Goal: Task Accomplishment & Management: Complete application form

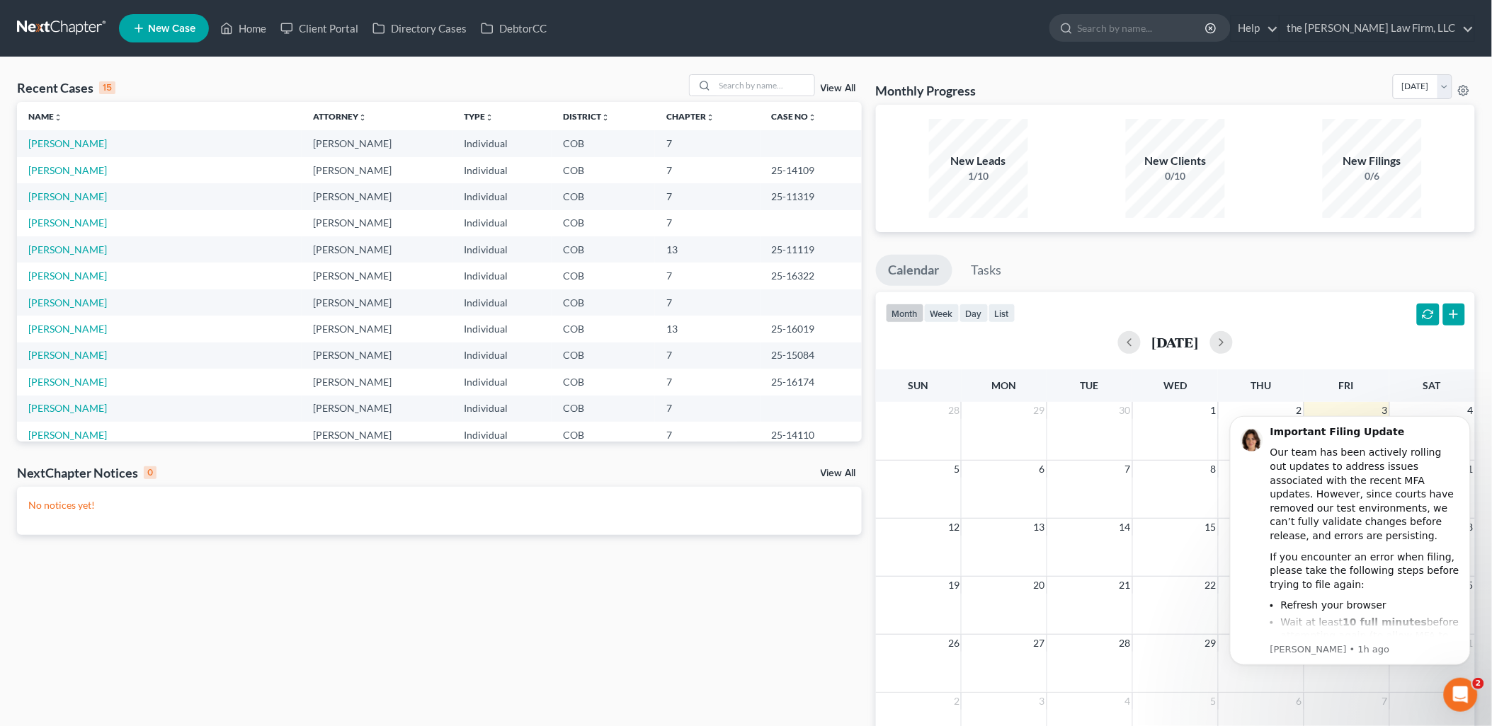
click at [164, 24] on span "New Case" at bounding box center [171, 28] width 47 height 11
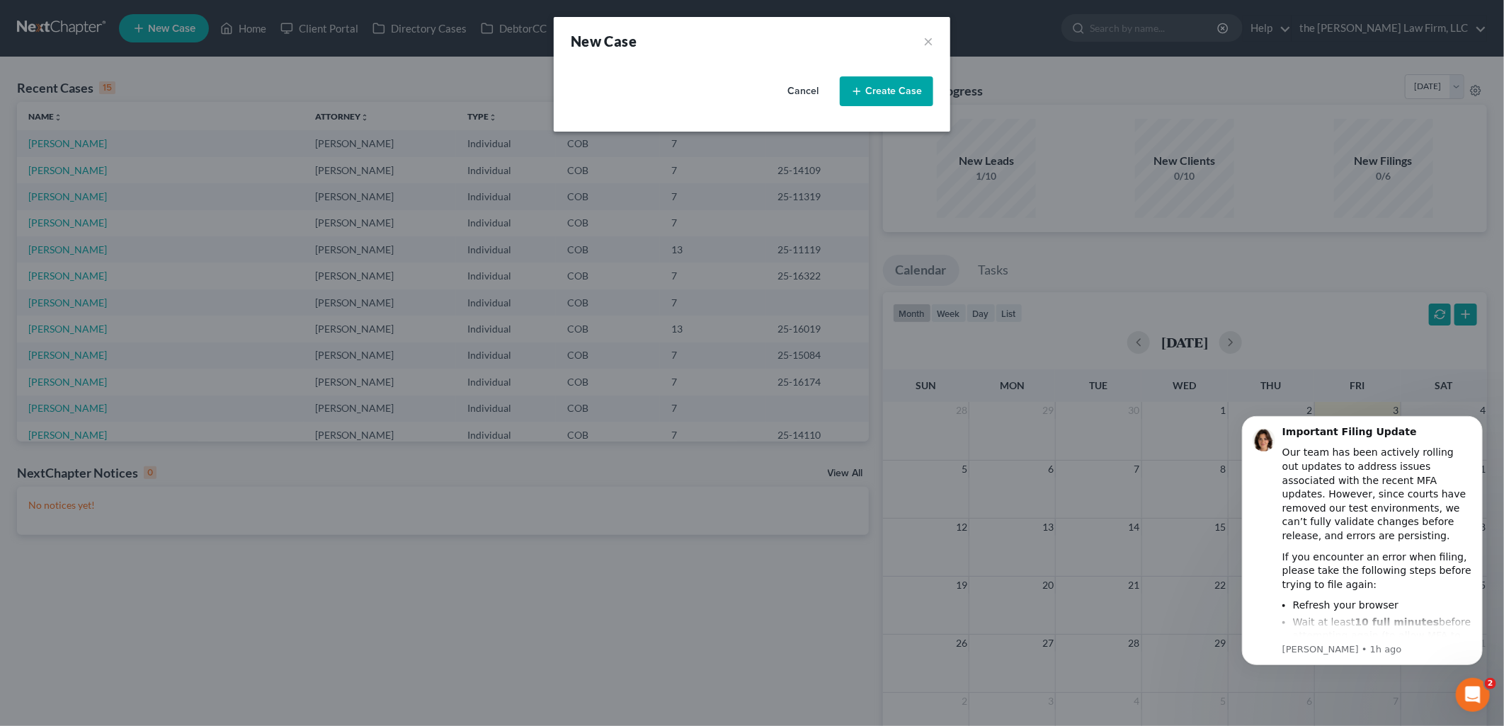
select select "11"
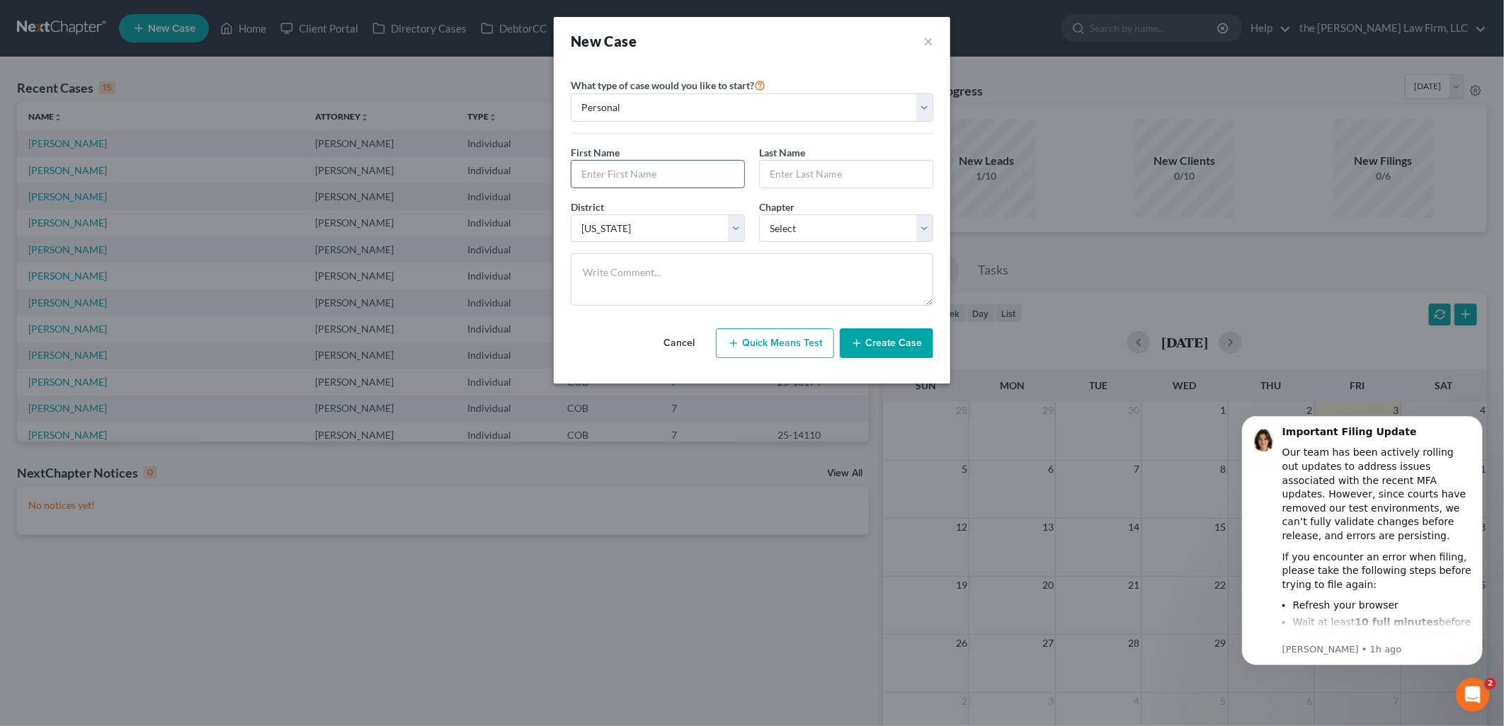
click at [632, 175] on input "text" at bounding box center [657, 174] width 173 height 27
type input "[PERSON_NAME]"
drag, startPoint x: 871, startPoint y: 235, endPoint x: 864, endPoint y: 244, distance: 11.1
click at [871, 235] on select "Select 7 11 12 13" at bounding box center [846, 229] width 174 height 28
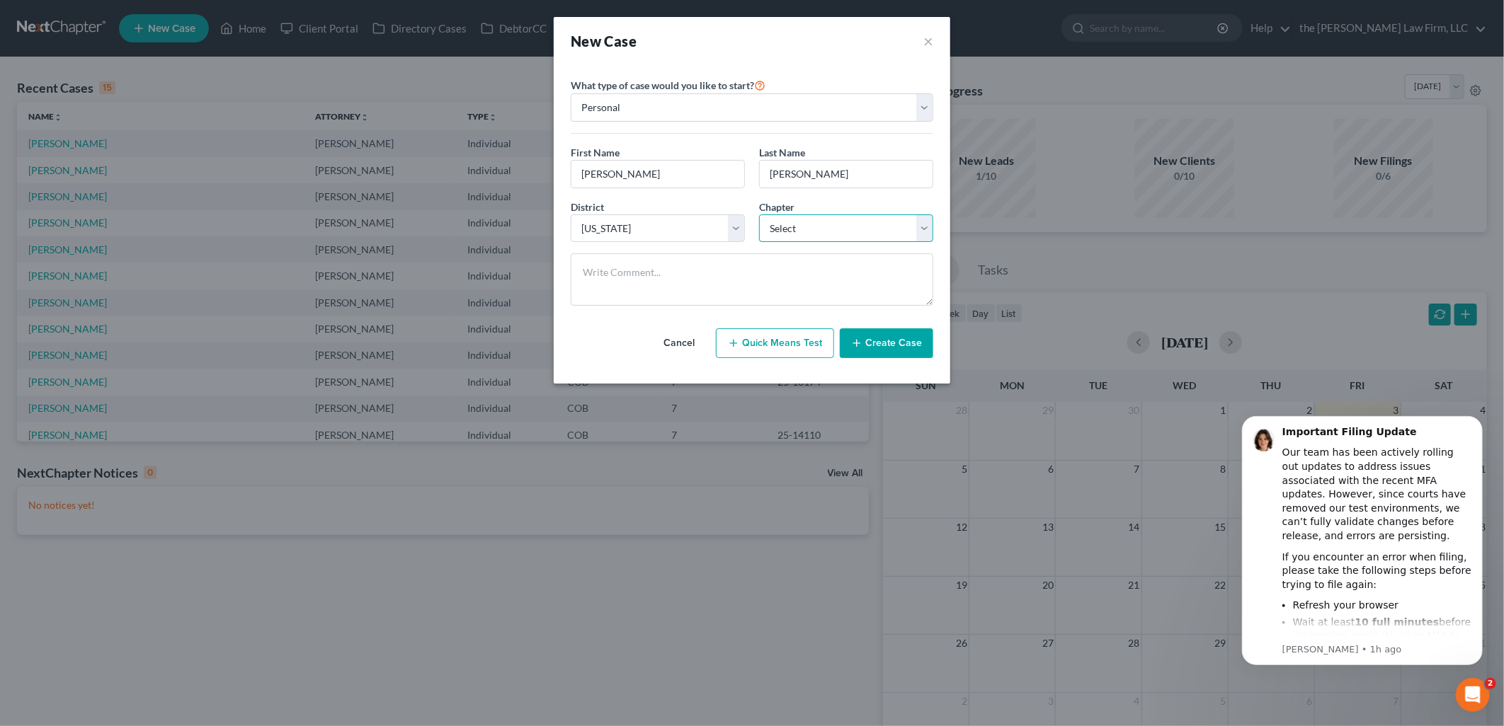
select select "0"
click at [759, 215] on select "Select 7 11 12 13" at bounding box center [846, 229] width 174 height 28
click at [896, 345] on button "Create Case" at bounding box center [886, 344] width 93 height 30
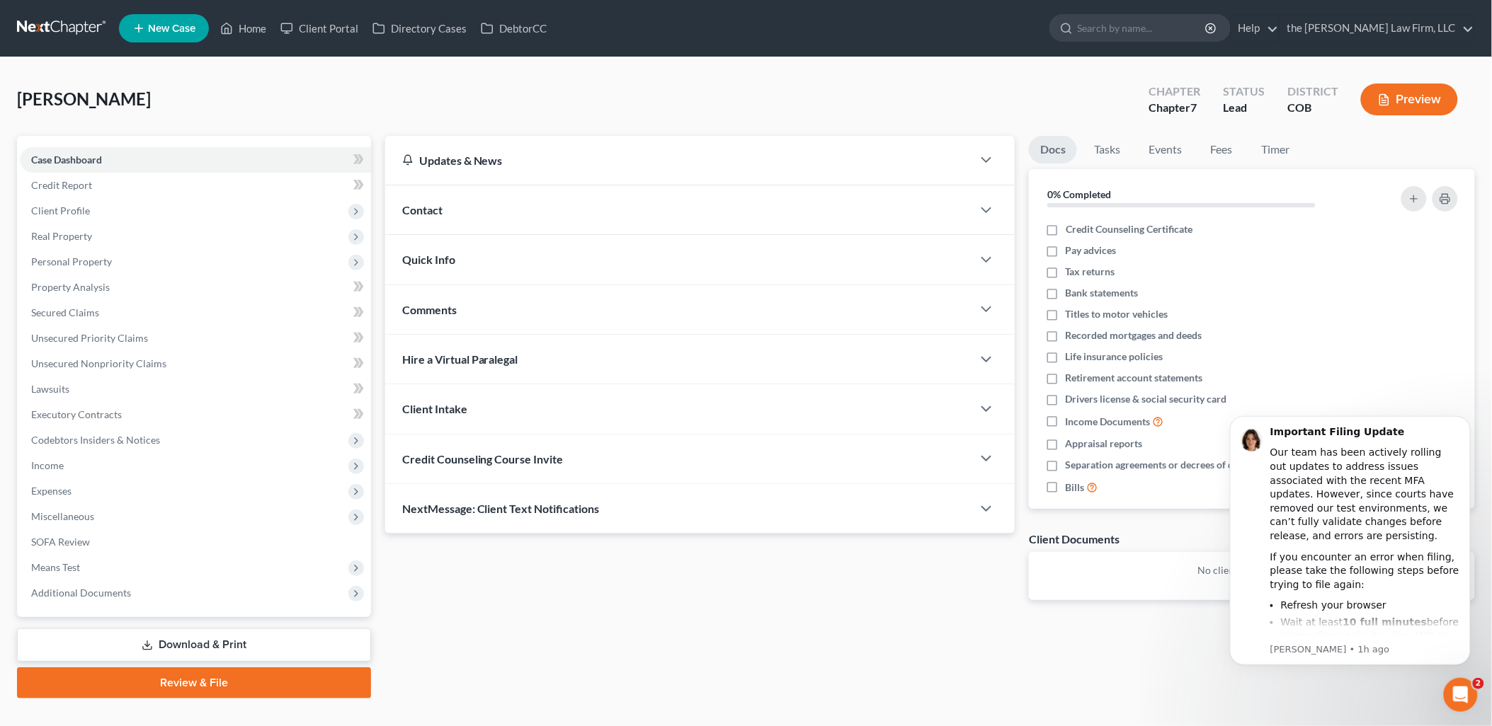
click at [566, 451] on div "Credit Counseling Course Invite" at bounding box center [679, 459] width 588 height 49
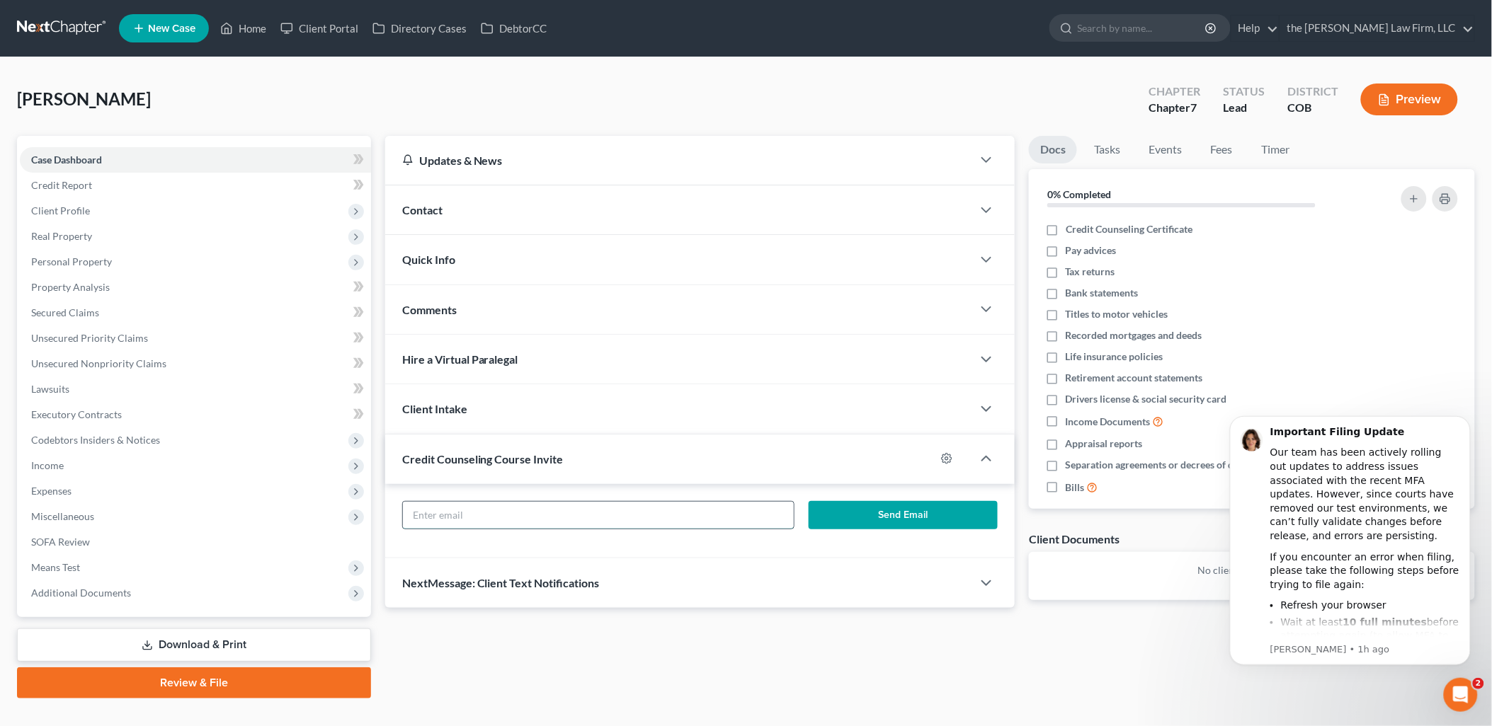
click at [581, 510] on input "text" at bounding box center [598, 515] width 391 height 27
paste input "[PERSON_NAME][EMAIL_ADDRESS][DOMAIN_NAME]"
type input "[PERSON_NAME][EMAIL_ADDRESS][DOMAIN_NAME]"
click at [891, 489] on div "[PERSON_NAME][EMAIL_ADDRESS][DOMAIN_NAME] Send Email" at bounding box center [700, 521] width 630 height 74
click at [930, 520] on button "Send Email" at bounding box center [903, 515] width 189 height 28
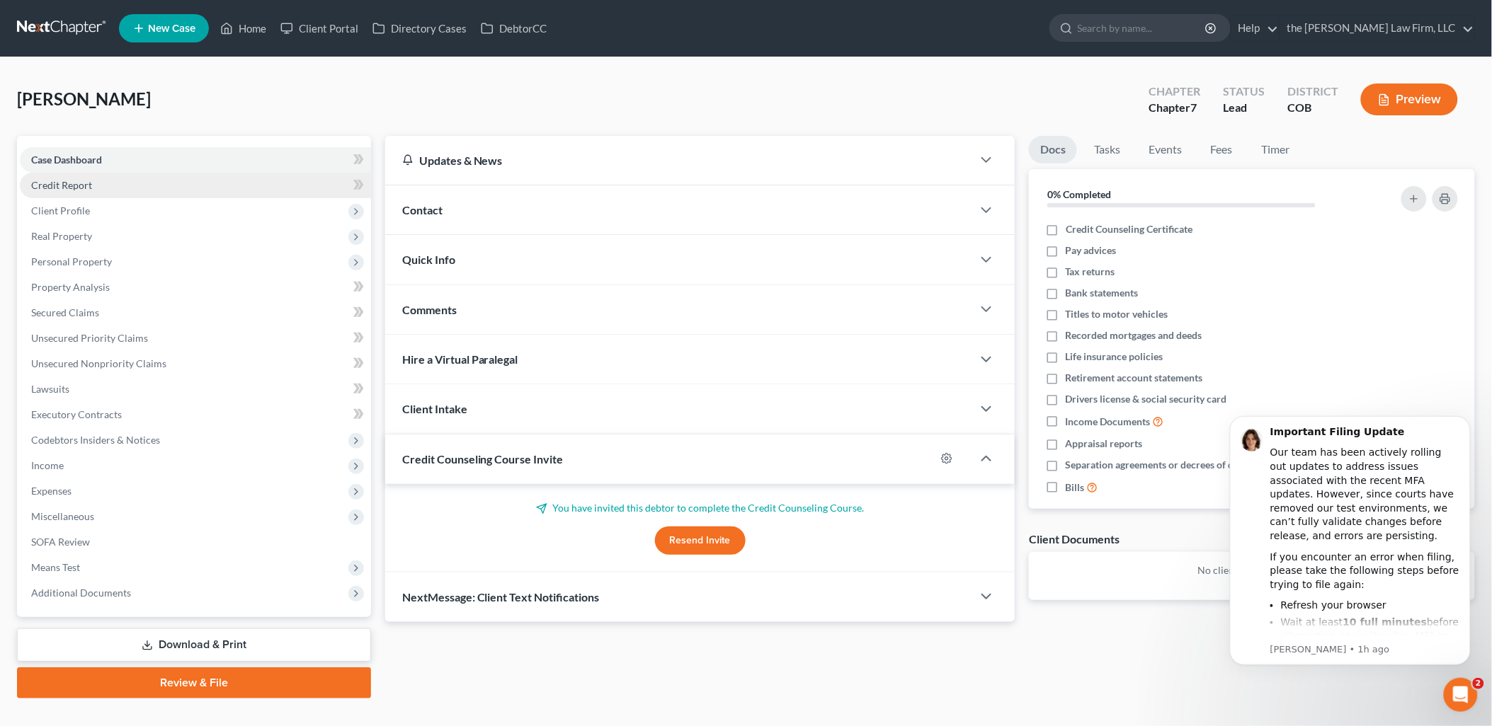
click at [113, 184] on link "Credit Report" at bounding box center [195, 185] width 351 height 25
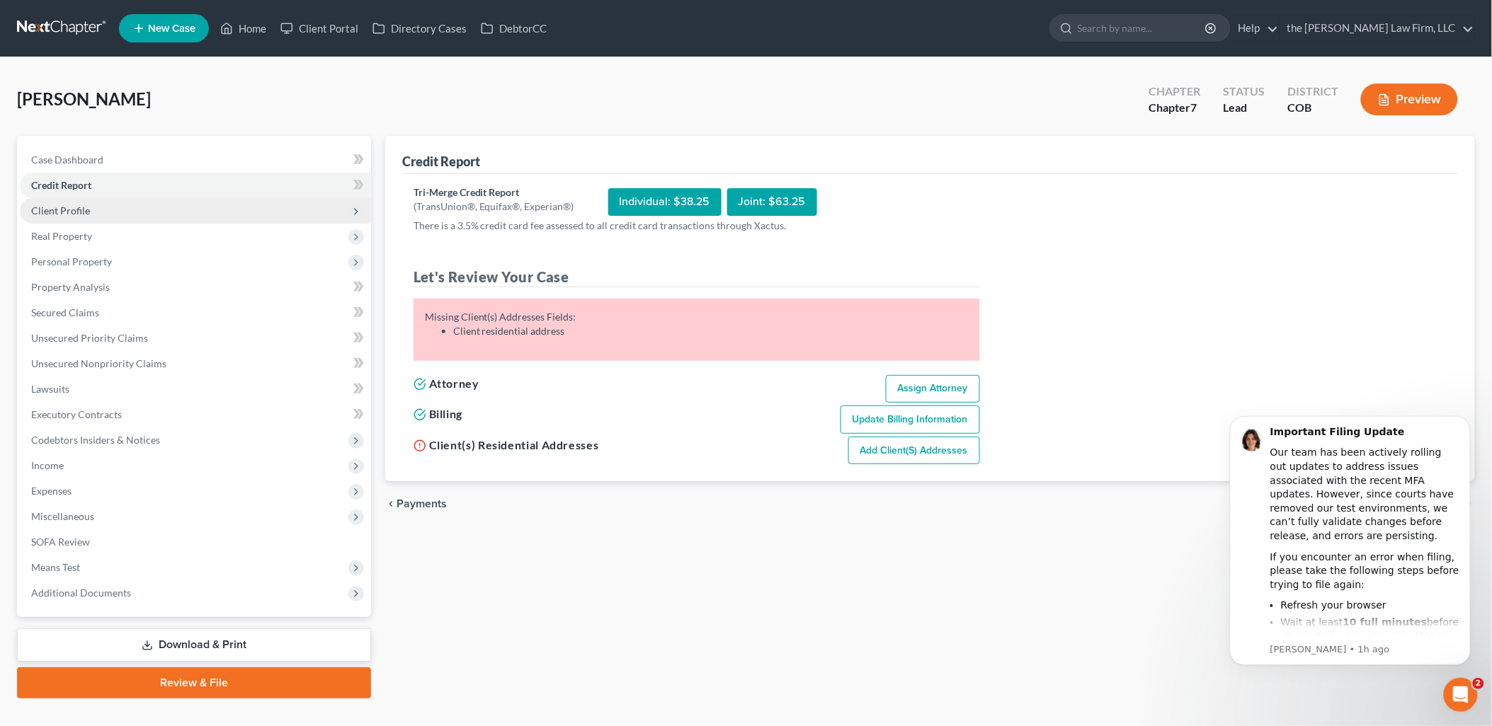
click at [104, 207] on span "Client Profile" at bounding box center [195, 210] width 351 height 25
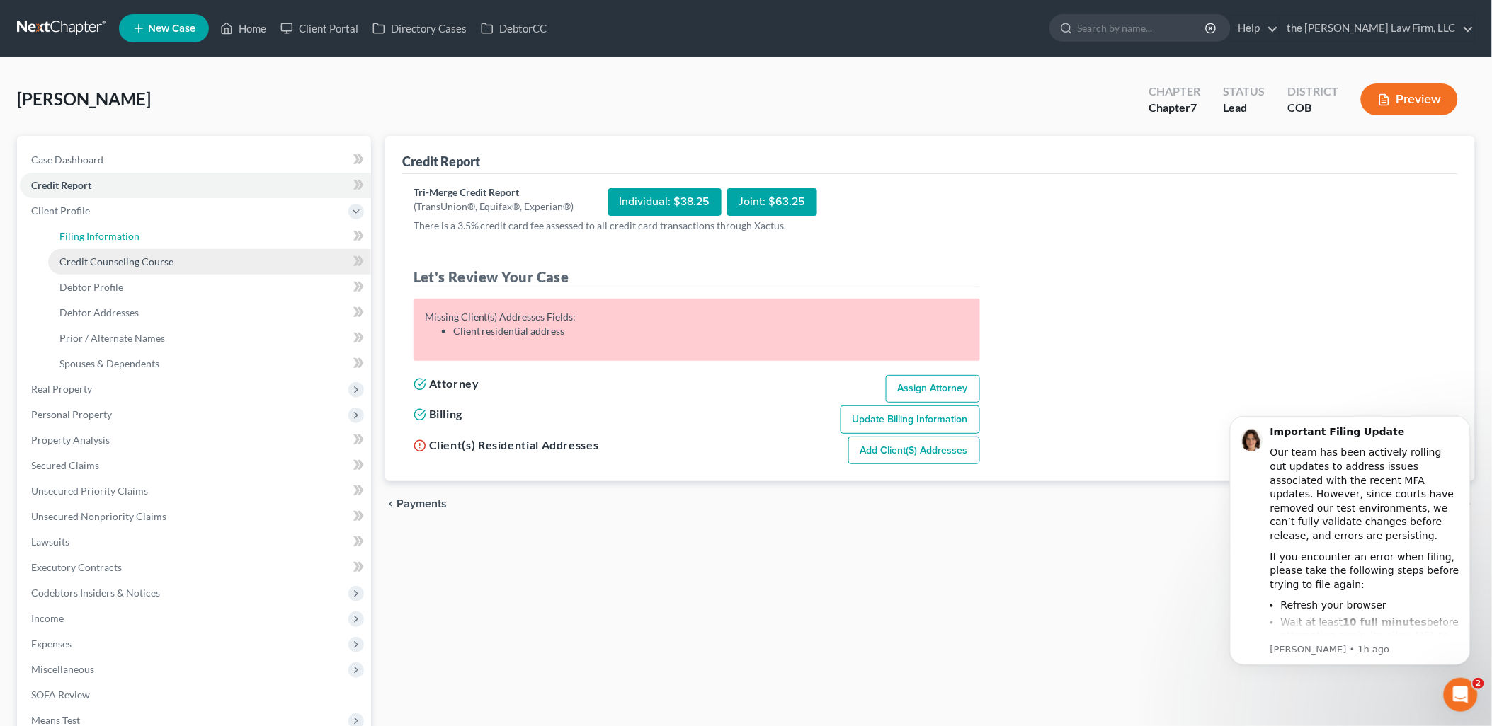
click at [132, 232] on span "Filing Information" at bounding box center [99, 236] width 80 height 12
select select "1"
select select "0"
select select "11"
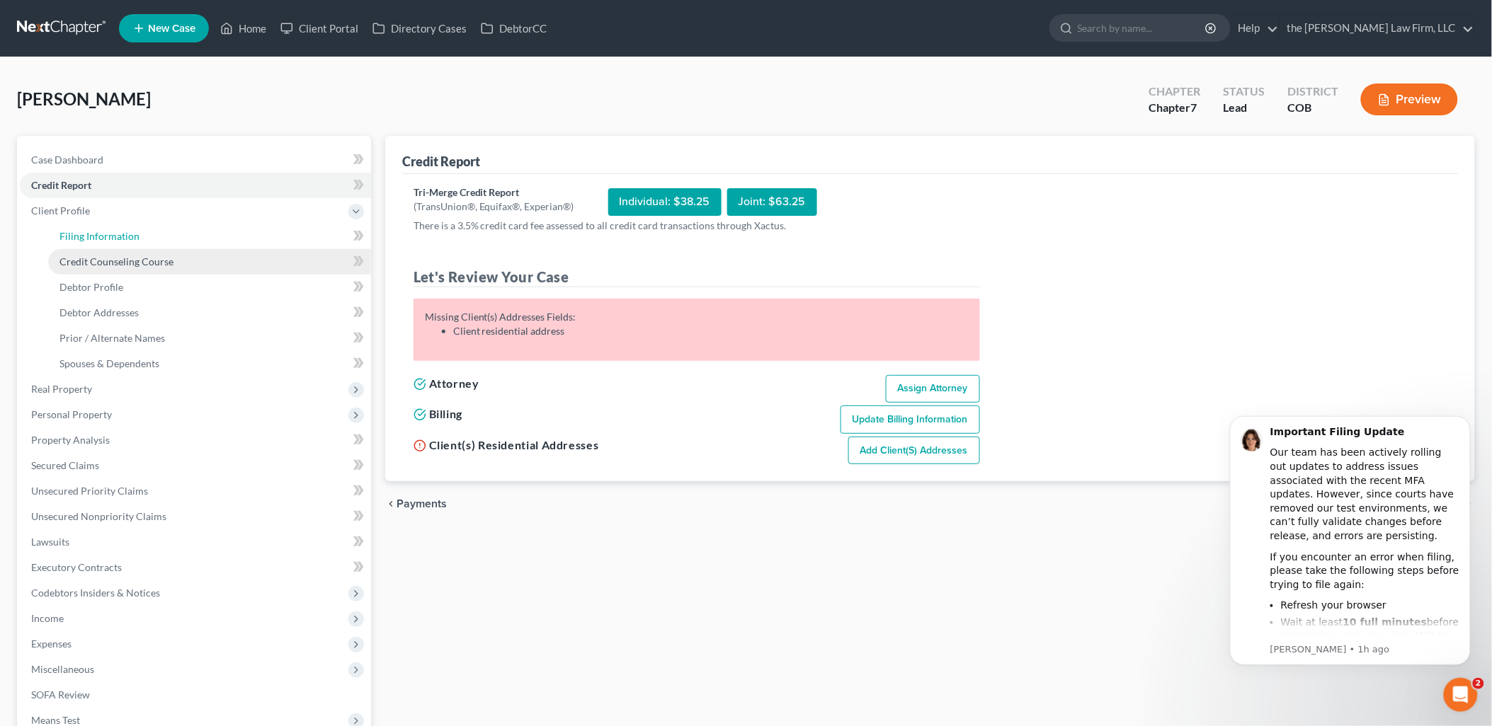
select select "5"
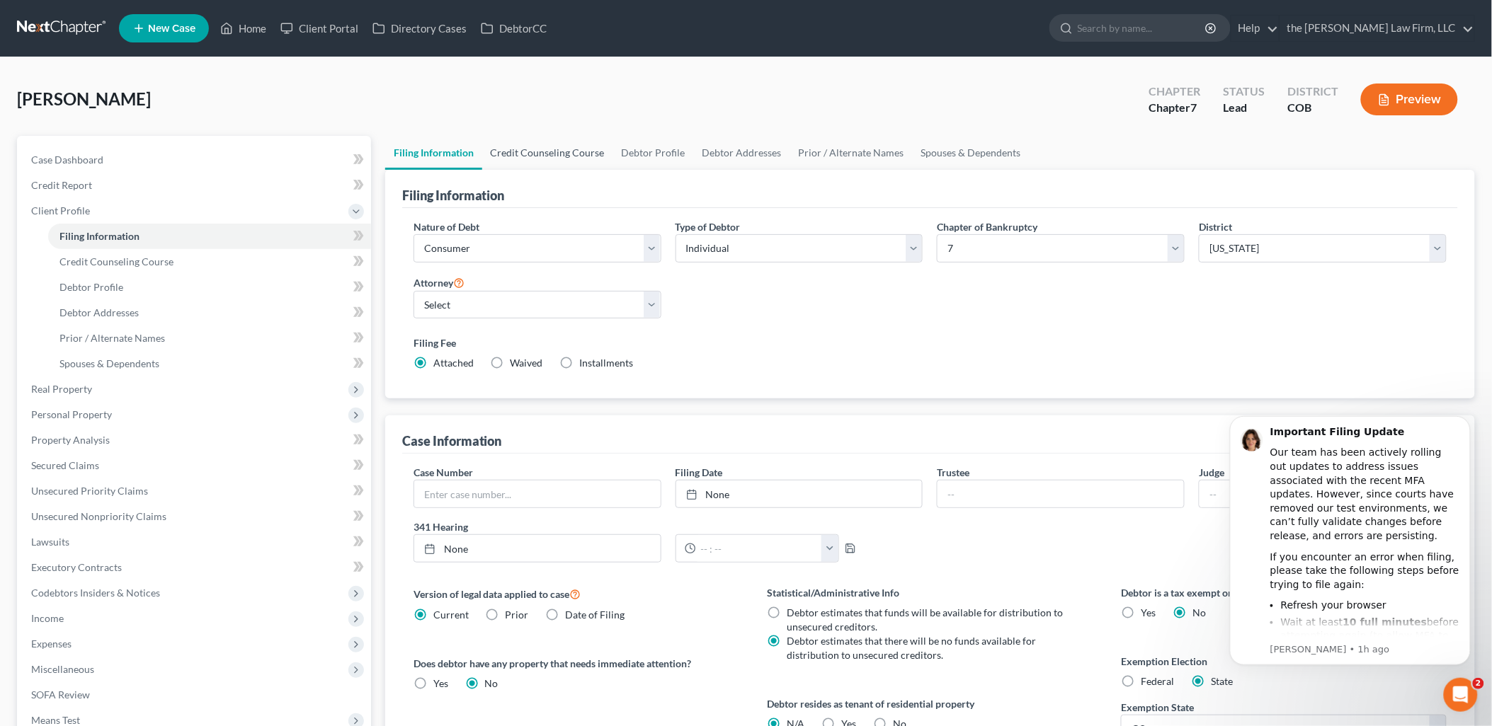
click at [564, 154] on link "Credit Counseling Course" at bounding box center [547, 153] width 131 height 34
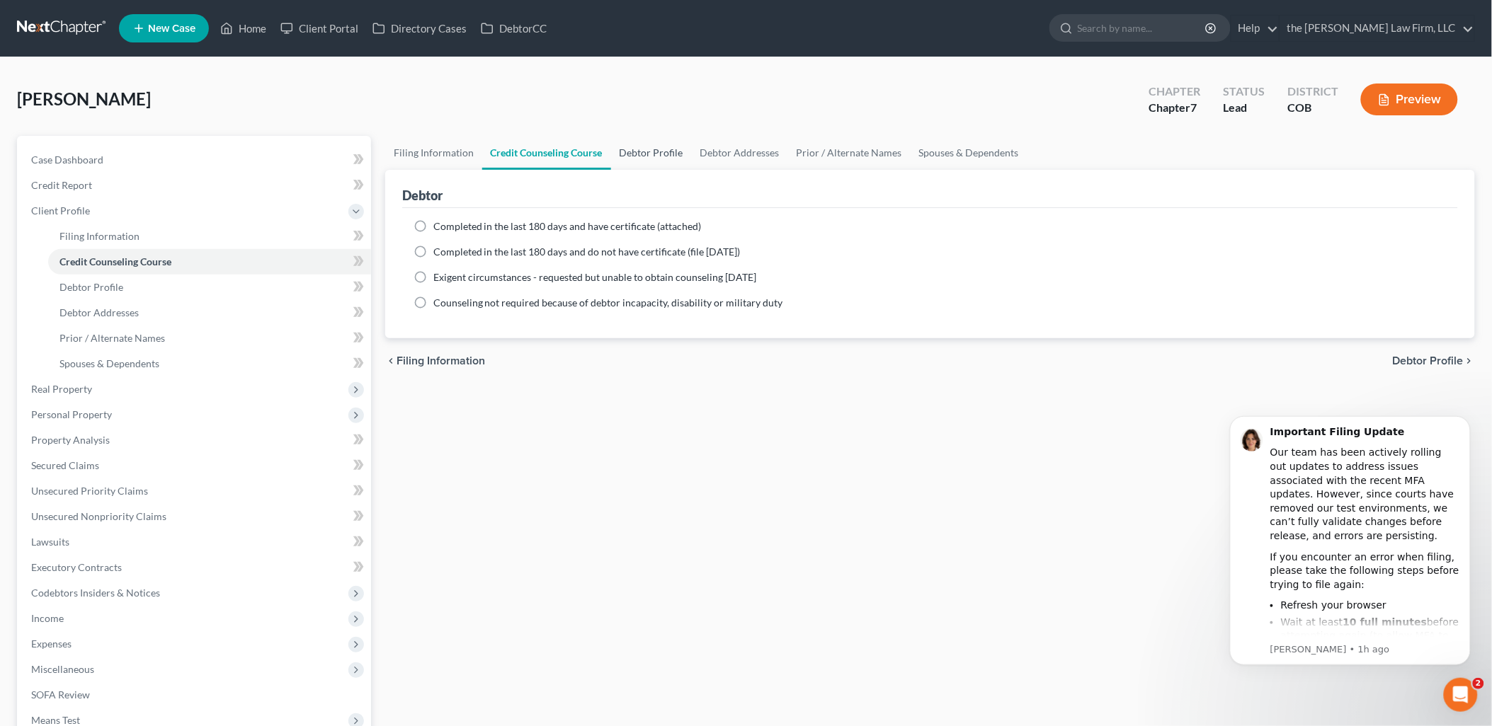
click at [655, 143] on link "Debtor Profile" at bounding box center [651, 153] width 81 height 34
select select "0"
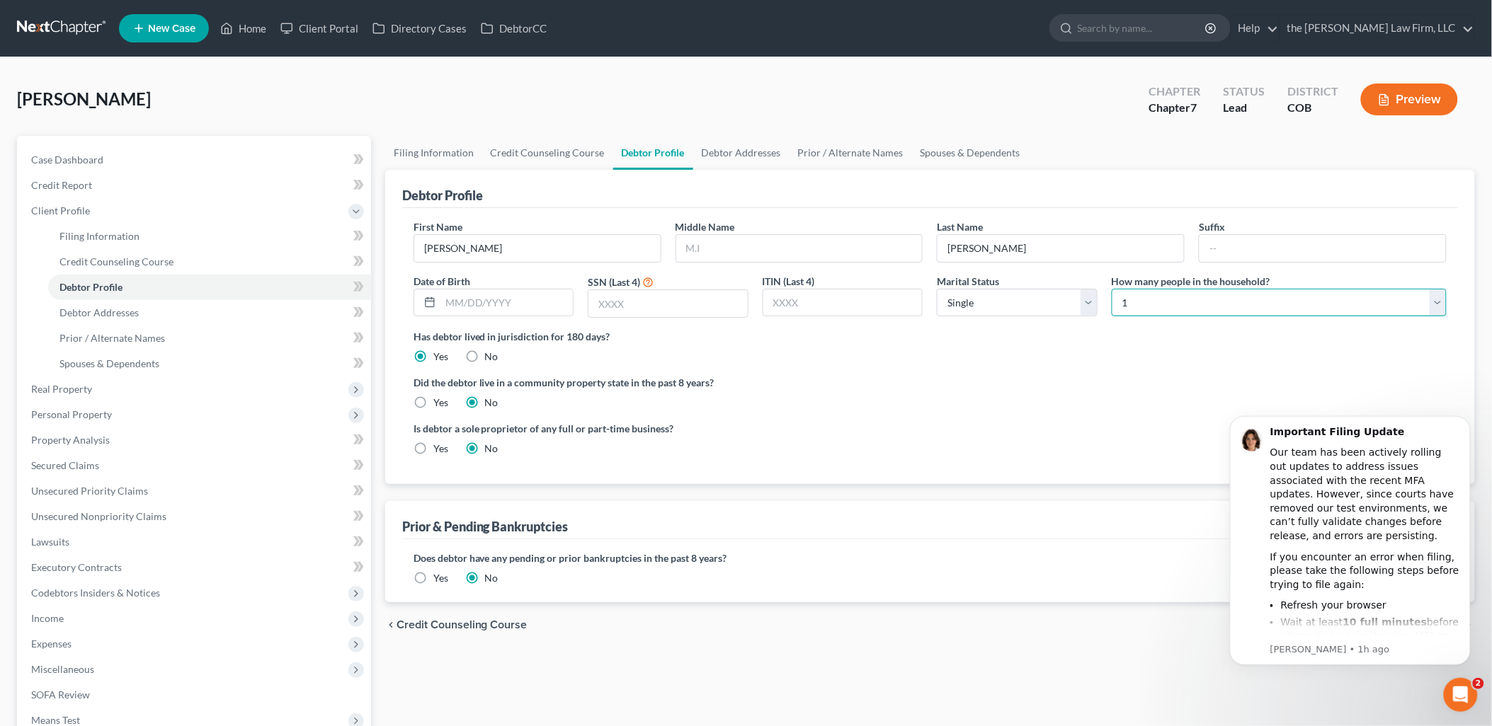
click at [1253, 303] on select "Select 1 2 3 4 5 6 7 8 9 10 11 12 13 14 15 16 17 18 19 20" at bounding box center [1279, 303] width 335 height 28
select select "1"
click at [1112, 289] on select "Select 1 2 3 4 5 6 7 8 9 10 11 12 13 14 15 16 17 18 19 20" at bounding box center [1279, 303] width 335 height 28
click at [720, 156] on link "Debtor Addresses" at bounding box center [741, 153] width 96 height 34
select select "0"
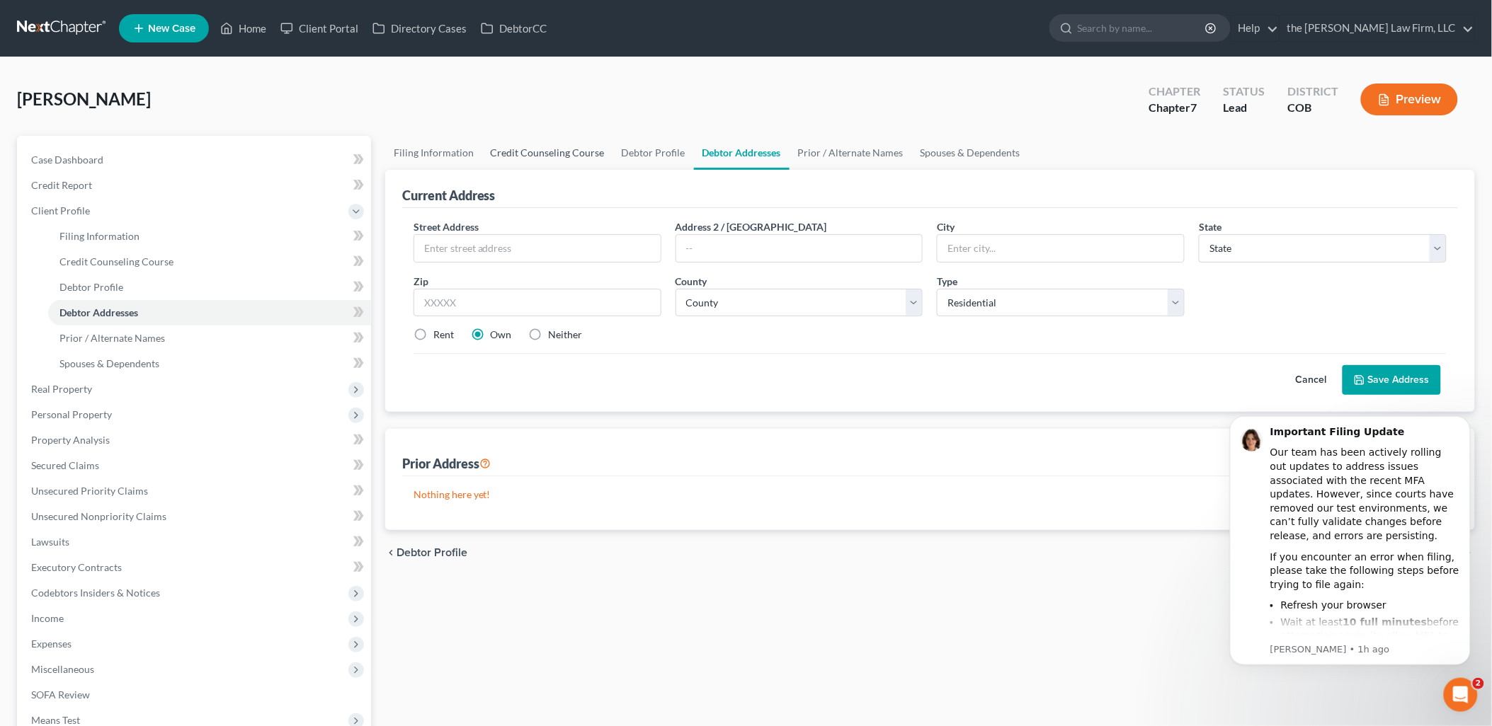
click at [549, 149] on link "Credit Counseling Course" at bounding box center [547, 153] width 131 height 34
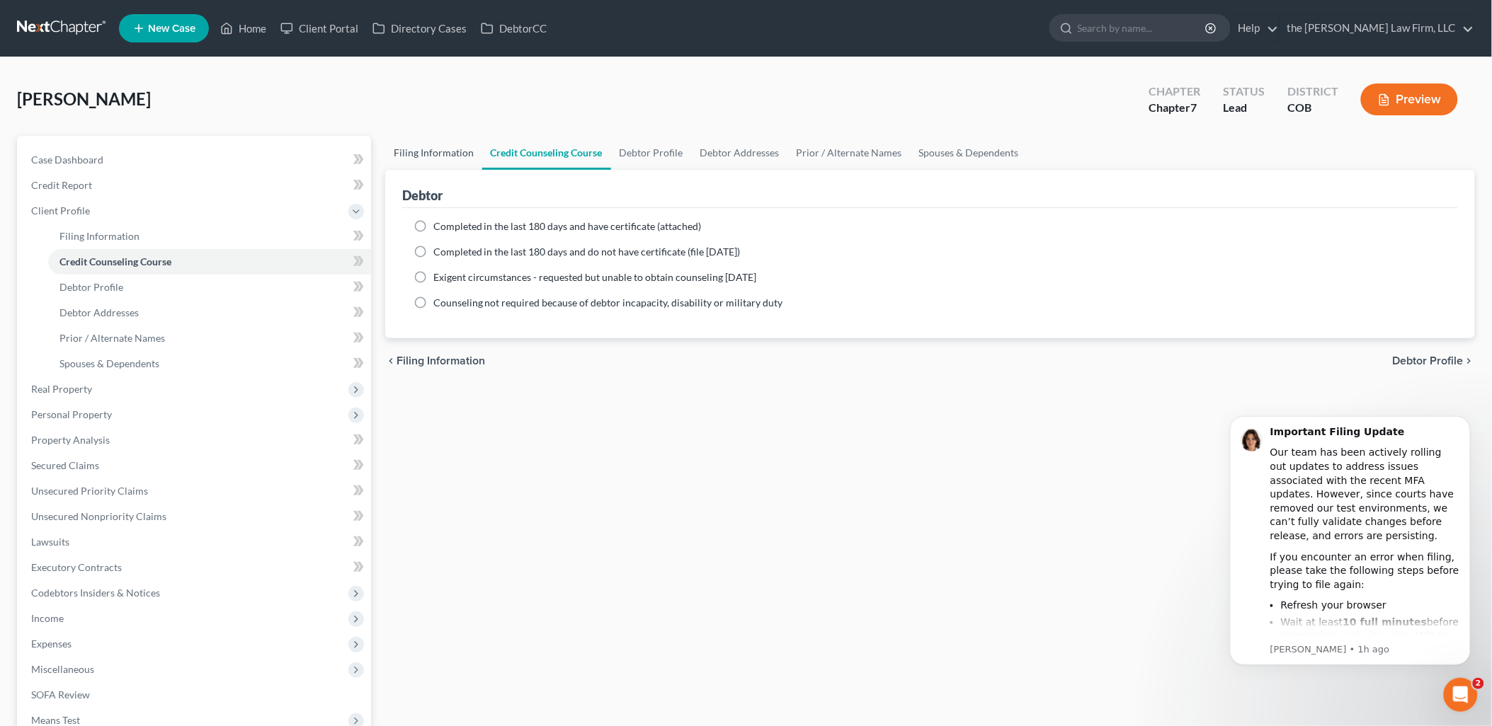
click at [447, 158] on link "Filing Information" at bounding box center [433, 153] width 97 height 34
select select "1"
select select "0"
select select "11"
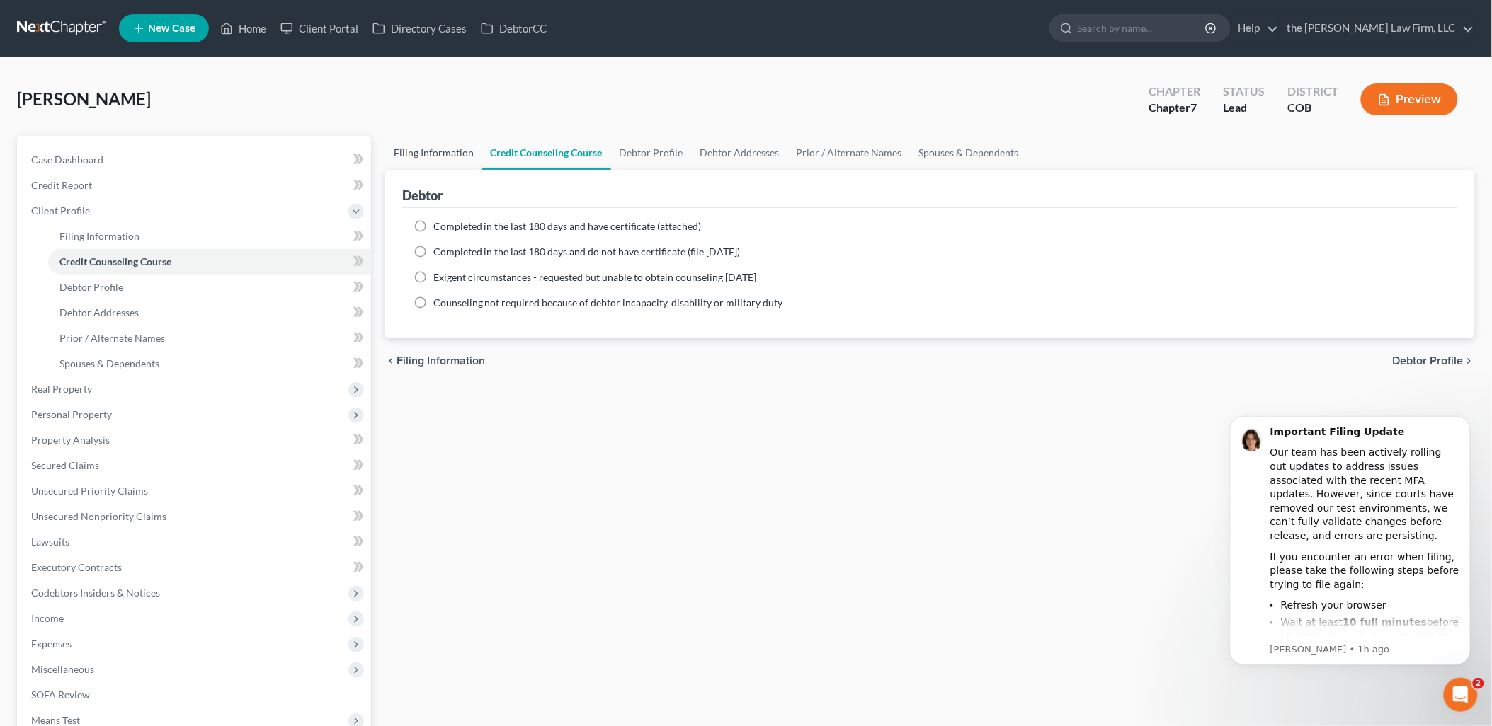
select select "0"
select select "5"
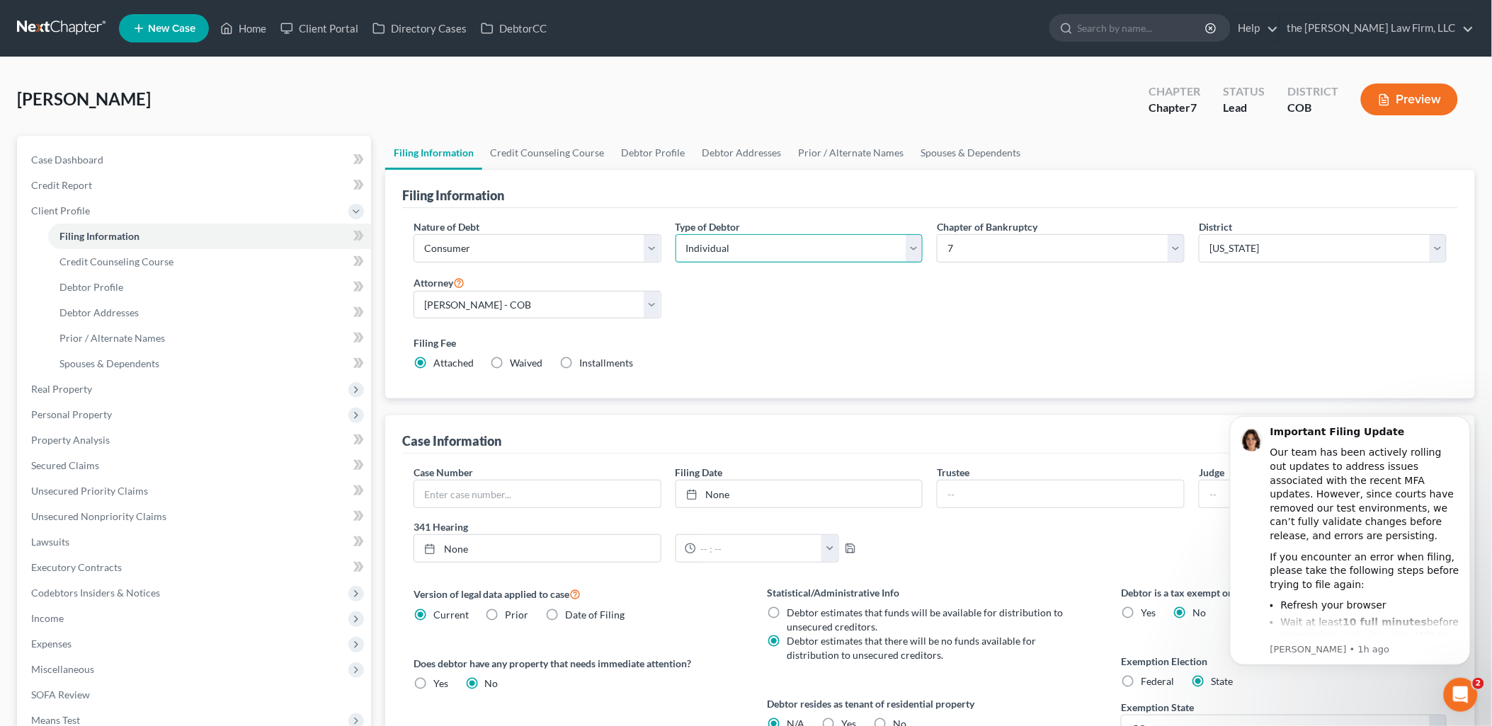
click at [835, 251] on select "Select Individual Joint" at bounding box center [799, 248] width 248 height 28
select select "1"
click at [675, 234] on select "Select Individual Joint" at bounding box center [799, 248] width 248 height 28
click at [830, 145] on link "Joint Debtor Profile" at bounding box center [842, 153] width 105 height 34
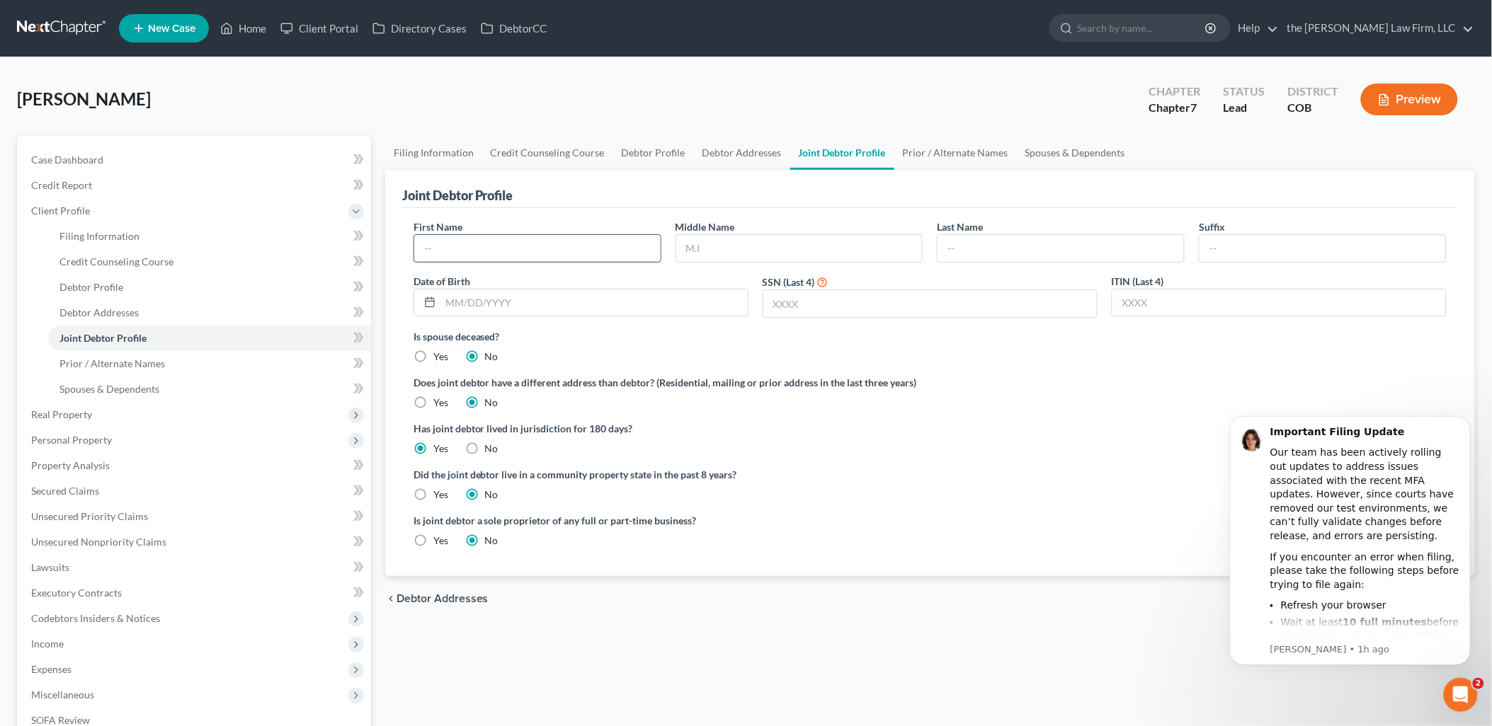
click at [633, 239] on input "text" at bounding box center [537, 248] width 246 height 27
type input "[PERSON_NAME]"
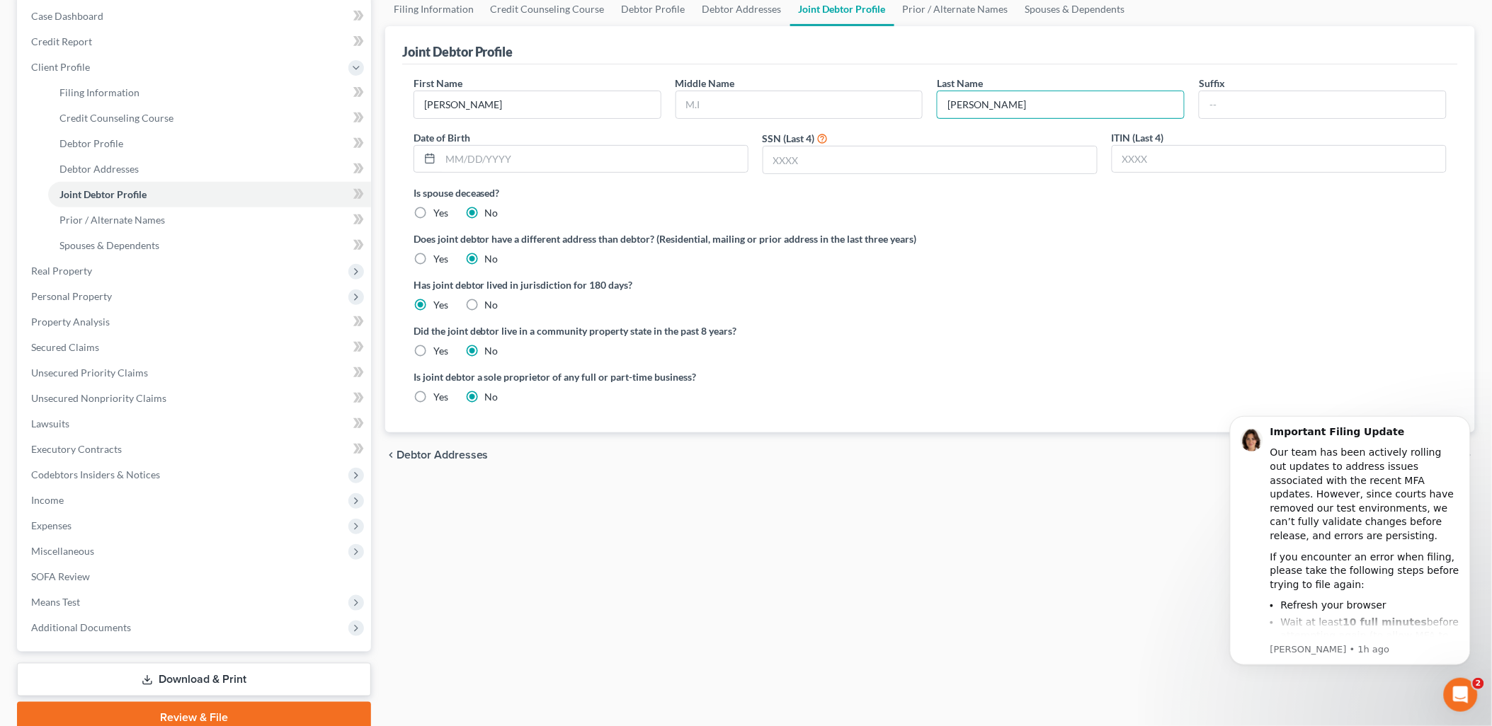
scroll to position [157, 0]
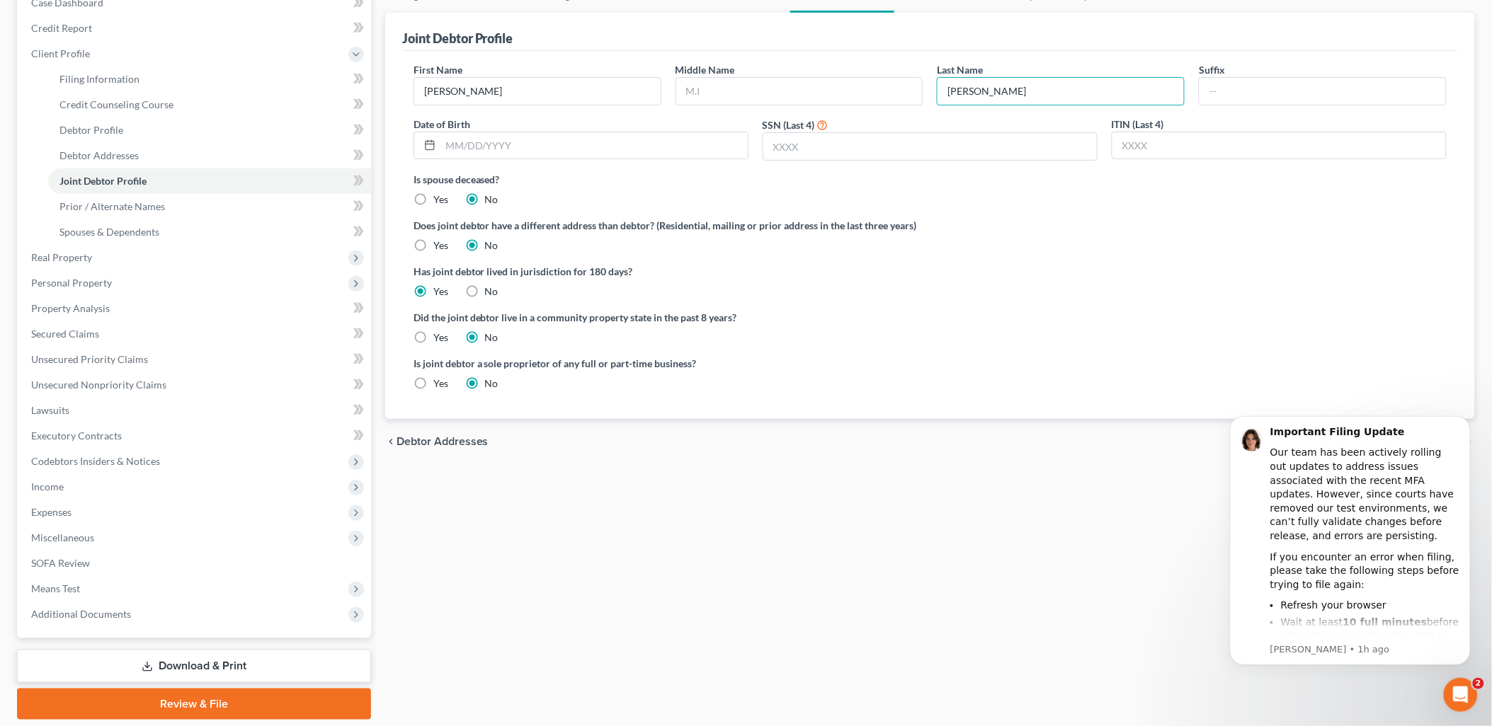
click at [698, 609] on div "Filing Information Credit Counseling Course Debtor Profile Debtor Addresses Joi…" at bounding box center [930, 349] width 1104 height 741
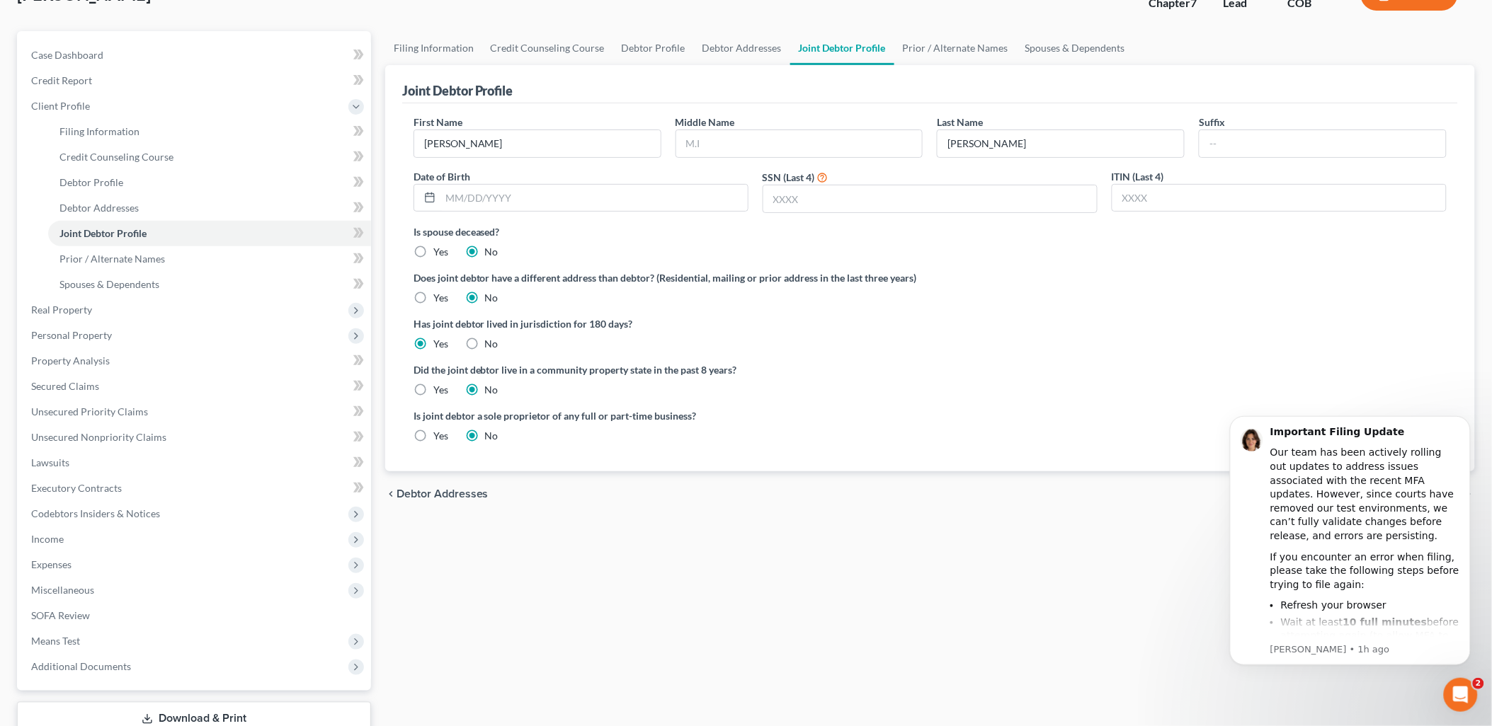
scroll to position [79, 0]
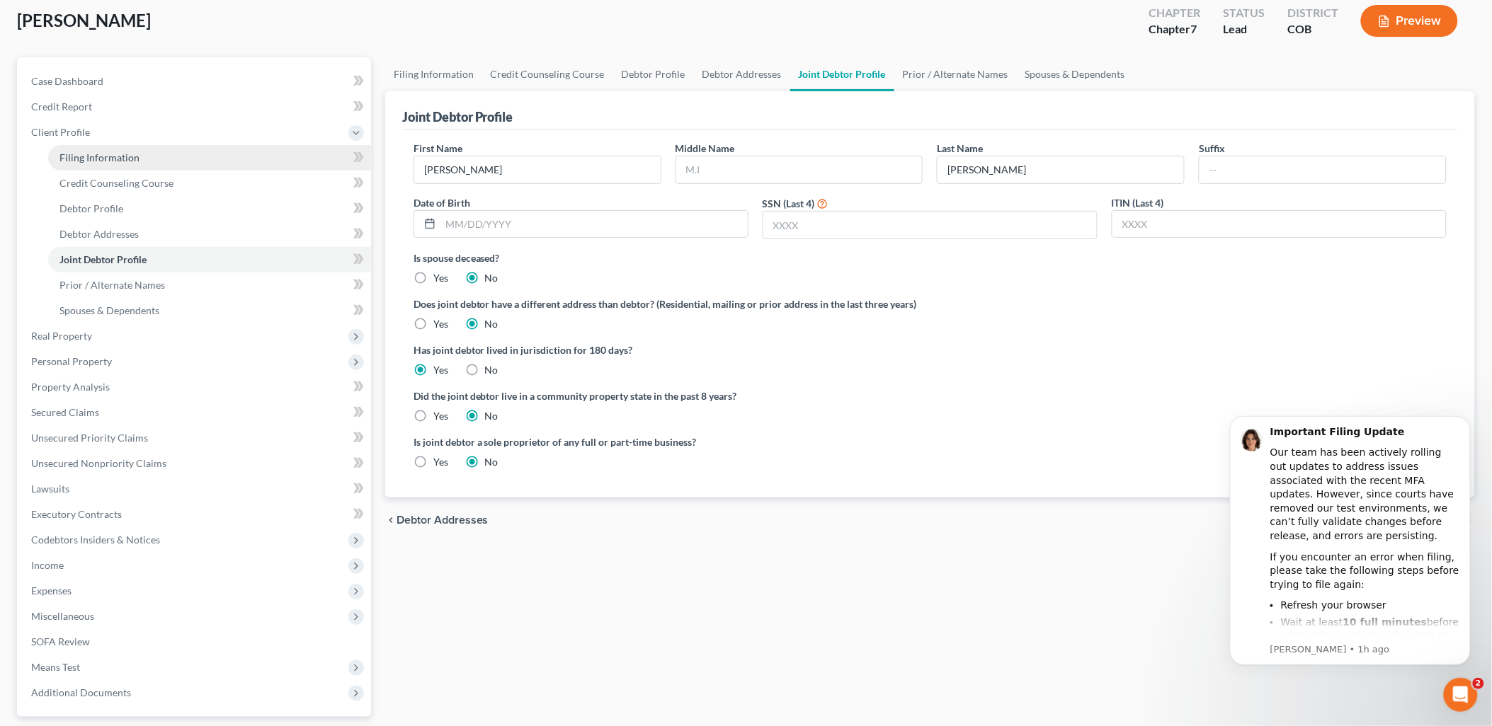
click at [171, 164] on link "Filing Information" at bounding box center [209, 157] width 323 height 25
select select "1"
select select "0"
select select "11"
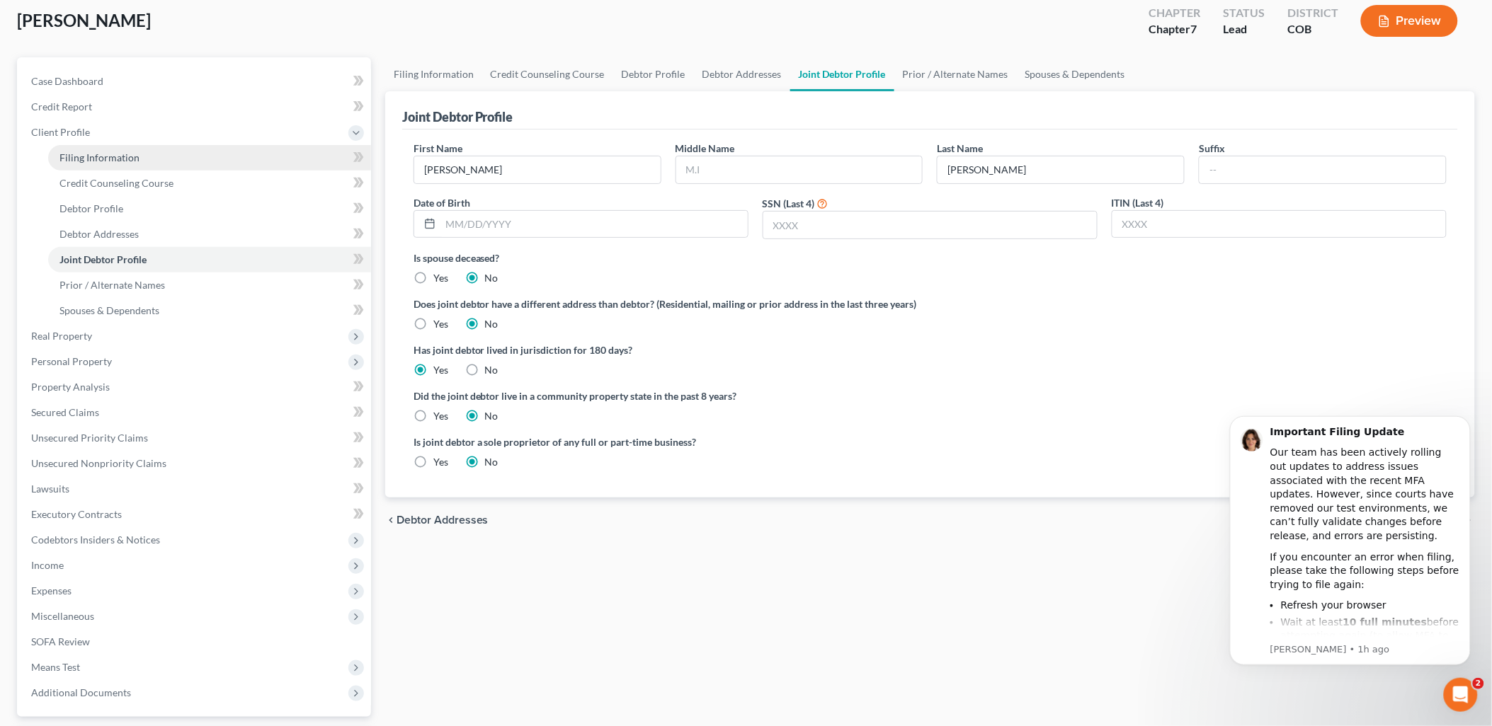
select select "0"
select select "5"
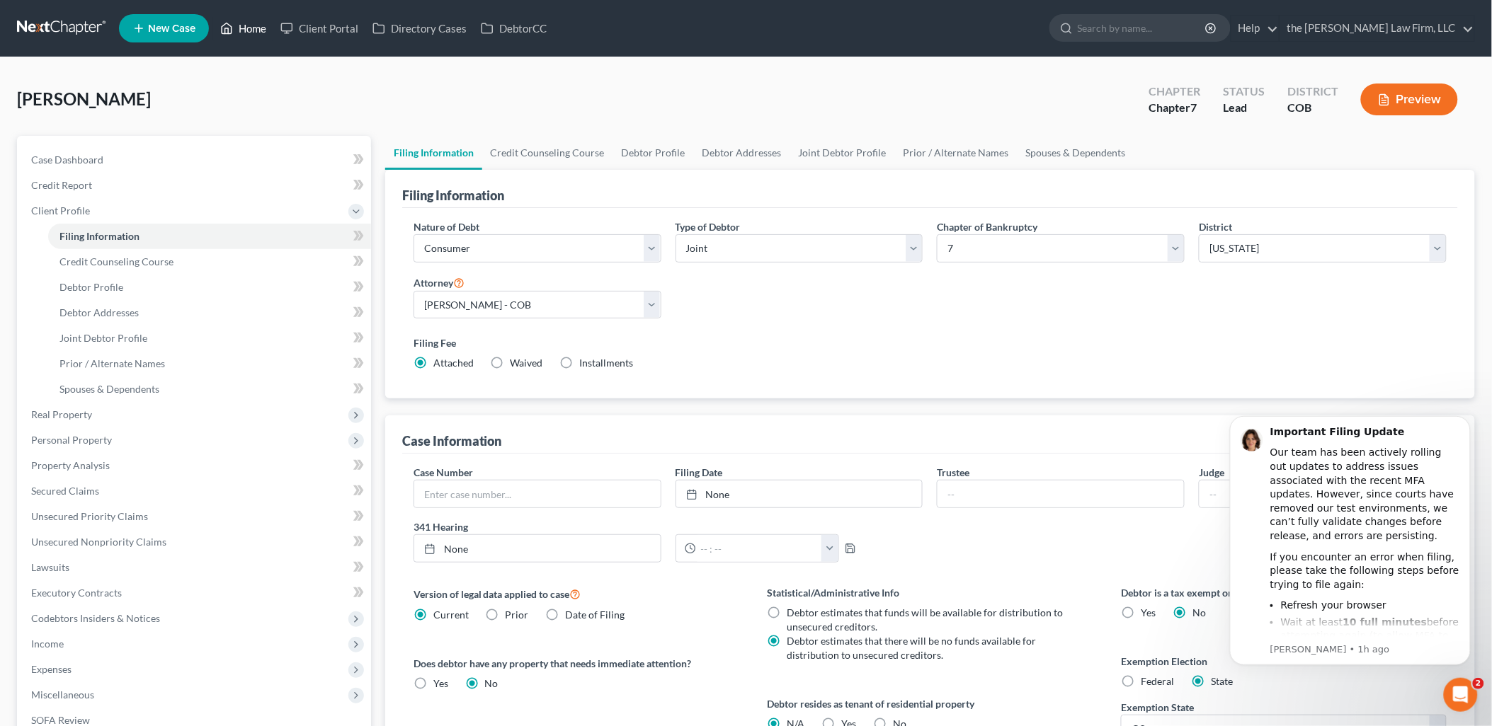
click at [250, 33] on link "Home" at bounding box center [243, 28] width 60 height 25
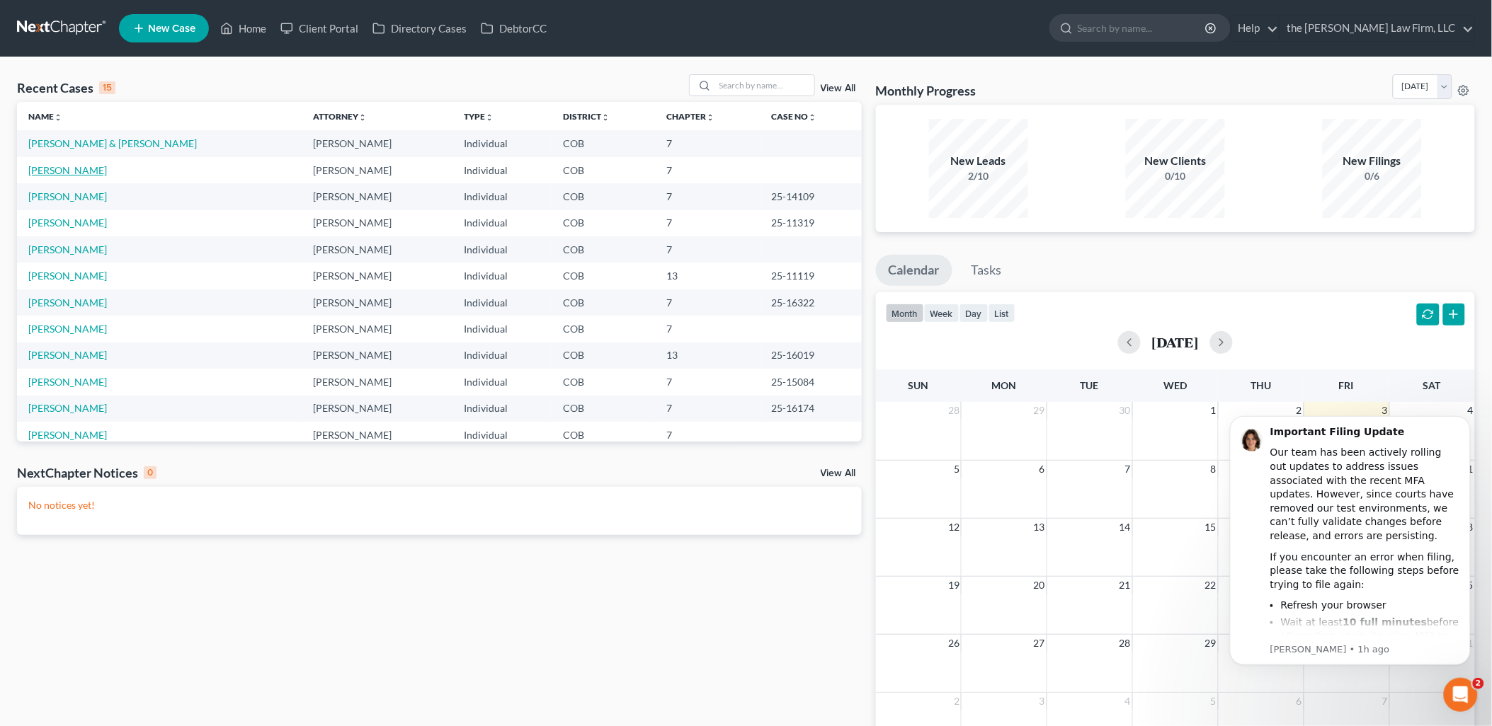
click at [68, 173] on link "[PERSON_NAME]" at bounding box center [67, 170] width 79 height 12
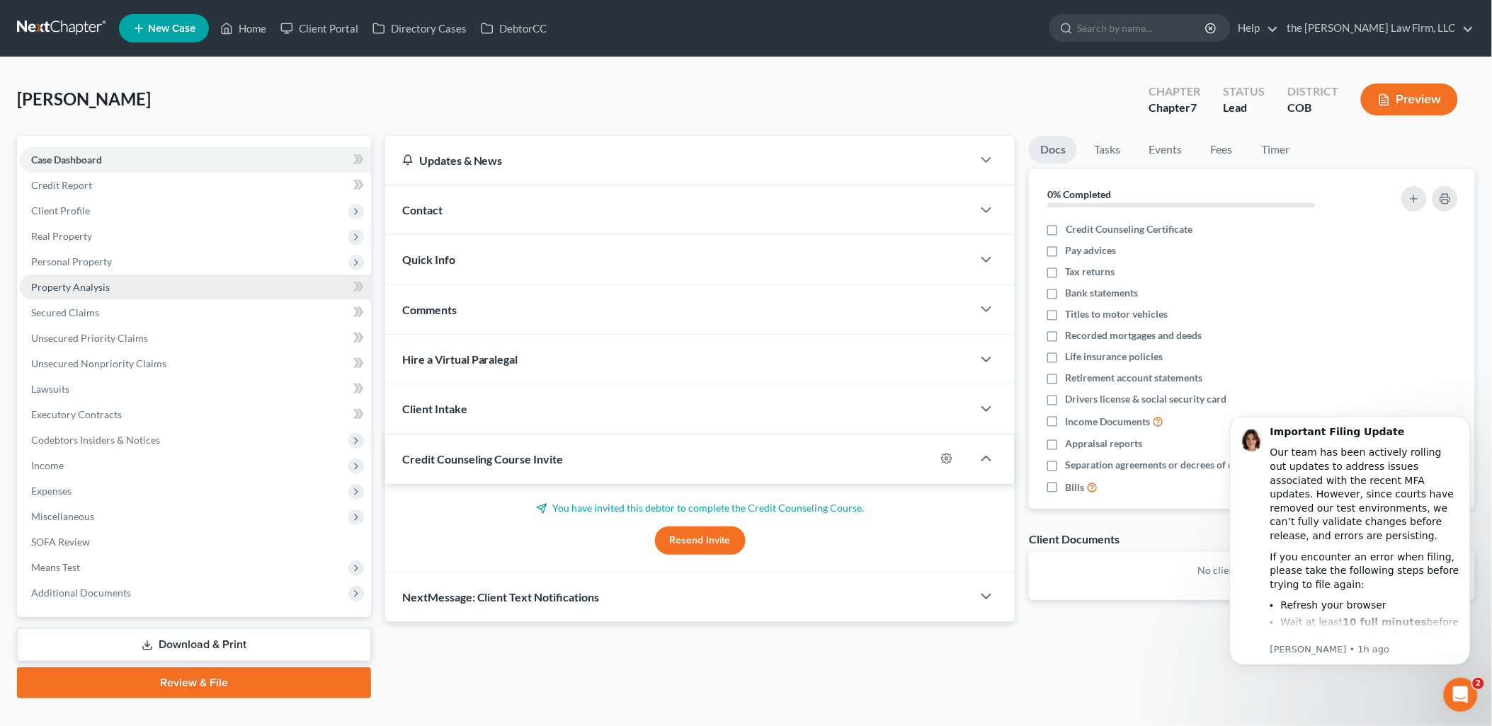
click at [72, 284] on span "Property Analysis" at bounding box center [70, 287] width 79 height 12
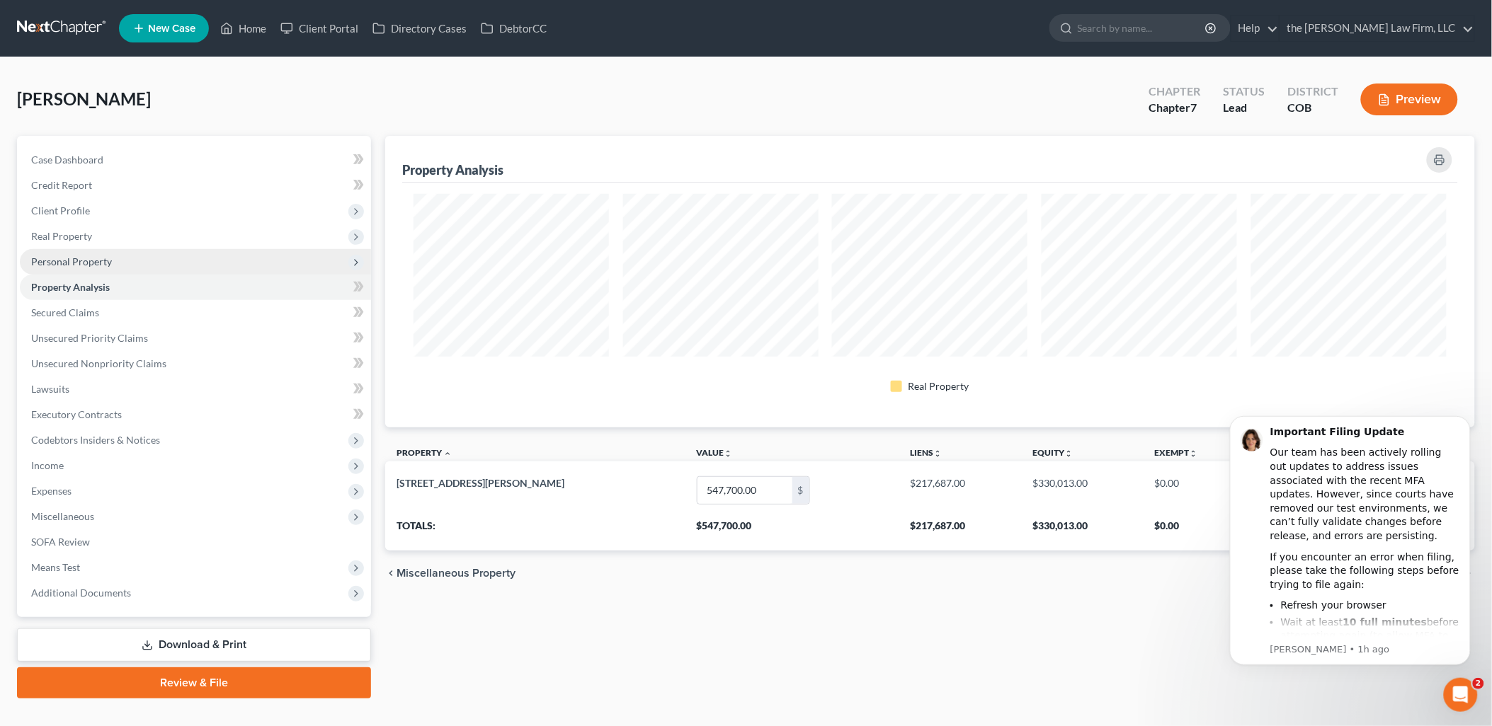
scroll to position [292, 1090]
click at [87, 259] on span "Personal Property" at bounding box center [71, 262] width 81 height 12
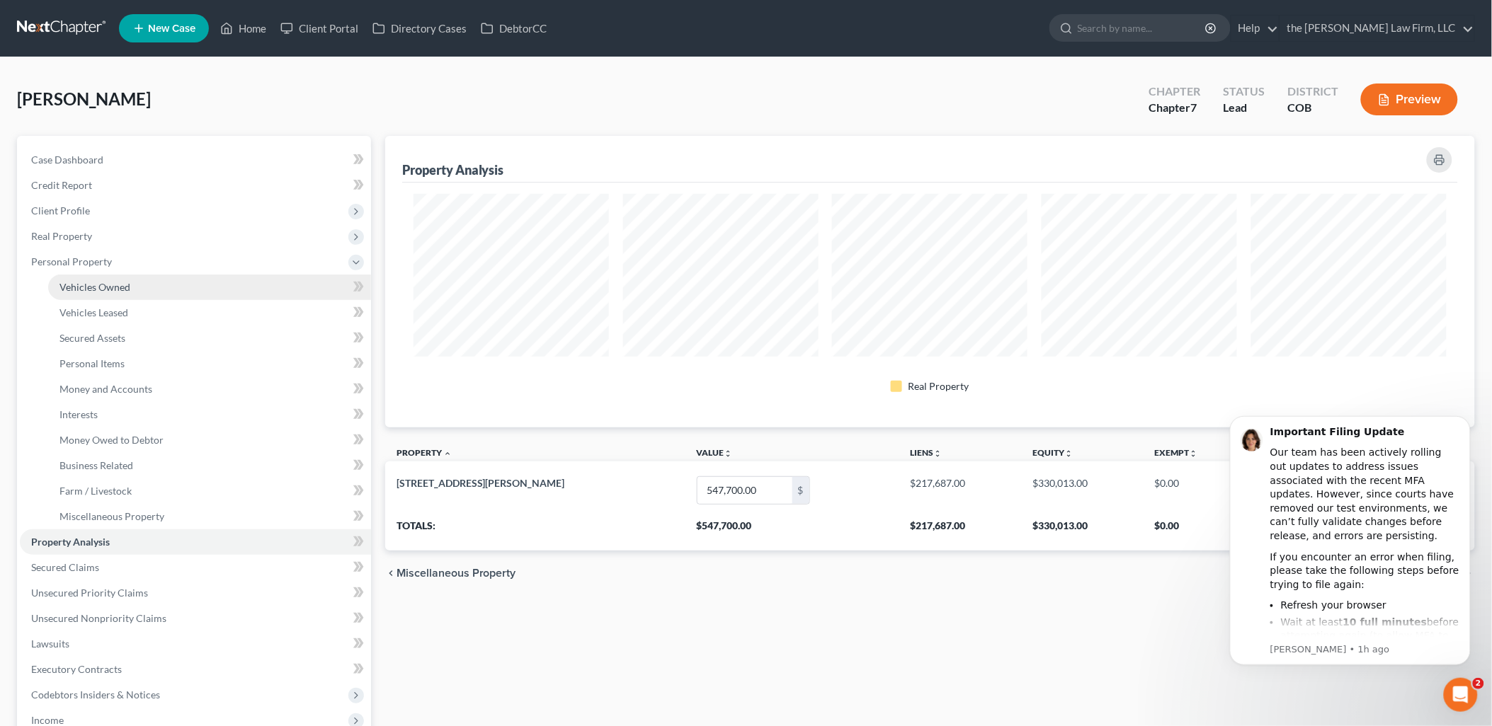
click at [98, 281] on span "Vehicles Owned" at bounding box center [94, 287] width 71 height 12
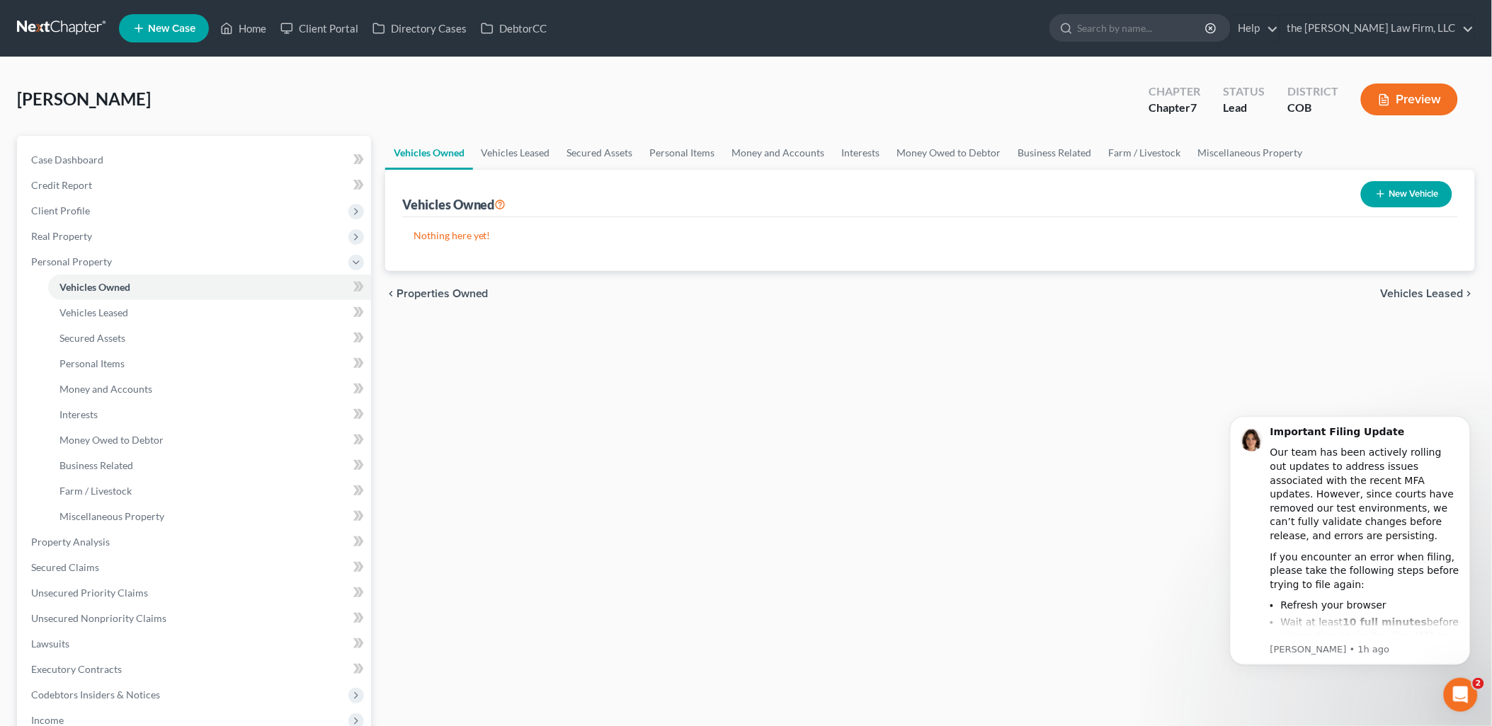
click at [1402, 191] on button "New Vehicle" at bounding box center [1406, 194] width 91 height 26
select select "0"
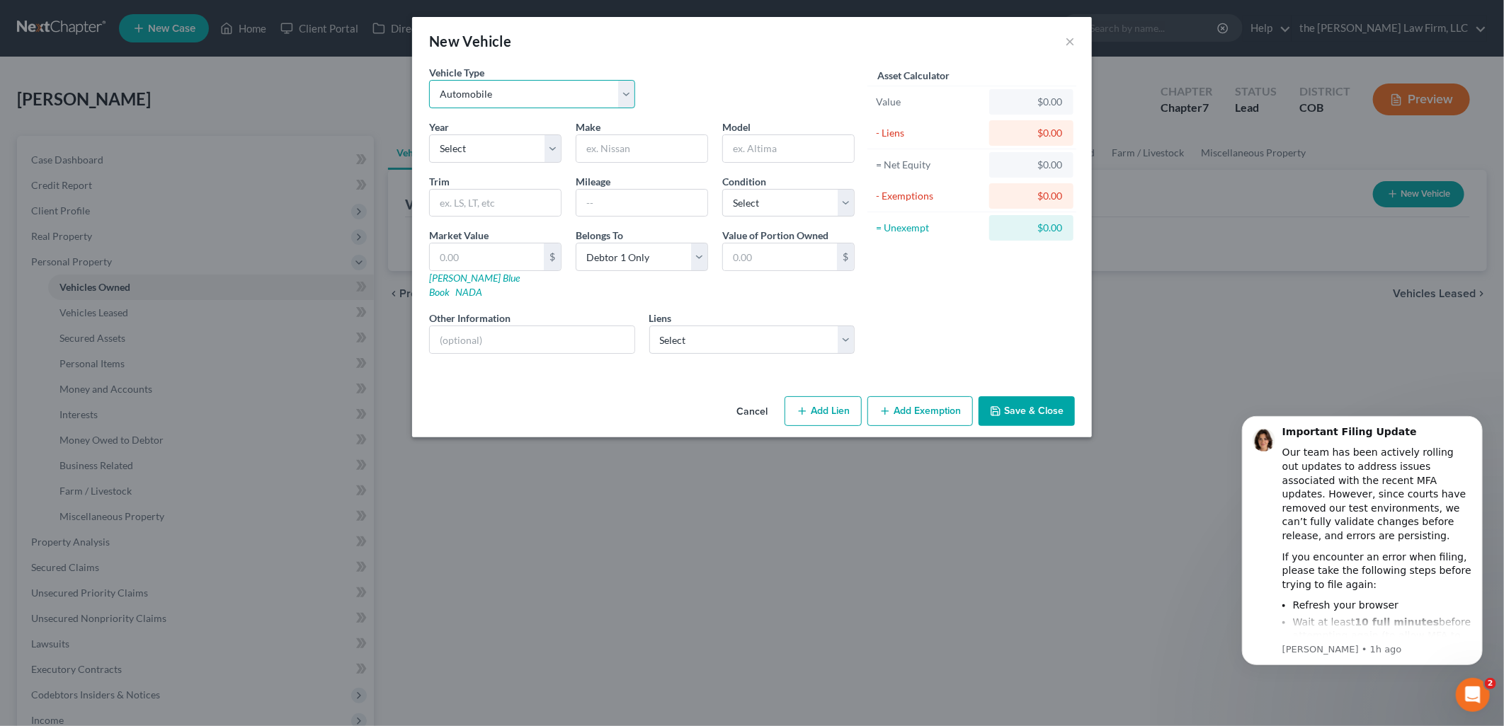
click at [501, 91] on select "Select Automobile Truck Trailer Watercraft Aircraft Motor Home Atv Other Vehicle" at bounding box center [532, 94] width 206 height 28
click at [429, 80] on select "Select Automobile Truck Trailer Watercraft Aircraft Motor Home Atv Other Vehicle" at bounding box center [532, 94] width 206 height 28
click at [476, 154] on select "Select 2026 2025 2024 2023 2022 2021 2020 2019 2018 2017 2016 2015 2014 2013 20…" at bounding box center [495, 149] width 132 height 28
select select "11"
click at [429, 135] on select "Select 2026 2025 2024 2023 2022 2021 2020 2019 2018 2017 2016 2015 2014 2013 20…" at bounding box center [495, 149] width 132 height 28
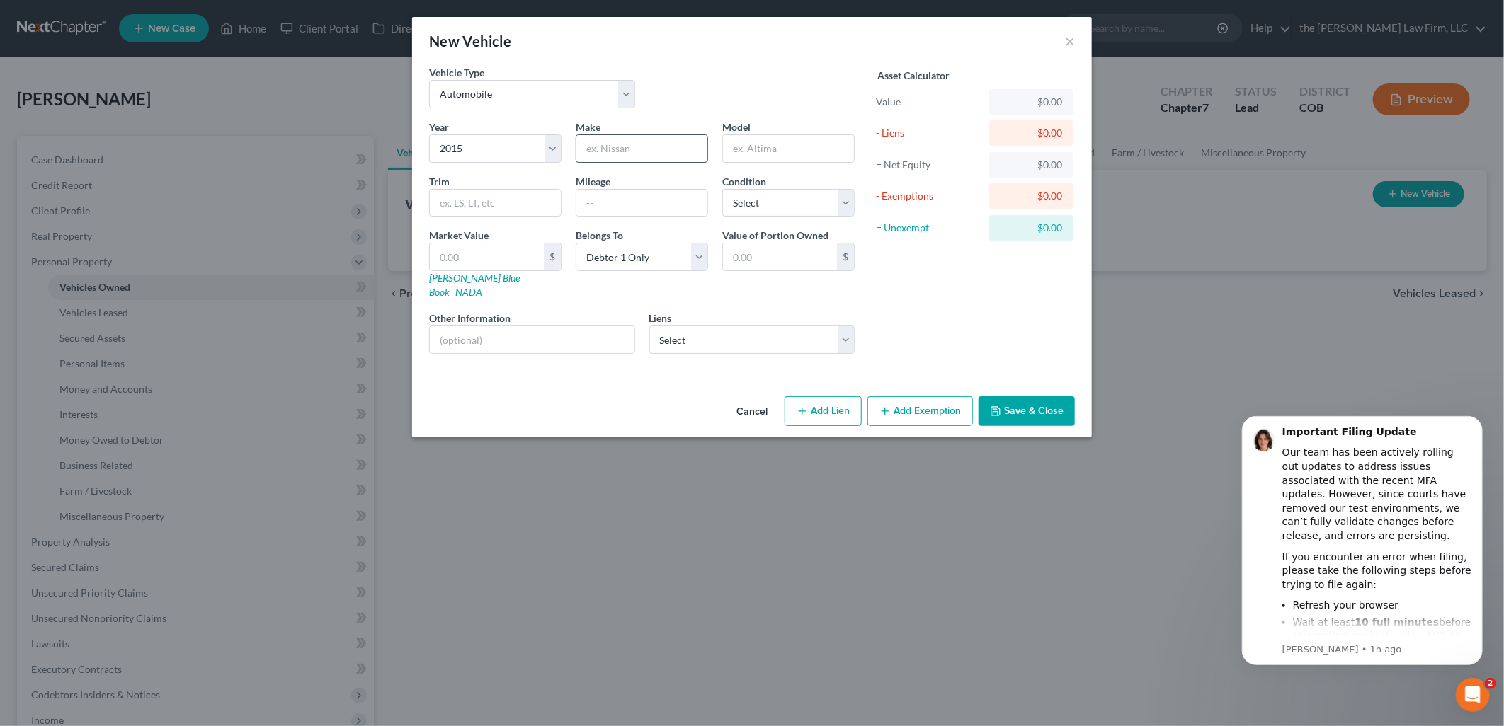
click at [661, 142] on input "text" at bounding box center [641, 148] width 131 height 27
type input "Lexus"
type input "RX450h"
click at [779, 199] on select "Select Excellent Very Good Good Fair Poor" at bounding box center [788, 203] width 132 height 28
select select "2"
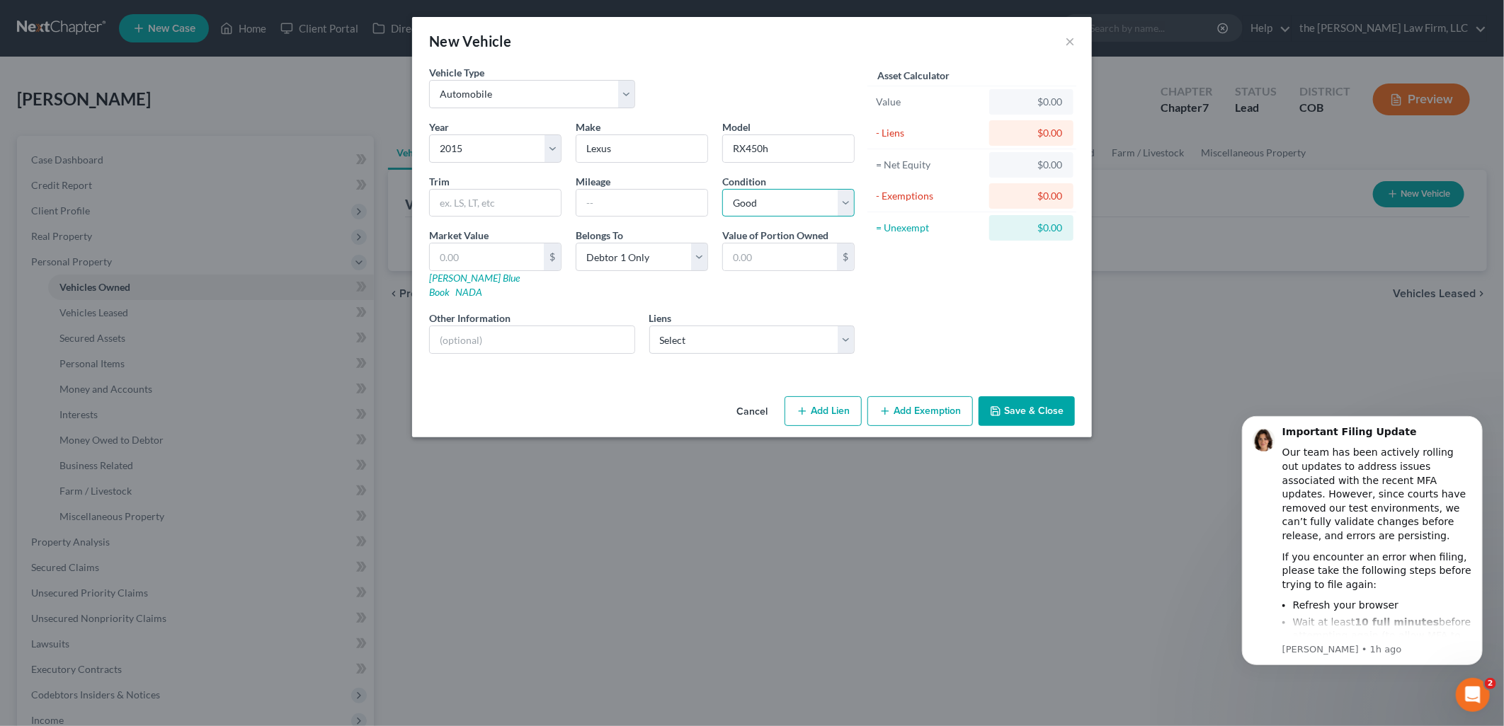
click at [722, 189] on select "Select Excellent Very Good Good Fair Poor" at bounding box center [788, 203] width 132 height 28
click at [761, 266] on input "text" at bounding box center [780, 257] width 114 height 27
click at [477, 258] on input "text" at bounding box center [487, 257] width 114 height 27
type input "1"
type input "1.00"
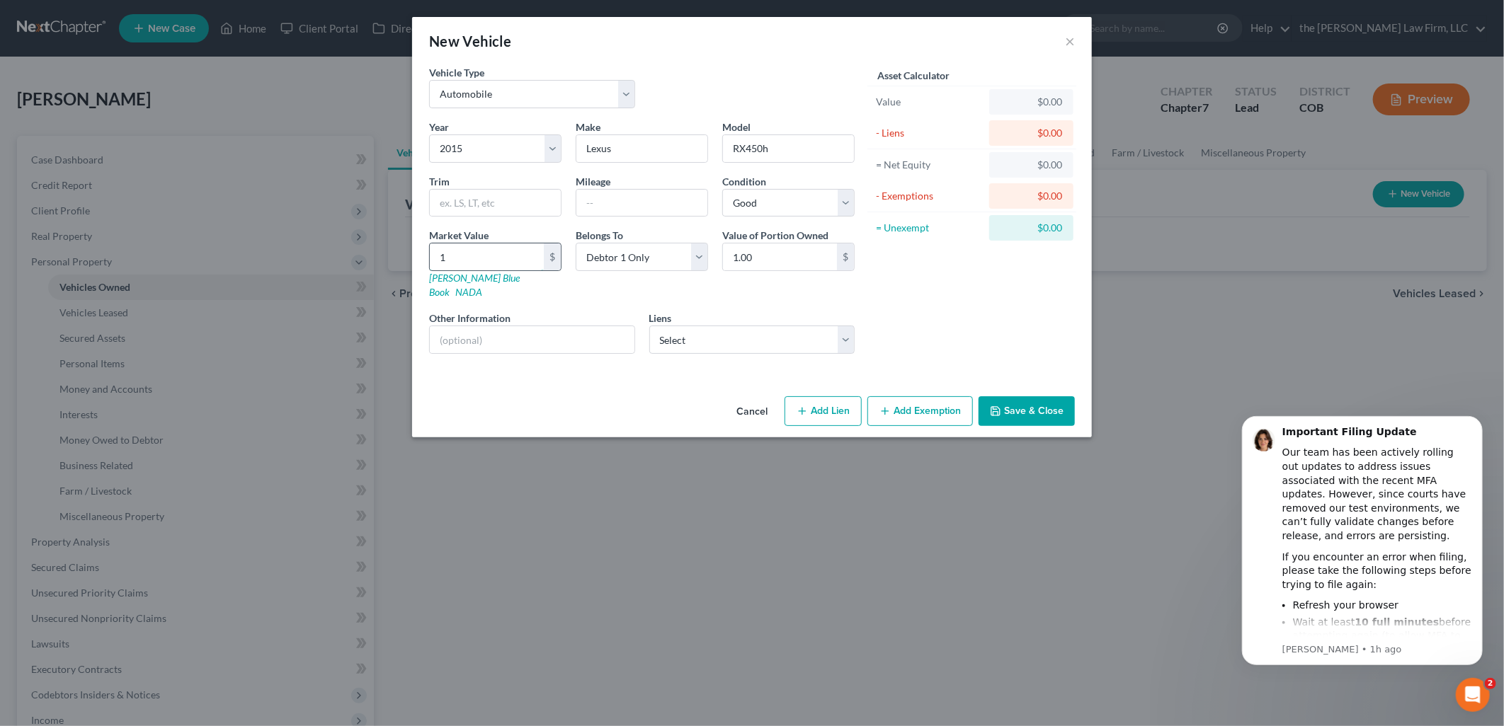
type input "14"
type input "14.00"
type input "145"
type input "145.00"
type input "1450"
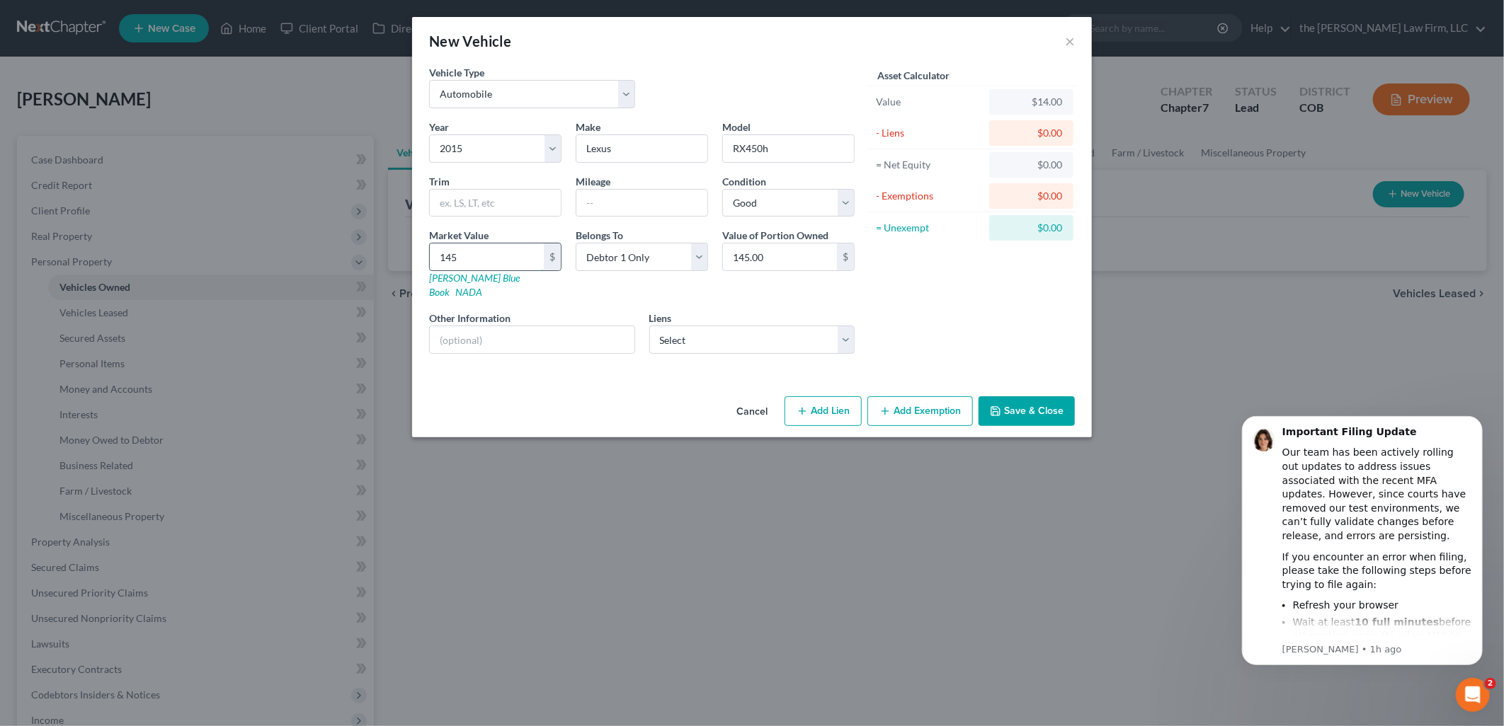
type input "1,450.00"
type input "1,4500"
type input "14,500.00"
type input "14,500"
click at [709, 328] on select "Select Red Rocks Credit Union - $22,400.00 Red Rock Fed Credit - $0.00" at bounding box center [752, 340] width 206 height 28
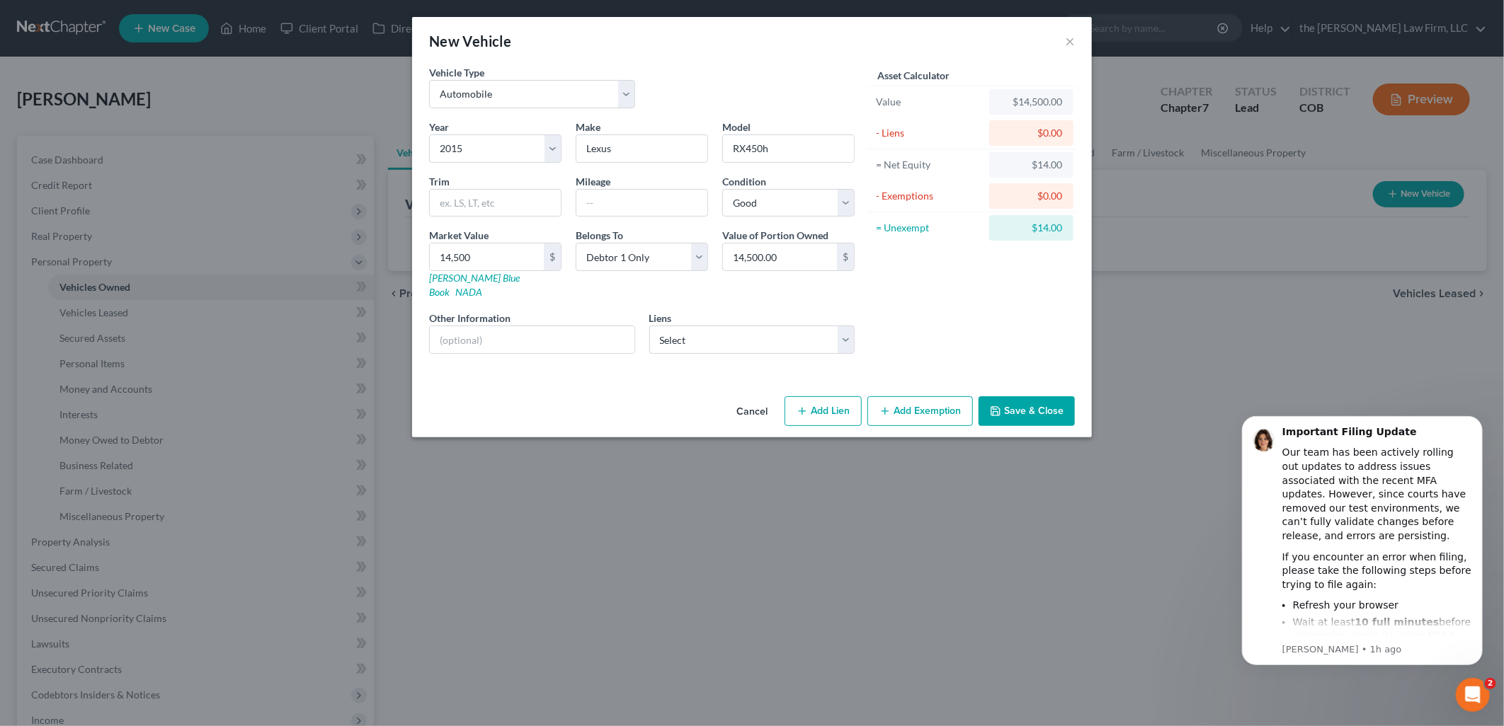
click at [935, 348] on div "Asset Calculator Value $14,500.00 - Liens $0.00 = Net Equity $14.00 - Exemption…" at bounding box center [972, 215] width 220 height 300
click at [1039, 401] on button "Save & Close" at bounding box center [1026, 411] width 96 height 30
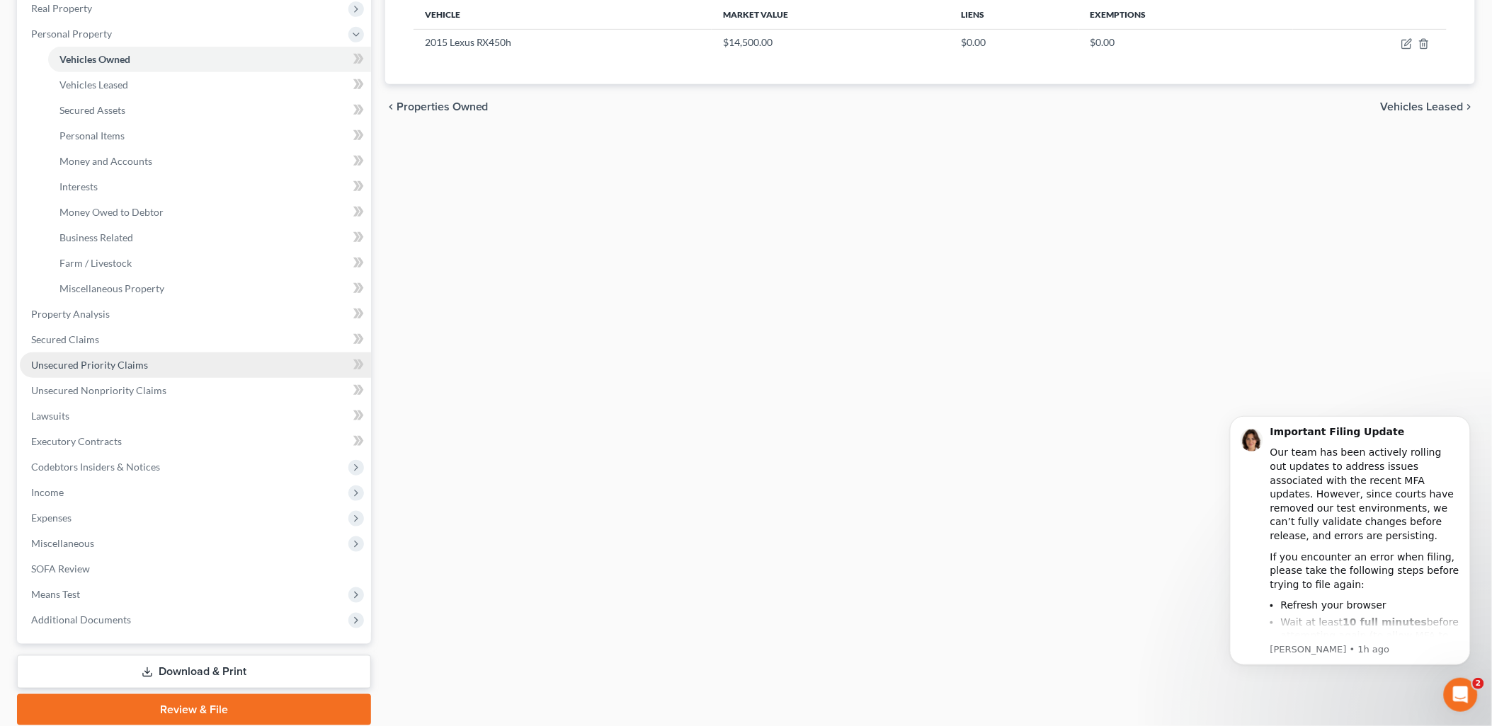
scroll to position [236, 0]
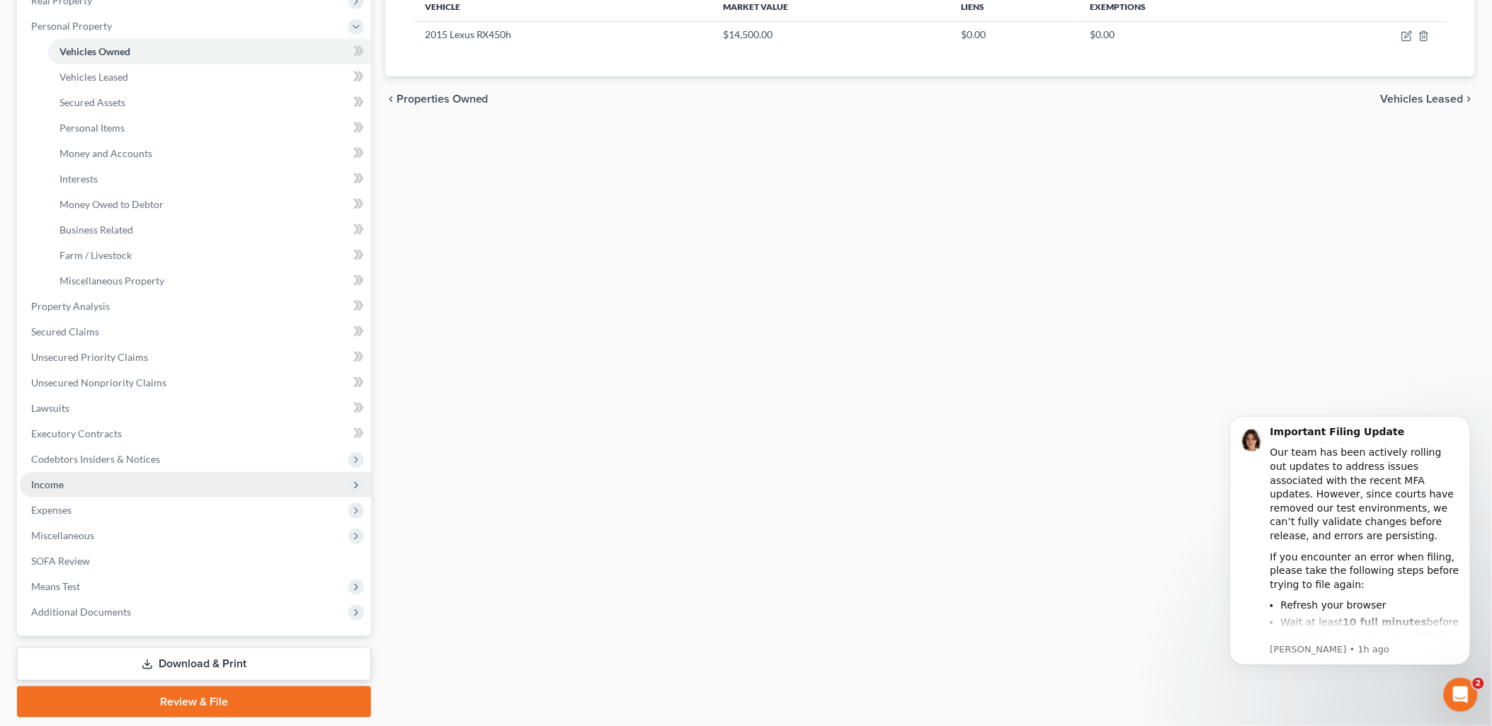
click at [74, 486] on span "Income" at bounding box center [195, 484] width 351 height 25
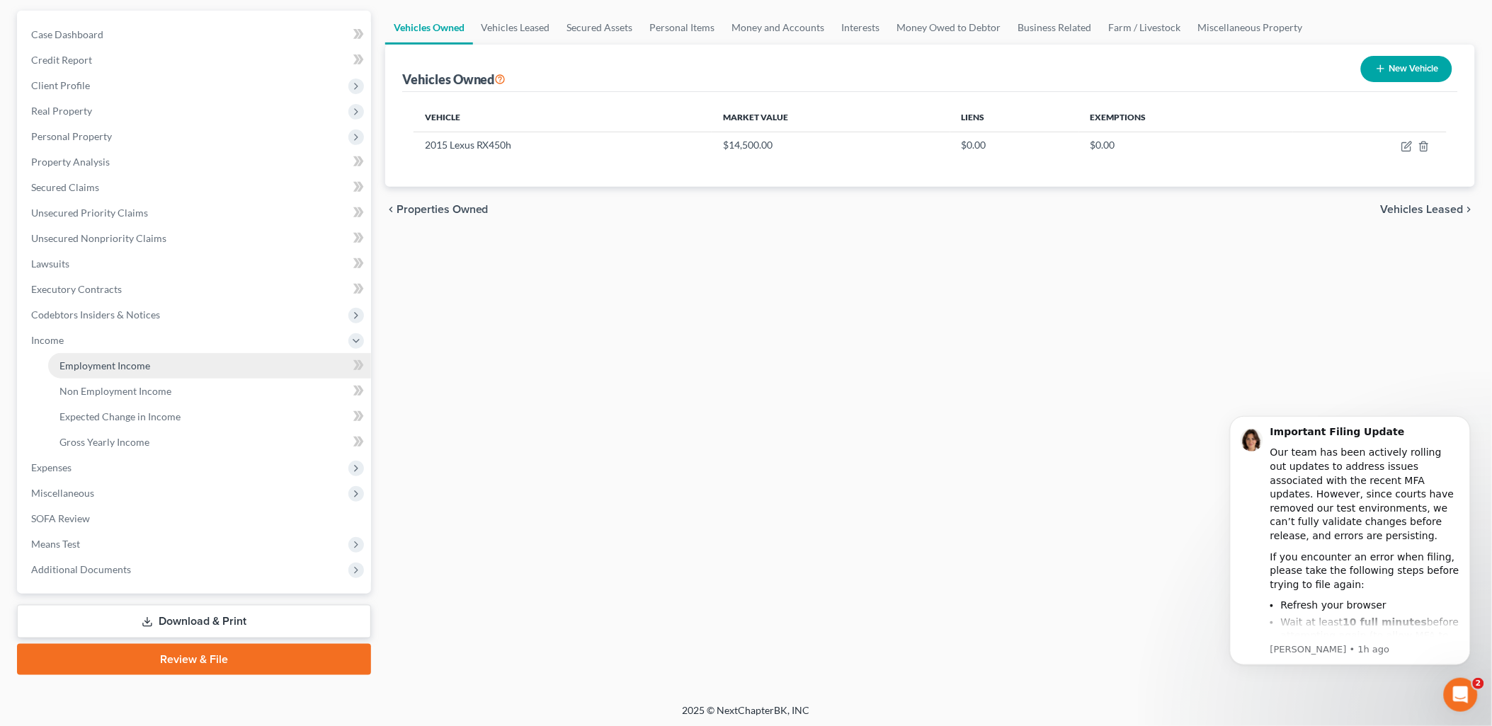
click at [168, 376] on link "Employment Income" at bounding box center [209, 365] width 323 height 25
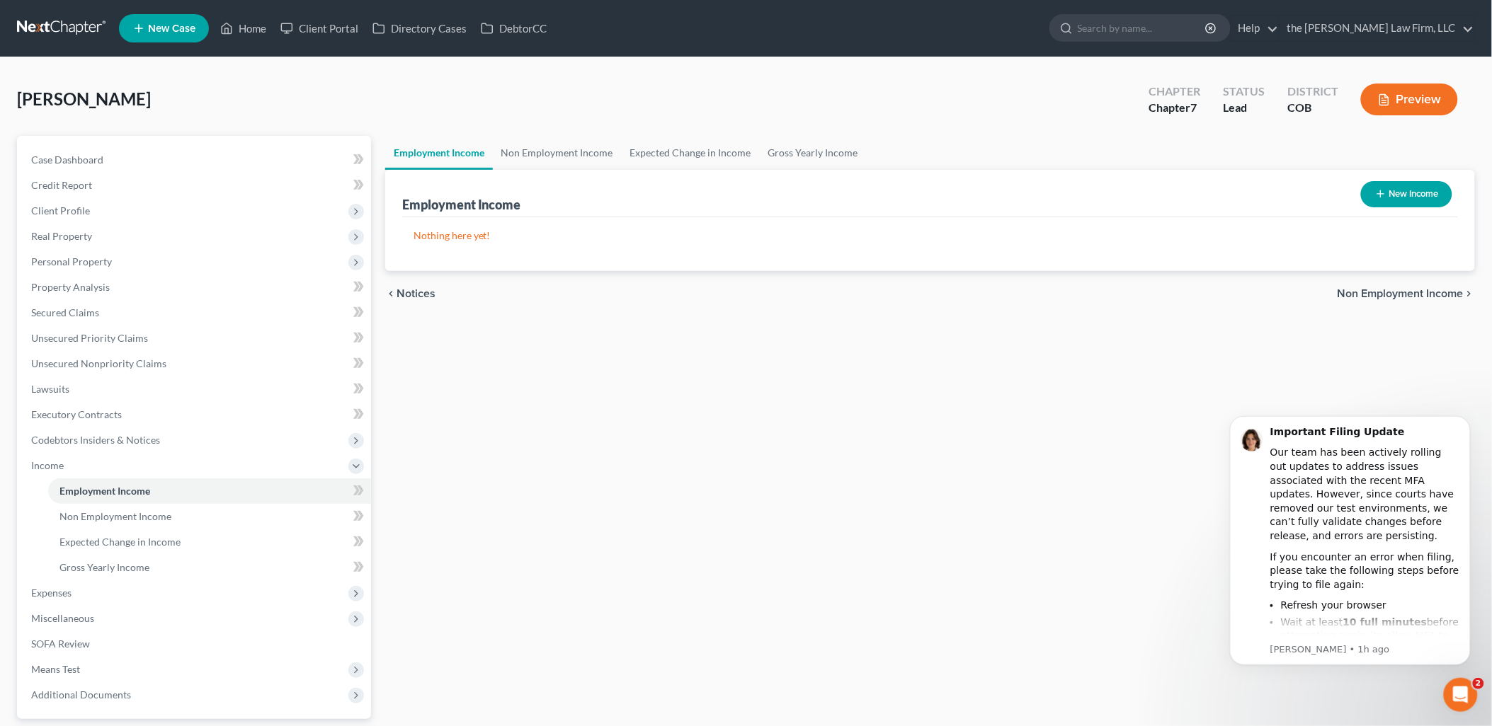
click at [1397, 195] on button "New Income" at bounding box center [1406, 194] width 91 height 26
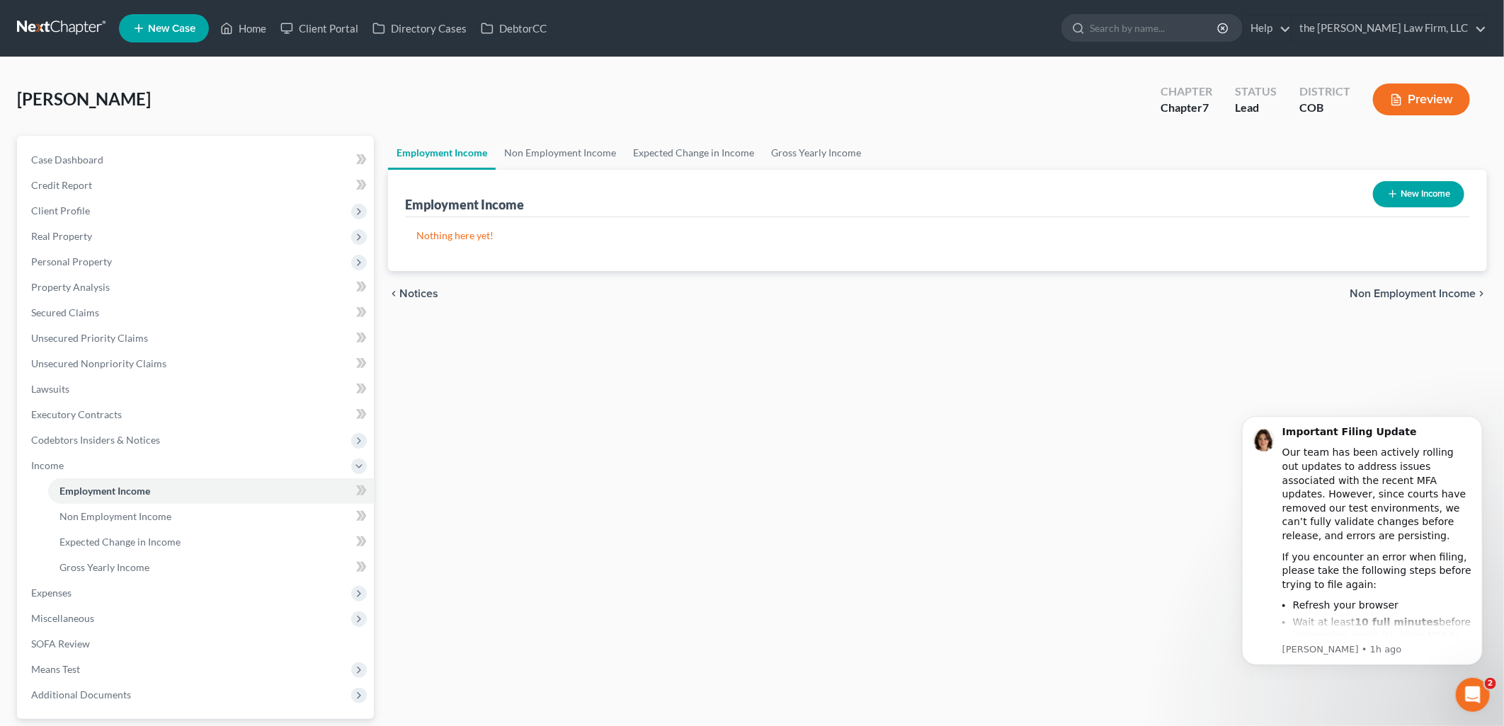
select select "0"
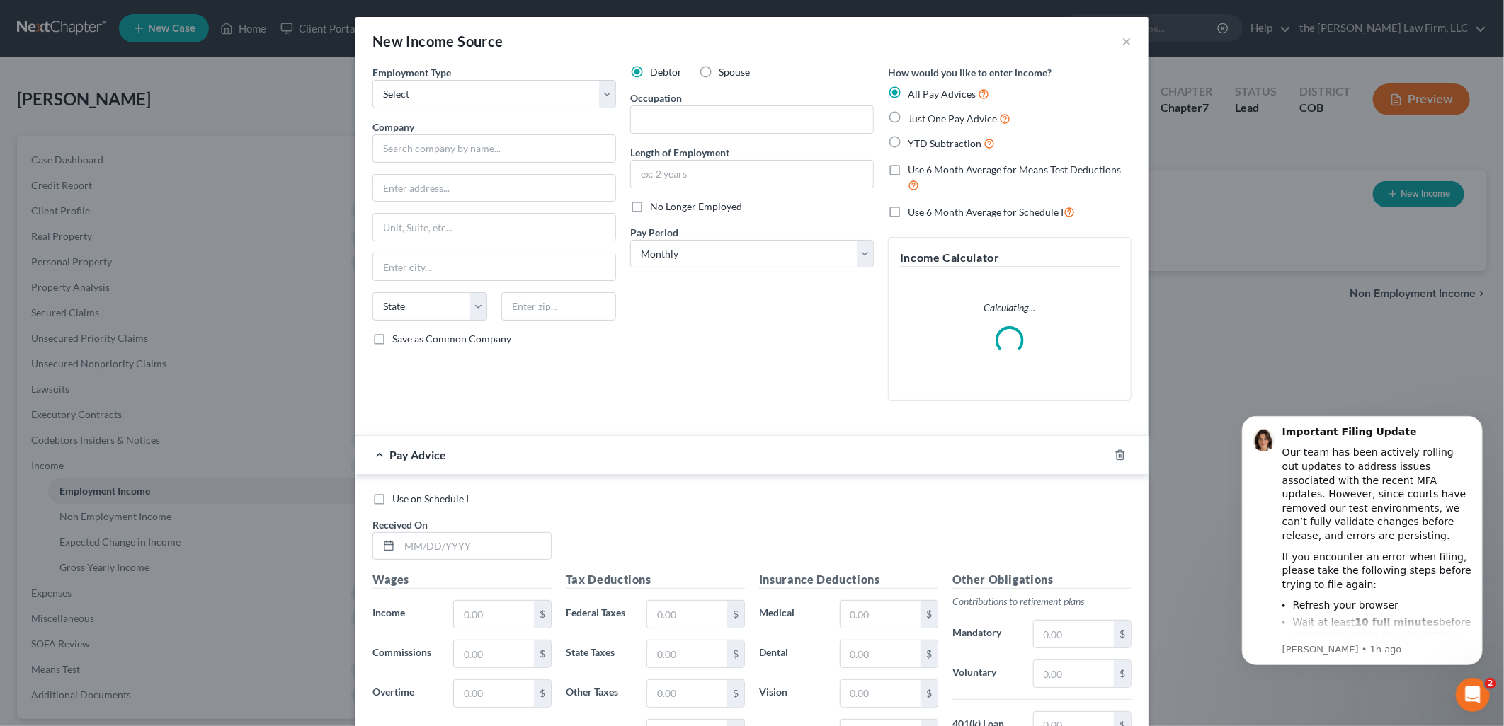
click at [419, 110] on div "Employment Type * Select Full or [DEMOGRAPHIC_DATA] Employment Self Employment …" at bounding box center [494, 238] width 258 height 347
drag, startPoint x: 429, startPoint y: 102, endPoint x: 436, endPoint y: 100, distance: 7.4
click at [429, 103] on select "Select Full or [DEMOGRAPHIC_DATA] Employment Self Employment" at bounding box center [494, 94] width 244 height 28
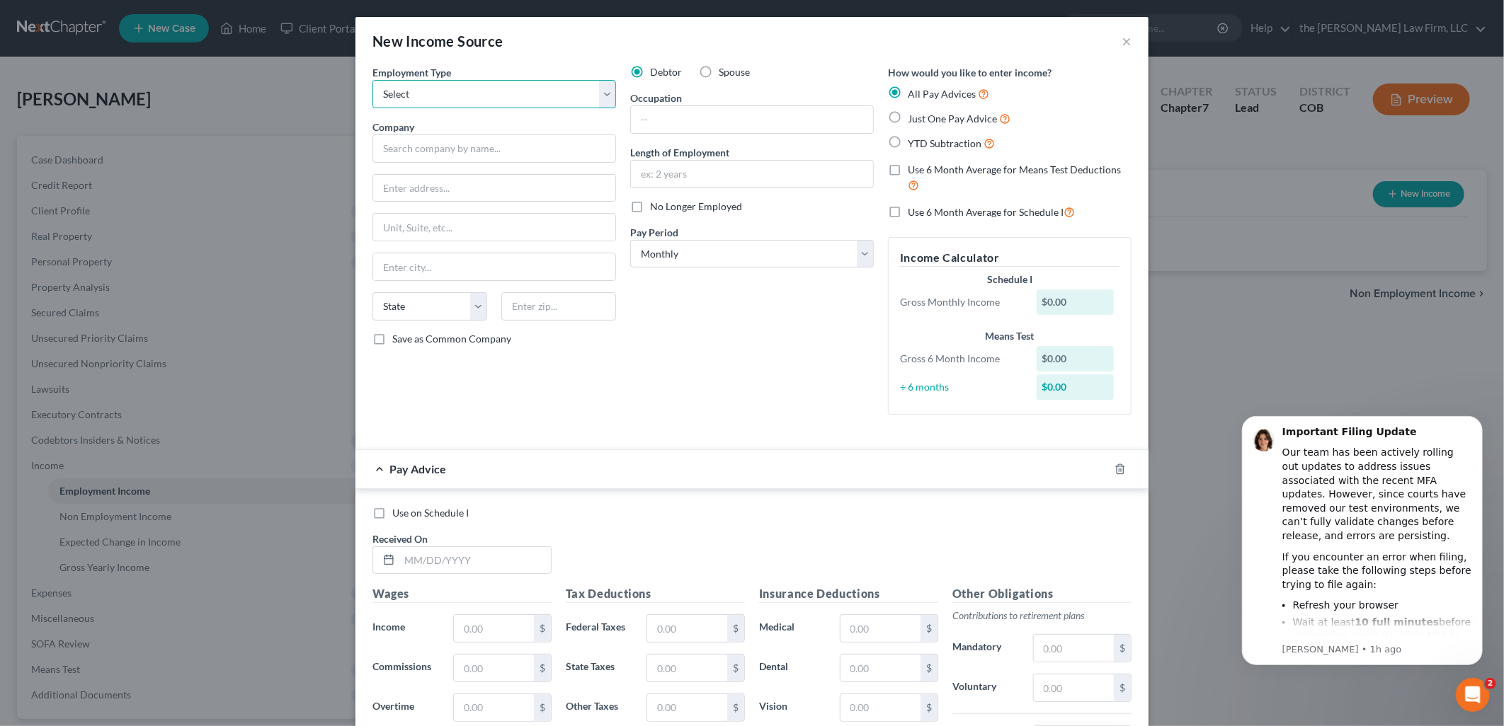
select select "0"
click at [372, 80] on select "Select Full or [DEMOGRAPHIC_DATA] Employment Self Employment" at bounding box center [494, 94] width 244 height 28
click at [1122, 38] on button "×" at bounding box center [1126, 41] width 10 height 17
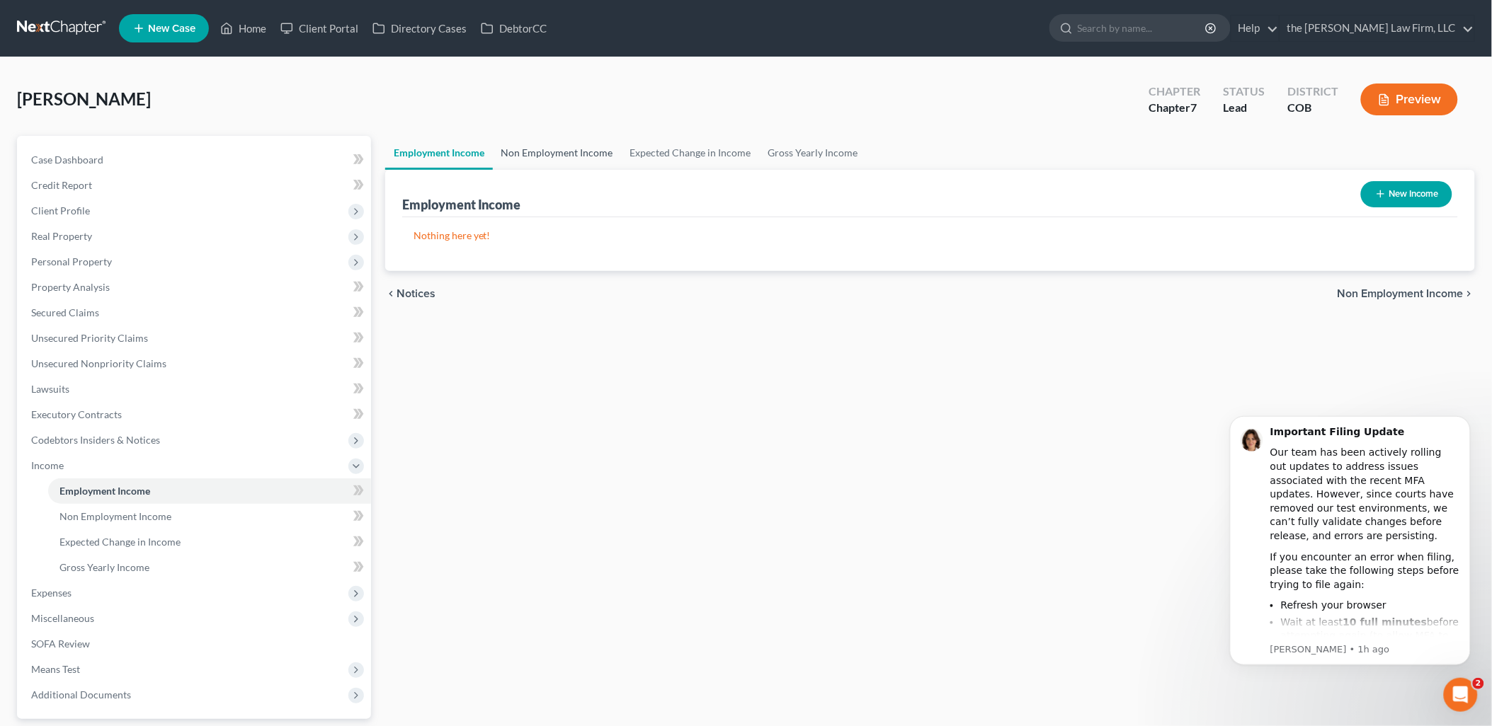
click at [600, 137] on link "Non Employment Income" at bounding box center [557, 153] width 129 height 34
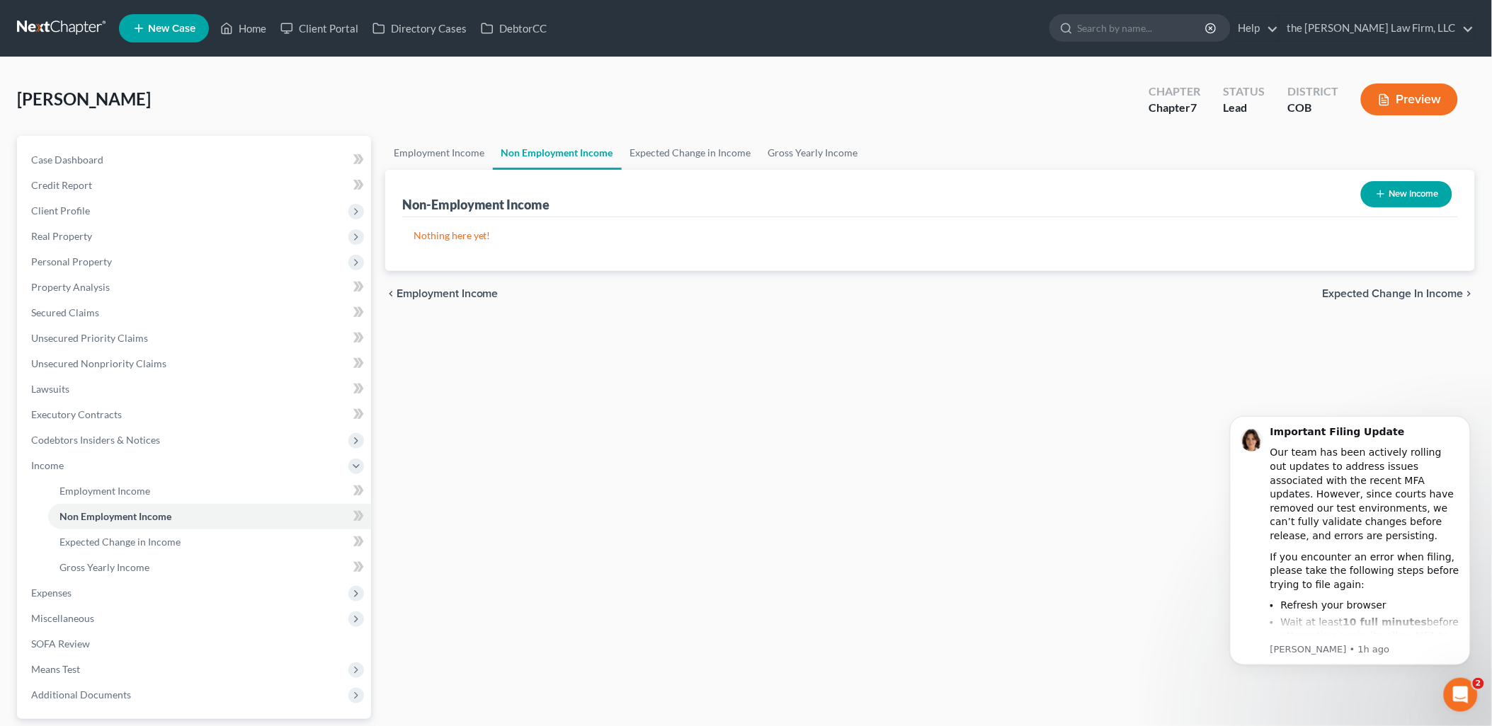
click at [1403, 185] on button "New Income" at bounding box center [1406, 194] width 91 height 26
select select "0"
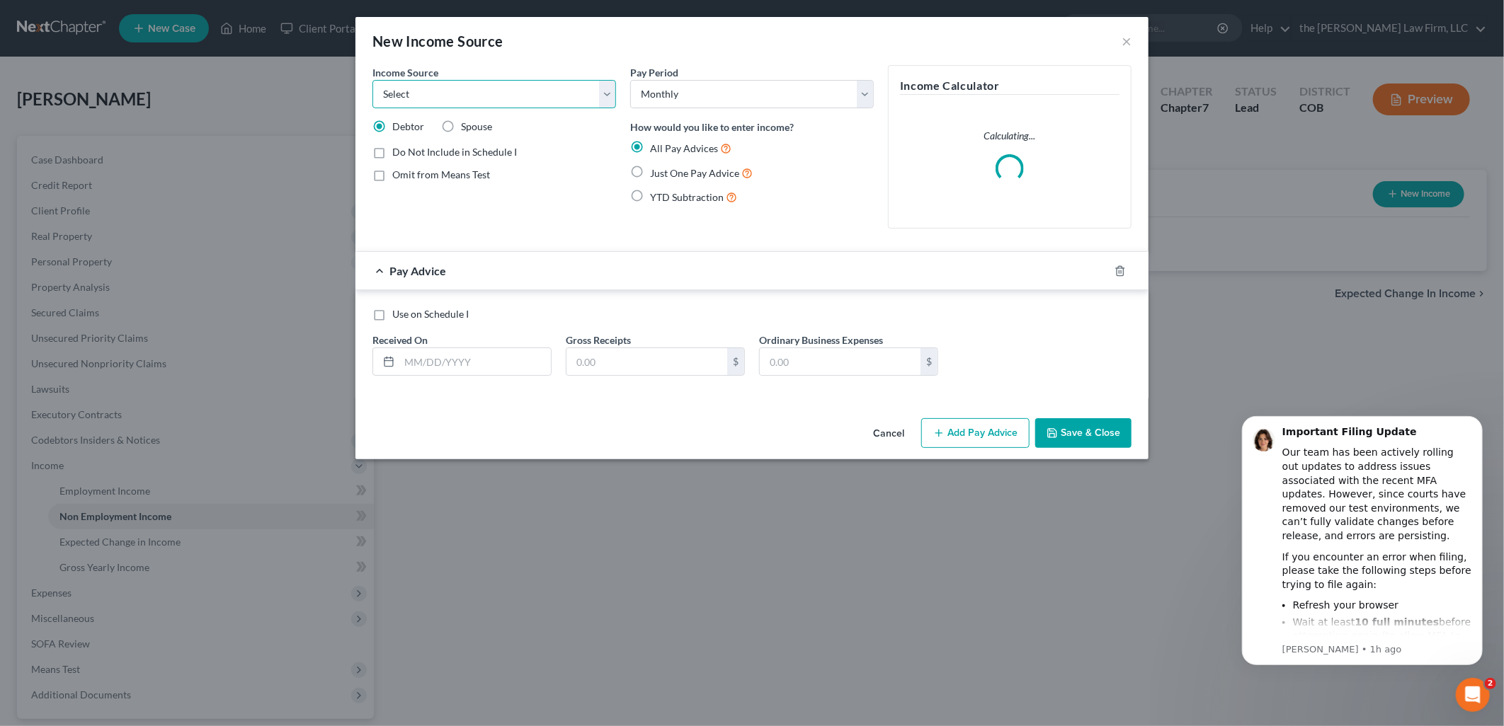
click at [510, 84] on select "Select Unemployment Disability (from employer) Pension Retirement Social Securi…" at bounding box center [494, 94] width 244 height 28
select select "2"
click at [372, 80] on select "Select Unemployment Disability (from employer) Pension Retirement Social Securi…" at bounding box center [494, 94] width 244 height 28
click at [440, 361] on input "text" at bounding box center [475, 361] width 152 height 27
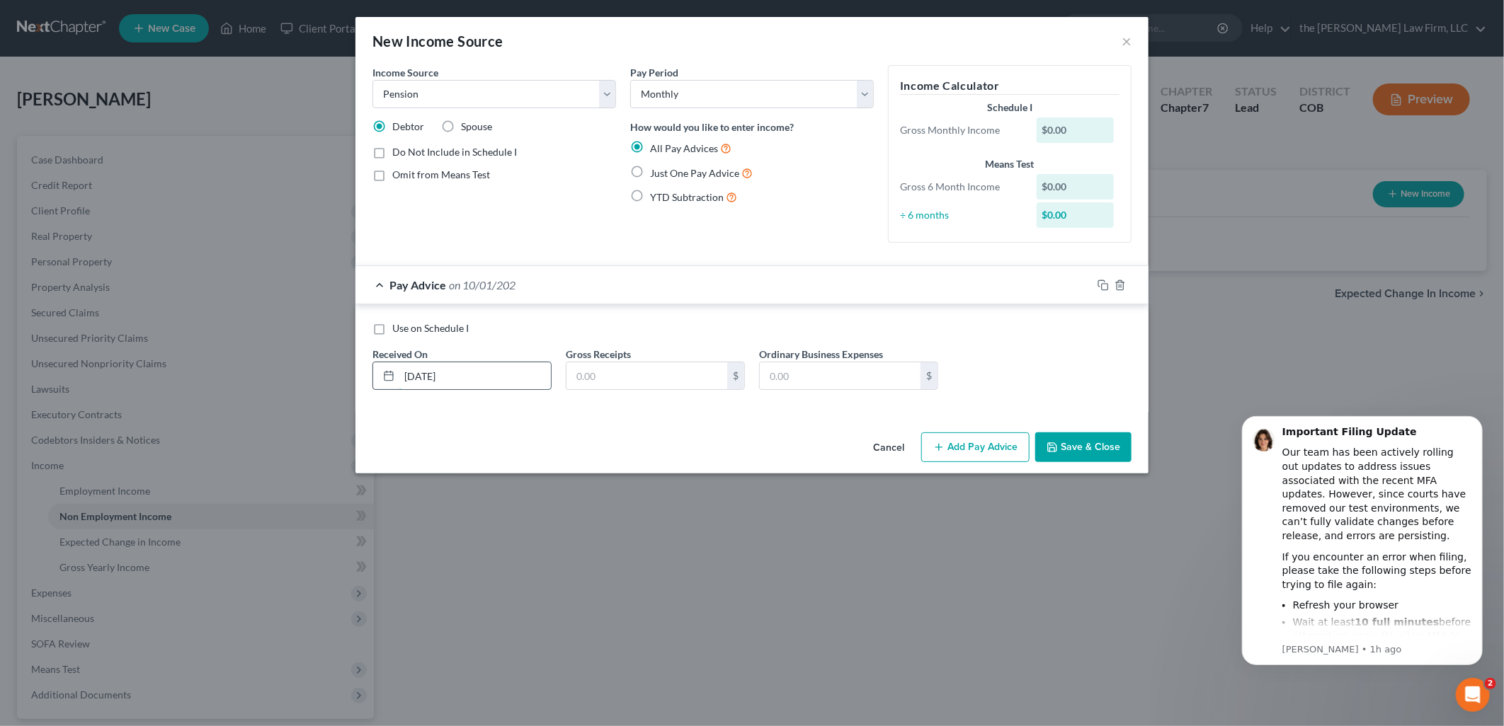
type input "[DATE]"
type input "4,880.24"
click at [1087, 447] on button "Save & Close" at bounding box center [1083, 448] width 96 height 30
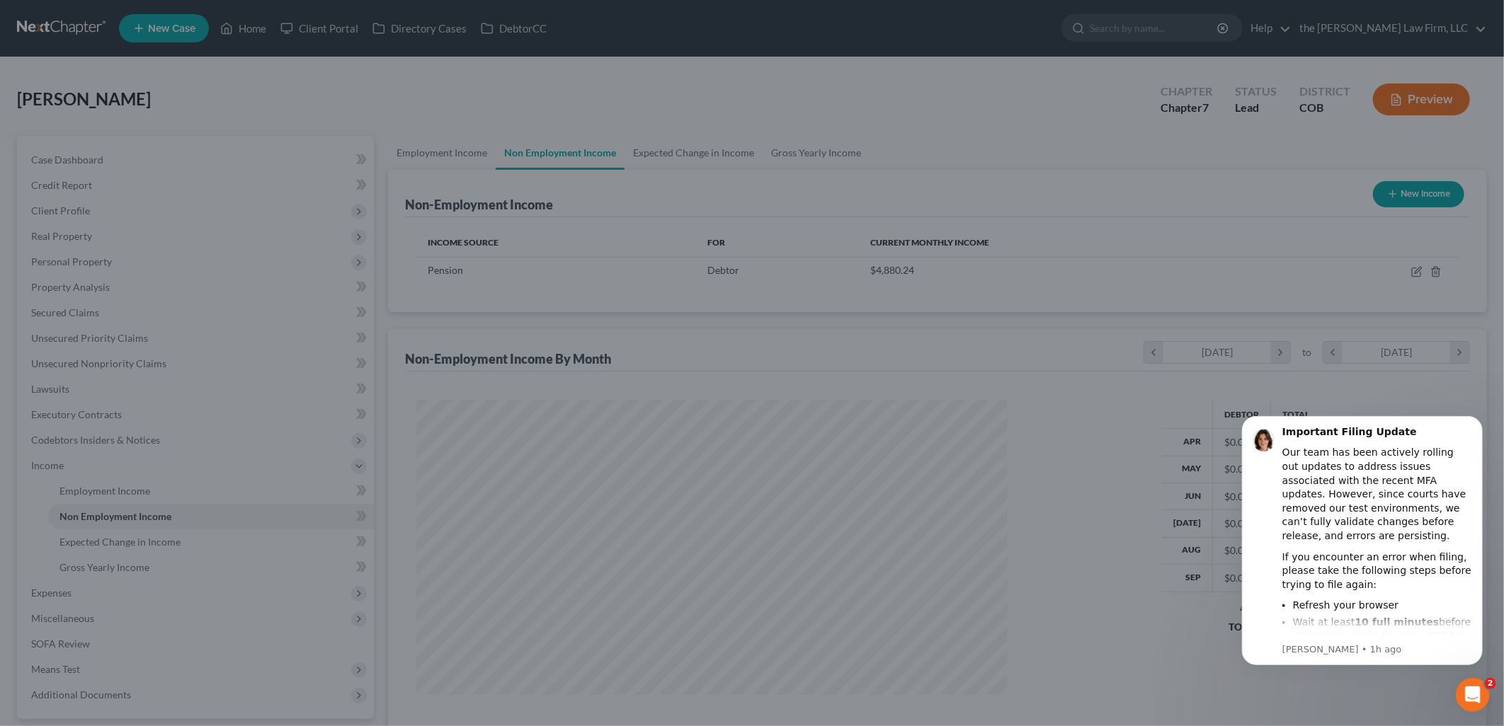
scroll to position [707686, 707362]
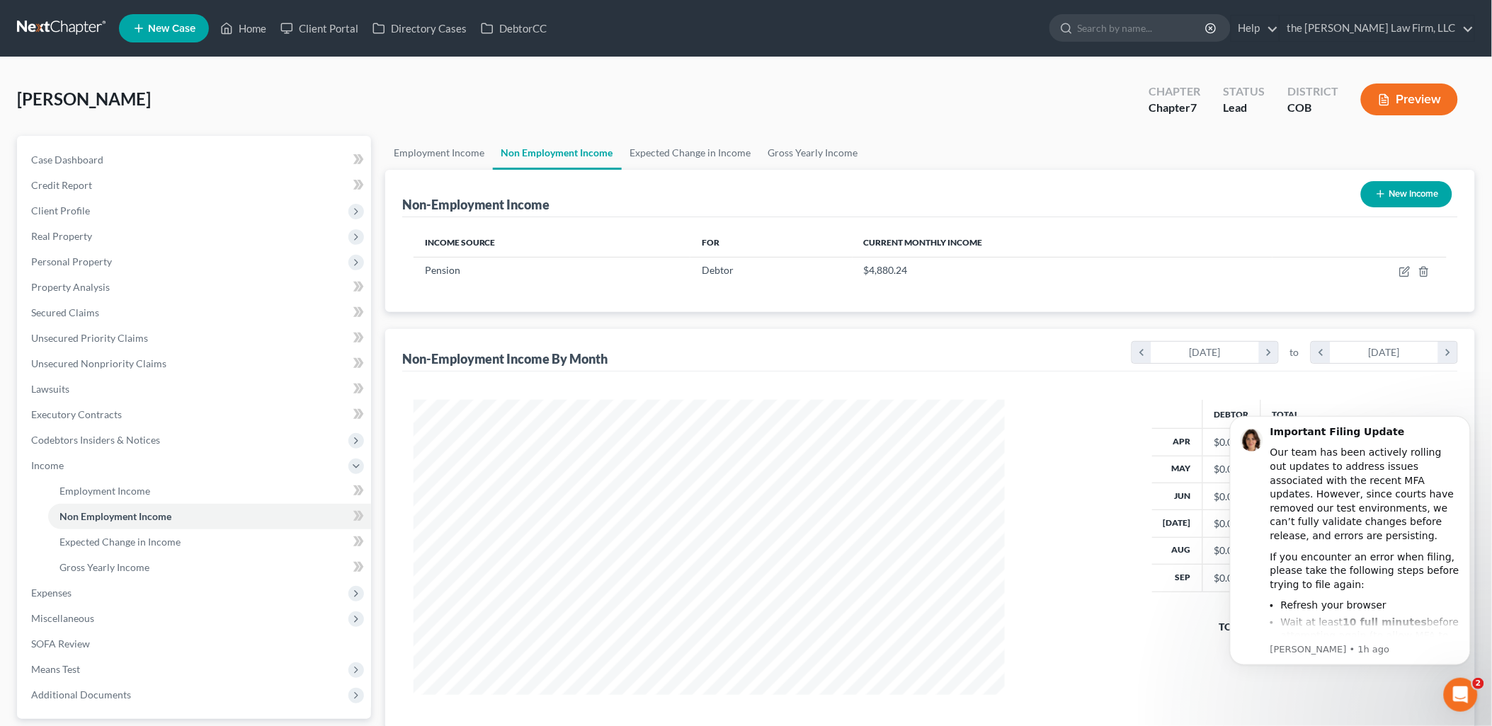
click at [1400, 187] on button "New Income" at bounding box center [1406, 194] width 91 height 26
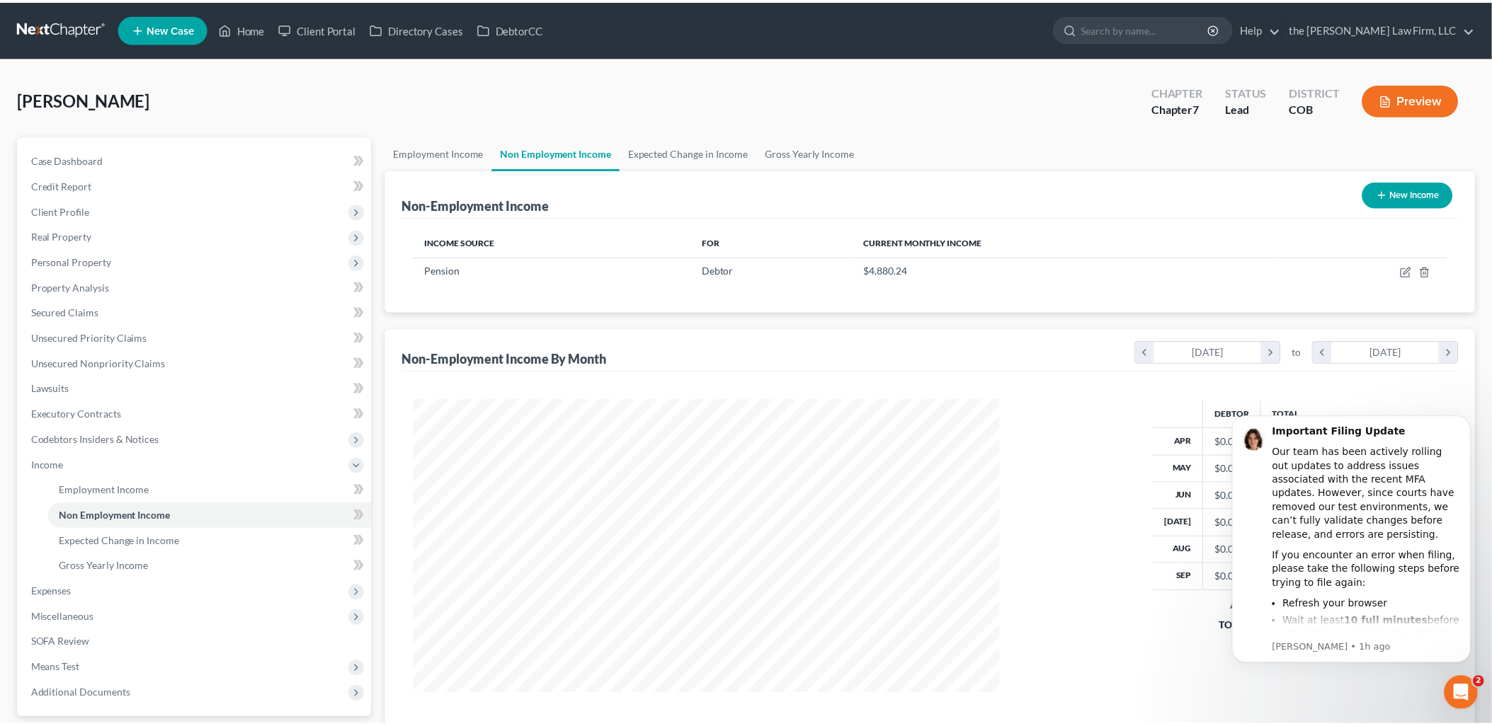
scroll to position [298, 624]
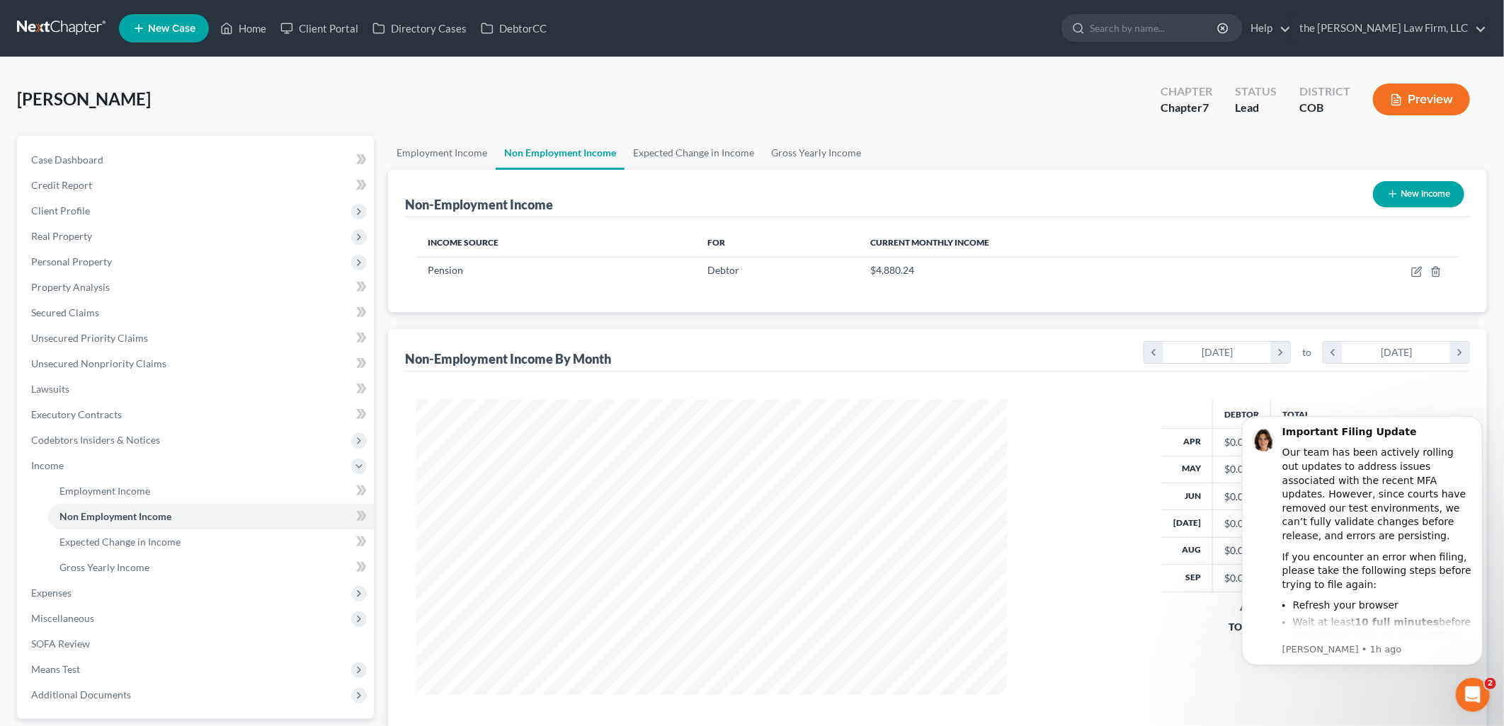
select select "0"
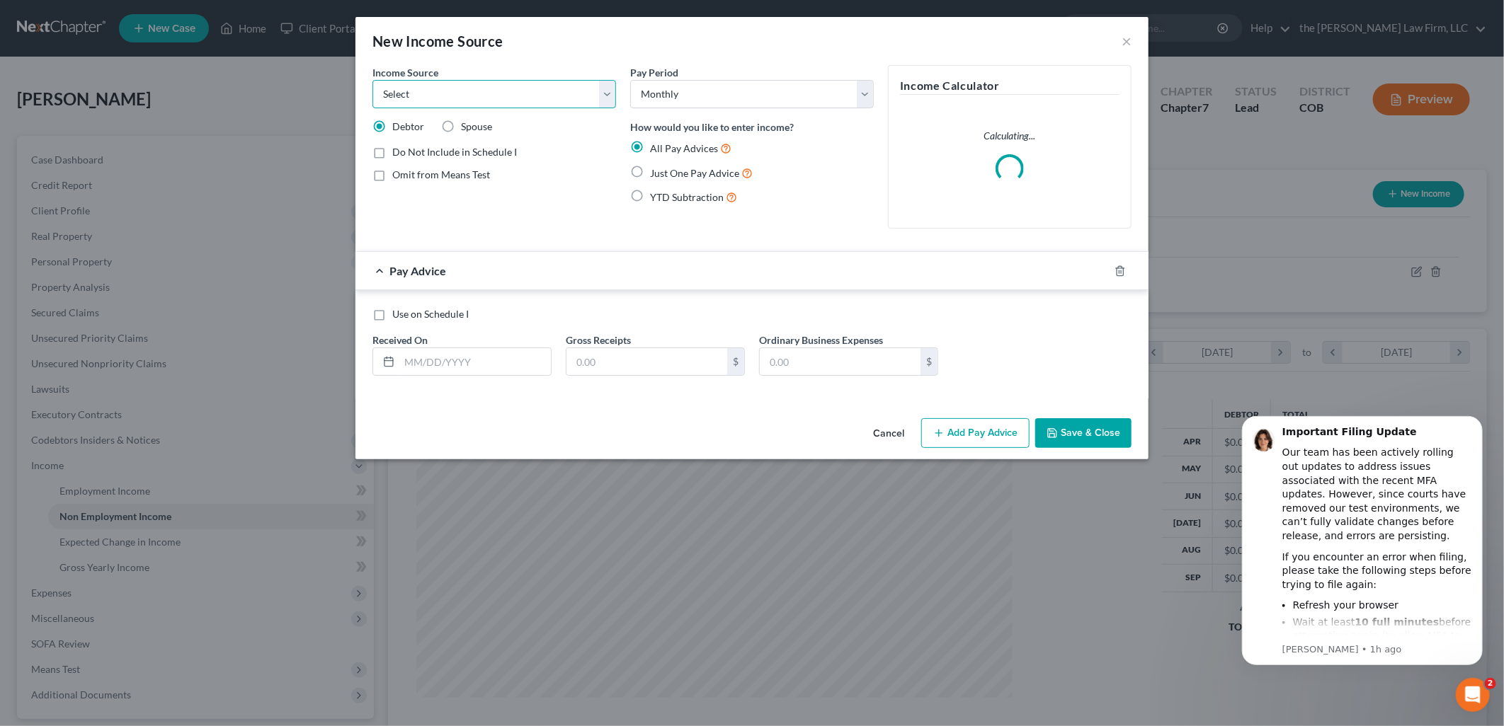
click at [433, 89] on select "Select Unemployment Disability (from employer) Pension Retirement Social Securi…" at bounding box center [494, 94] width 244 height 28
select select "4"
click at [372, 80] on select "Select Unemployment Disability (from employer) Pension Retirement Social Securi…" at bounding box center [494, 94] width 244 height 28
click at [483, 369] on input "text" at bounding box center [475, 361] width 152 height 27
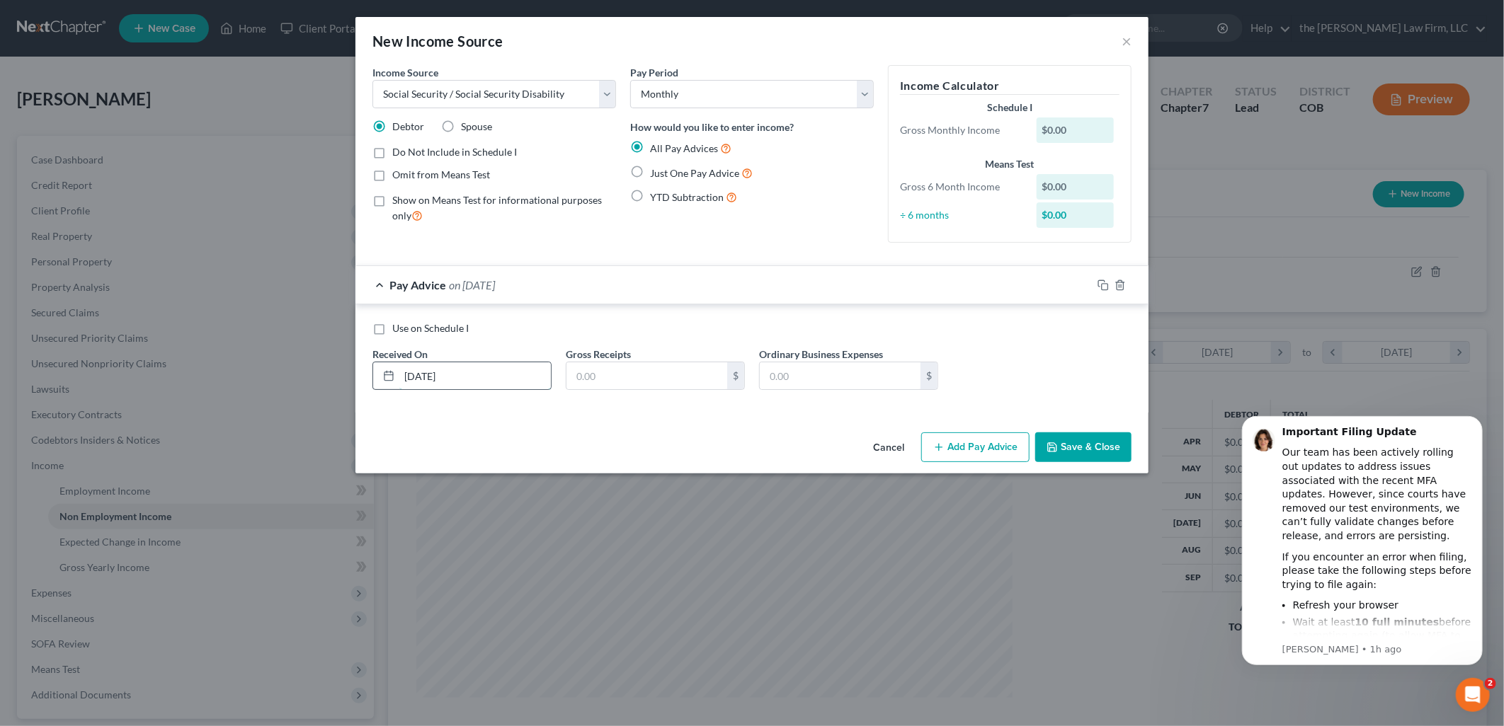
type input "[DATE]"
type input "2,401.50"
click at [1087, 447] on button "Save & Close" at bounding box center [1083, 448] width 96 height 30
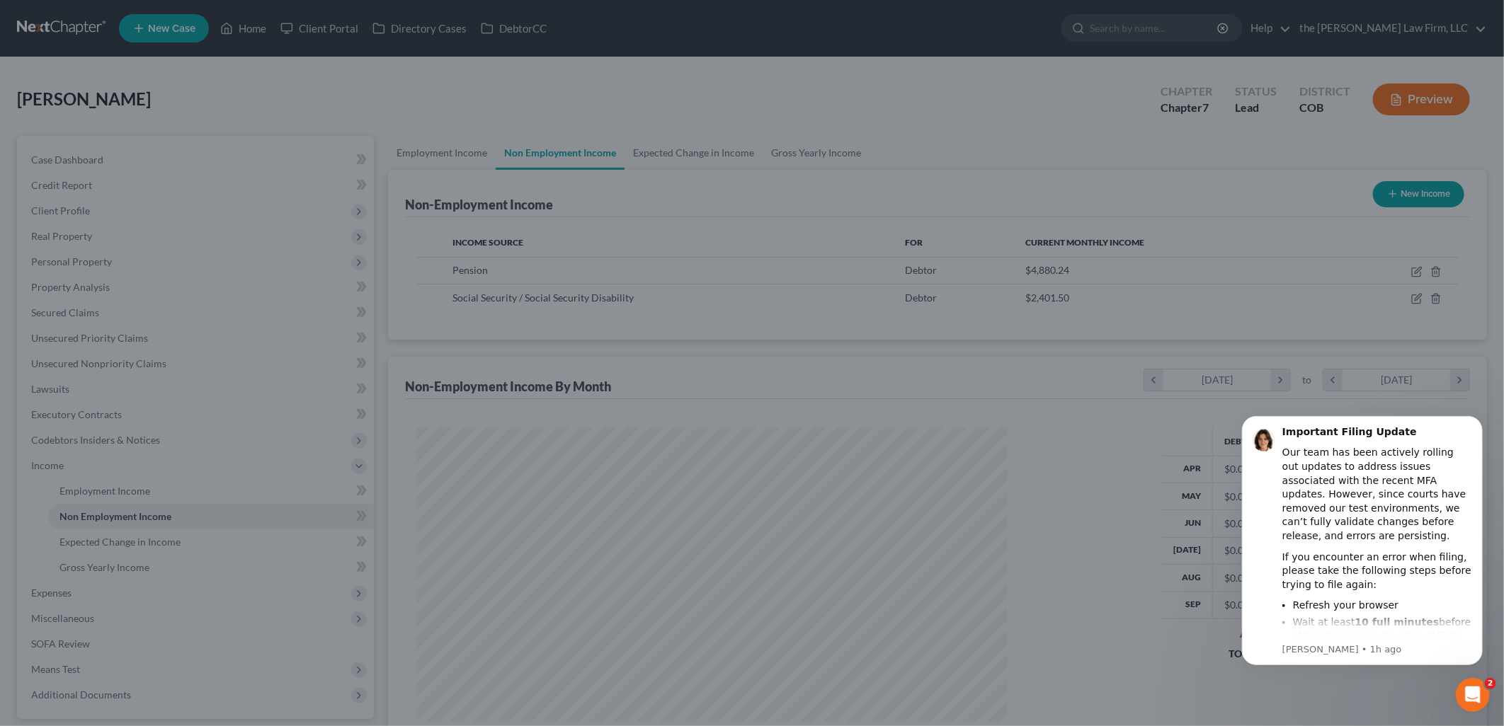
scroll to position [707686, 707362]
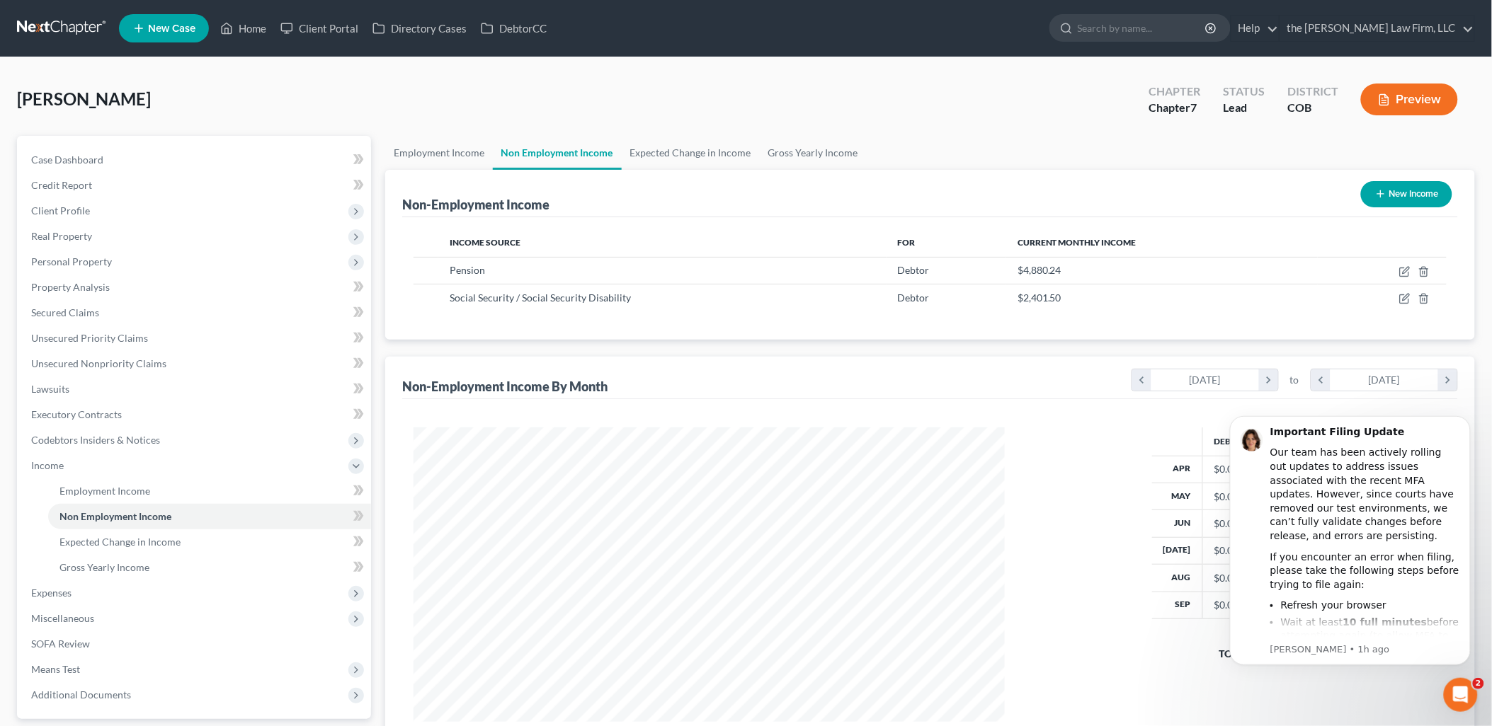
click at [1406, 186] on button "New Income" at bounding box center [1406, 194] width 91 height 26
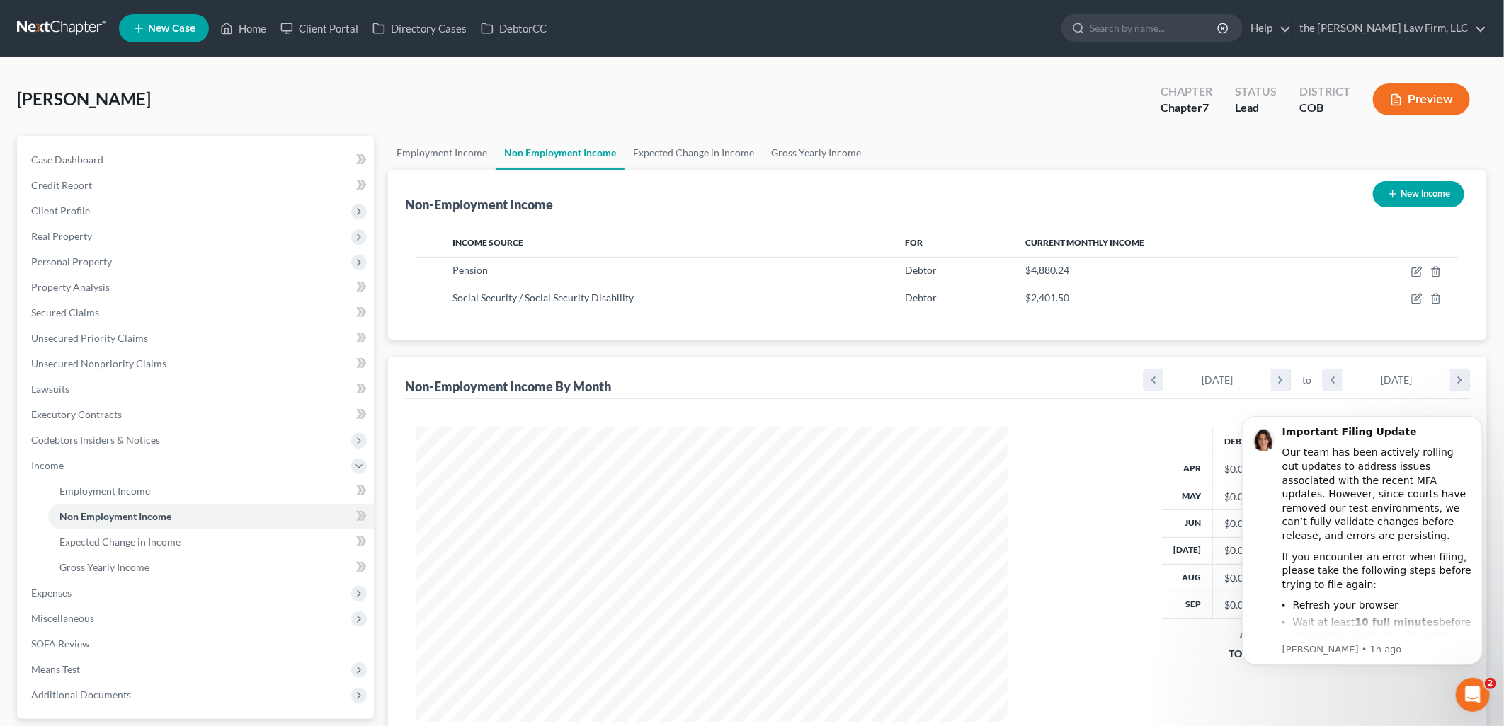
select select "0"
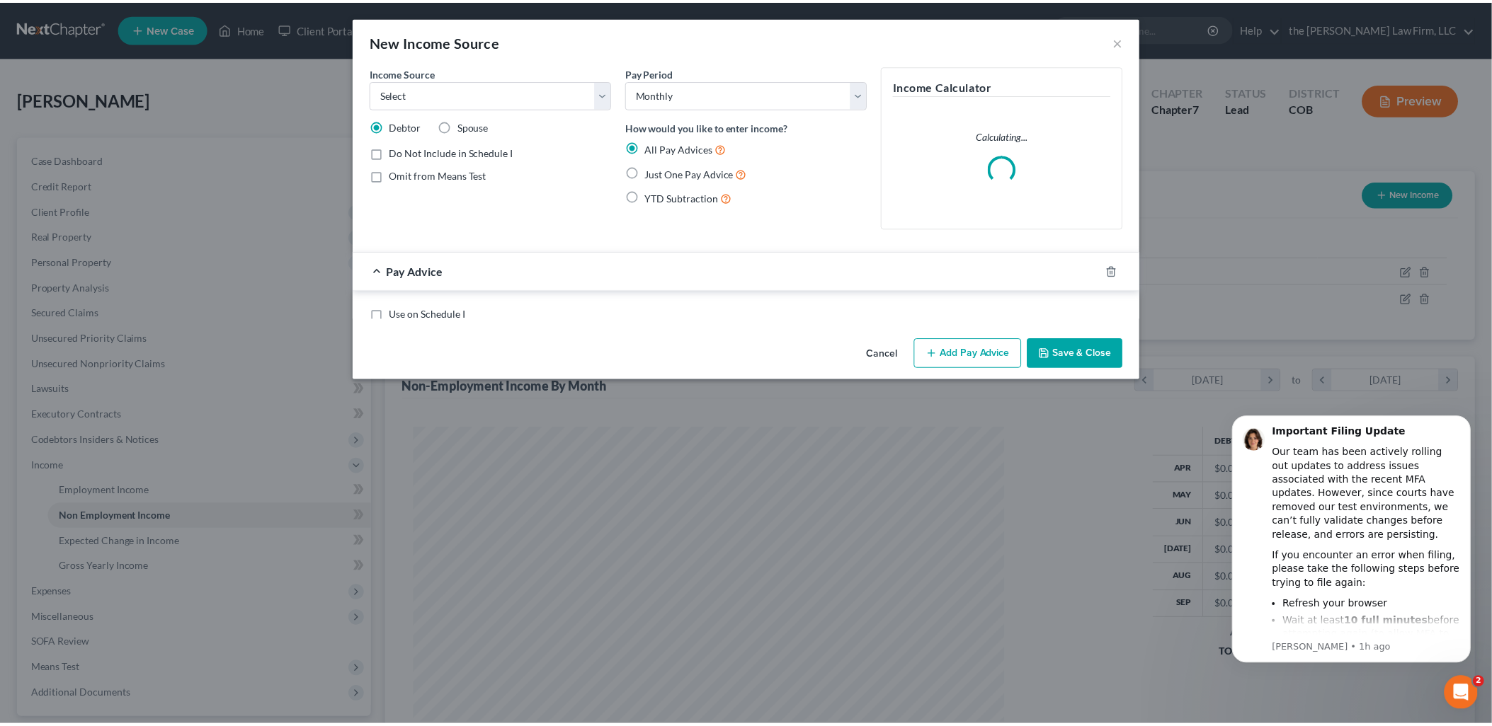
scroll to position [298, 624]
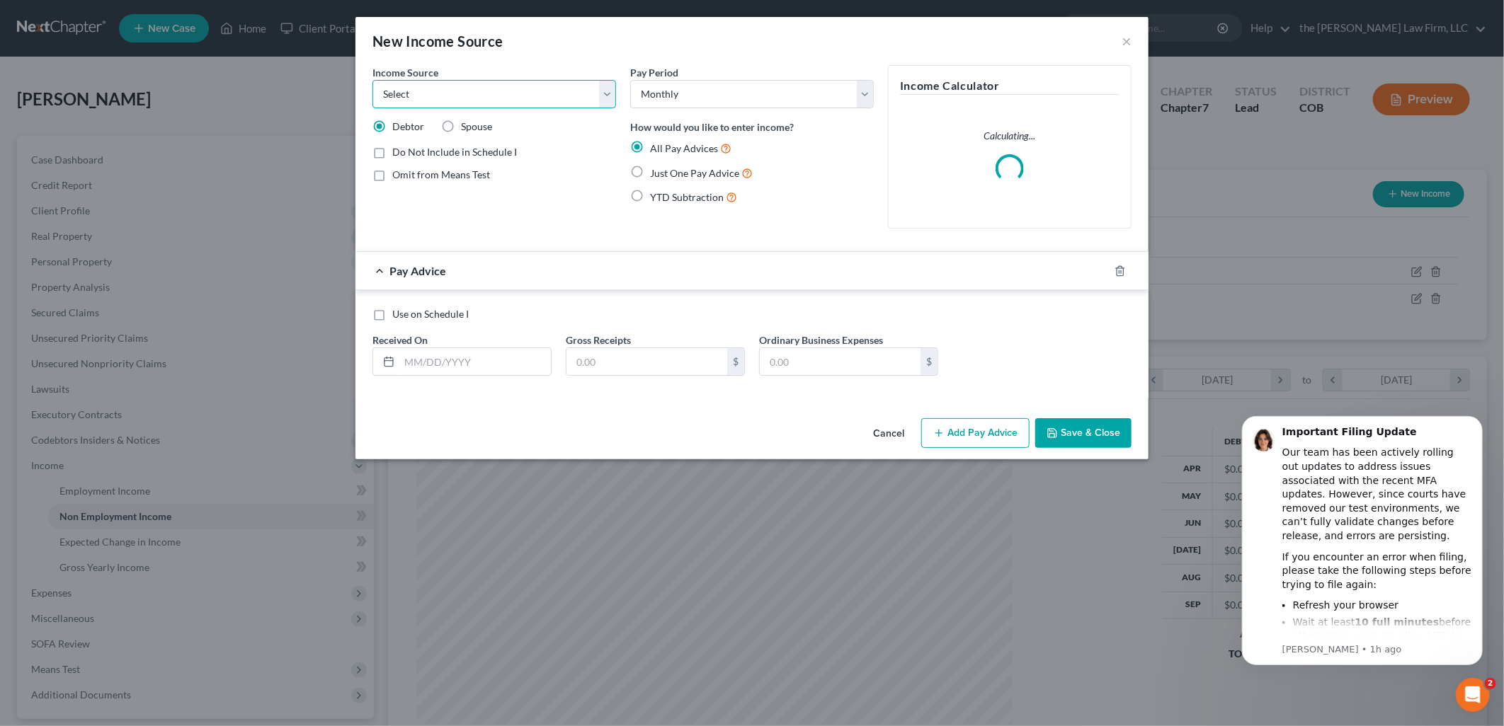
click at [538, 87] on select "Select Unemployment Disability (from employer) Pension Retirement Social Securi…" at bounding box center [494, 94] width 244 height 28
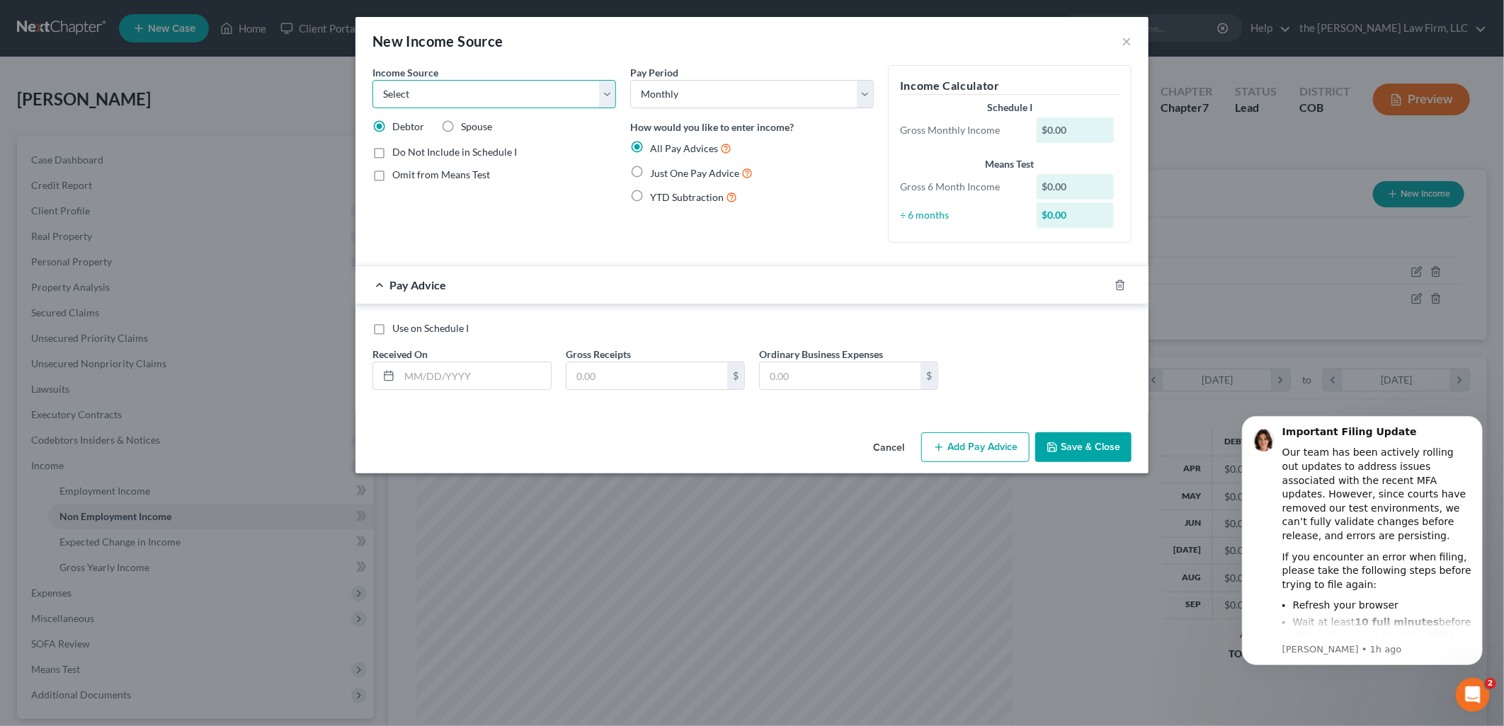
select select "13"
click at [372, 80] on select "Select Unemployment Disability (from employer) Pension Retirement Social Securi…" at bounding box center [494, 94] width 244 height 28
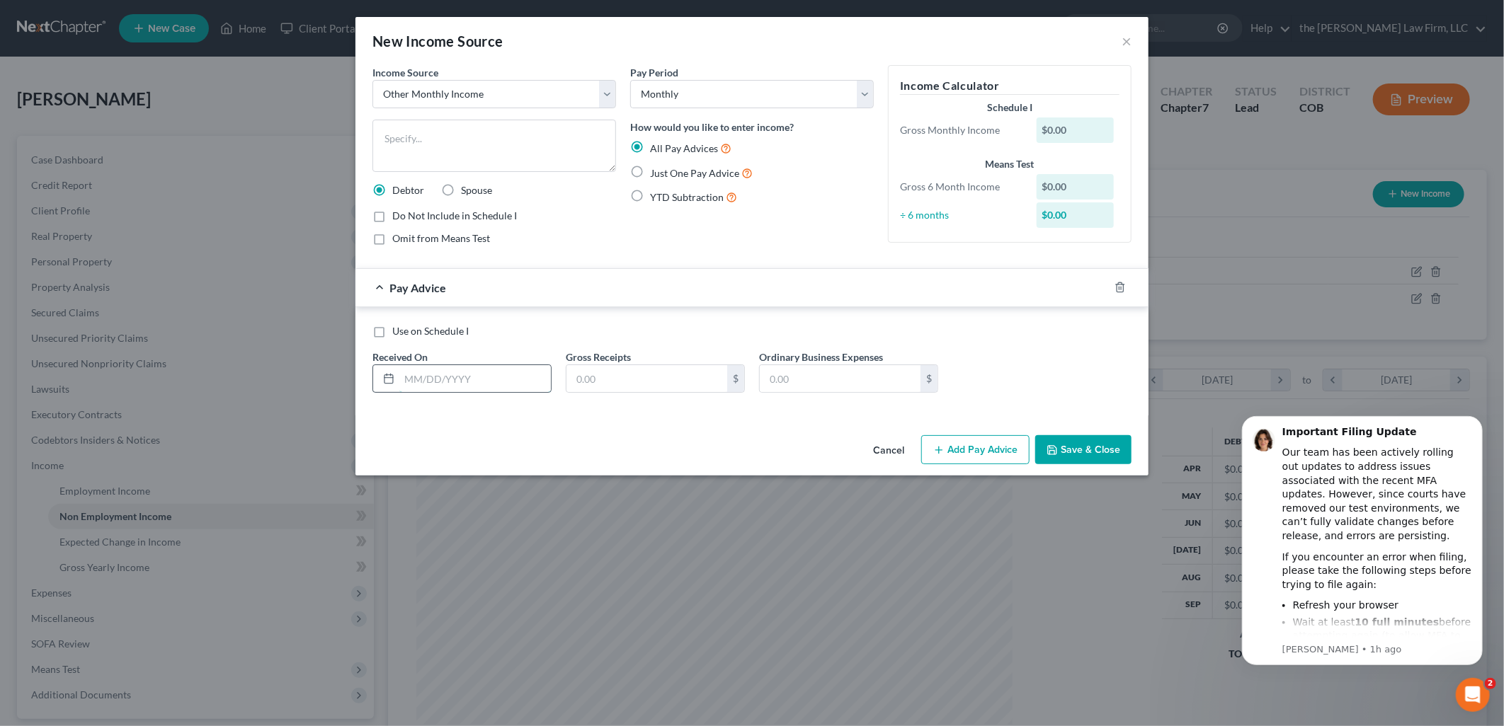
click at [496, 380] on input "text" at bounding box center [475, 378] width 152 height 27
type input "[DATE]"
type input "466.54"
click at [1107, 455] on button "Save & Close" at bounding box center [1083, 450] width 96 height 30
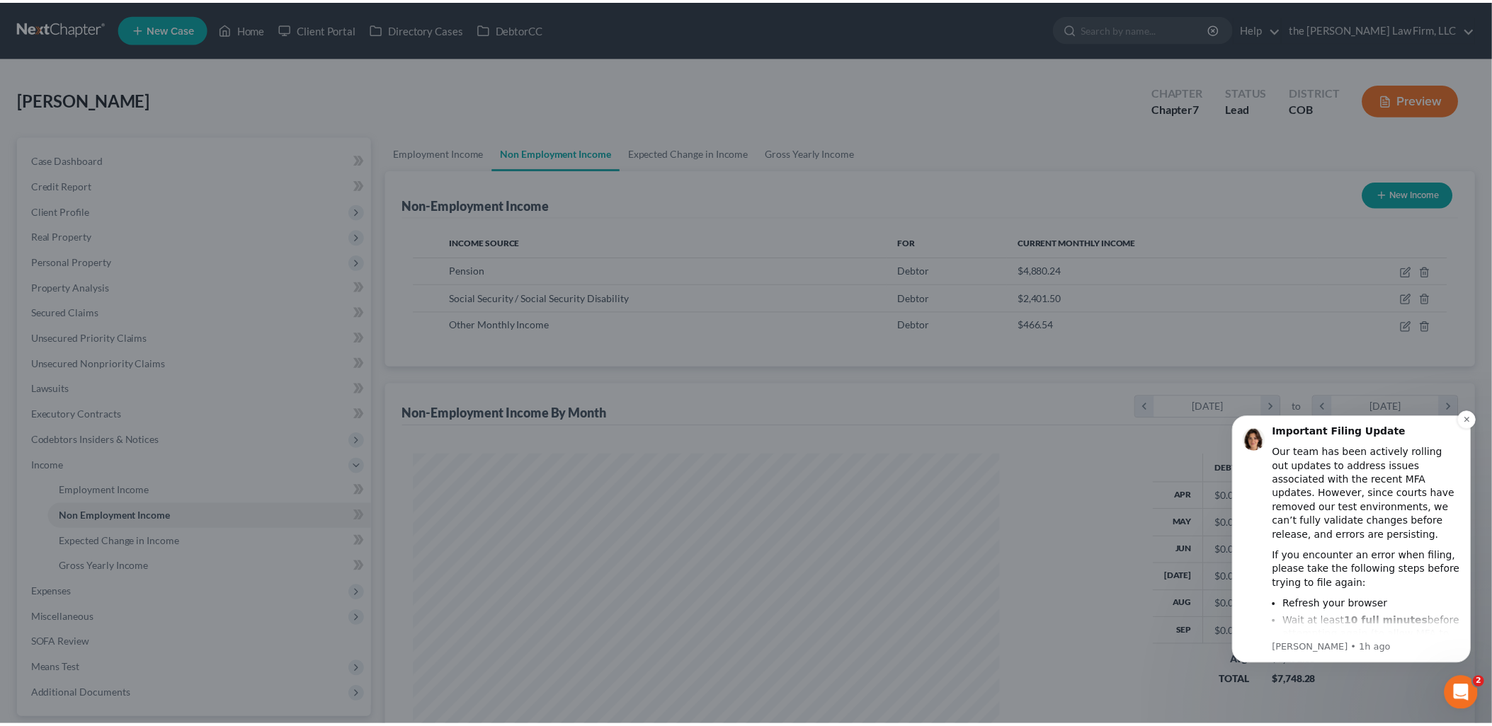
scroll to position [707686, 707362]
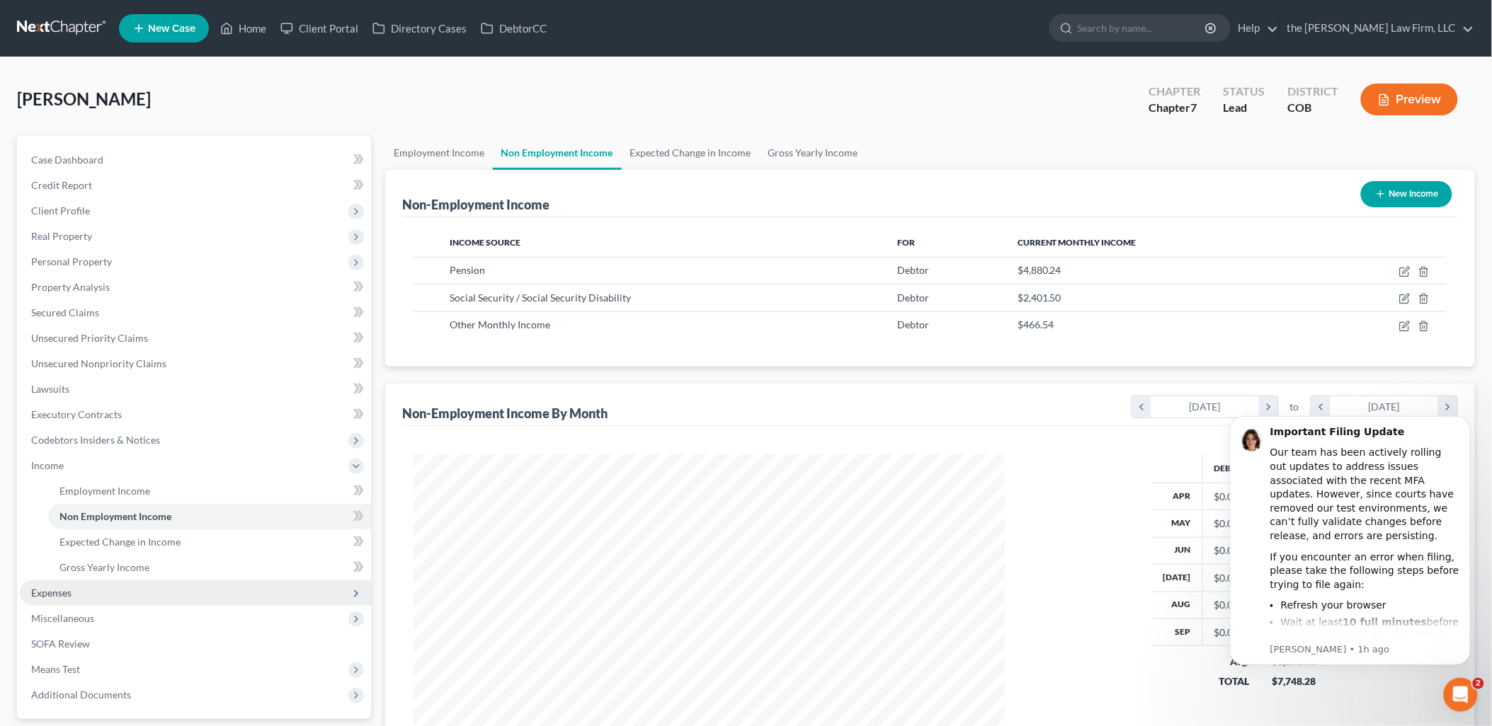
click at [43, 595] on span "Expenses" at bounding box center [51, 593] width 40 height 12
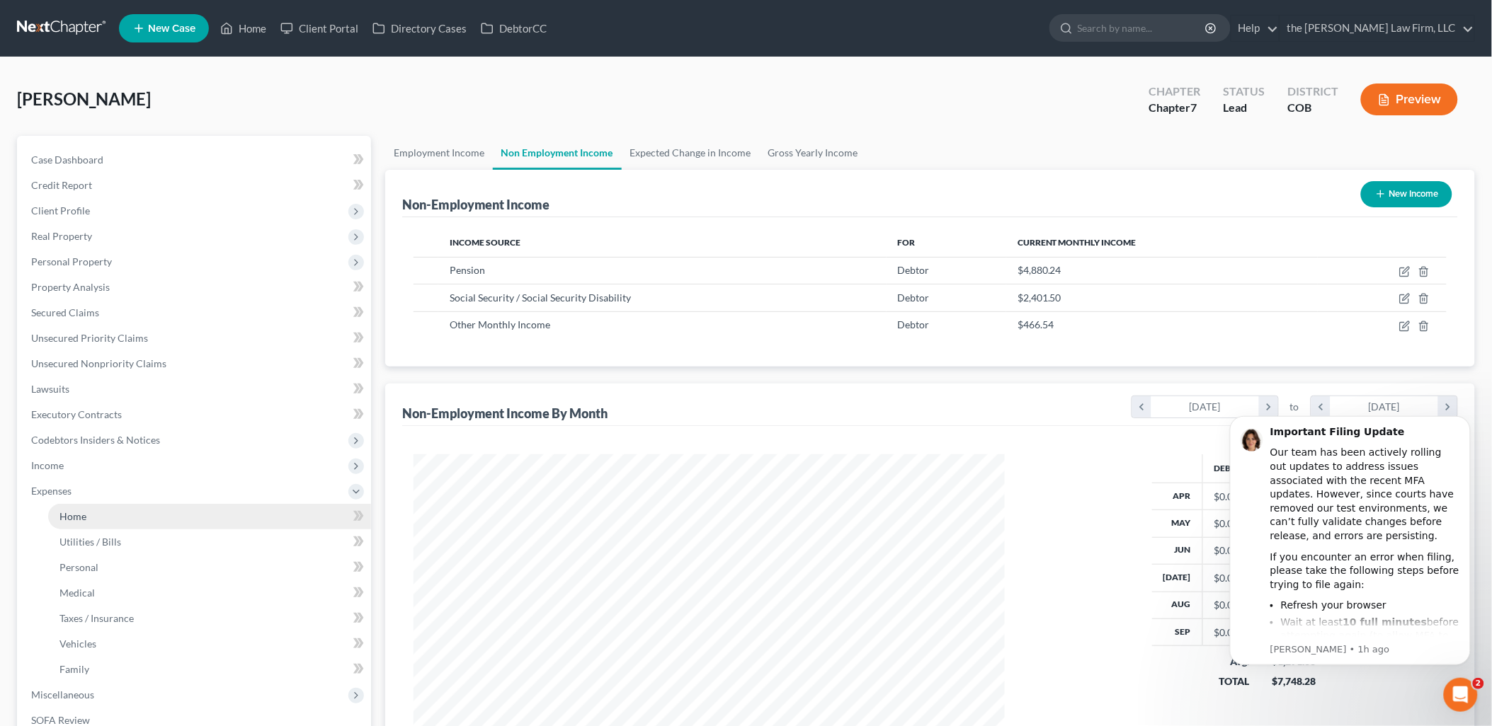
click at [89, 508] on link "Home" at bounding box center [209, 516] width 323 height 25
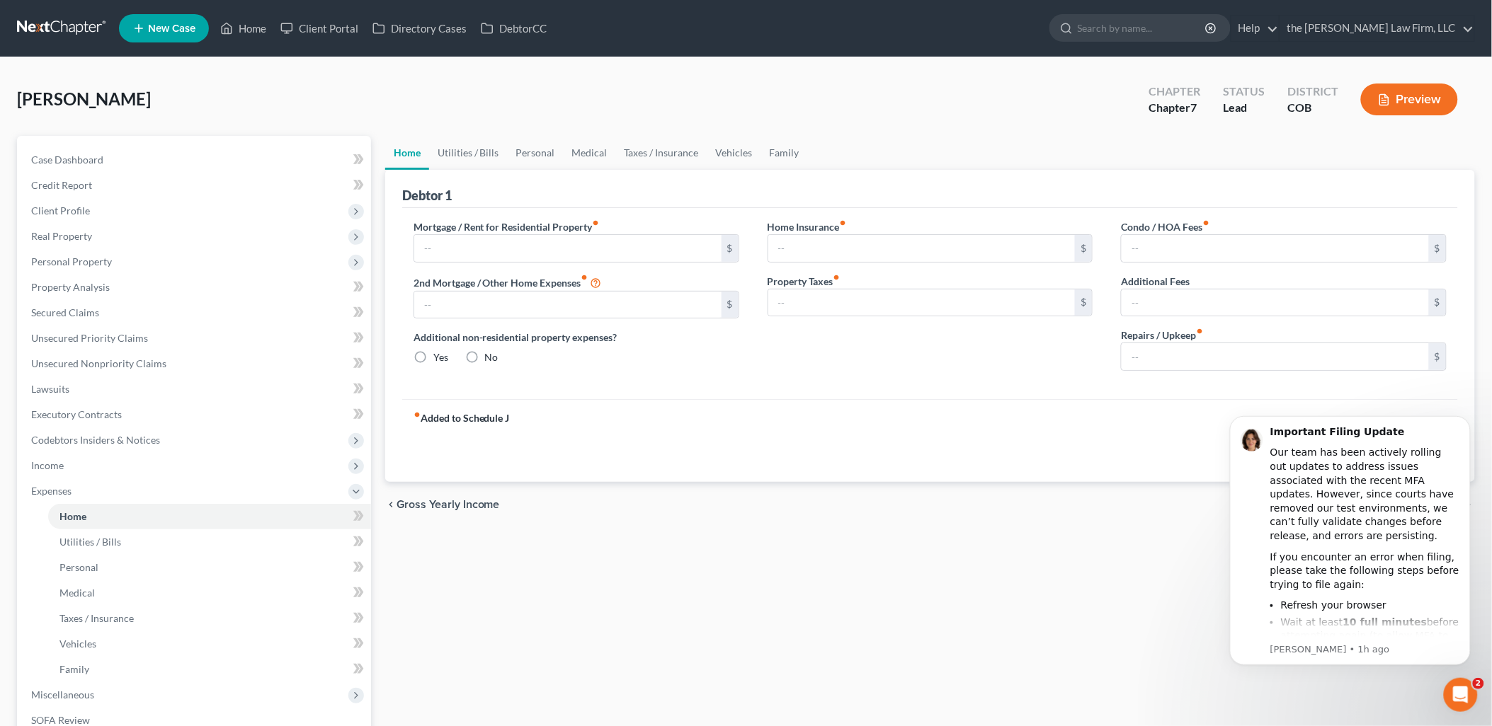
type input "0.00"
radio input "true"
type input "0.00"
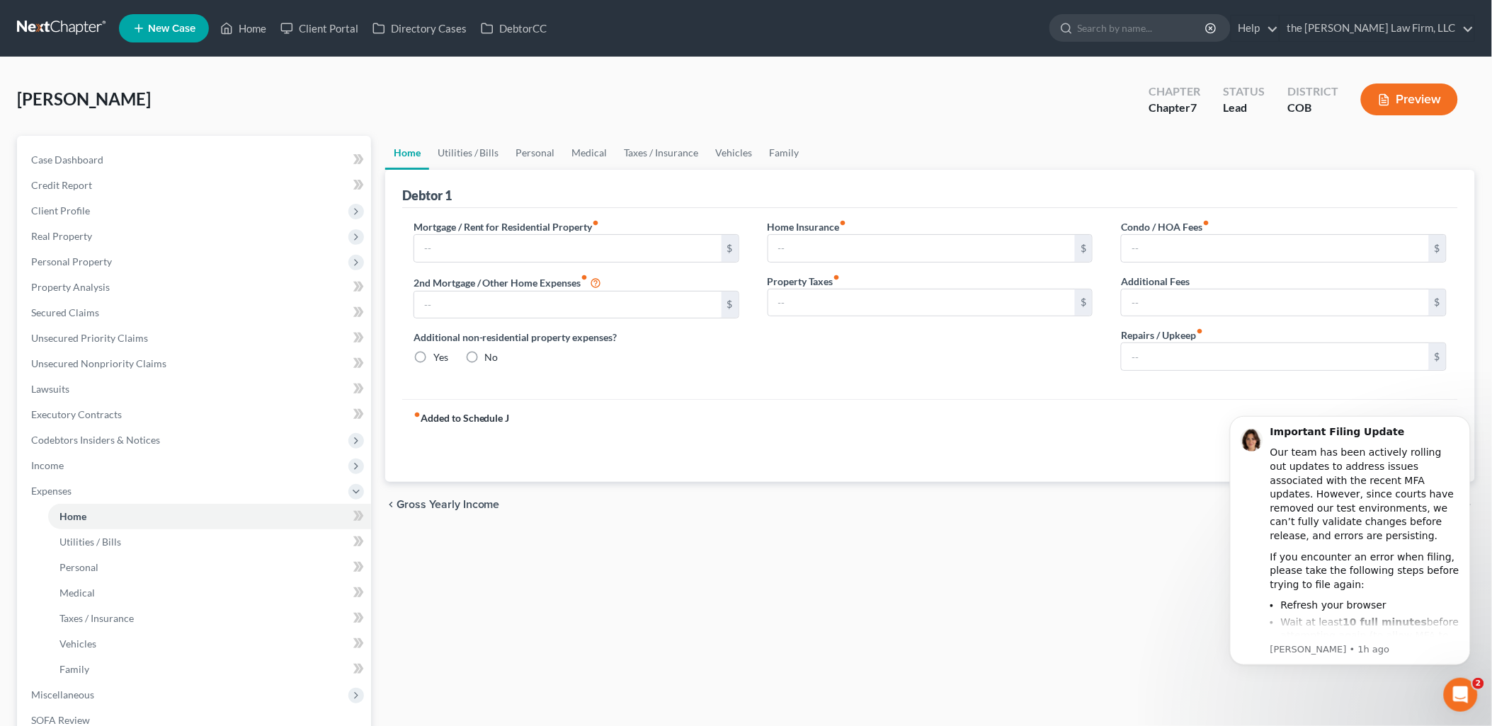
type input "0.00"
click at [595, 257] on input "text" at bounding box center [567, 248] width 307 height 27
type input "1,872.82"
click at [462, 147] on link "Utilities / Bills" at bounding box center [468, 153] width 79 height 34
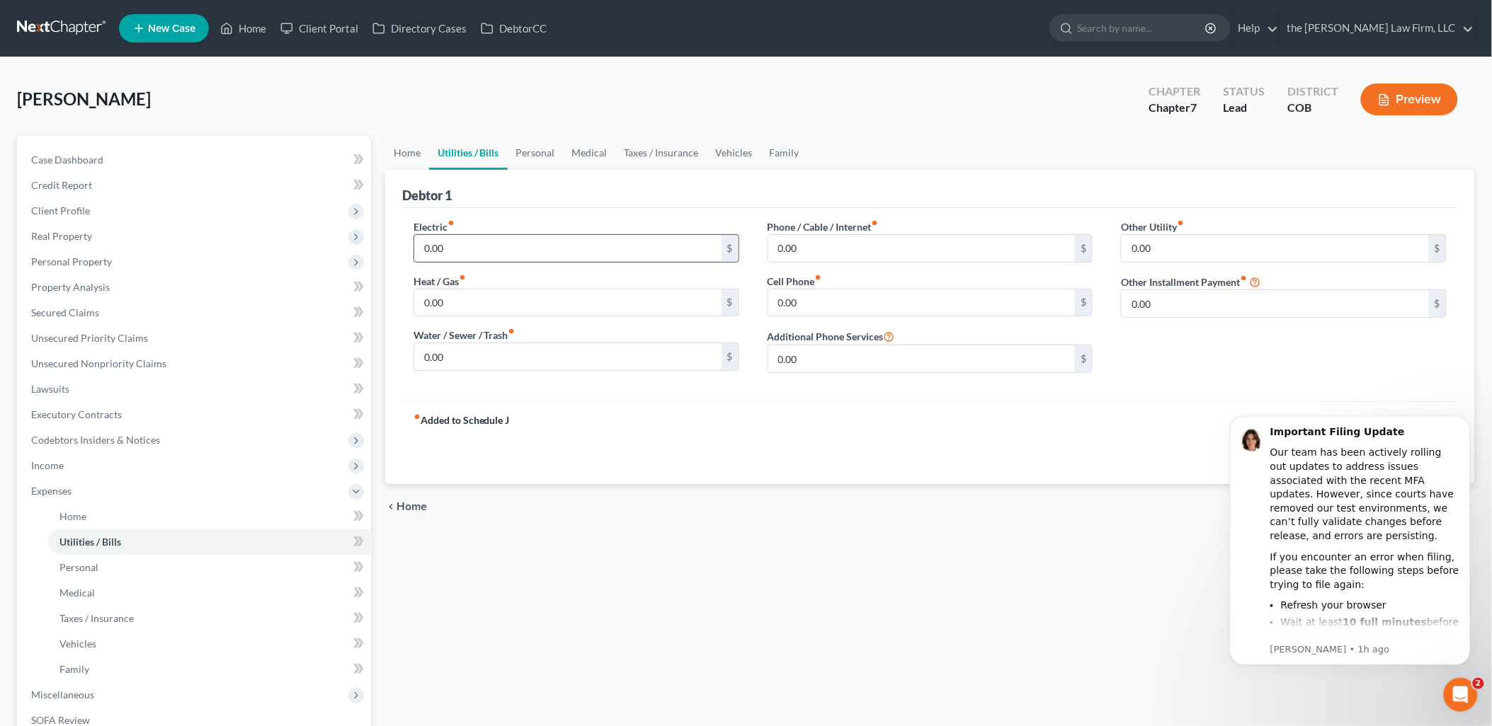
click at [554, 241] on input "0.00" at bounding box center [567, 248] width 307 height 27
type input "178.28"
click at [522, 306] on input "0.00" at bounding box center [567, 303] width 307 height 27
type input "9"
type input "28.29"
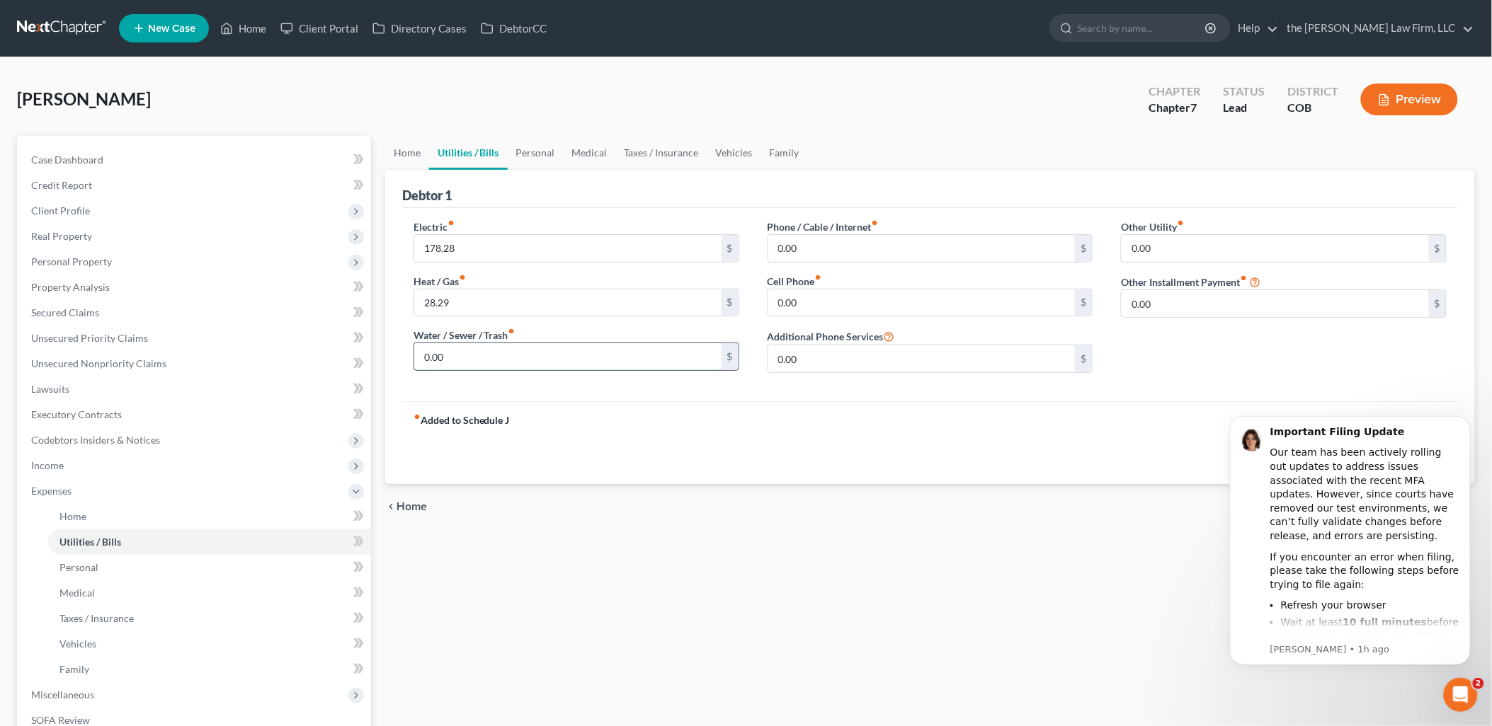
click at [531, 366] on input "0.00" at bounding box center [567, 356] width 307 height 27
type input "99.66"
click at [865, 301] on input "0.00" at bounding box center [921, 303] width 307 height 27
type input "440.55"
click at [413, 152] on link "Home" at bounding box center [407, 153] width 44 height 34
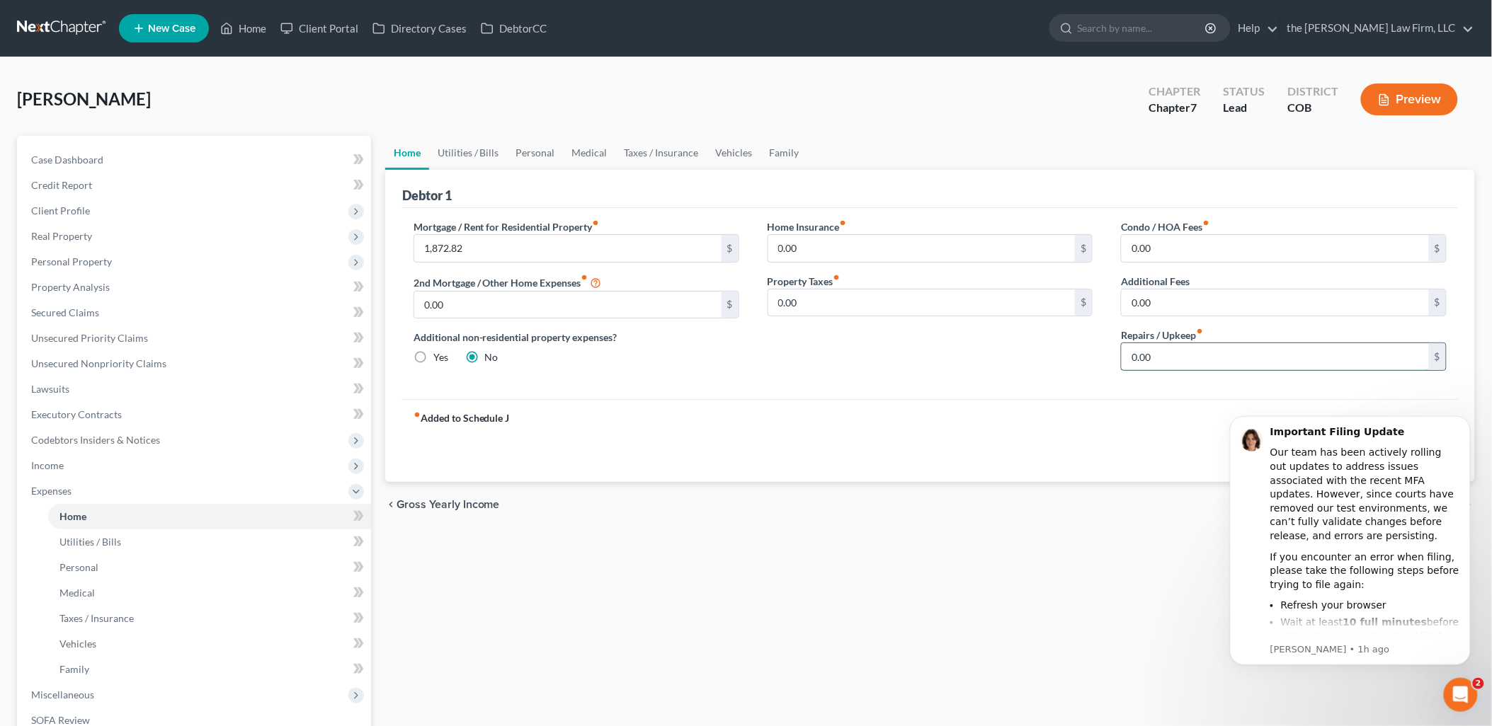
click at [1272, 356] on input "0.00" at bounding box center [1274, 356] width 307 height 27
type input "400"
click at [473, 159] on link "Utilities / Bills" at bounding box center [468, 153] width 79 height 34
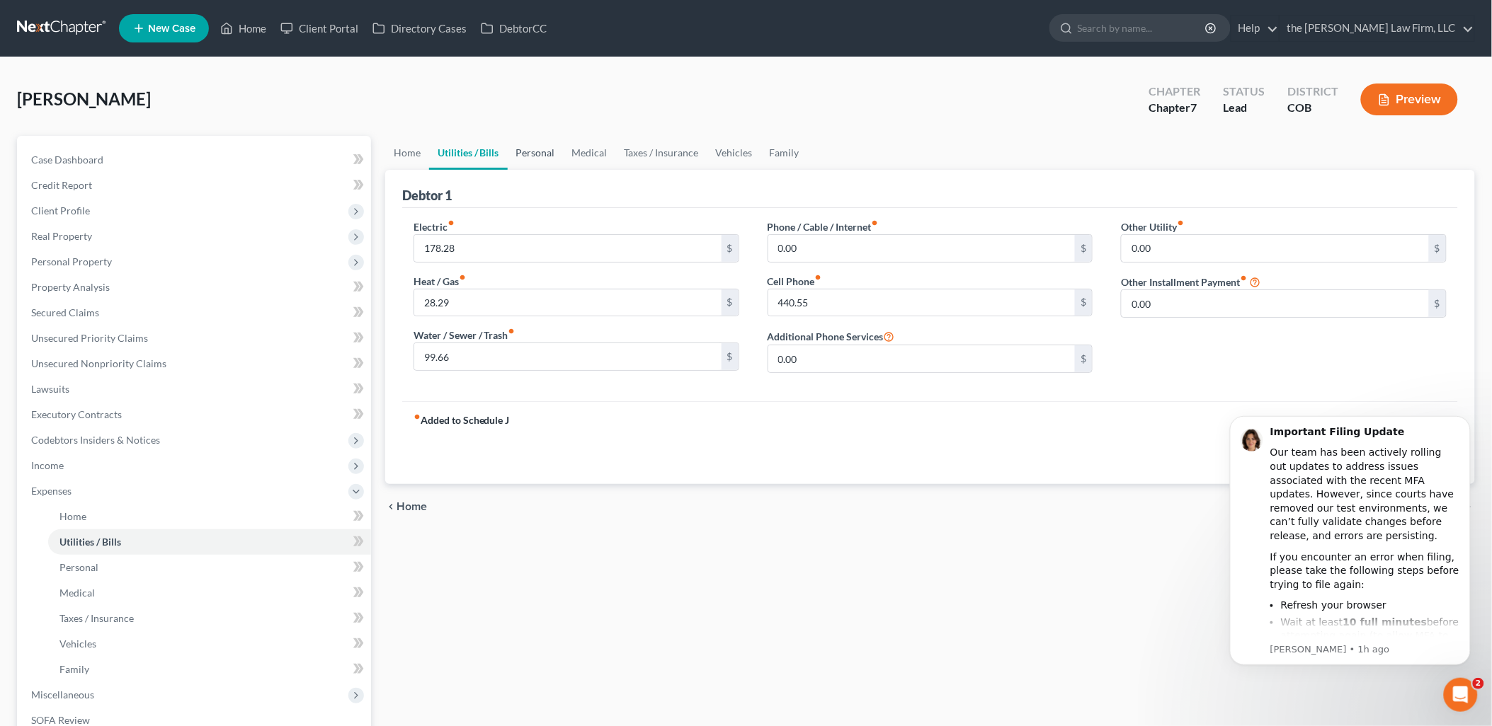
click at [526, 153] on link "Personal" at bounding box center [536, 153] width 56 height 34
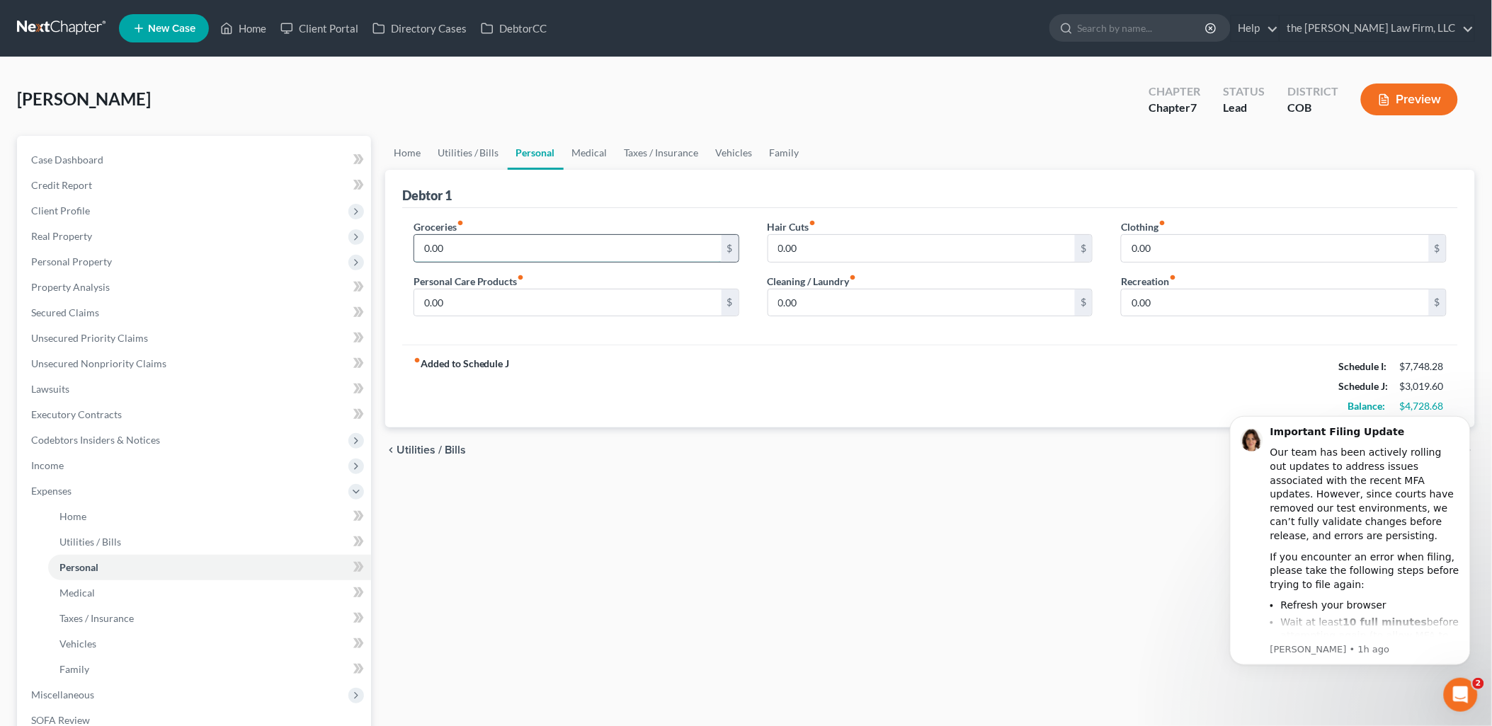
click at [554, 244] on input "0.00" at bounding box center [567, 248] width 307 height 27
type input "1,000"
click at [899, 202] on div "Debtor 1" at bounding box center [930, 189] width 1056 height 38
click at [416, 153] on link "Home" at bounding box center [407, 153] width 44 height 34
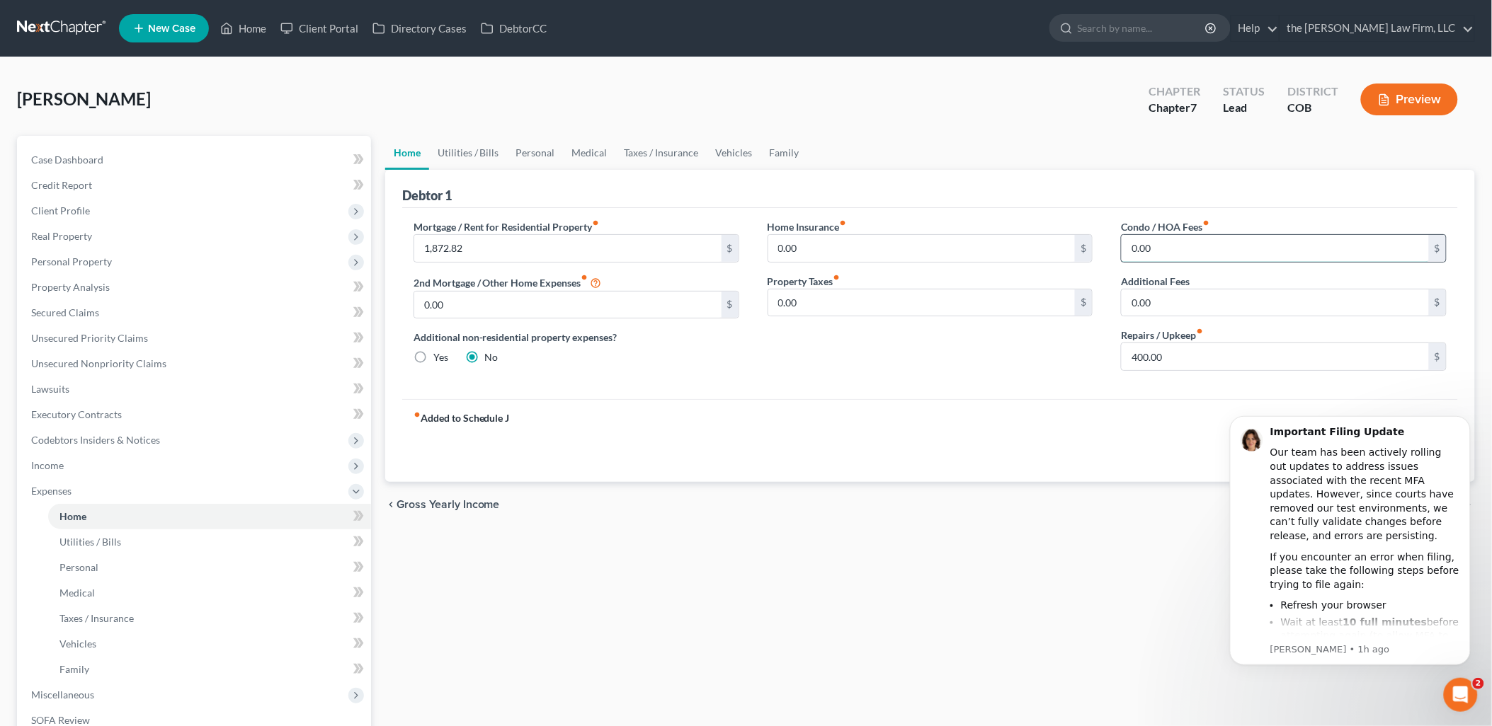
click at [1304, 239] on input "0.00" at bounding box center [1274, 248] width 307 height 27
type input "75"
click at [468, 149] on link "Utilities / Bills" at bounding box center [468, 153] width 79 height 34
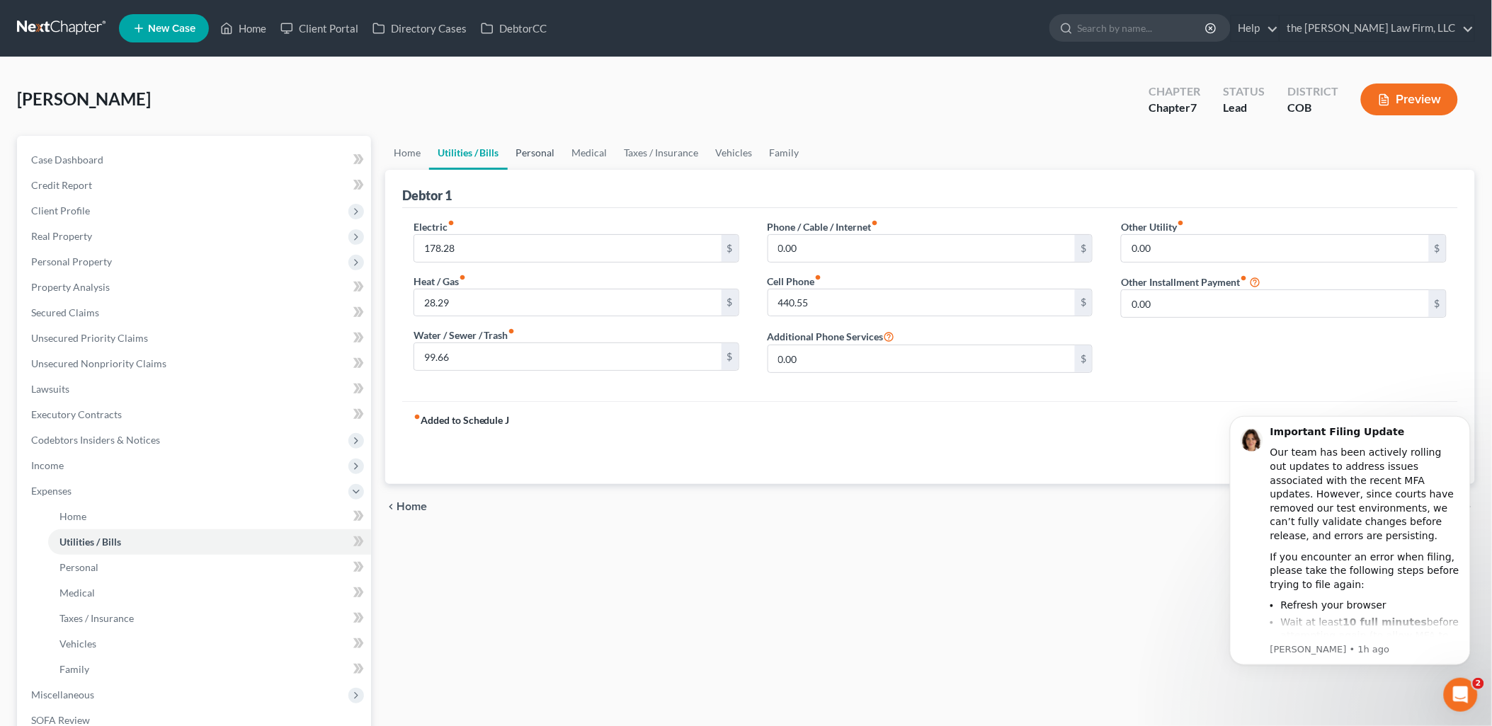
click at [546, 154] on link "Personal" at bounding box center [536, 153] width 56 height 34
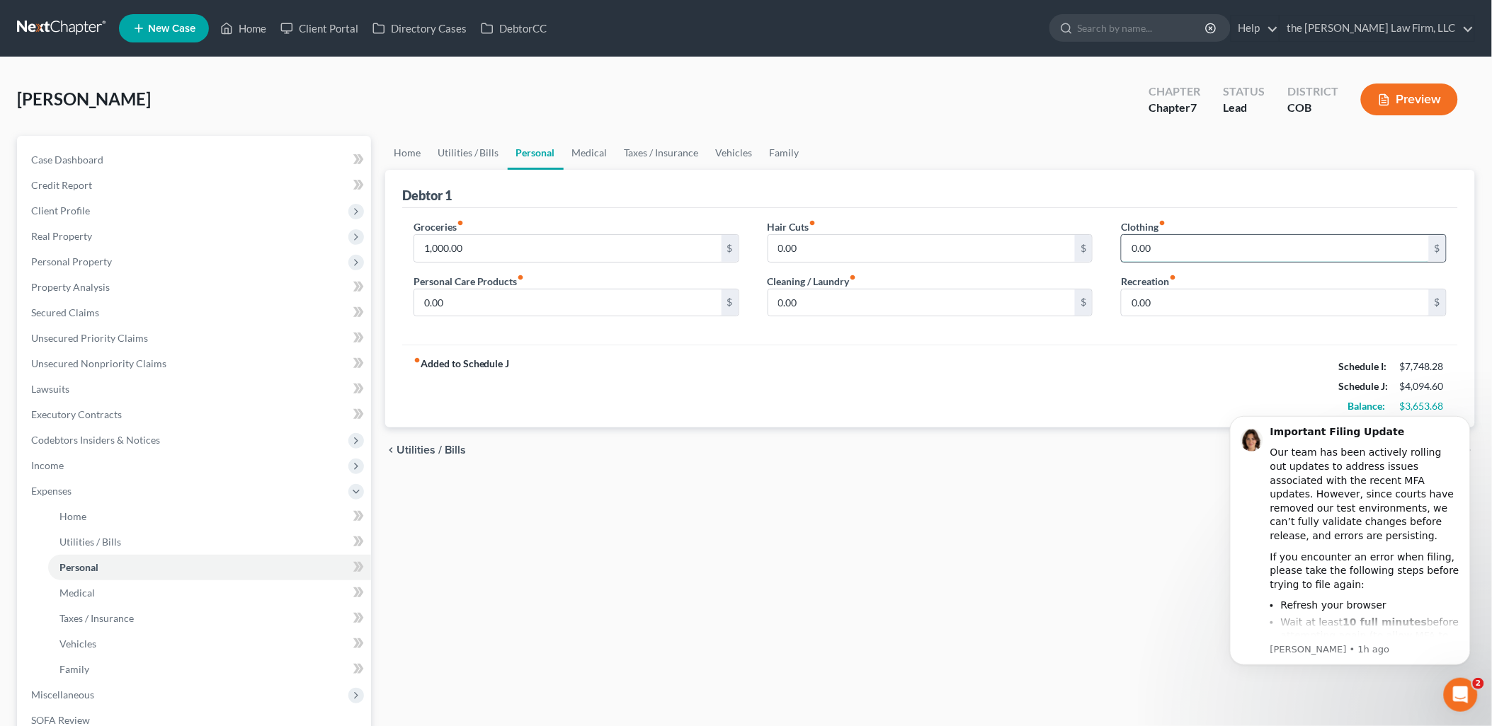
click at [1201, 242] on input "0.00" at bounding box center [1274, 248] width 307 height 27
type input "150"
click at [960, 300] on input "0.00" at bounding box center [921, 303] width 307 height 27
type input "100"
click at [581, 150] on link "Medical" at bounding box center [590, 153] width 52 height 34
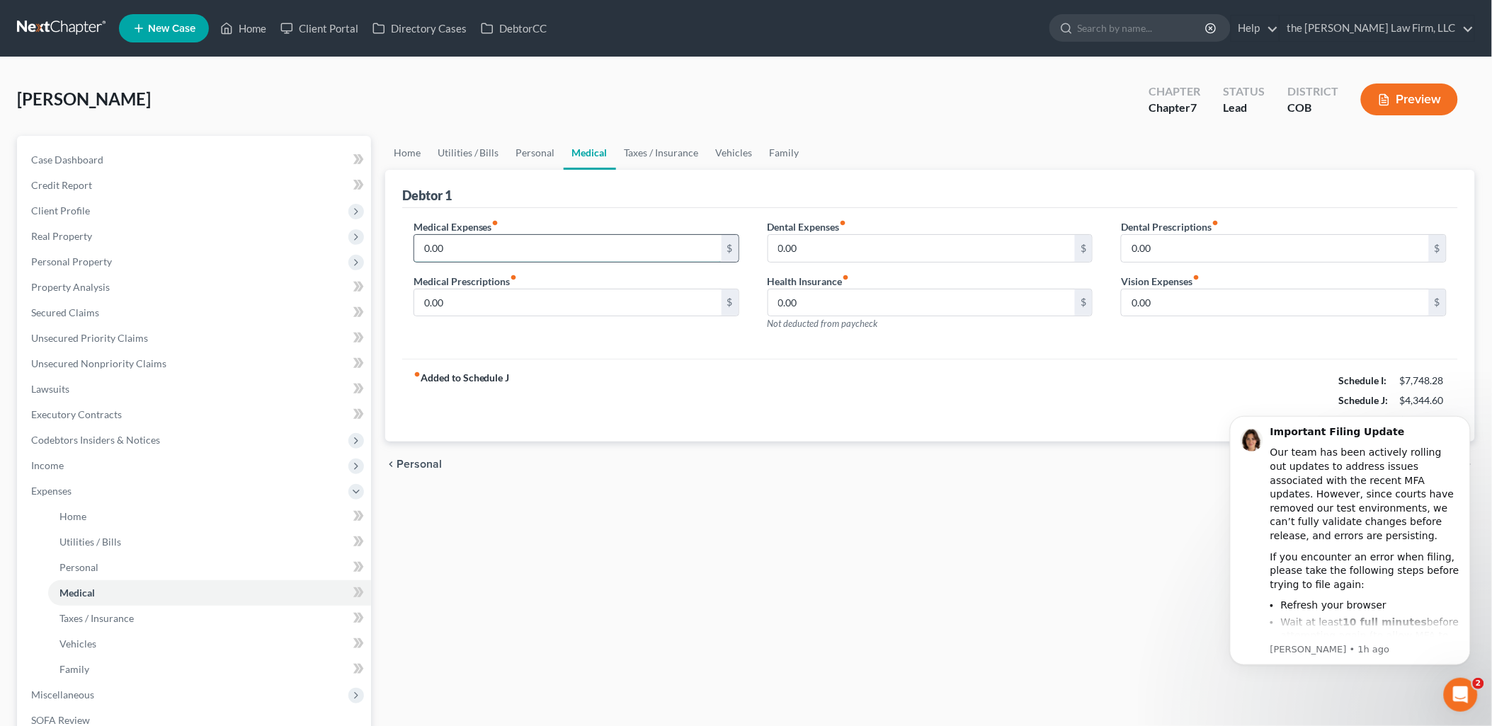
click at [489, 249] on input "0.00" at bounding box center [567, 248] width 307 height 27
type input "200"
click at [719, 152] on link "Vehicles" at bounding box center [734, 153] width 54 height 34
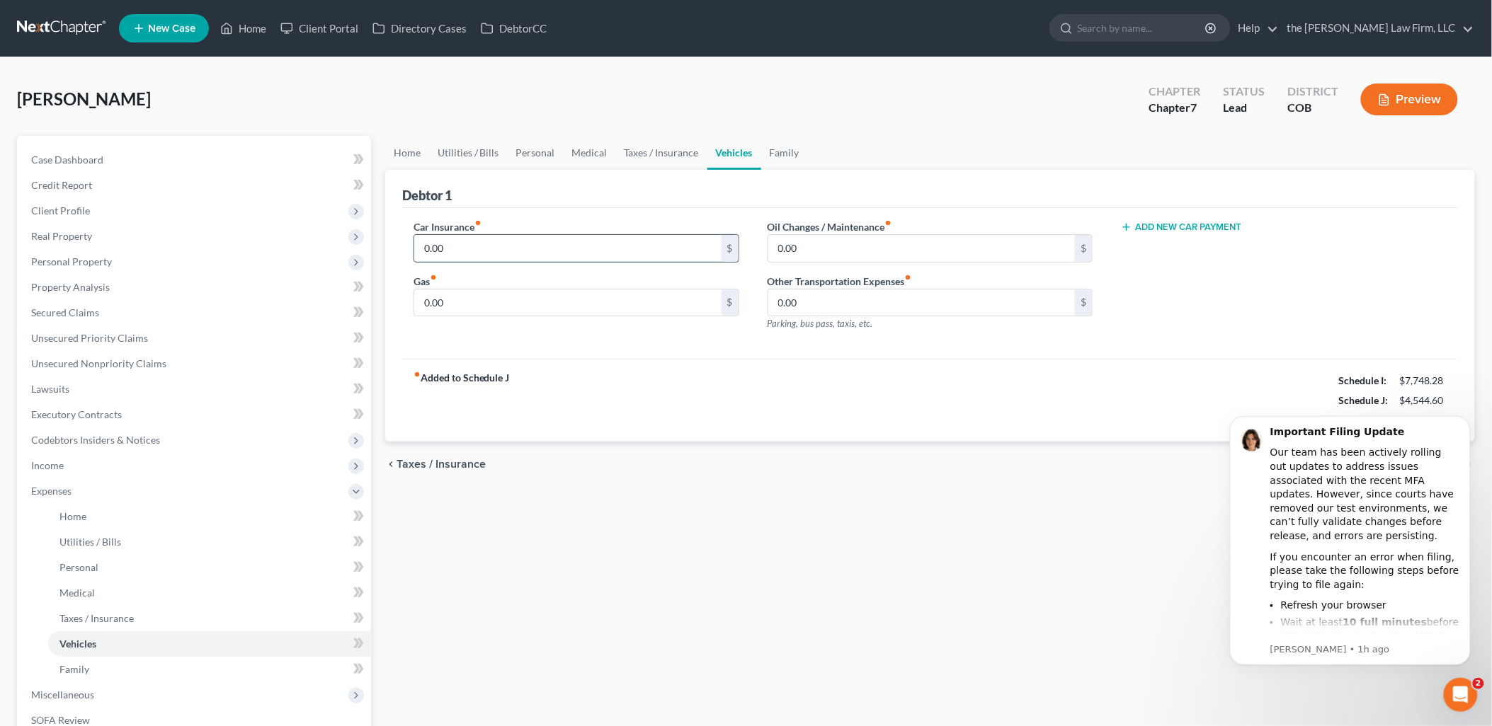
click at [513, 256] on input "0.00" at bounding box center [567, 248] width 307 height 27
type input "100"
click at [503, 303] on input "0.00" at bounding box center [567, 303] width 307 height 27
type input "100"
click at [510, 255] on input "100" at bounding box center [567, 248] width 307 height 27
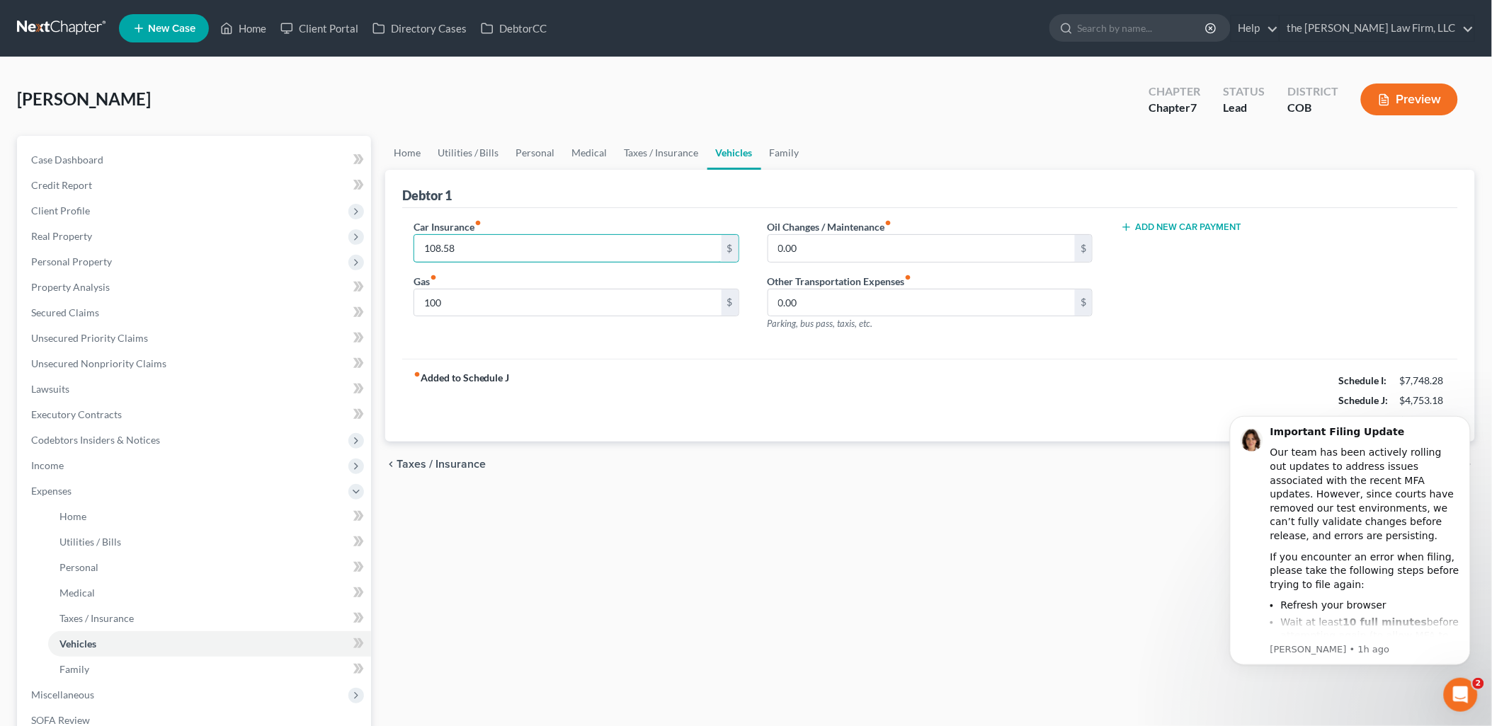
type input "108.58"
click at [855, 369] on div "fiber_manual_record Added to Schedule J Schedule I: $7,748.28 Schedule J: $4,75…" at bounding box center [930, 400] width 1056 height 83
click at [539, 153] on link "Personal" at bounding box center [536, 153] width 56 height 34
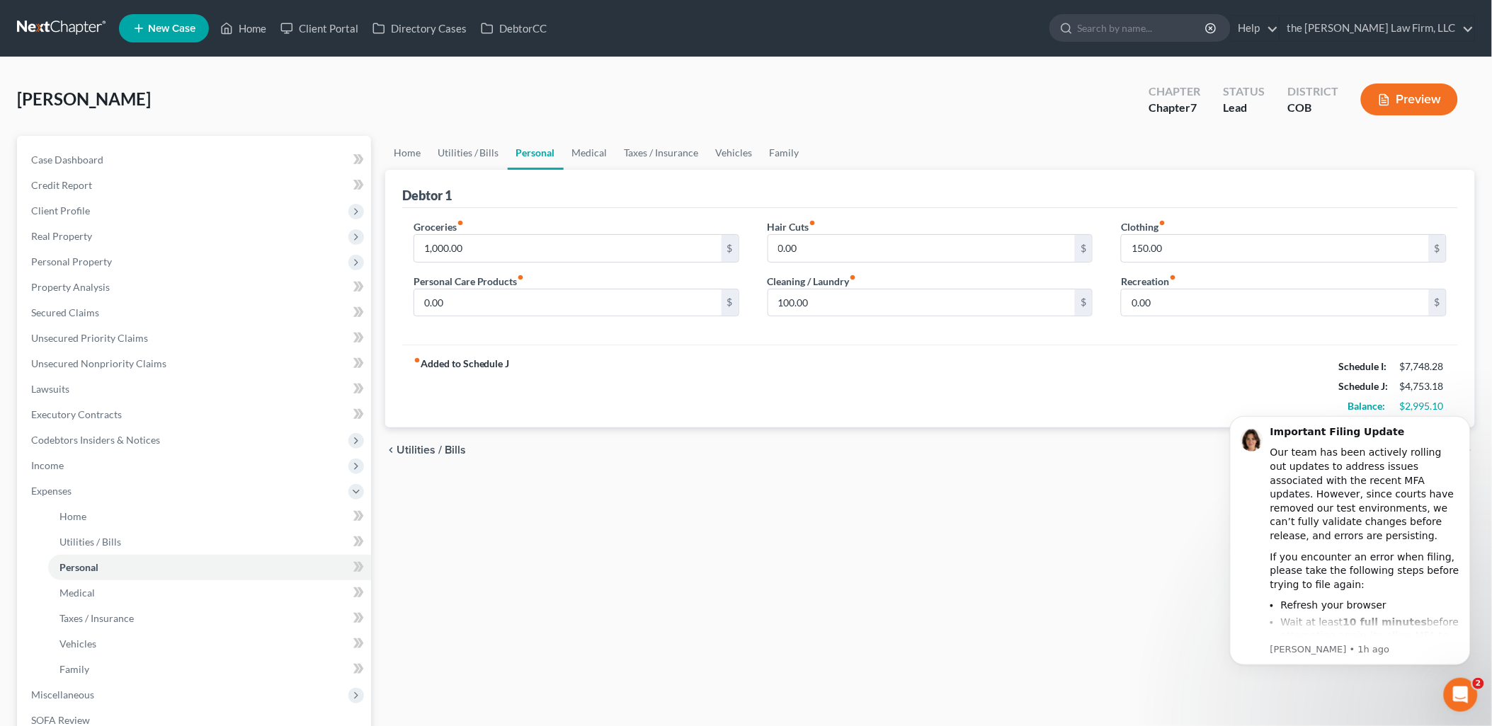
click at [1216, 287] on div "Recreation fiber_manual_record 0.00 $" at bounding box center [1284, 295] width 326 height 43
click at [1216, 304] on input "0.00" at bounding box center [1274, 303] width 307 height 27
type input "100"
click at [988, 386] on div "fiber_manual_record Added to Schedule J Schedule I: $7,748.28 Schedule J: $4,85…" at bounding box center [930, 386] width 1056 height 83
click at [744, 152] on link "Vehicles" at bounding box center [734, 153] width 54 height 34
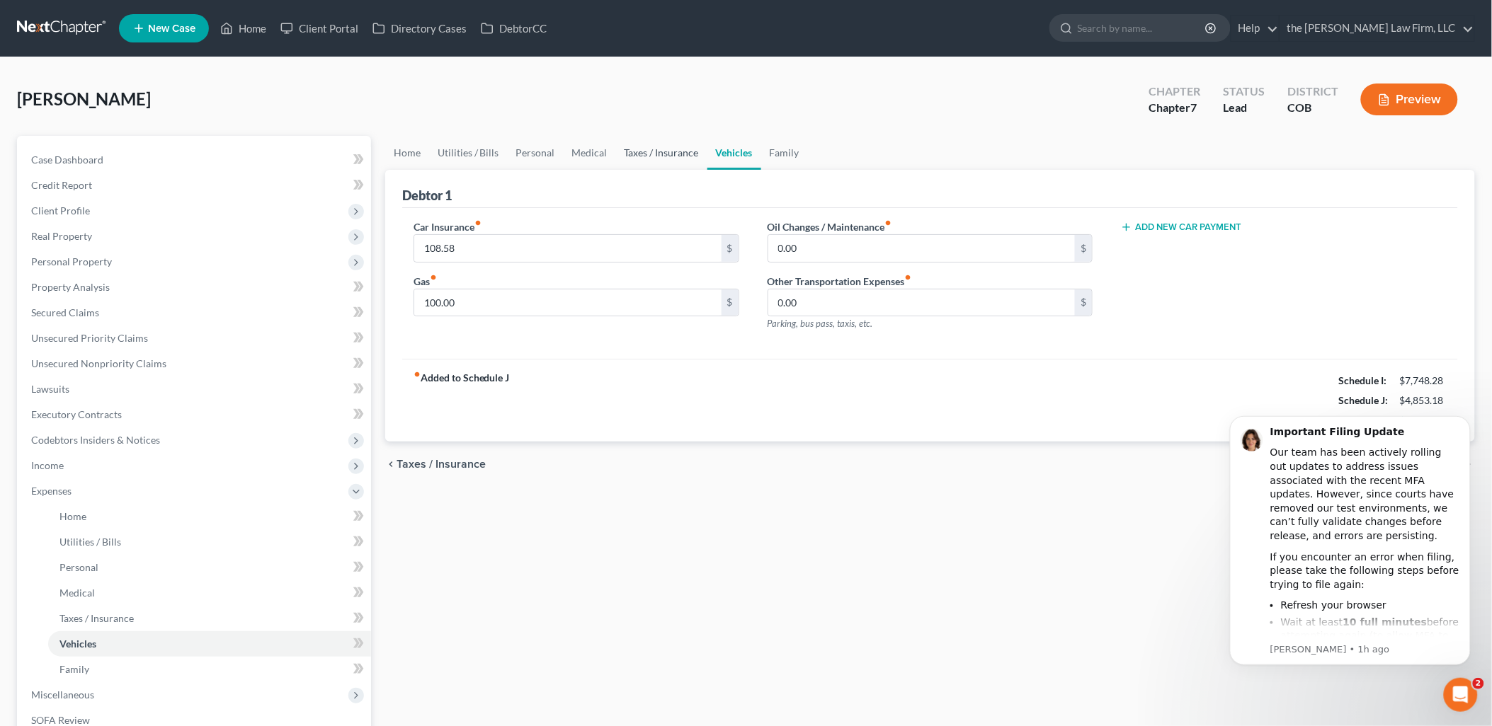
click at [683, 156] on link "Taxes / Insurance" at bounding box center [661, 153] width 91 height 34
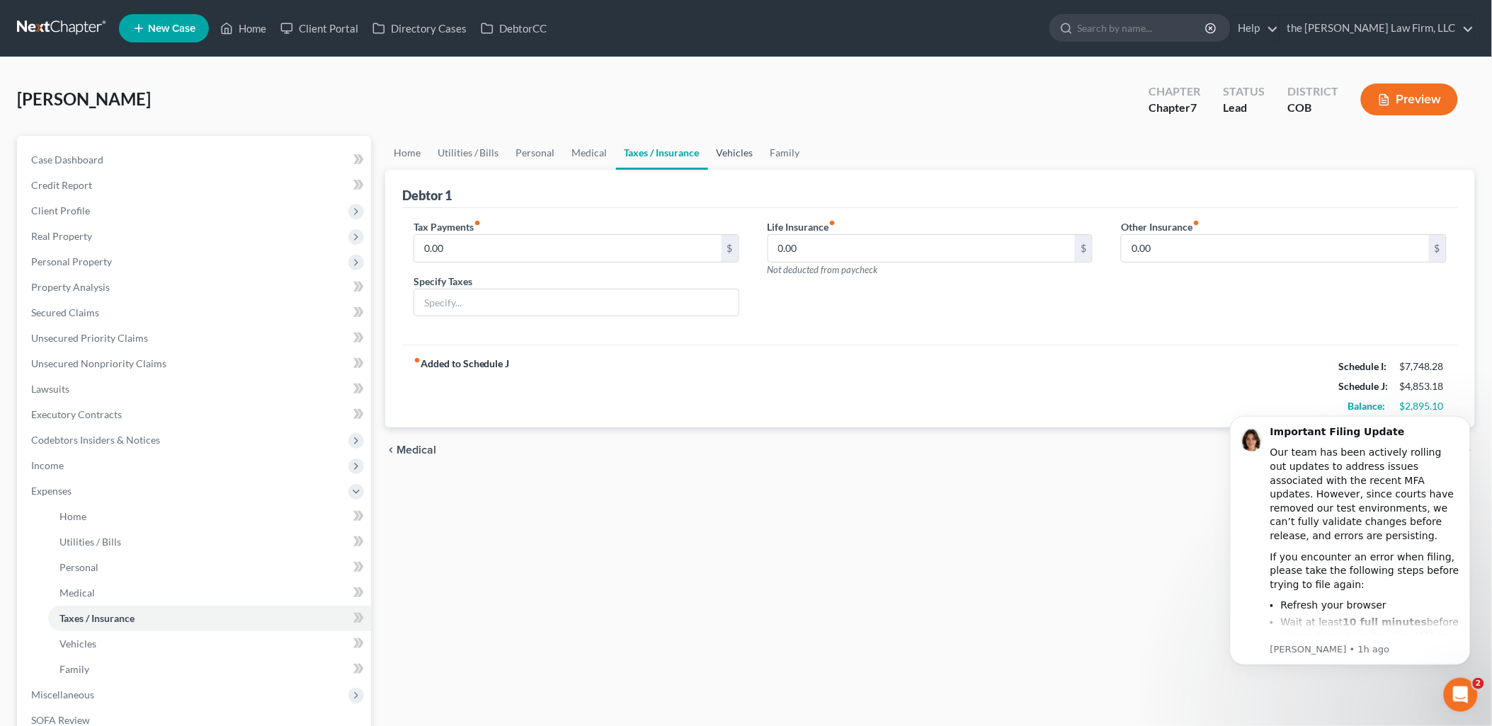
click at [722, 161] on link "Vehicles" at bounding box center [735, 153] width 54 height 34
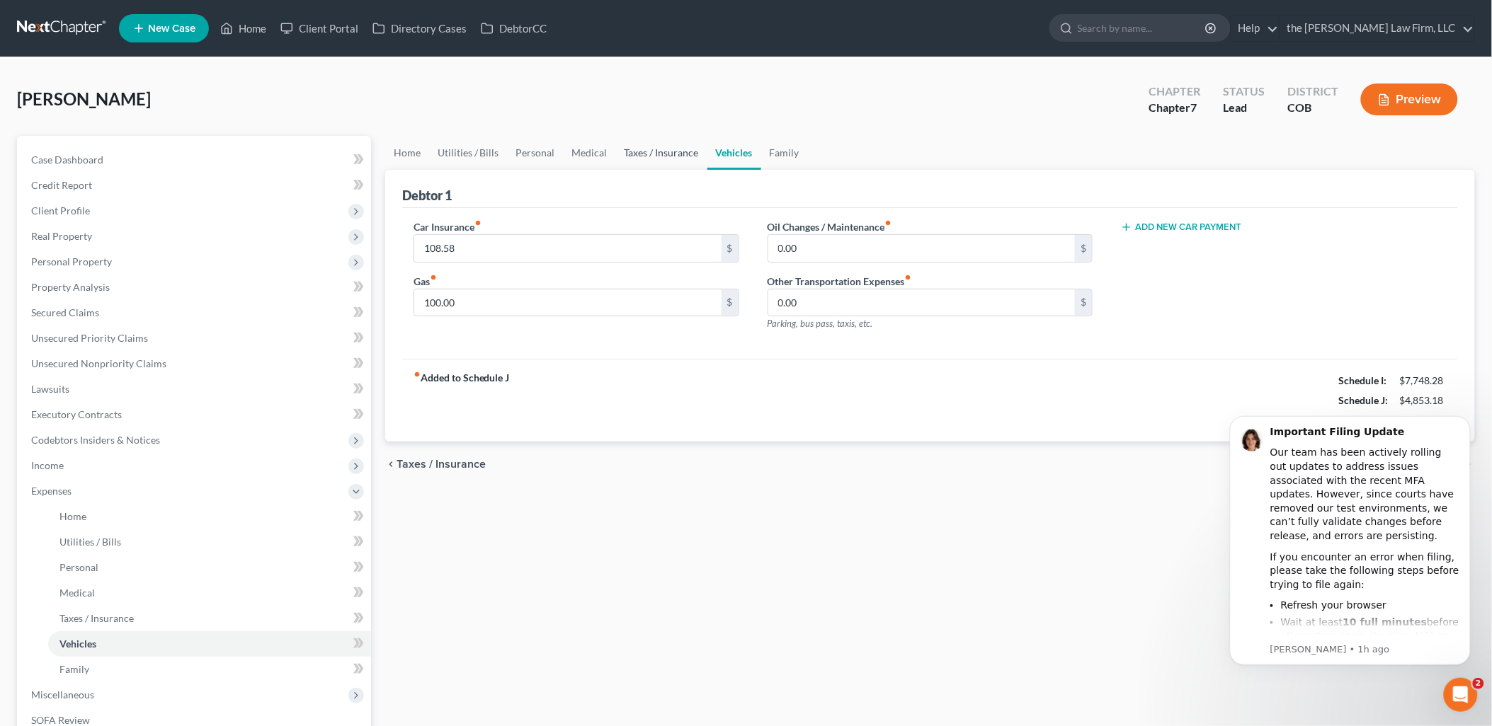
click at [649, 152] on link "Taxes / Insurance" at bounding box center [661, 153] width 91 height 34
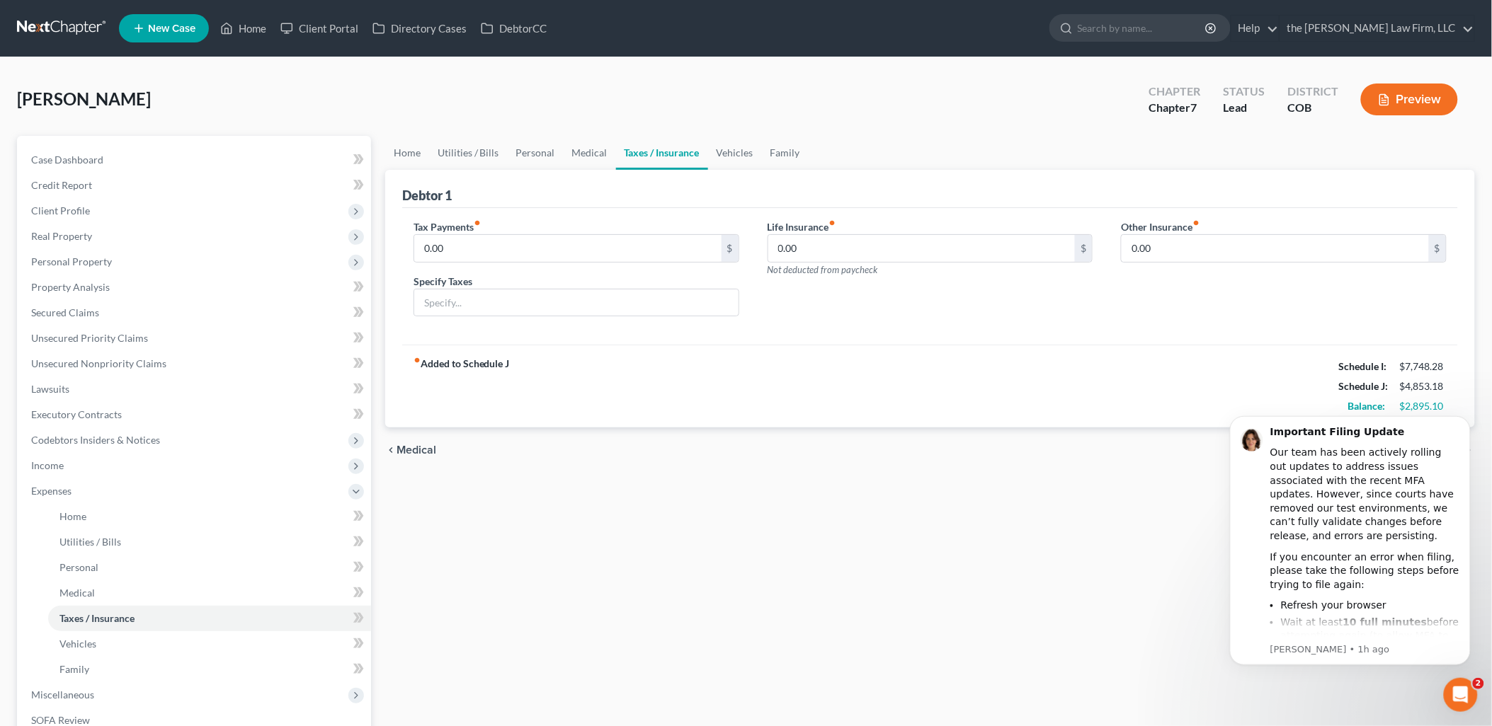
click at [858, 227] on div "Life Insurance fiber_manual_record 0.00 $ Not deducted from paycheck" at bounding box center [930, 247] width 326 height 57
click at [861, 243] on input "0.00" at bounding box center [921, 248] width 307 height 27
type input "65.32"
click at [850, 401] on div "fiber_manual_record Added to Schedule J Schedule I: $7,748.28 Schedule J: $4,91…" at bounding box center [930, 386] width 1056 height 83
click at [558, 157] on link "Personal" at bounding box center [536, 153] width 56 height 34
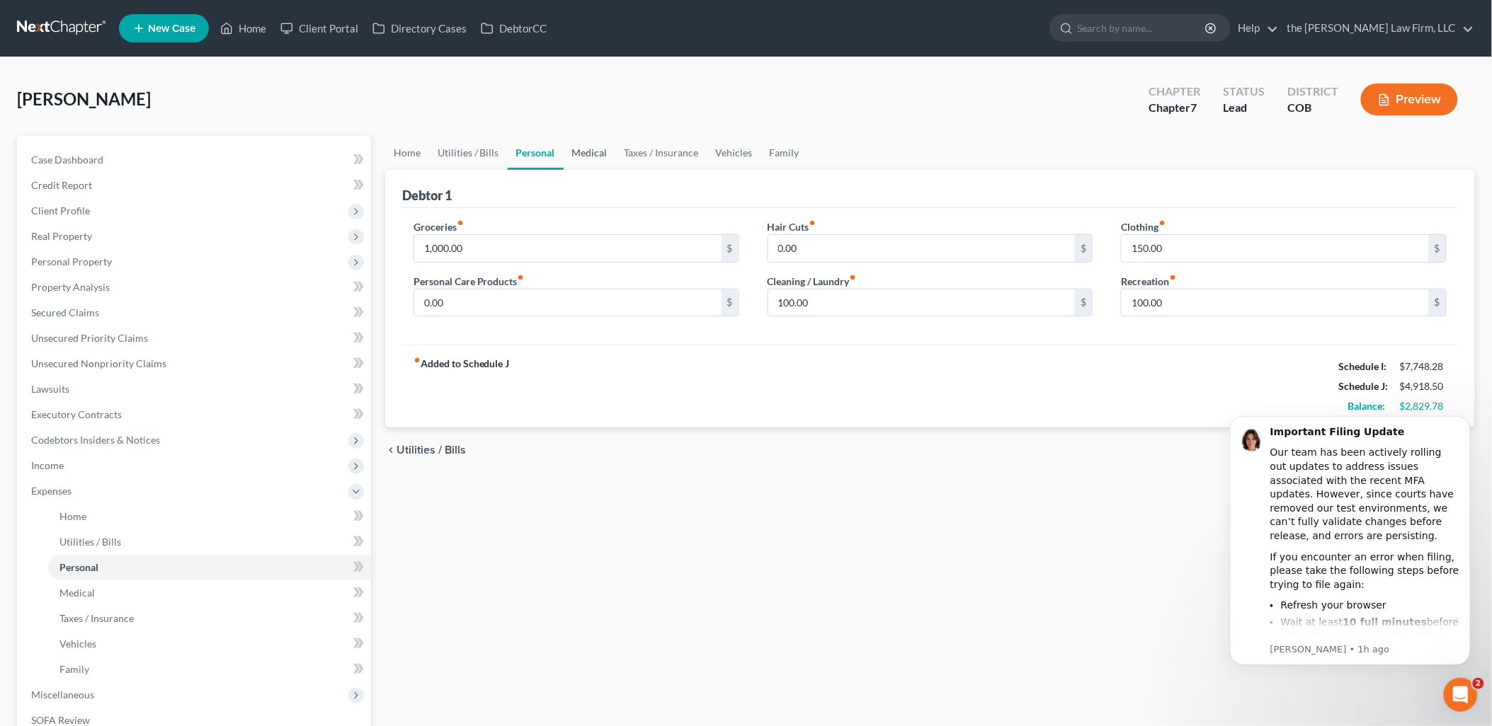
drag, startPoint x: 593, startPoint y: 149, endPoint x: 581, endPoint y: 160, distance: 16.1
click at [592, 149] on link "Medical" at bounding box center [590, 153] width 52 height 34
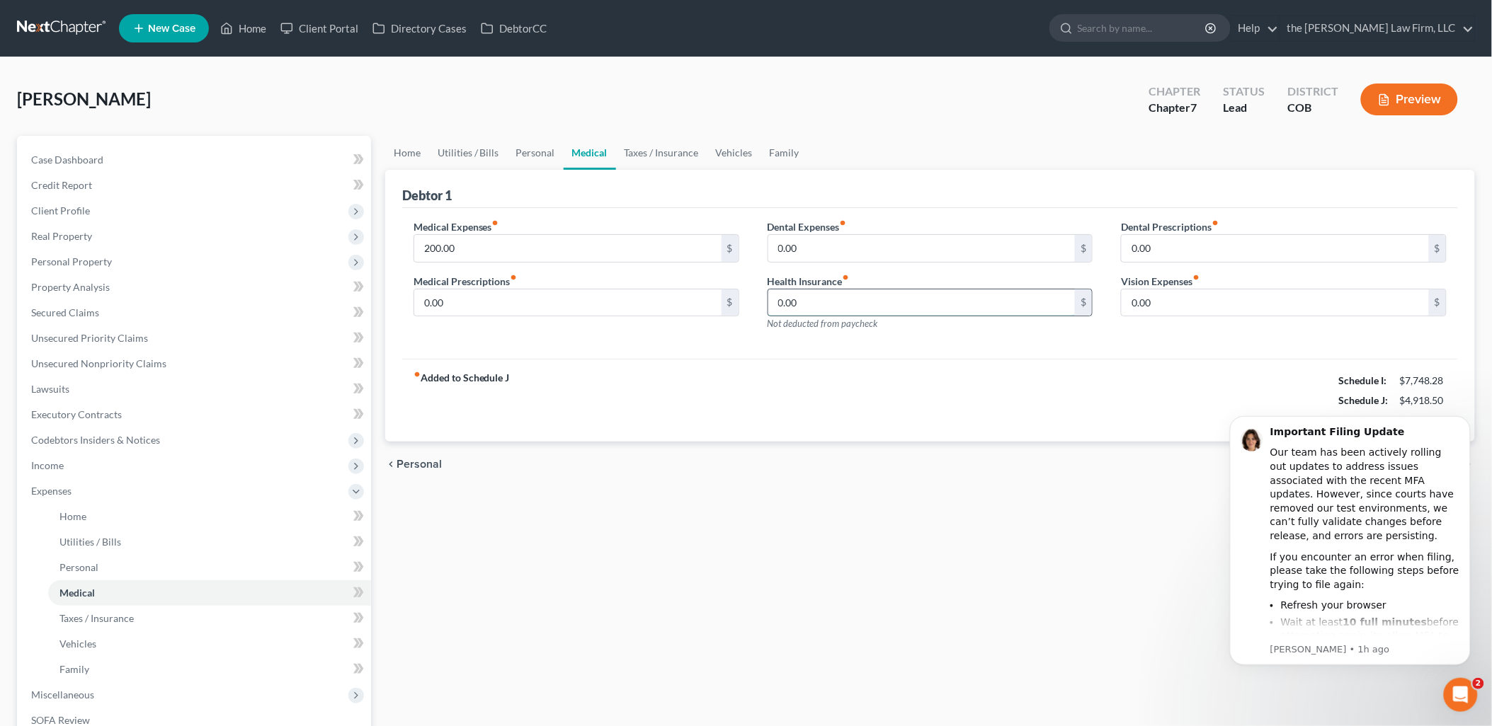
click at [964, 295] on input "0.00" at bounding box center [921, 303] width 307 height 27
type input "323.68"
click at [915, 370] on div "fiber_manual_record Added to Schedule J Schedule I: $7,748.28 Schedule J: $5,24…" at bounding box center [930, 400] width 1056 height 83
click at [408, 151] on link "Home" at bounding box center [407, 153] width 44 height 34
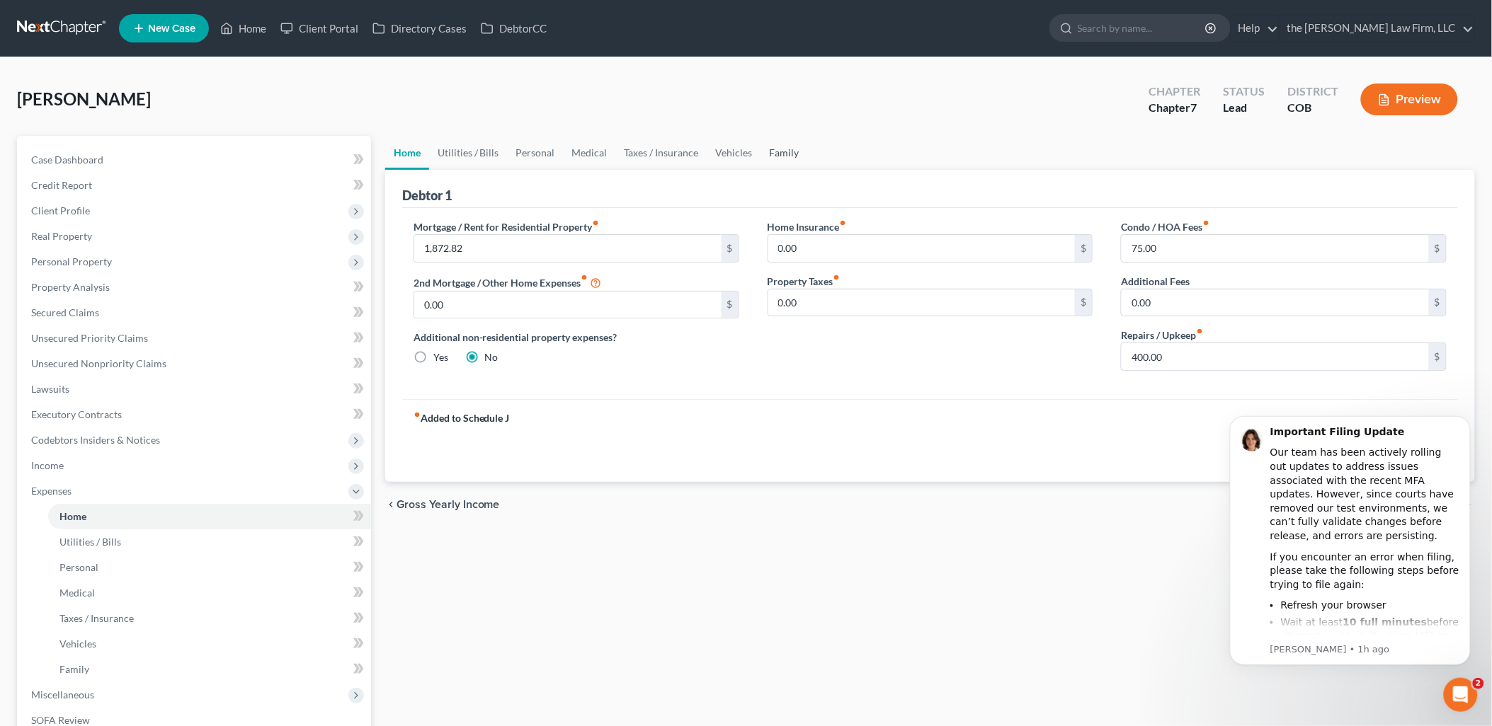
click at [772, 150] on link "Family" at bounding box center [784, 153] width 47 height 34
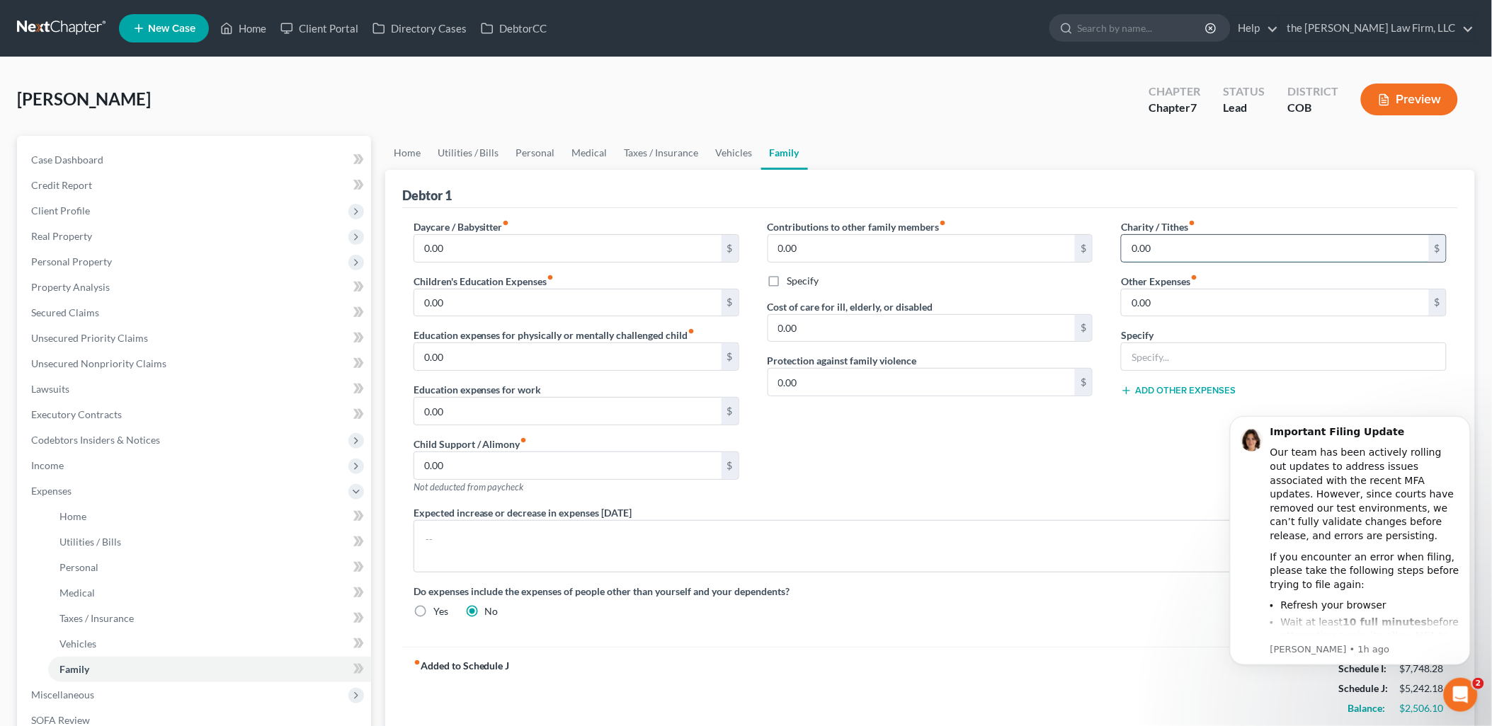
click at [1273, 246] on input "0.00" at bounding box center [1274, 248] width 307 height 27
click at [1188, 506] on div "Expected increase or decrease in expenses [DATE]" at bounding box center [929, 538] width 1061 height 67
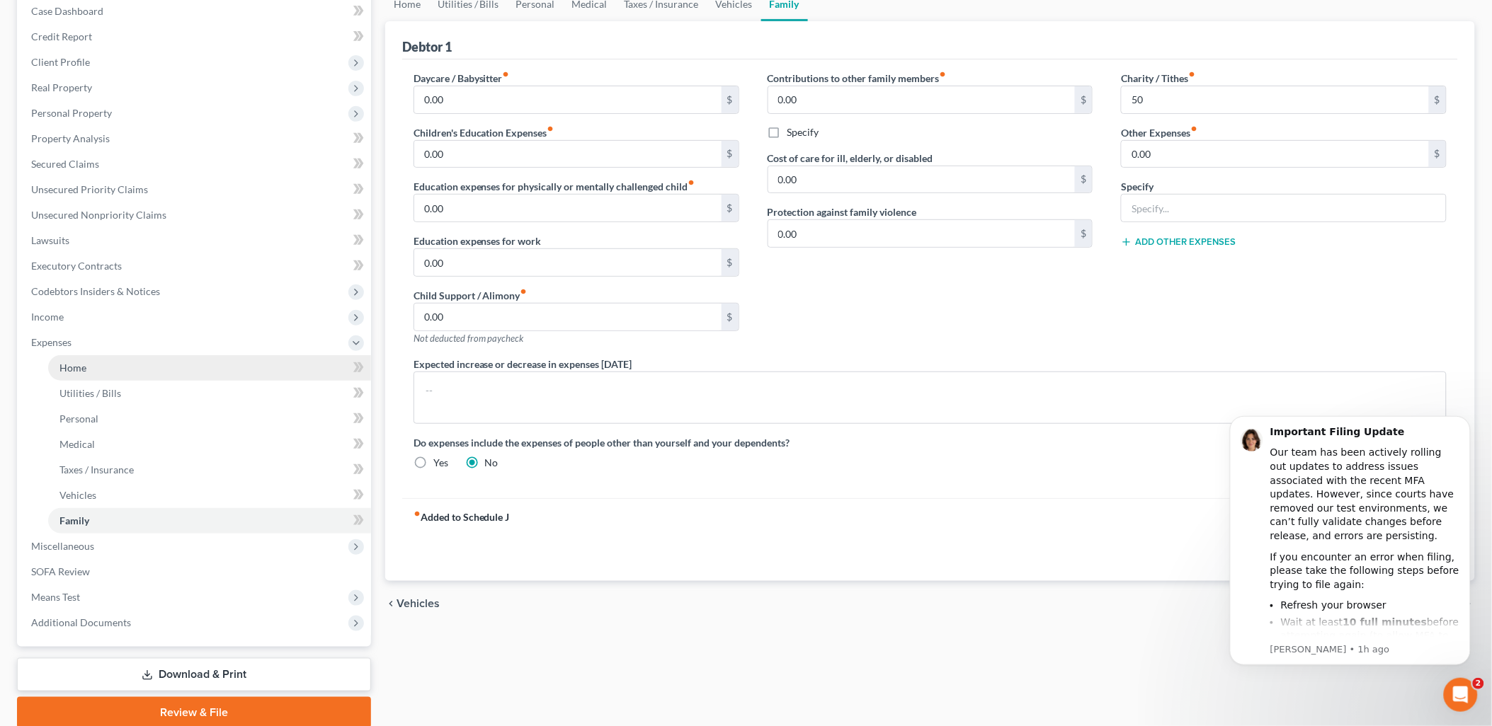
scroll to position [157, 0]
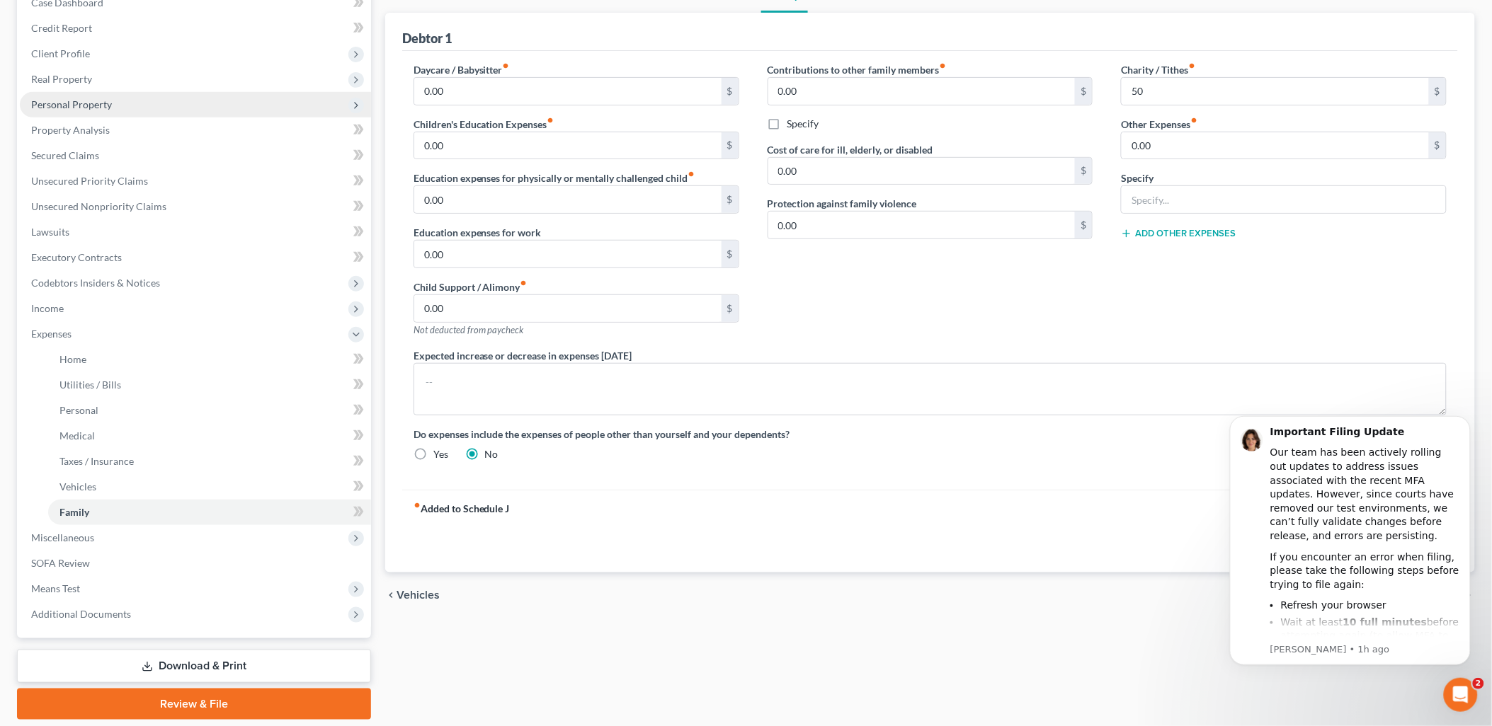
click at [73, 104] on span "Personal Property" at bounding box center [71, 104] width 81 height 12
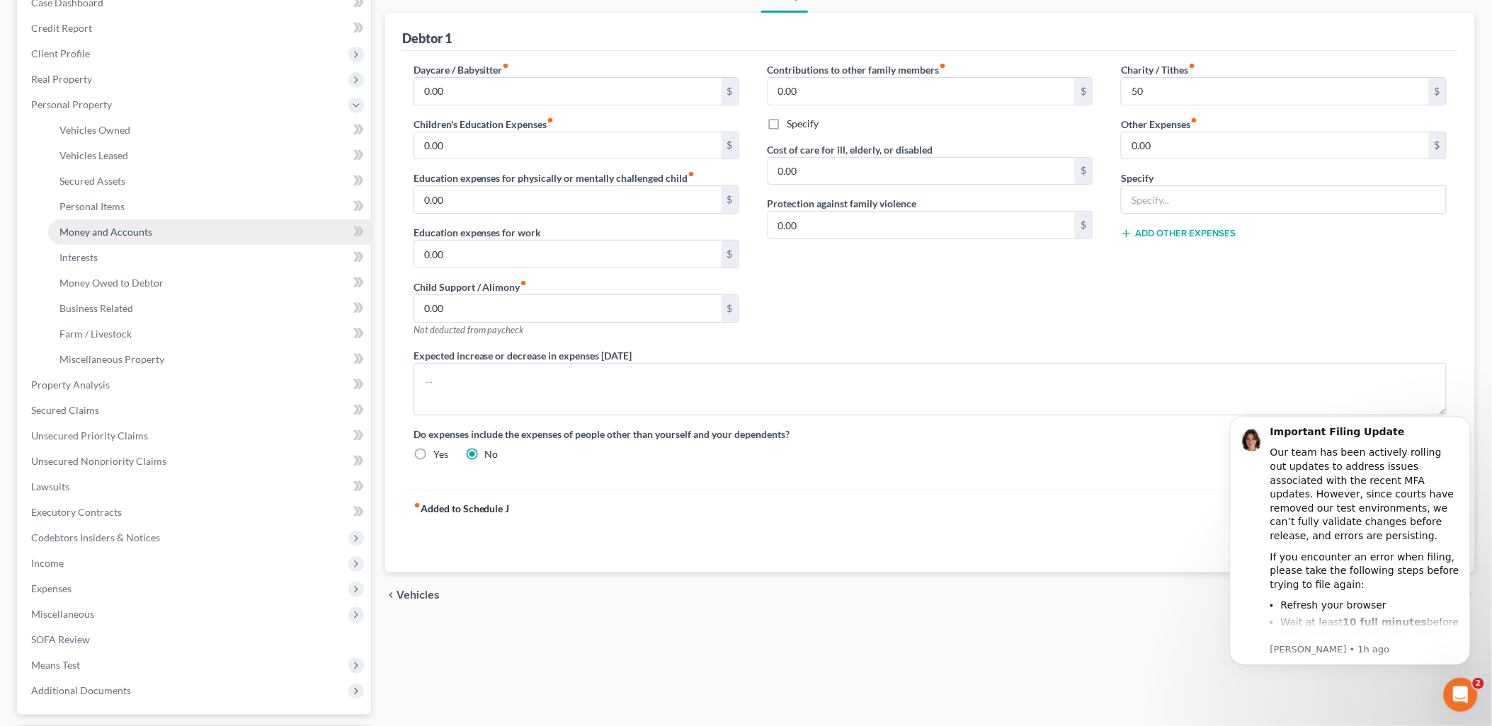
click at [117, 229] on span "Money and Accounts" at bounding box center [105, 232] width 93 height 12
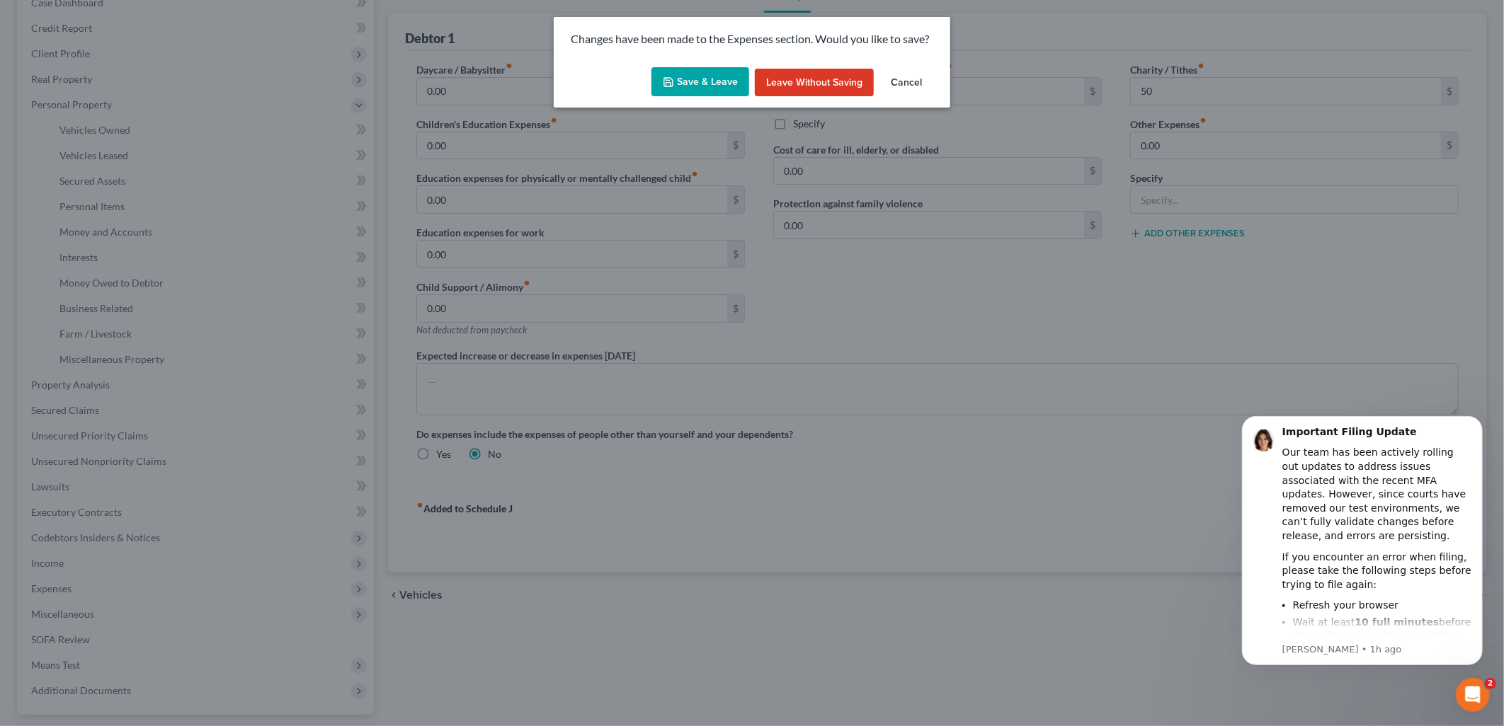
click at [724, 85] on button "Save & Leave" at bounding box center [700, 82] width 98 height 30
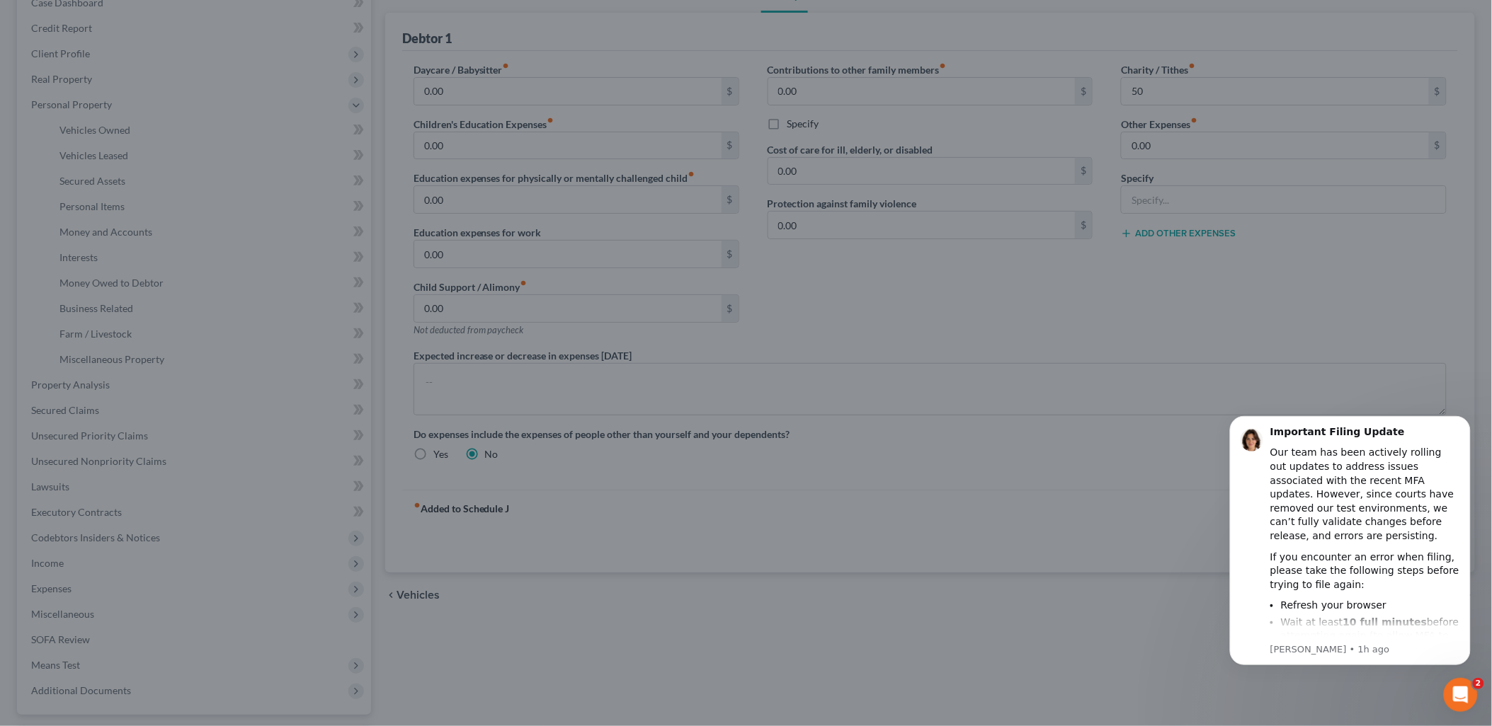
type input "50.00"
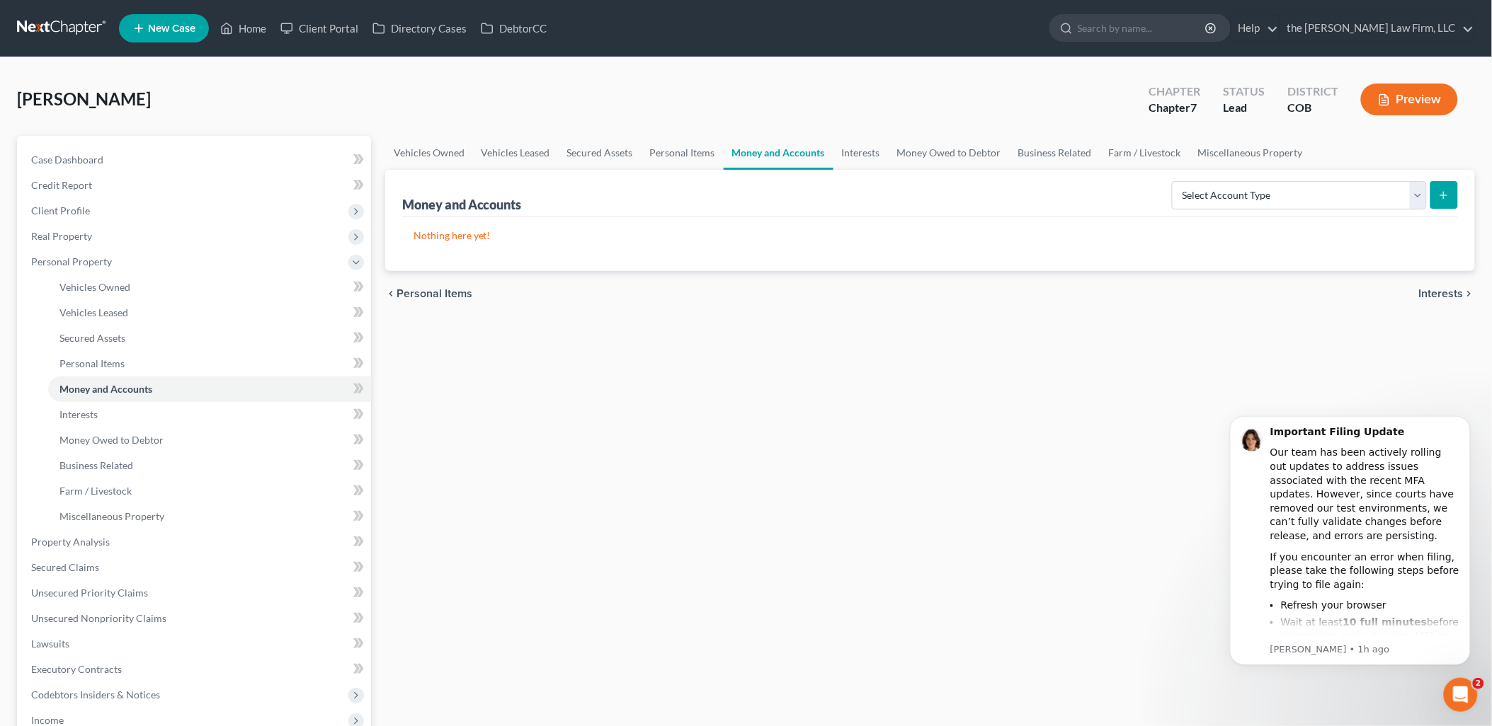
click at [1449, 200] on icon "submit" at bounding box center [1443, 195] width 11 height 11
click at [1255, 195] on select "Select Account Type Brokerage Cash on Hand Certificates of Deposit Checking Acc…" at bounding box center [1299, 195] width 255 height 28
click at [1175, 181] on select "Select Account Type Brokerage Cash on Hand Certificates of Deposit Checking Acc…" at bounding box center [1299, 195] width 255 height 28
select select "checking"
click at [1446, 195] on icon "submit" at bounding box center [1443, 195] width 11 height 11
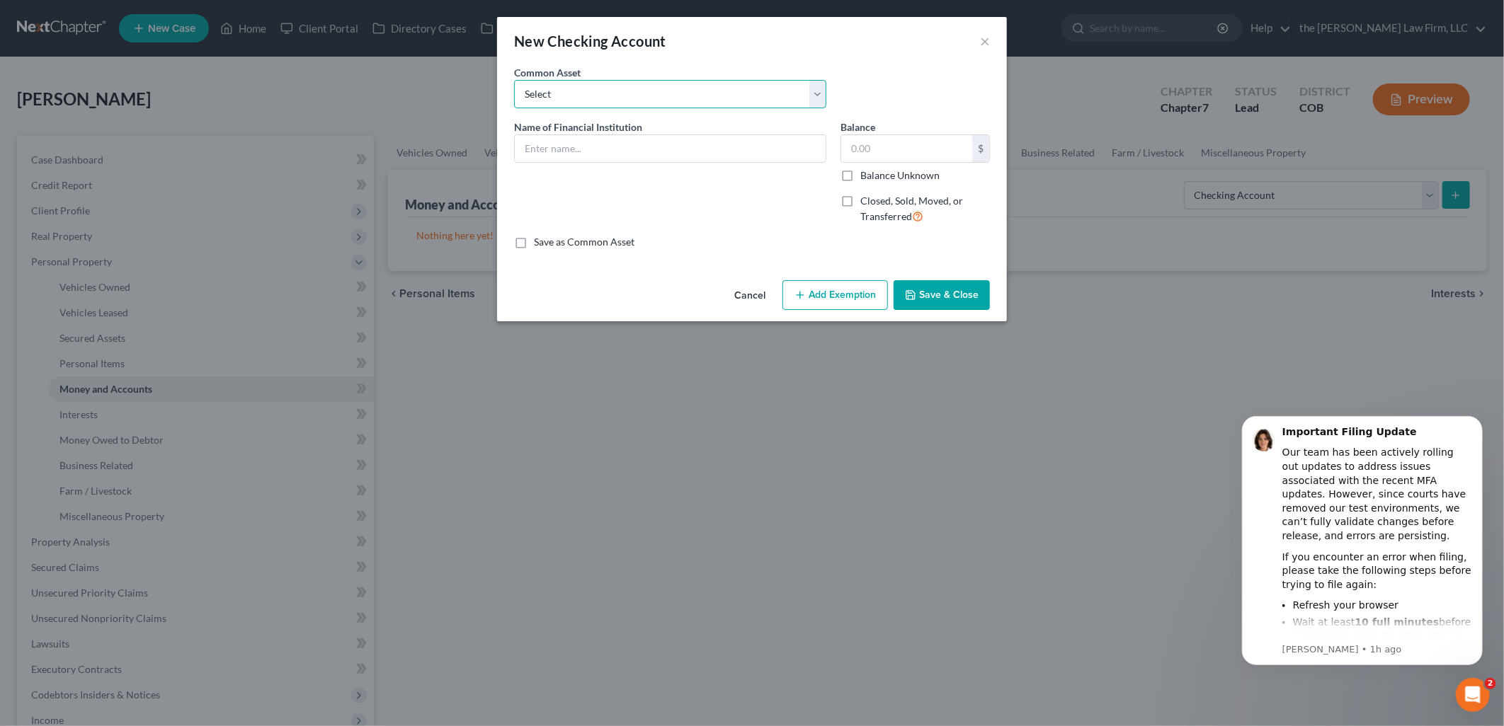
click at [698, 106] on select "Select [PERSON_NAME] Fargo" at bounding box center [670, 94] width 312 height 28
click at [671, 151] on input "text" at bounding box center [670, 148] width 311 height 27
click at [656, 152] on input "text" at bounding box center [670, 148] width 311 height 27
type input "USAA x3535"
click at [876, 139] on input "text" at bounding box center [906, 148] width 131 height 27
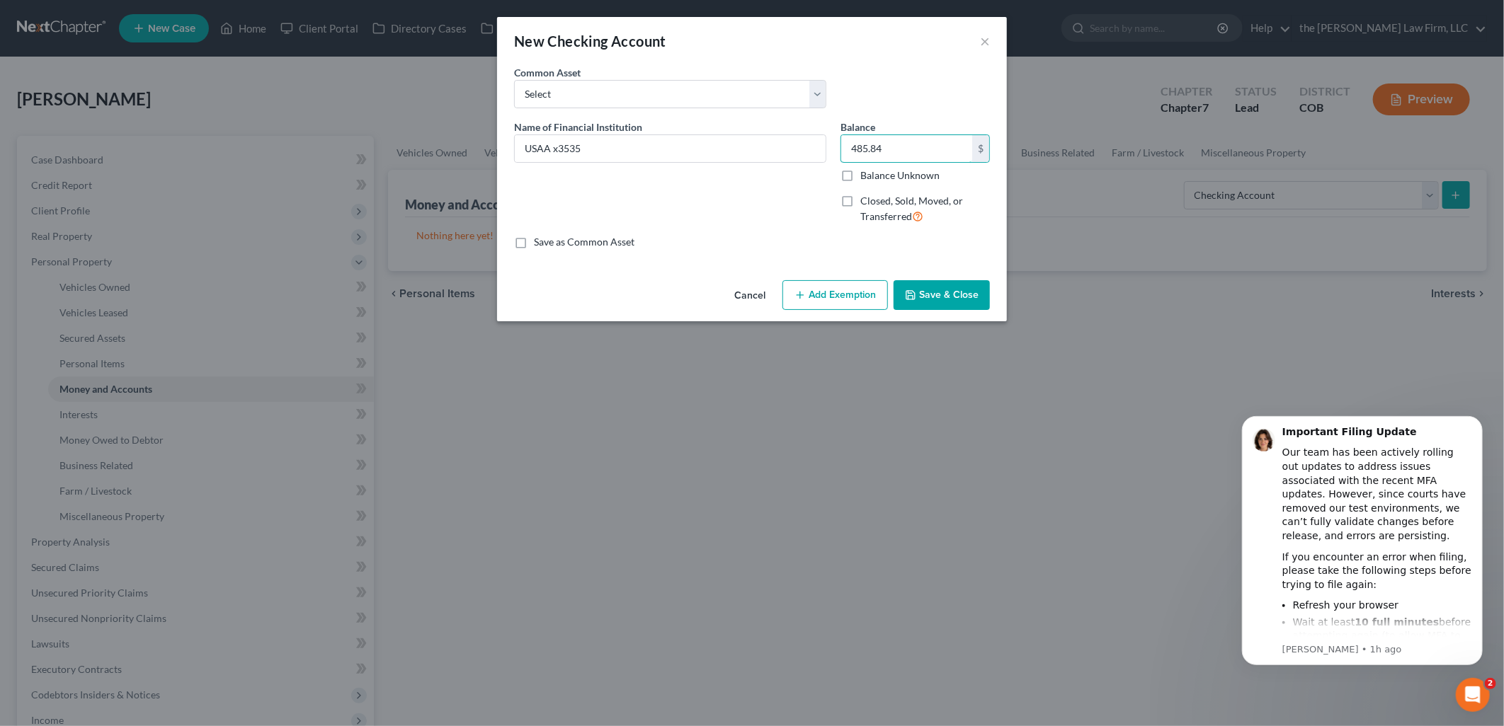
type input "485.84"
click at [973, 299] on button "Save & Close" at bounding box center [941, 295] width 96 height 30
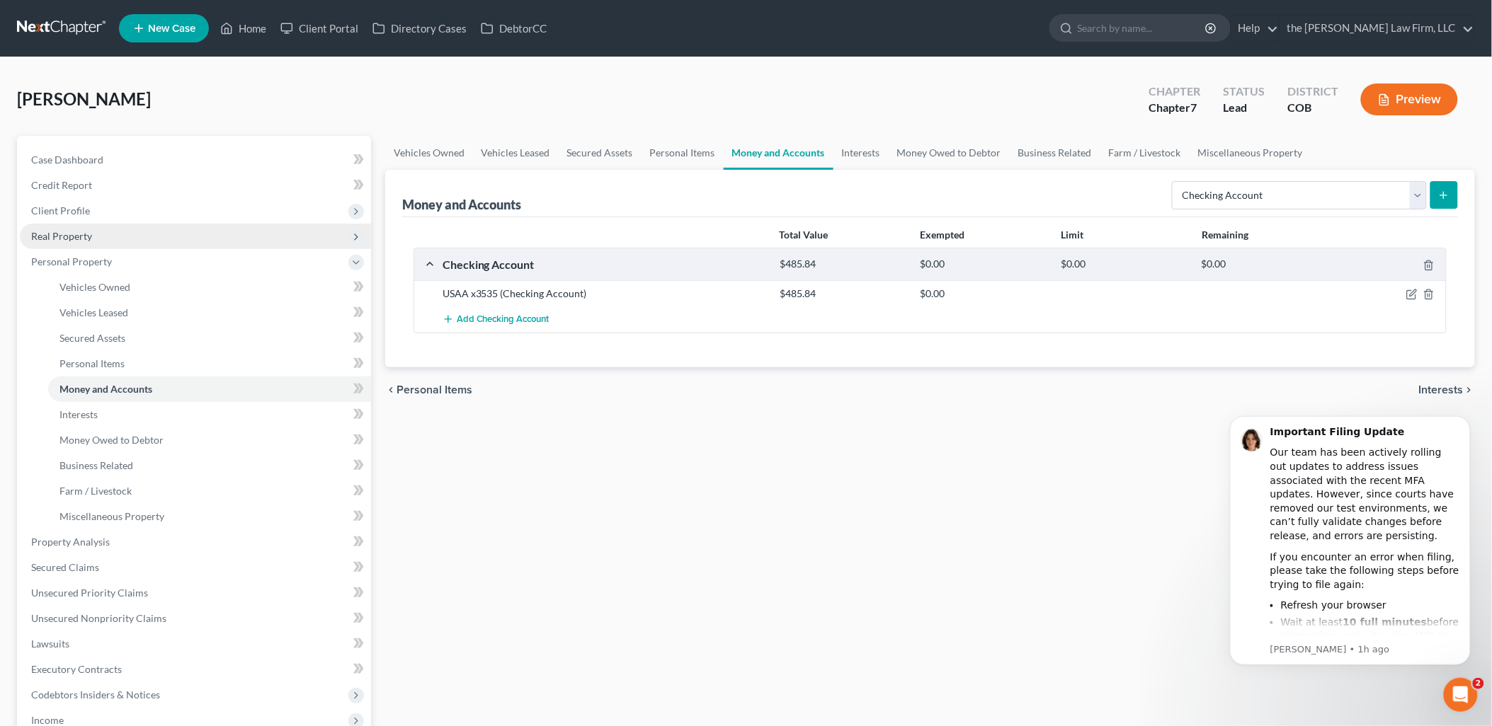
click at [74, 237] on span "Real Property" at bounding box center [61, 236] width 61 height 12
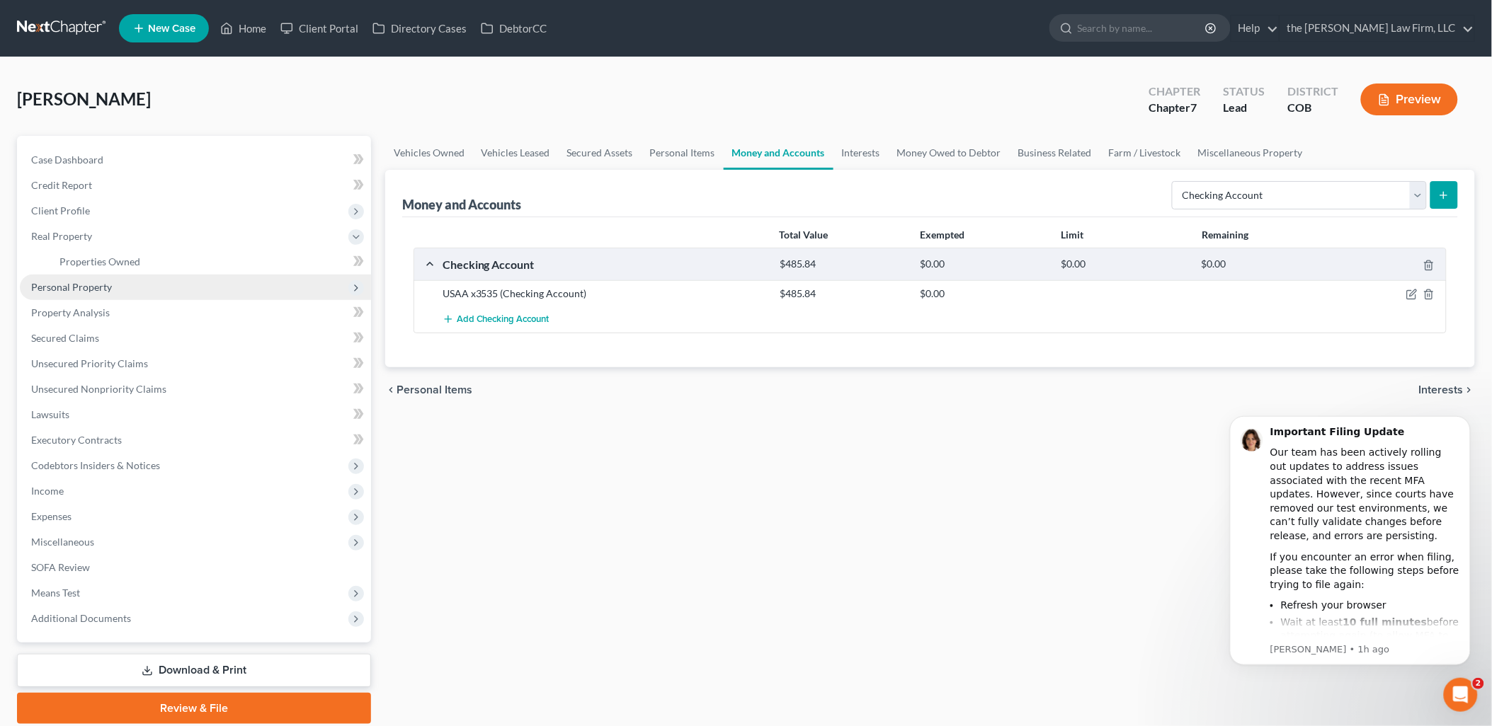
click at [88, 294] on span "Personal Property" at bounding box center [195, 287] width 351 height 25
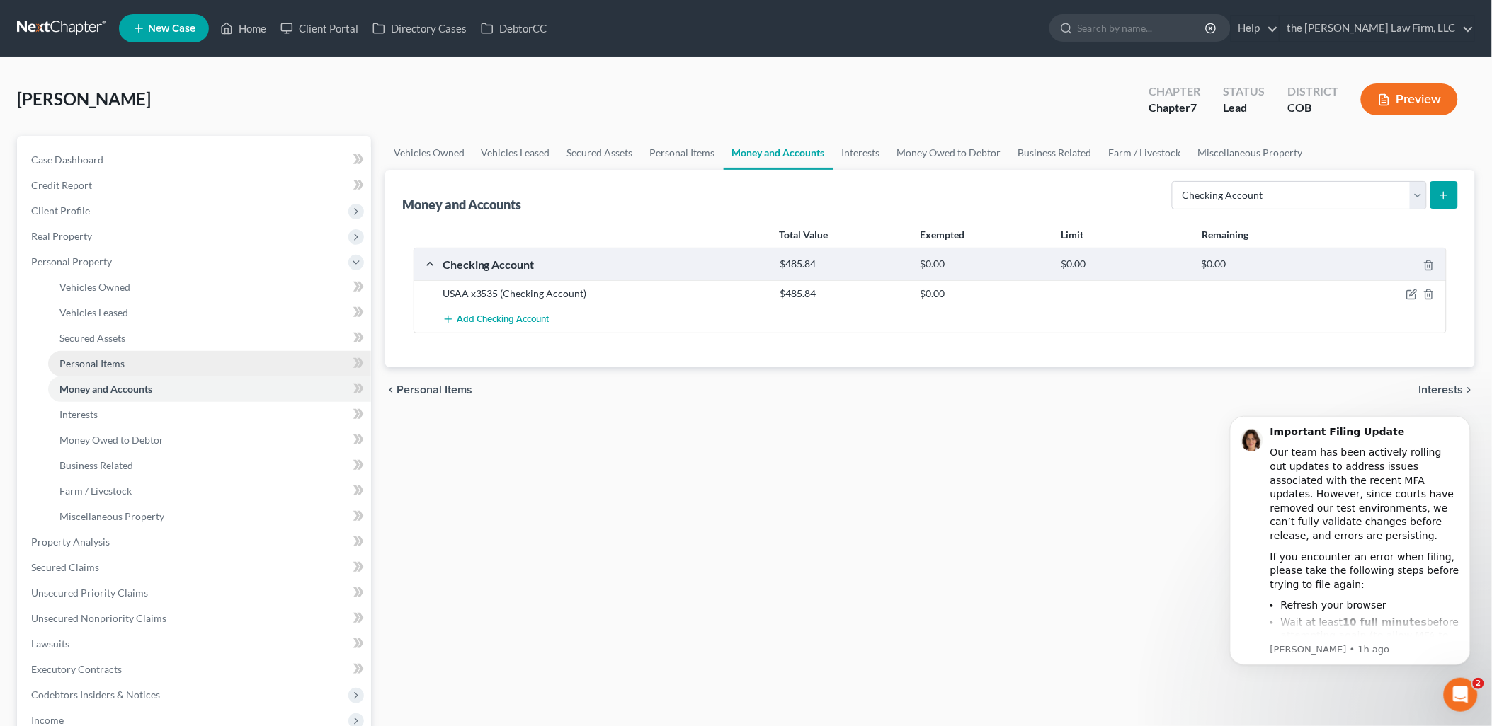
click at [115, 359] on span "Personal Items" at bounding box center [91, 364] width 65 height 12
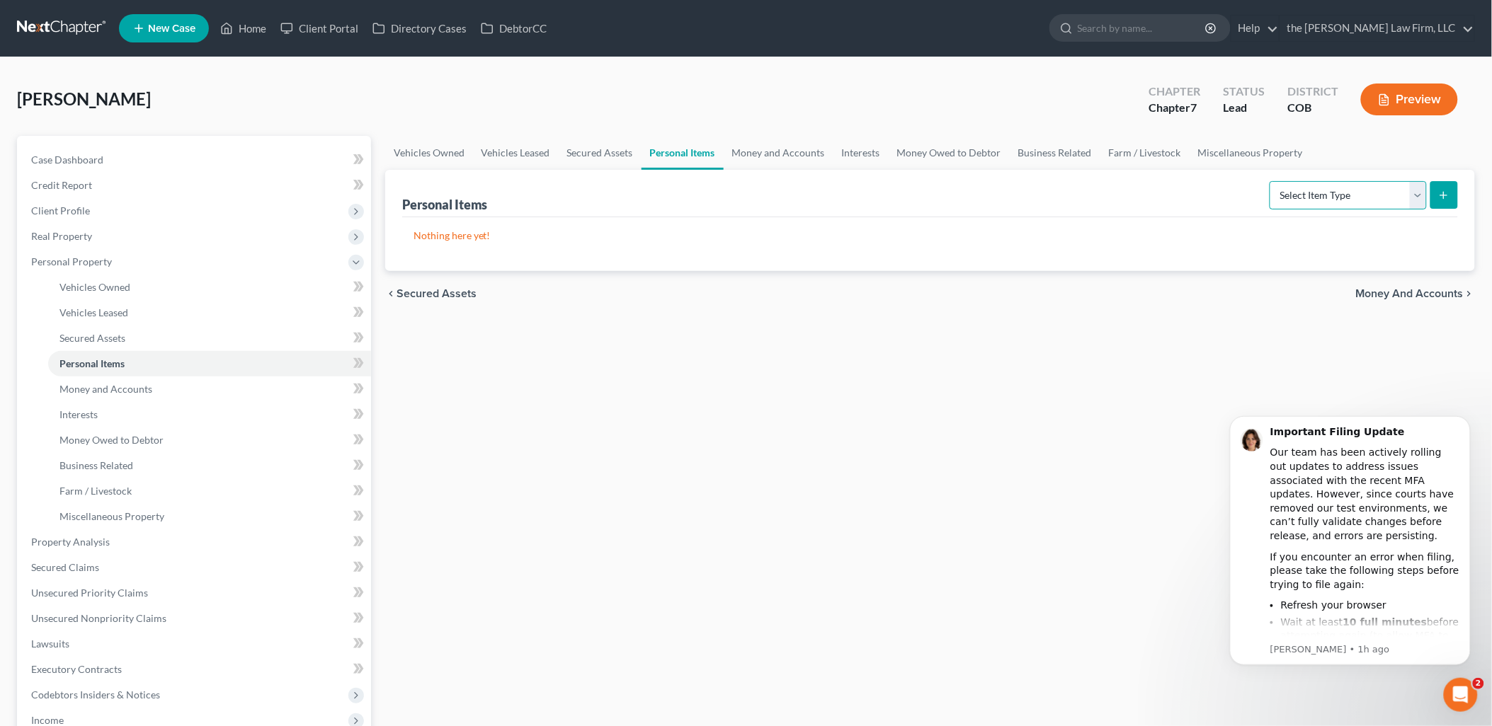
drag, startPoint x: 1382, startPoint y: 189, endPoint x: 1388, endPoint y: 205, distance: 17.2
click at [1382, 189] on select "Select Item Type Clothing Collectibles Of Value Electronics Firearms Household …" at bounding box center [1347, 195] width 157 height 28
select select "household_goods"
click at [1271, 181] on select "Select Item Type Clothing Collectibles Of Value Electronics Firearms Household …" at bounding box center [1347, 195] width 157 height 28
click at [1441, 193] on icon "submit" at bounding box center [1443, 195] width 11 height 11
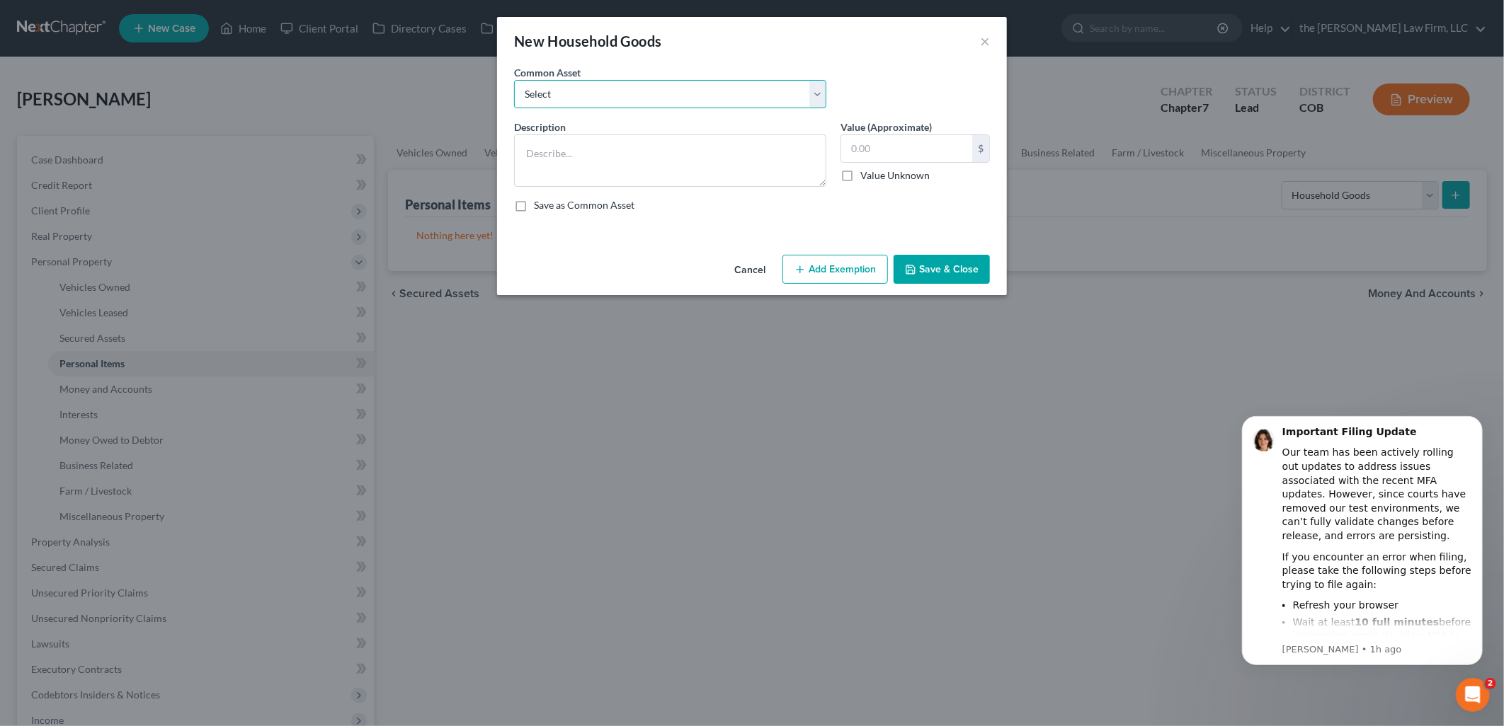
click at [560, 94] on select "Select Living Room Furniture, Dining Room Furniture, Family Room/Den Furniture,…" at bounding box center [670, 94] width 312 height 28
select select "0"
click at [514, 80] on select "Select Living Room Furniture, Dining Room Furniture, Family Room/Den Furniture,…" at bounding box center [670, 94] width 312 height 28
type textarea "Living Room Furniture, Dining Room Furniture, Family Room/Den Furniture, Kitche…"
type input "1,400.00"
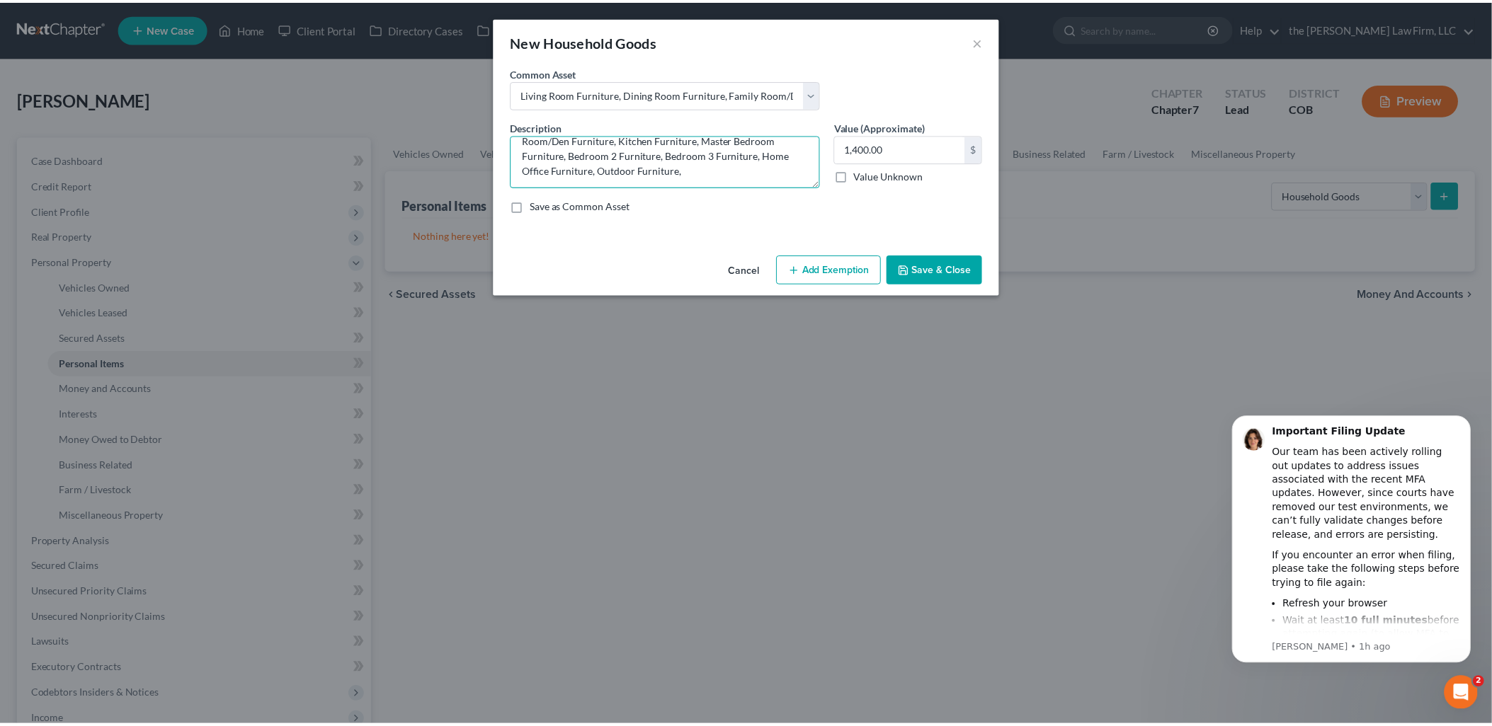
scroll to position [30, 0]
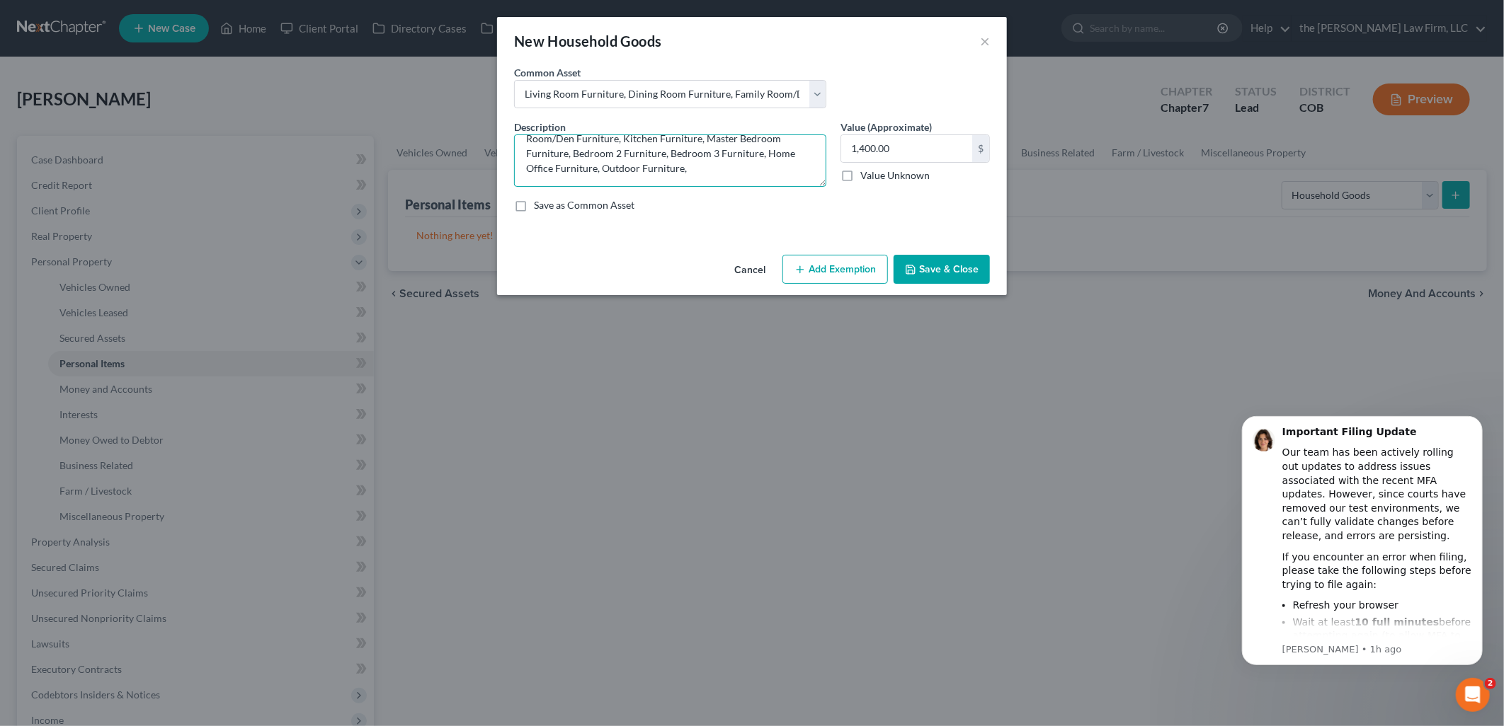
drag, startPoint x: 668, startPoint y: 149, endPoint x: 714, endPoint y: 150, distance: 46.0
click at [714, 150] on textarea "Living Room Furniture, Dining Room Furniture, Family Room/Den Furniture, Kitche…" at bounding box center [670, 161] width 312 height 52
type textarea "Living Room Furniture, Dining Room Furniture, Family Room/Den Furniture, Kitche…"
click at [895, 142] on input "1,400.00" at bounding box center [906, 148] width 131 height 27
type input "590"
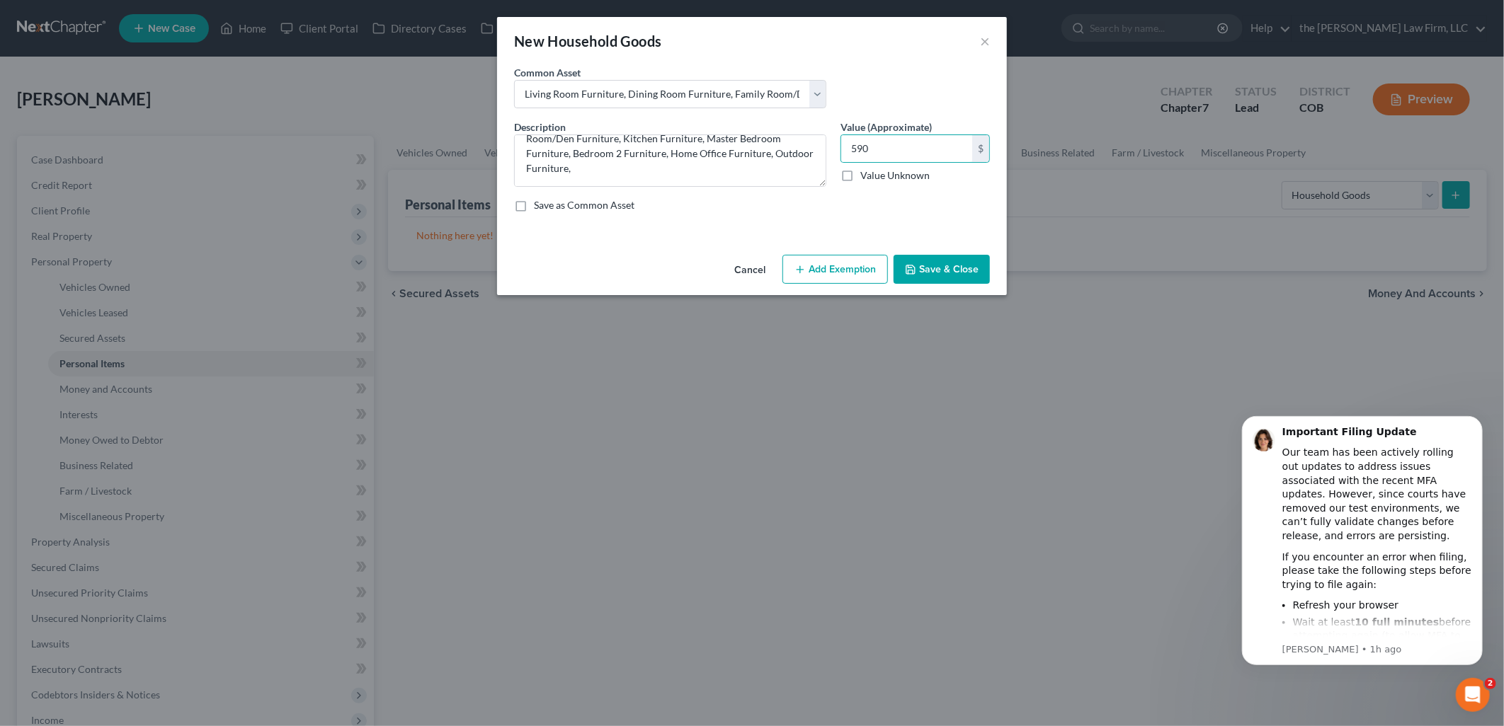
click at [837, 265] on button "Add Exemption" at bounding box center [834, 270] width 105 height 30
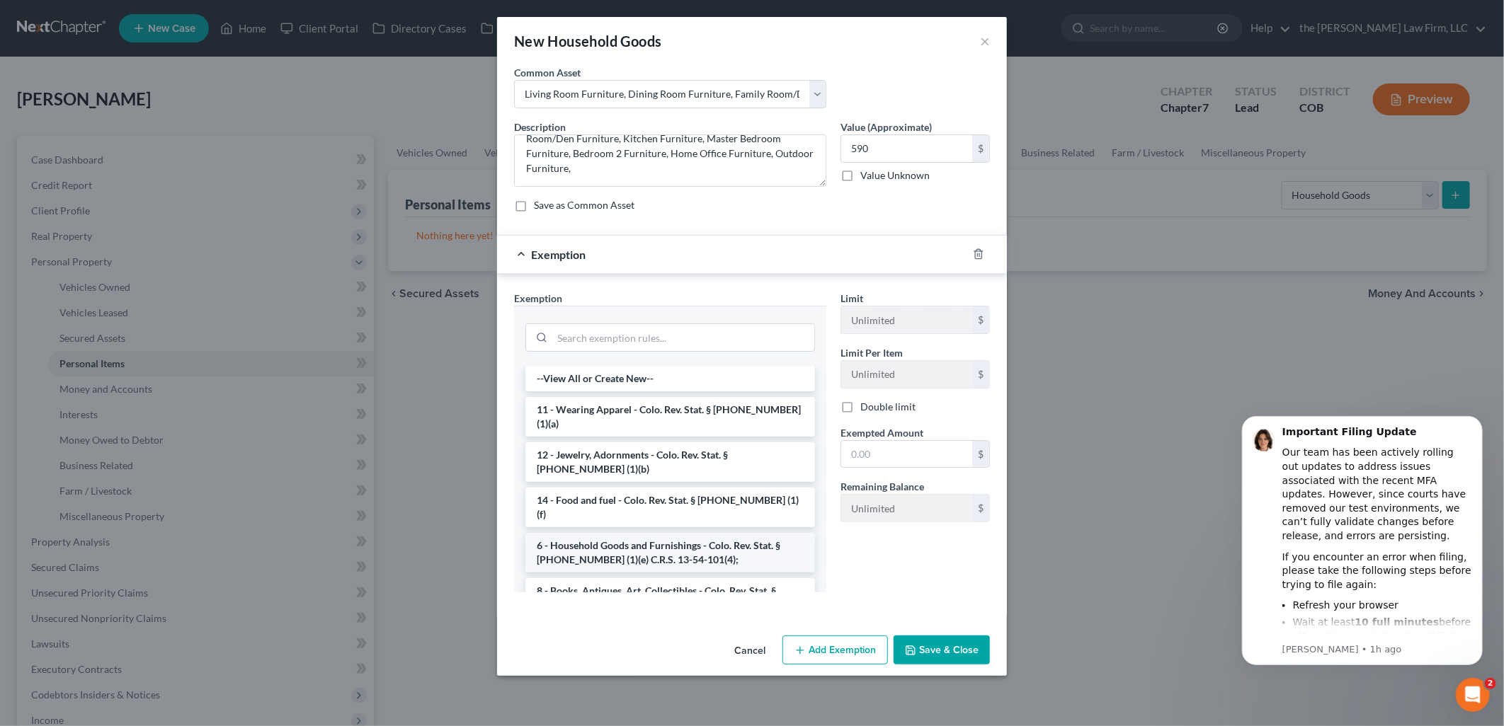
click at [680, 533] on li "6 - Household Goods and Furnishings - Colo. Rev. Stat. § [PHONE_NUMBER] (1)(e) …" at bounding box center [670, 553] width 290 height 40
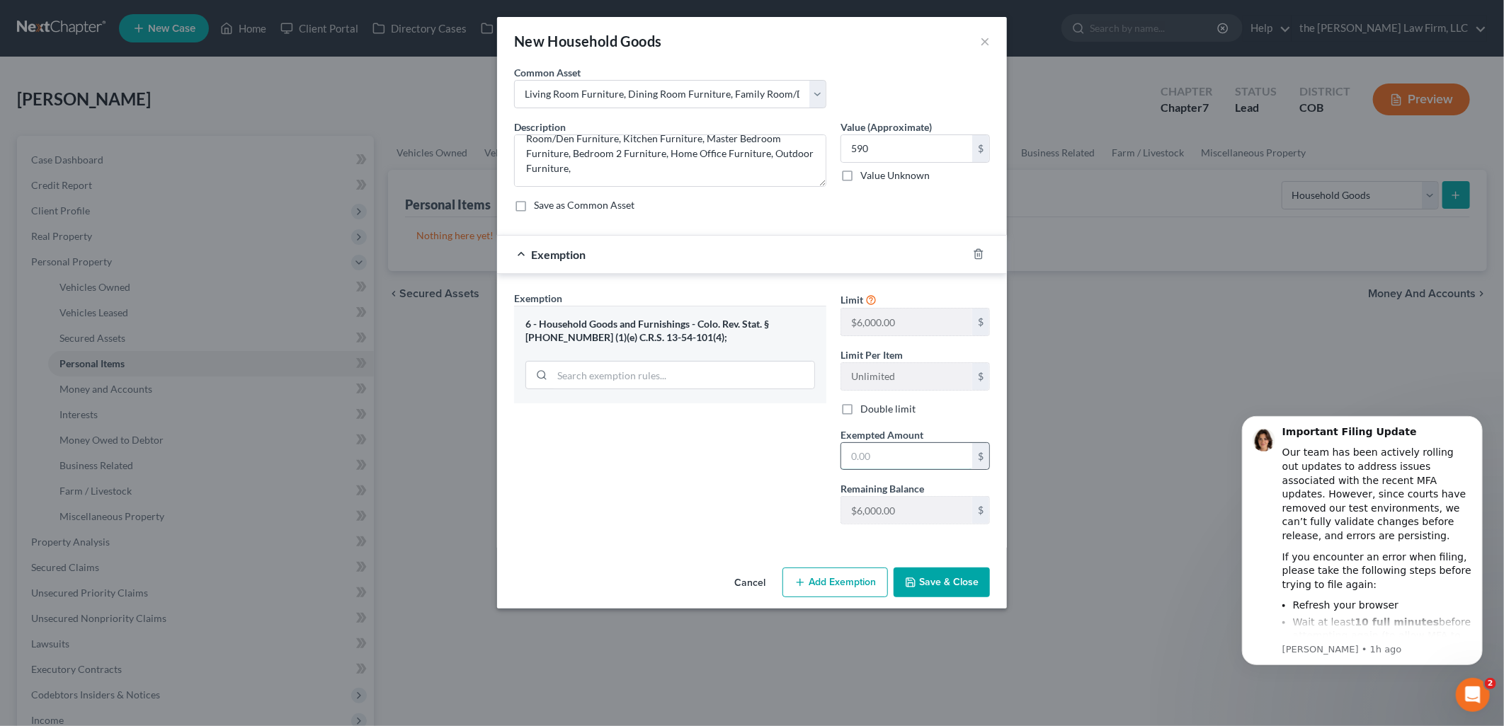
click at [900, 457] on input "text" at bounding box center [906, 456] width 131 height 27
type input "590"
click at [790, 477] on div "Exemption Set must be selected for CA. Exemption * 6 - Household Goods and Furn…" at bounding box center [670, 413] width 326 height 245
click at [942, 577] on button "Save & Close" at bounding box center [941, 583] width 96 height 30
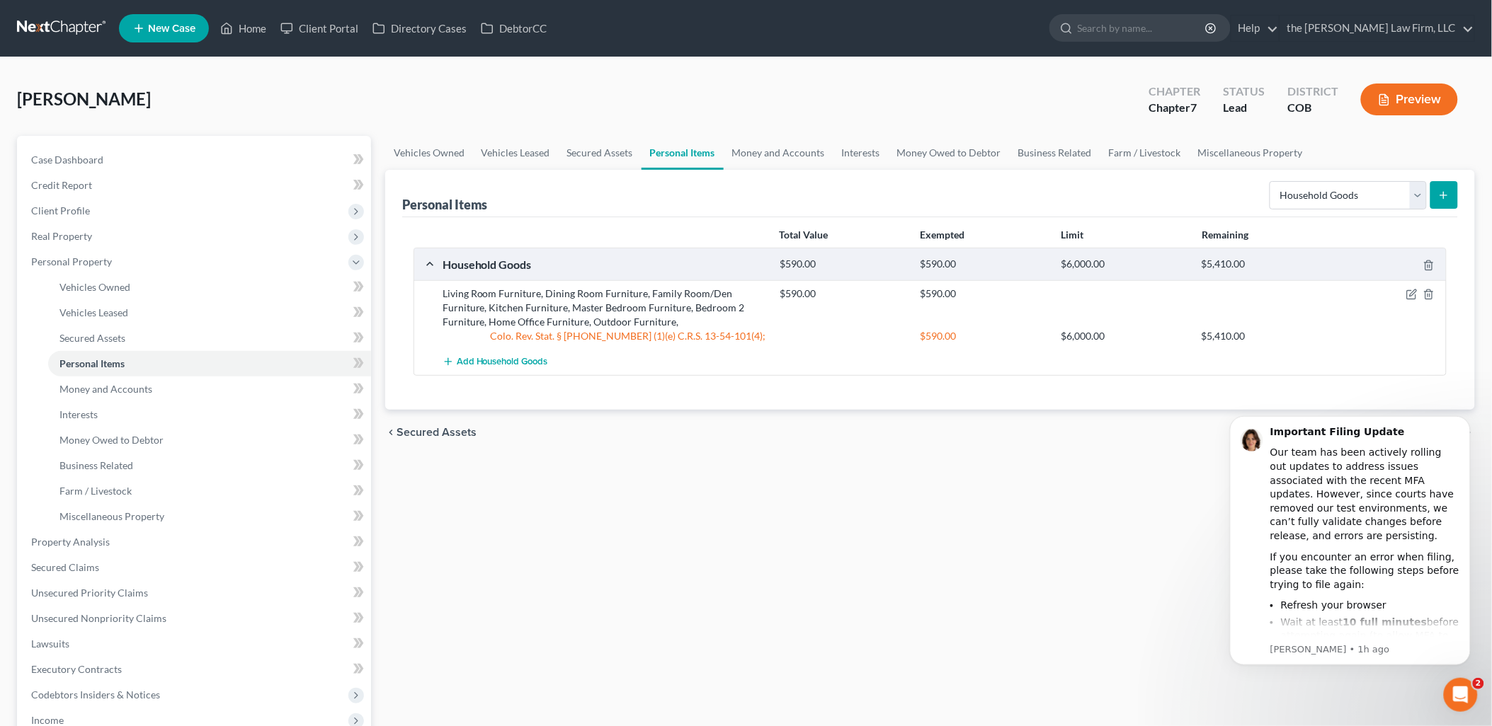
click at [1452, 197] on button "submit" at bounding box center [1444, 195] width 28 height 28
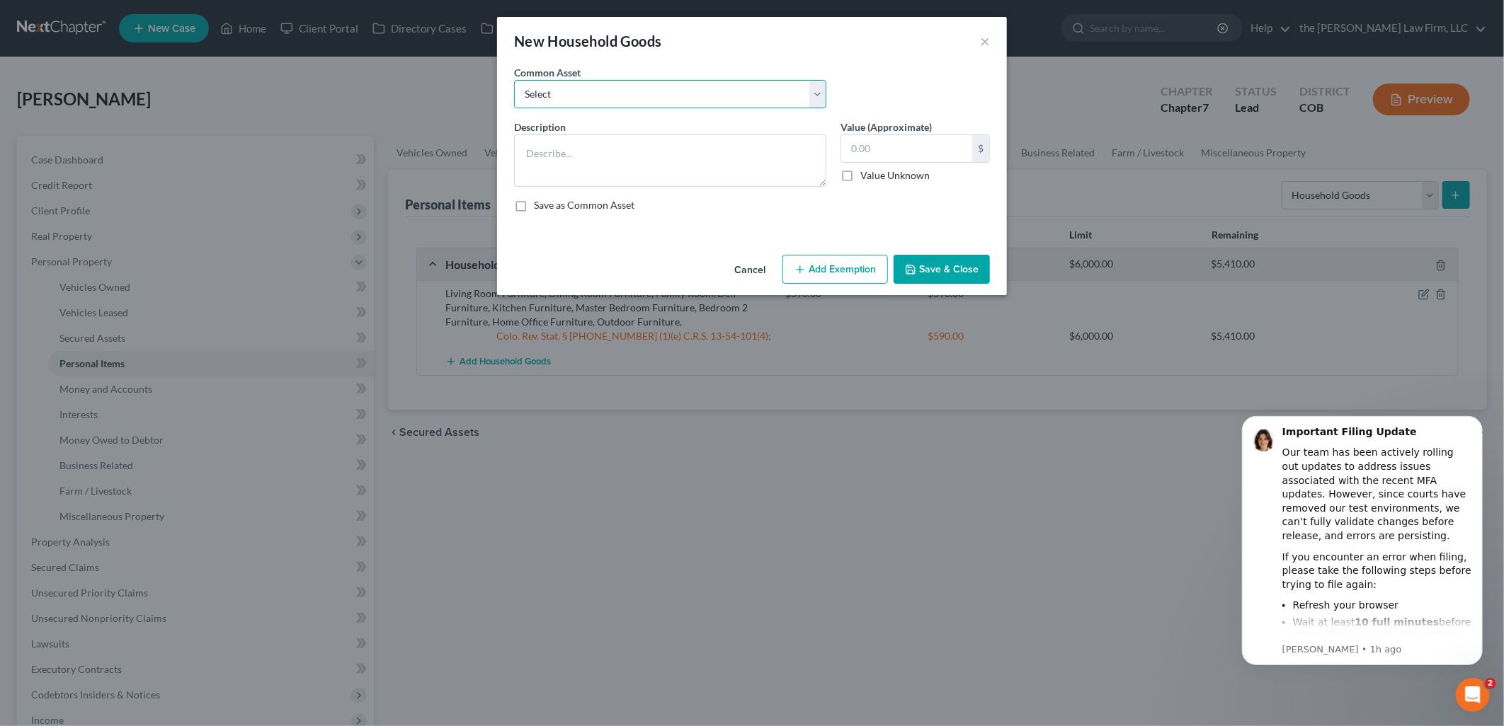
click at [559, 99] on select "Select Living Room Furniture, Dining Room Furniture, Family Room/Den Furniture,…" at bounding box center [670, 94] width 312 height 28
select select "3"
click at [514, 80] on select "Select Living Room Furniture, Dining Room Furniture, Family Room/Den Furniture,…" at bounding box center [670, 94] width 312 height 28
type textarea "Electronics, Television, Video Games, Gaming Systems. DVDs, Small Appliances, R…"
type input "1,650.00"
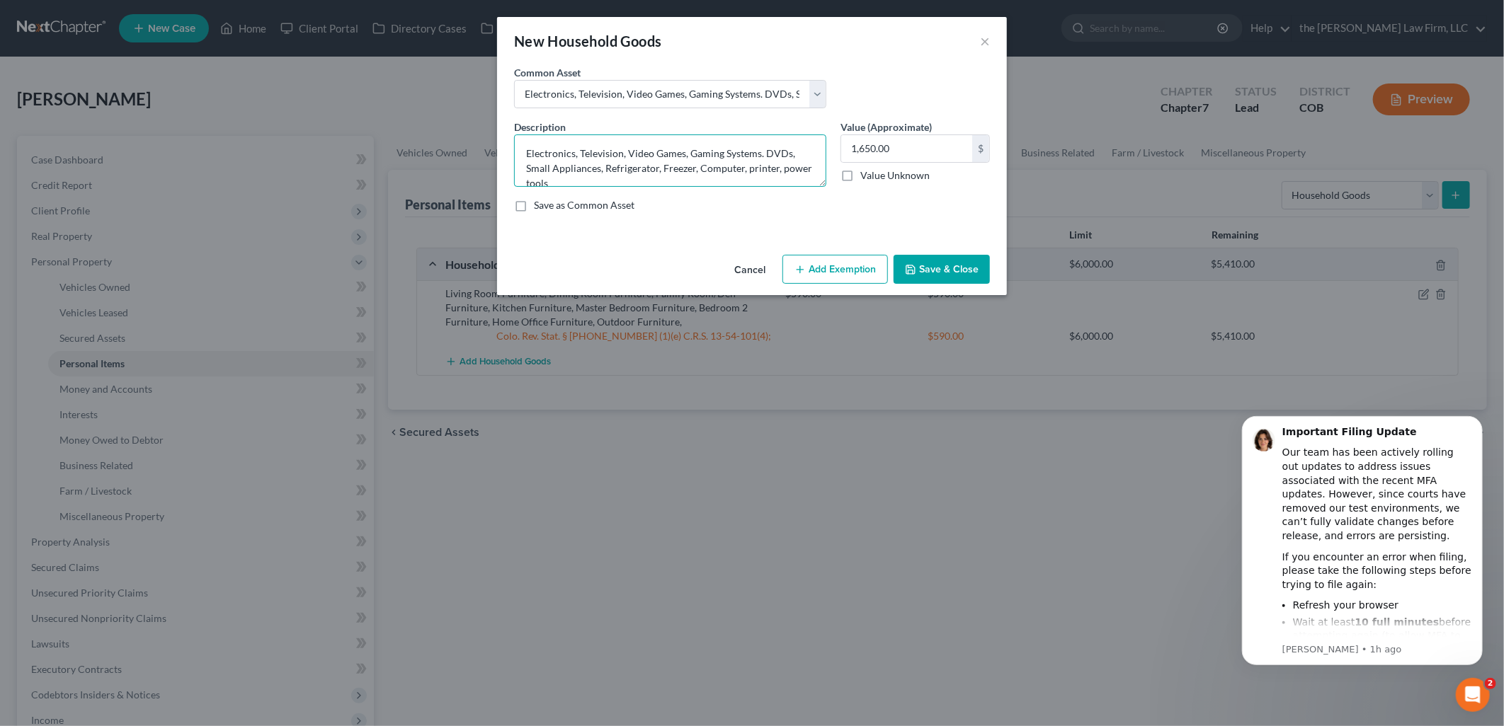
drag, startPoint x: 579, startPoint y: 145, endPoint x: 498, endPoint y: 140, distance: 81.6
click at [498, 140] on div "An exemption set must first be selected from the Filing Information section. Co…" at bounding box center [752, 157] width 510 height 184
drag, startPoint x: 575, startPoint y: 149, endPoint x: 708, endPoint y: 143, distance: 133.3
click at [708, 143] on textarea "Television, Video Games, Gaming Systems. DVDs, Small Appliances, Refrigerator, …" at bounding box center [670, 161] width 312 height 52
click at [680, 171] on textarea "Television, DVDs, Small Appliances, Refrigerator, Freezer, Computer, printer, p…" at bounding box center [670, 161] width 312 height 52
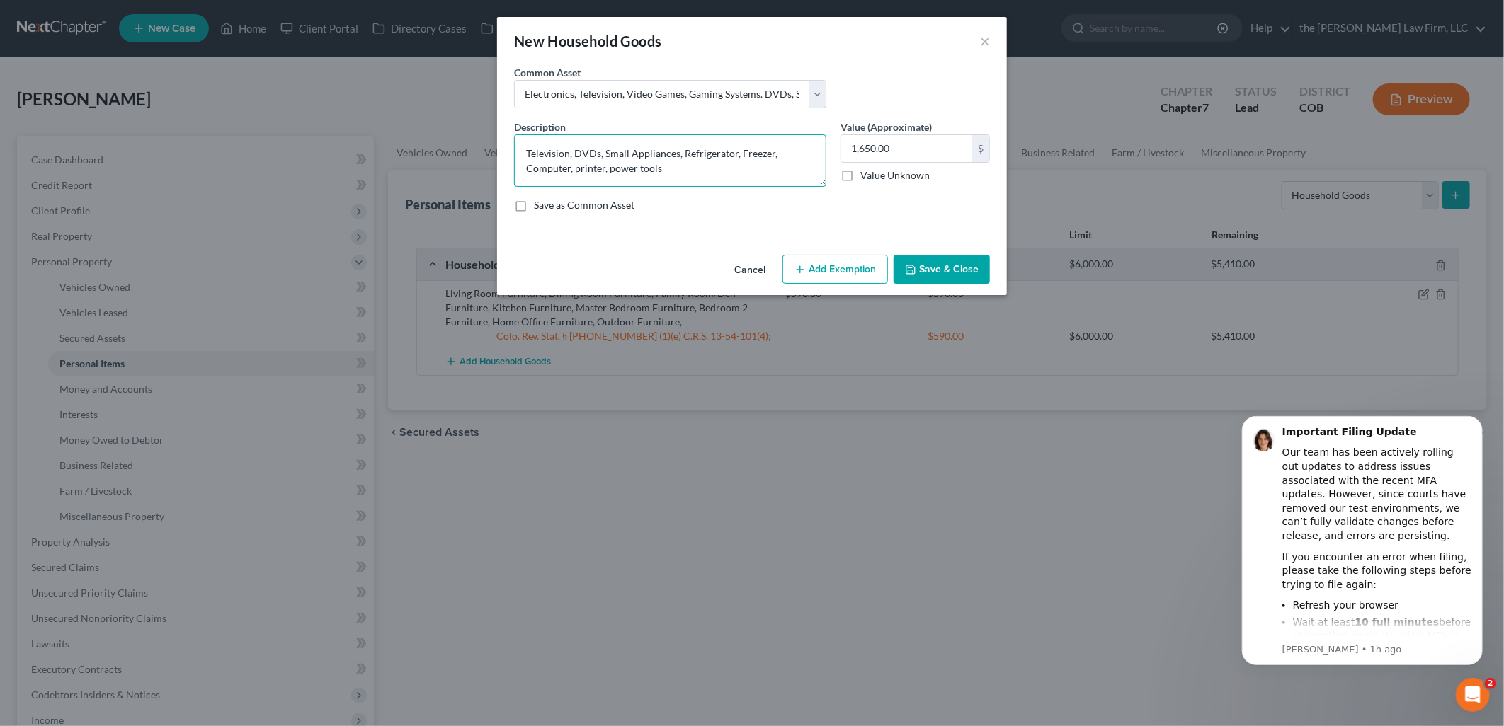
drag, startPoint x: 690, startPoint y: 171, endPoint x: 573, endPoint y: 182, distance: 117.4
click at [573, 182] on textarea "Television, DVDs, Small Appliances, Refrigerator, Freezer, Computer, printer, p…" at bounding box center [670, 161] width 312 height 52
type textarea "Television, DVDs, Small Appliances, Refrigerator, Freezer, Computer, Printer"
click at [926, 152] on input "1,650.00" at bounding box center [906, 148] width 131 height 27
type input "400"
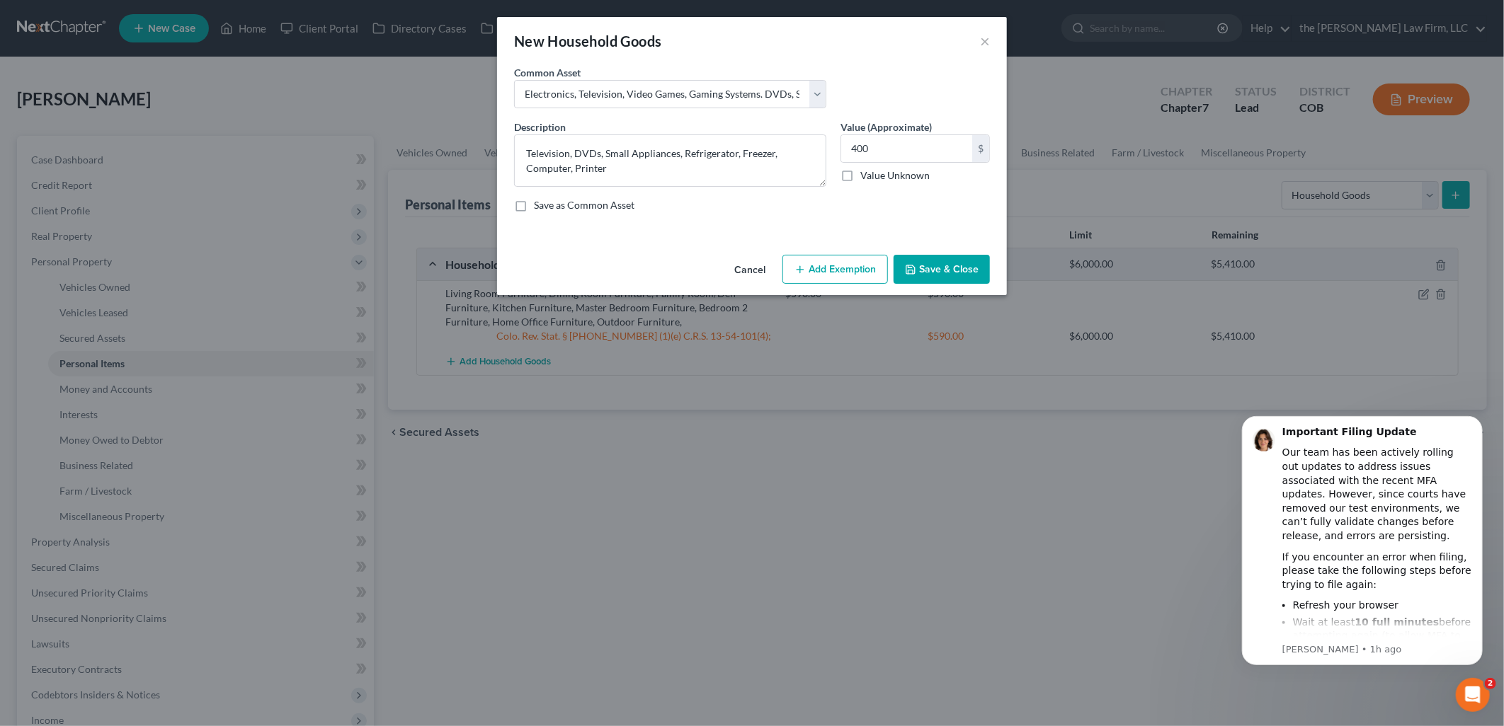
click at [812, 263] on button "Add Exemption" at bounding box center [834, 270] width 105 height 30
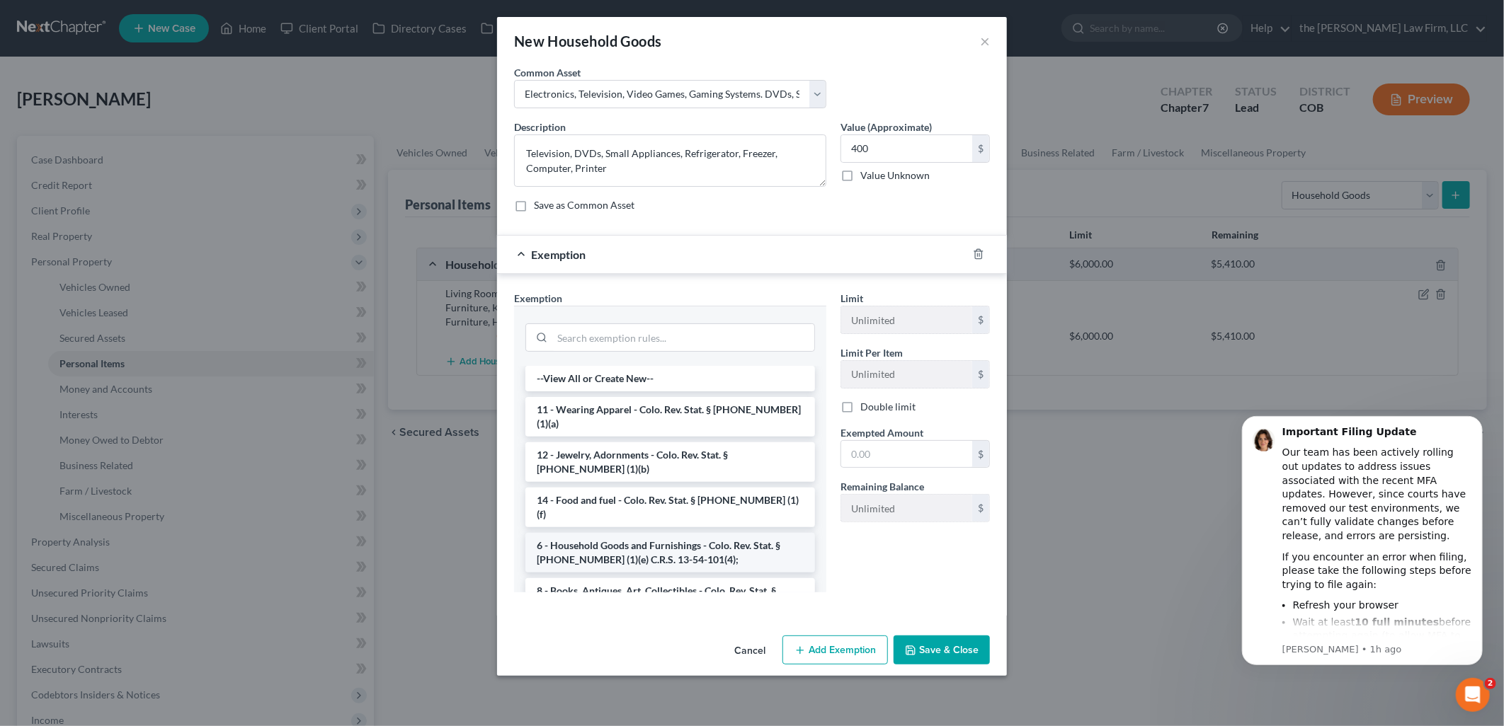
click at [674, 533] on li "6 - Household Goods and Furnishings - Colo. Rev. Stat. § [PHONE_NUMBER] (1)(e) …" at bounding box center [670, 553] width 290 height 40
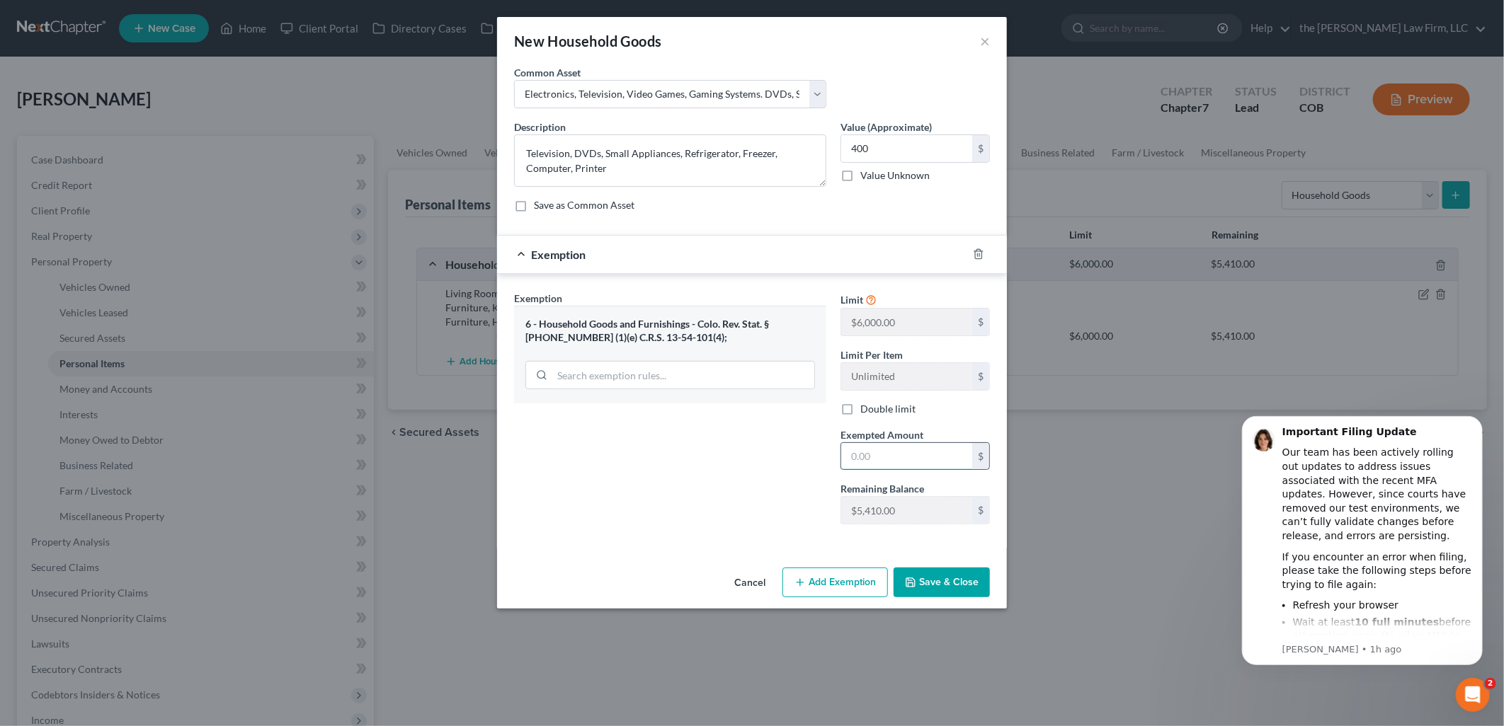
click at [876, 466] on input "text" at bounding box center [906, 456] width 131 height 27
type input "400"
click at [713, 498] on div "Exemption Set must be selected for CA. Exemption * 6 - Household Goods and Furn…" at bounding box center [670, 413] width 326 height 245
click at [964, 590] on button "Save & Close" at bounding box center [941, 583] width 96 height 30
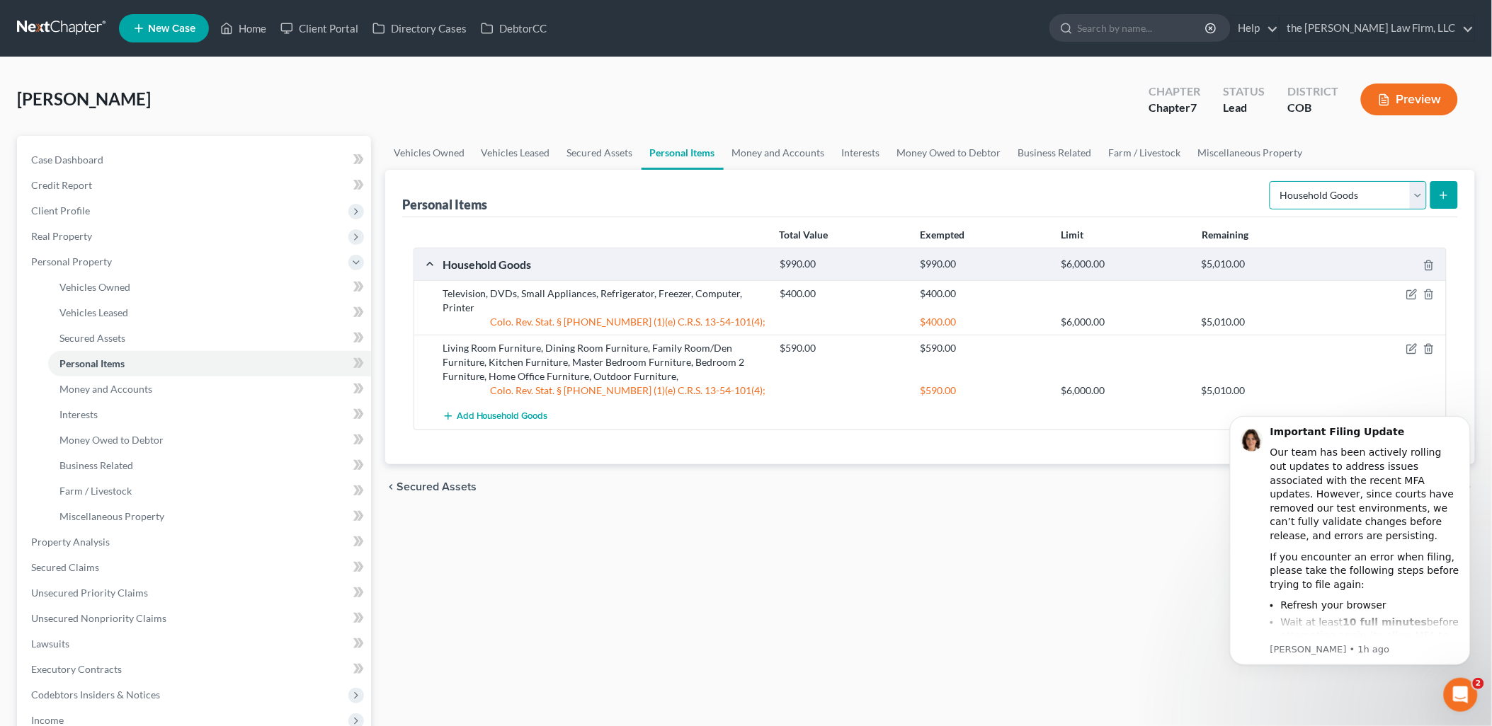
click at [1335, 188] on select "Select Item Type Clothing Collectibles Of Value Electronics Firearms Household …" at bounding box center [1347, 195] width 157 height 28
click at [1271, 181] on select "Select Item Type Clothing Collectibles Of Value Electronics Firearms Household …" at bounding box center [1347, 195] width 157 height 28
click at [1450, 193] on button "submit" at bounding box center [1444, 195] width 28 height 28
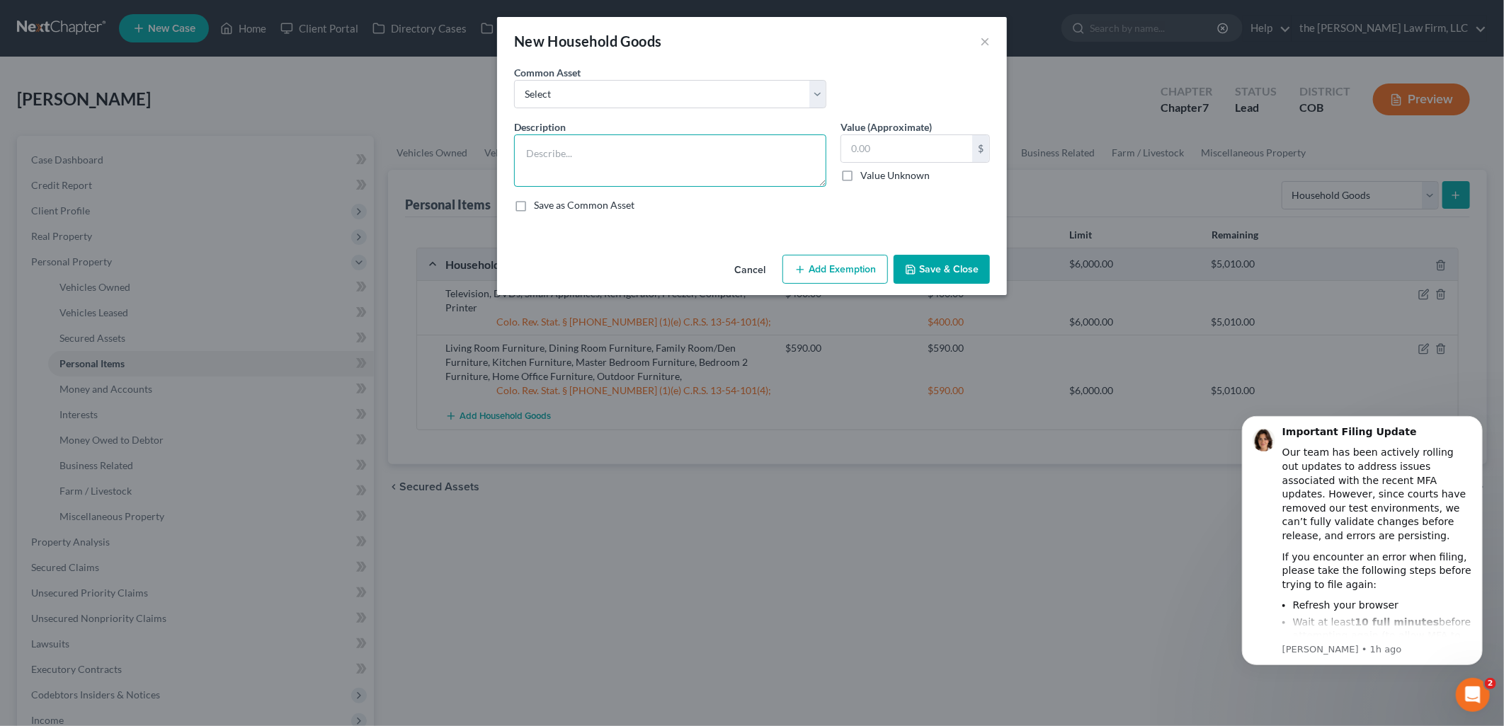
click at [583, 150] on textarea at bounding box center [670, 161] width 312 height 52
type textarea "Kitchen Small Appliances, Cookware, Linens, Art Pictures and Prints"
type input "150"
click at [843, 260] on button "Add Exemption" at bounding box center [834, 270] width 105 height 30
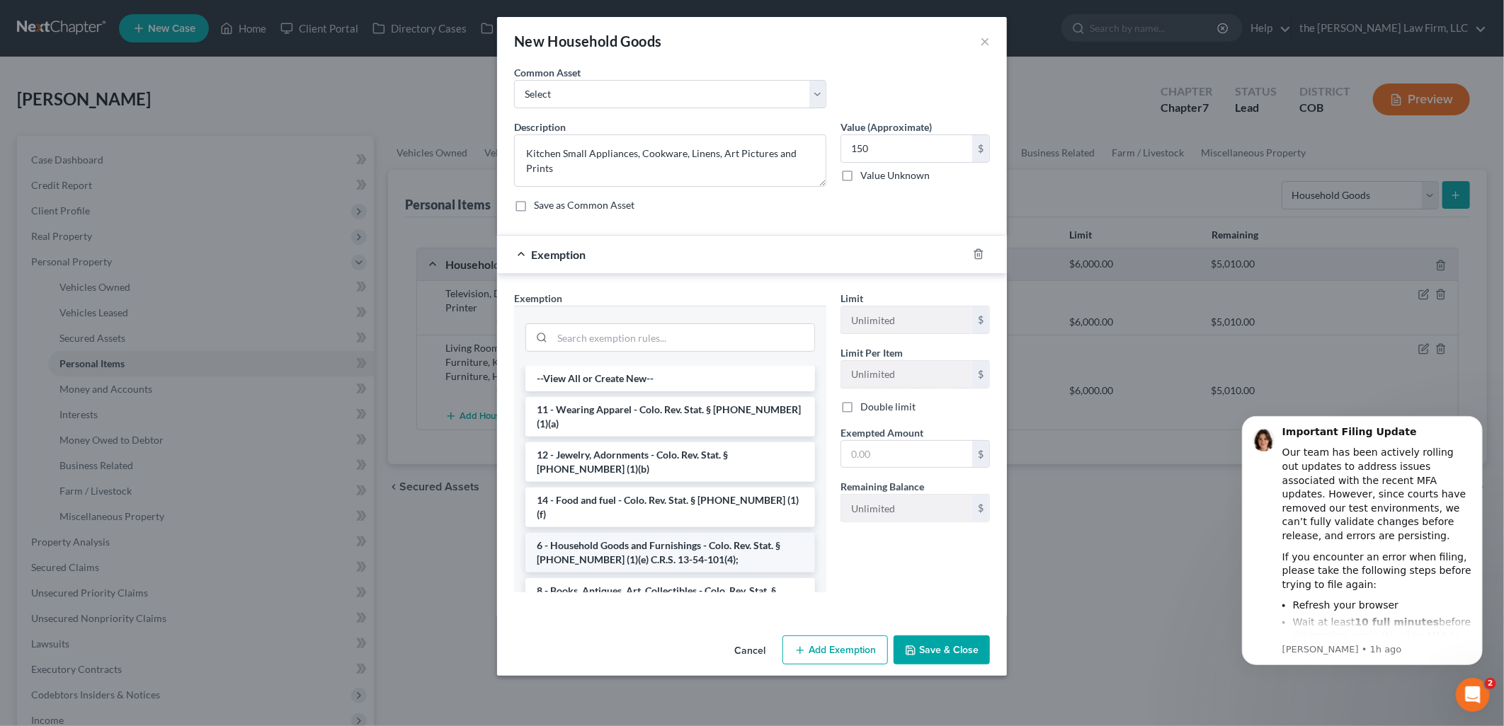
click at [648, 533] on li "6 - Household Goods and Furnishings - Colo. Rev. Stat. § [PHONE_NUMBER] (1)(e) …" at bounding box center [670, 553] width 290 height 40
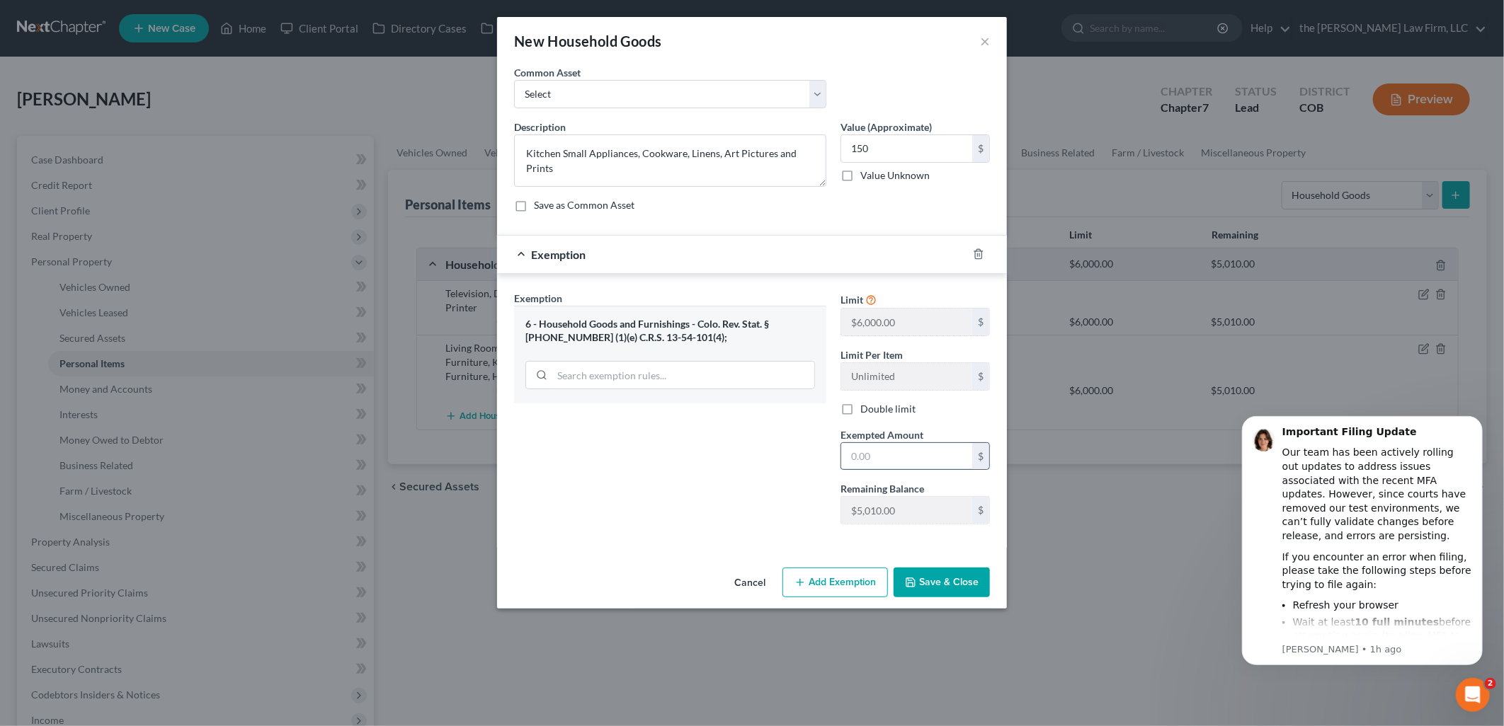
click at [887, 453] on input "text" at bounding box center [906, 456] width 131 height 27
type input "150"
drag, startPoint x: 761, startPoint y: 522, endPoint x: 844, endPoint y: 566, distance: 94.1
click at [761, 522] on div "Exemption Set must be selected for CA. Exemption * 6 - Household Goods and Furn…" at bounding box center [670, 413] width 326 height 245
click at [947, 593] on button "Save & Close" at bounding box center [941, 583] width 96 height 30
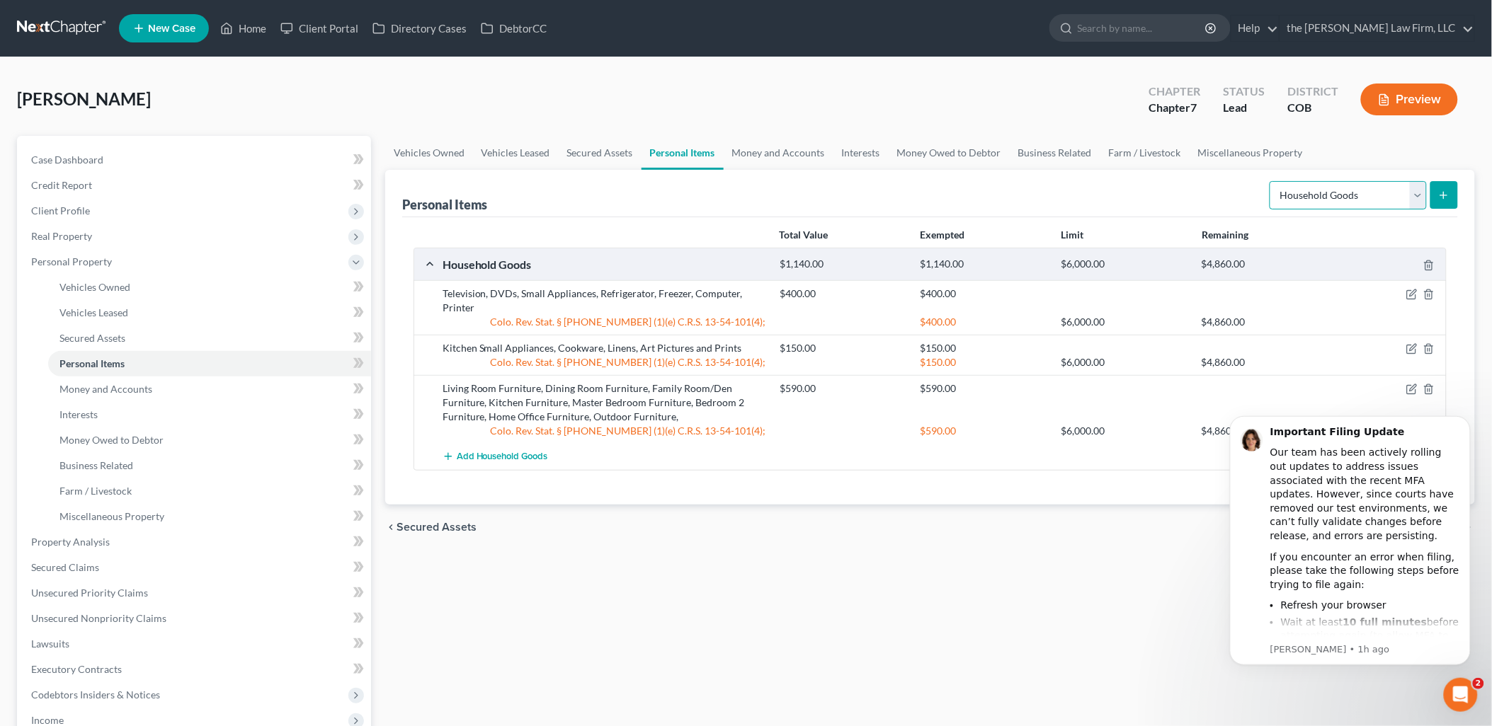
click at [1356, 191] on select "Select Item Type Clothing Collectibles Of Value Electronics Firearms Household …" at bounding box center [1347, 195] width 157 height 28
select select "firearms"
click at [1271, 181] on select "Select Item Type Clothing Collectibles Of Value Electronics Firearms Household …" at bounding box center [1347, 195] width 157 height 28
click at [1451, 200] on button "submit" at bounding box center [1444, 195] width 28 height 28
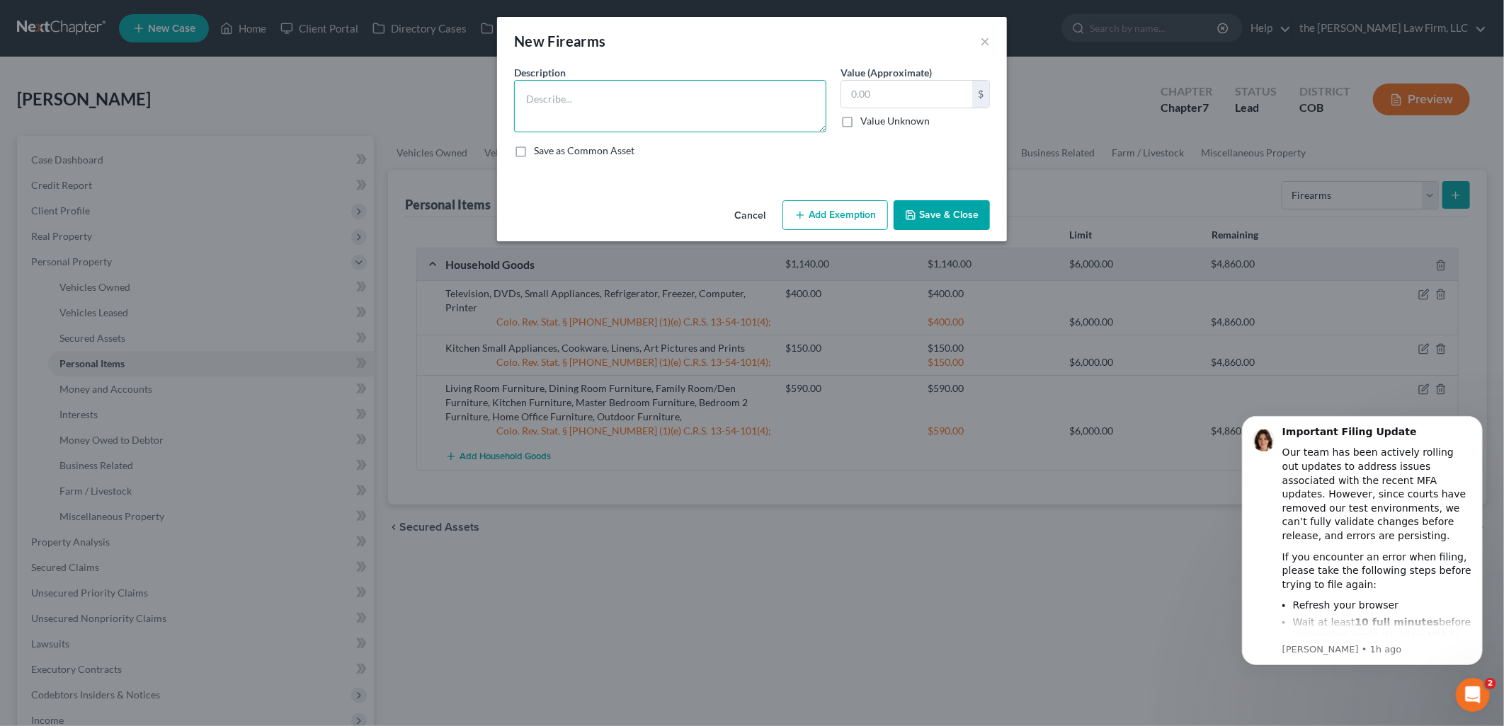
click at [676, 108] on textarea at bounding box center [670, 106] width 312 height 52
type textarea "[PERSON_NAME] and [PERSON_NAME] 9mm Model 459"
type input "200"
click at [830, 215] on button "Add Exemption" at bounding box center [834, 215] width 105 height 30
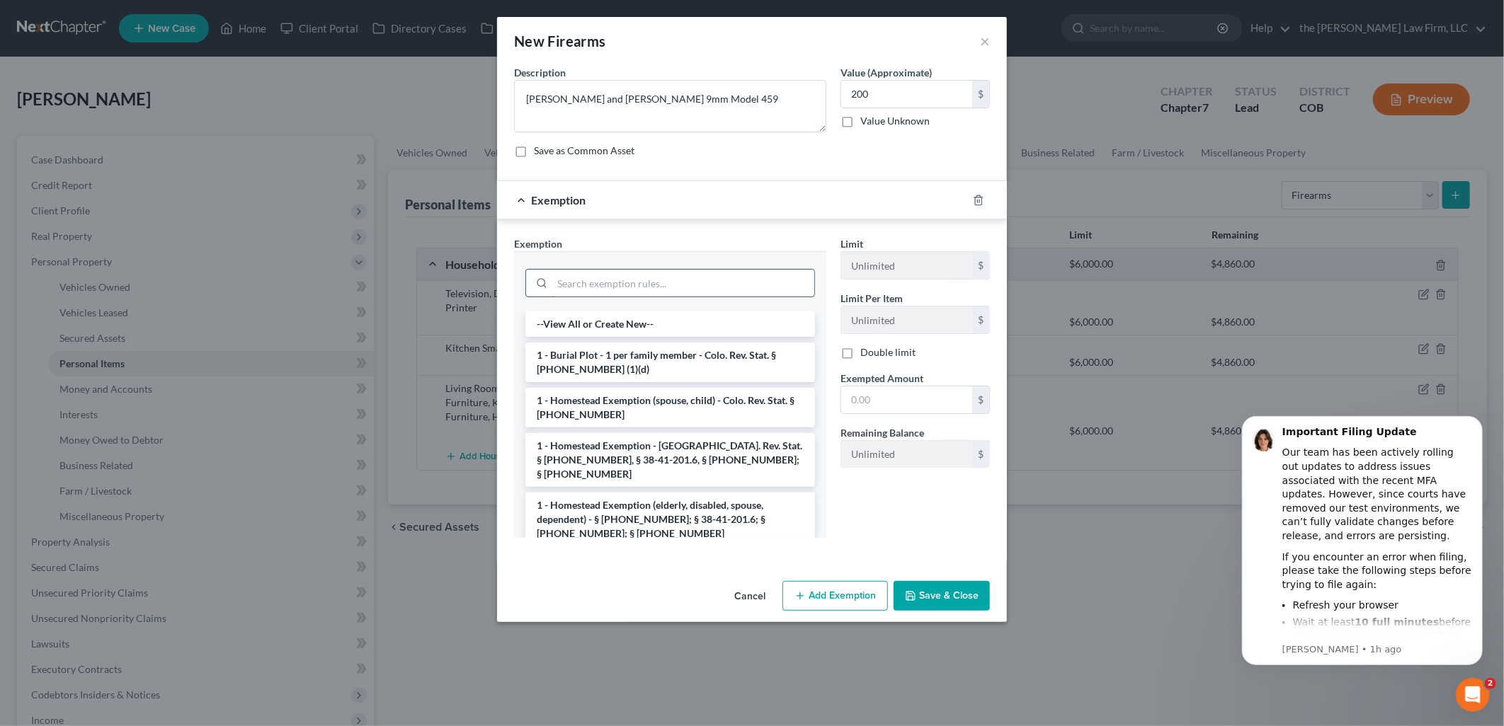
click at [682, 287] on input "search" at bounding box center [683, 283] width 262 height 27
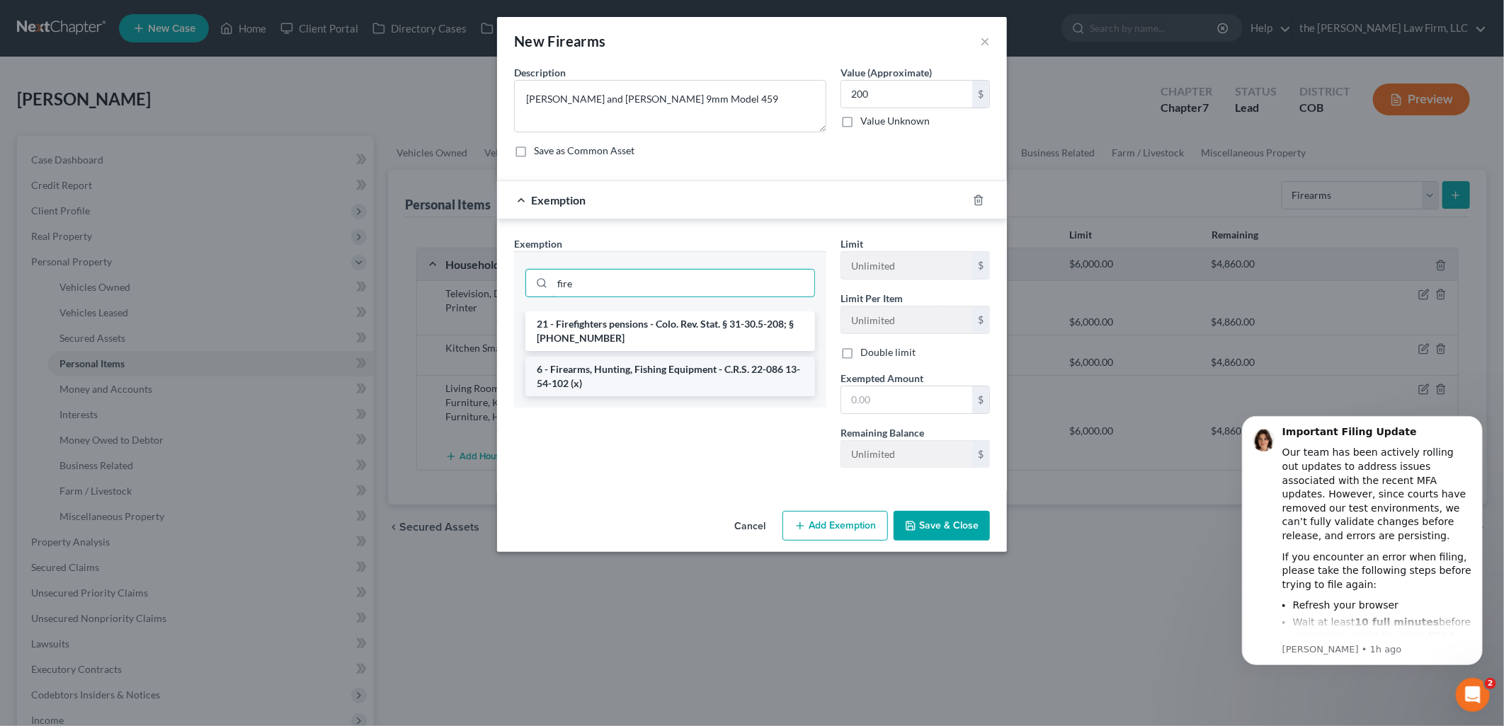
type input "fire"
click at [645, 377] on li "6 - Firearms, Hunting, Fishing Equipment - C.R.S. 22-086 13-54-102 (x)" at bounding box center [670, 377] width 290 height 40
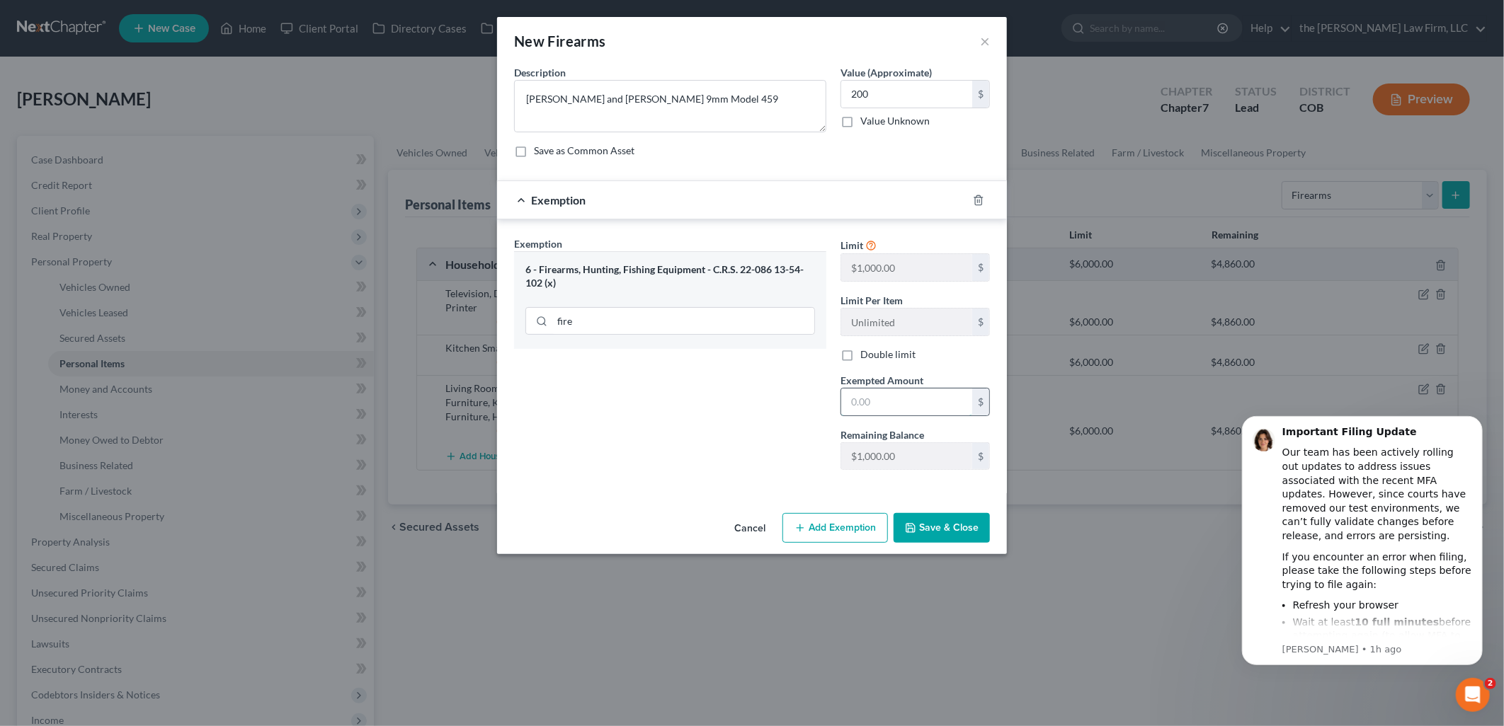
click at [954, 404] on input "text" at bounding box center [906, 402] width 131 height 27
type input "200"
click at [939, 532] on button "Save & Close" at bounding box center [941, 528] width 96 height 30
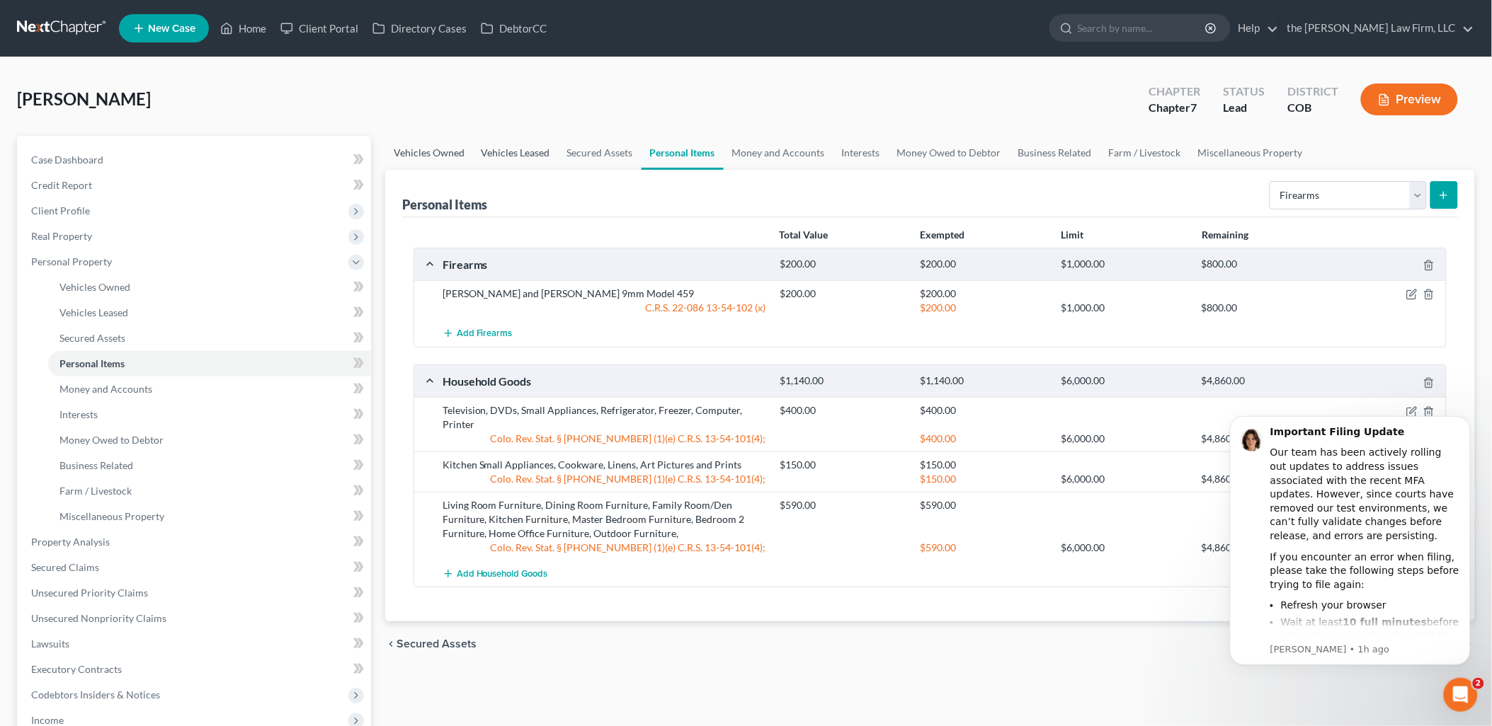
drag, startPoint x: 444, startPoint y: 156, endPoint x: 473, endPoint y: 166, distance: 30.7
click at [444, 156] on link "Vehicles Owned" at bounding box center [429, 153] width 88 height 34
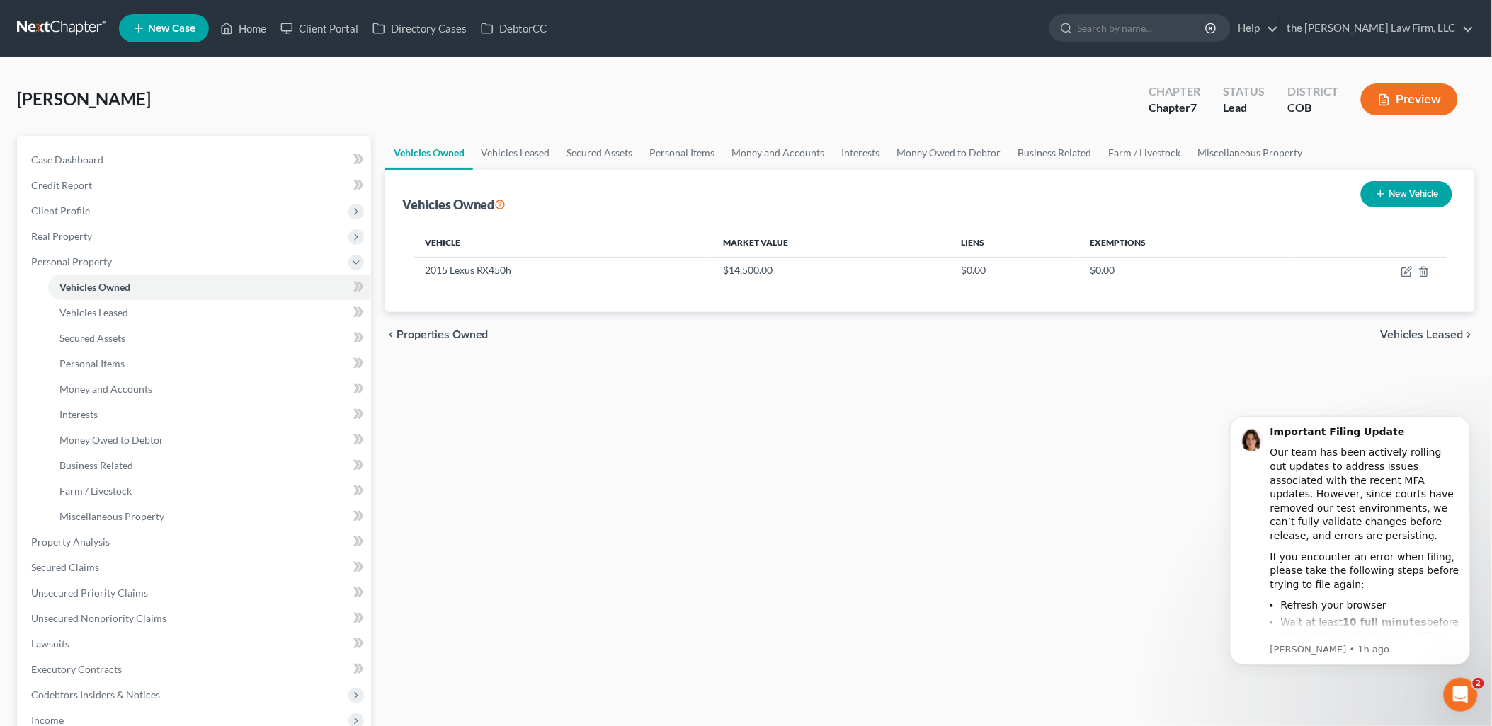
click at [1431, 190] on button "New Vehicle" at bounding box center [1406, 194] width 91 height 26
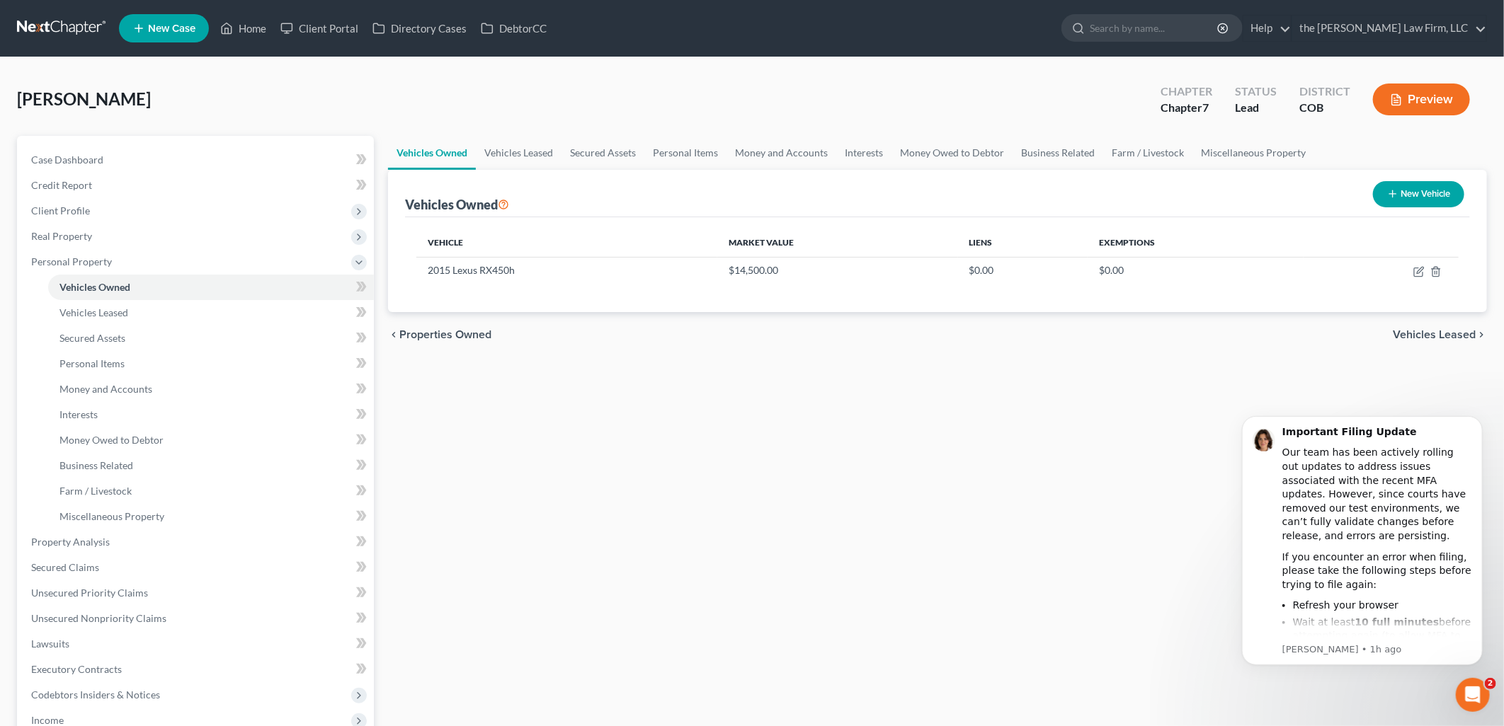
select select "0"
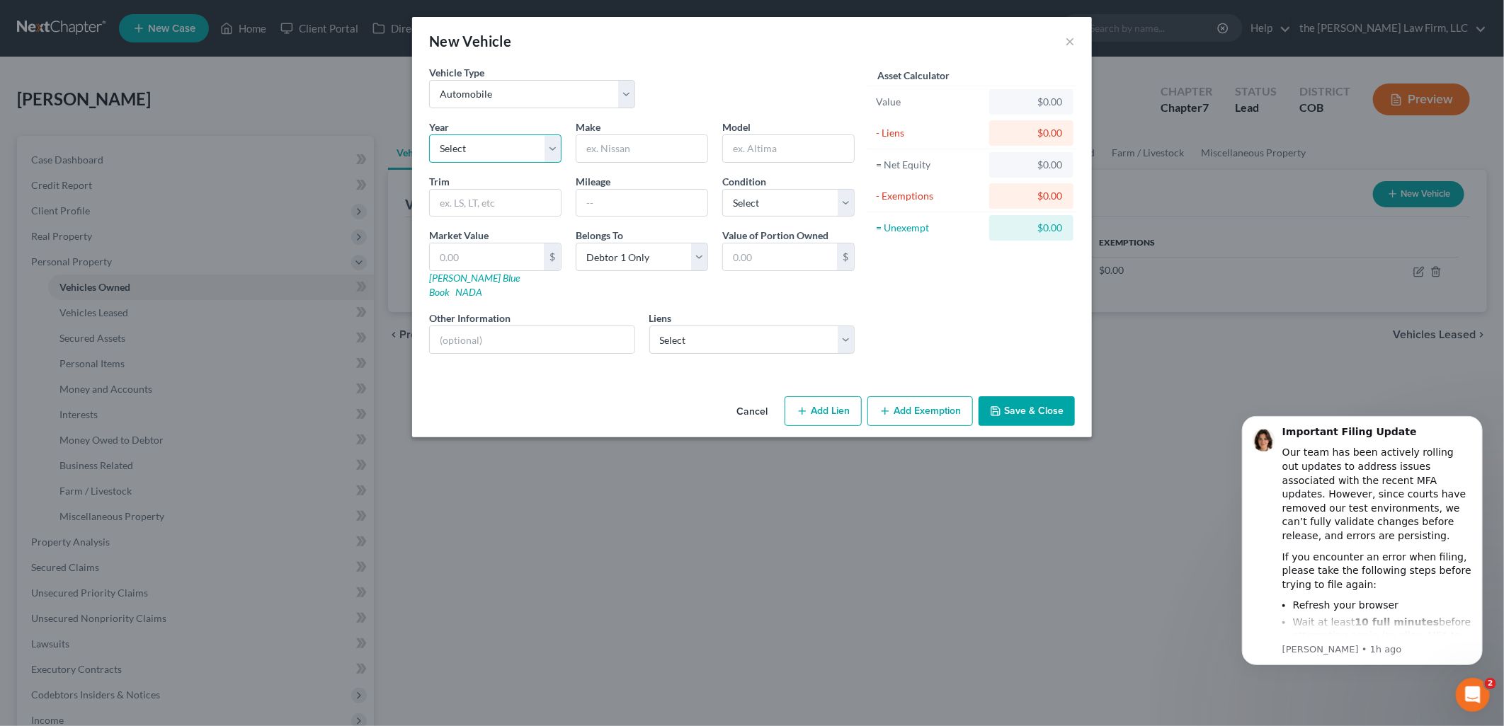
click at [498, 147] on select "Select 2026 2025 2024 2023 2022 2021 2020 2019 2018 2017 2016 2015 2014 2013 20…" at bounding box center [495, 149] width 132 height 28
select select "29"
click at [429, 135] on select "Select 2026 2025 2024 2023 2022 2021 2020 2019 2018 2017 2016 2015 2014 2013 20…" at bounding box center [495, 149] width 132 height 28
click at [685, 149] on input "text" at bounding box center [641, 148] width 131 height 27
click at [464, 89] on select "Select Automobile Truck Trailer Watercraft Aircraft Motor Home Atv Other Vehicle" at bounding box center [532, 94] width 206 height 28
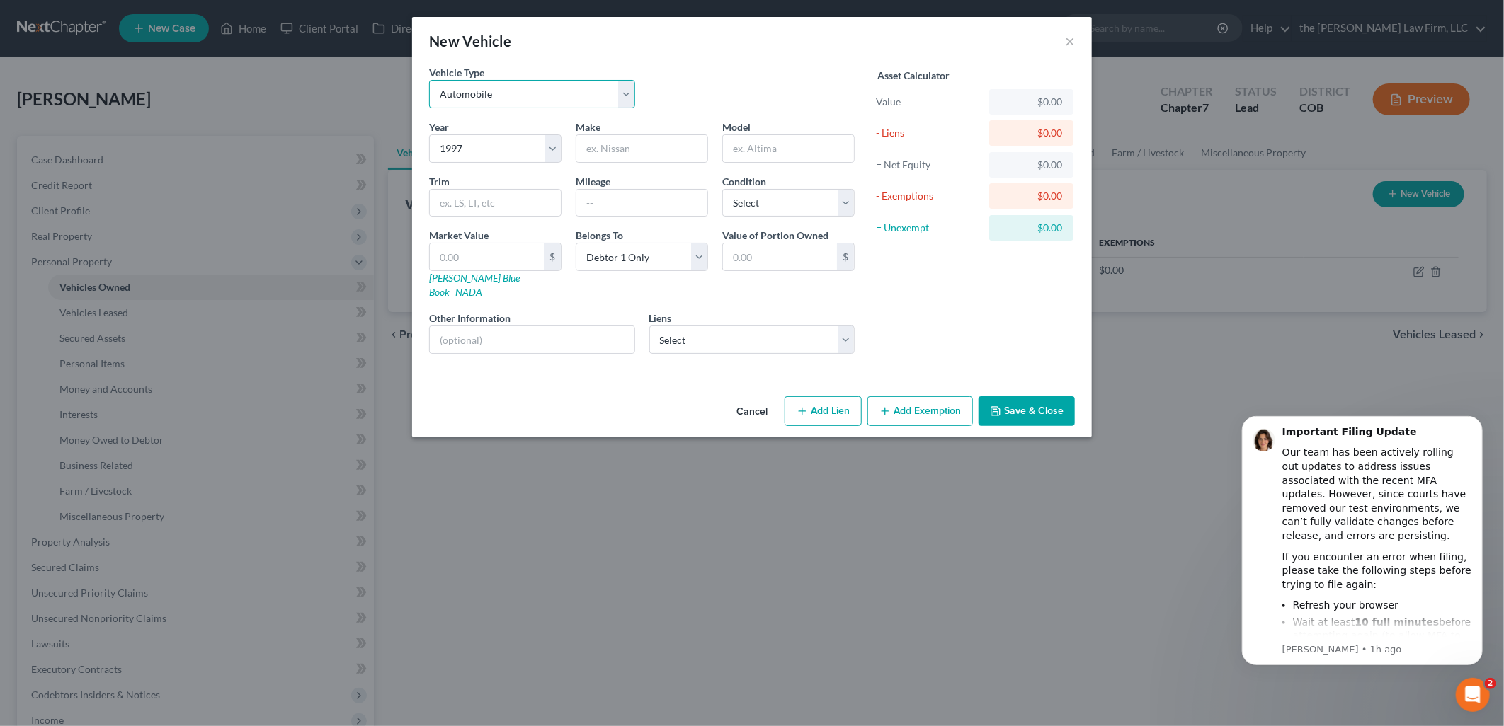
select select "5"
click at [429, 80] on select "Select Automobile Truck Trailer Watercraft Aircraft Motor Home Atv Other Vehicle" at bounding box center [532, 94] width 206 height 28
click at [596, 152] on input "text" at bounding box center [641, 148] width 131 height 27
type input "American Tradition"
type input "Fleetwood"
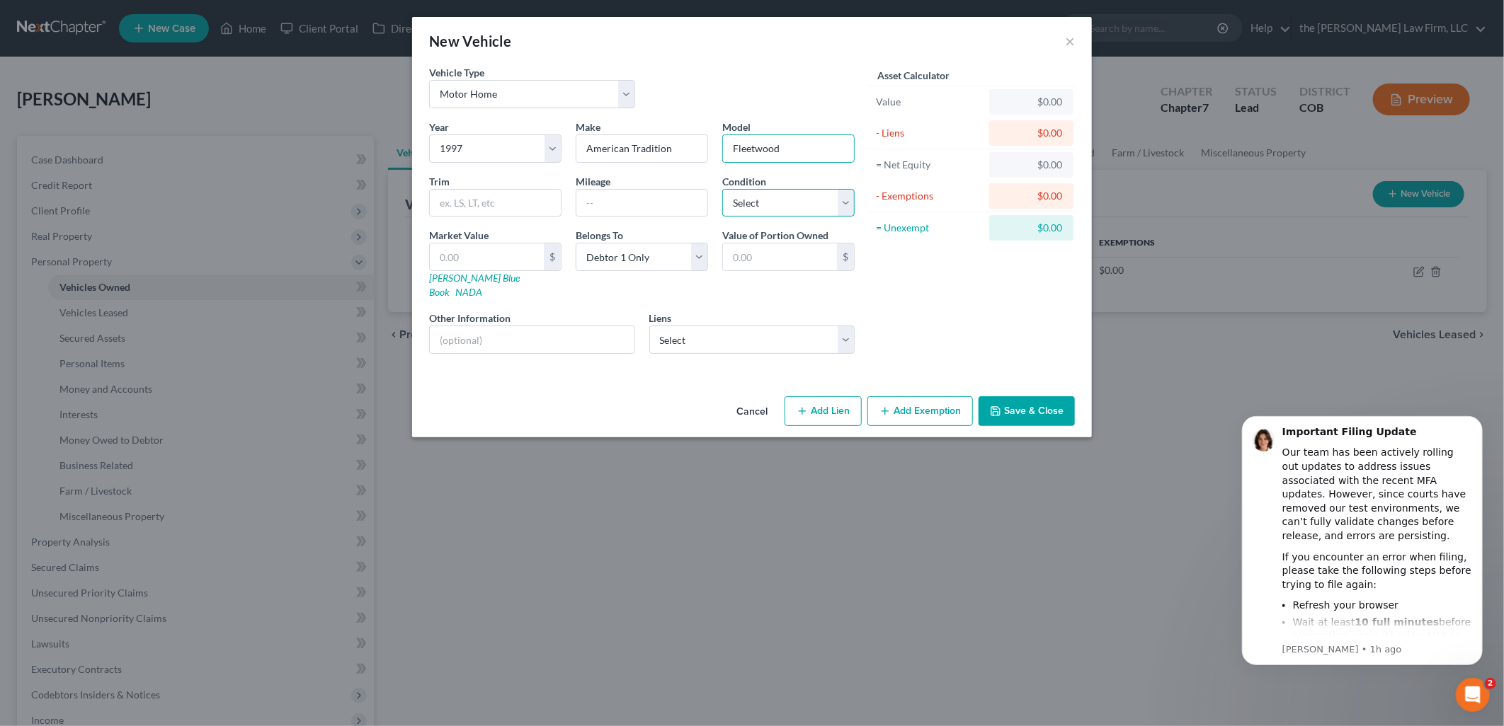
click at [751, 207] on select "Select Excellent Very Good Good Fair Poor" at bounding box center [788, 203] width 132 height 28
select select "4"
click at [722, 189] on select "Select Excellent Very Good Good Fair Poor" at bounding box center [788, 203] width 132 height 28
click at [482, 265] on input "text" at bounding box center [487, 257] width 114 height 27
type input "7"
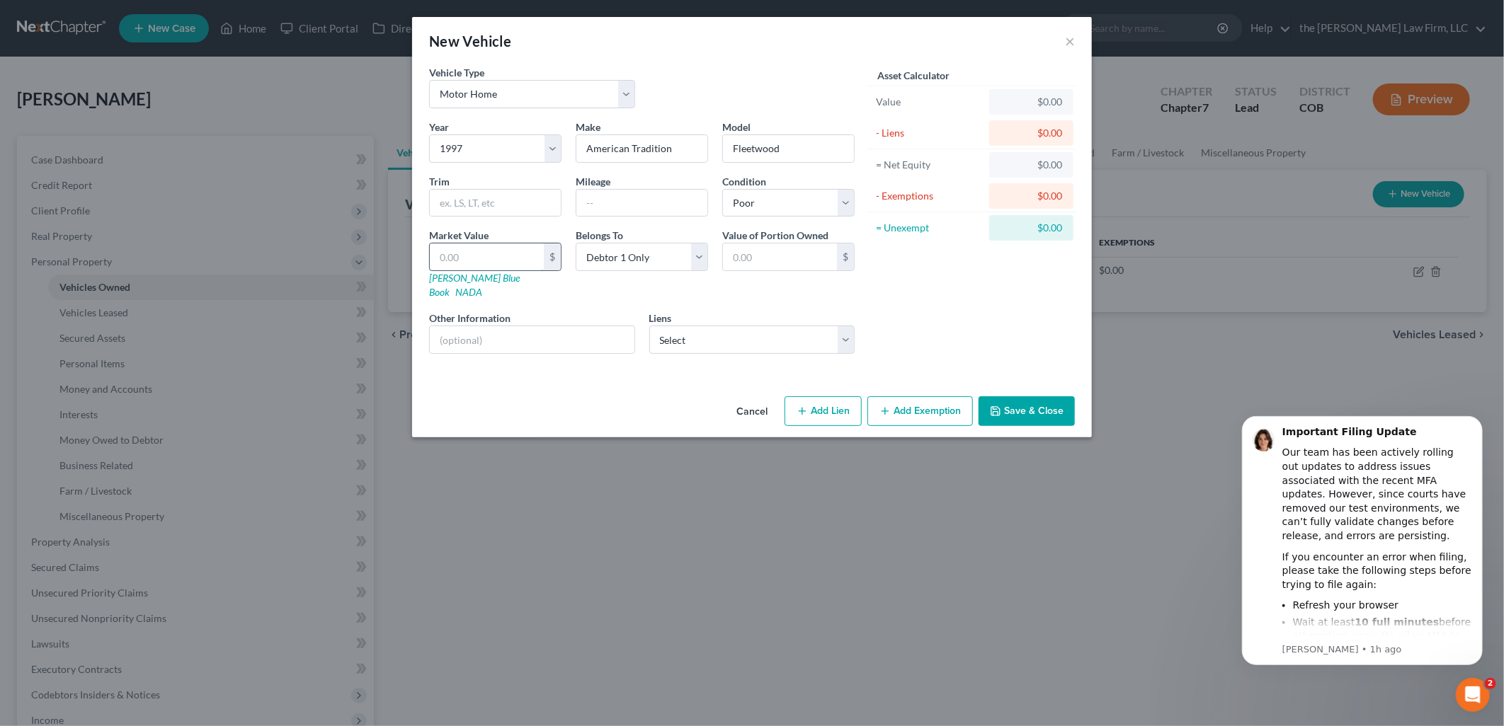
type input "7.00"
type input "70"
type input "70.00"
type input "700"
type input "700.00"
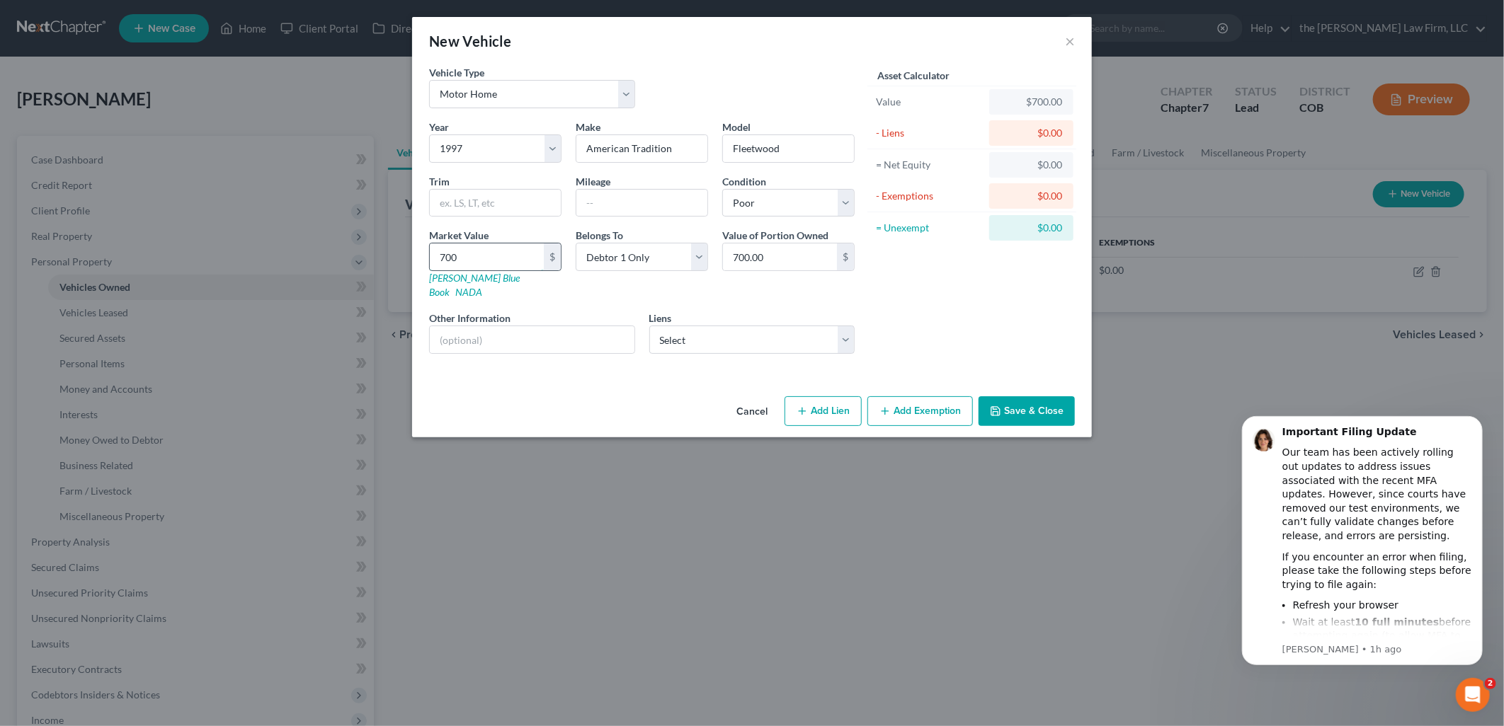
type input "7000"
type input "7,000.00"
type input "7,000"
click at [1043, 397] on button "Save & Close" at bounding box center [1026, 411] width 96 height 30
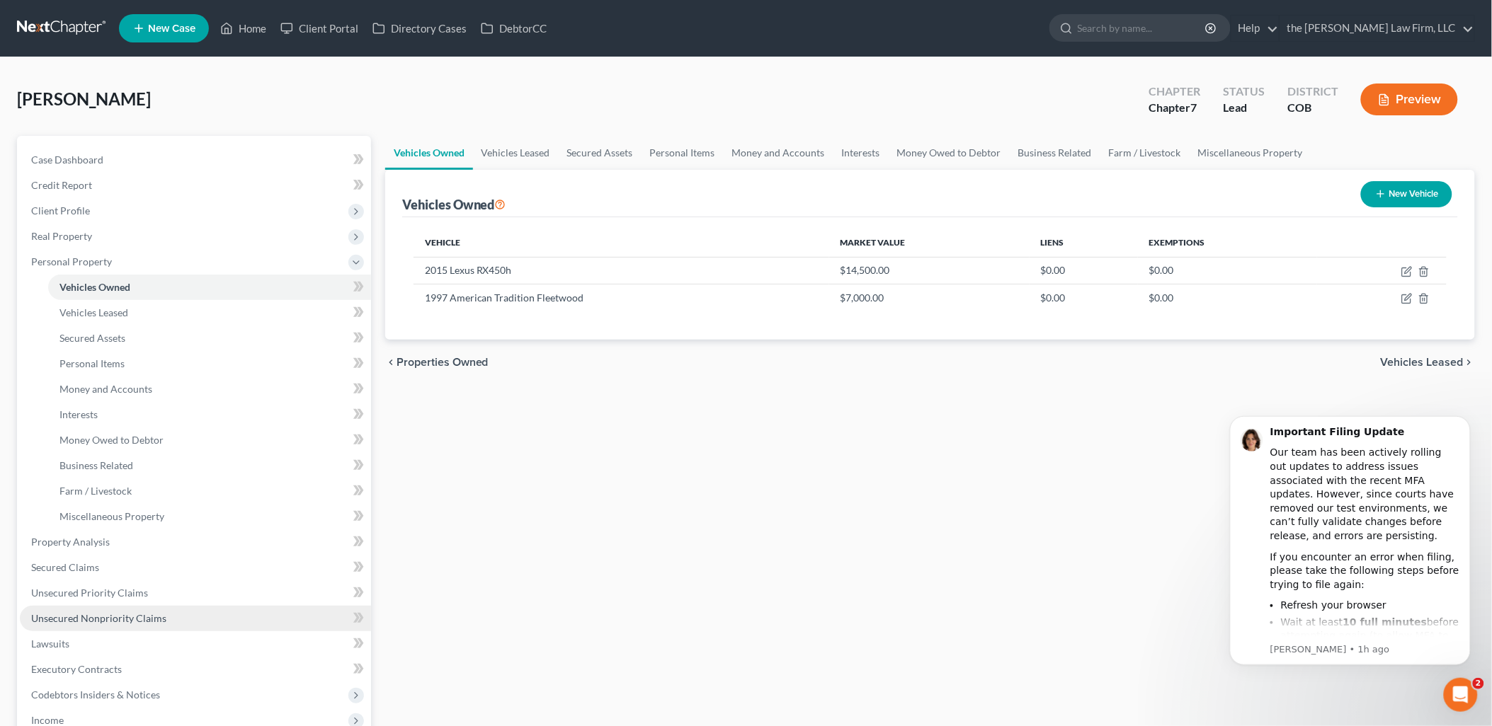
click at [105, 610] on link "Unsecured Nonpriority Claims" at bounding box center [195, 618] width 351 height 25
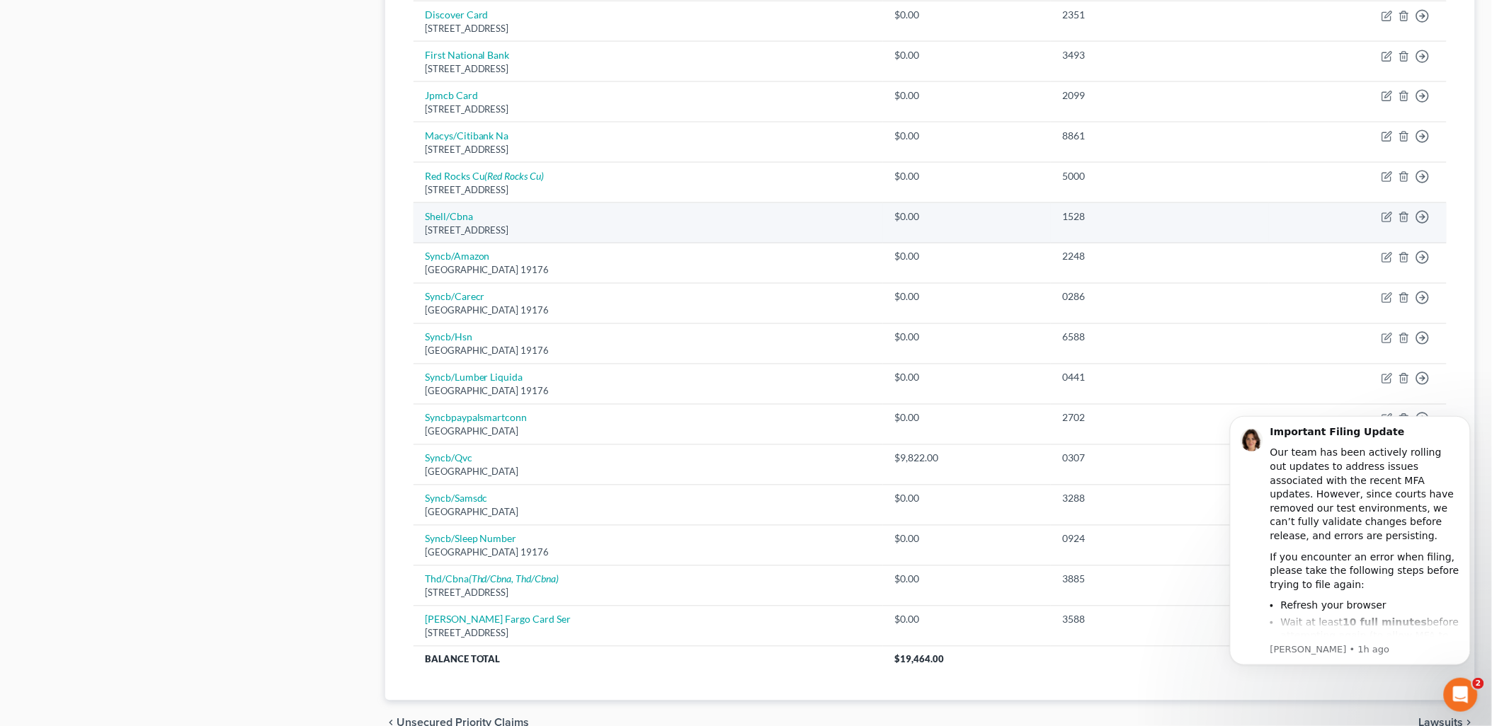
scroll to position [708, 0]
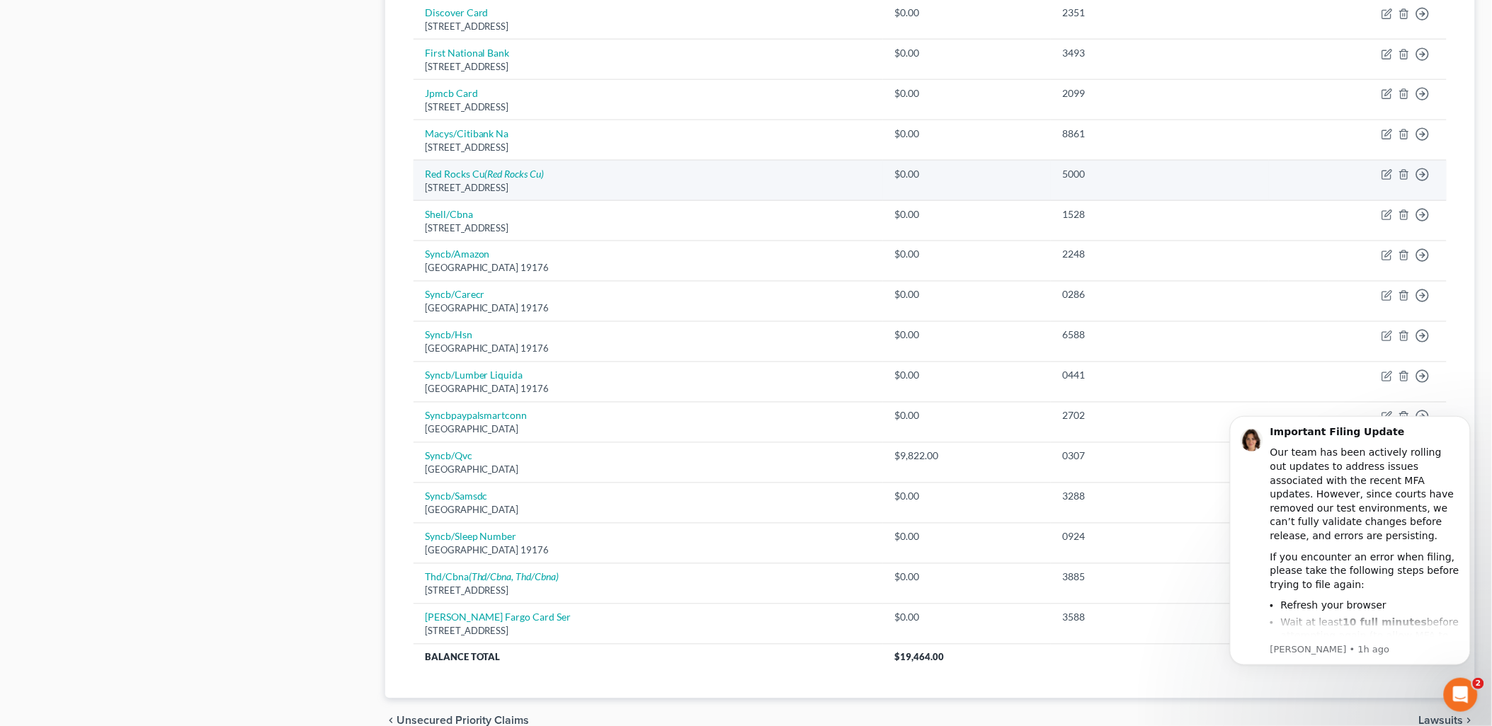
click at [1396, 168] on td "Move to D Move to E Move to G Move to Notice Only" at bounding box center [1358, 181] width 178 height 40
click at [1385, 176] on icon "button" at bounding box center [1386, 174] width 11 height 11
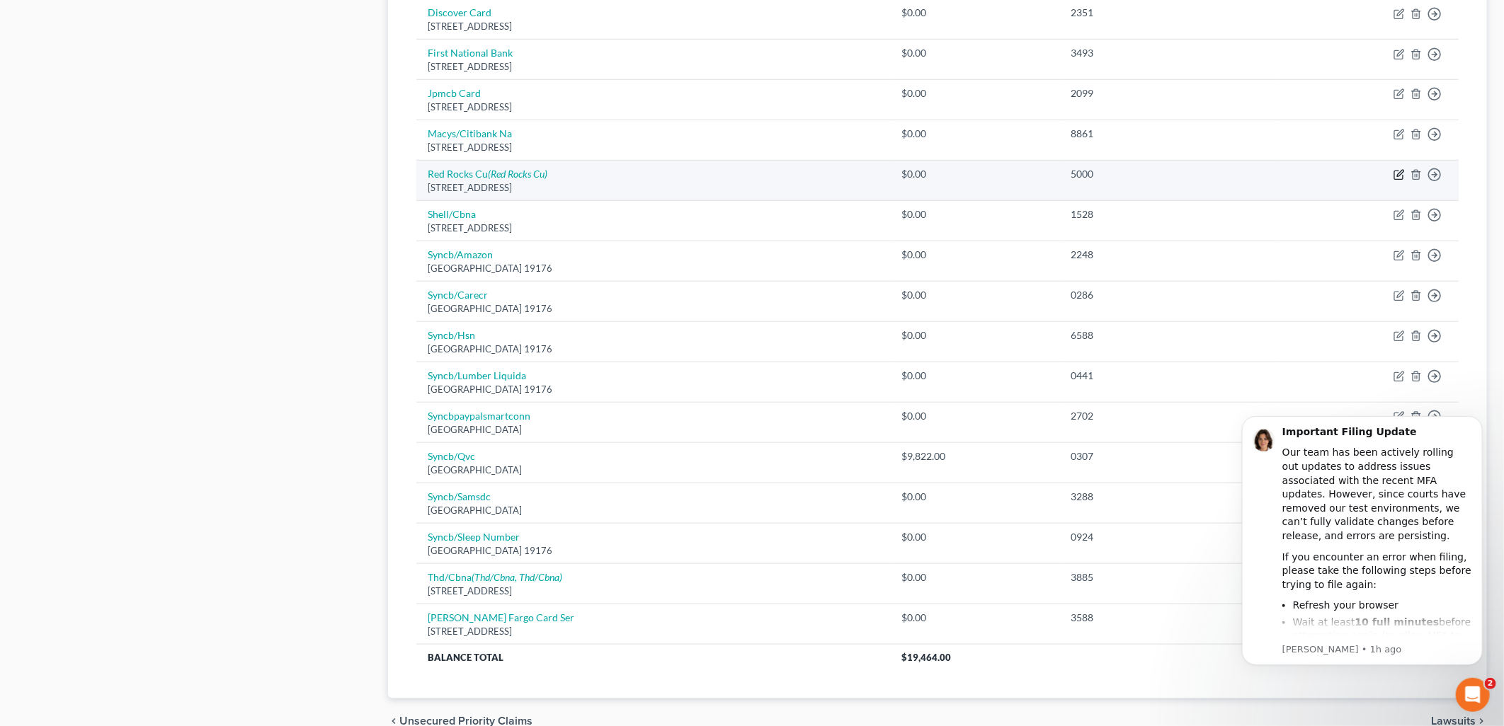
select select "5"
select select "2"
select select "0"
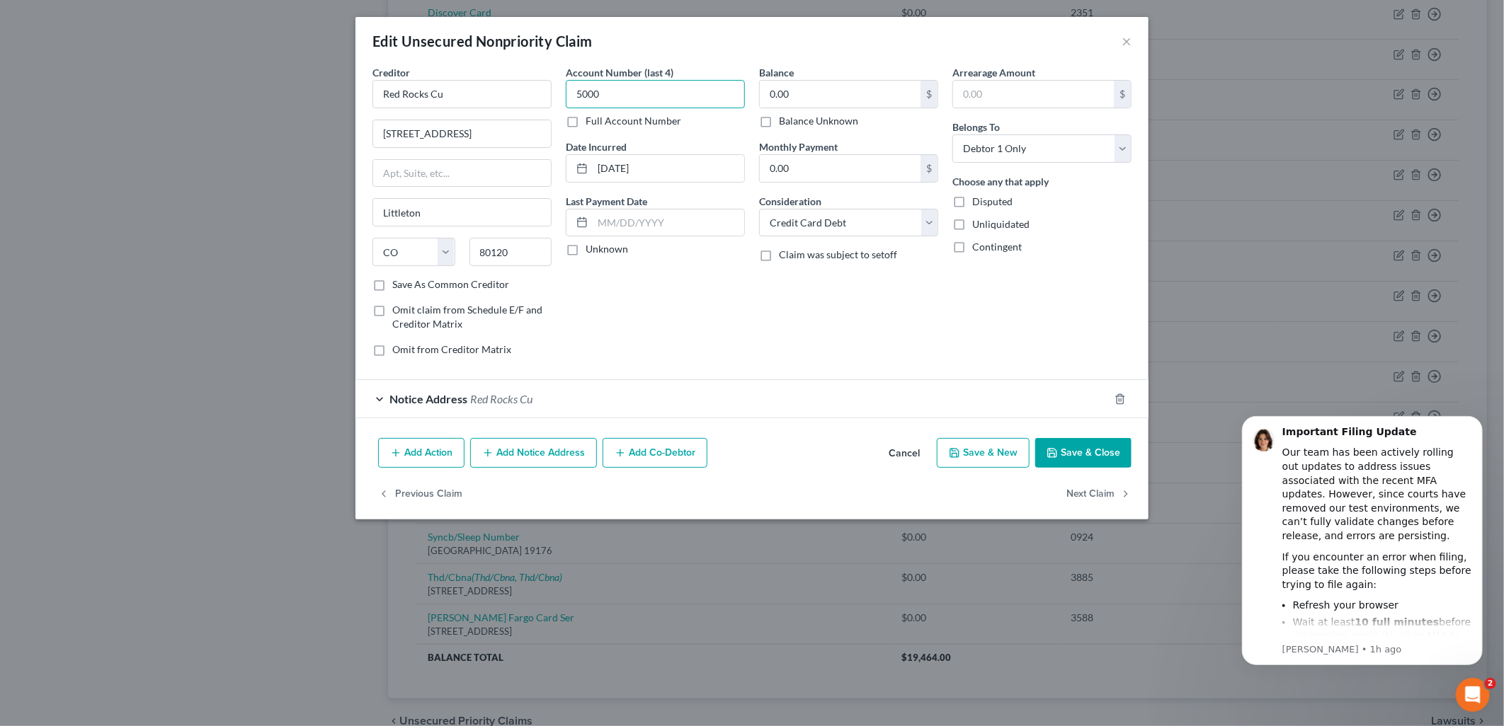
drag, startPoint x: 643, startPoint y: 86, endPoint x: 512, endPoint y: 117, distance: 134.5
click at [512, 117] on div "Creditor * [GEOGRAPHIC_DATA] Cu [STREET_ADDRESS] [GEOGRAPHIC_DATA] [US_STATE][G…" at bounding box center [751, 216] width 773 height 303
type input "2529"
click at [873, 86] on input "0.00" at bounding box center [840, 94] width 161 height 27
click at [1122, 454] on button "Save & Close" at bounding box center [1083, 453] width 96 height 30
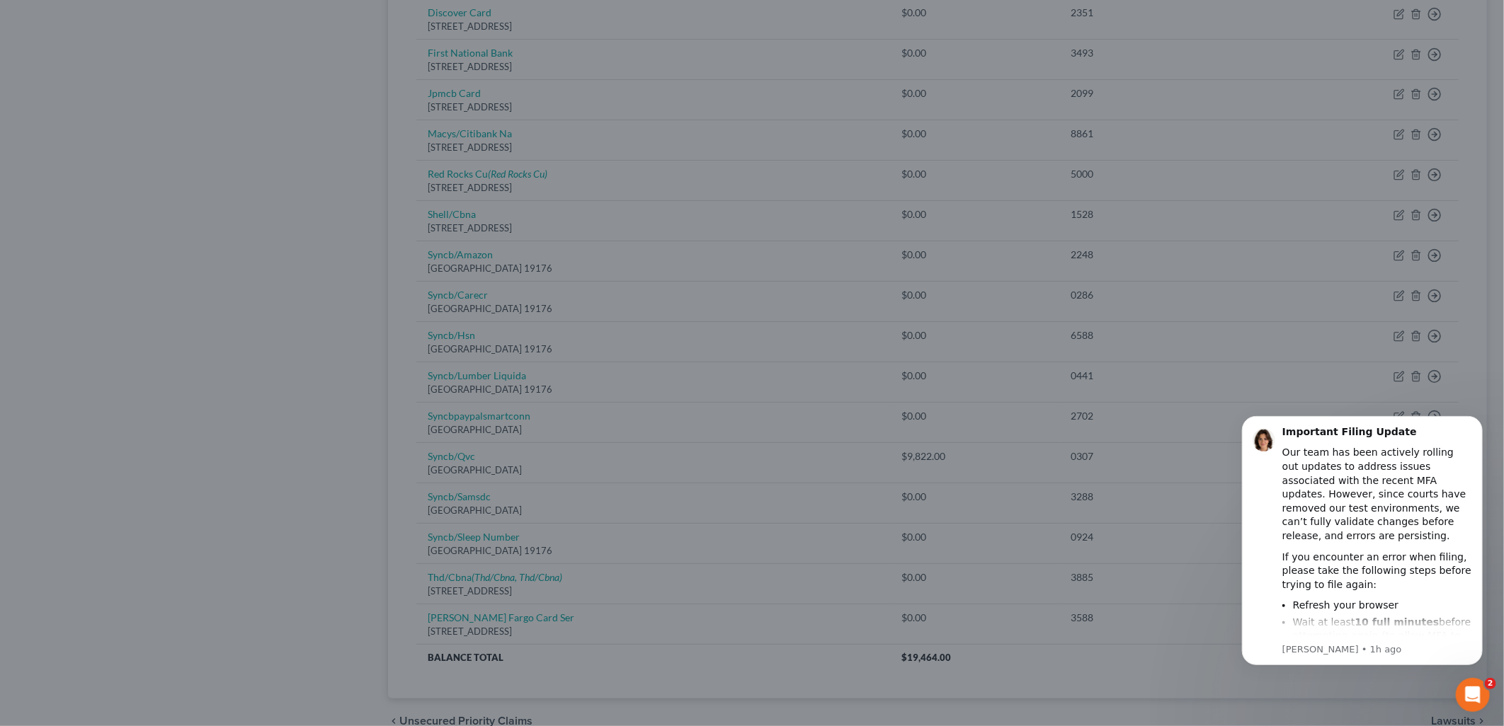
type input "21,500.00"
type input "0"
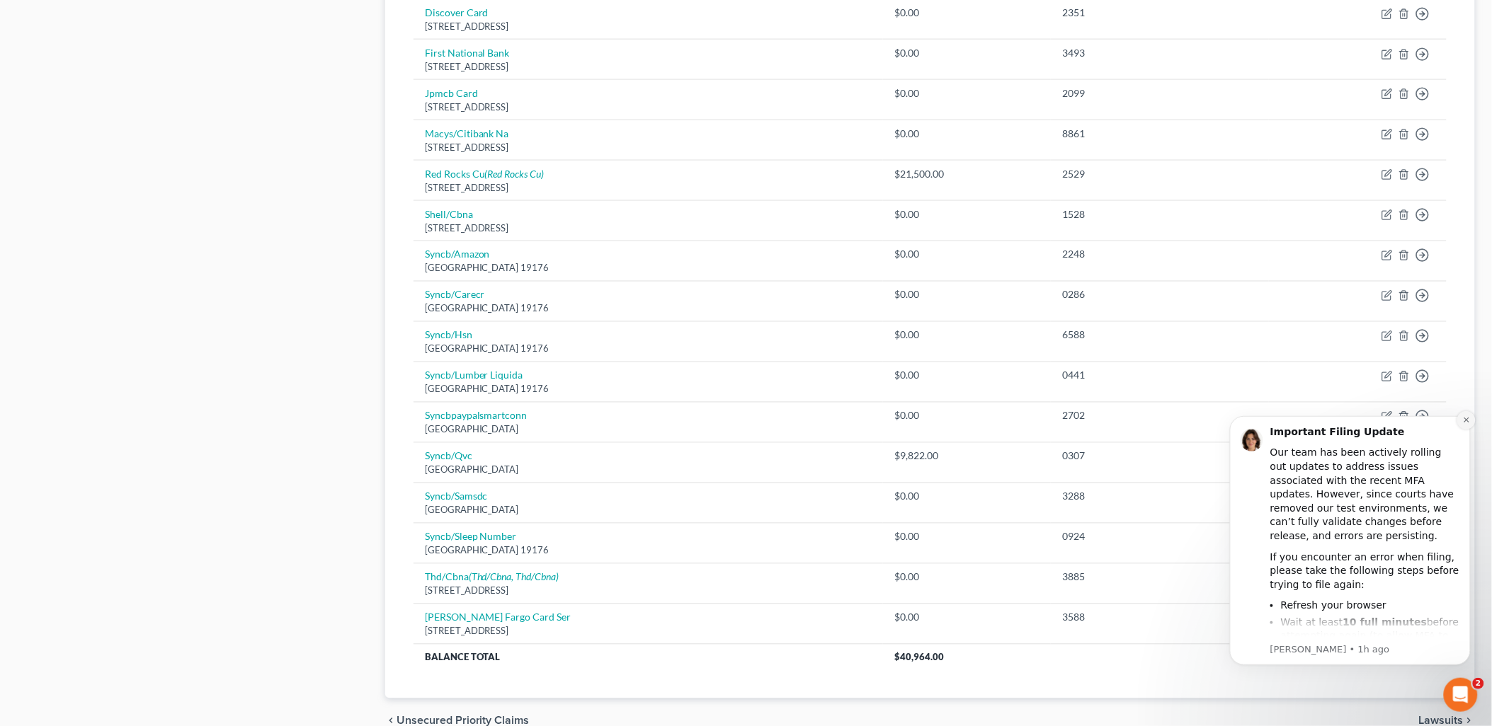
click at [1465, 417] on icon "Dismiss notification" at bounding box center [1466, 420] width 8 height 8
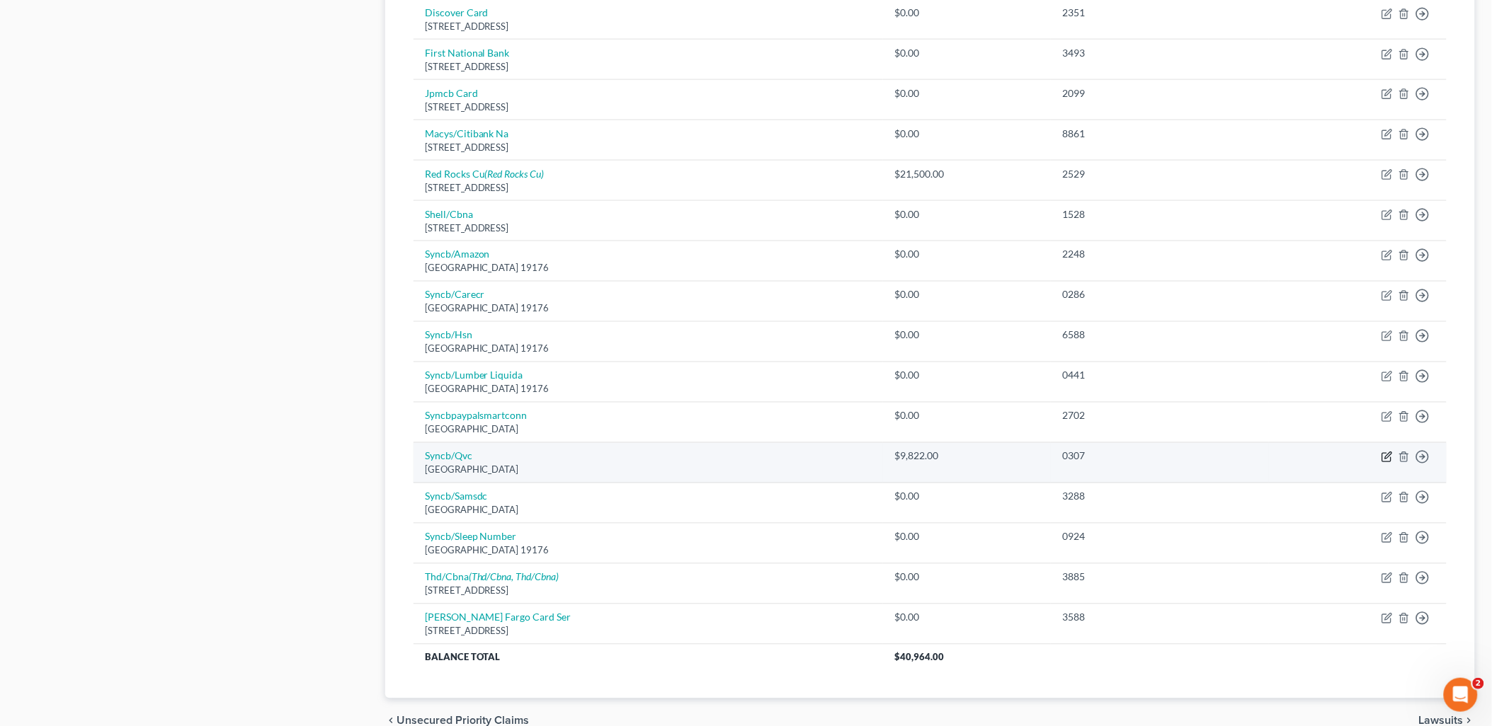
click at [1391, 457] on icon "button" at bounding box center [1386, 457] width 11 height 11
select select "39"
select select "2"
select select "0"
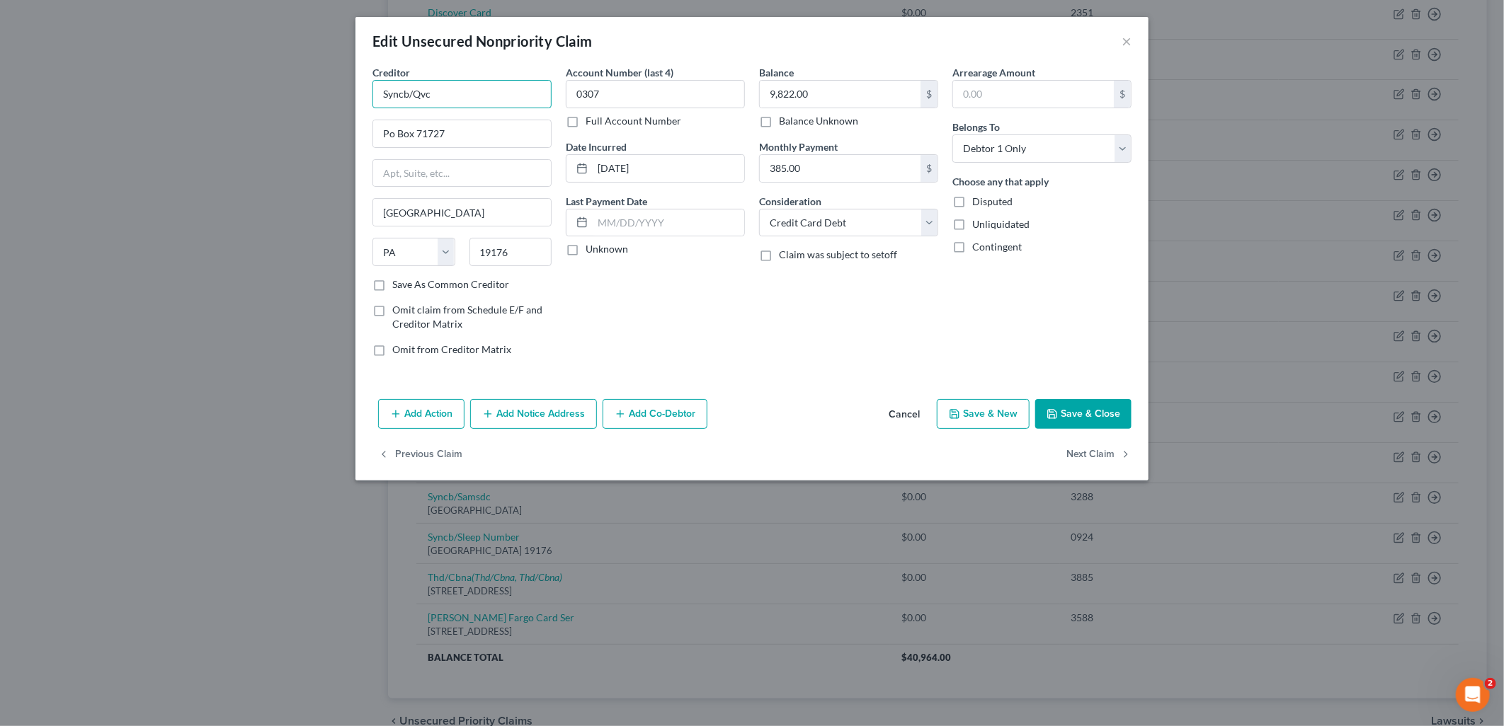
drag, startPoint x: 497, startPoint y: 96, endPoint x: 292, endPoint y: 108, distance: 205.0
click at [292, 108] on div "Edit Unsecured Nonpriority Claim × Creditor * Syncb/Qvc Po Box 71727 [GEOGRAPHI…" at bounding box center [752, 363] width 1504 height 726
type input "Synchrony Bank - QVC"
click at [1105, 404] on button "Save & Close" at bounding box center [1083, 414] width 96 height 30
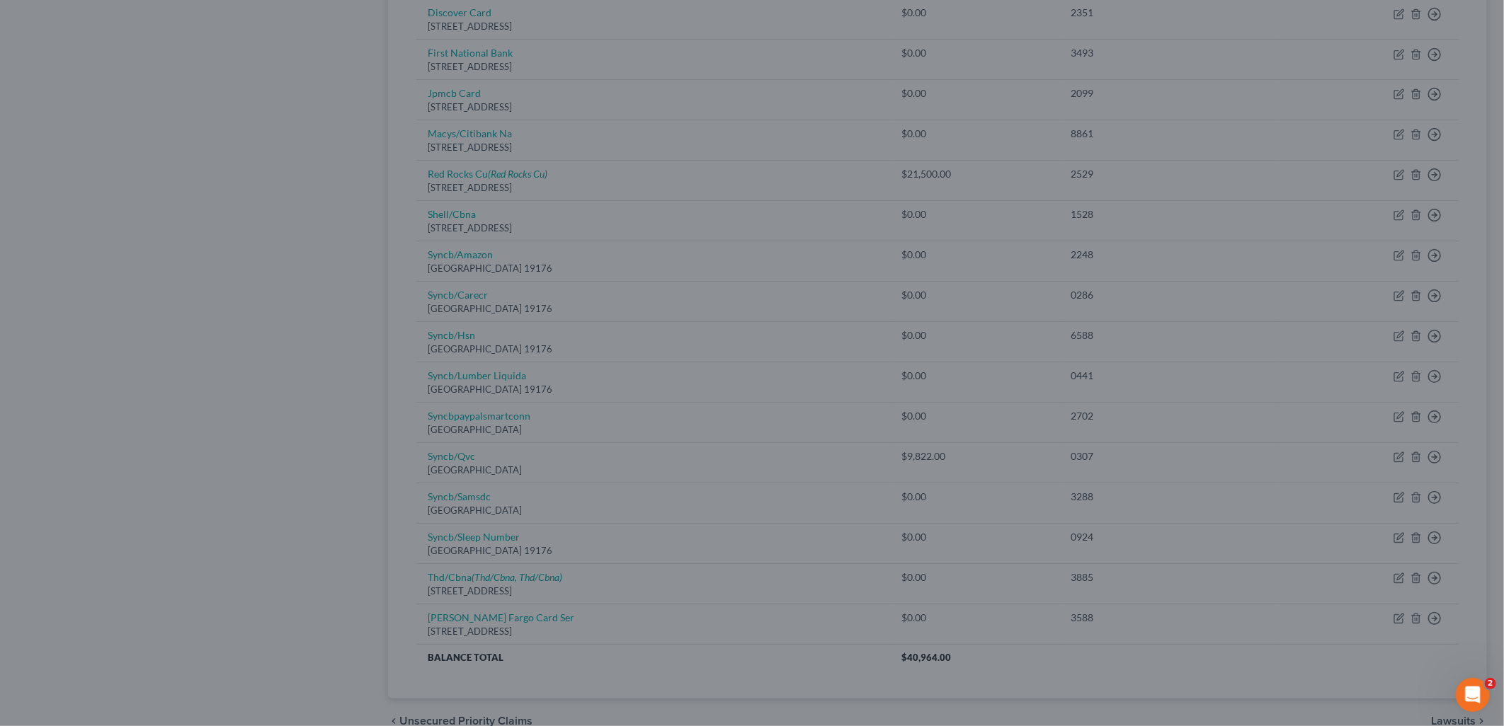
type input "0"
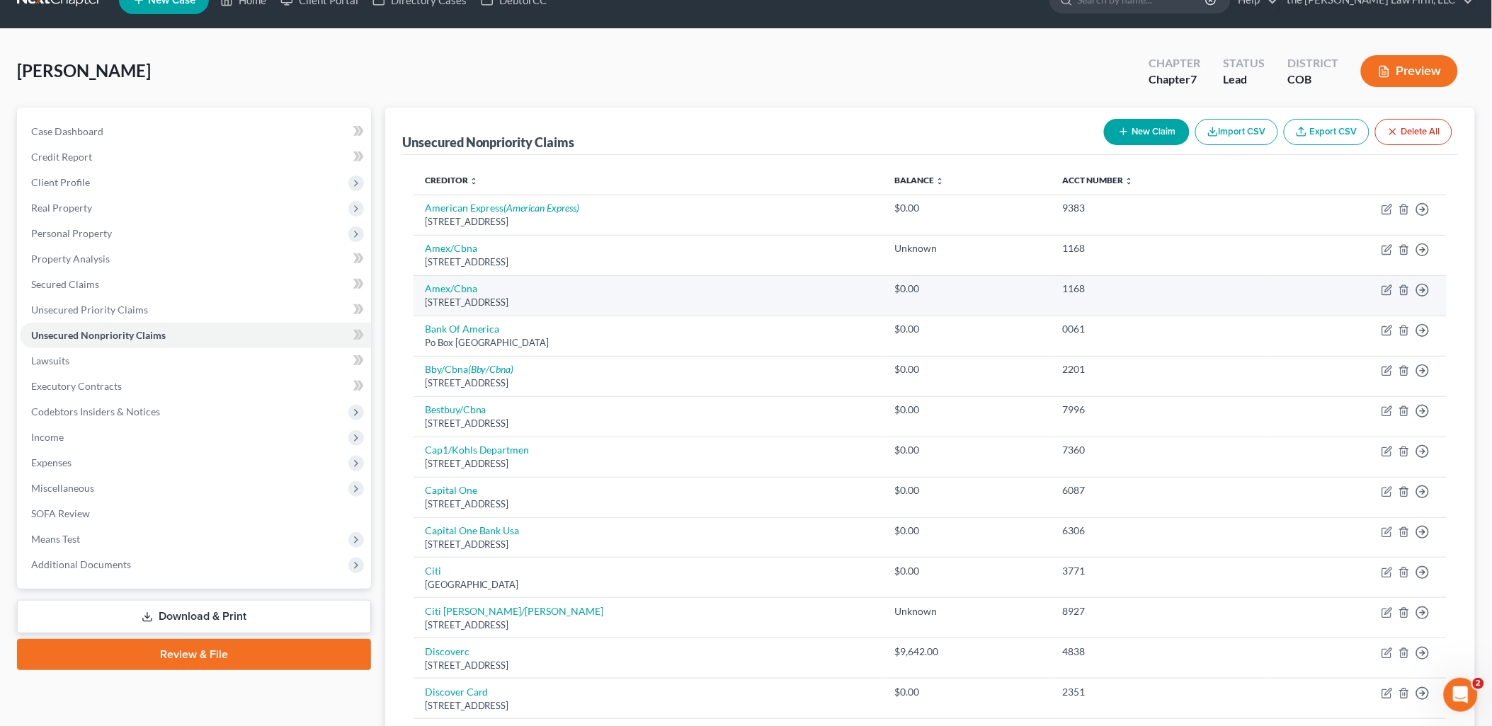
scroll to position [0, 0]
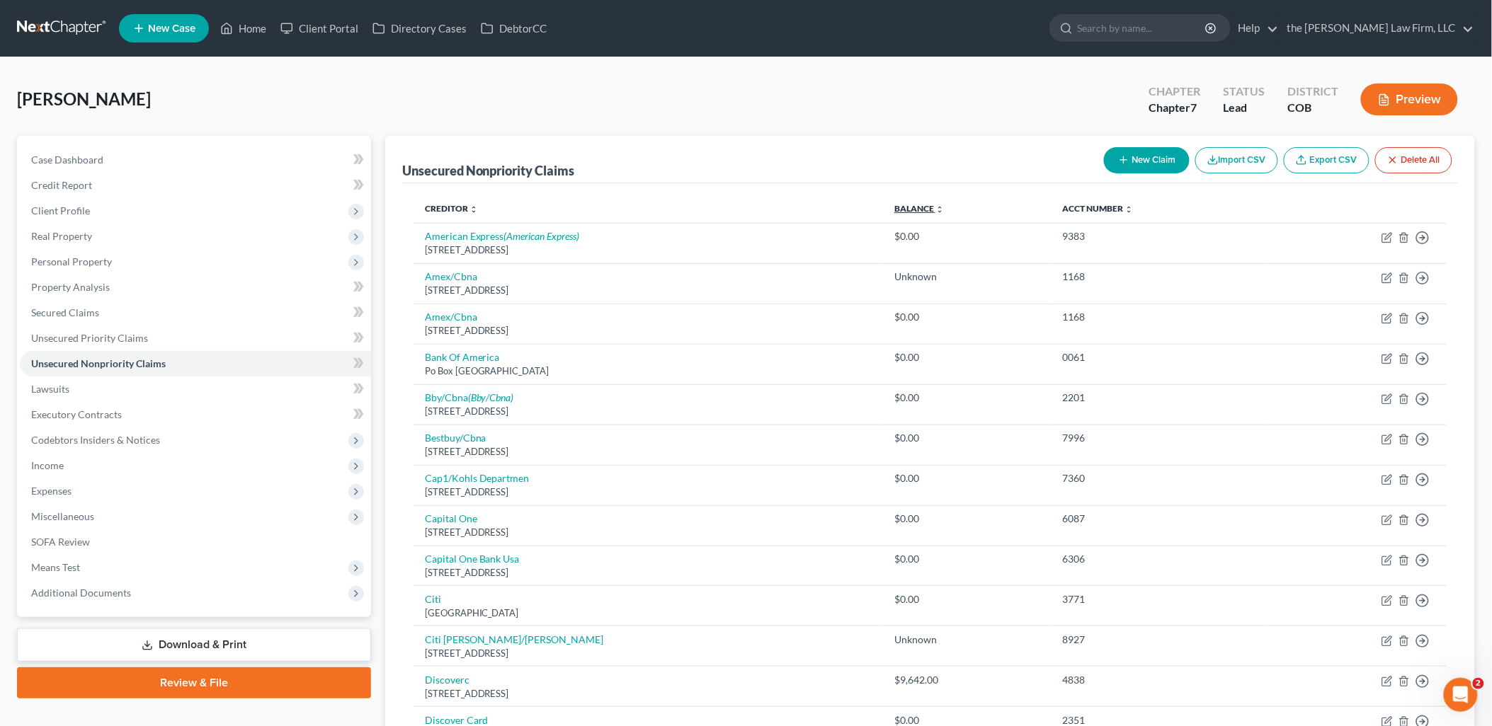
click at [944, 204] on link "Balance expand_more expand_less unfold_more" at bounding box center [919, 208] width 50 height 11
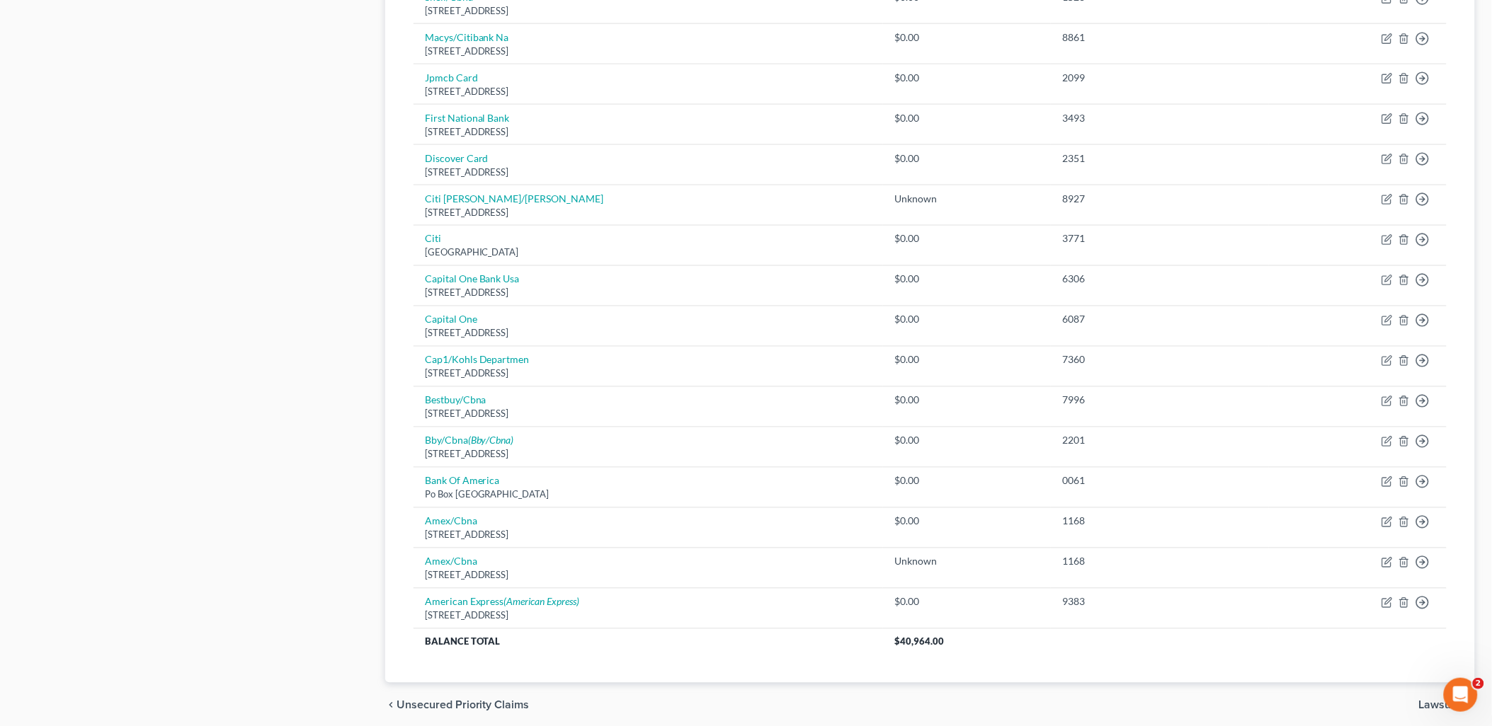
scroll to position [781, 0]
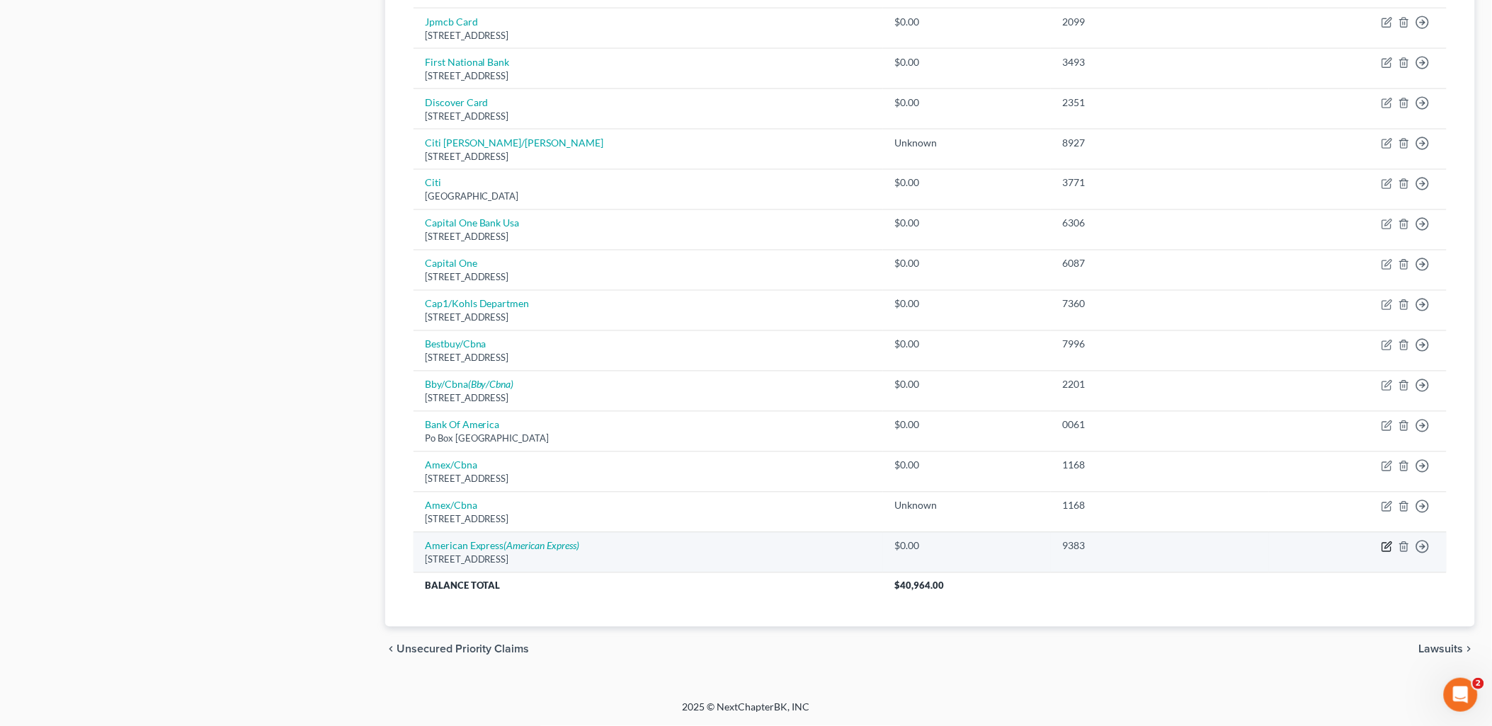
click at [1388, 543] on icon "button" at bounding box center [1386, 547] width 11 height 11
select select "45"
select select "2"
select select "0"
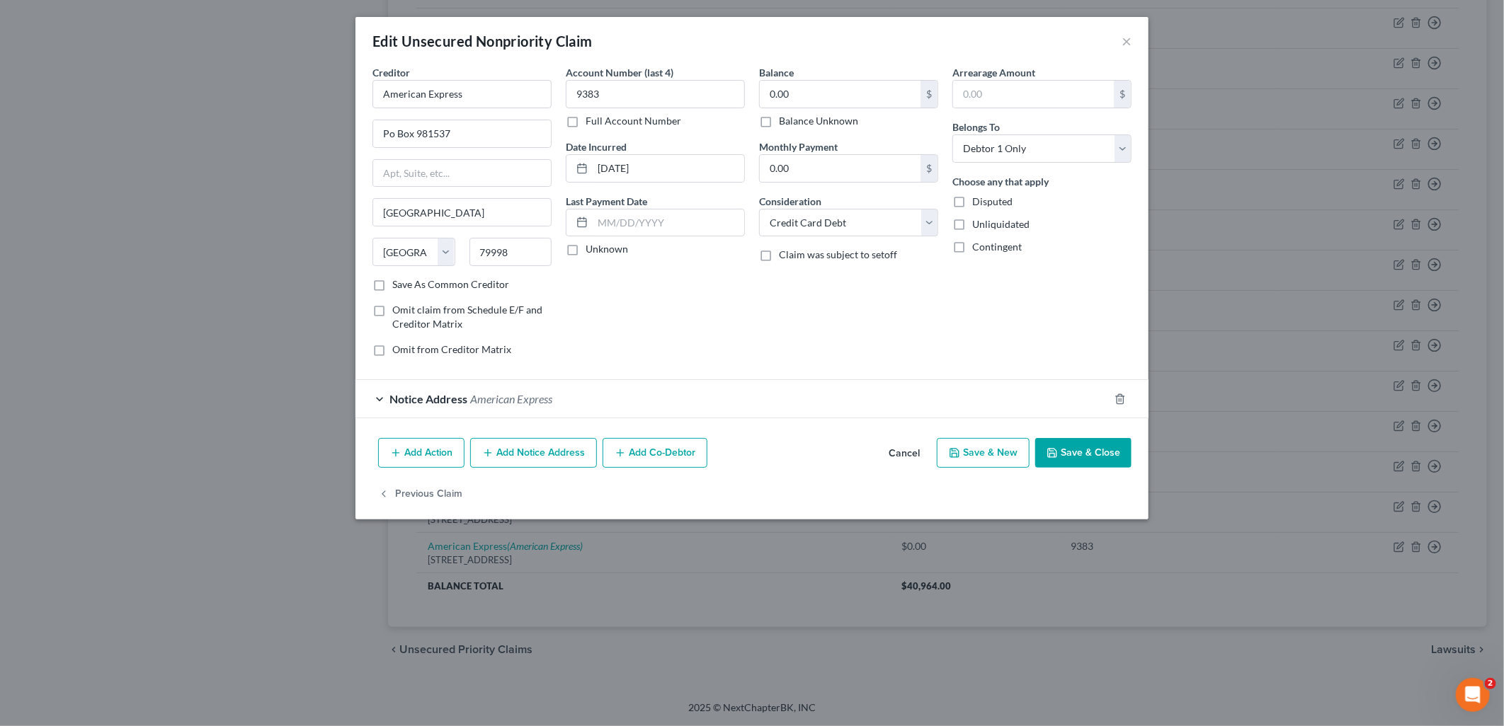
click at [838, 123] on label "Balance Unknown" at bounding box center [818, 121] width 79 height 14
click at [794, 123] on input "Balance Unknown" at bounding box center [788, 118] width 9 height 9
checkbox input "true"
click at [1067, 453] on button "Save & Close" at bounding box center [1083, 453] width 96 height 30
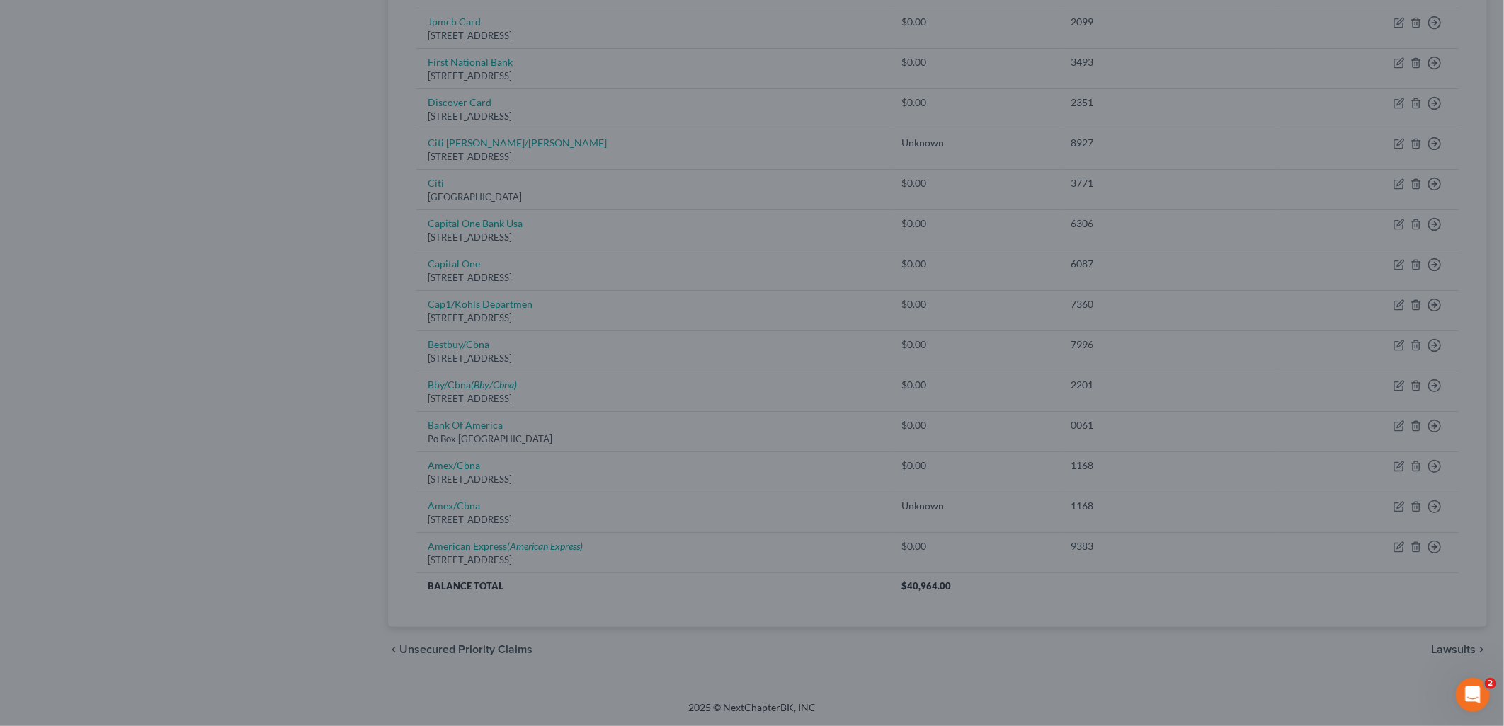
type input "0"
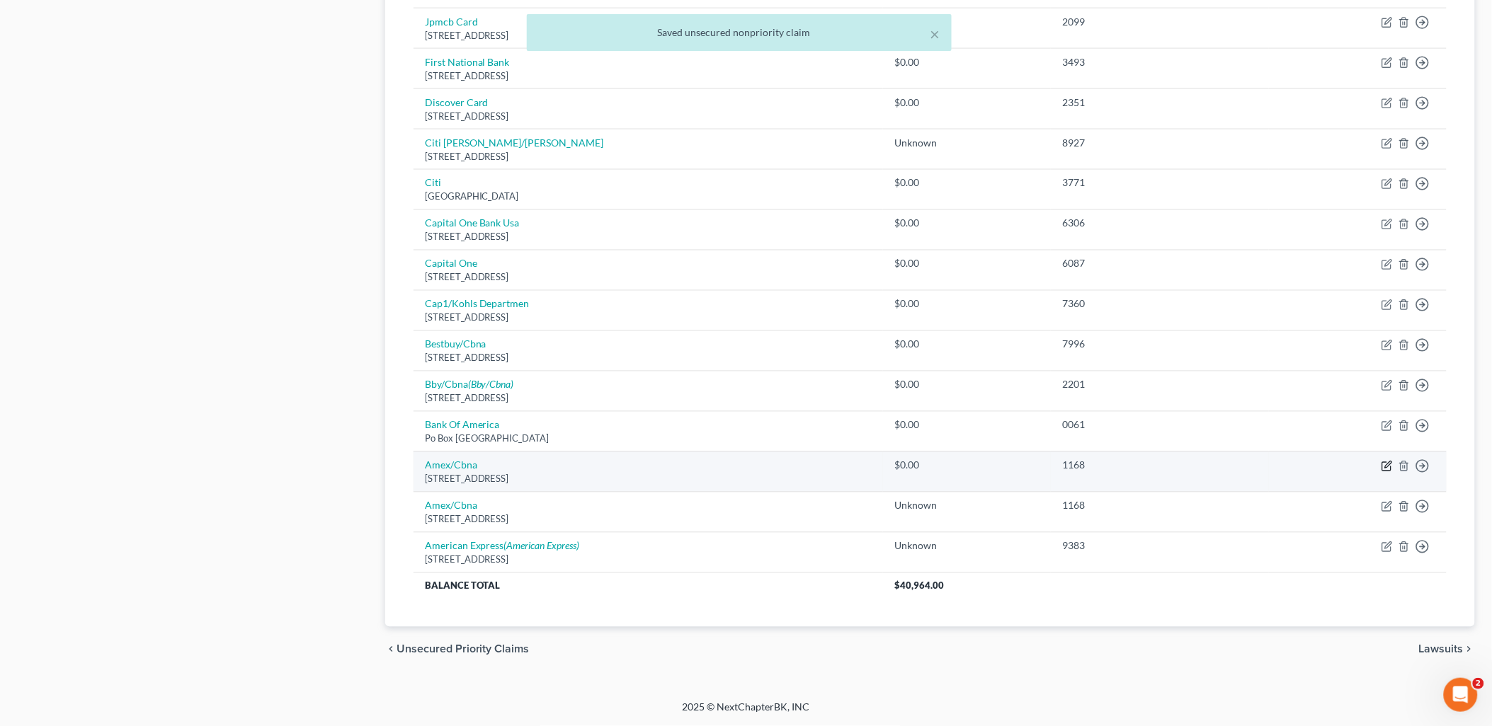
click at [1386, 464] on icon "button" at bounding box center [1386, 466] width 11 height 11
select select "43"
select select "2"
select select "0"
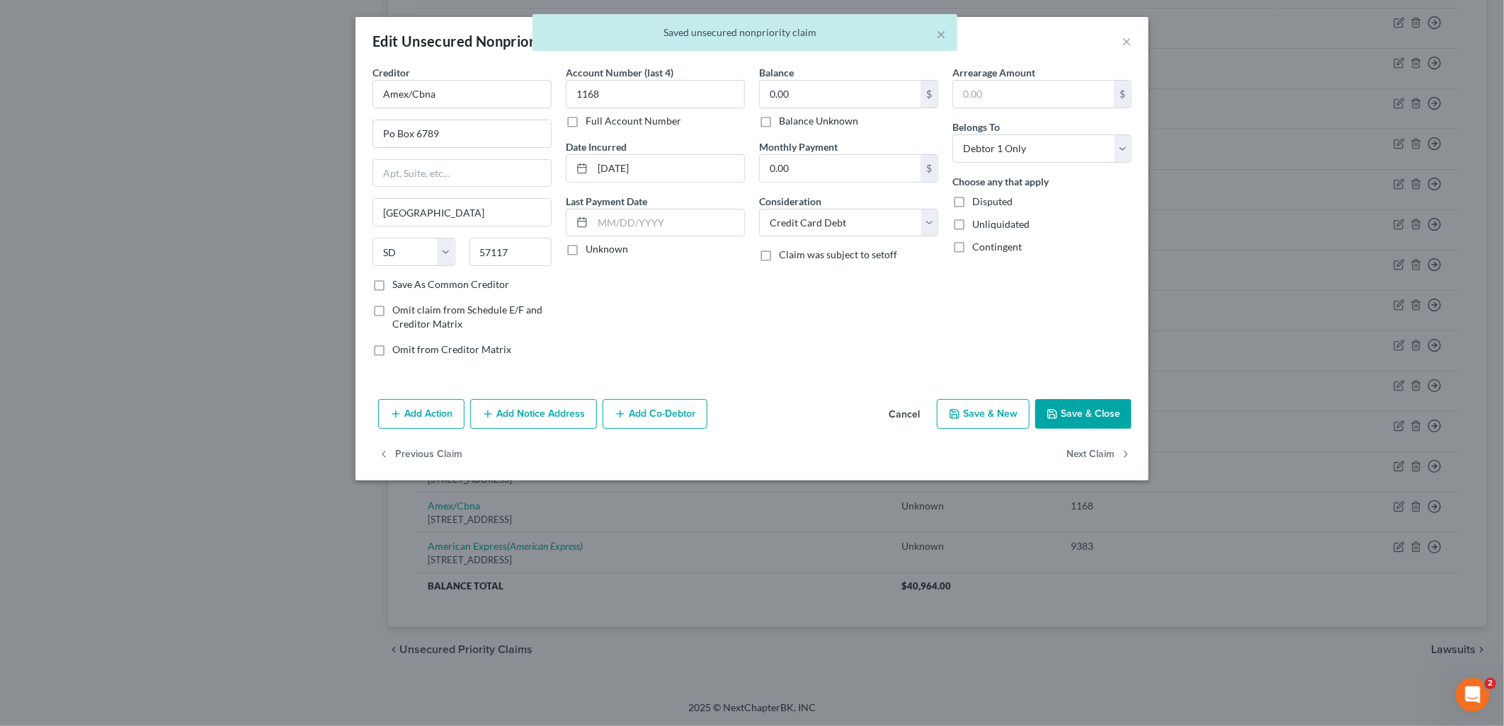
click at [777, 118] on div "Balance Unknown" at bounding box center [848, 121] width 179 height 14
click at [830, 118] on label "Balance Unknown" at bounding box center [818, 121] width 79 height 14
click at [794, 118] on input "Balance Unknown" at bounding box center [788, 118] width 9 height 9
checkbox input "true"
drag, startPoint x: 1100, startPoint y: 425, endPoint x: 1121, endPoint y: 427, distance: 21.3
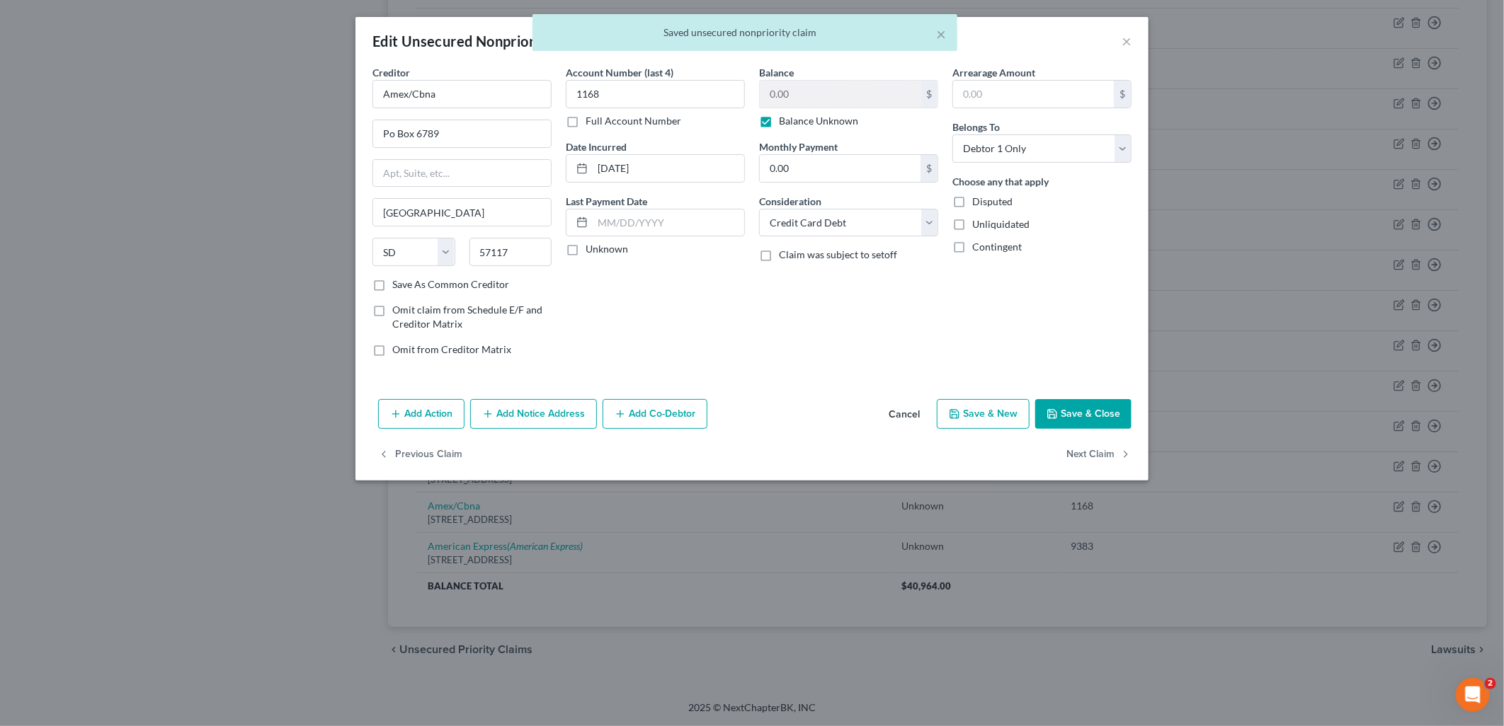
click at [1101, 425] on button "Save & Close" at bounding box center [1083, 414] width 96 height 30
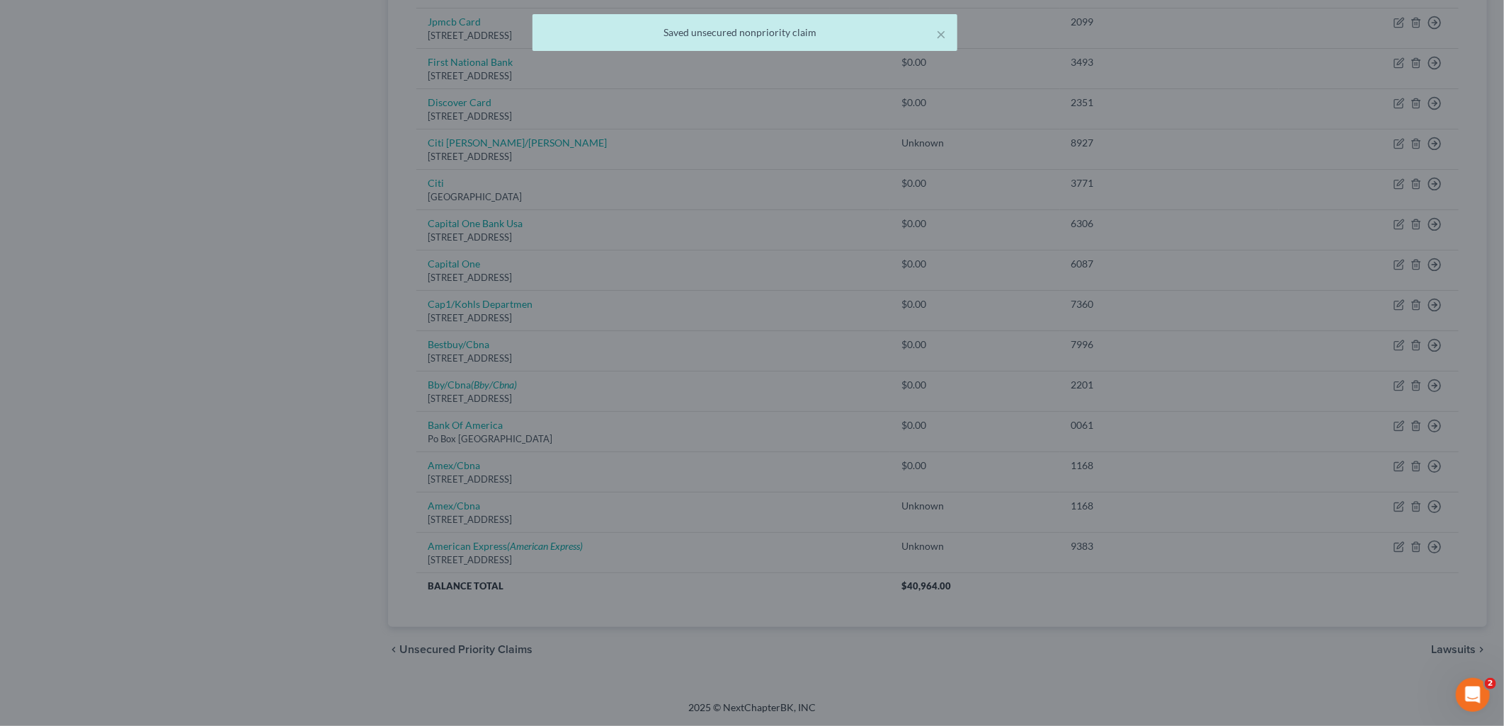
type input "0"
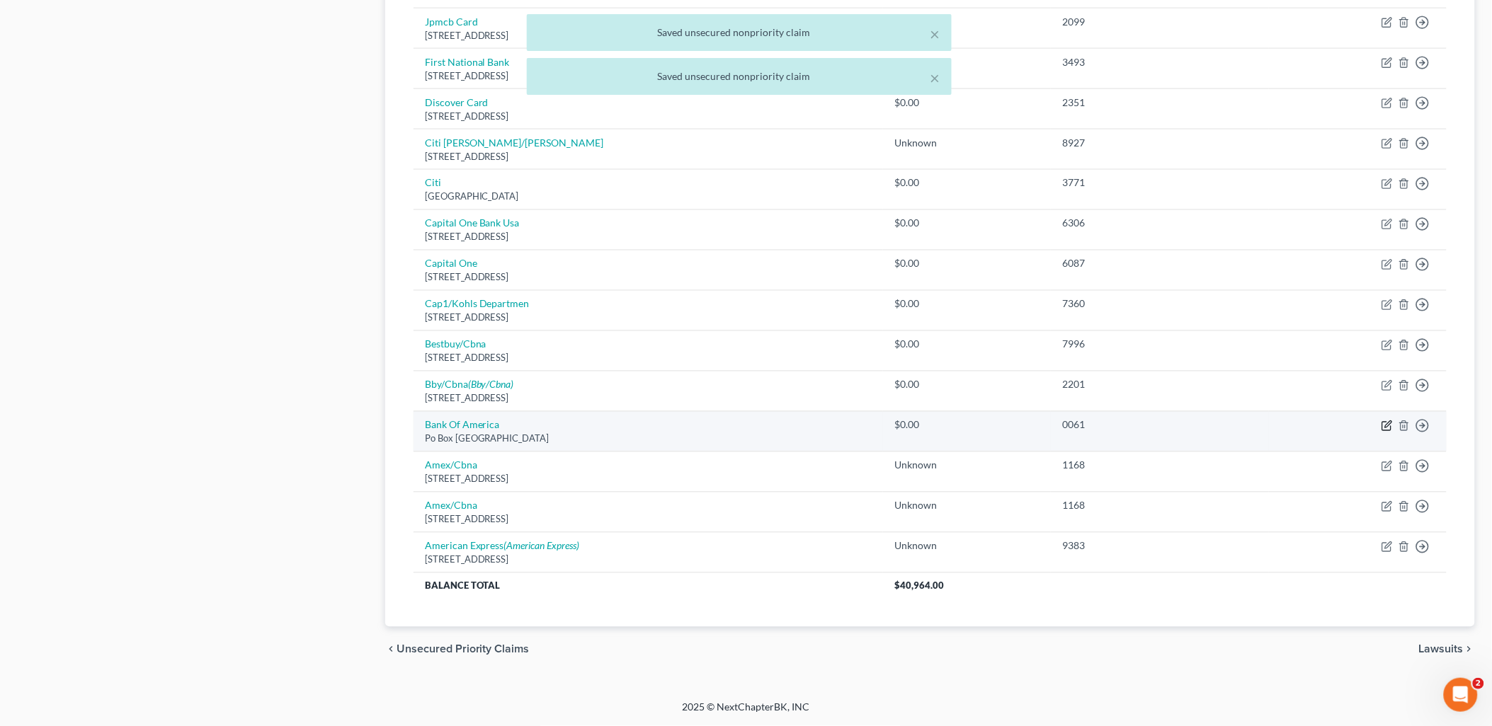
click at [1390, 421] on icon "button" at bounding box center [1388, 424] width 6 height 6
select select "45"
select select "2"
select select "0"
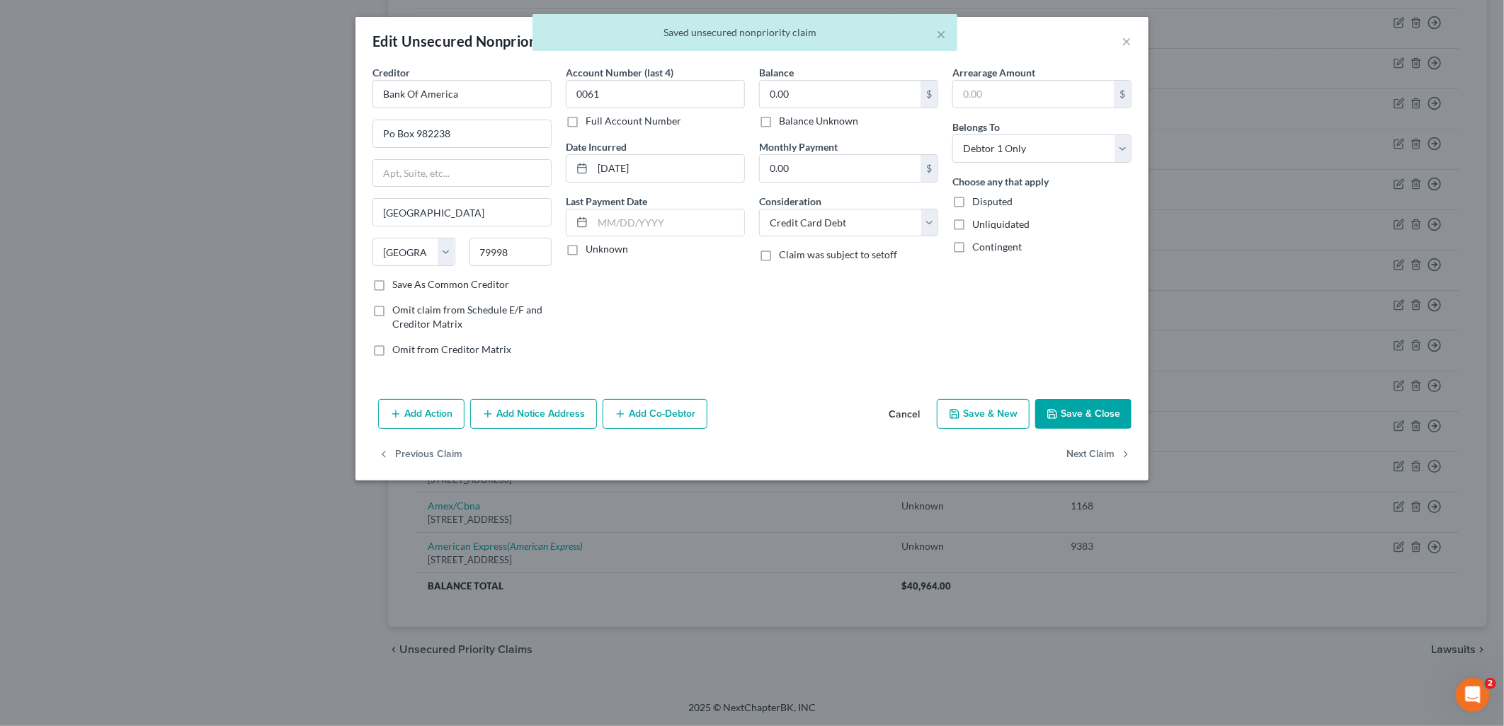
click at [840, 120] on label "Balance Unknown" at bounding box center [818, 121] width 79 height 14
click at [794, 120] on input "Balance Unknown" at bounding box center [788, 118] width 9 height 9
checkbox input "true"
click at [1096, 411] on button "Save & Close" at bounding box center [1083, 414] width 96 height 30
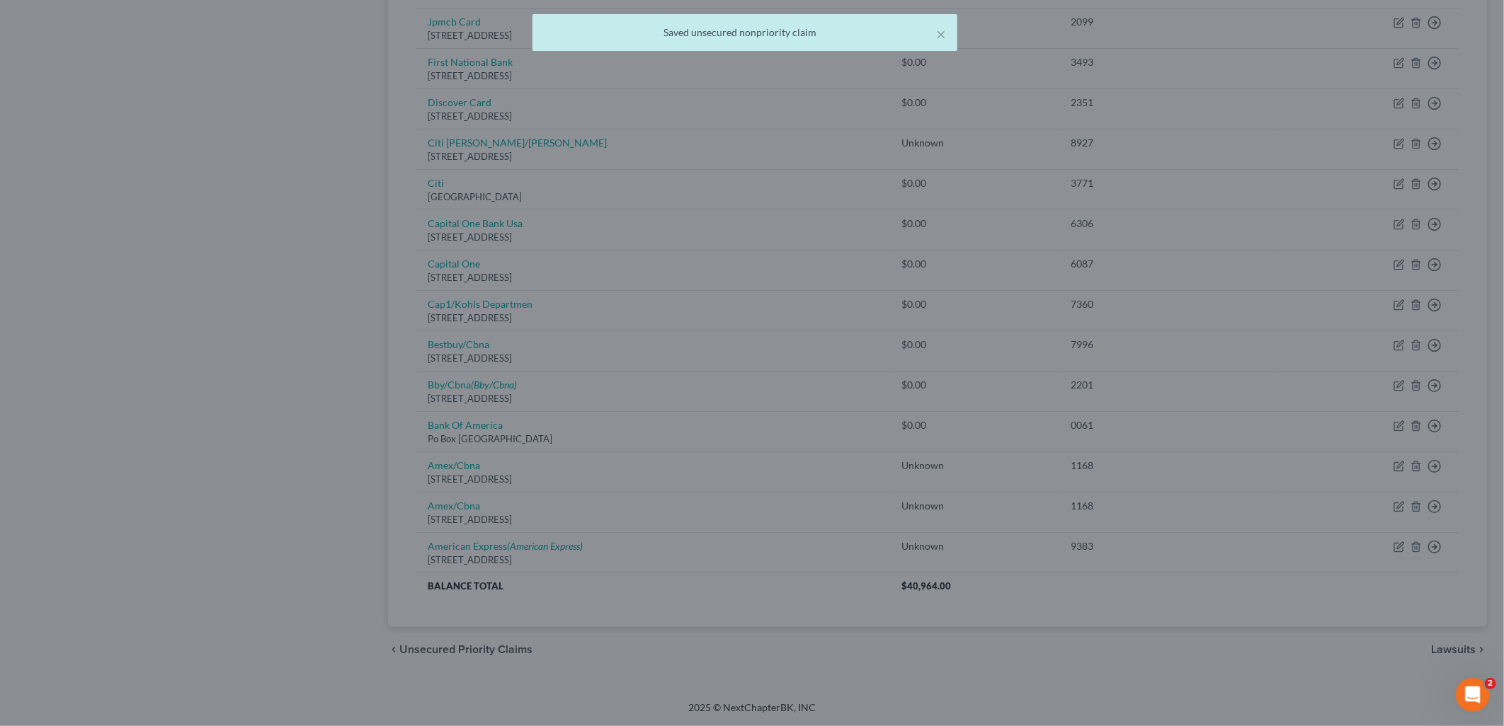
type input "0"
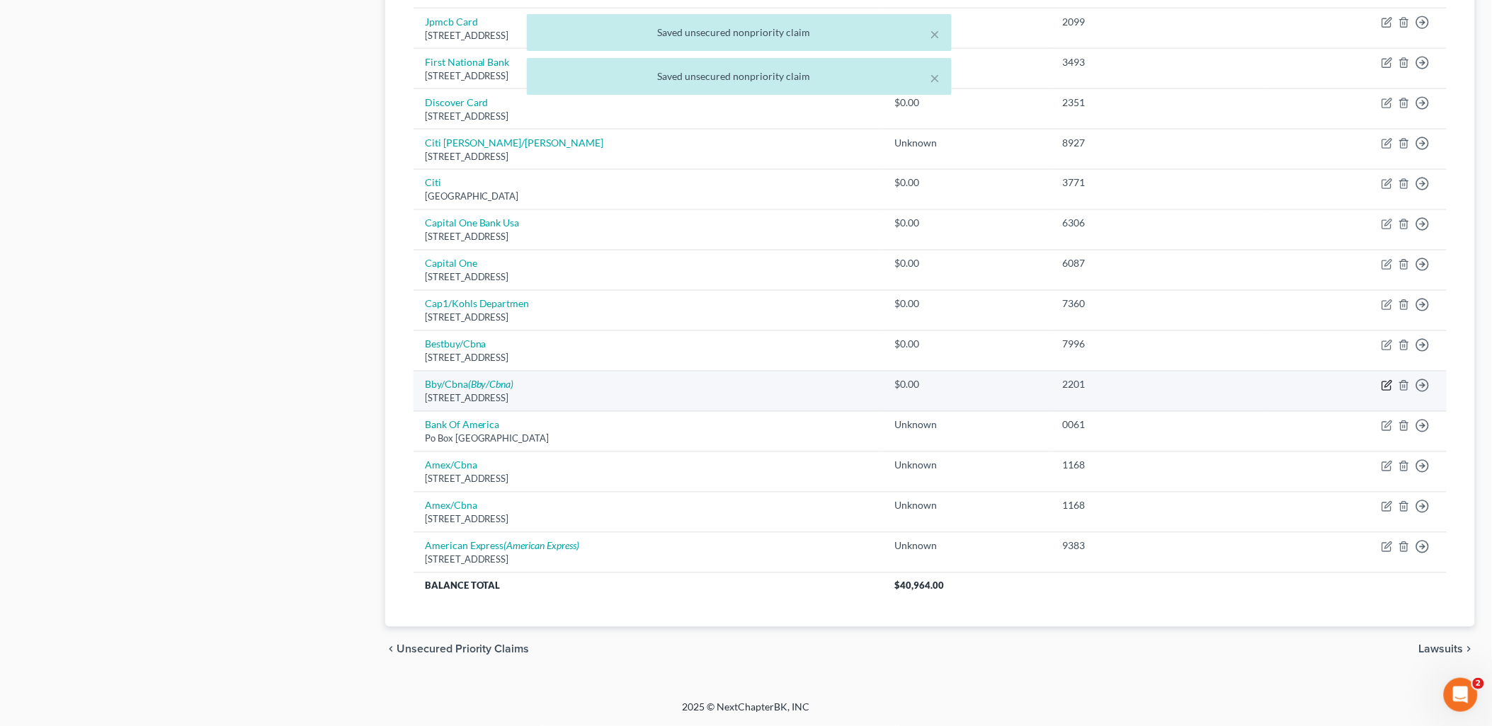
click at [1386, 386] on icon "button" at bounding box center [1388, 384] width 6 height 6
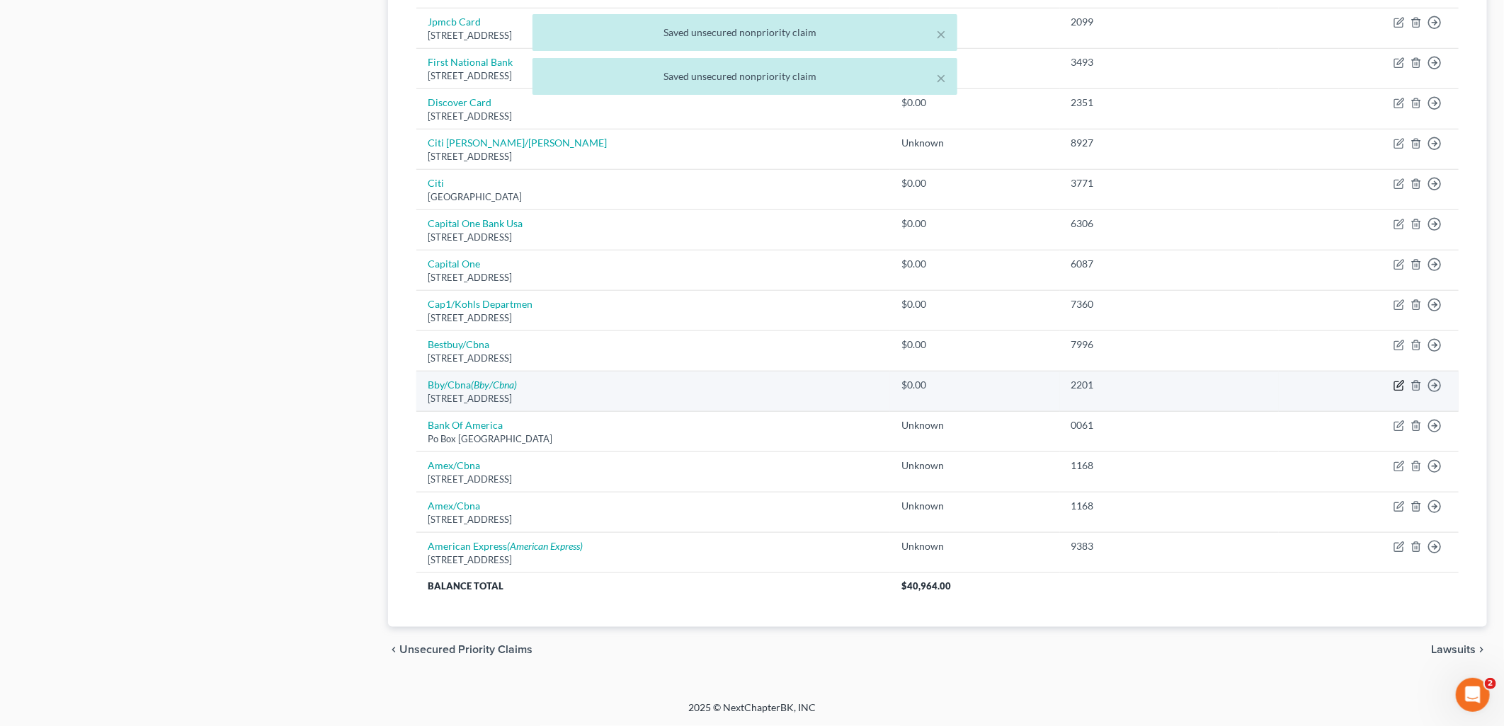
select select "43"
select select "2"
select select "0"
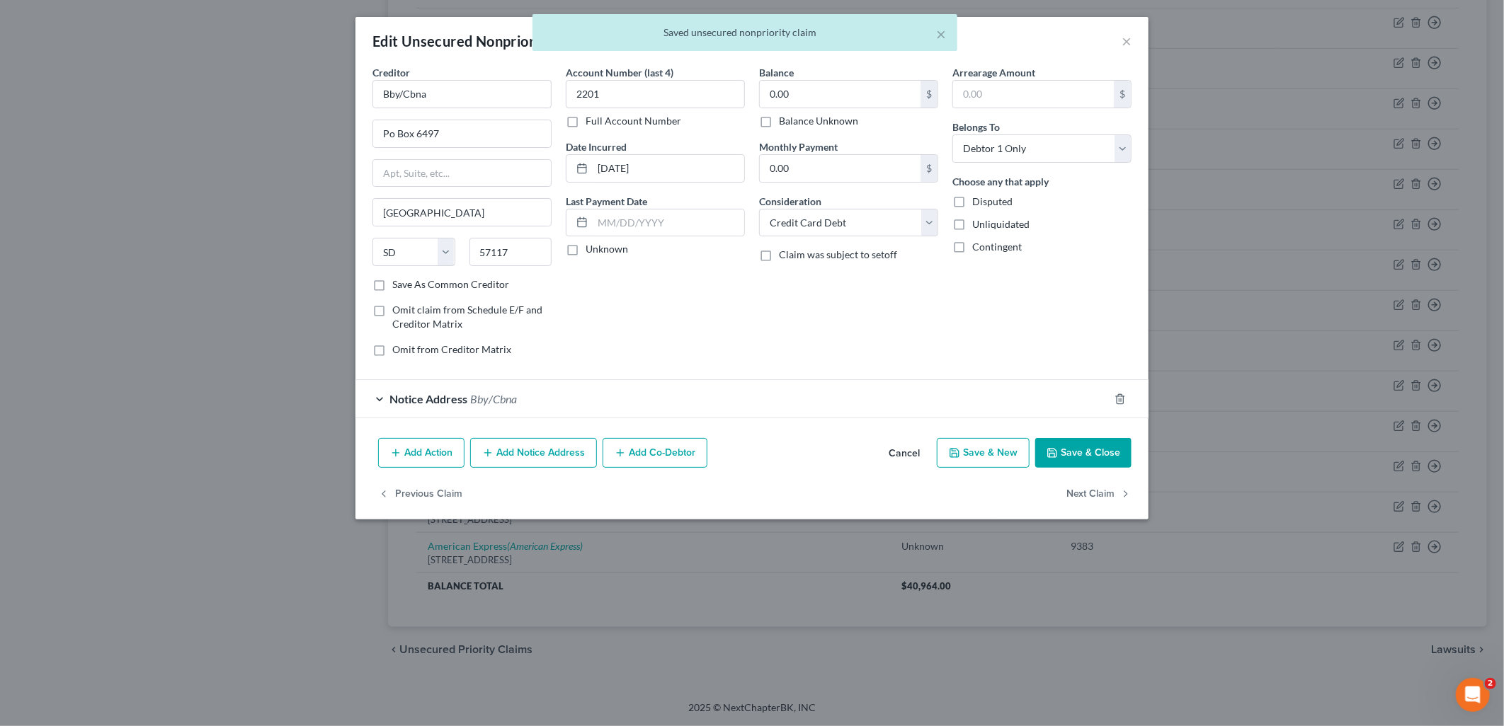
click at [782, 116] on label "Balance Unknown" at bounding box center [818, 121] width 79 height 14
click at [784, 116] on input "Balance Unknown" at bounding box center [788, 118] width 9 height 9
checkbox input "true"
click at [1076, 444] on button "Save & Close" at bounding box center [1083, 453] width 96 height 30
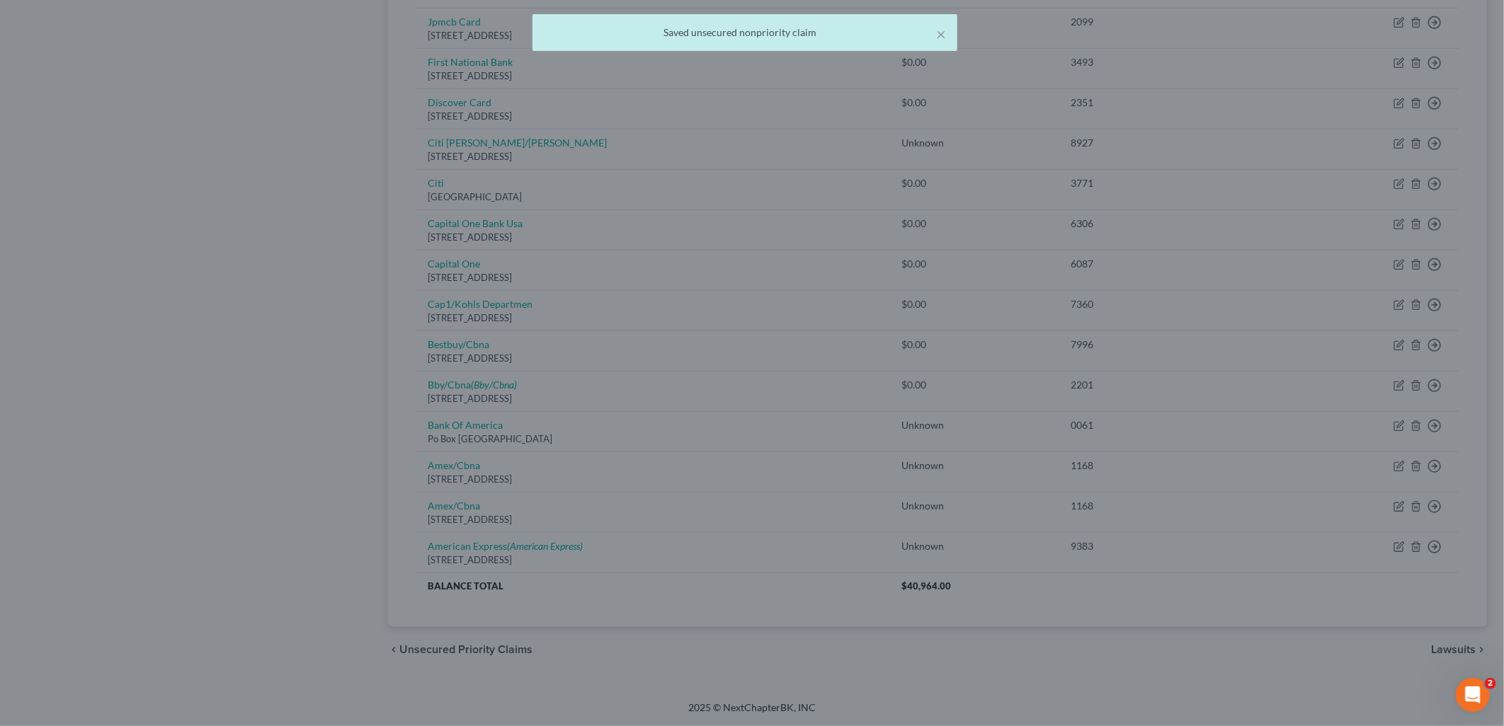
type input "0"
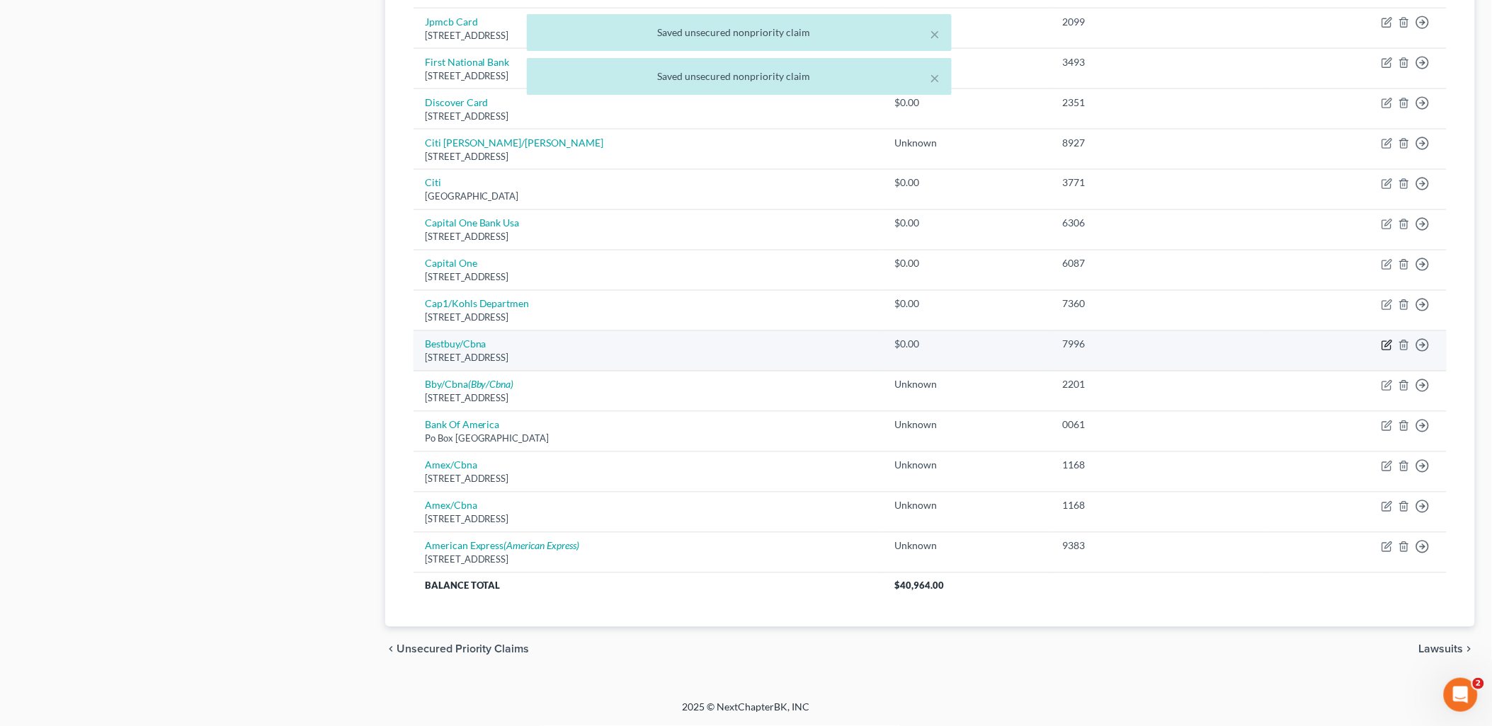
click at [1392, 343] on icon "button" at bounding box center [1386, 345] width 11 height 11
select select "43"
select select "2"
select select "0"
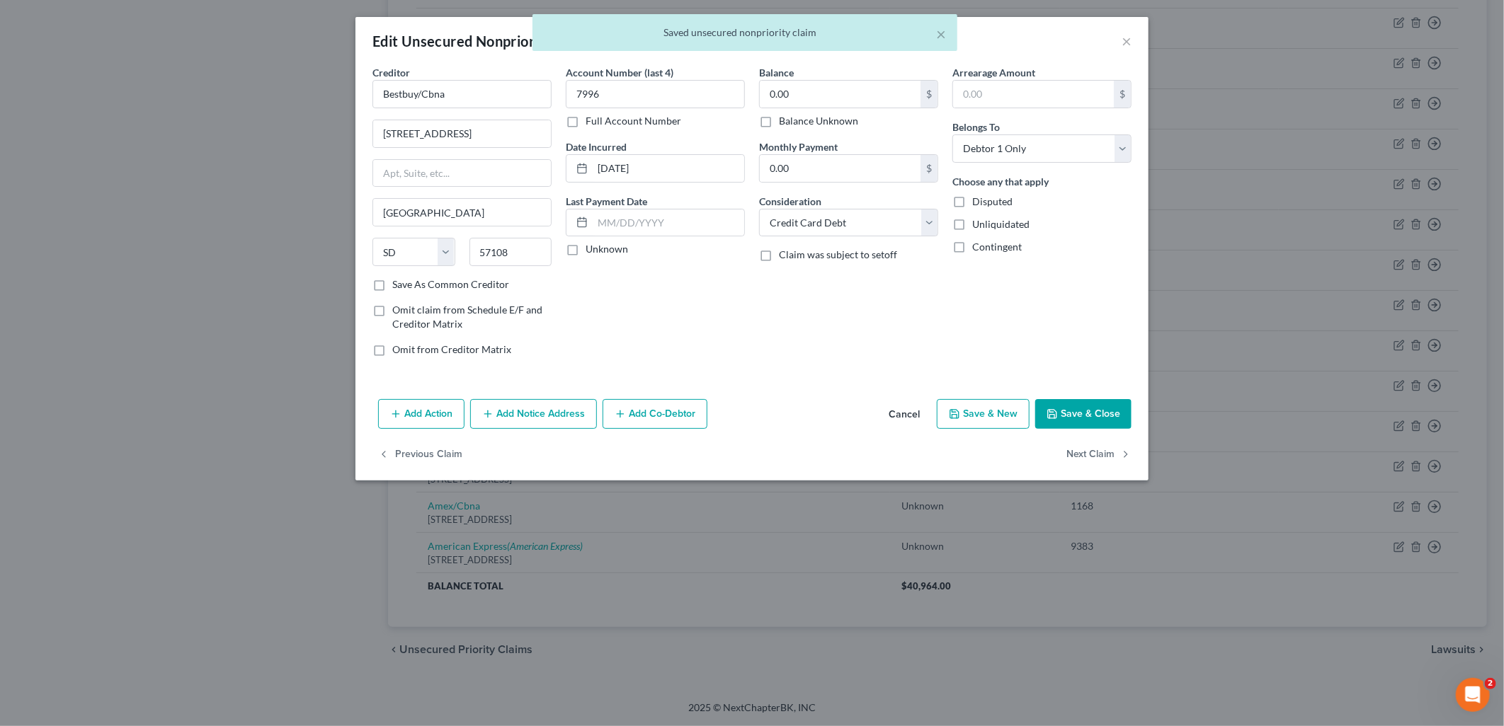
click at [839, 116] on label "Balance Unknown" at bounding box center [818, 121] width 79 height 14
click at [794, 116] on input "Balance Unknown" at bounding box center [788, 118] width 9 height 9
checkbox input "true"
click at [1080, 406] on button "Save & Close" at bounding box center [1083, 414] width 96 height 30
type input "0"
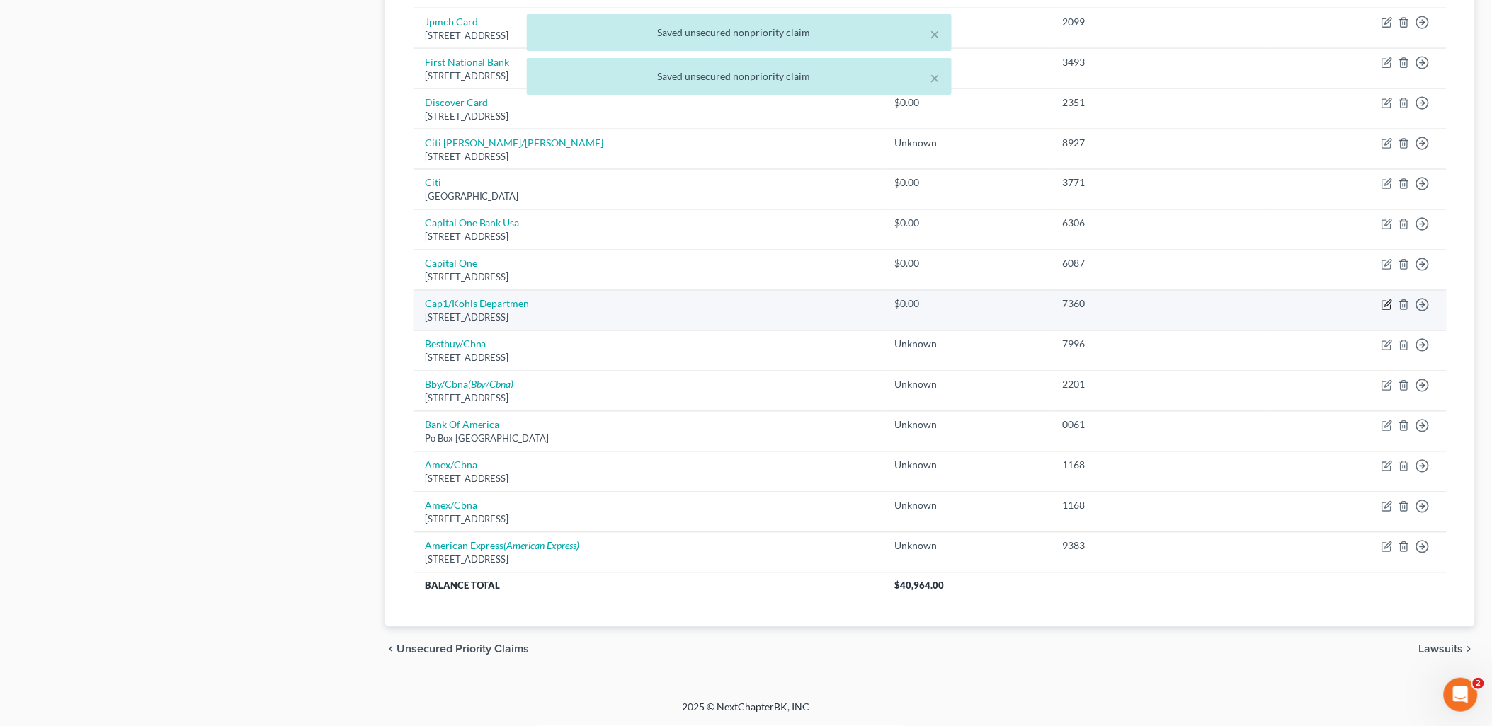
click at [1388, 303] on icon "button" at bounding box center [1386, 304] width 11 height 11
select select "46"
select select "2"
select select "0"
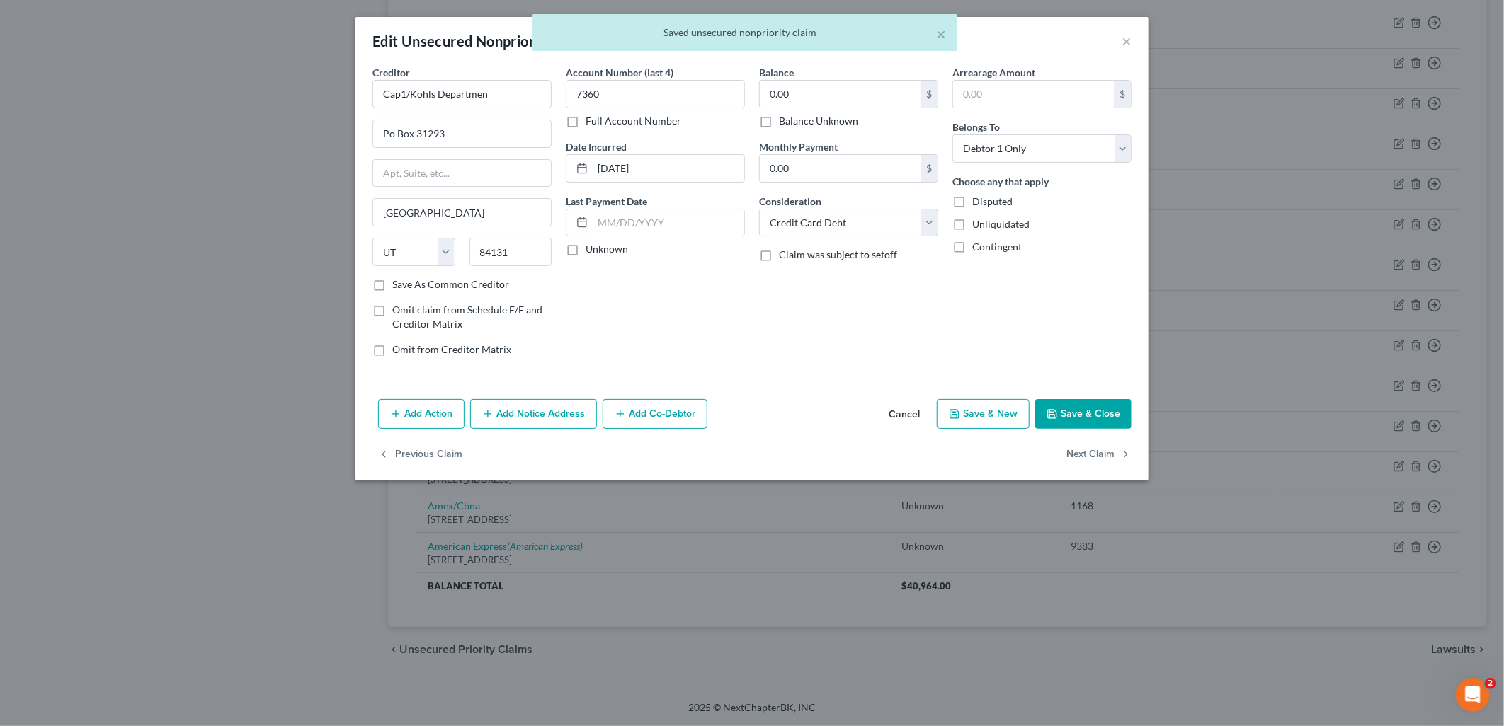
click at [786, 116] on label "Balance Unknown" at bounding box center [818, 121] width 79 height 14
click at [786, 116] on input "Balance Unknown" at bounding box center [788, 118] width 9 height 9
checkbox input "true"
drag, startPoint x: 1081, startPoint y: 409, endPoint x: 1097, endPoint y: 404, distance: 17.2
click at [1084, 407] on button "Save & Close" at bounding box center [1083, 414] width 96 height 30
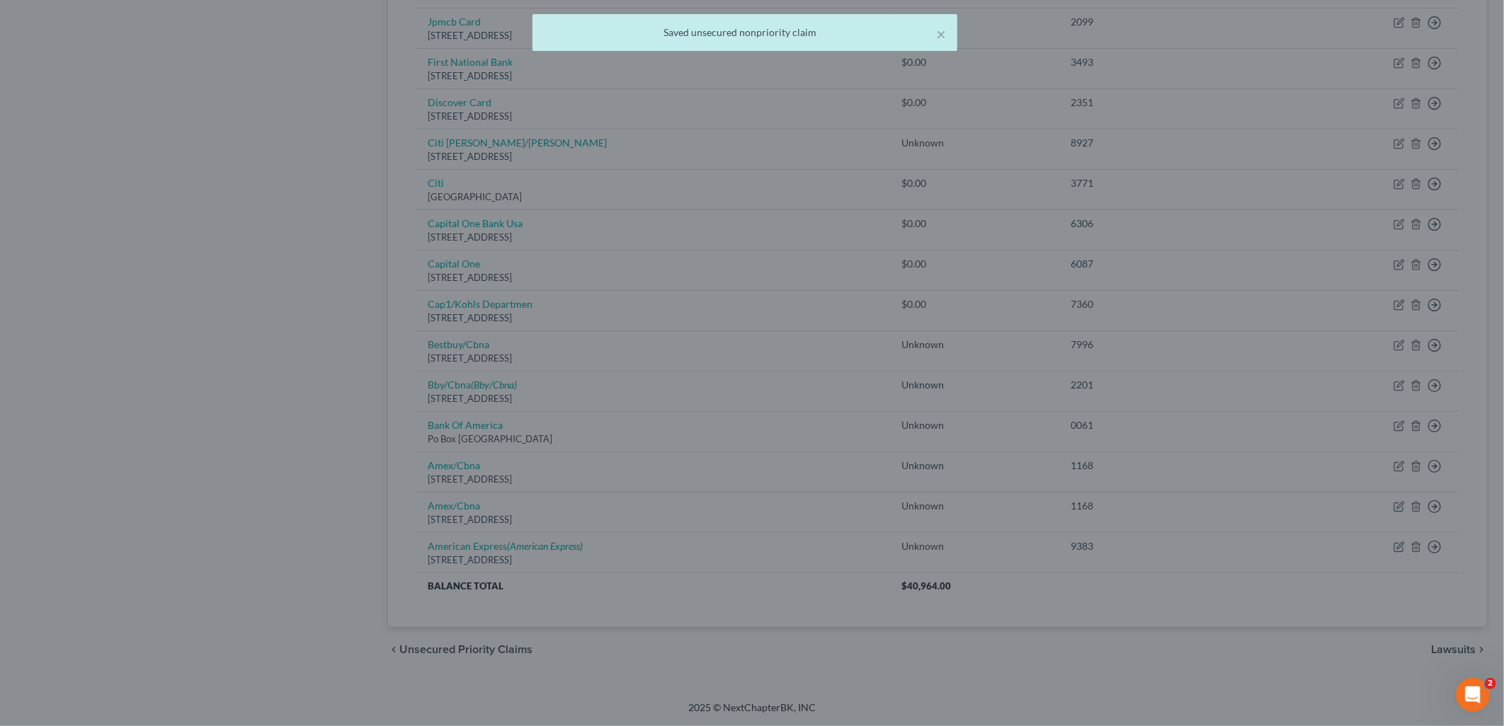
type input "0"
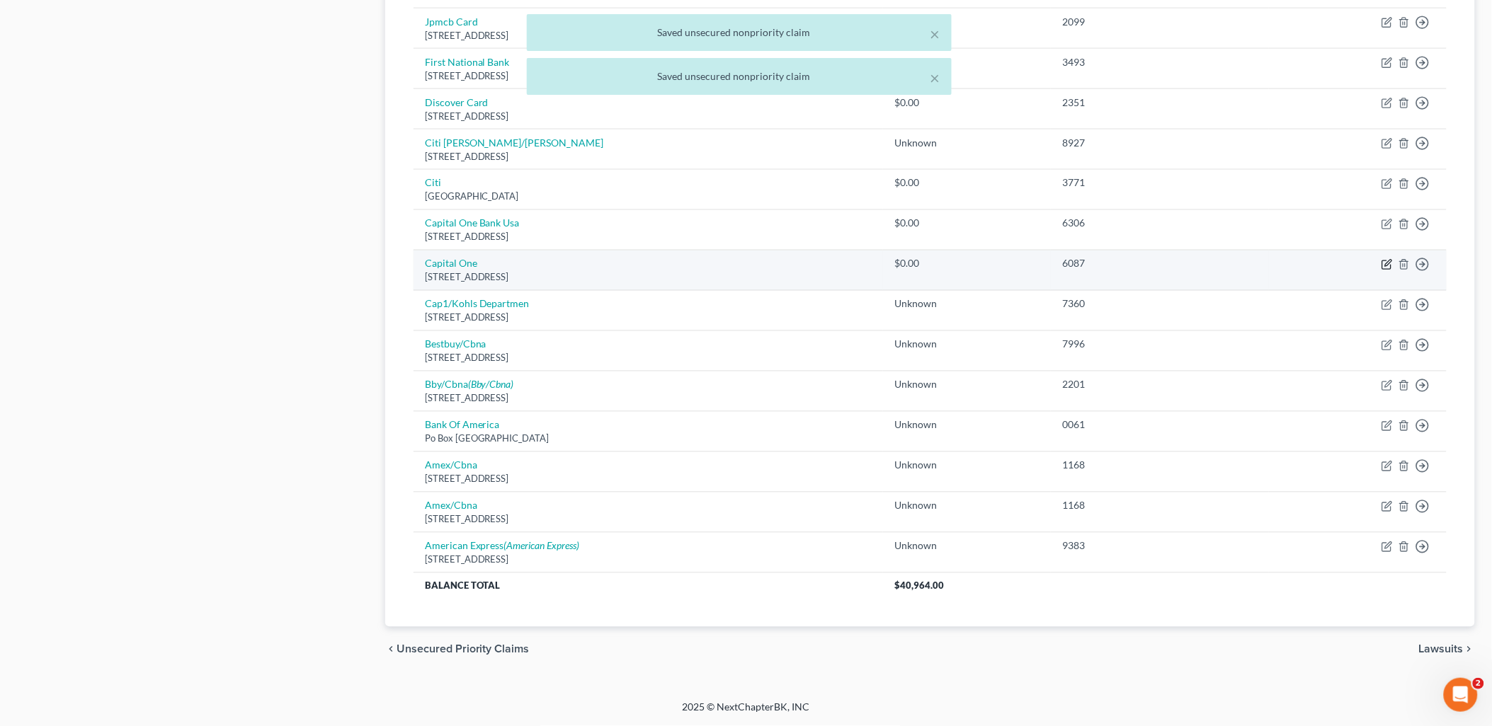
click at [1388, 264] on icon "button" at bounding box center [1386, 264] width 11 height 11
select select "46"
select select "2"
select select "0"
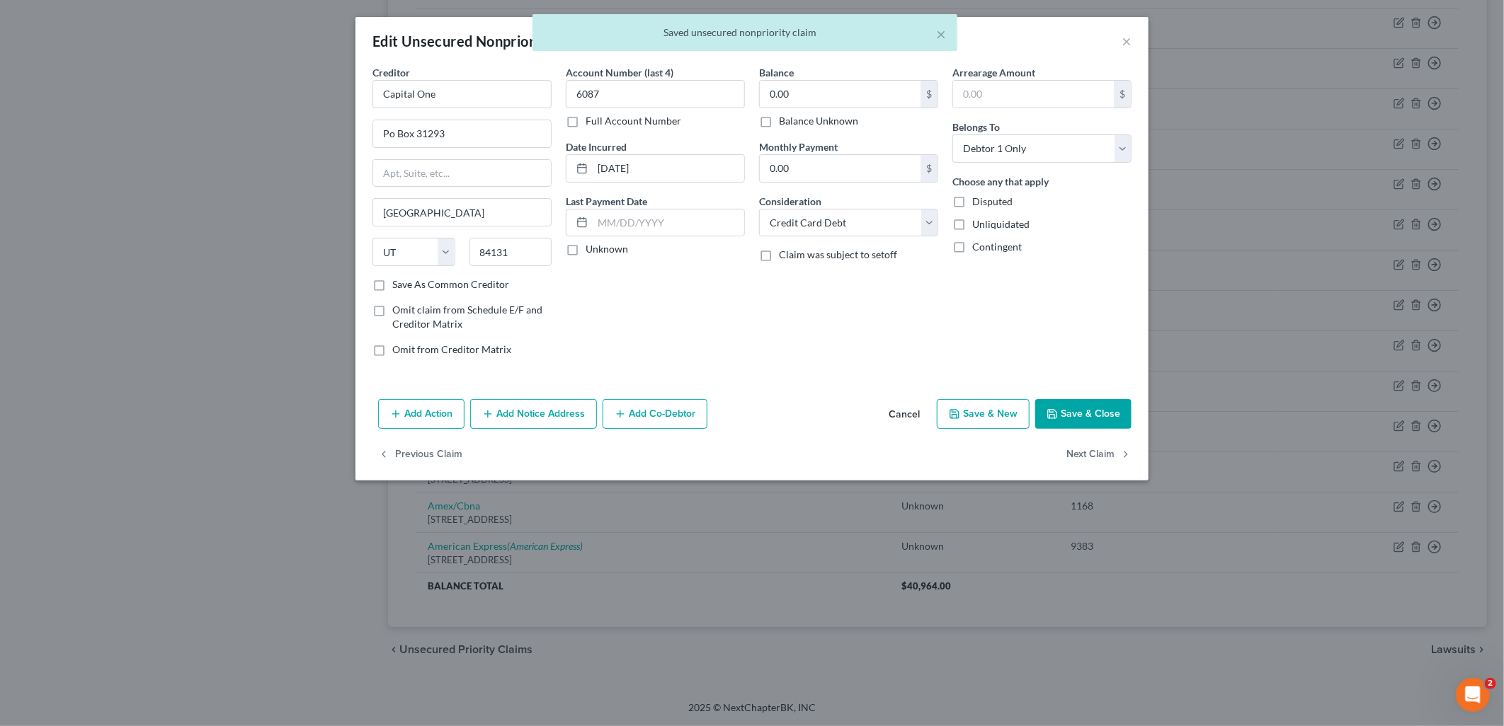
click at [831, 125] on label "Balance Unknown" at bounding box center [818, 121] width 79 height 14
click at [794, 123] on input "Balance Unknown" at bounding box center [788, 118] width 9 height 9
checkbox input "true"
click at [1081, 416] on button "Save & Close" at bounding box center [1083, 414] width 96 height 30
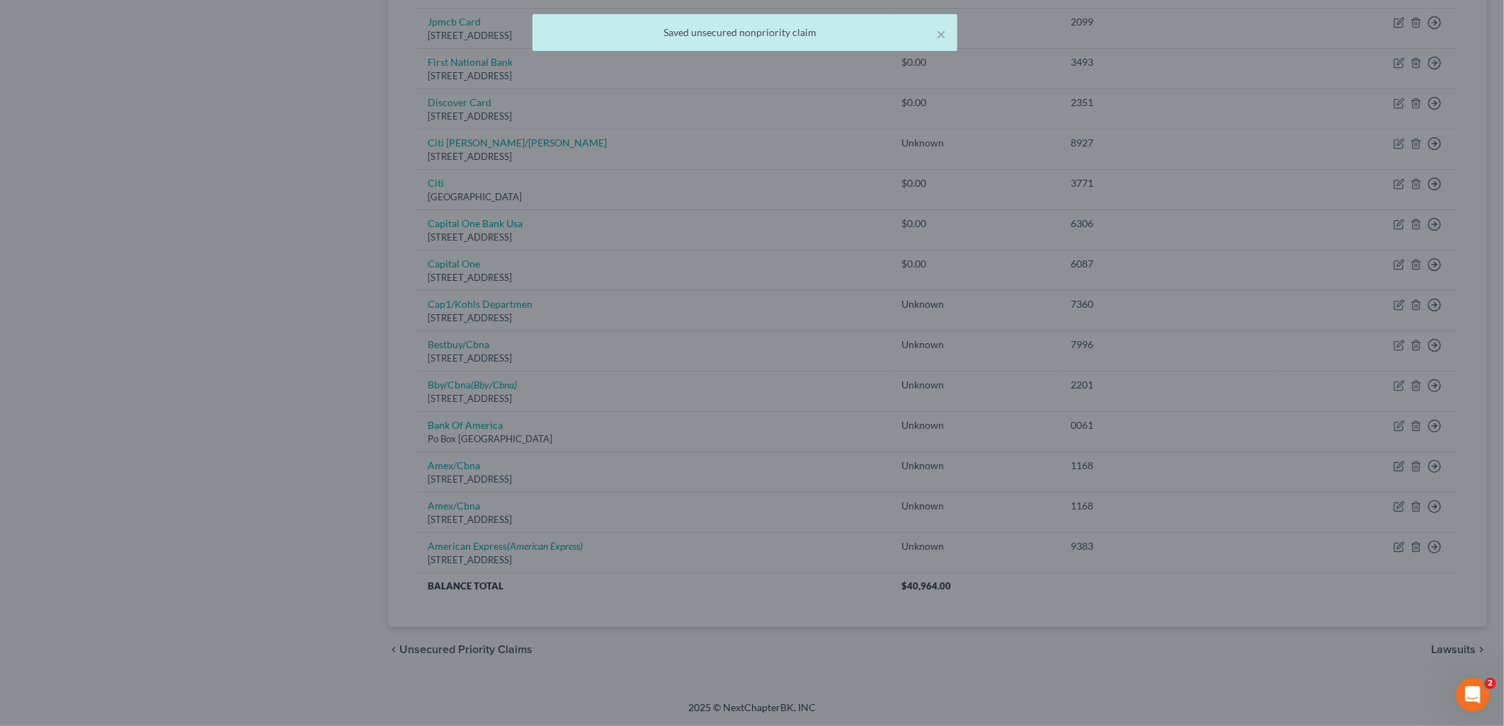
type input "0"
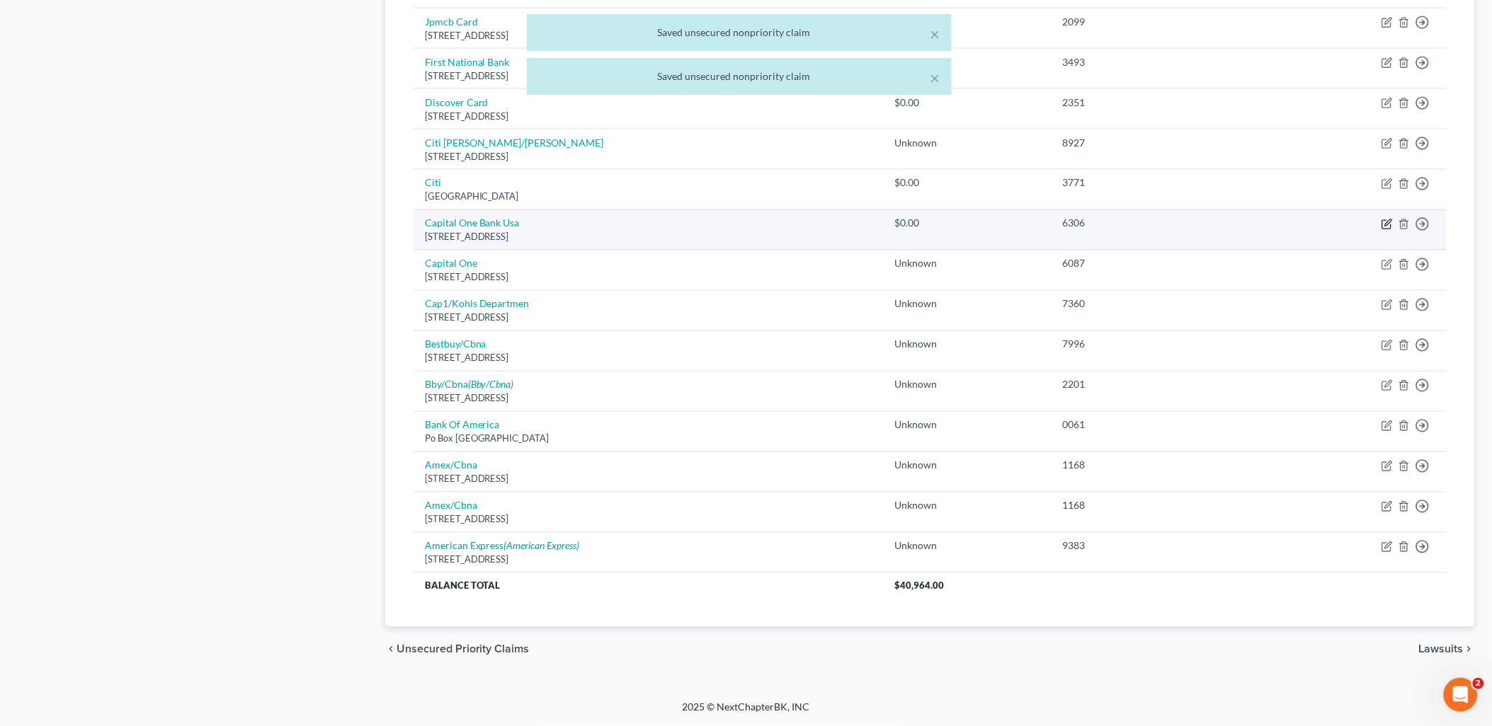
click at [1388, 224] on icon "button" at bounding box center [1388, 223] width 6 height 6
select select "46"
select select "2"
select select "0"
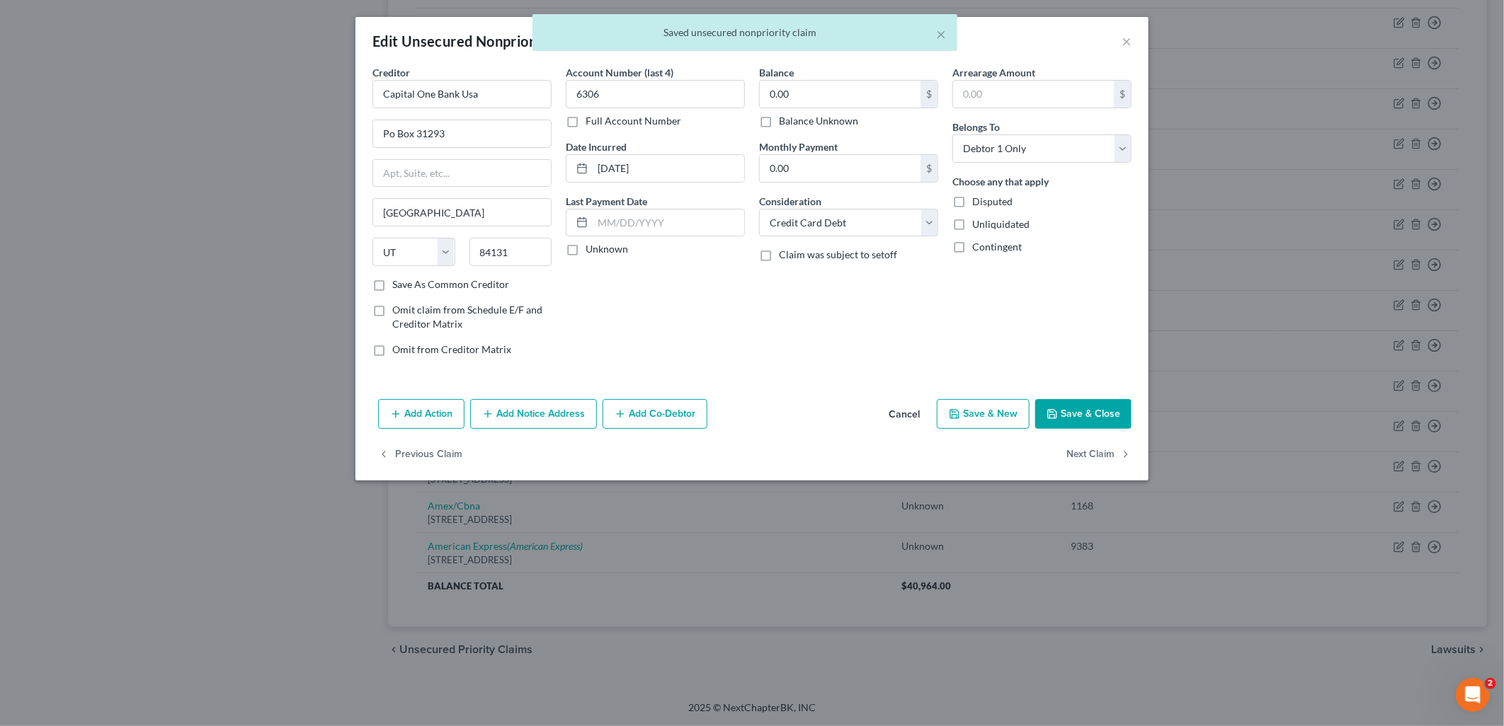
click at [812, 117] on label "Balance Unknown" at bounding box center [818, 121] width 79 height 14
click at [794, 117] on input "Balance Unknown" at bounding box center [788, 118] width 9 height 9
checkbox input "true"
click at [1113, 415] on button "Save & Close" at bounding box center [1083, 414] width 96 height 30
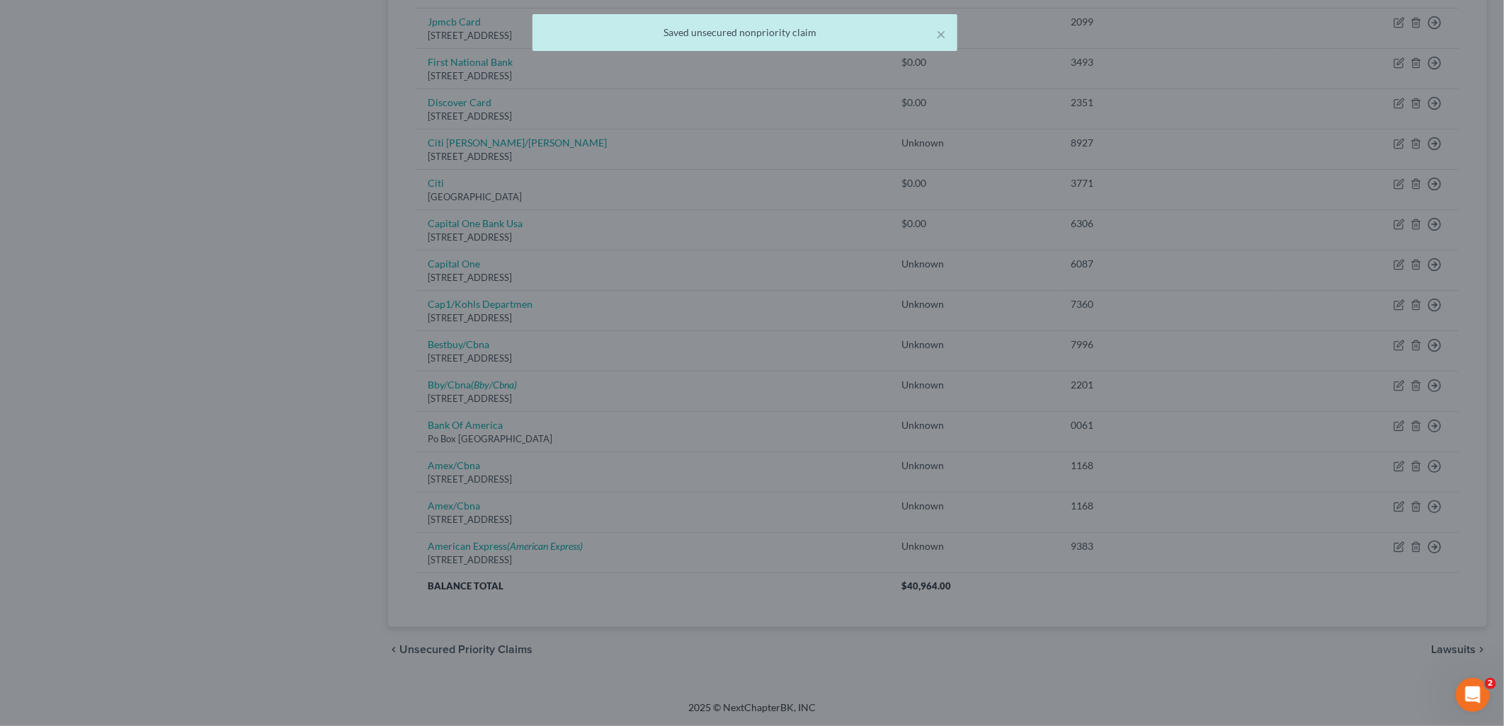
type input "0"
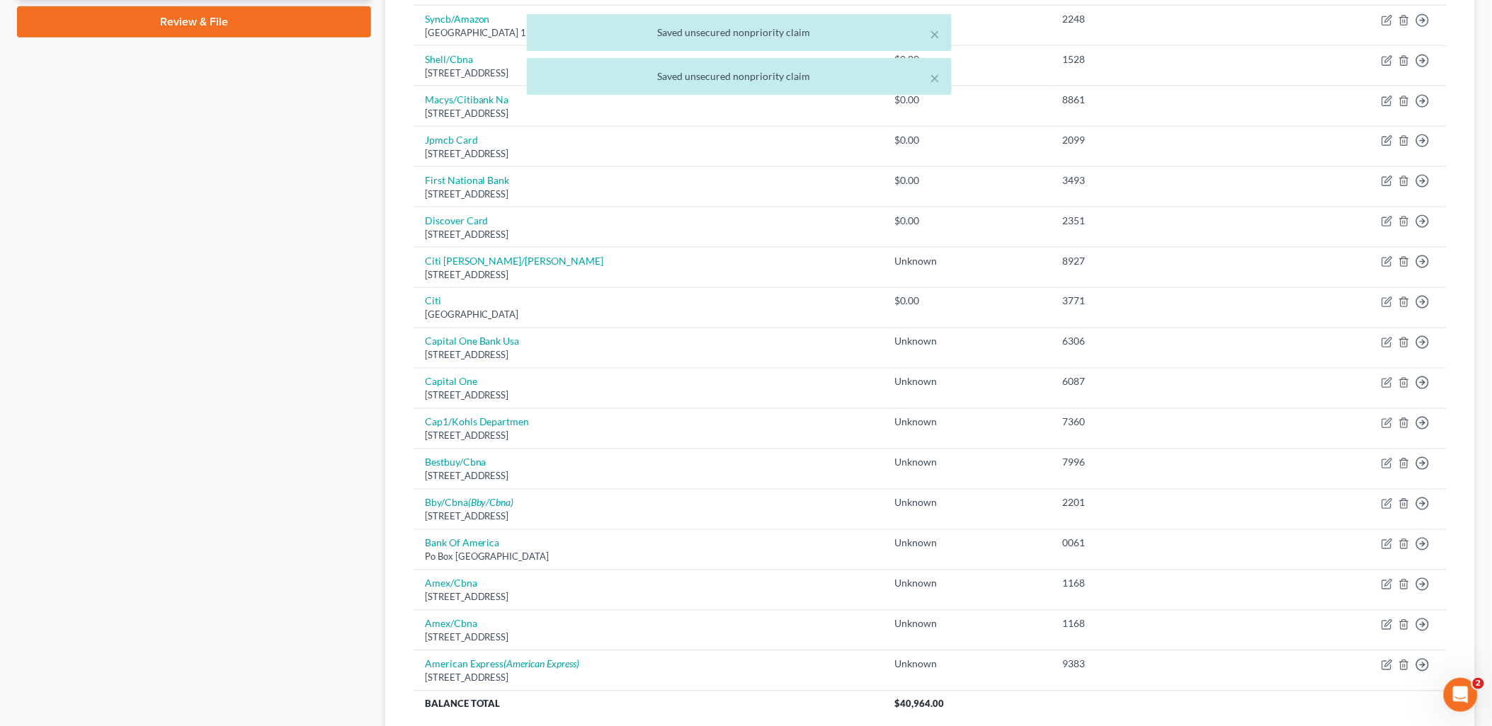
scroll to position [624, 0]
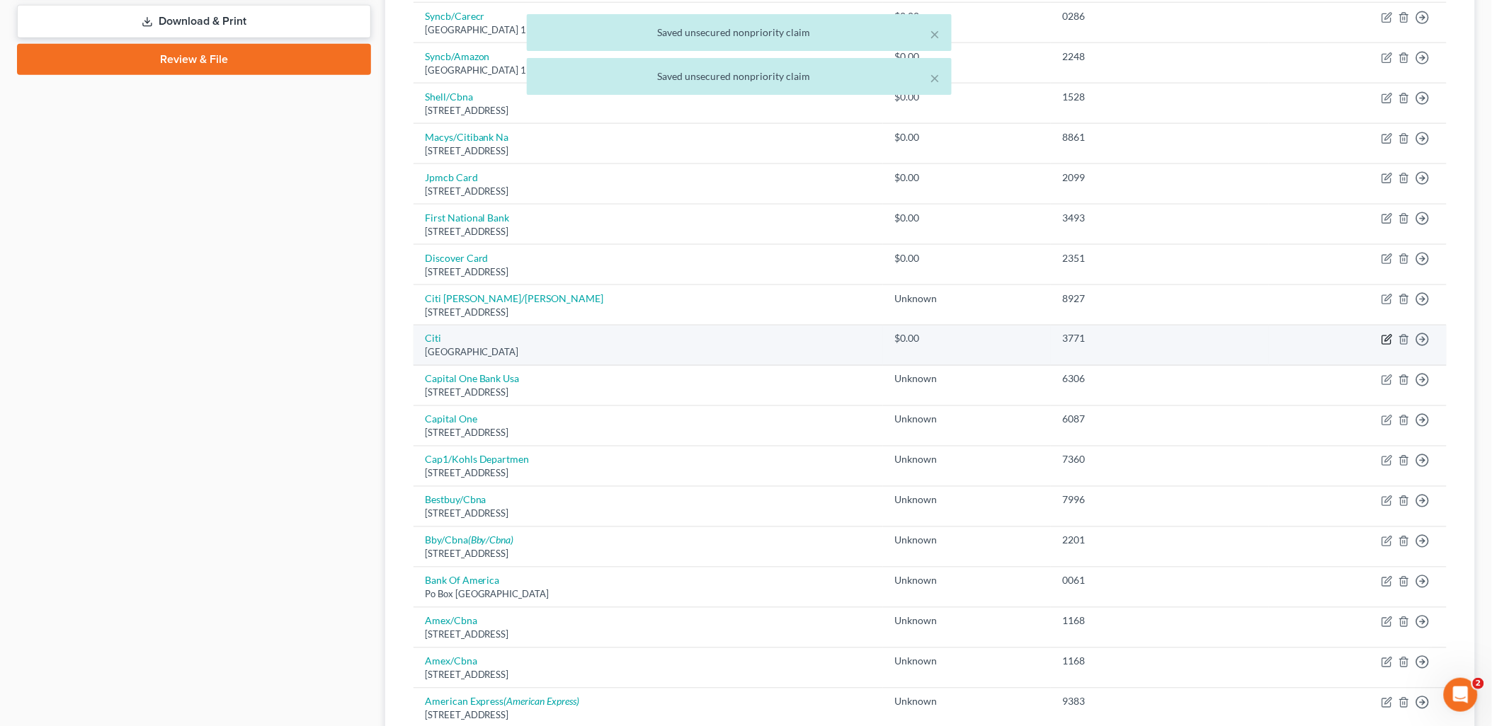
click at [1390, 341] on icon "button" at bounding box center [1386, 339] width 11 height 11
select select "43"
select select "0"
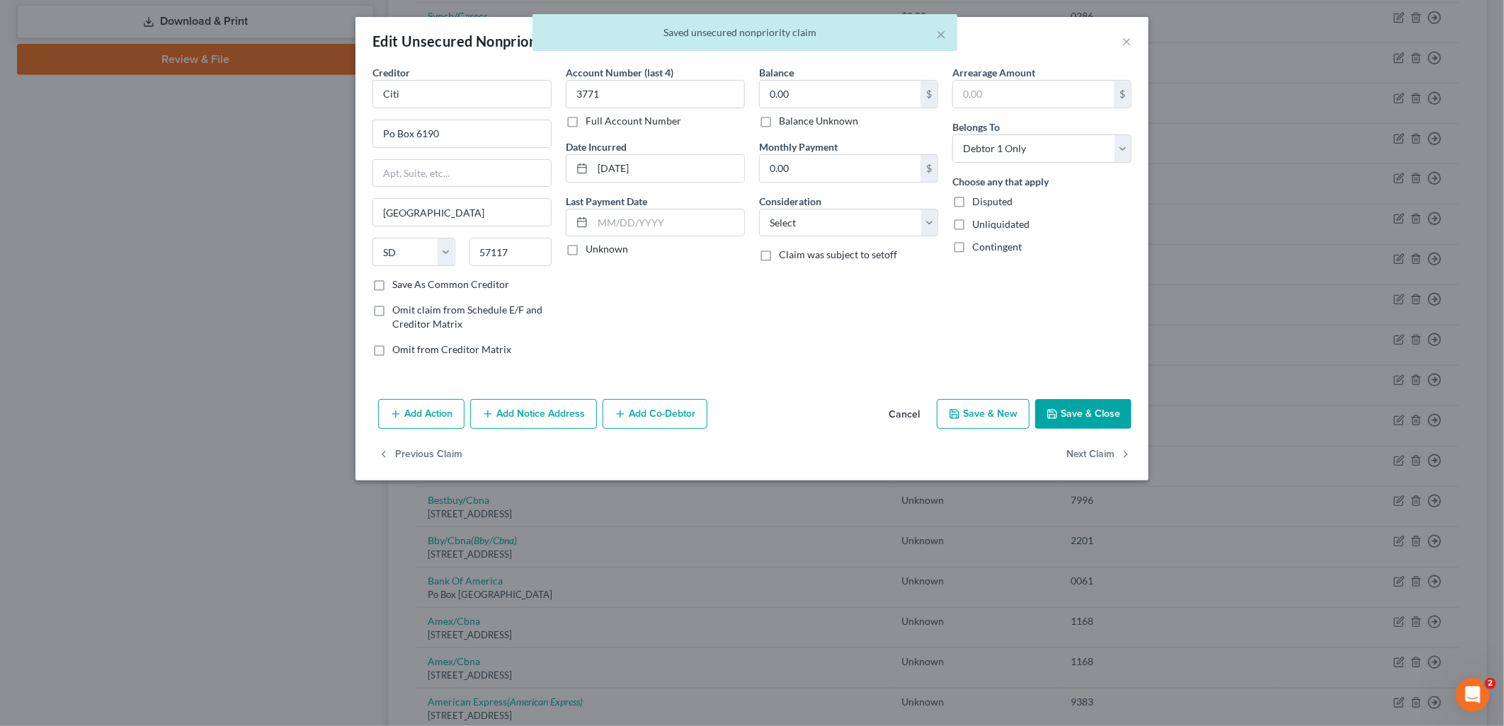
click at [833, 121] on label "Balance Unknown" at bounding box center [818, 121] width 79 height 14
click at [794, 121] on input "Balance Unknown" at bounding box center [788, 118] width 9 height 9
checkbox input "true"
click at [1070, 413] on button "Save & Close" at bounding box center [1083, 414] width 96 height 30
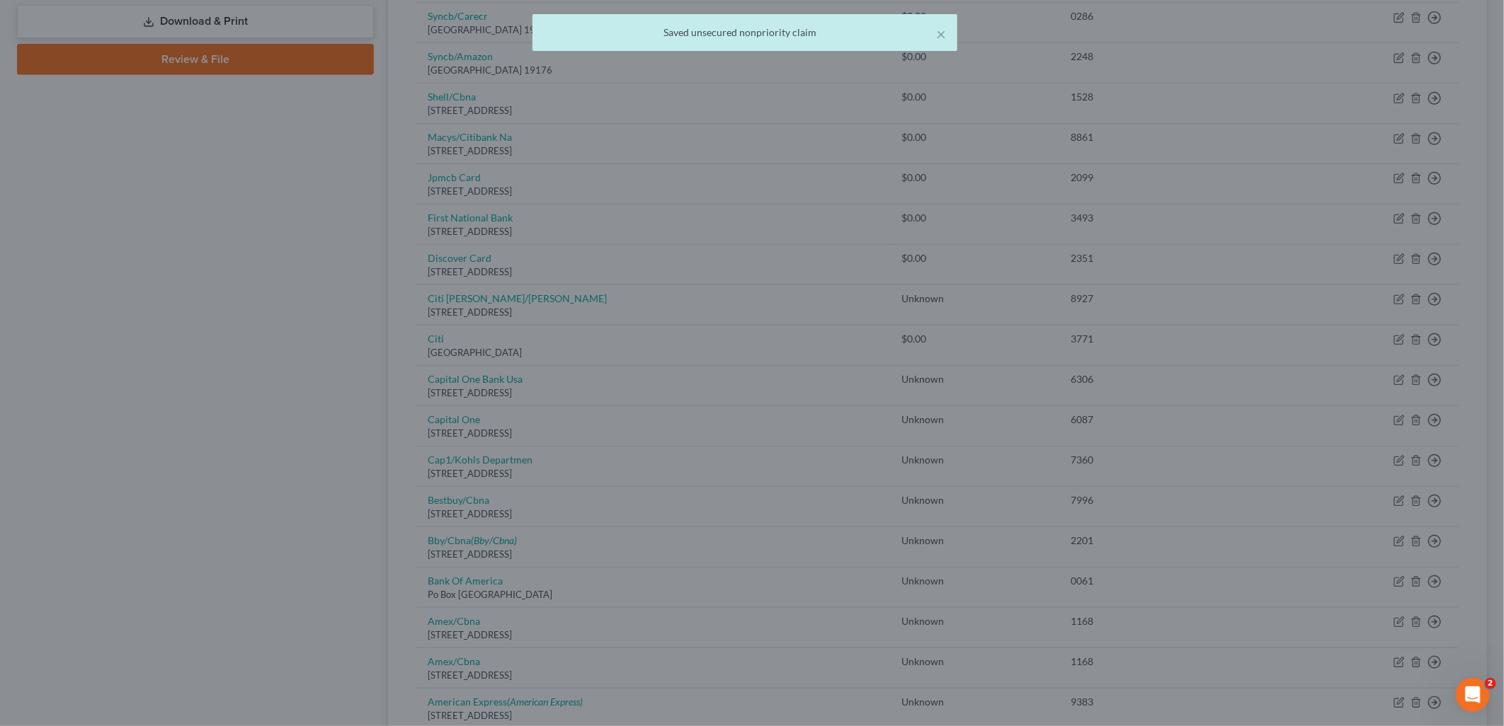
type input "0"
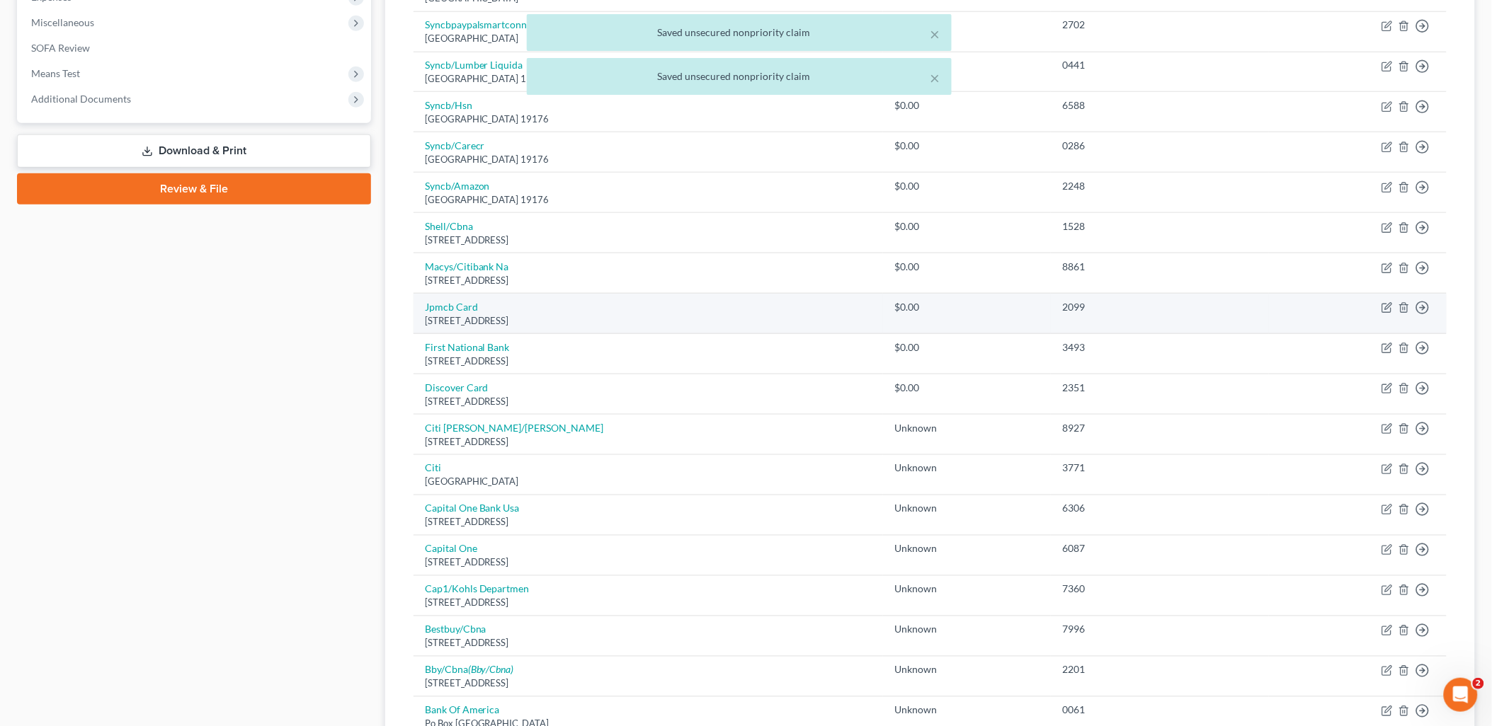
scroll to position [466, 0]
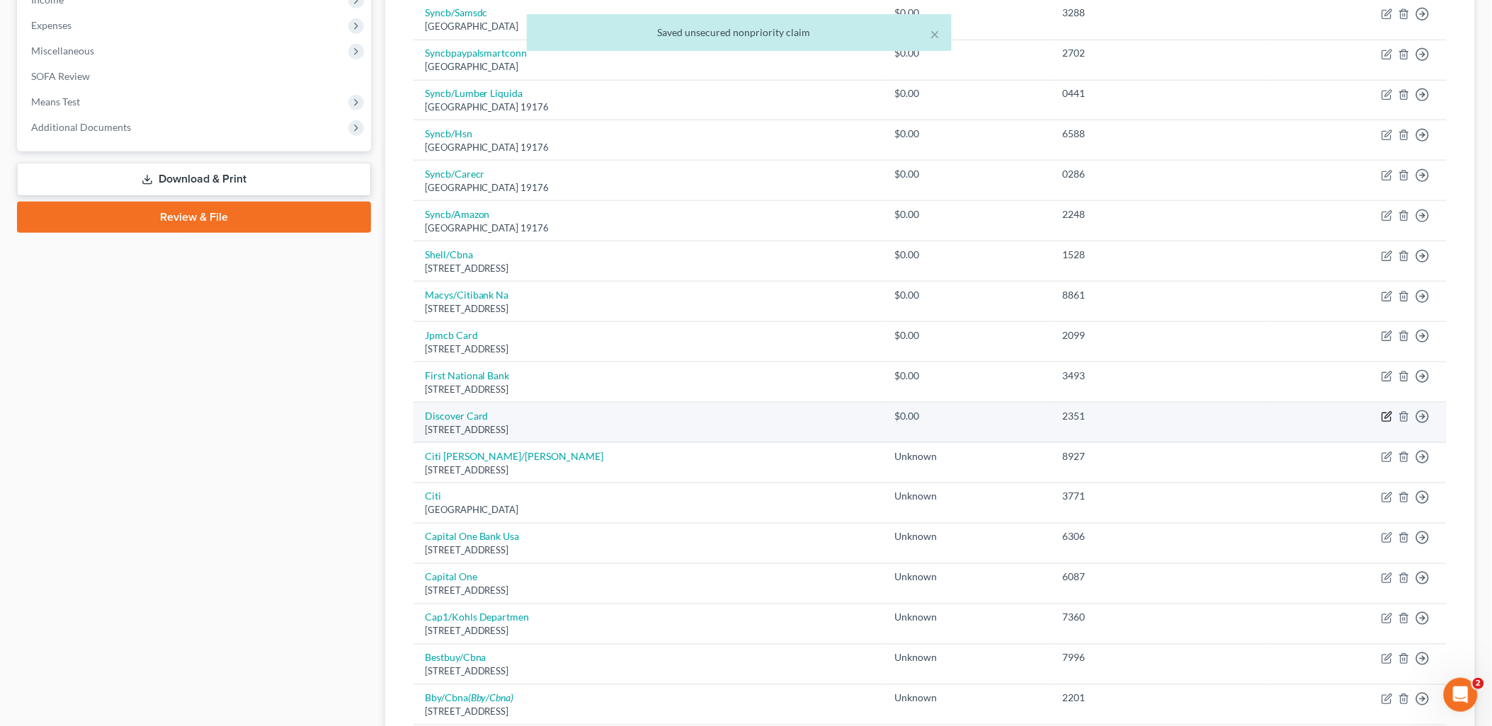
click at [1384, 418] on icon "button" at bounding box center [1386, 416] width 11 height 11
select select "46"
select select "2"
select select "0"
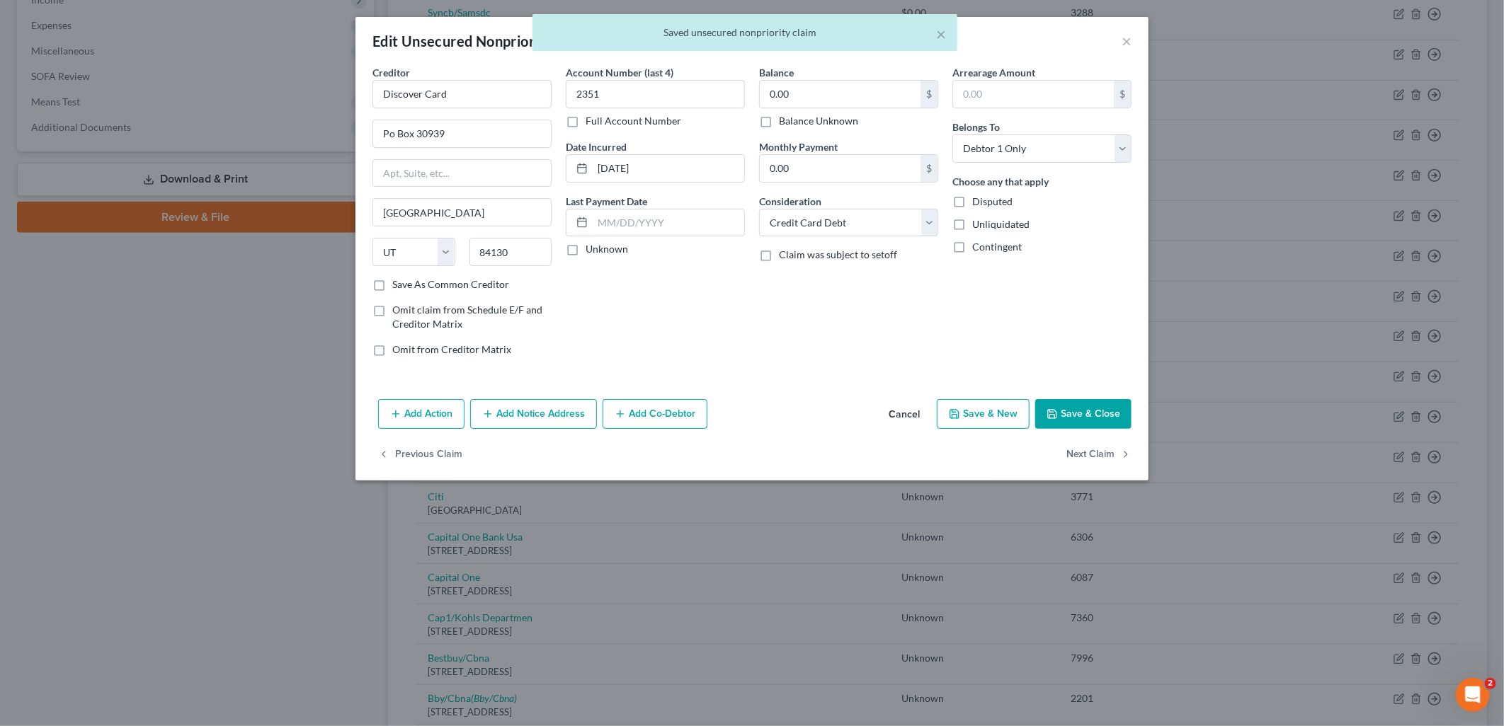
click at [845, 114] on label "Balance Unknown" at bounding box center [818, 121] width 79 height 14
click at [794, 114] on input "Balance Unknown" at bounding box center [788, 118] width 9 height 9
checkbox input "true"
click at [1114, 413] on button "Save & Close" at bounding box center [1083, 414] width 96 height 30
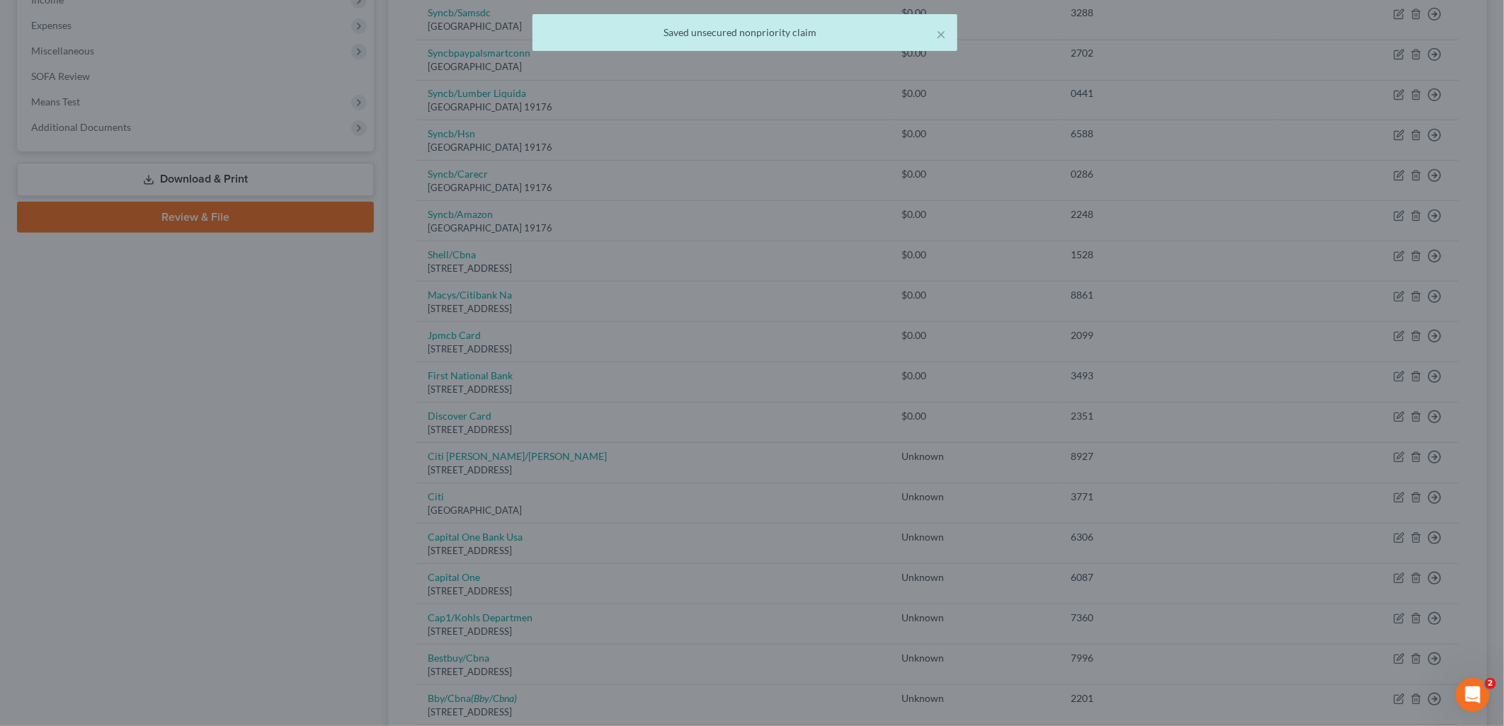
type input "0"
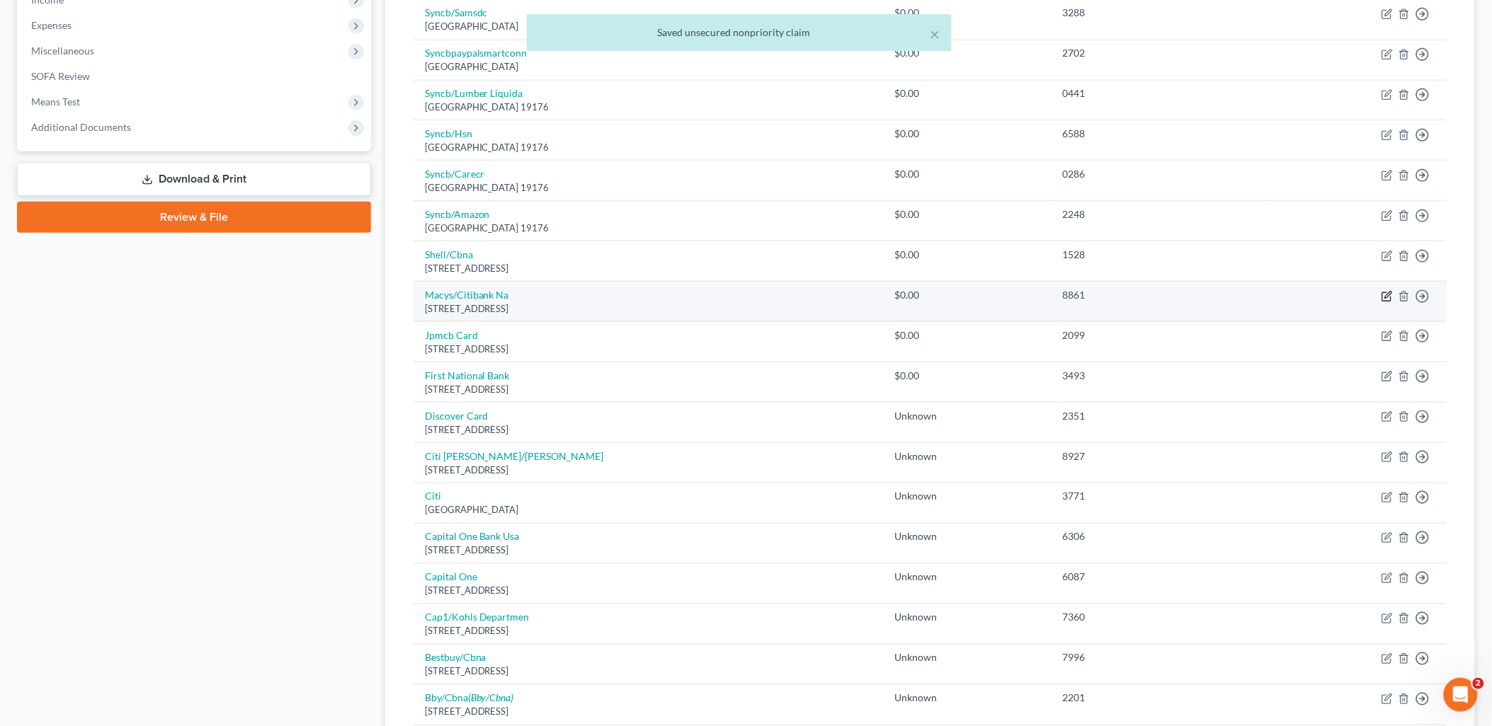
click at [1388, 292] on icon "button" at bounding box center [1386, 296] width 11 height 11
select select "43"
select select "2"
select select "0"
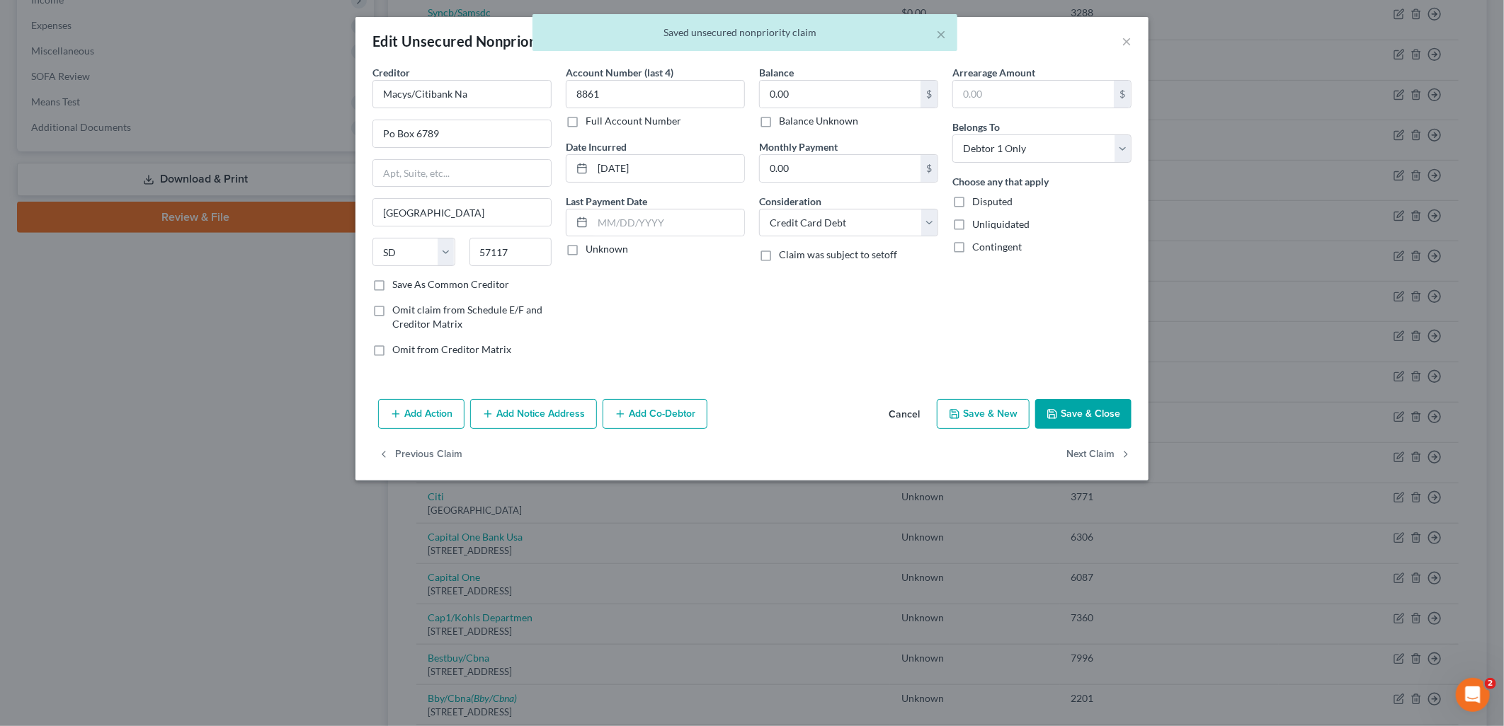
click at [845, 125] on label "Balance Unknown" at bounding box center [818, 121] width 79 height 14
click at [794, 123] on input "Balance Unknown" at bounding box center [788, 118] width 9 height 9
checkbox input "true"
click at [1099, 407] on button "Save & Close" at bounding box center [1083, 414] width 96 height 30
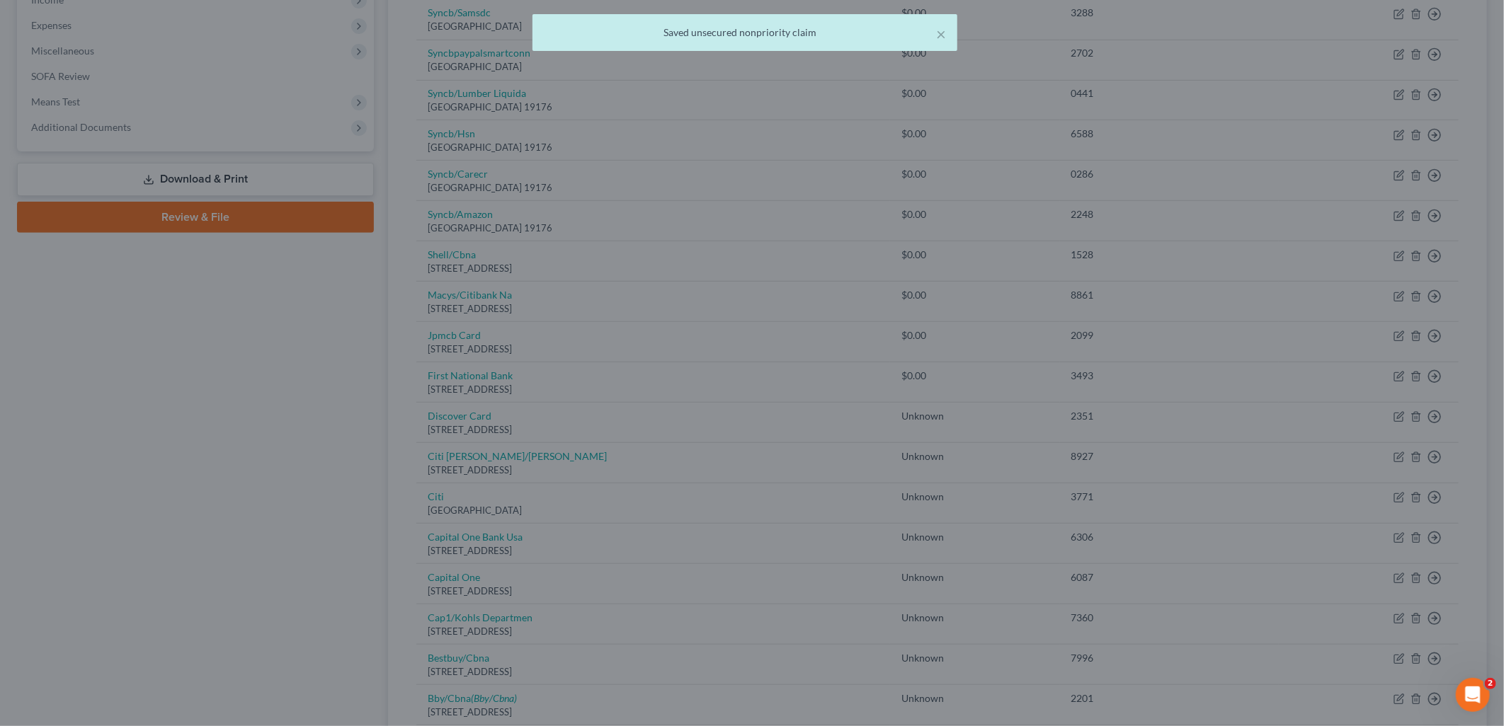
type input "0"
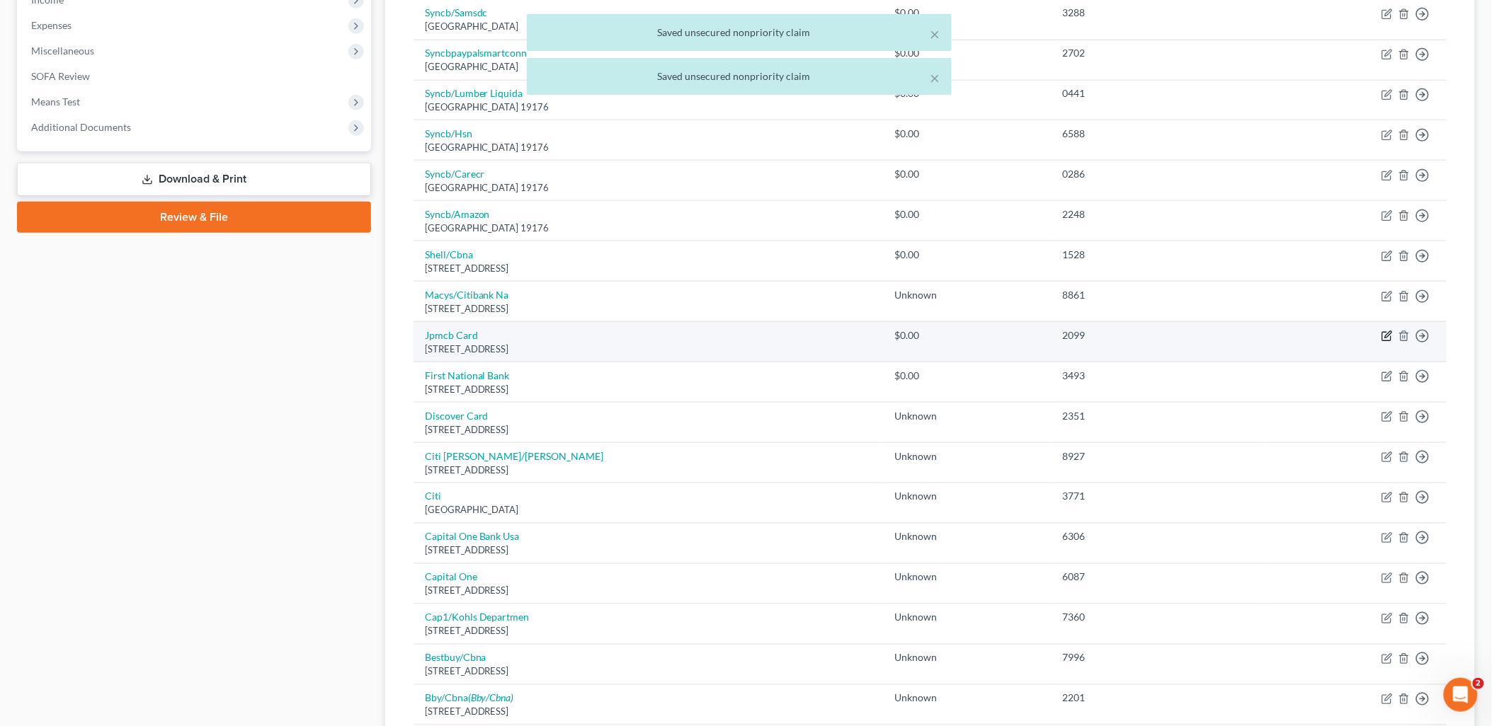
click at [1388, 336] on icon "button" at bounding box center [1386, 336] width 11 height 11
select select "7"
select select "0"
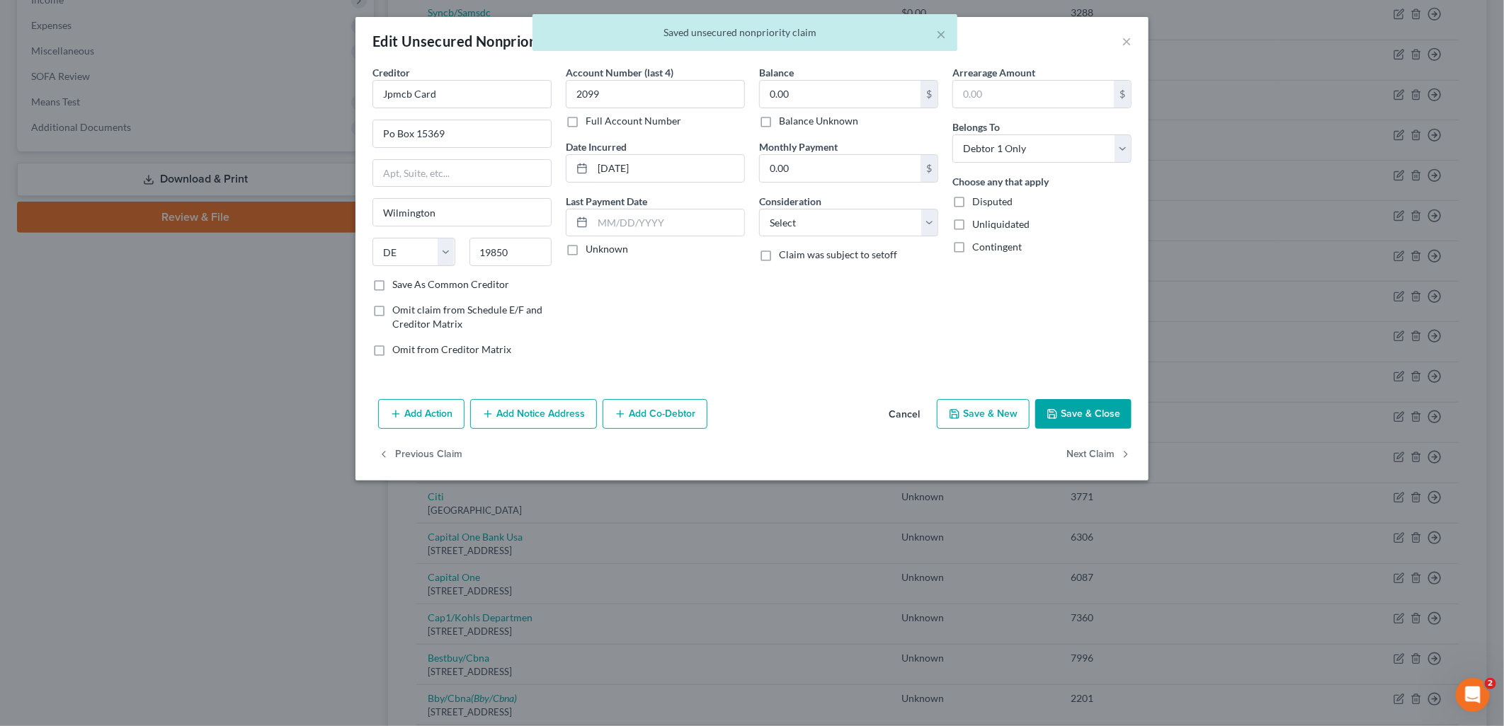
click at [818, 125] on label "Balance Unknown" at bounding box center [818, 121] width 79 height 14
click at [794, 123] on input "Balance Unknown" at bounding box center [788, 118] width 9 height 9
checkbox input "true"
click at [1096, 421] on button "Save & Close" at bounding box center [1083, 414] width 96 height 30
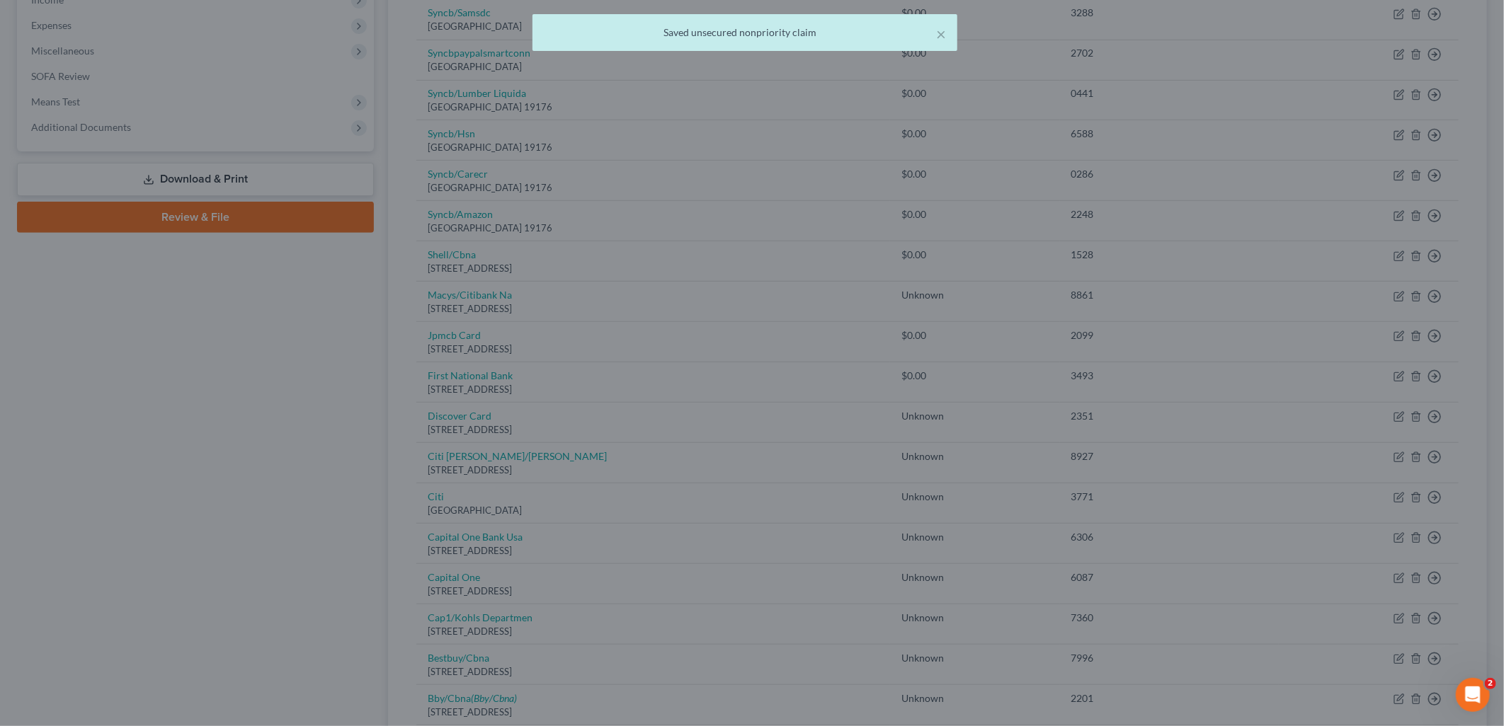
type input "0"
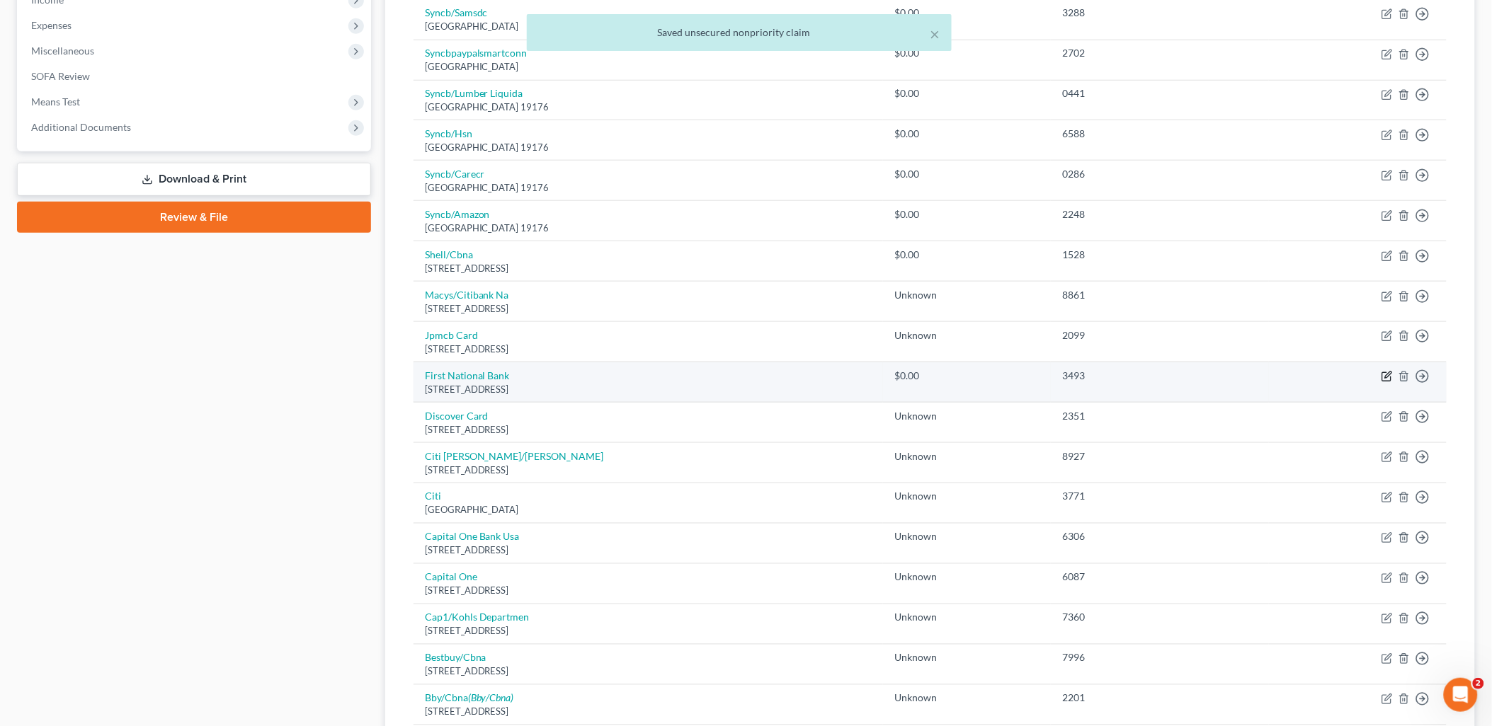
click at [1392, 375] on icon "button" at bounding box center [1386, 376] width 11 height 11
select select "43"
select select "2"
select select "0"
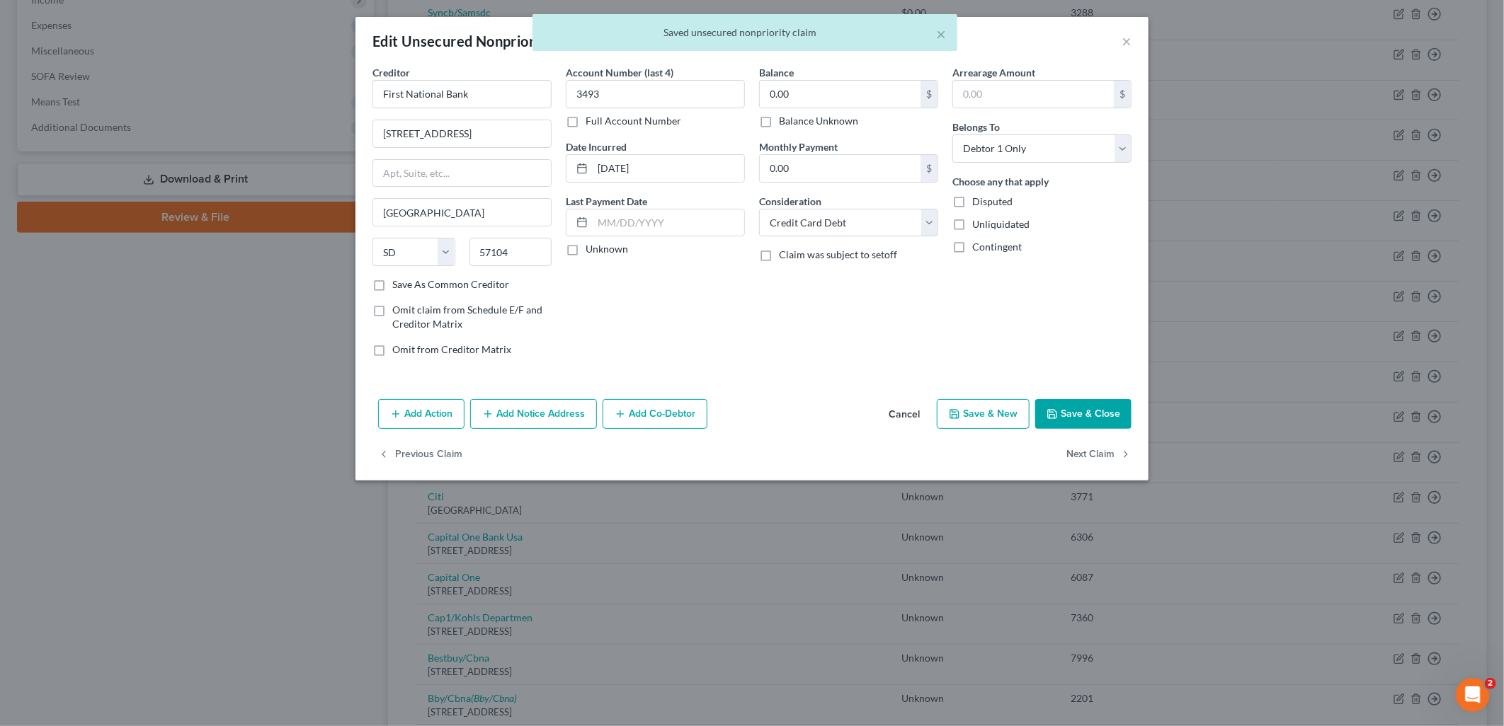
click at [798, 121] on label "Balance Unknown" at bounding box center [818, 121] width 79 height 14
click at [794, 121] on input "Balance Unknown" at bounding box center [788, 118] width 9 height 9
checkbox input "true"
click at [1089, 427] on button "Save & Close" at bounding box center [1083, 414] width 96 height 30
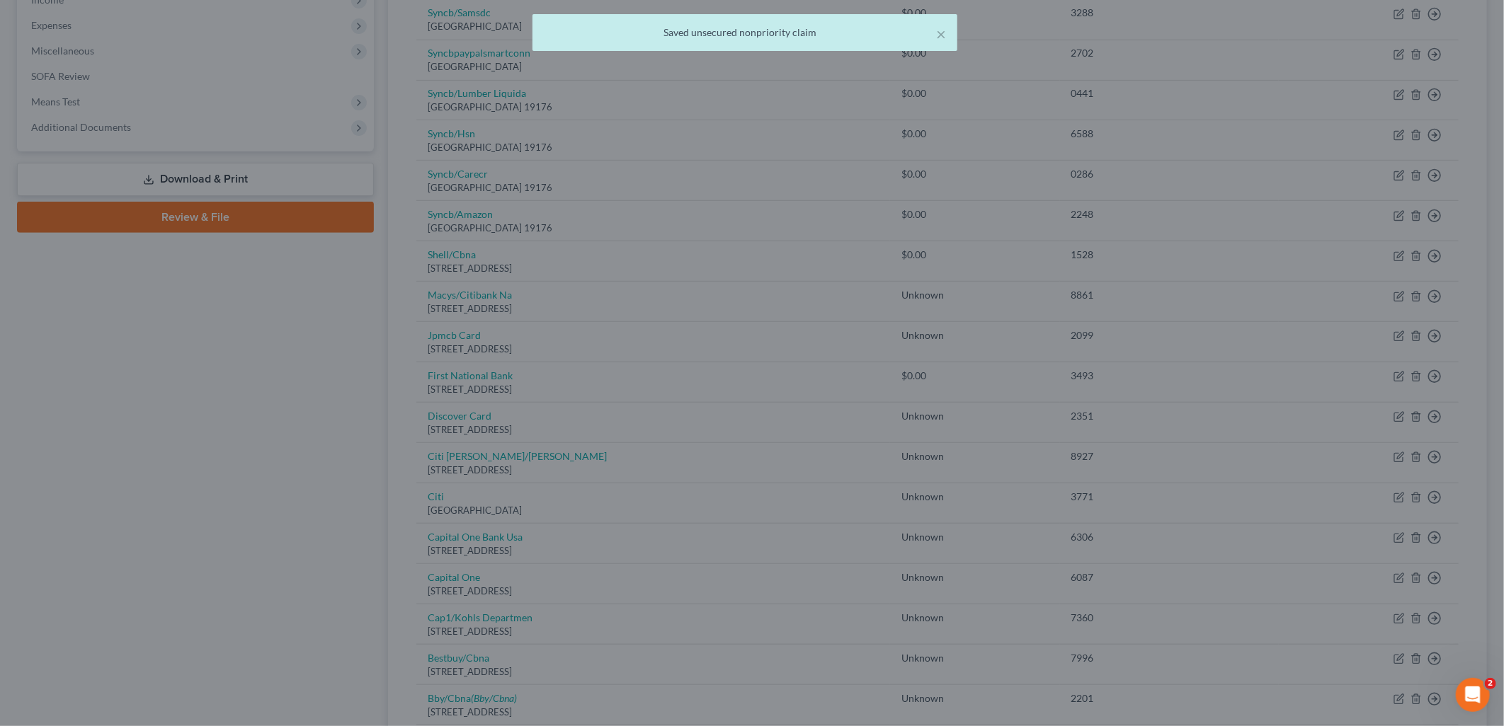
type input "0"
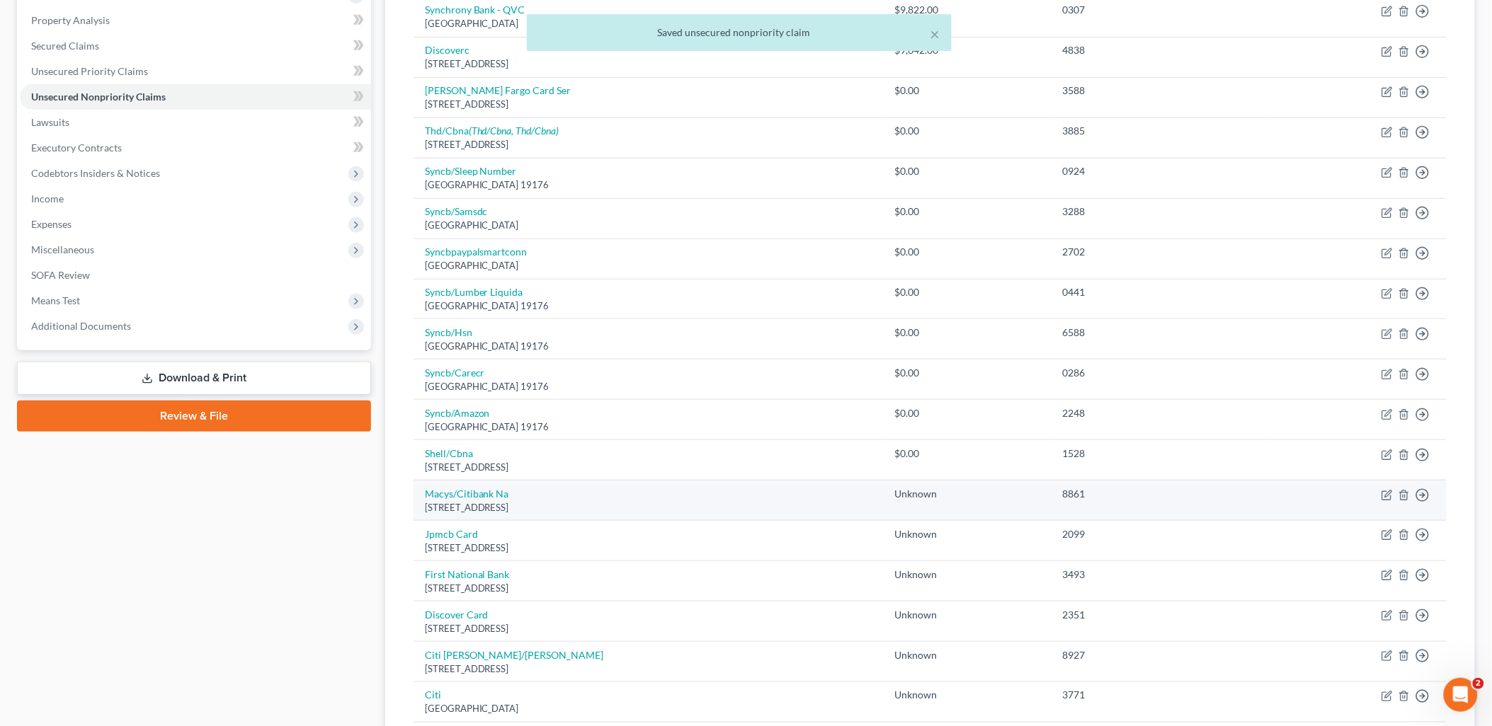
scroll to position [230, 0]
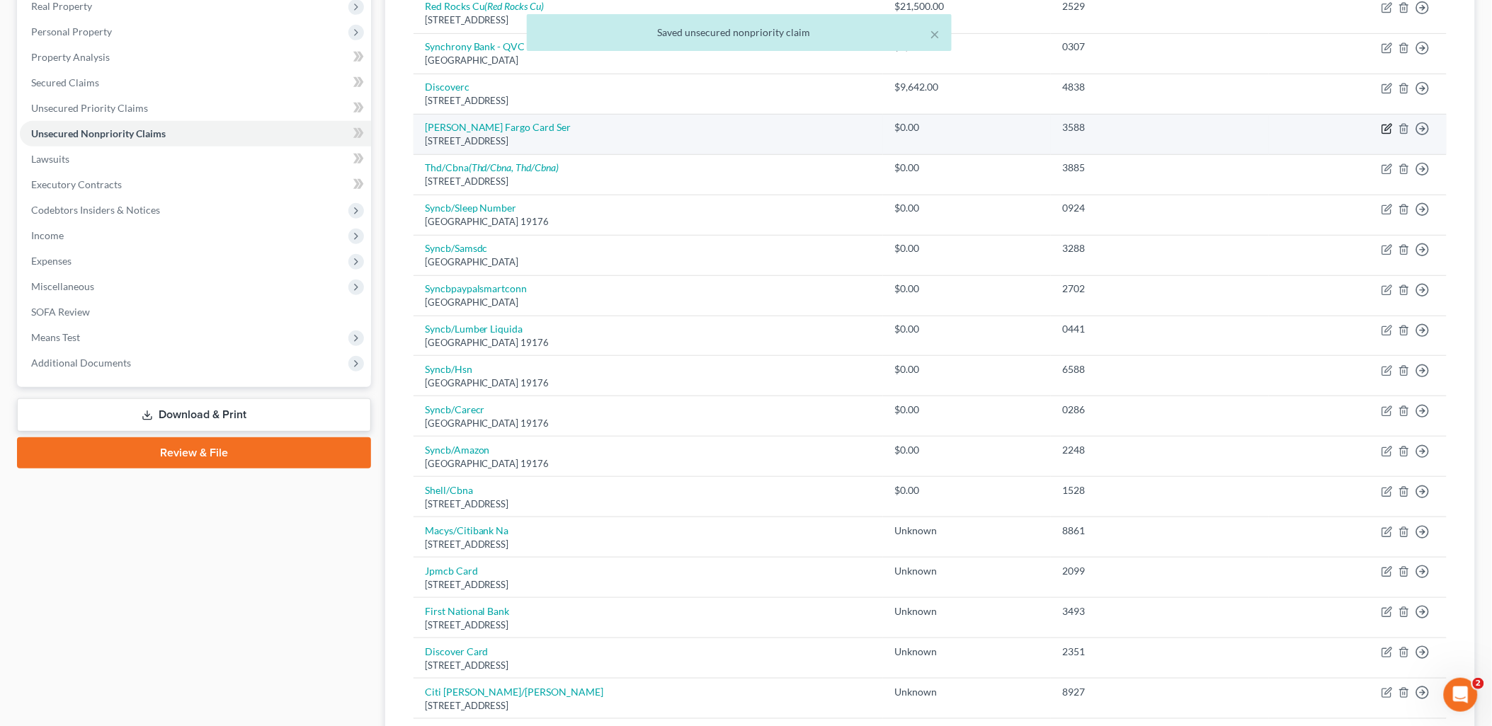
click at [1390, 129] on icon "button" at bounding box center [1386, 129] width 8 height 8
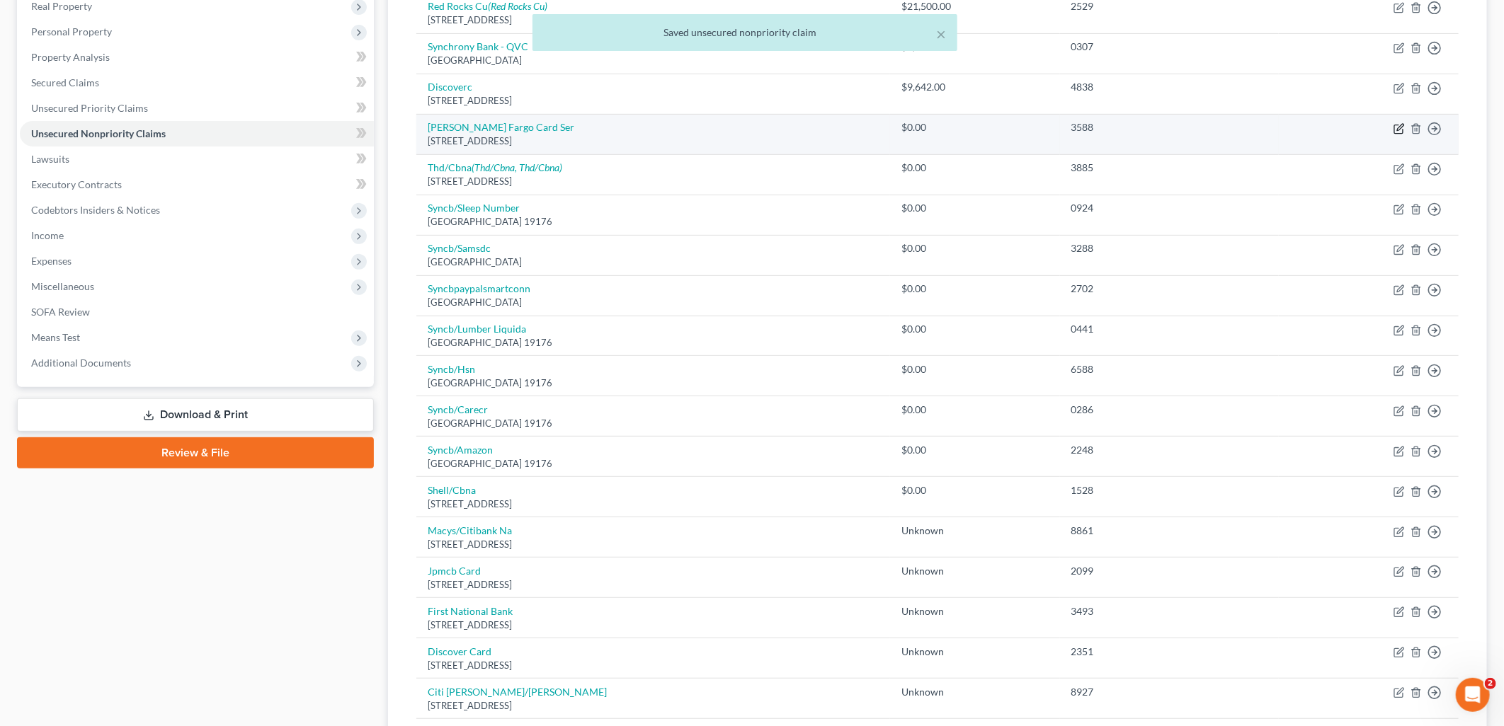
select select "16"
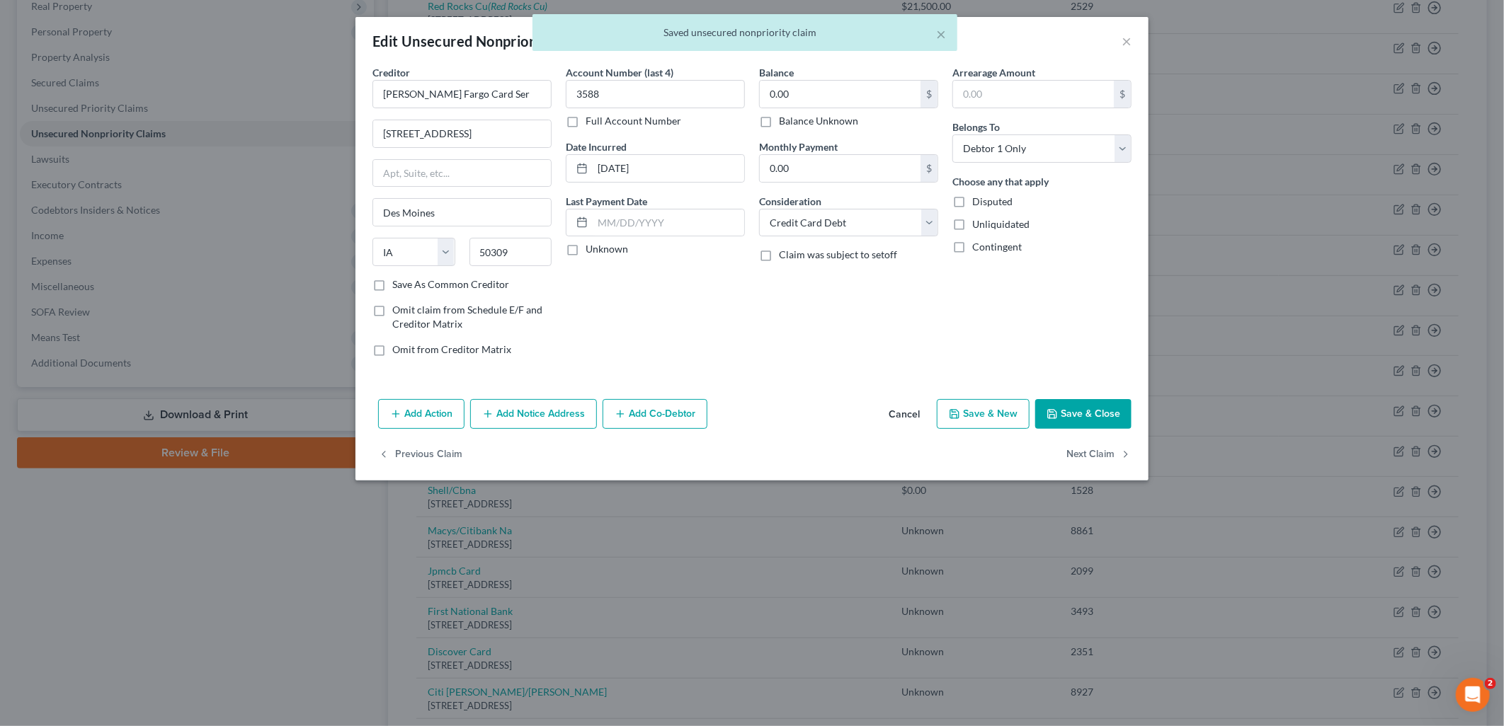
click at [850, 122] on label "Balance Unknown" at bounding box center [818, 121] width 79 height 14
click at [794, 122] on input "Balance Unknown" at bounding box center [788, 118] width 9 height 9
click at [1081, 406] on button "Save & Close" at bounding box center [1083, 414] width 96 height 30
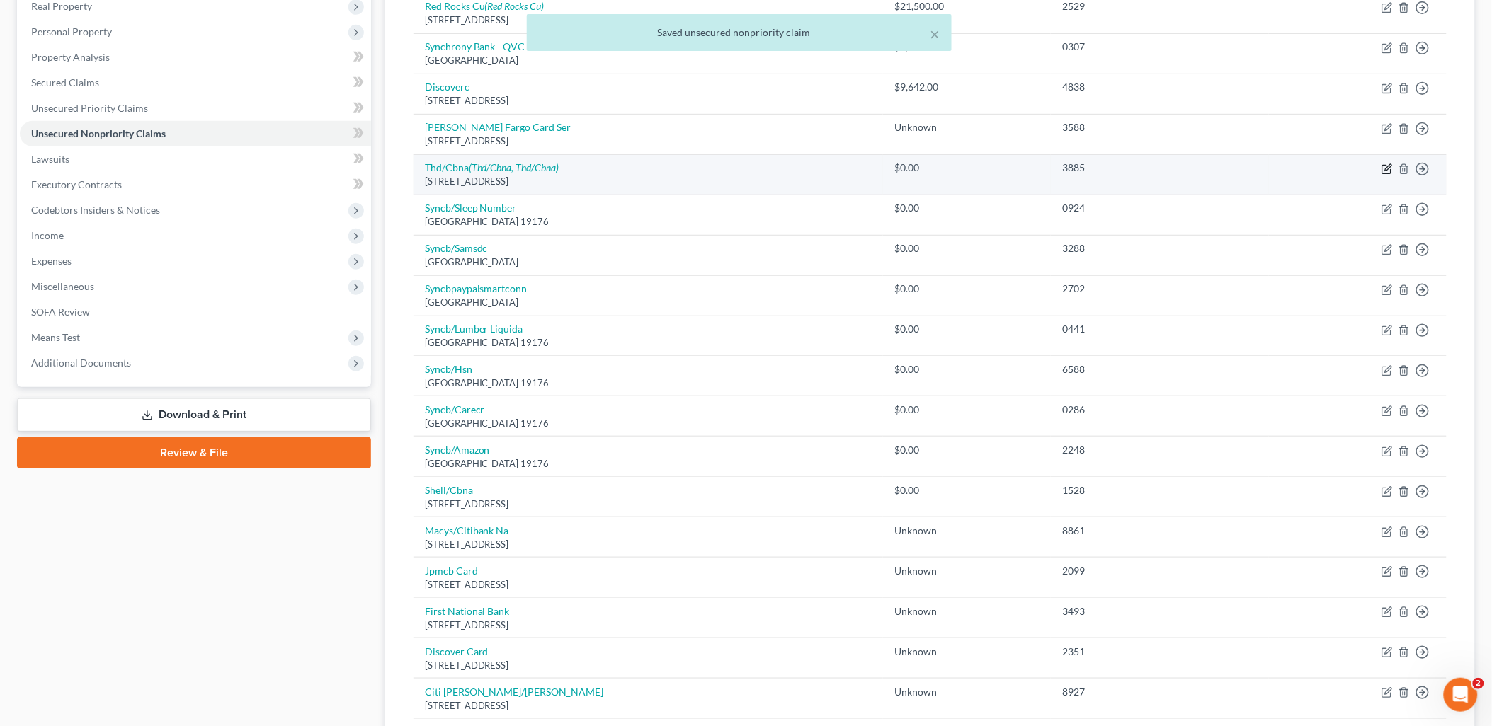
click at [1386, 171] on icon "button" at bounding box center [1386, 169] width 11 height 11
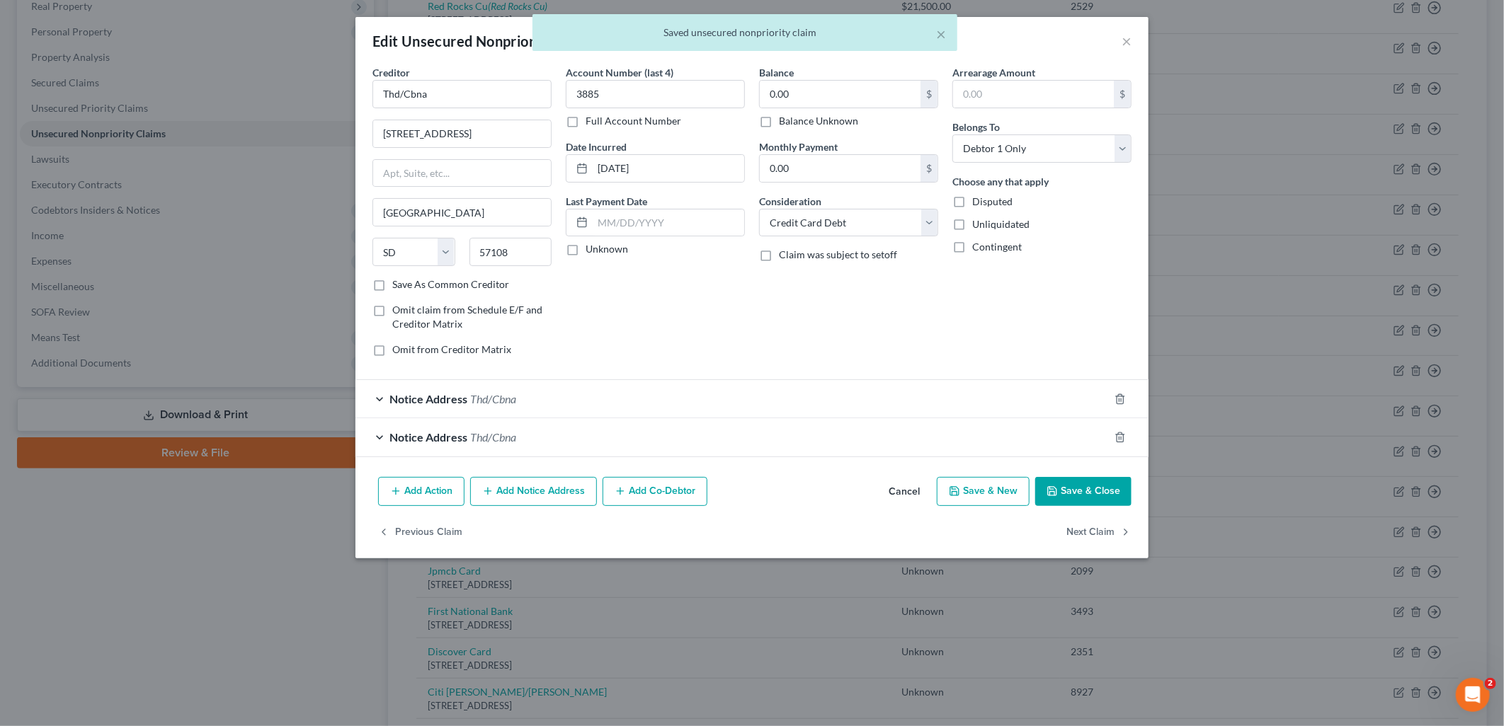
click at [840, 120] on label "Balance Unknown" at bounding box center [818, 121] width 79 height 14
click at [794, 120] on input "Balance Unknown" at bounding box center [788, 118] width 9 height 9
click at [1087, 498] on button "Save & Close" at bounding box center [1083, 492] width 96 height 30
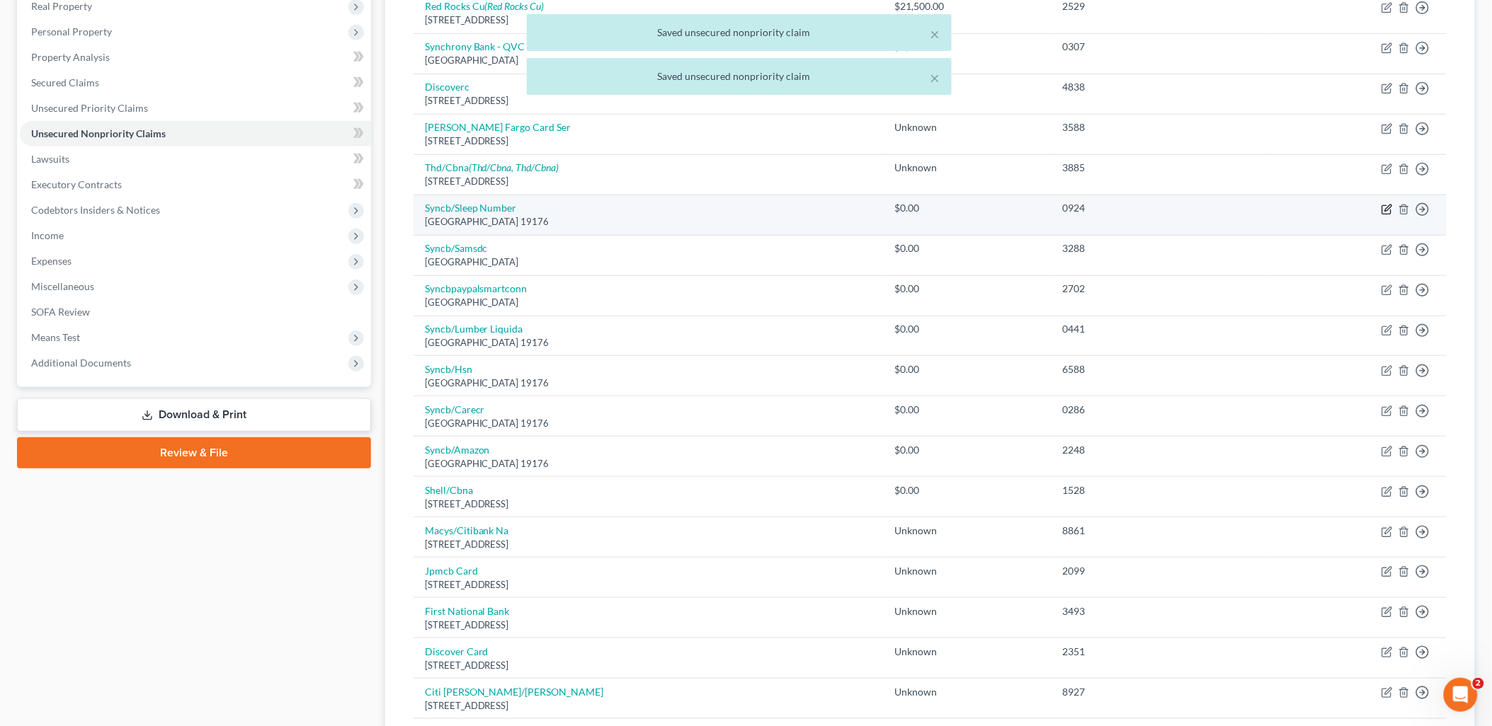
click at [1386, 209] on icon "button" at bounding box center [1386, 209] width 11 height 11
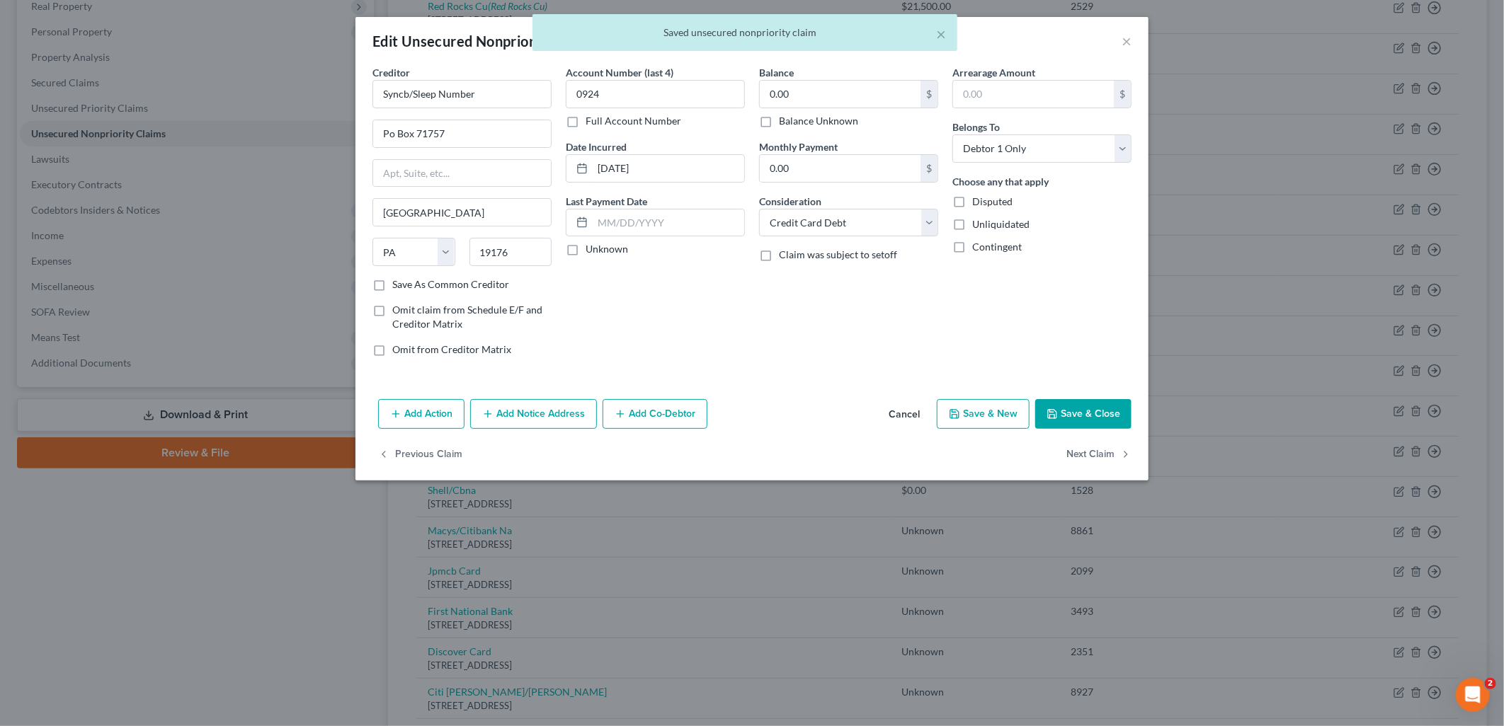
click at [804, 121] on label "Balance Unknown" at bounding box center [818, 121] width 79 height 14
click at [794, 121] on input "Balance Unknown" at bounding box center [788, 118] width 9 height 9
drag, startPoint x: 1087, startPoint y: 416, endPoint x: 1313, endPoint y: 342, distance: 237.1
click at [1087, 416] on button "Save & Close" at bounding box center [1083, 414] width 96 height 30
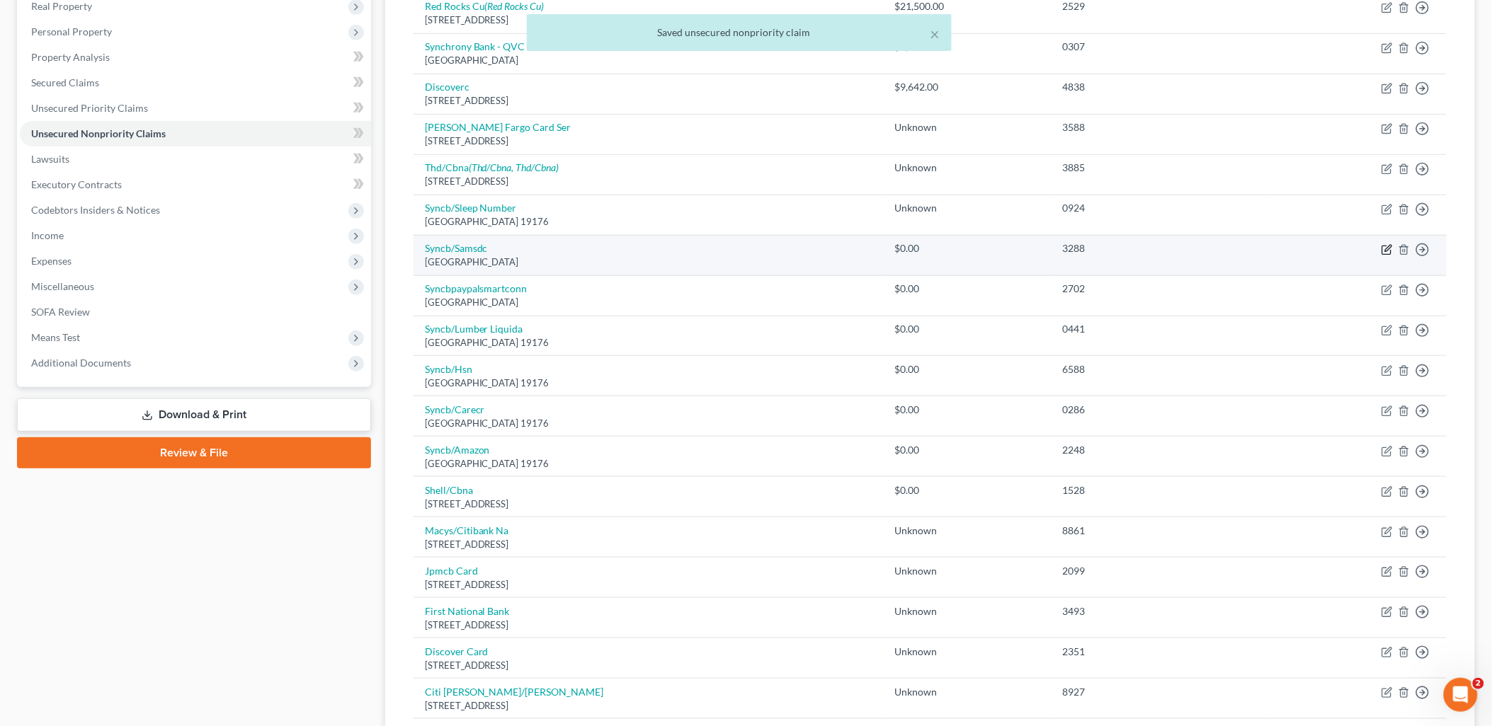
click at [1386, 244] on icon "button" at bounding box center [1386, 249] width 11 height 11
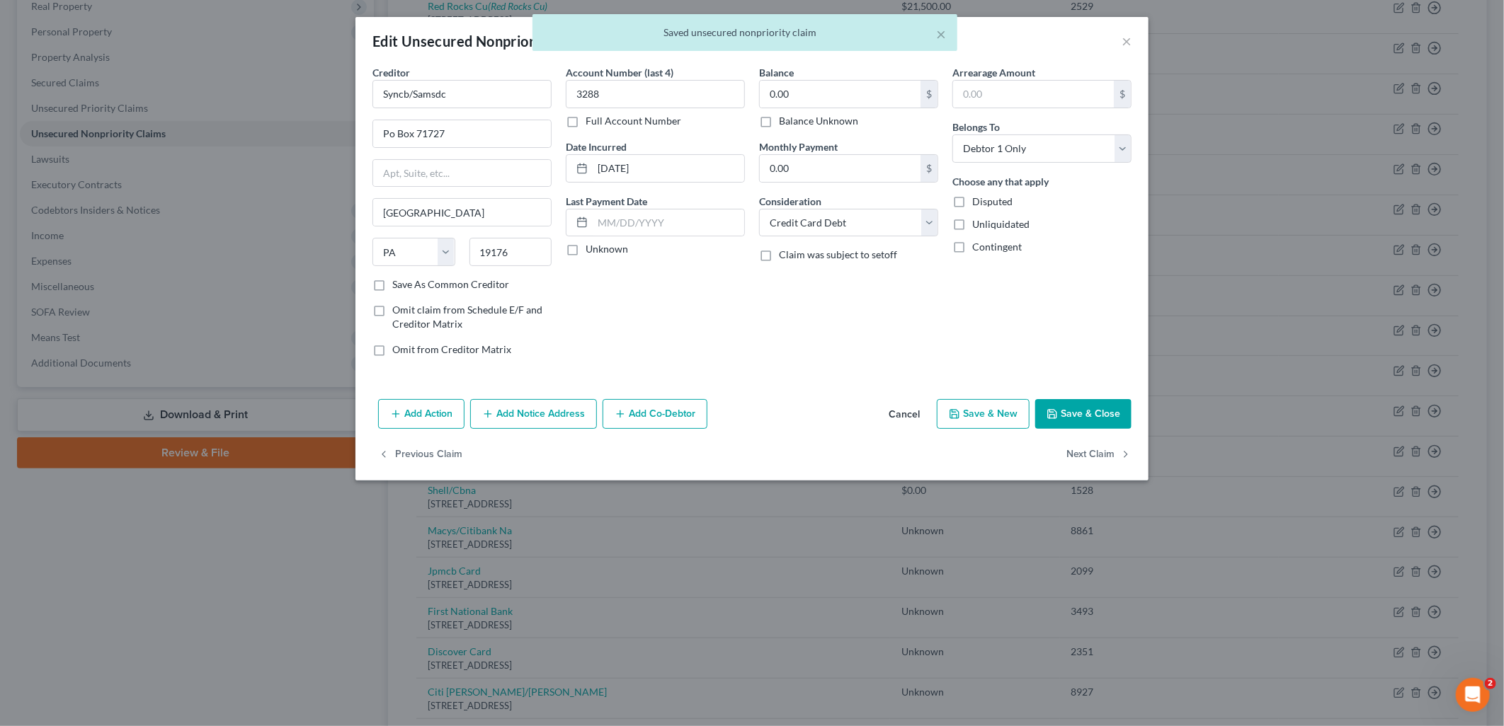
click at [828, 115] on label "Balance Unknown" at bounding box center [818, 121] width 79 height 14
click at [794, 115] on input "Balance Unknown" at bounding box center [788, 118] width 9 height 9
click at [1099, 419] on button "Save & Close" at bounding box center [1083, 414] width 96 height 30
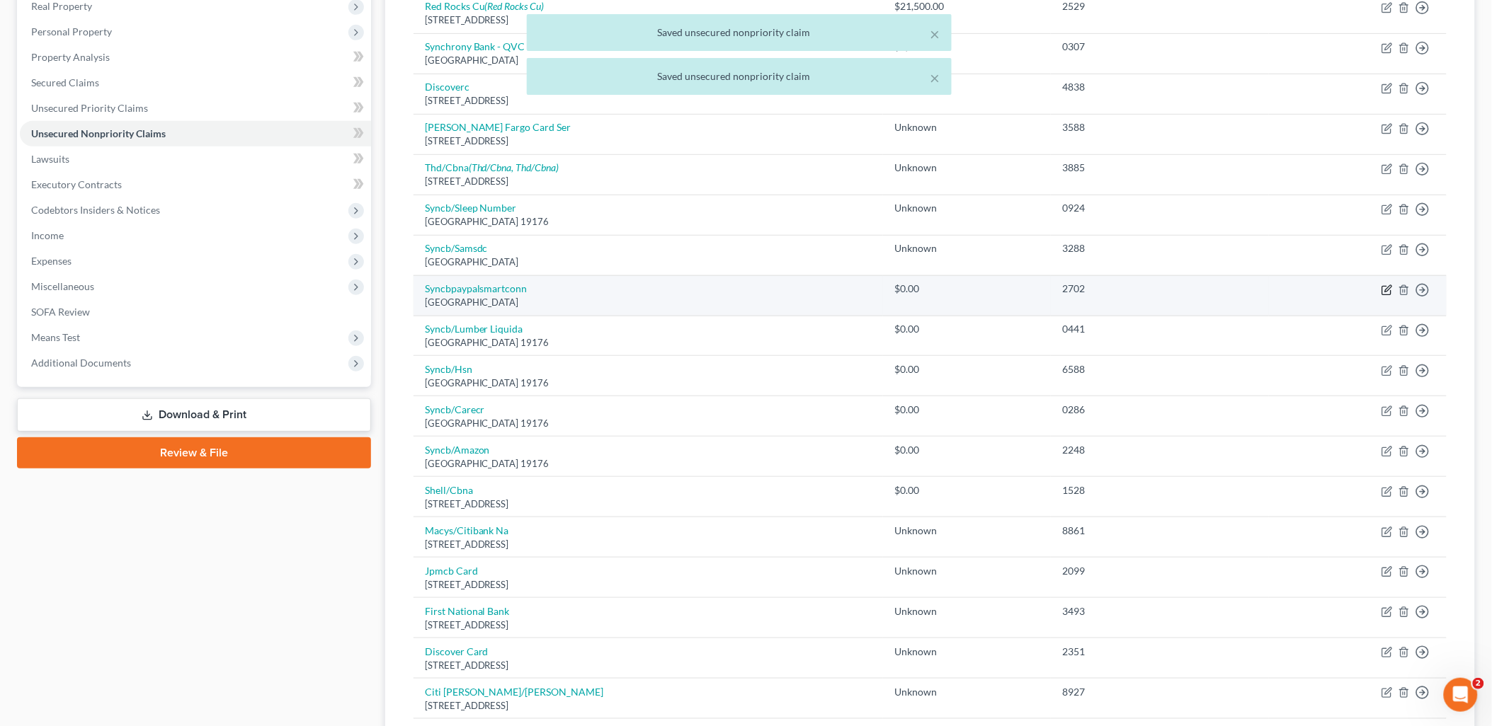
click at [1392, 288] on icon "button" at bounding box center [1386, 290] width 11 height 11
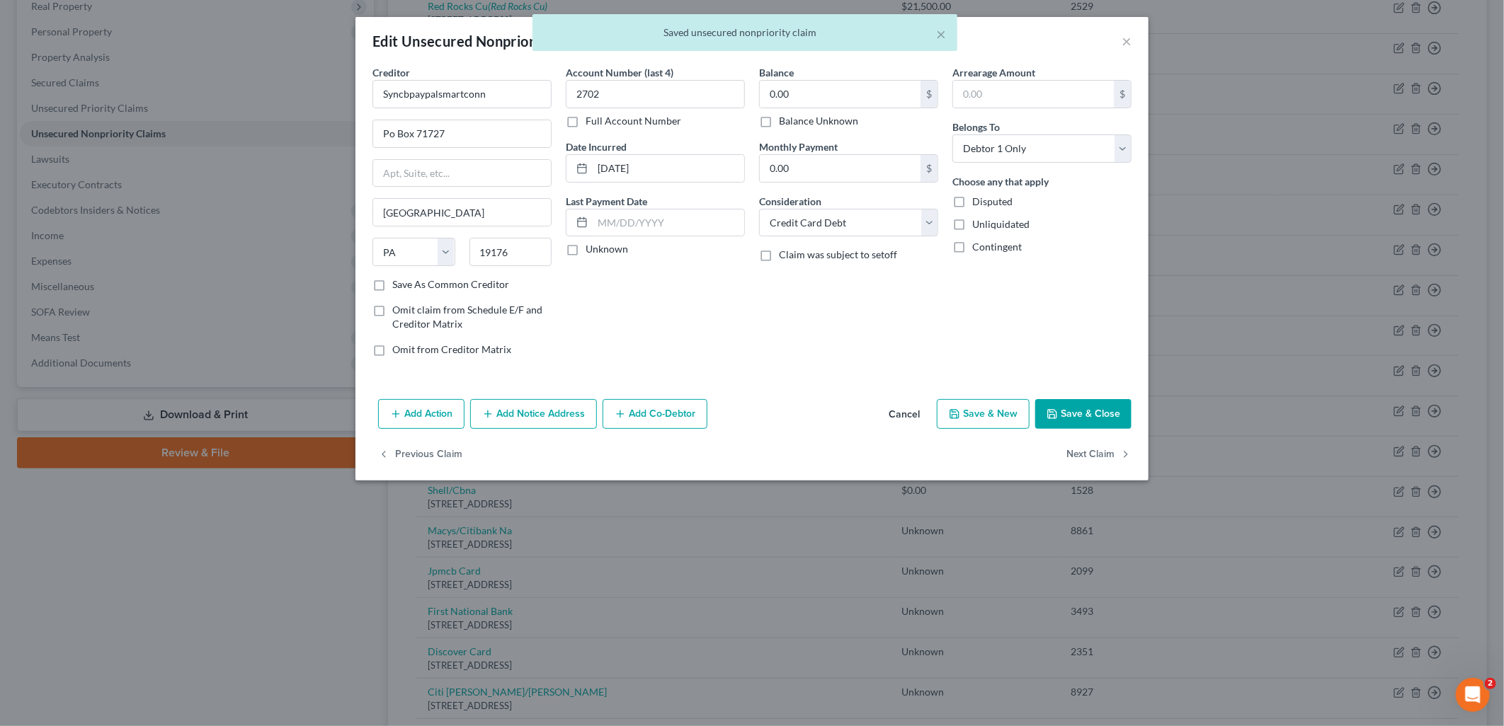
click at [846, 117] on label "Balance Unknown" at bounding box center [818, 121] width 79 height 14
click at [794, 117] on input "Balance Unknown" at bounding box center [788, 118] width 9 height 9
click at [1085, 413] on button "Save & Close" at bounding box center [1083, 414] width 96 height 30
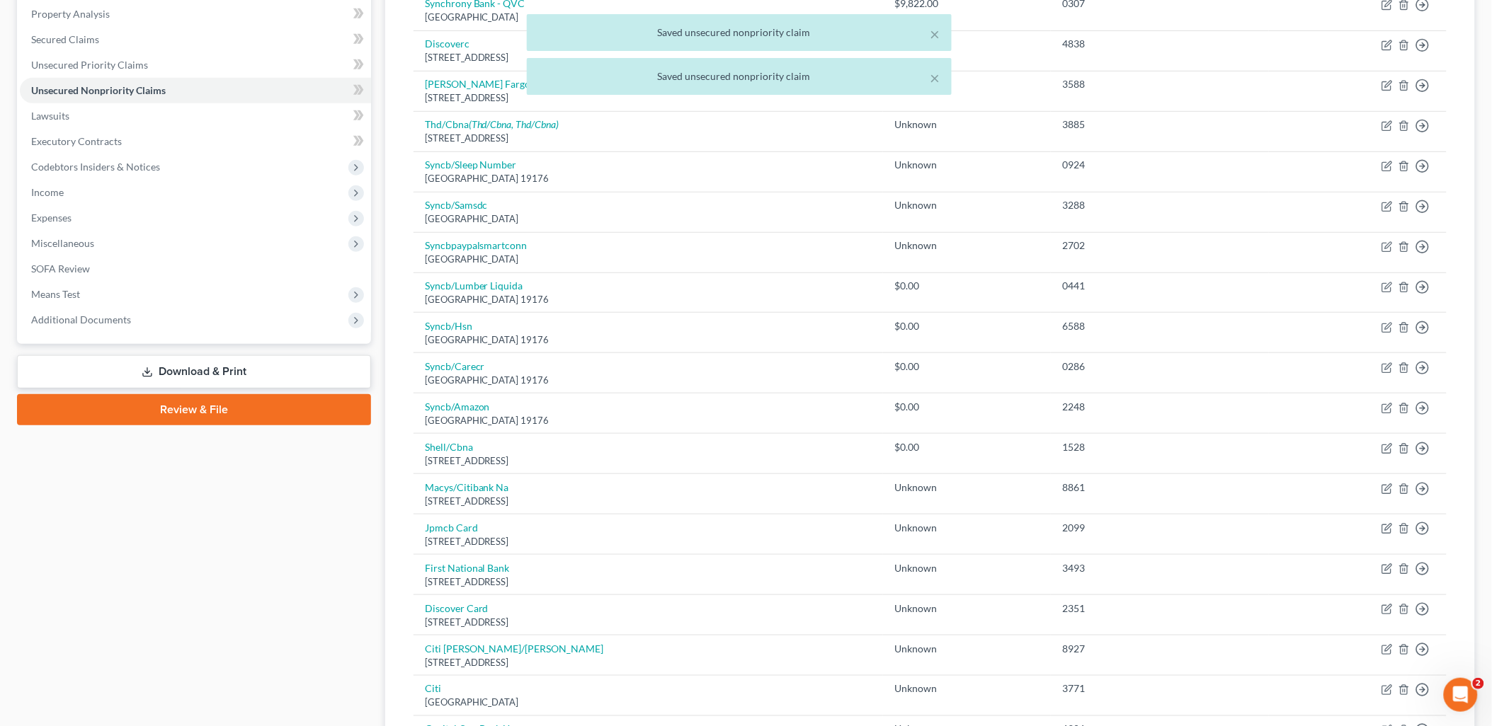
scroll to position [309, 0]
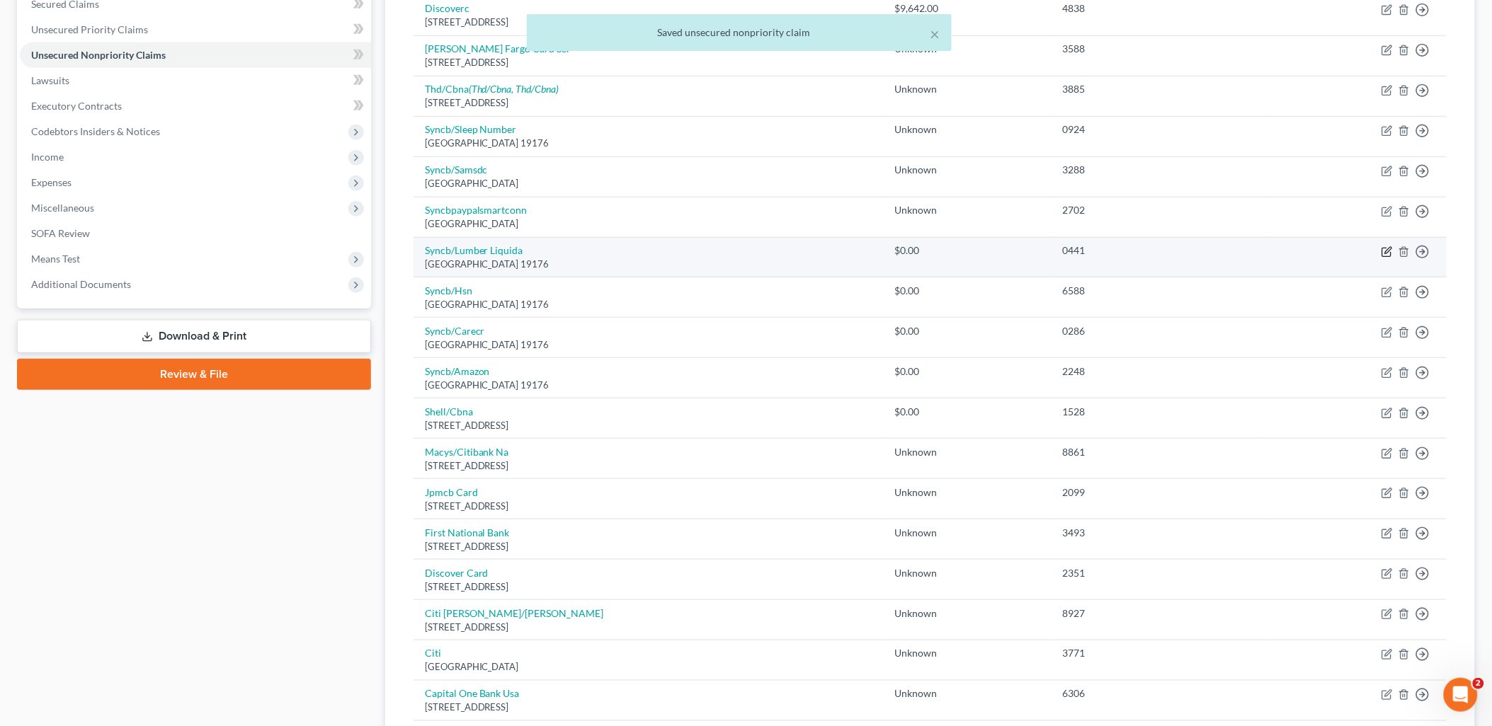
click at [1386, 256] on icon "button" at bounding box center [1386, 251] width 11 height 11
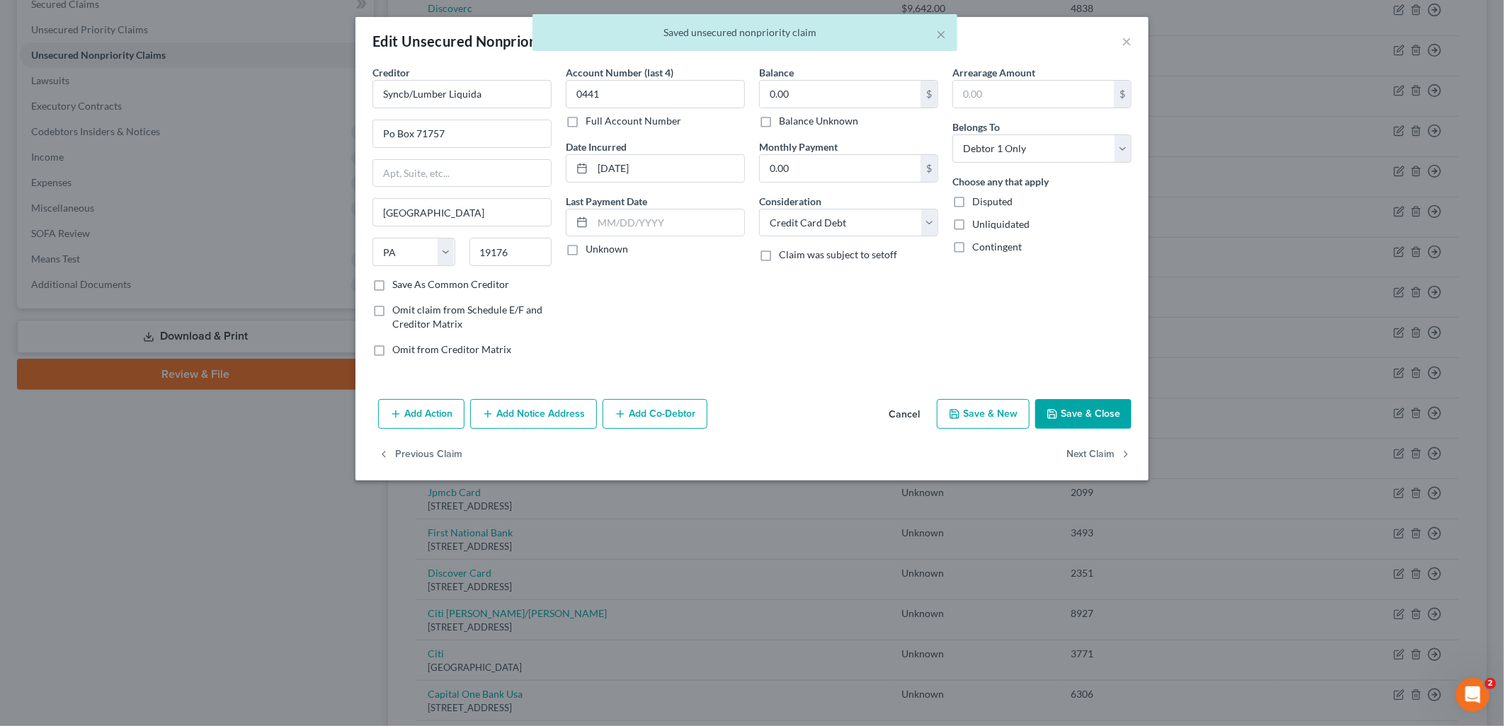
click at [779, 122] on label "Balance Unknown" at bounding box center [818, 121] width 79 height 14
click at [784, 122] on input "Balance Unknown" at bounding box center [788, 118] width 9 height 9
click at [1092, 415] on button "Save & Close" at bounding box center [1083, 414] width 96 height 30
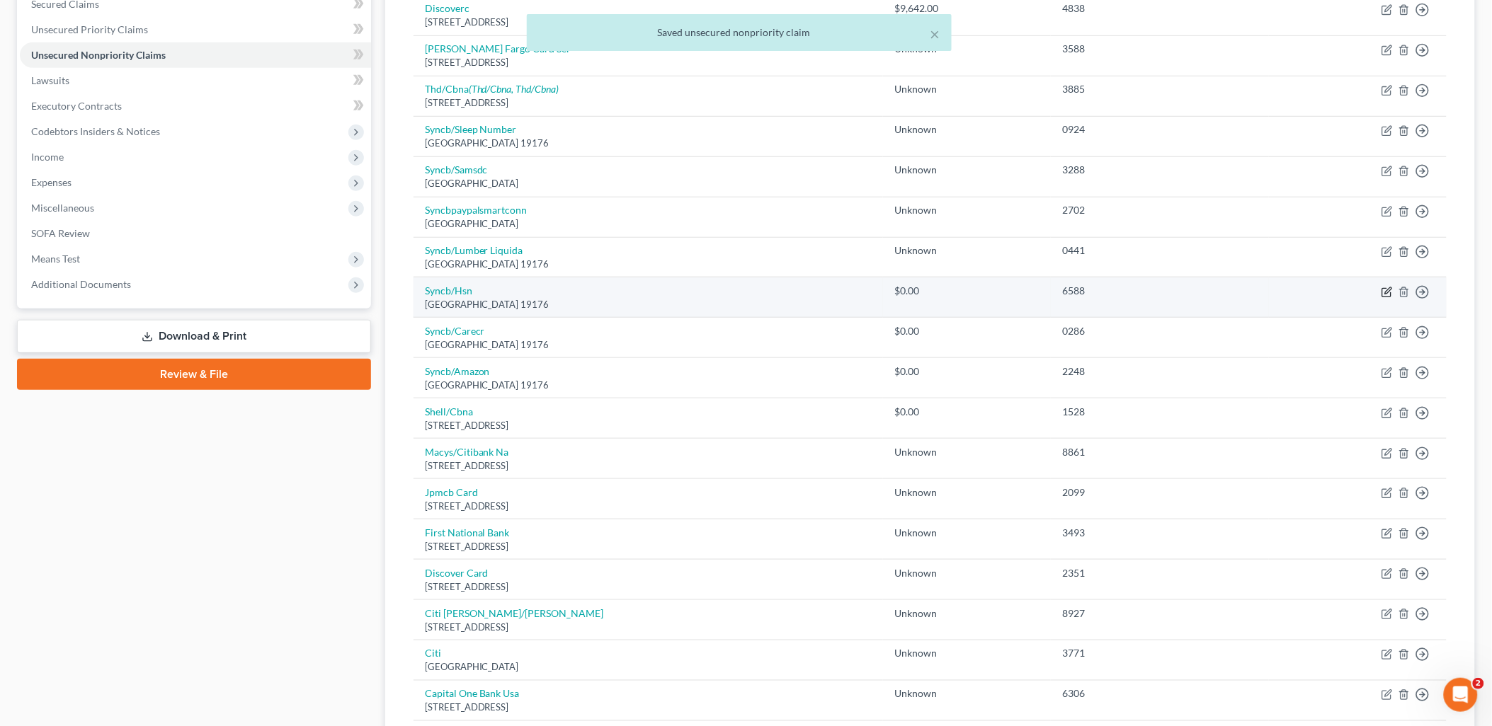
click at [1385, 287] on icon "button" at bounding box center [1386, 292] width 11 height 11
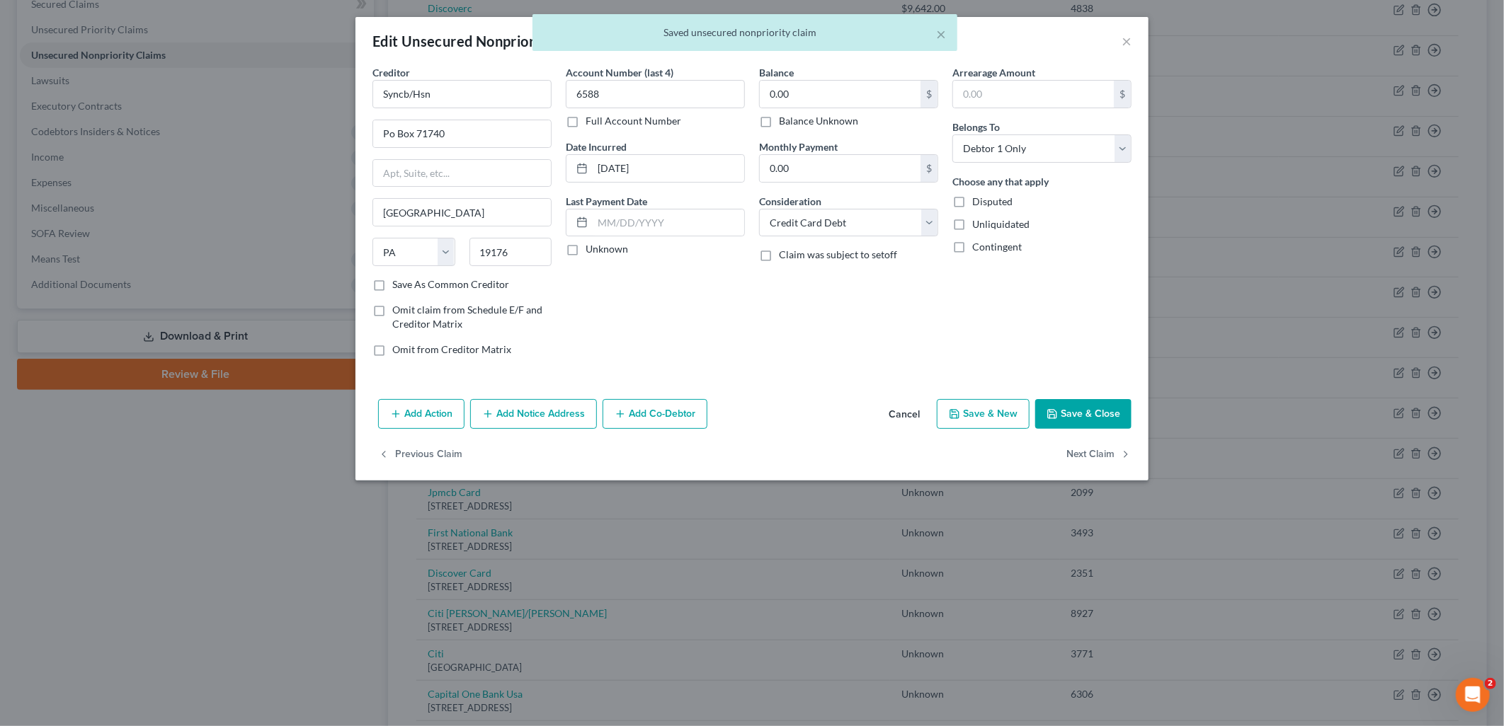
drag, startPoint x: 765, startPoint y: 121, endPoint x: 1039, endPoint y: 427, distance: 410.6
click at [779, 121] on label "Balance Unknown" at bounding box center [818, 121] width 79 height 14
click at [784, 121] on input "Balance Unknown" at bounding box center [788, 118] width 9 height 9
click at [1093, 422] on button "Save & Close" at bounding box center [1083, 414] width 96 height 30
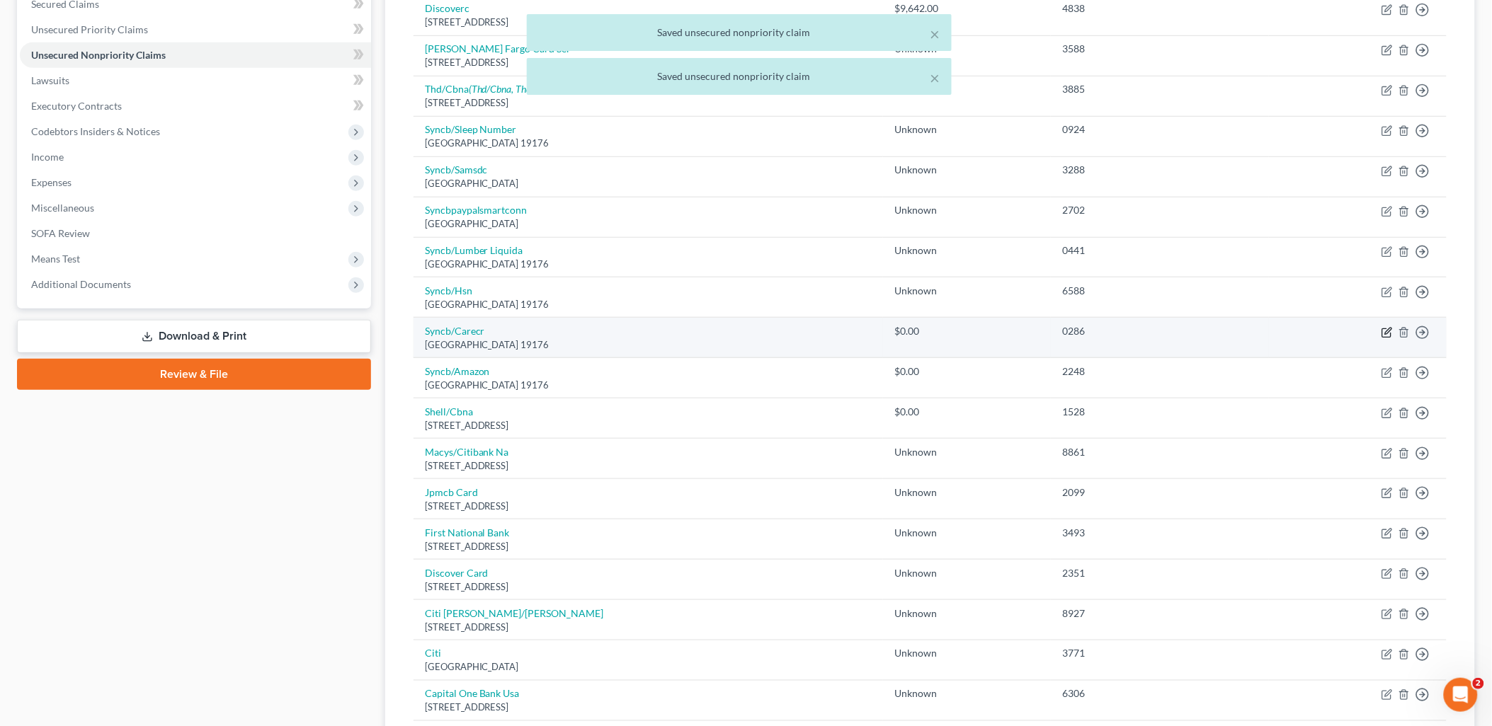
click at [1389, 333] on icon "button" at bounding box center [1386, 332] width 11 height 11
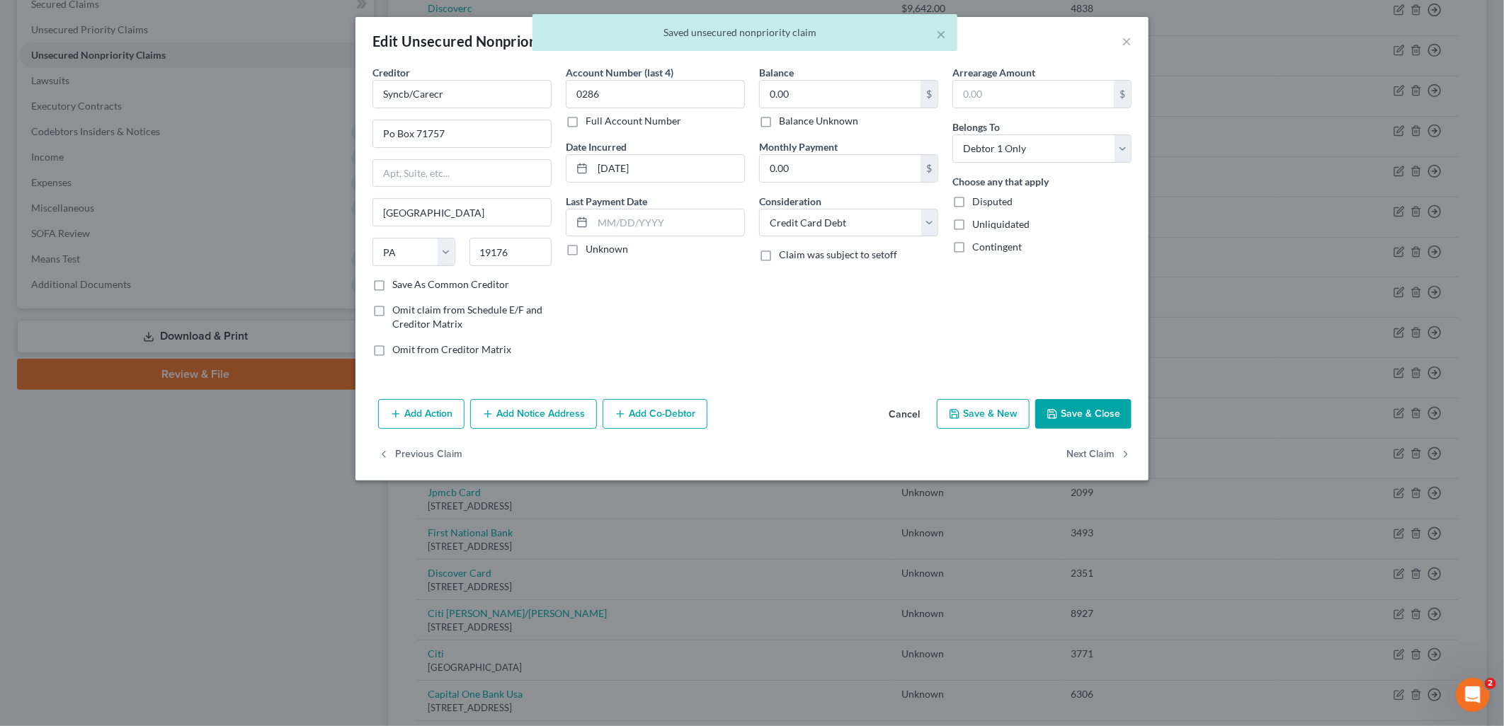
click at [779, 121] on label "Balance Unknown" at bounding box center [818, 121] width 79 height 14
click at [784, 121] on input "Balance Unknown" at bounding box center [788, 118] width 9 height 9
click at [1078, 405] on button "Save & Close" at bounding box center [1083, 414] width 96 height 30
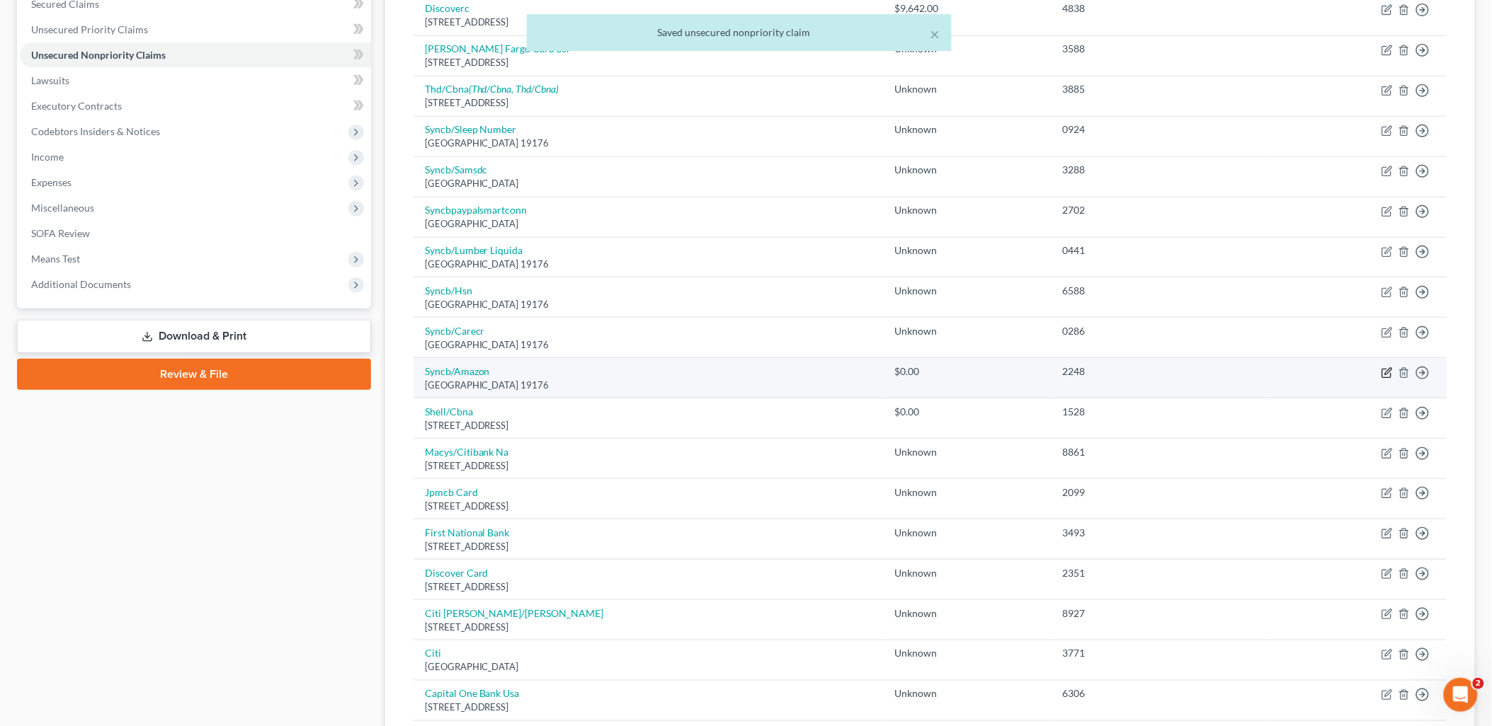
click at [1383, 373] on icon "button" at bounding box center [1386, 372] width 11 height 11
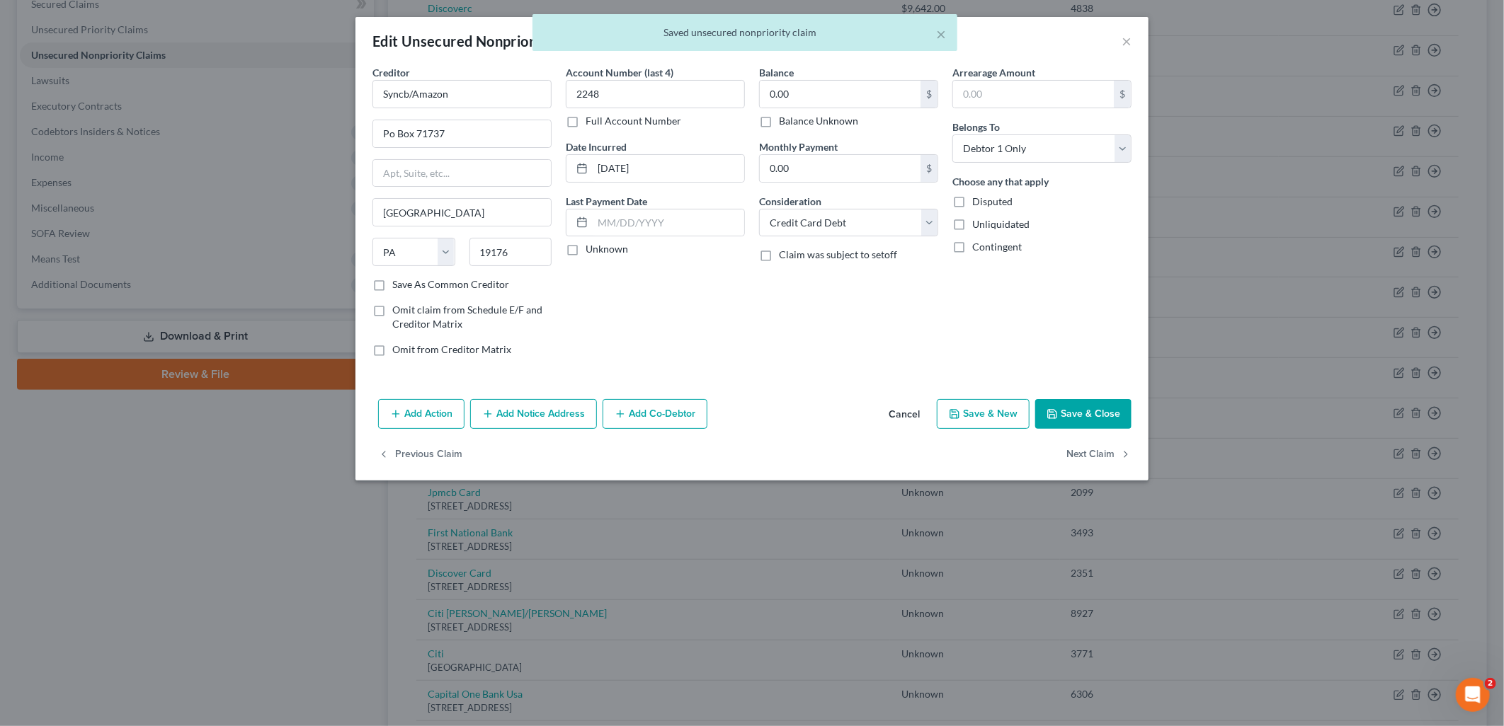
click at [812, 123] on label "Balance Unknown" at bounding box center [818, 121] width 79 height 14
click at [794, 123] on input "Balance Unknown" at bounding box center [788, 118] width 9 height 9
click at [1088, 409] on button "Save & Close" at bounding box center [1083, 414] width 96 height 30
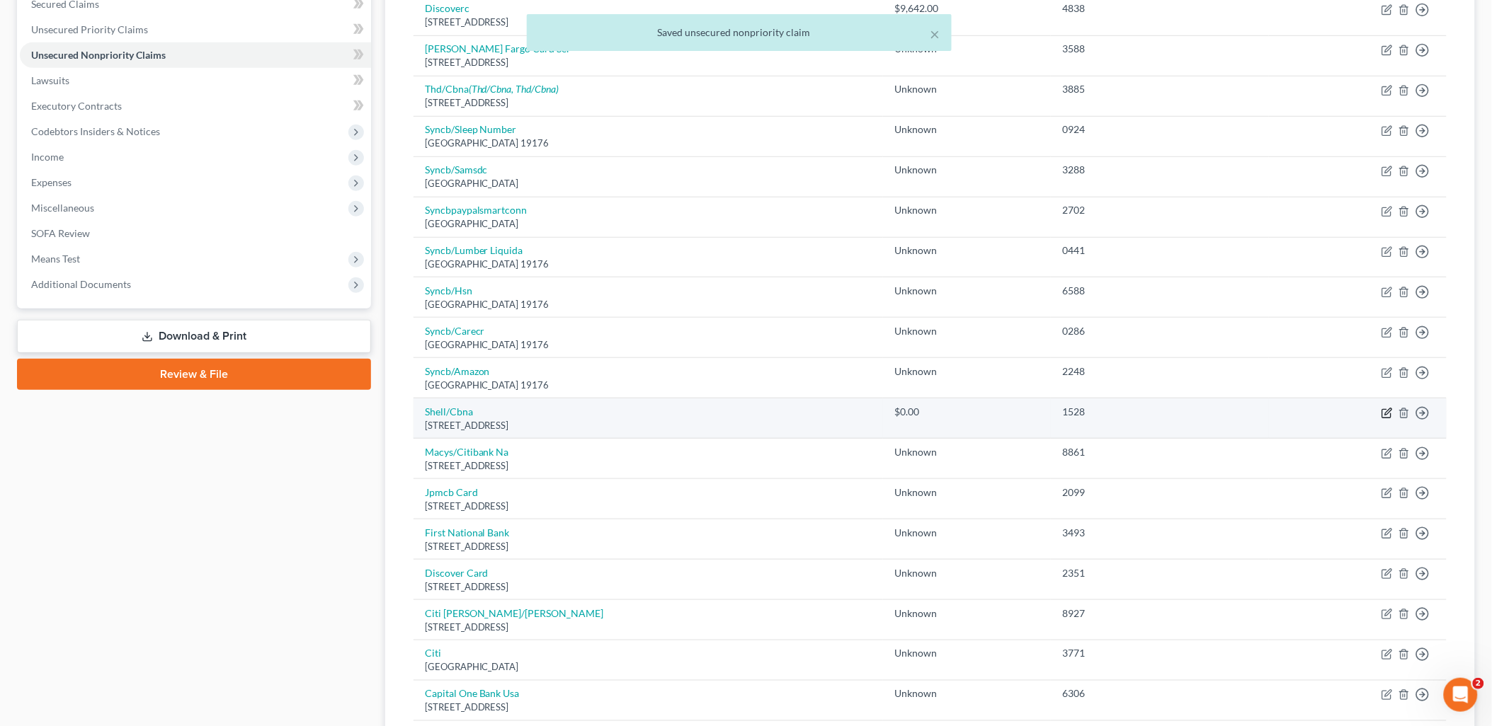
click at [1386, 415] on icon "button" at bounding box center [1386, 413] width 11 height 11
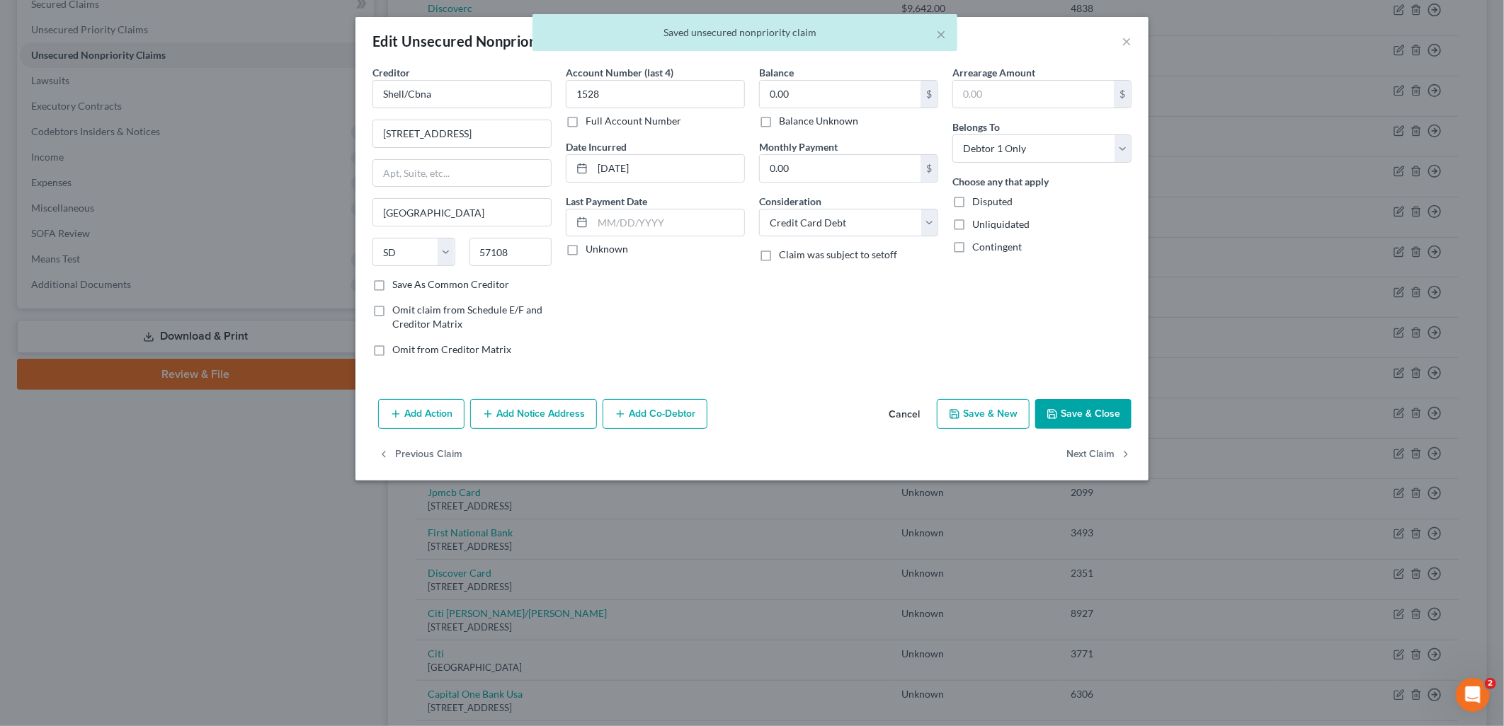
click at [821, 118] on label "Balance Unknown" at bounding box center [818, 121] width 79 height 14
click at [794, 118] on input "Balance Unknown" at bounding box center [788, 118] width 9 height 9
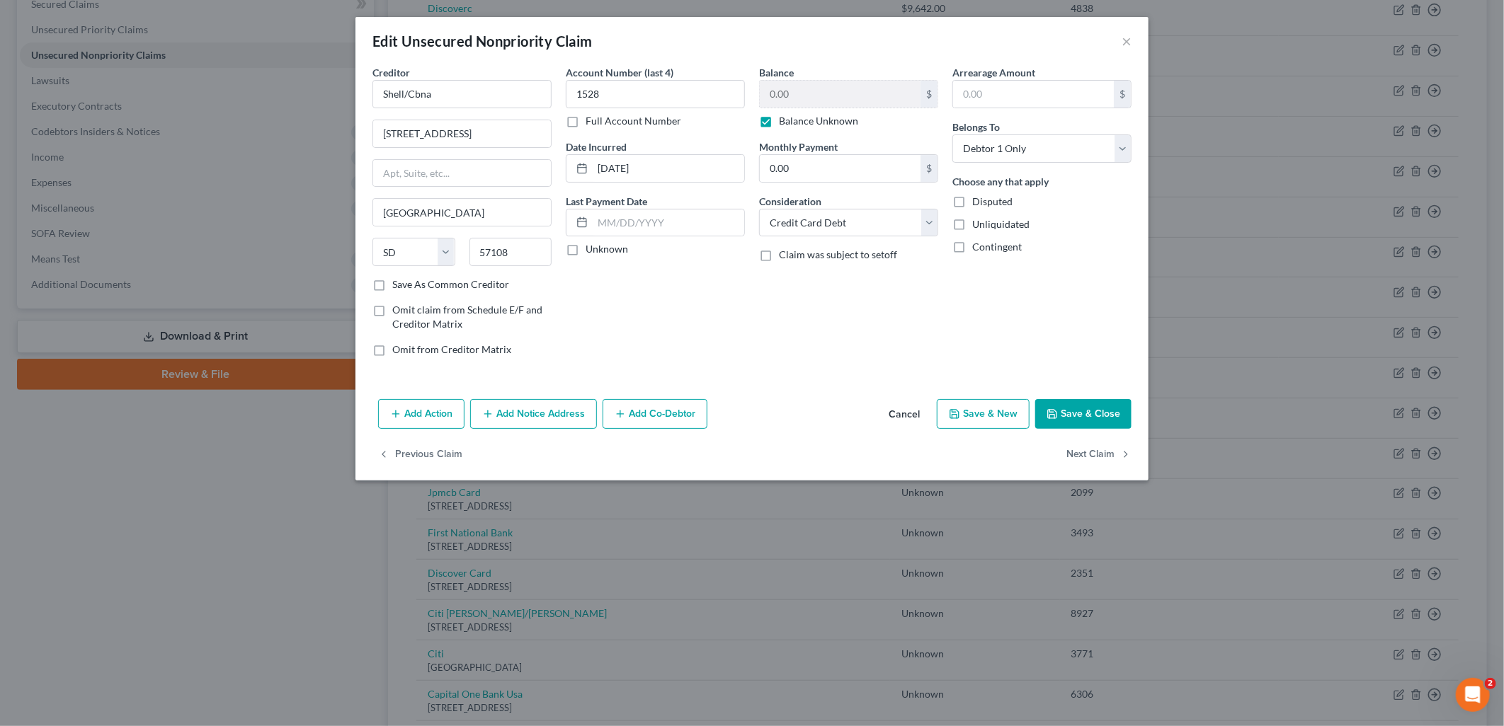
click at [1099, 429] on div "Add Action Add Notice Address Add Co-Debtor Cancel Save & New Save & Close" at bounding box center [751, 417] width 793 height 47
click at [1100, 392] on div "Creditor * Shell/Cbna 5800 [GEOGRAPHIC_DATA] [GEOGRAPHIC_DATA] [US_STATE][GEOGR…" at bounding box center [751, 229] width 793 height 329
click at [1103, 409] on button "Save & Close" at bounding box center [1083, 414] width 96 height 30
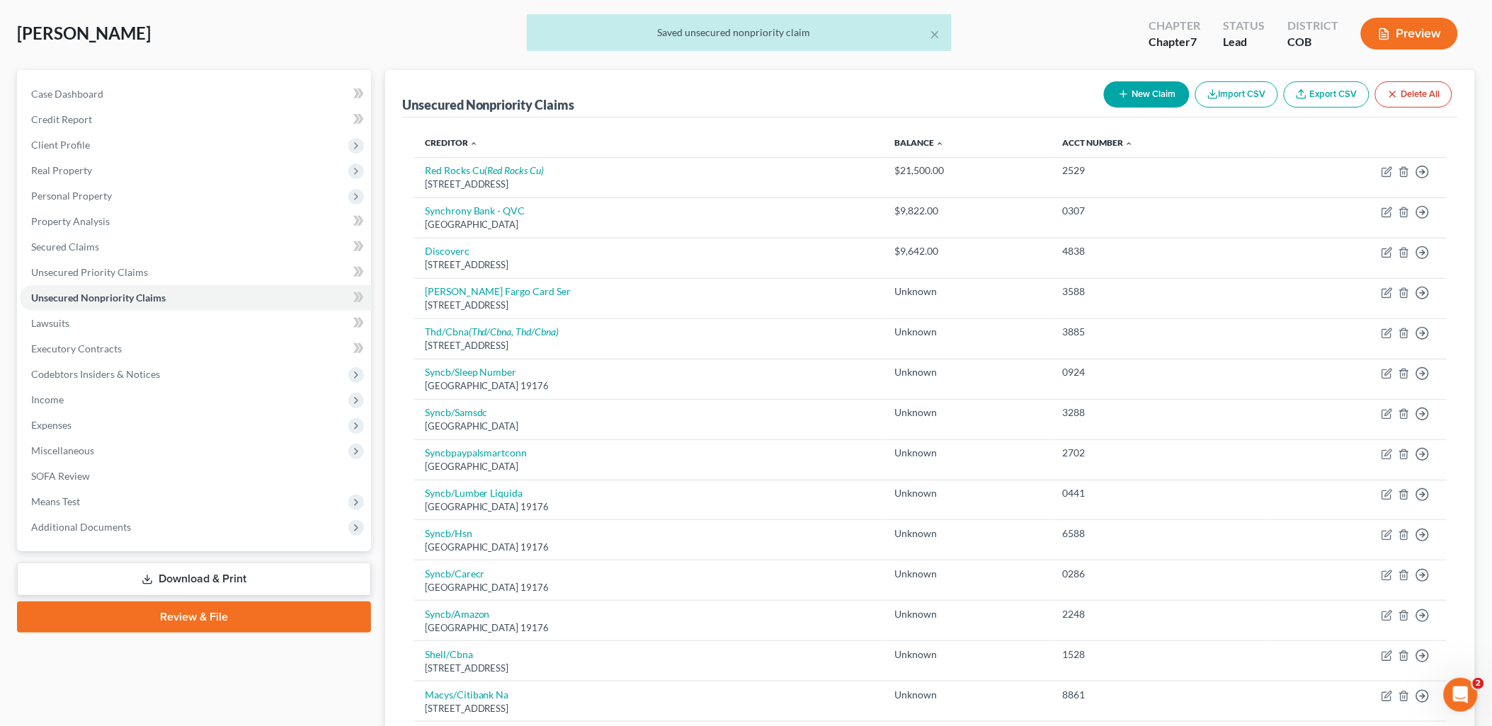
scroll to position [0, 0]
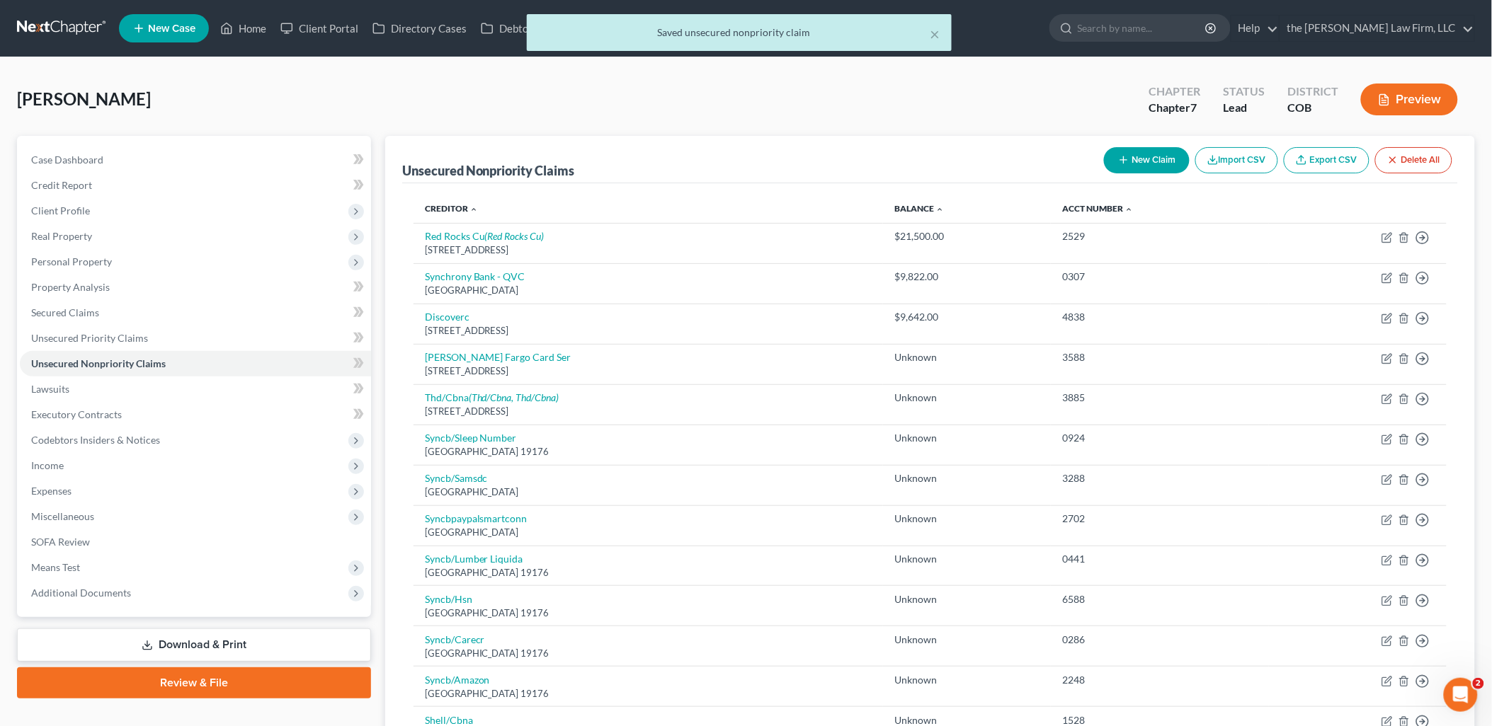
click at [1108, 153] on button "New Claim" at bounding box center [1147, 160] width 86 height 26
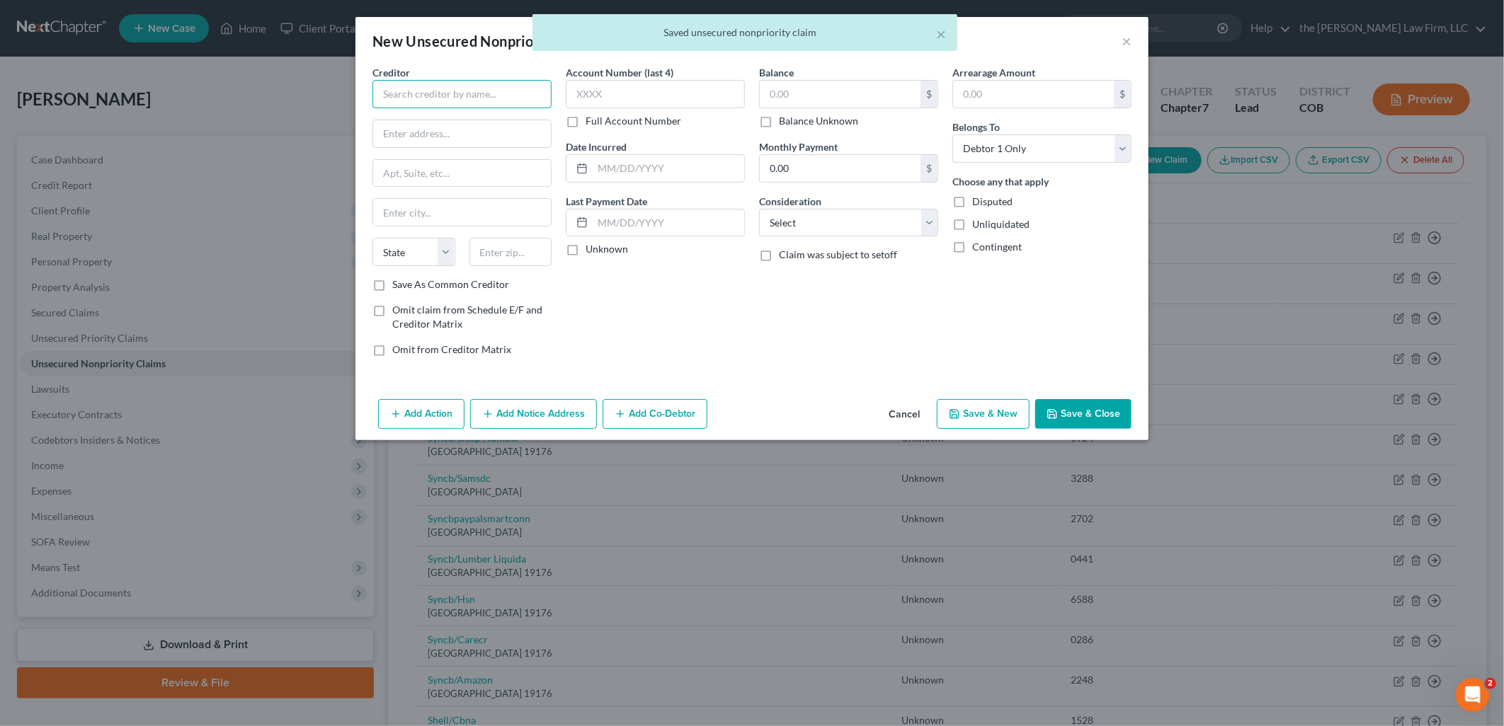
click at [498, 104] on input "text" at bounding box center [461, 94] width 179 height 28
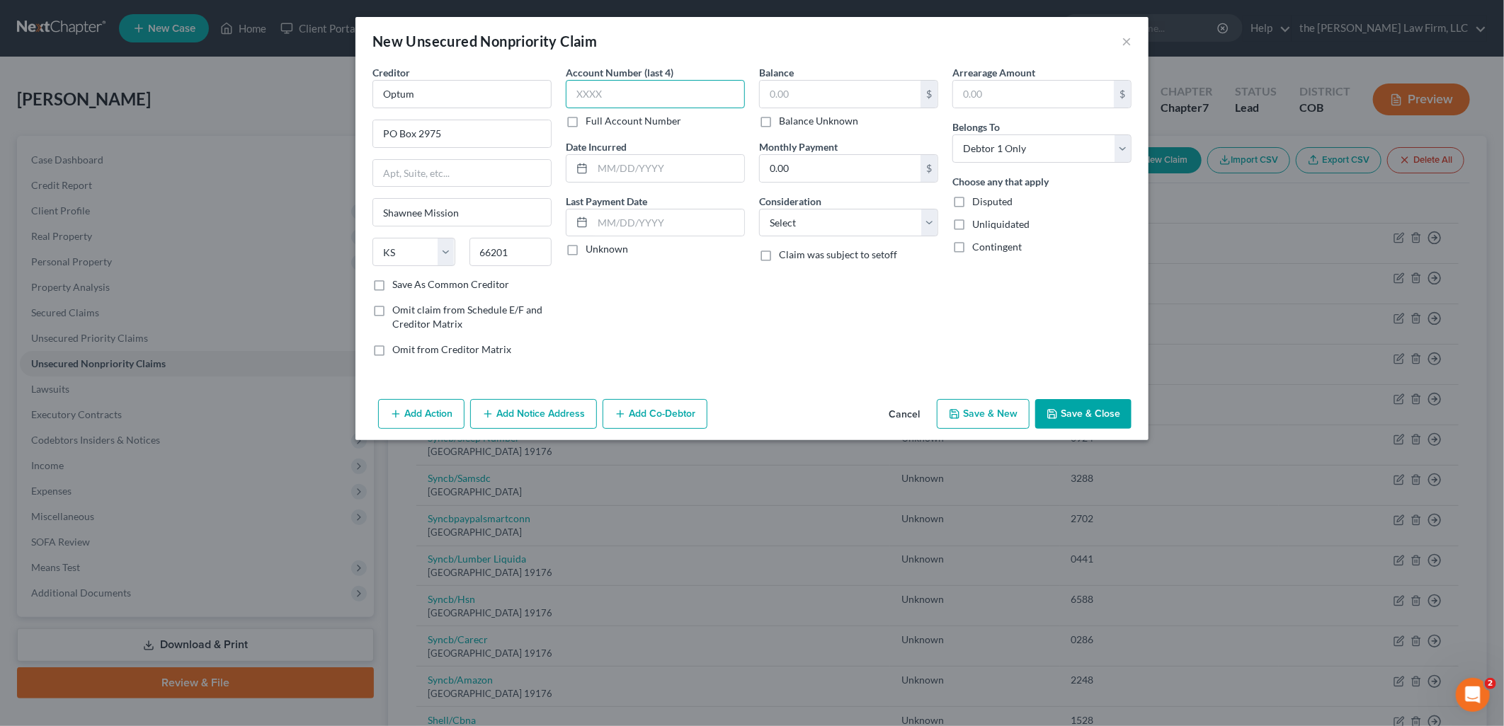
click at [699, 90] on input "text" at bounding box center [655, 94] width 179 height 28
click at [770, 103] on input "text" at bounding box center [840, 94] width 161 height 27
click at [812, 103] on input "462." at bounding box center [840, 94] width 161 height 27
click at [1091, 404] on button "Save & Close" at bounding box center [1083, 414] width 96 height 30
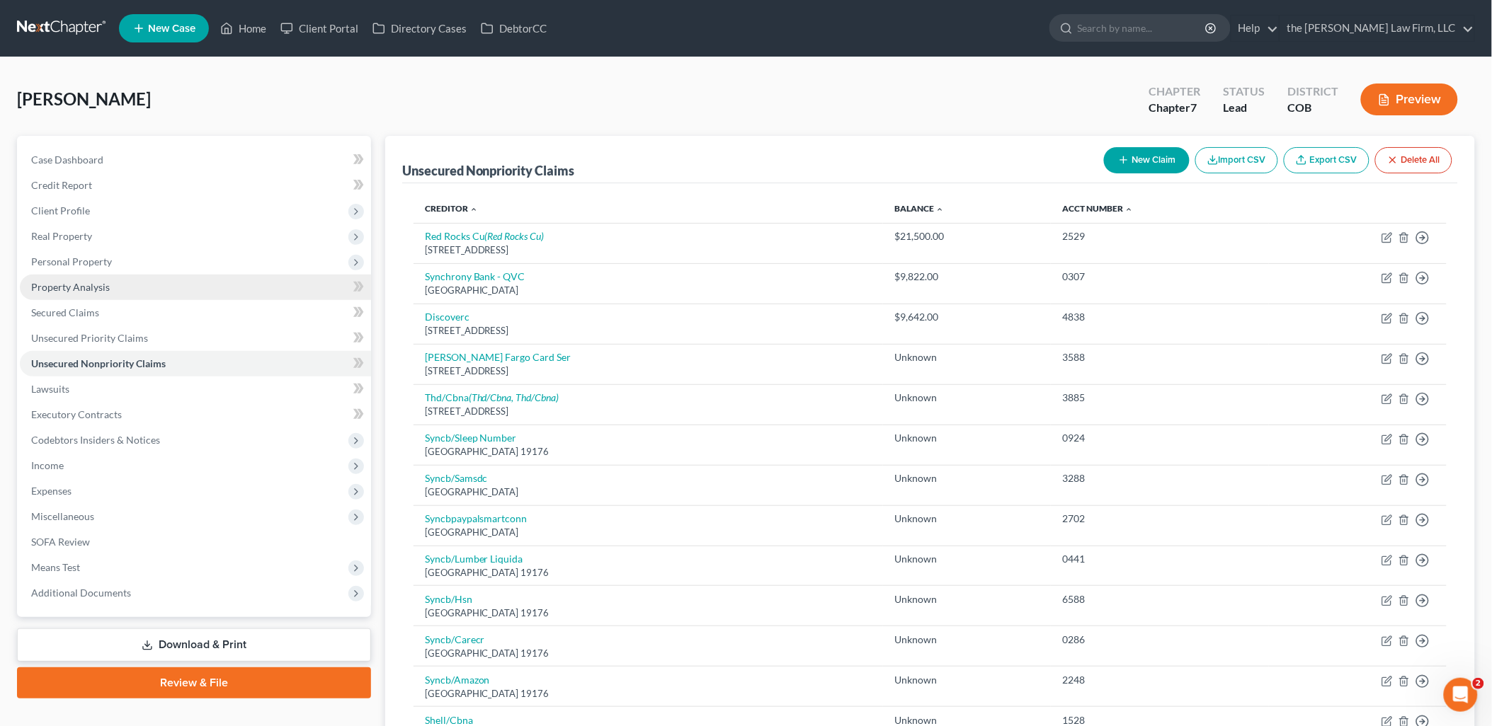
click at [52, 288] on span "Property Analysis" at bounding box center [70, 287] width 79 height 12
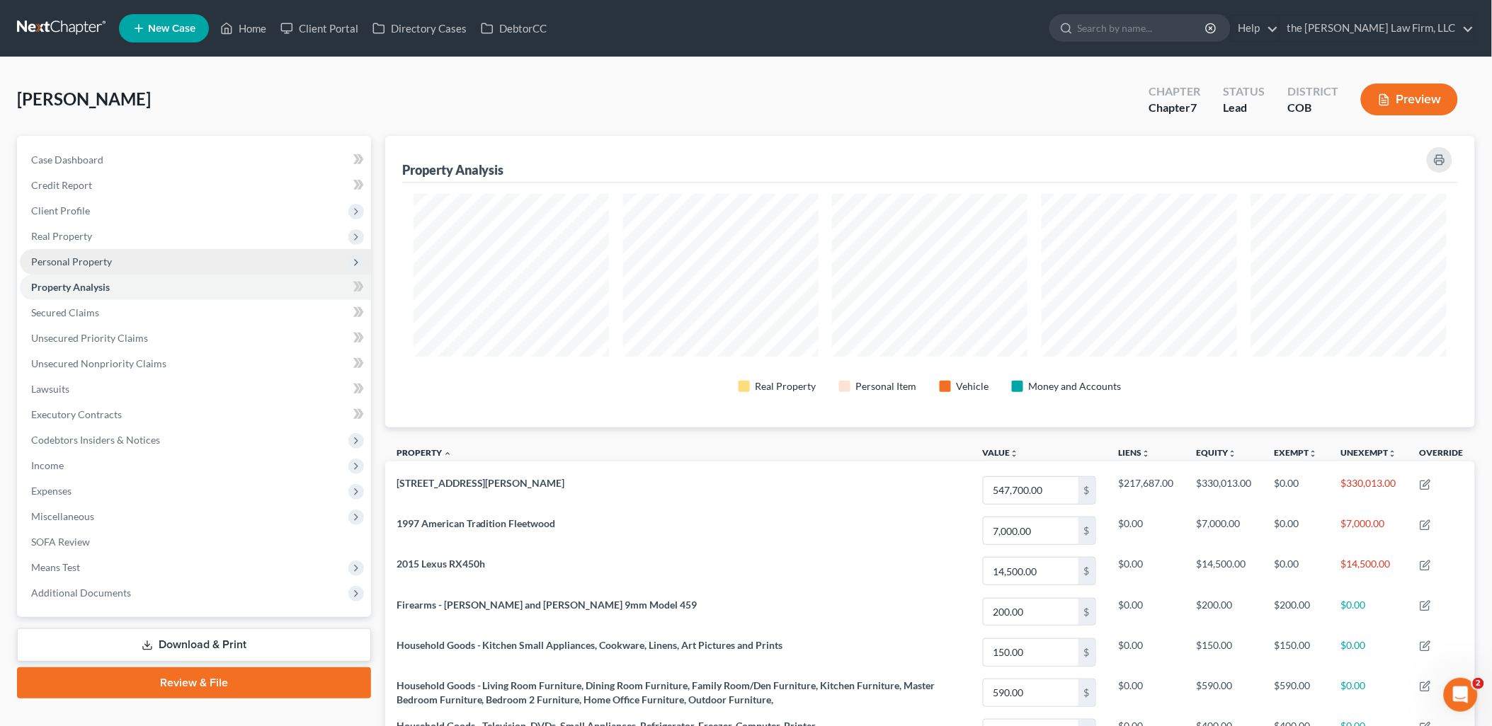
scroll to position [292, 1090]
click at [69, 257] on span "Personal Property" at bounding box center [71, 262] width 81 height 12
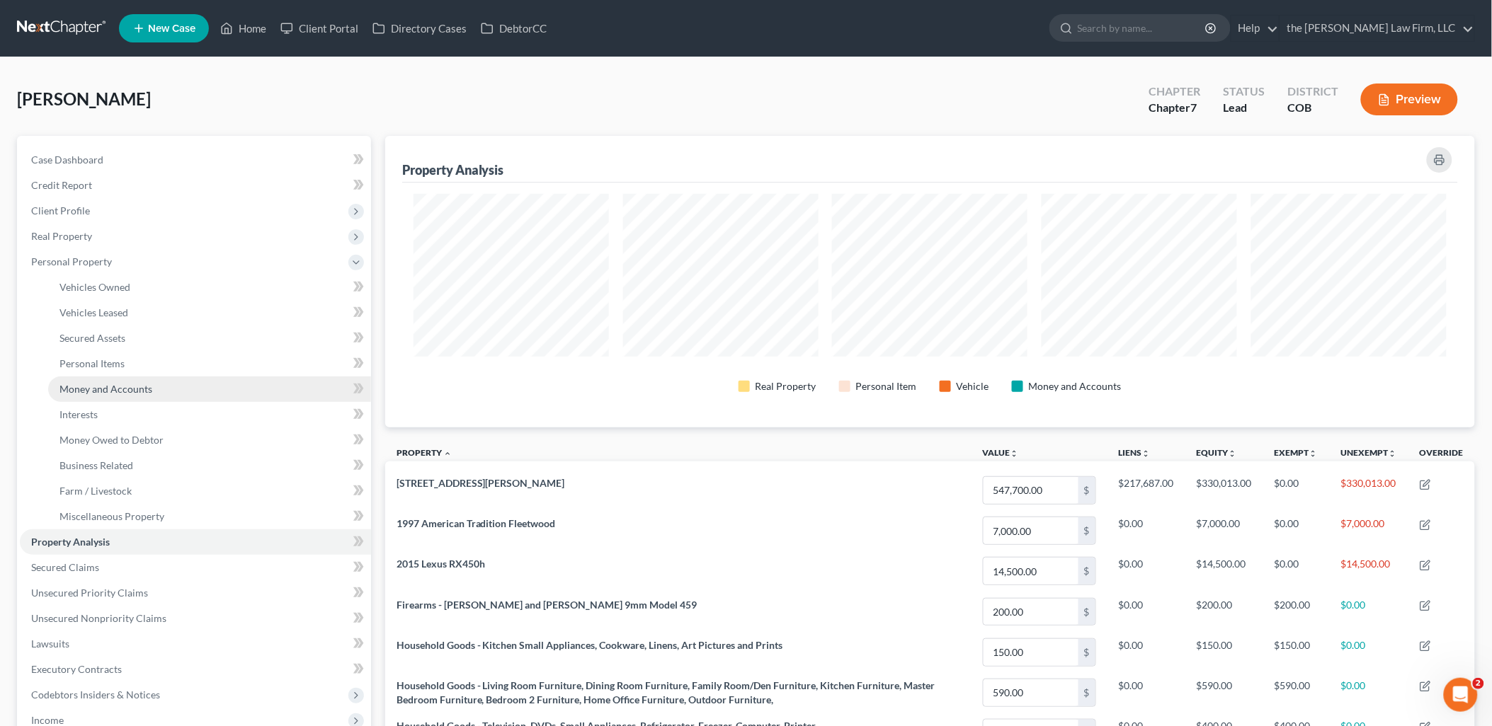
click at [94, 390] on span "Money and Accounts" at bounding box center [105, 389] width 93 height 12
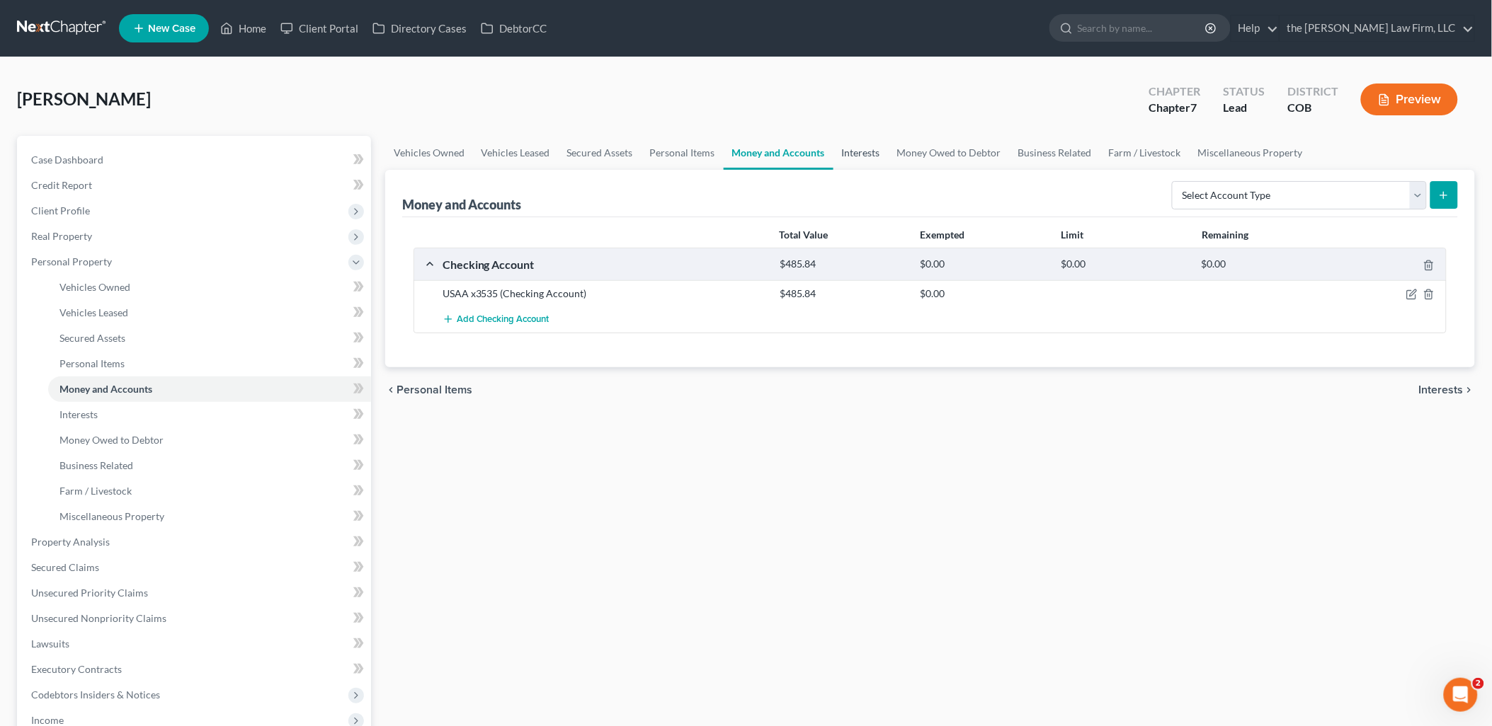
click at [855, 160] on link "Interests" at bounding box center [860, 153] width 55 height 34
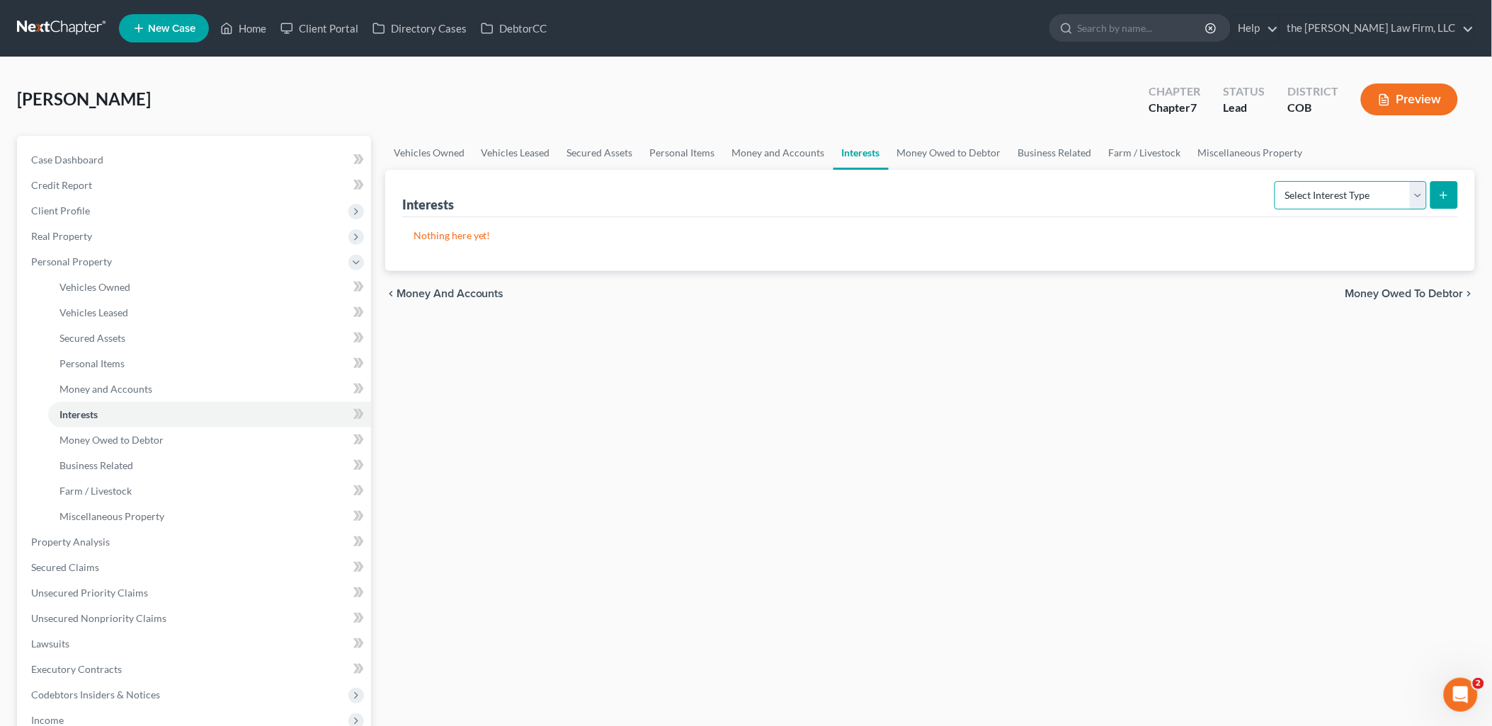
click at [1301, 190] on select "Select Interest Type 401K Annuity Bond Education IRA Government Bond Government…" at bounding box center [1350, 195] width 152 height 28
click at [1276, 181] on select "Select Interest Type 401K Annuity Bond Education IRA Government Bond Government…" at bounding box center [1350, 195] width 152 height 28
click at [1356, 202] on select "Select Interest Type 401K Annuity Bond Education IRA Government Bond Government…" at bounding box center [1350, 195] width 152 height 28
click at [1276, 181] on select "Select Interest Type 401K Annuity Bond Education IRA Government Bond Government…" at bounding box center [1350, 195] width 152 height 28
click at [1450, 187] on button "submit" at bounding box center [1444, 195] width 28 height 28
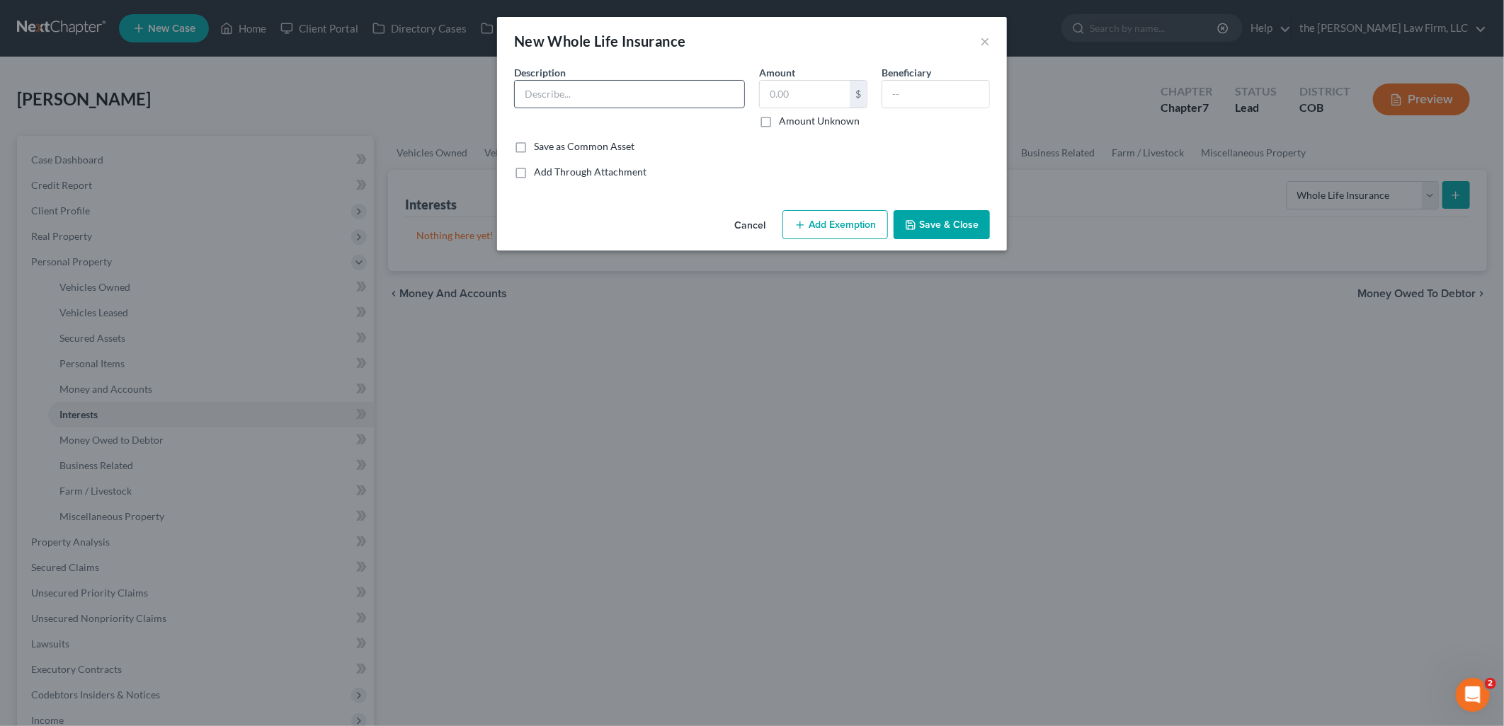
click at [592, 92] on input "text" at bounding box center [629, 94] width 229 height 27
click at [916, 221] on icon "button" at bounding box center [910, 224] width 11 height 11
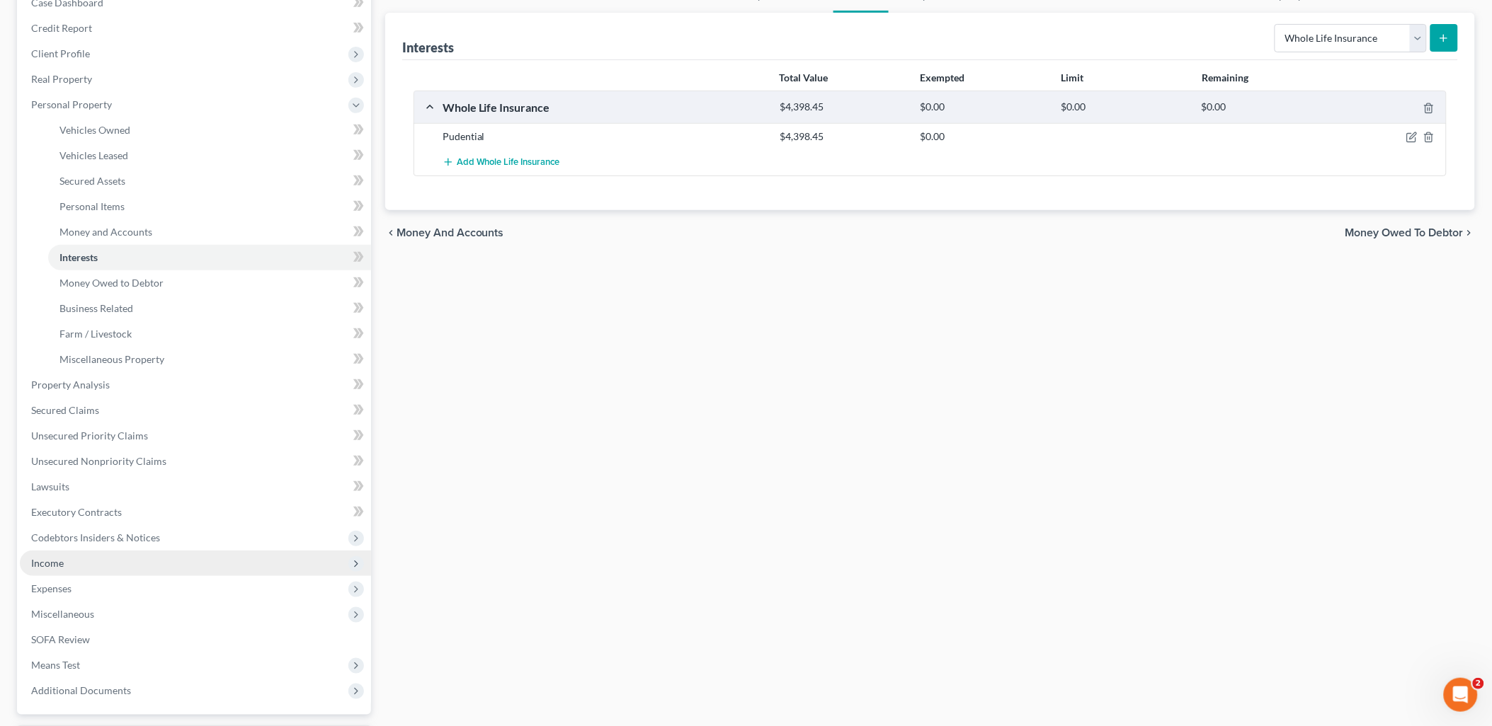
click at [65, 551] on span "Income" at bounding box center [195, 563] width 351 height 25
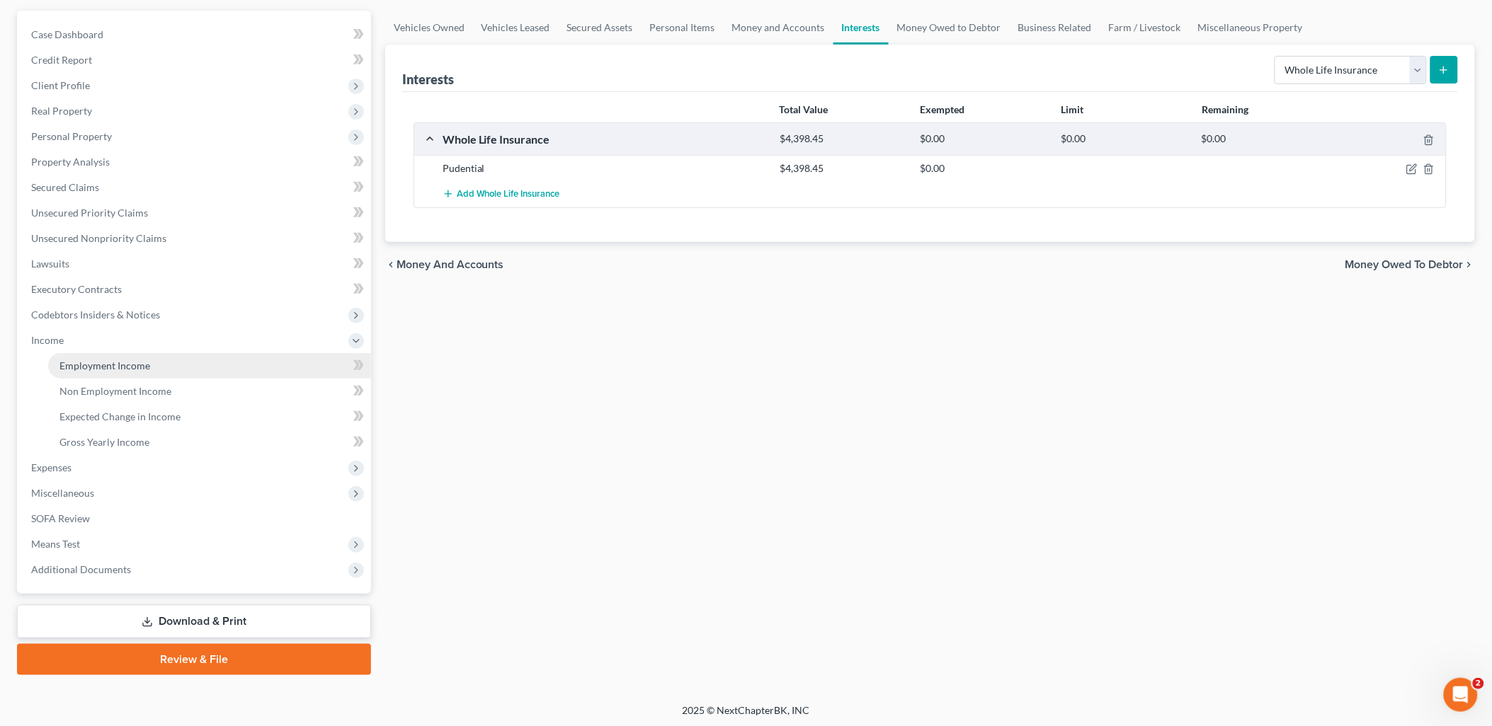
click at [133, 360] on span "Employment Income" at bounding box center [104, 366] width 91 height 12
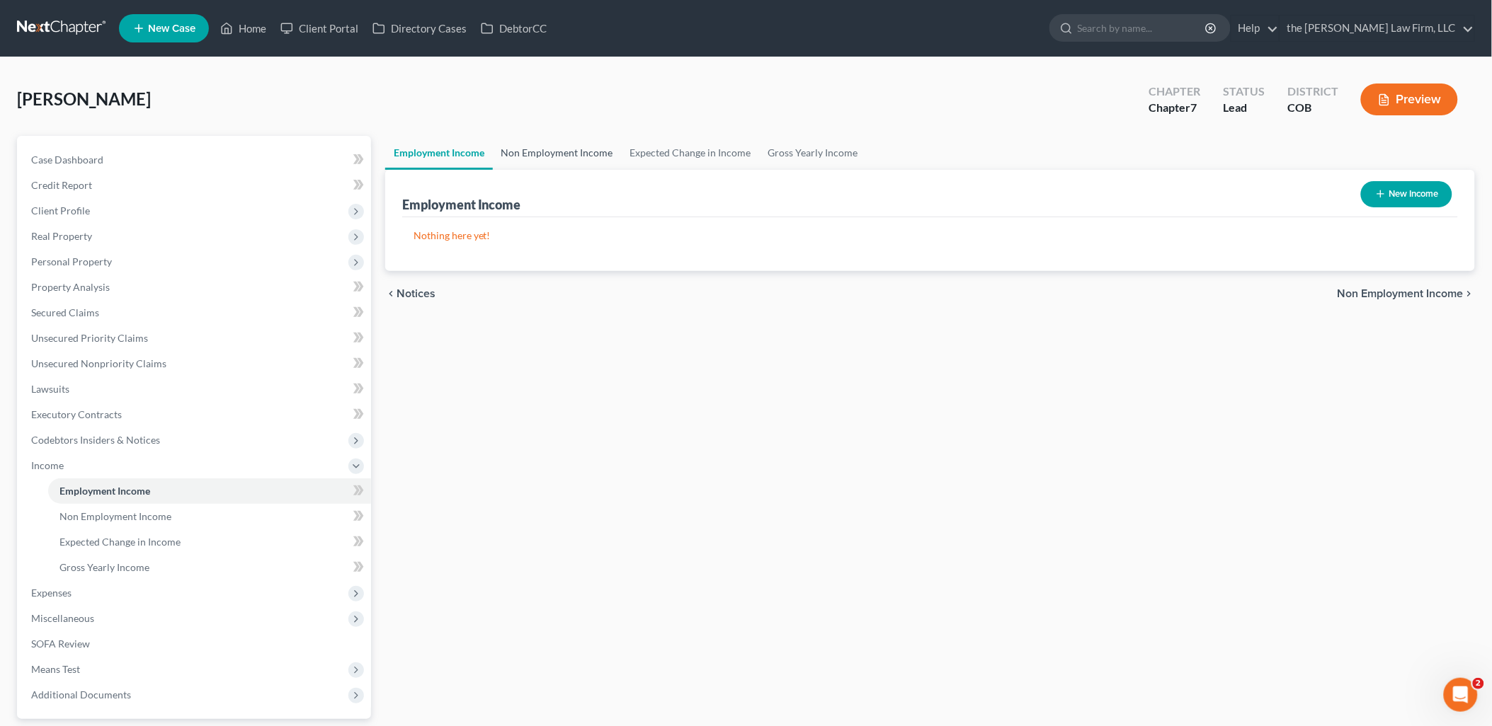
click at [591, 152] on link "Non Employment Income" at bounding box center [557, 153] width 129 height 34
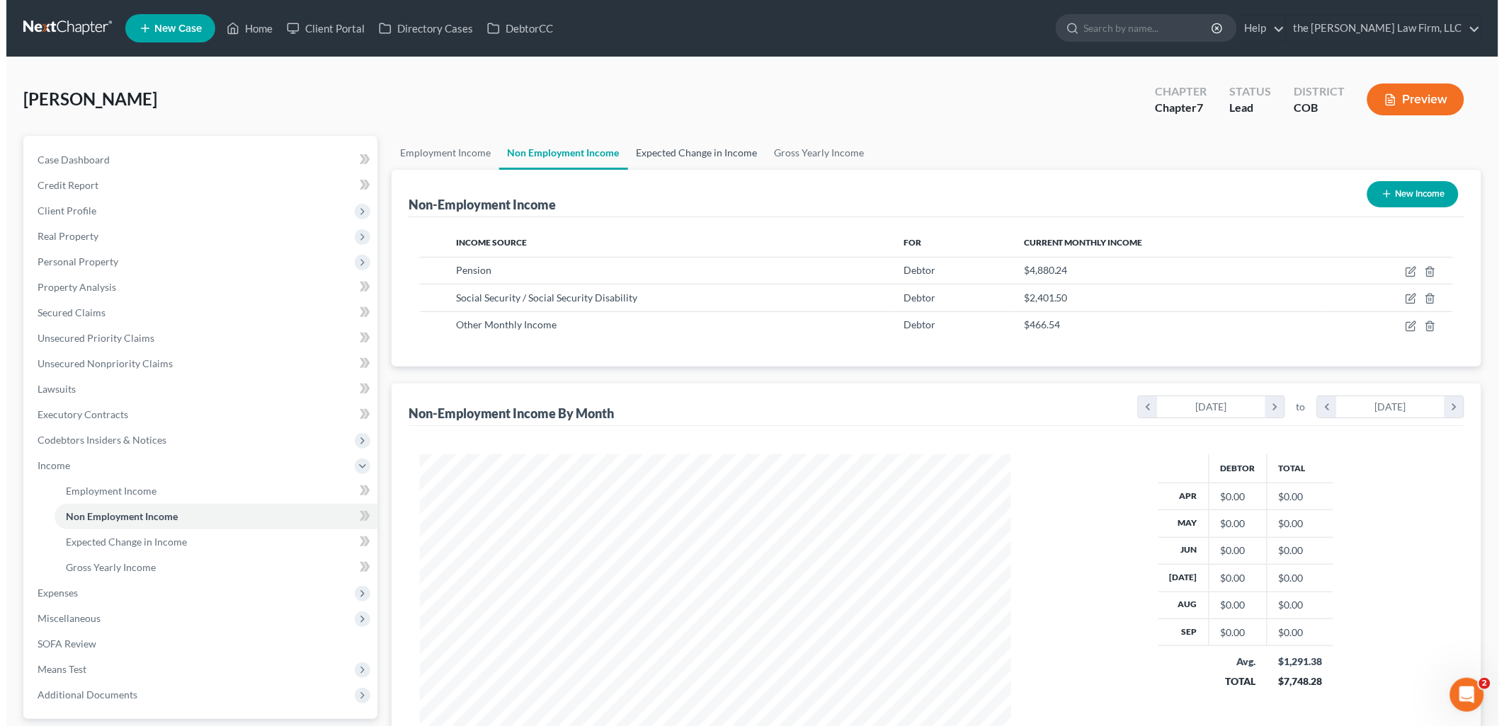
scroll to position [295, 619]
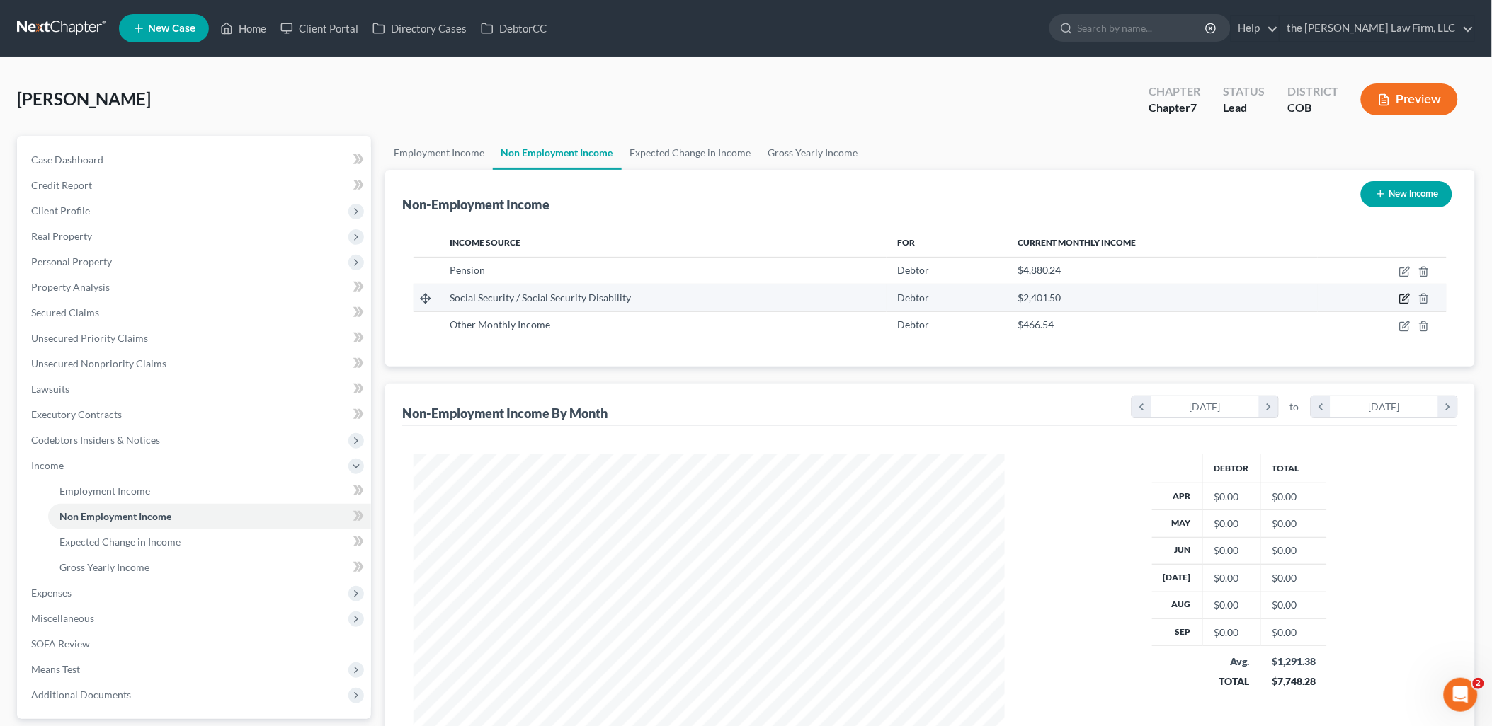
click at [1403, 295] on icon "button" at bounding box center [1404, 299] width 8 height 8
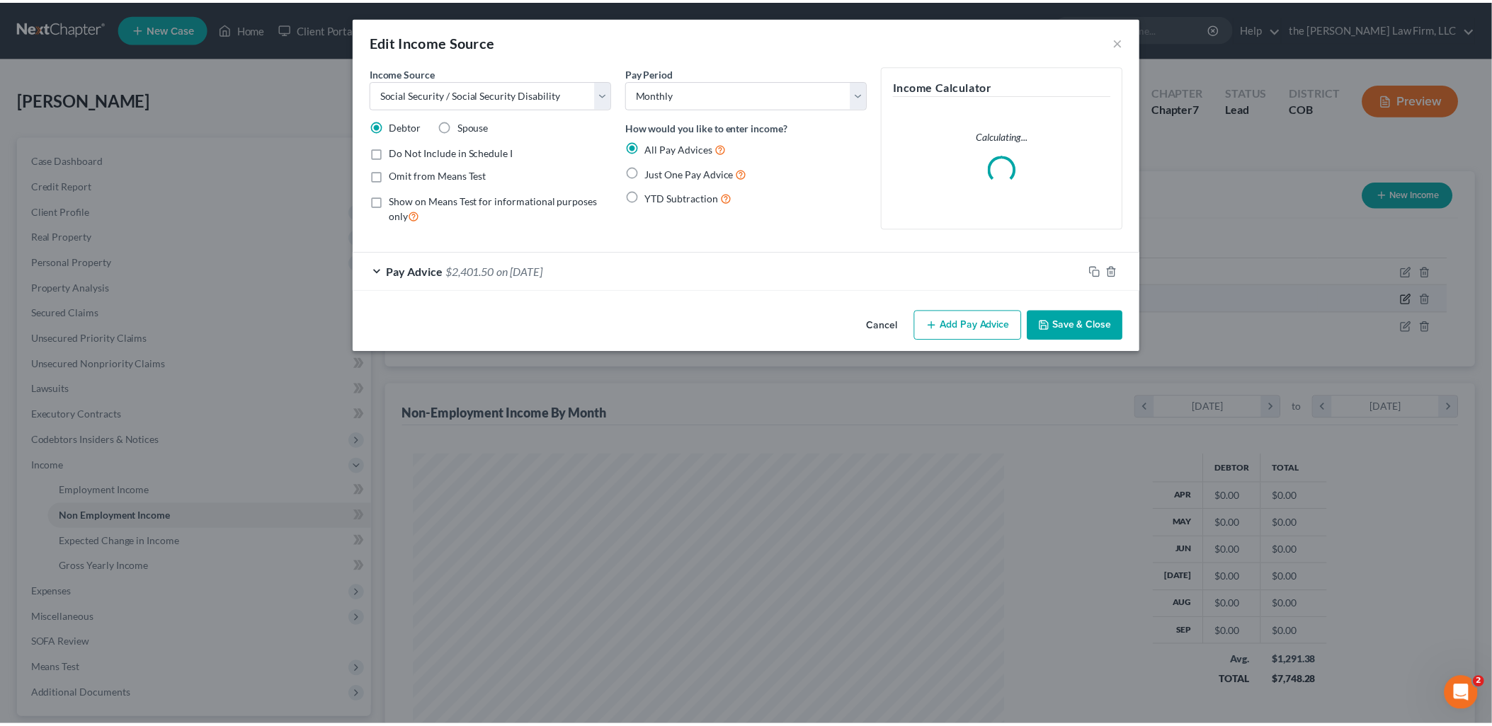
scroll to position [298, 624]
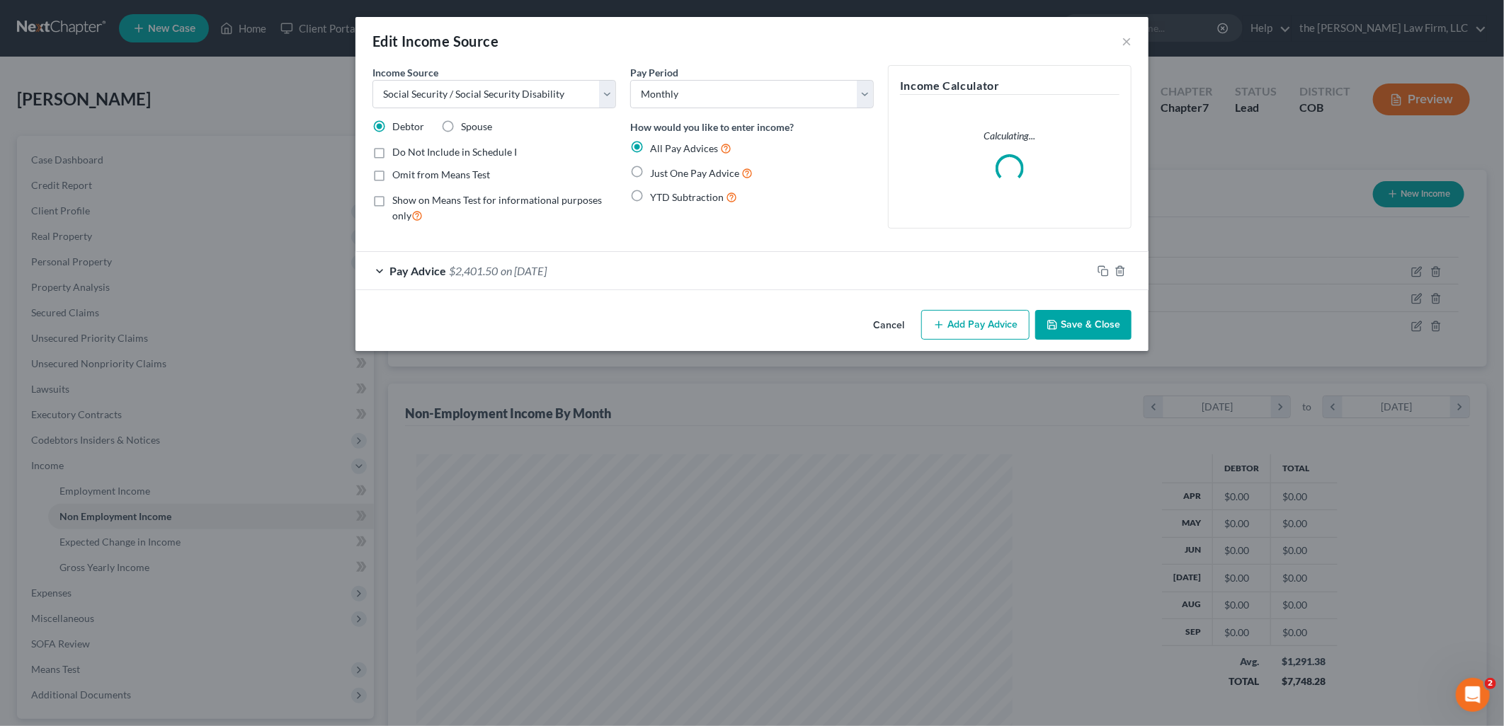
click at [569, 280] on div "Pay Advice $2,401.50 on [DATE]" at bounding box center [723, 271] width 736 height 38
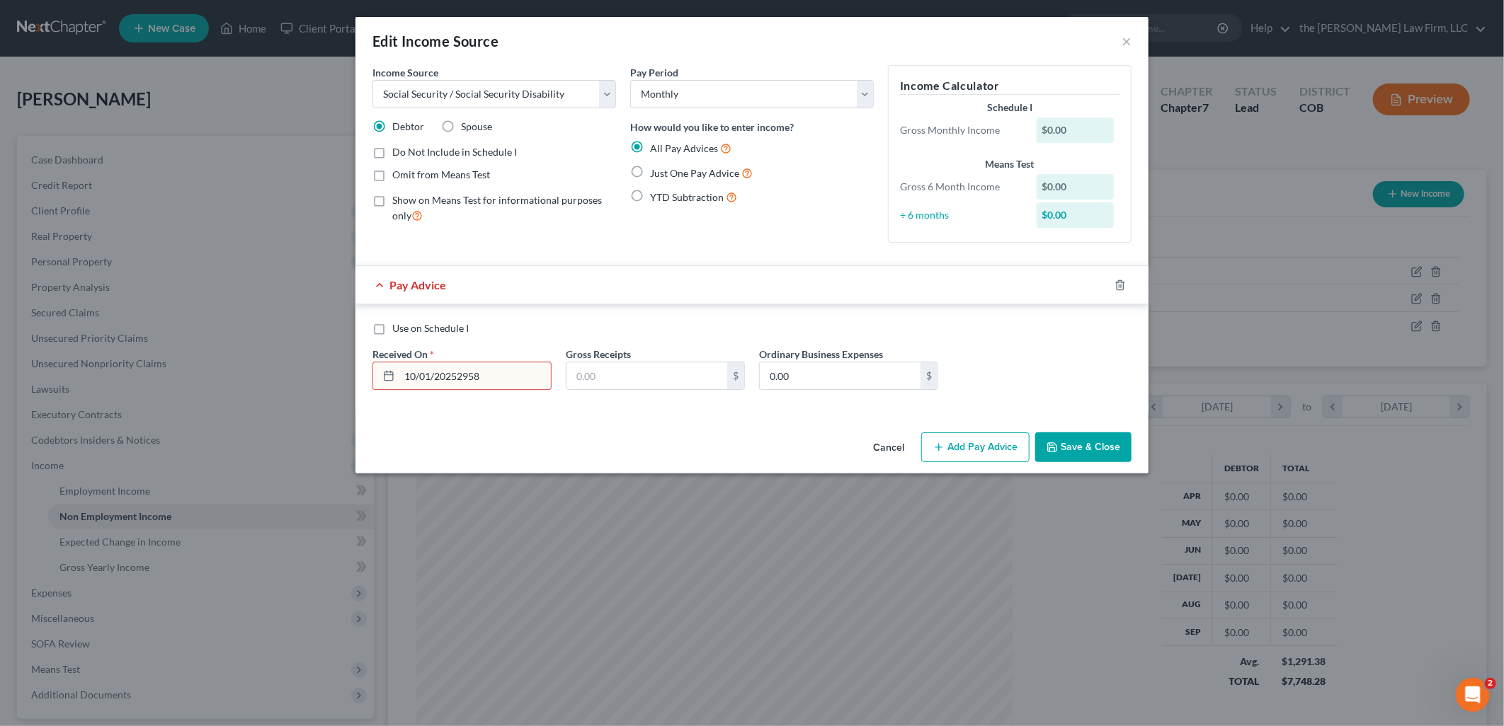
drag, startPoint x: 527, startPoint y: 372, endPoint x: 299, endPoint y: 406, distance: 230.5
click at [299, 406] on div "Edit Income Source × Income Source * Select Unemployment Disability (from emplo…" at bounding box center [752, 363] width 1504 height 726
click at [719, 160] on div "All Pay Advices Just One Pay Advice YTD Subtraction" at bounding box center [752, 173] width 244 height 66
click at [719, 171] on span "Just One Pay Advice" at bounding box center [694, 173] width 89 height 12
click at [665, 171] on input "Just One Pay Advice" at bounding box center [660, 169] width 9 height 9
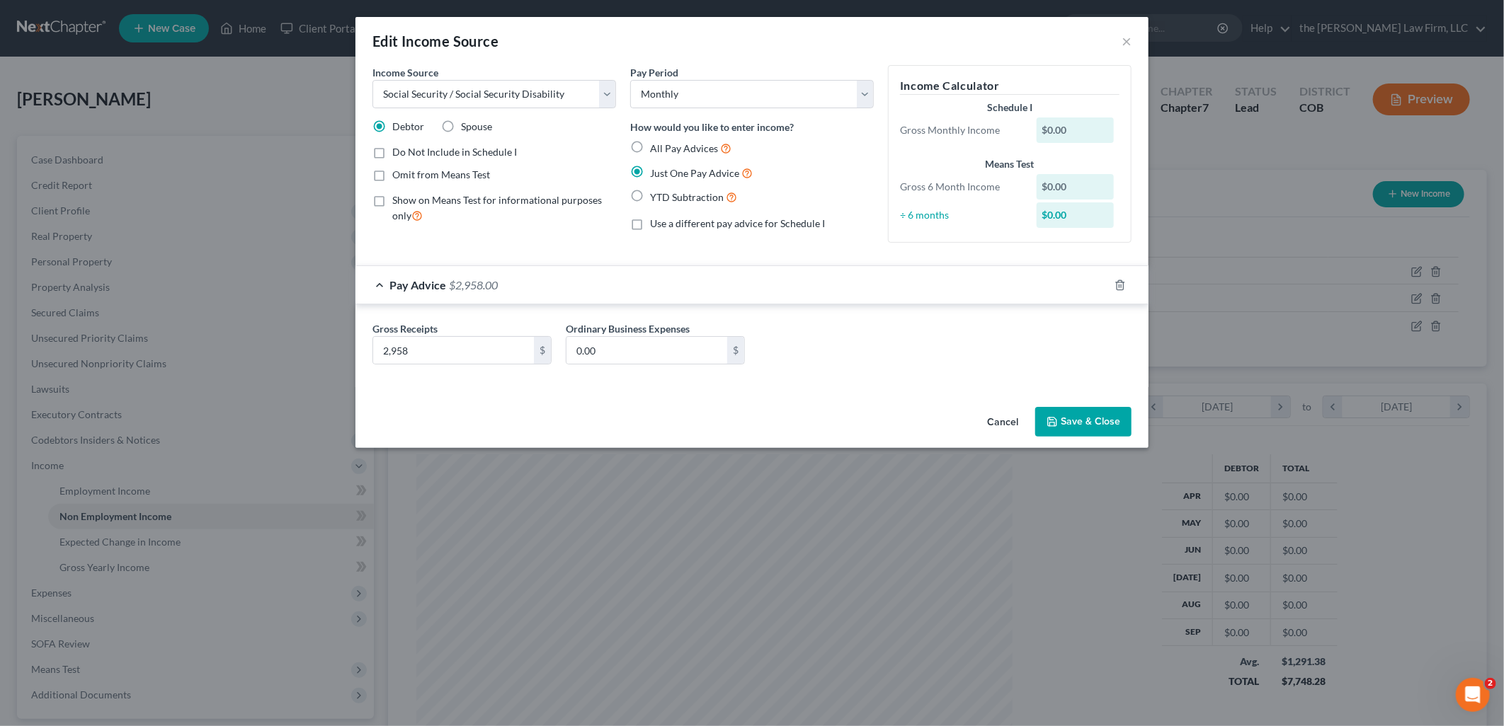
click at [1122, 428] on button "Save & Close" at bounding box center [1083, 422] width 96 height 30
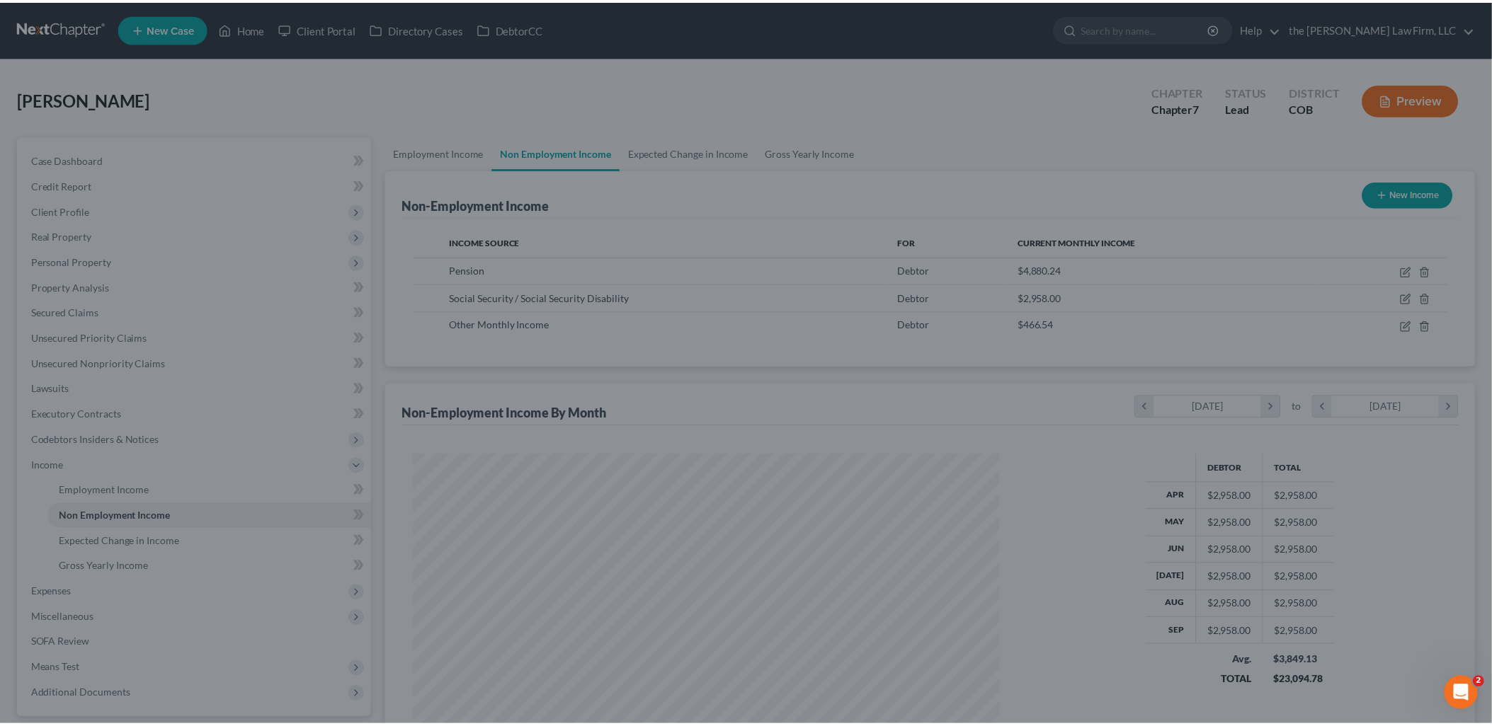
scroll to position [707686, 707362]
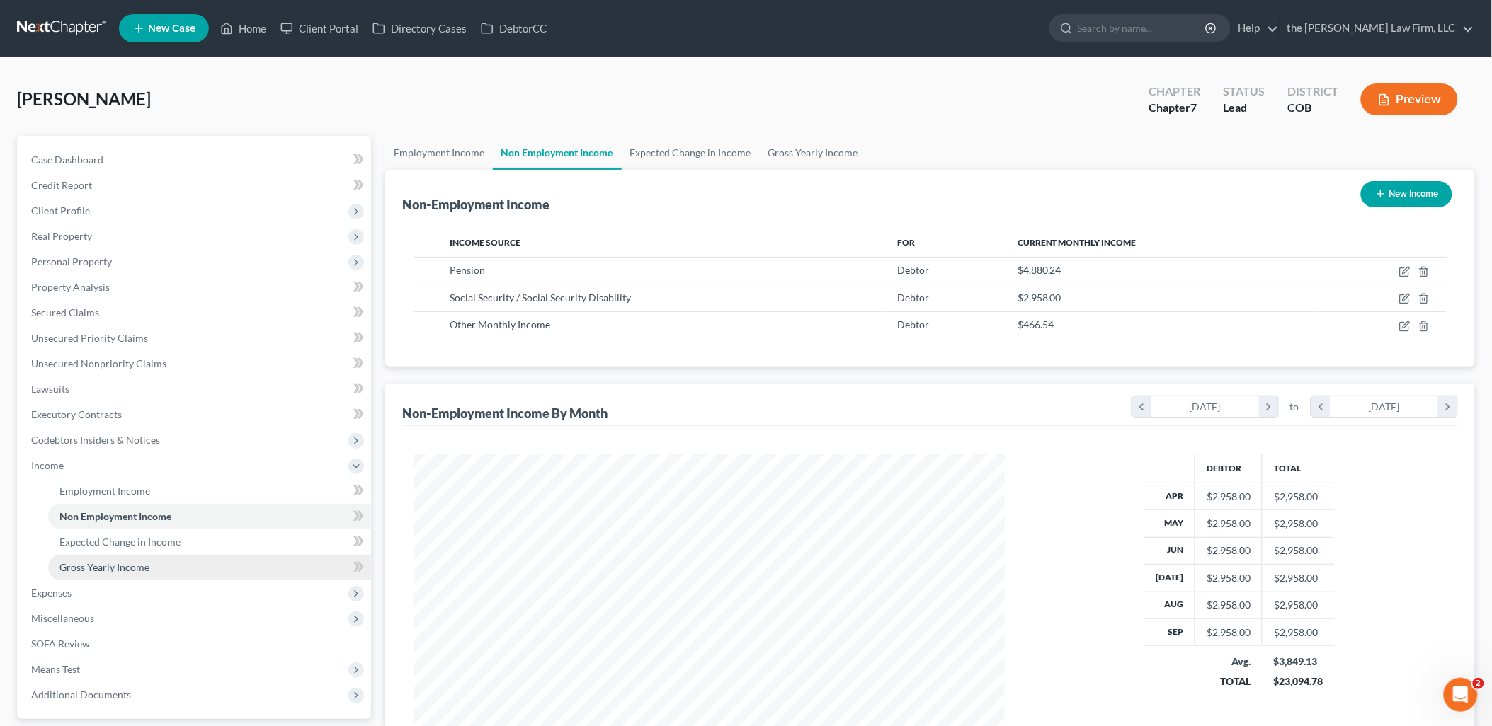
click at [125, 565] on span "Gross Yearly Income" at bounding box center [104, 567] width 90 height 12
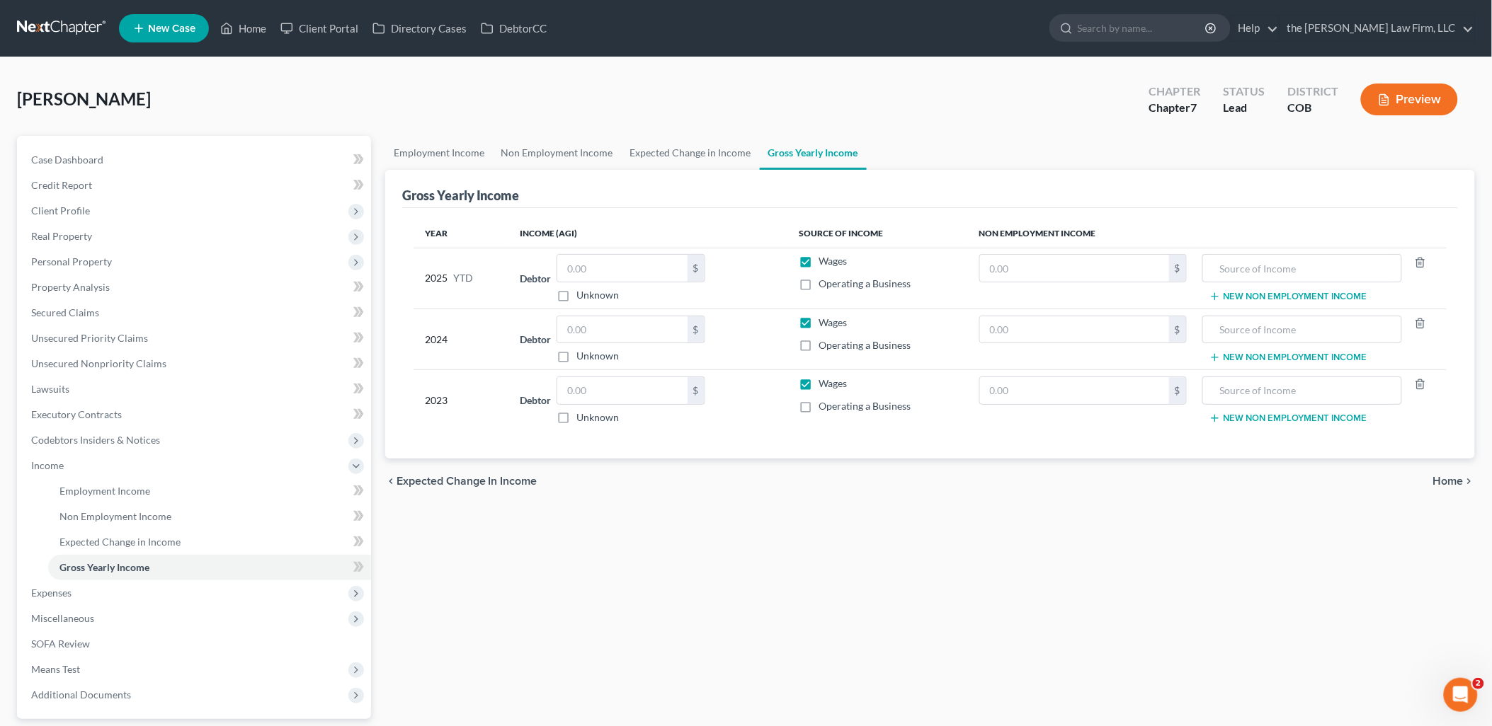
click at [1301, 360] on button "New Non Employment Income" at bounding box center [1288, 357] width 158 height 11
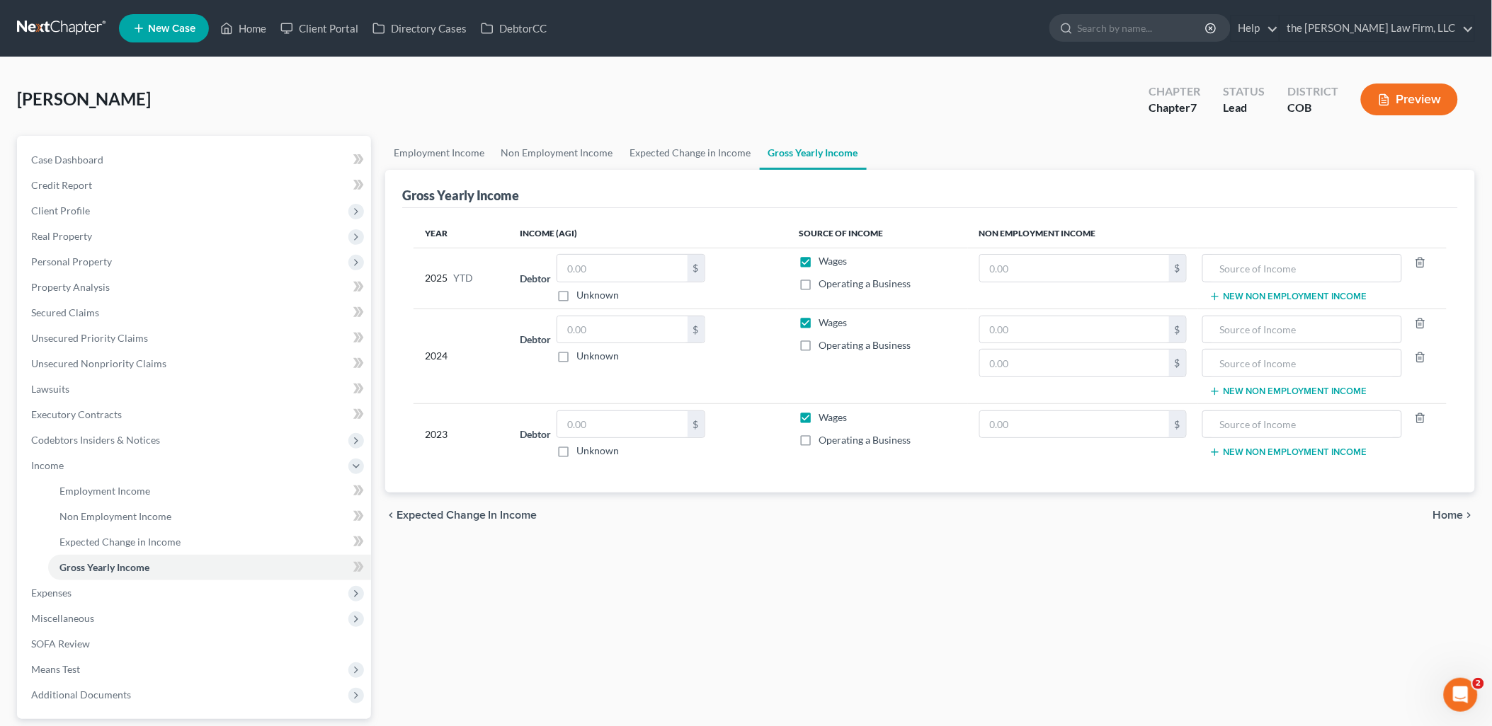
click at [1300, 391] on button "New Non Employment Income" at bounding box center [1288, 391] width 158 height 11
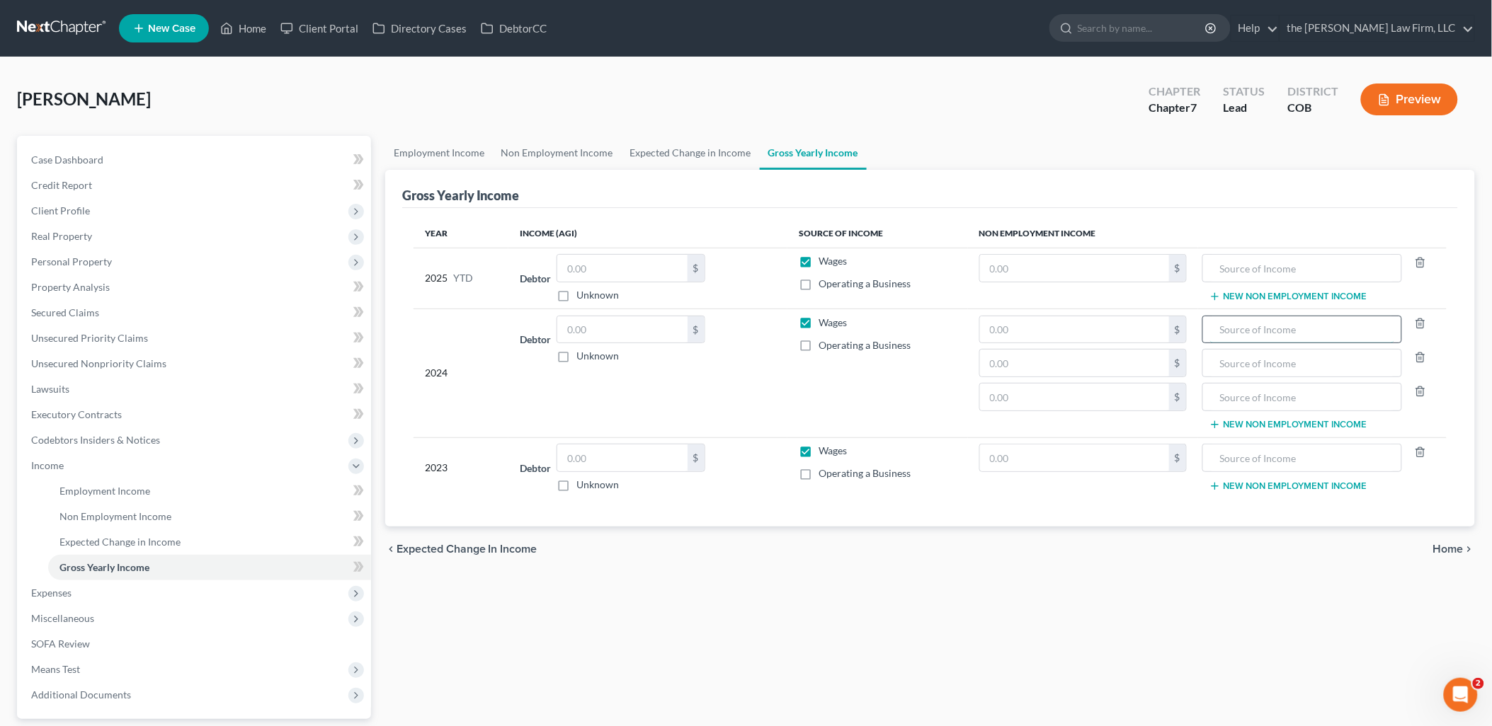
click at [1271, 338] on input "text" at bounding box center [1302, 329] width 185 height 27
click at [1298, 378] on td "IRA New Non Employment Income" at bounding box center [1322, 373] width 249 height 129
click at [1311, 366] on input "text" at bounding box center [1302, 363] width 185 height 27
click at [1315, 395] on input "text" at bounding box center [1302, 397] width 185 height 27
click at [1119, 399] on input "text" at bounding box center [1074, 397] width 189 height 27
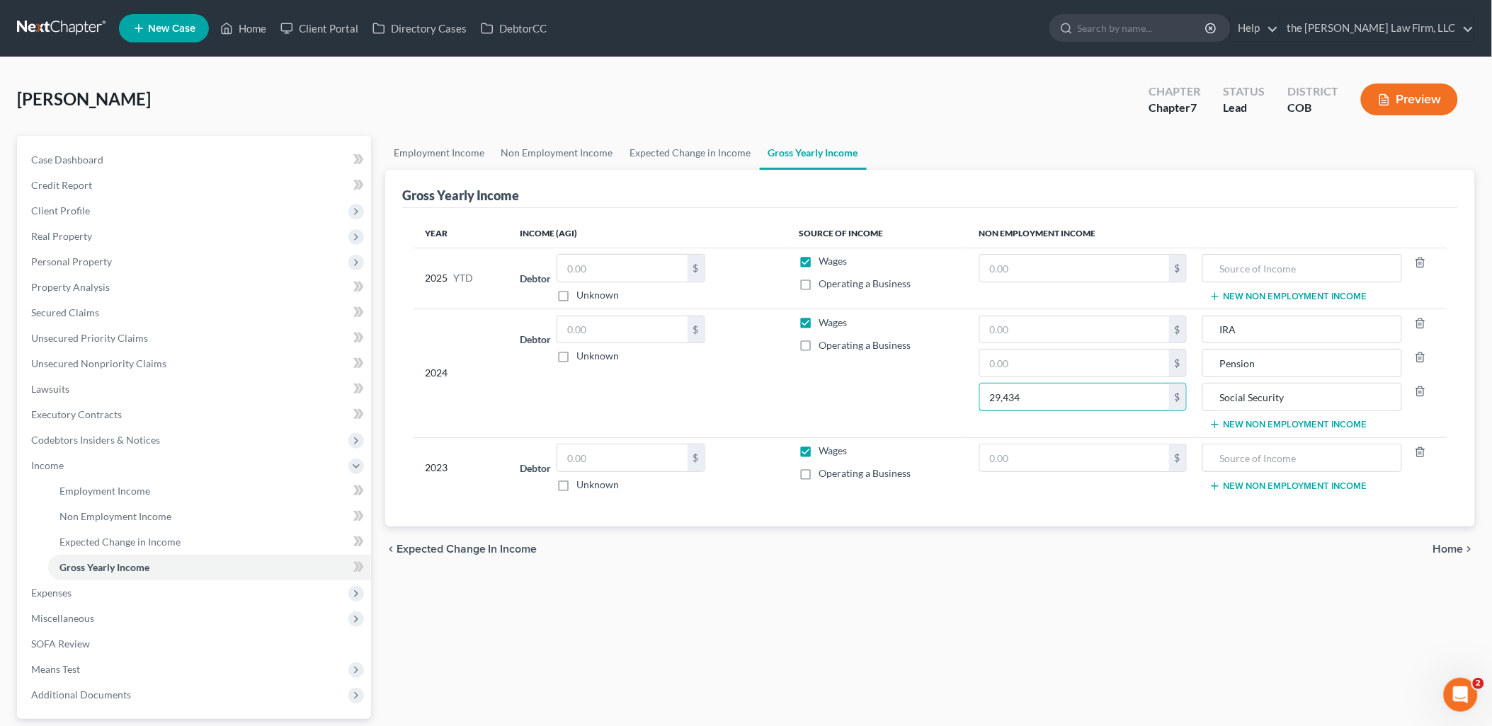
drag, startPoint x: 1122, startPoint y: 401, endPoint x: 971, endPoint y: 416, distance: 151.5
click at [971, 416] on td "$ $ 29,434 $" at bounding box center [1083, 373] width 230 height 129
click at [1006, 364] on input "text" at bounding box center [1074, 363] width 189 height 27
click at [1034, 313] on td "$ 69,217 $ 34,628 $" at bounding box center [1083, 373] width 230 height 129
click at [1031, 324] on input "text" at bounding box center [1074, 329] width 189 height 27
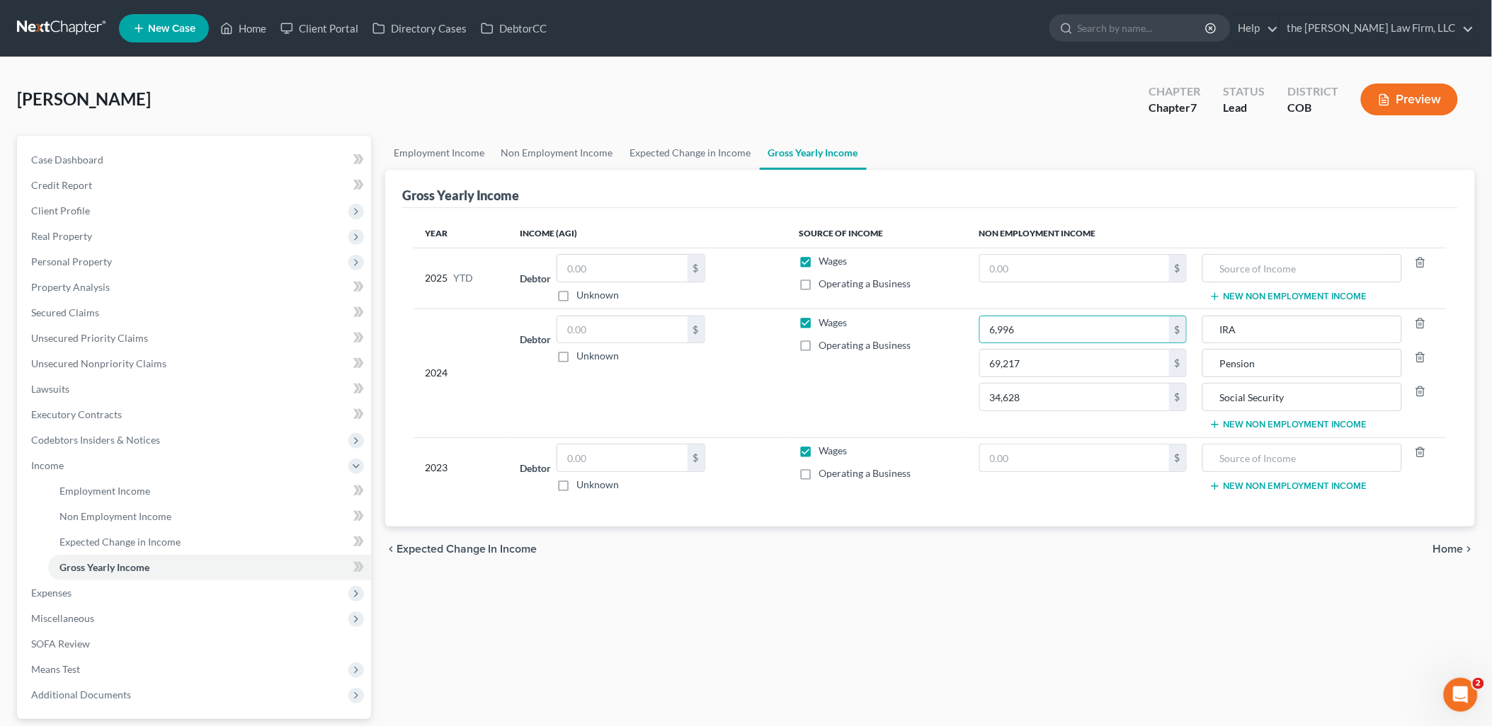
click at [900, 401] on td "Wages Operating a Business" at bounding box center [877, 373] width 181 height 129
click at [1241, 303] on td "New Non Employment Income" at bounding box center [1322, 278] width 249 height 61
click at [1250, 292] on button "New Non Employment Income" at bounding box center [1288, 296] width 158 height 11
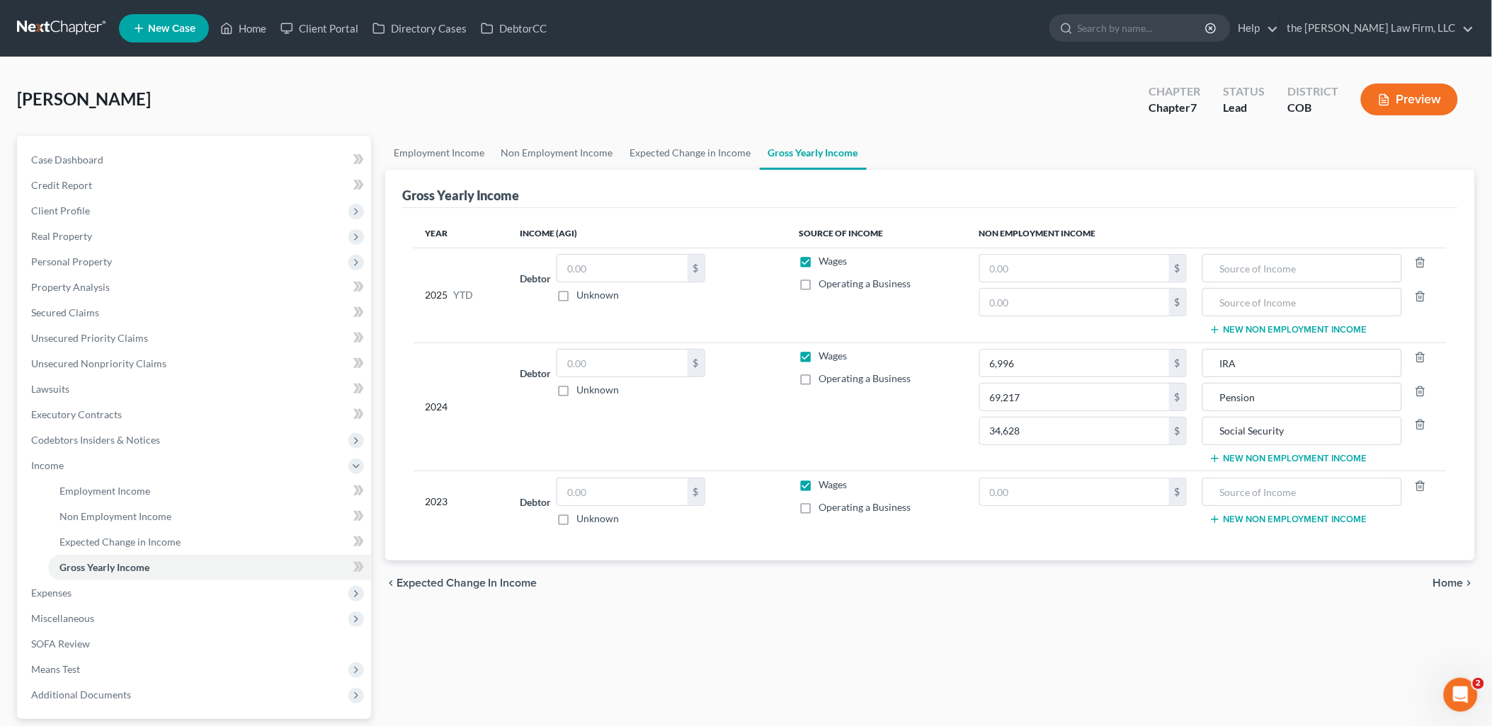
click at [1271, 329] on button "New Non Employment Income" at bounding box center [1288, 329] width 158 height 11
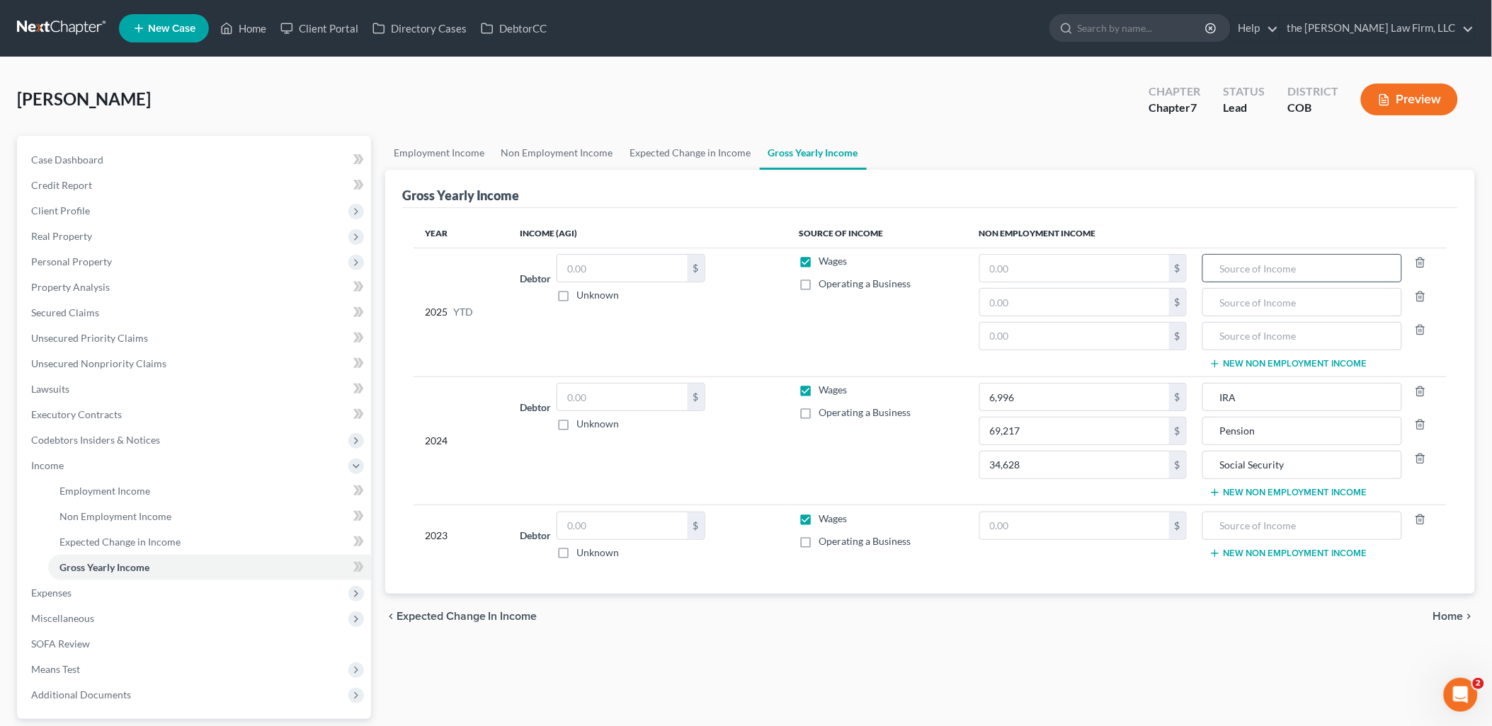
click at [1279, 267] on input "text" at bounding box center [1302, 268] width 185 height 27
click at [1275, 297] on input "text" at bounding box center [1302, 302] width 185 height 27
click at [1253, 341] on input "text" at bounding box center [1302, 336] width 185 height 27
click at [1161, 276] on input "text" at bounding box center [1074, 268] width 189 height 27
click at [1128, 306] on input "text" at bounding box center [1074, 302] width 189 height 27
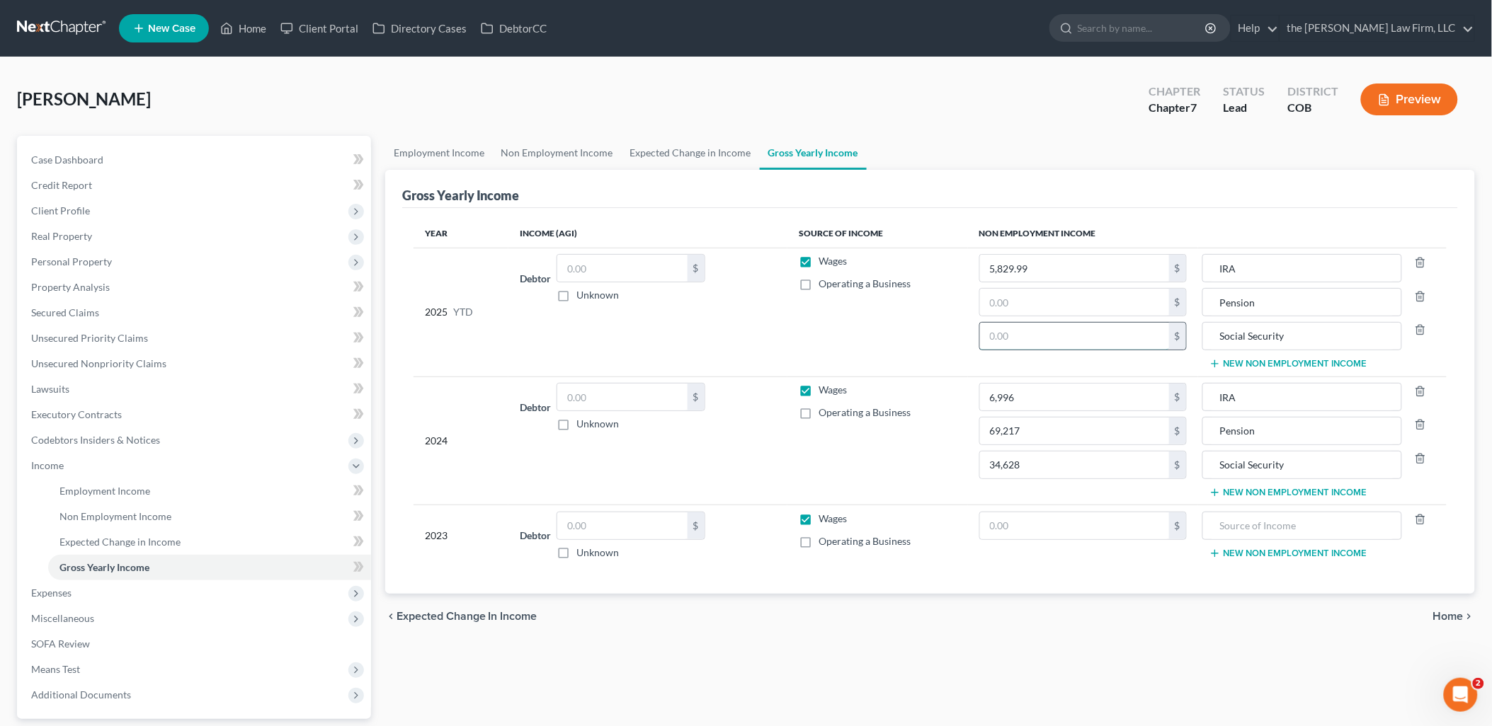
click at [1001, 338] on input "text" at bounding box center [1074, 336] width 189 height 27
click at [1014, 307] on input "text" at bounding box center [1074, 302] width 189 height 27
click at [1069, 308] on input "text" at bounding box center [1074, 302] width 189 height 27
click at [908, 348] on td "Wages Operating a Business" at bounding box center [877, 312] width 181 height 129
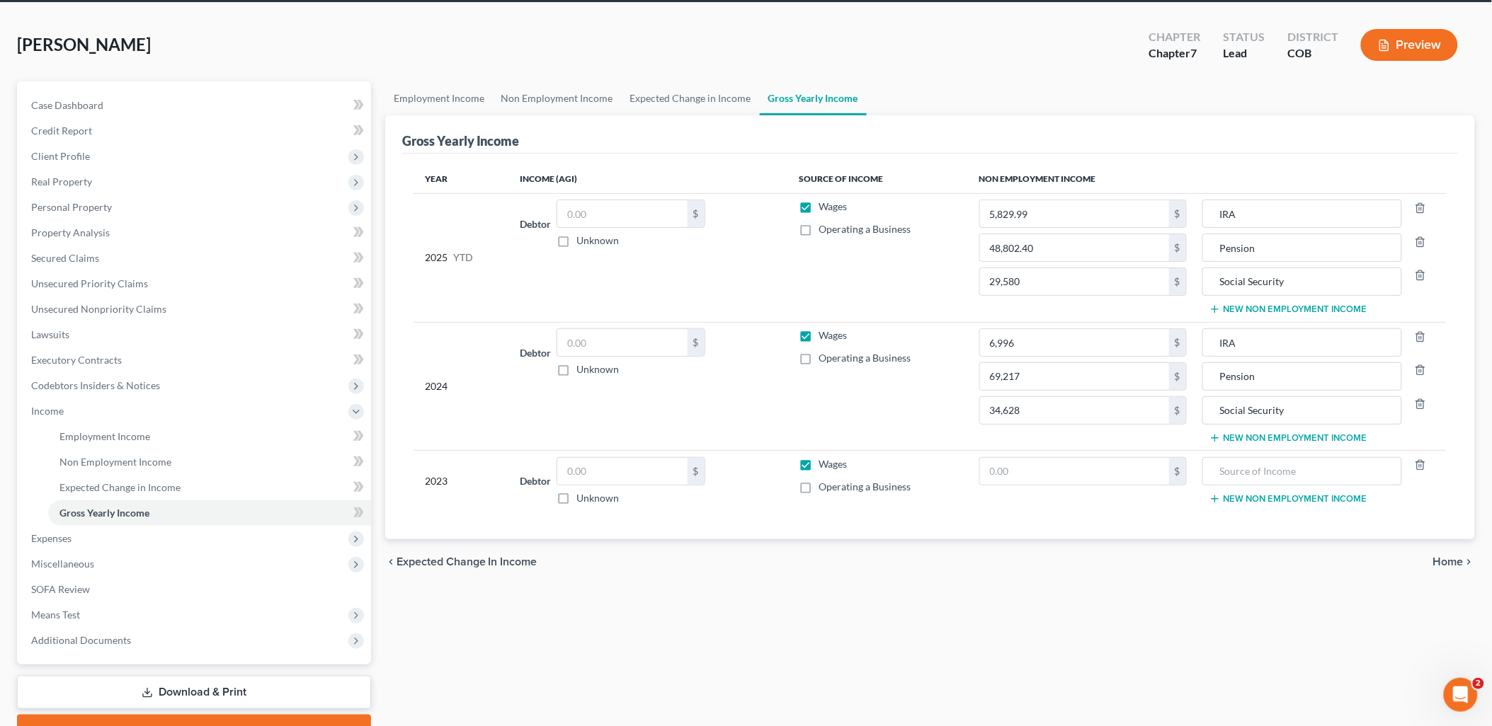
scroll to position [125, 0]
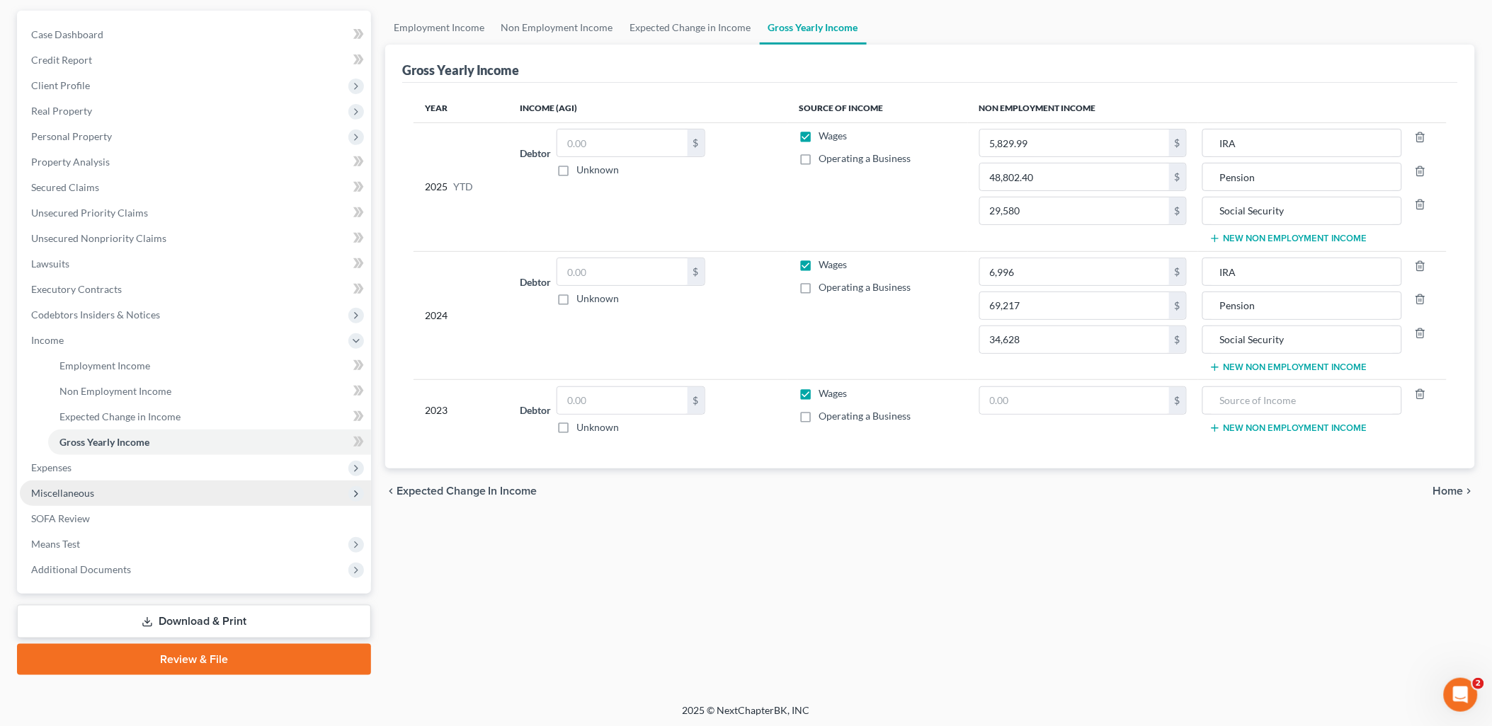
click at [98, 489] on span "Miscellaneous" at bounding box center [195, 493] width 351 height 25
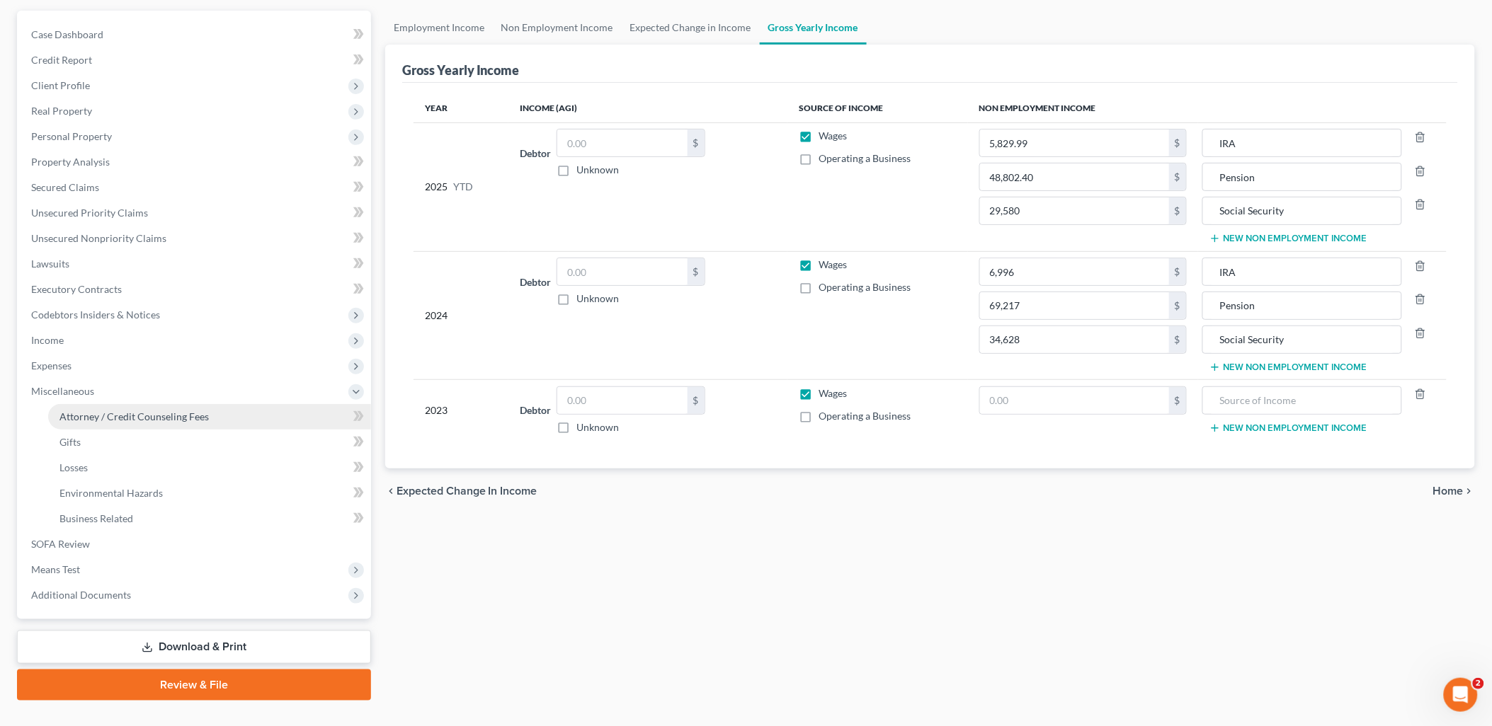
click at [151, 411] on span "Attorney / Credit Counseling Fees" at bounding box center [133, 417] width 149 height 12
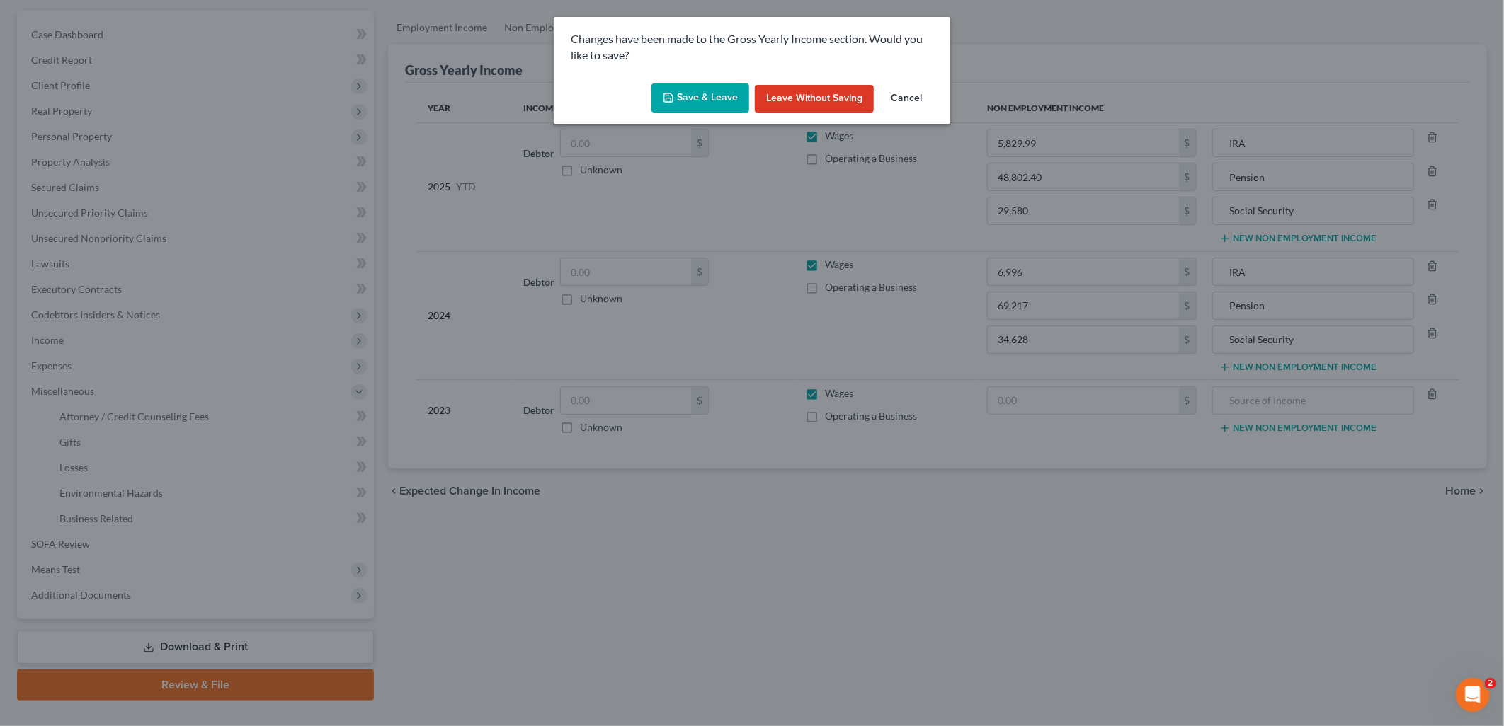
click at [685, 99] on button "Save & Leave" at bounding box center [700, 99] width 98 height 30
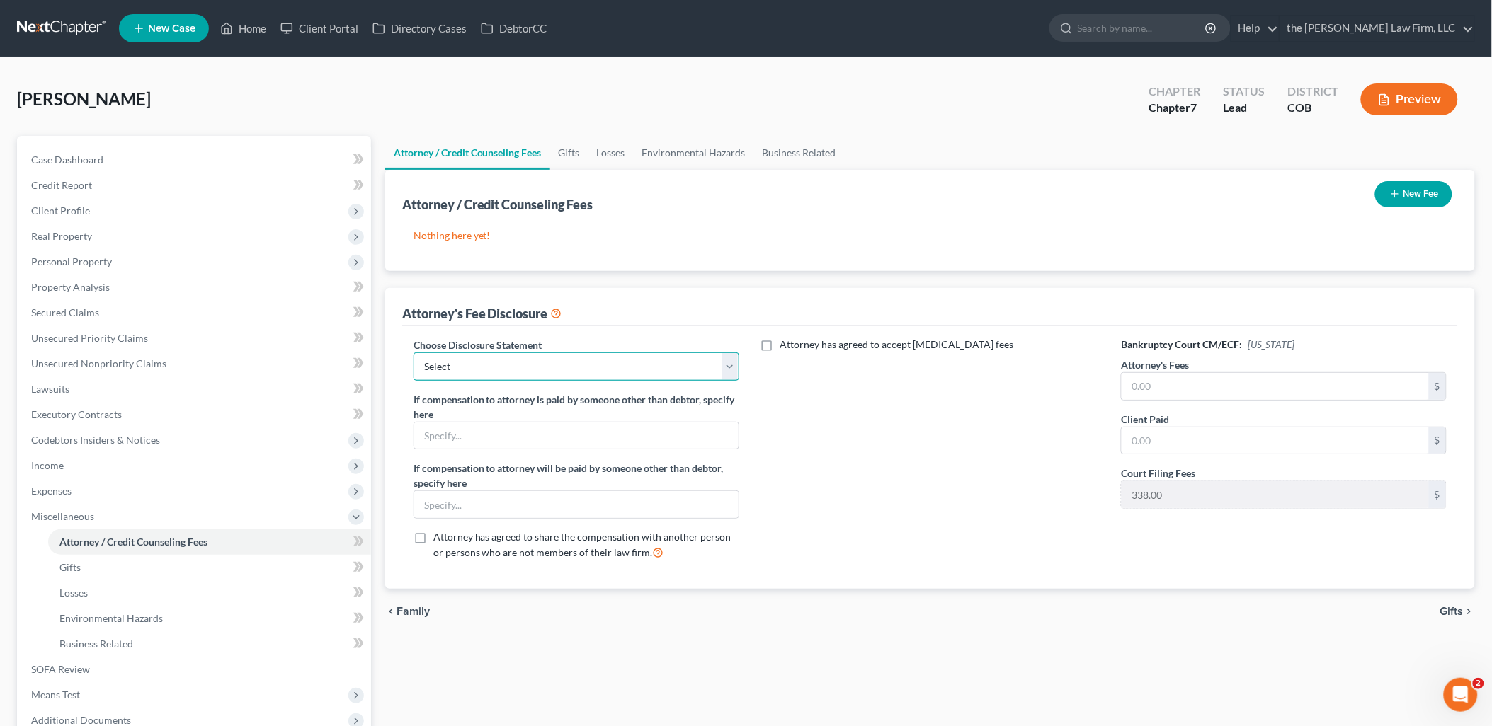
click at [564, 367] on select "Select Disclosures of Compensation of Attorney for Debtor" at bounding box center [576, 367] width 326 height 28
click at [413, 353] on select "Select Disclosures of Compensation of Attorney for Debtor" at bounding box center [576, 367] width 326 height 28
click at [1276, 379] on input "text" at bounding box center [1274, 386] width 307 height 27
click at [1269, 445] on input "text" at bounding box center [1274, 441] width 307 height 27
click at [1270, 394] on input "text" at bounding box center [1274, 386] width 307 height 27
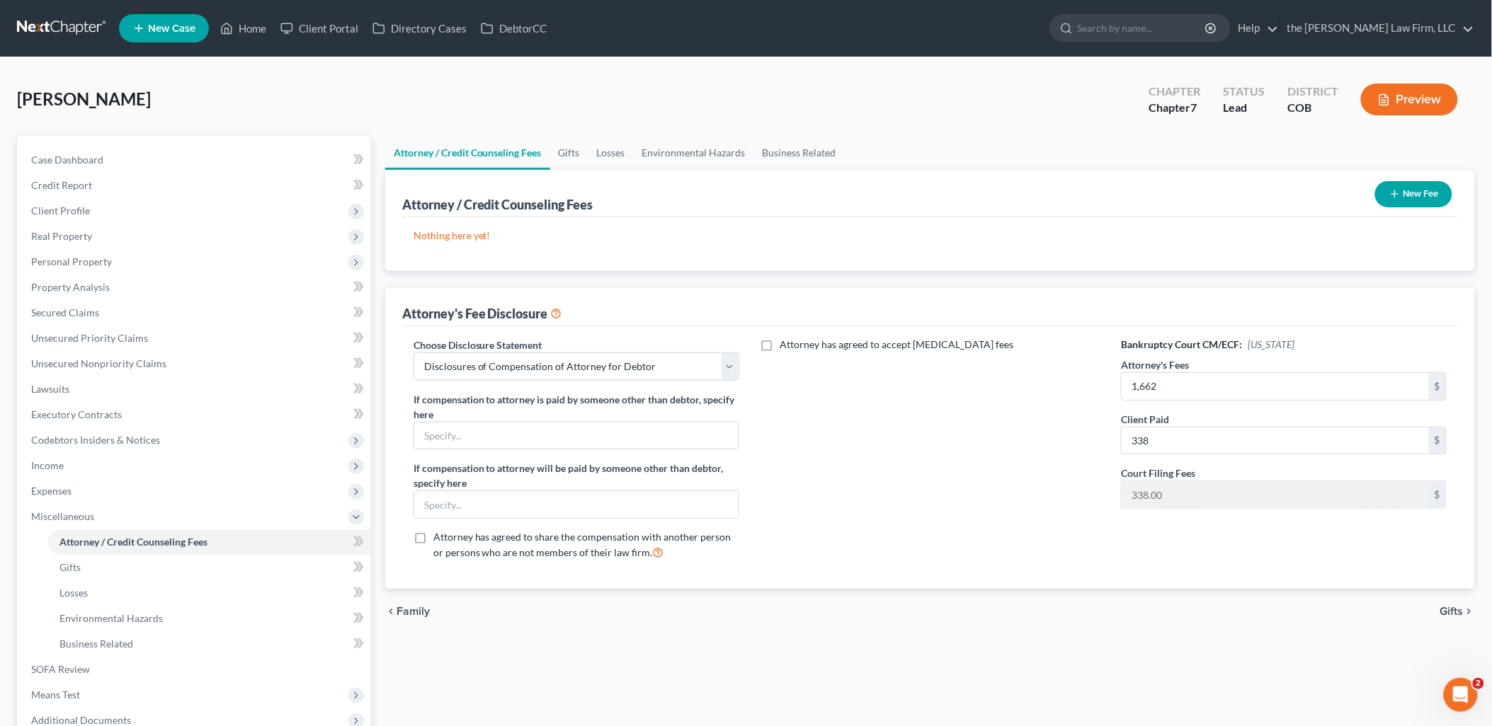
click at [1410, 179] on div "New Fee" at bounding box center [1413, 195] width 88 height 38
click at [1407, 197] on button "New Fee" at bounding box center [1413, 194] width 77 height 26
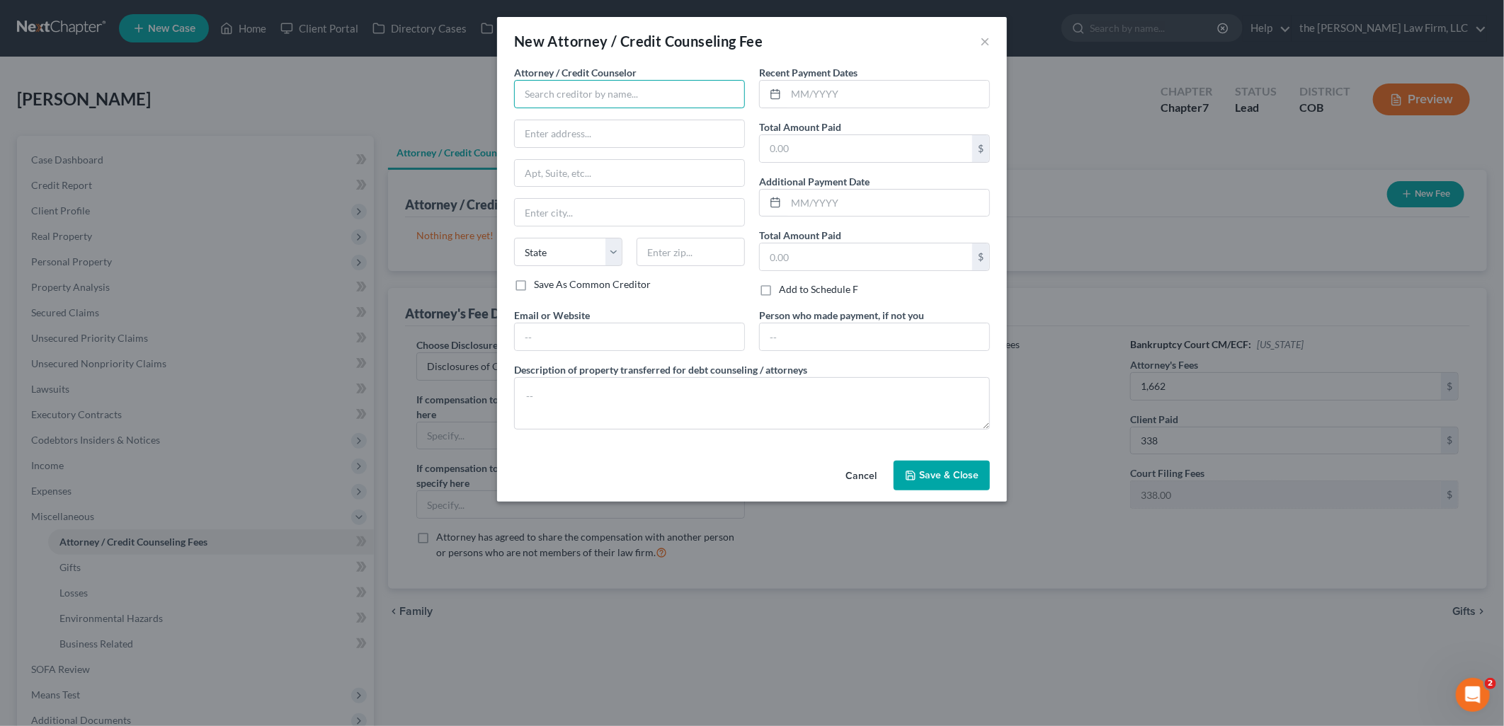
click at [607, 86] on input "text" at bounding box center [629, 94] width 231 height 28
drag, startPoint x: 695, startPoint y: 336, endPoint x: 489, endPoint y: 357, distance: 206.3
click at [489, 357] on div "New Attorney / Credit Counseling Fee × Attorney / Credit Counselor * The [PERSO…" at bounding box center [752, 363] width 1504 height 726
click at [860, 87] on input "text" at bounding box center [887, 94] width 203 height 27
click at [828, 150] on input "text" at bounding box center [866, 148] width 212 height 27
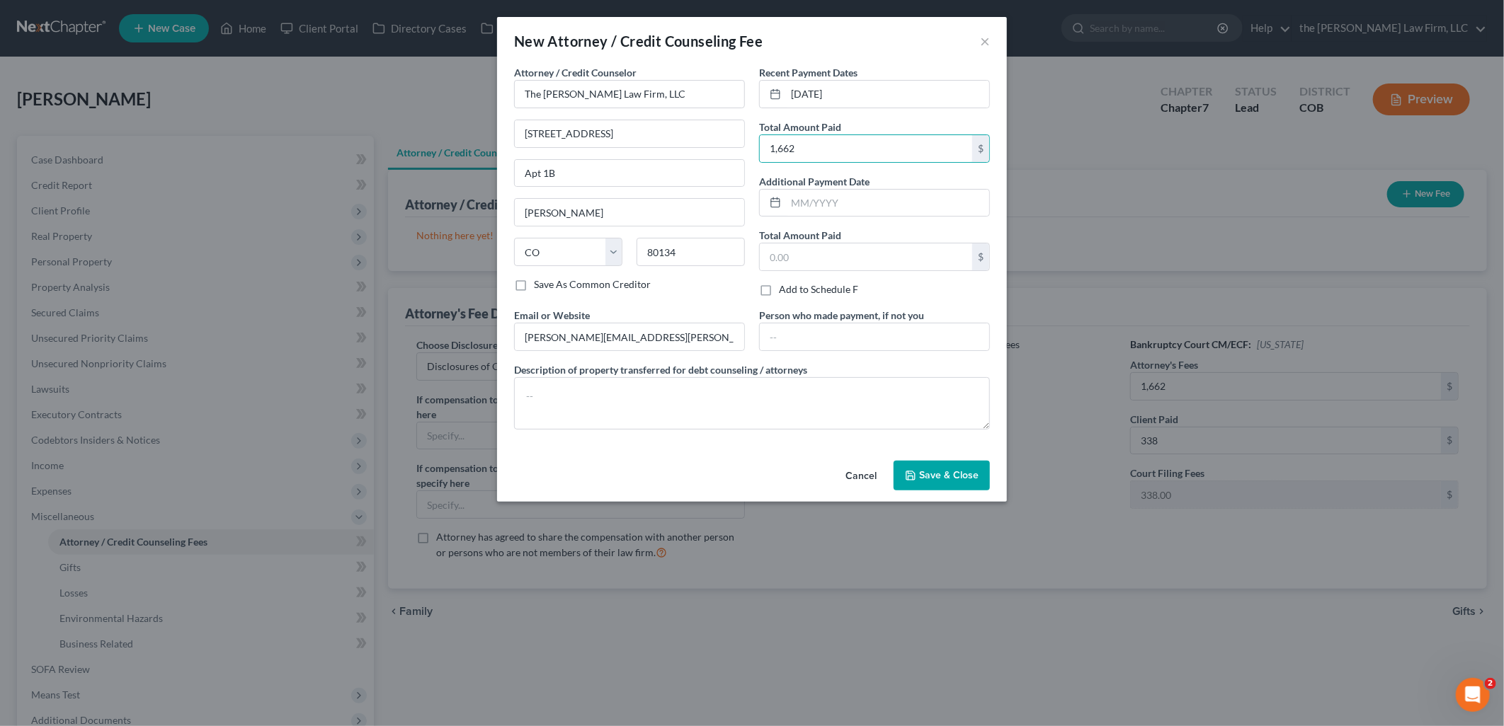
drag, startPoint x: 936, startPoint y: 466, endPoint x: 932, endPoint y: 476, distance: 11.2
click at [935, 468] on button "Save & Close" at bounding box center [941, 476] width 96 height 30
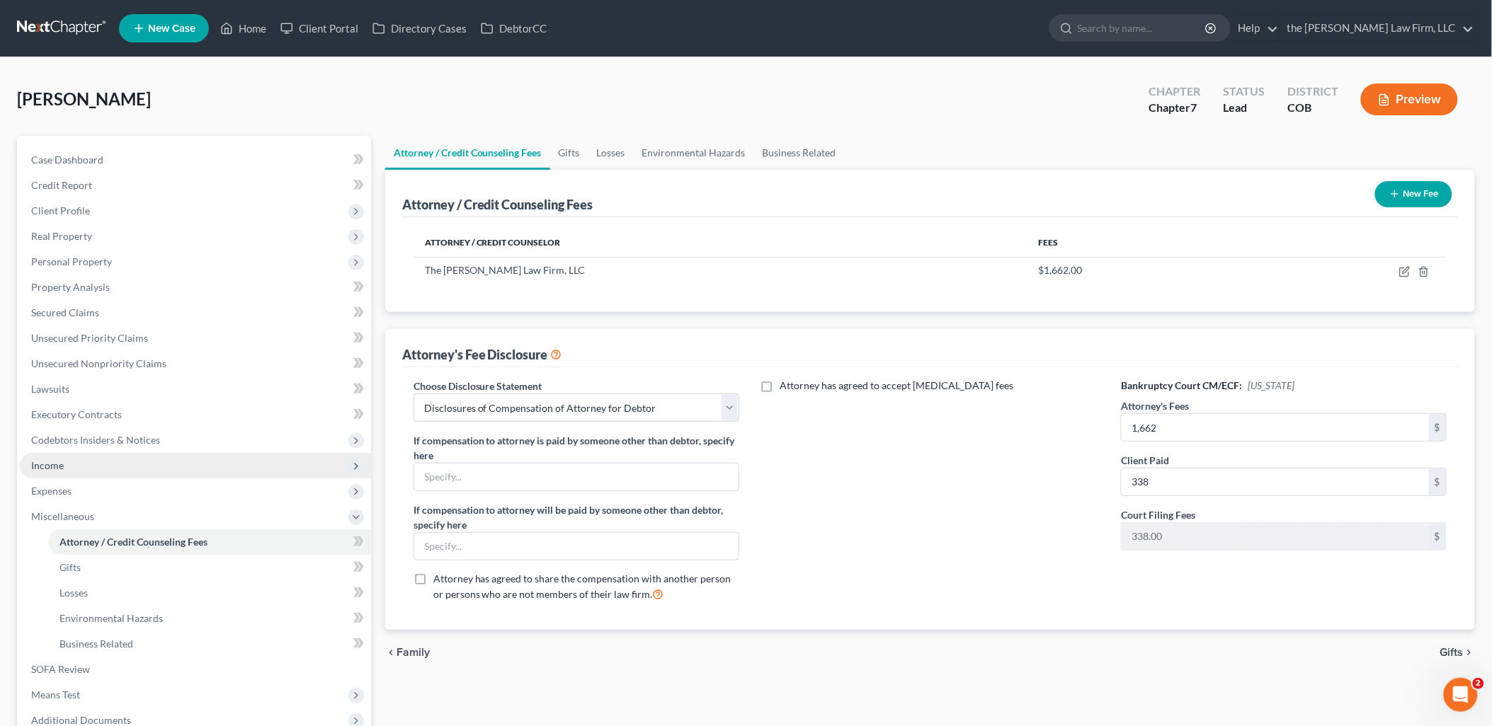
click at [65, 472] on span "Income" at bounding box center [195, 465] width 351 height 25
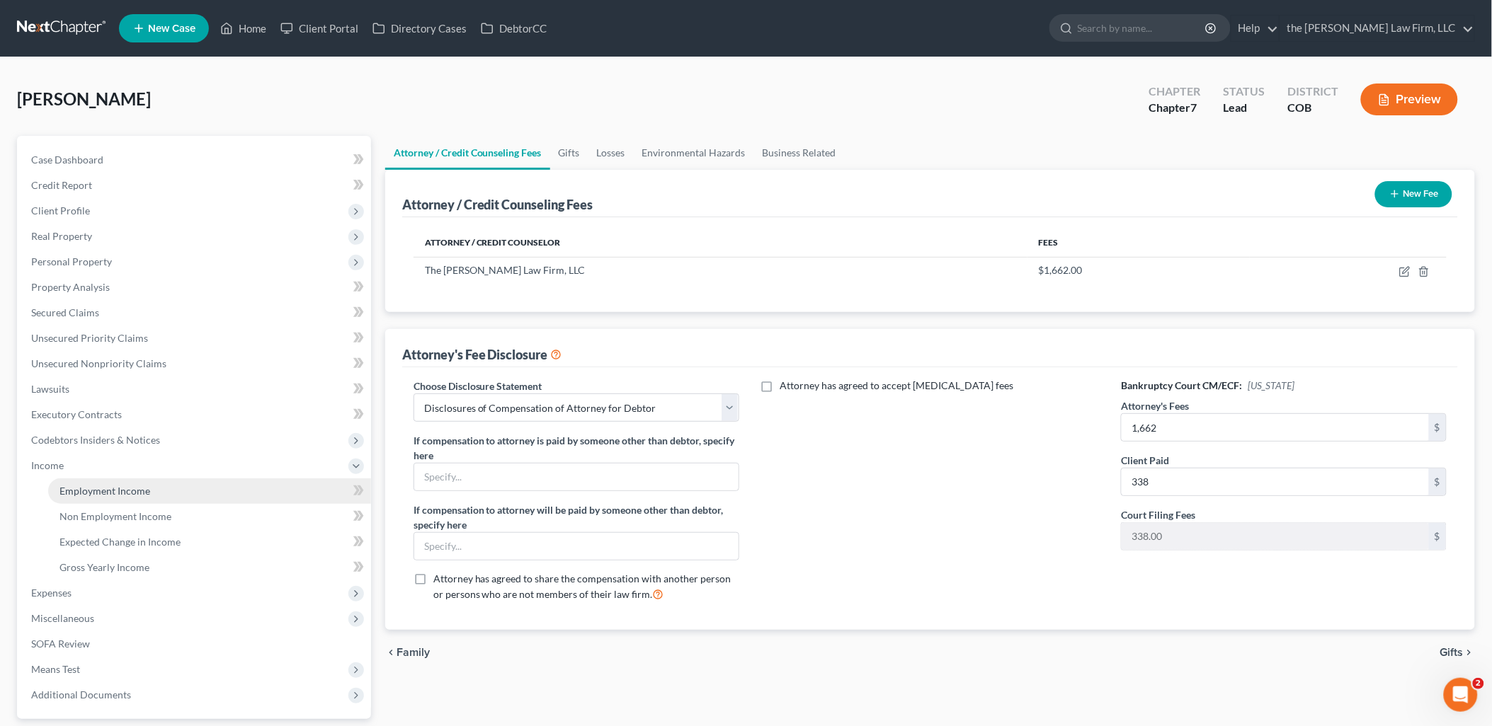
click at [118, 499] on link "Employment Income" at bounding box center [209, 491] width 323 height 25
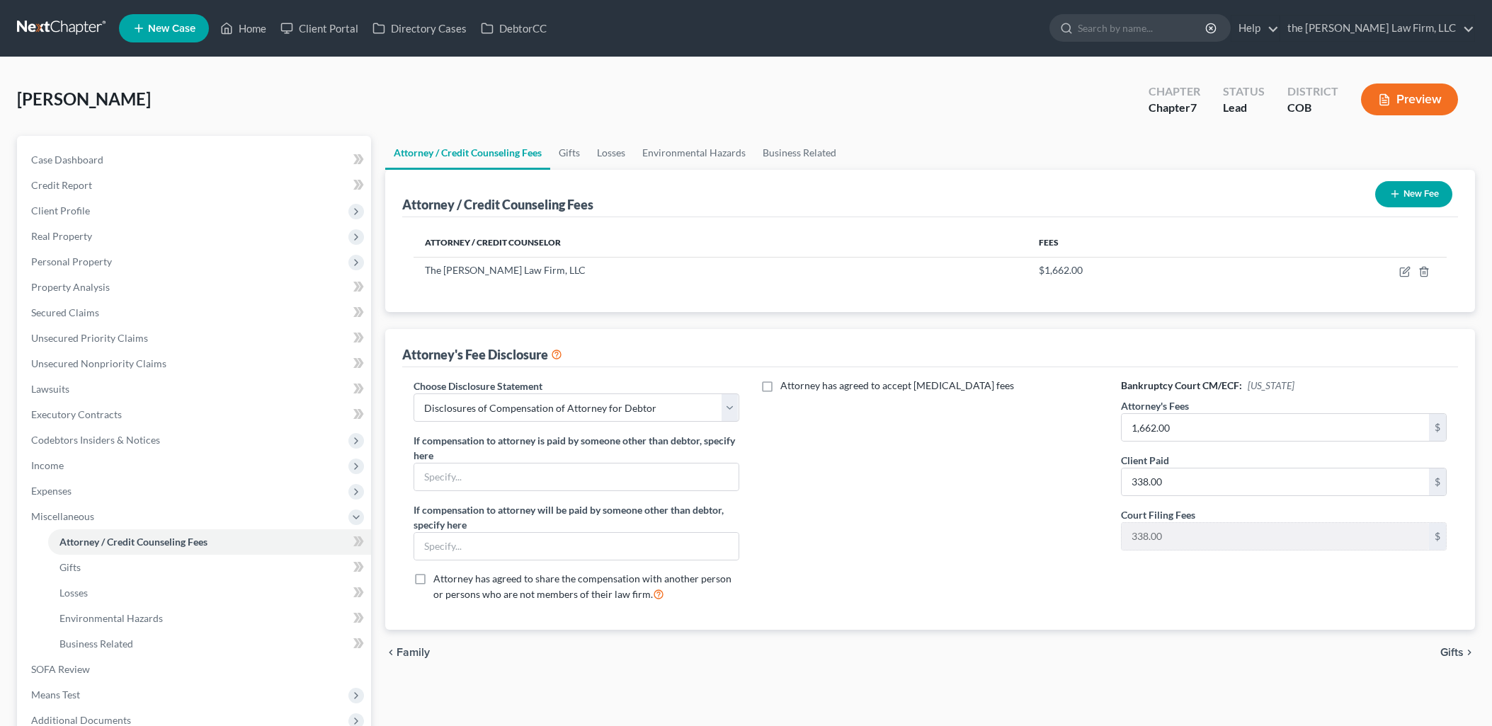
select select "0"
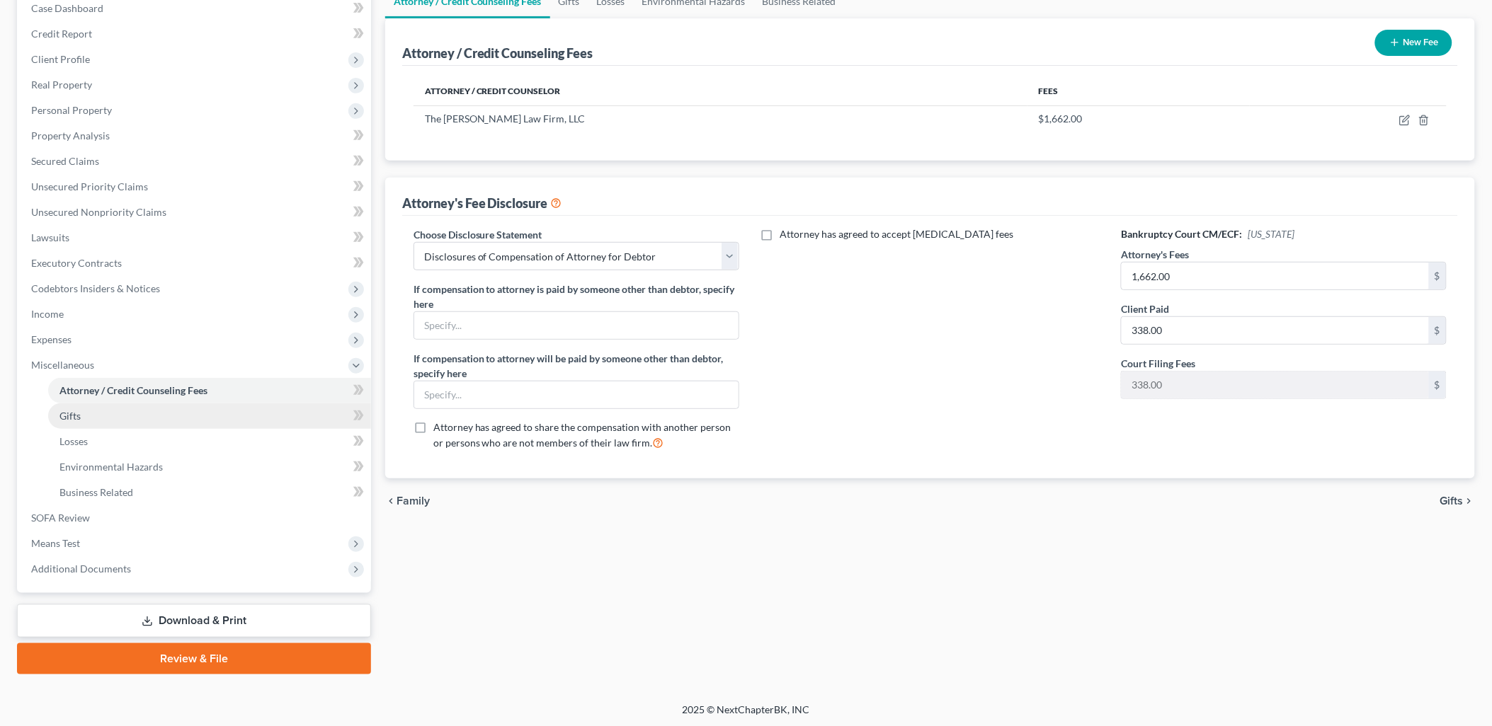
click at [76, 410] on span "Gifts" at bounding box center [69, 416] width 21 height 12
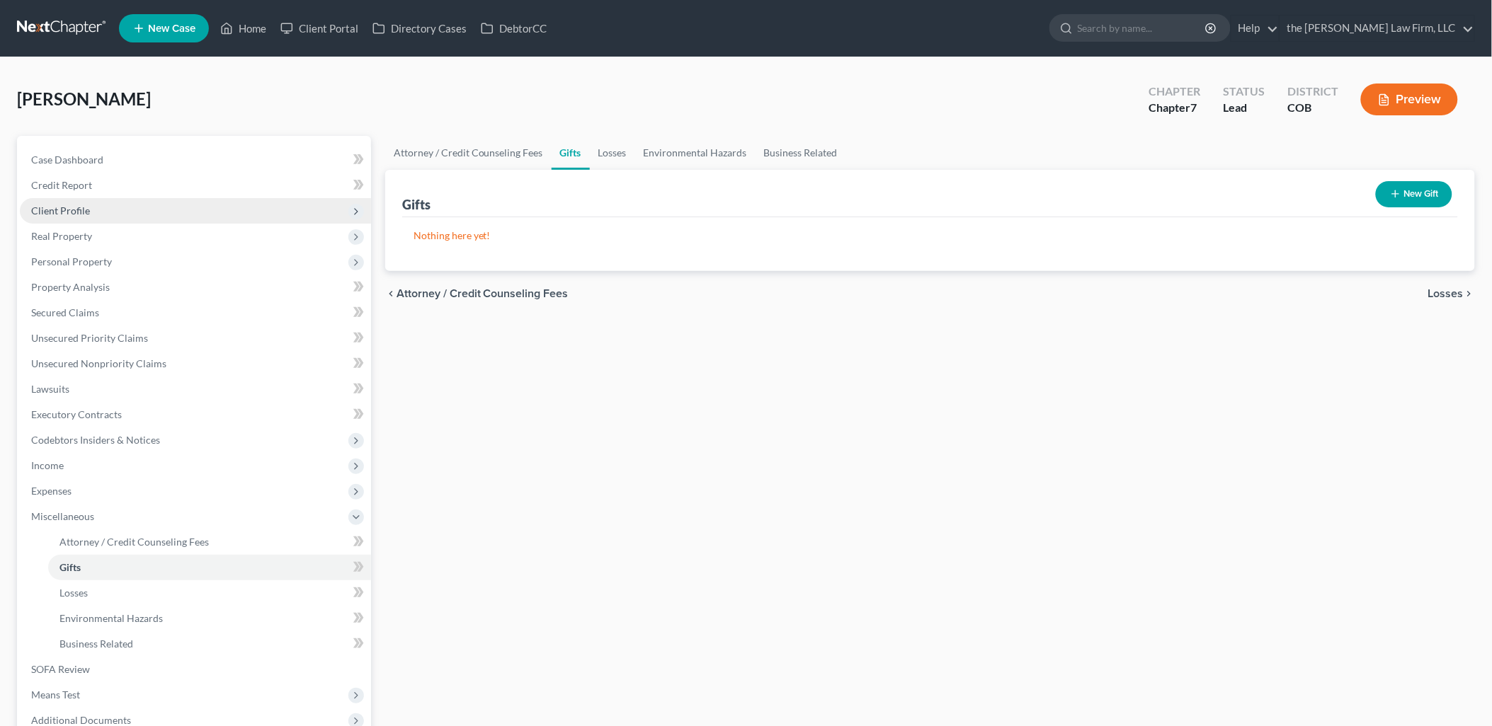
click at [79, 200] on span "Client Profile" at bounding box center [195, 210] width 351 height 25
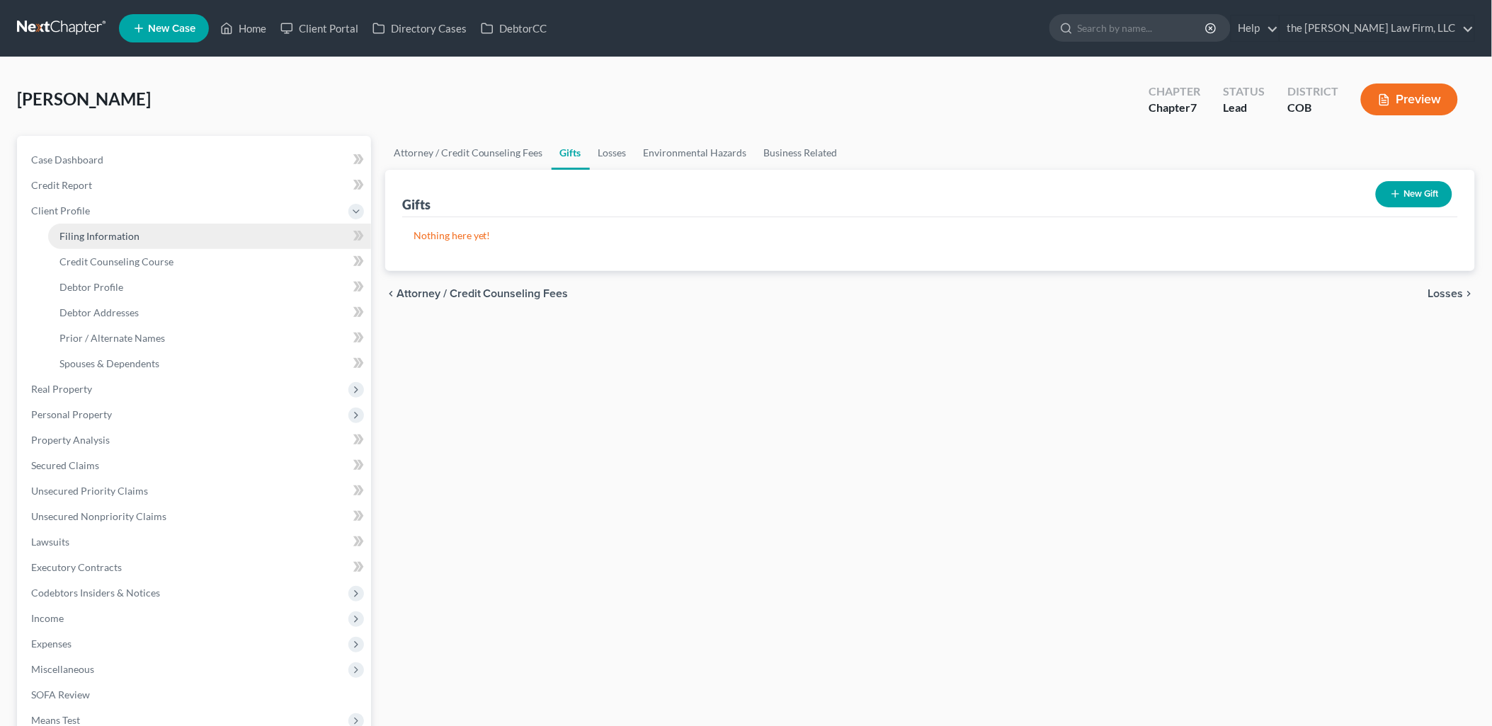
click at [107, 241] on link "Filing Information" at bounding box center [209, 236] width 323 height 25
select select "1"
select select "0"
select select "5"
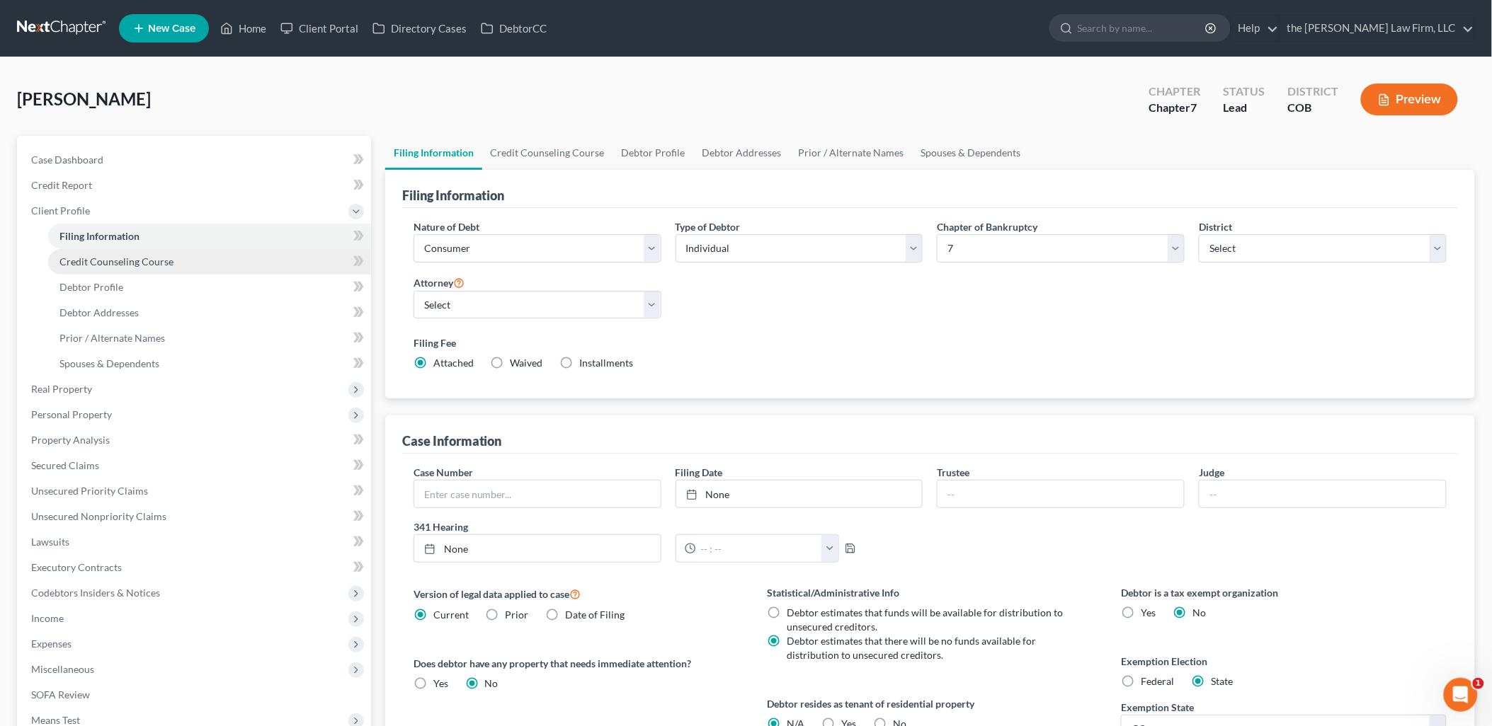
click at [106, 258] on span "Credit Counseling Course" at bounding box center [116, 262] width 114 height 12
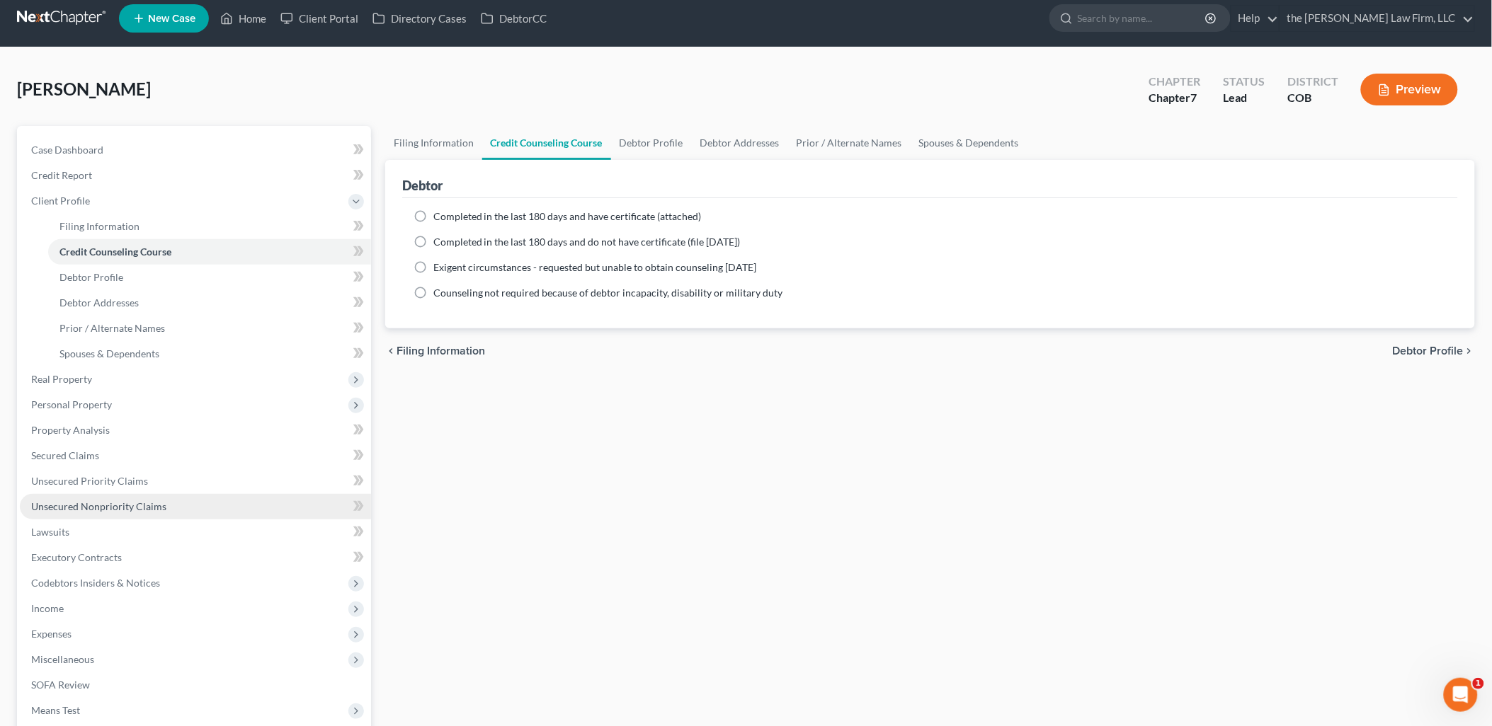
scroll to position [79, 0]
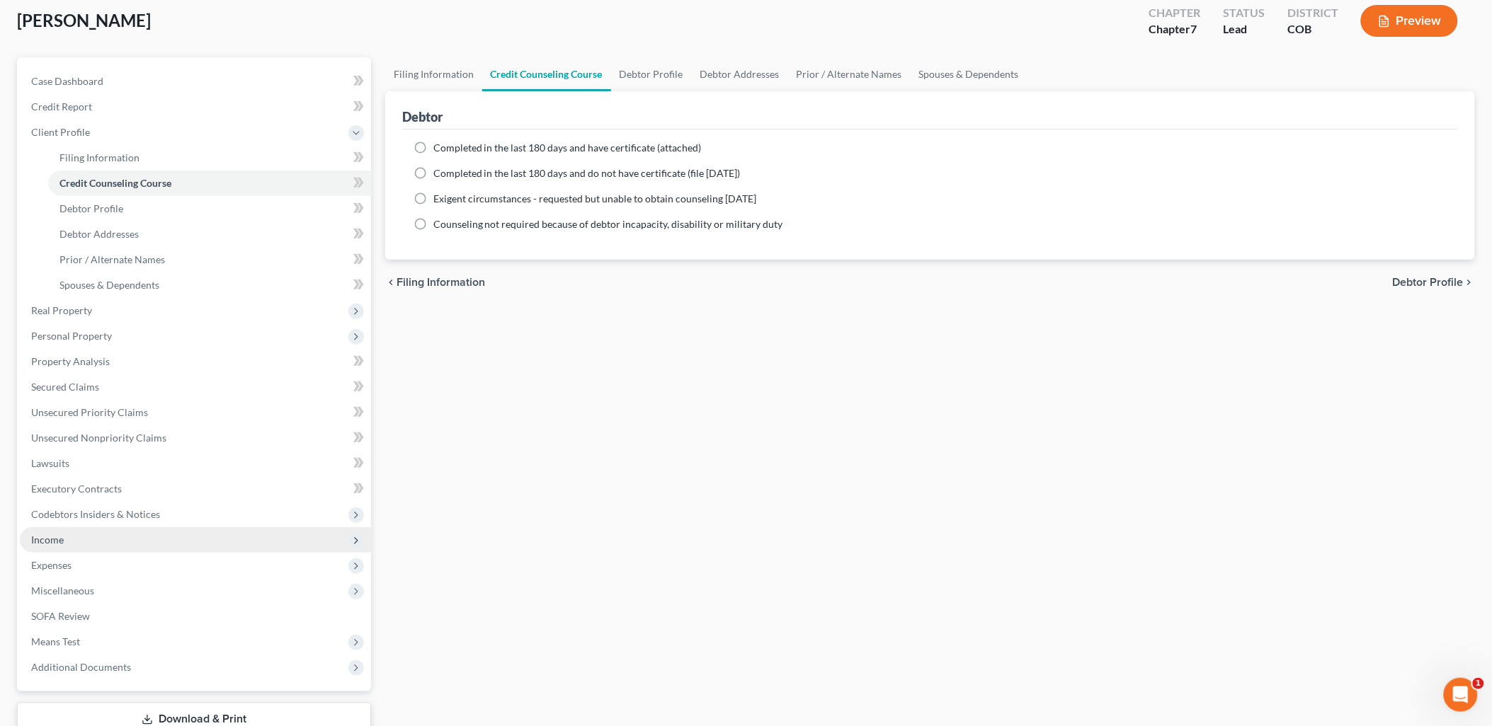
click at [55, 539] on span "Income" at bounding box center [47, 540] width 33 height 12
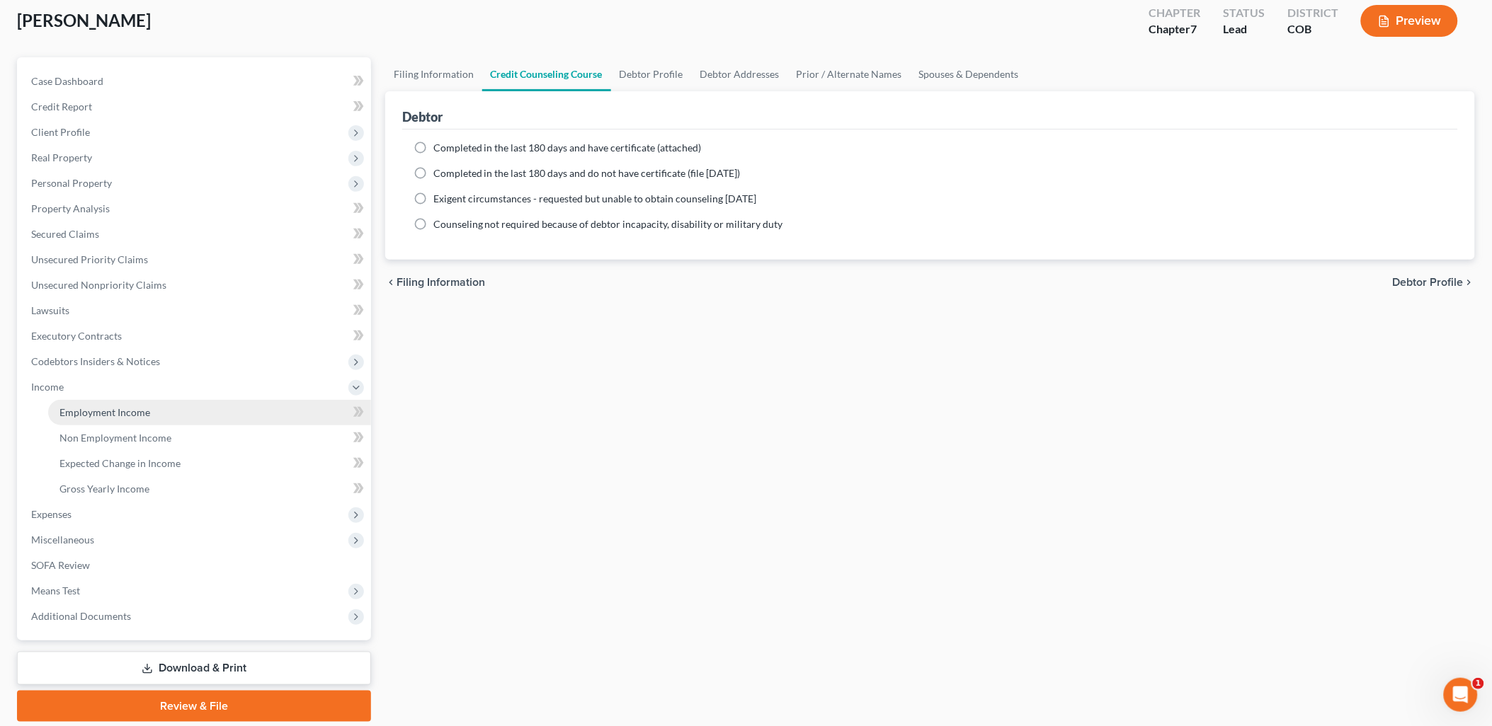
click at [142, 412] on span "Employment Income" at bounding box center [104, 412] width 91 height 12
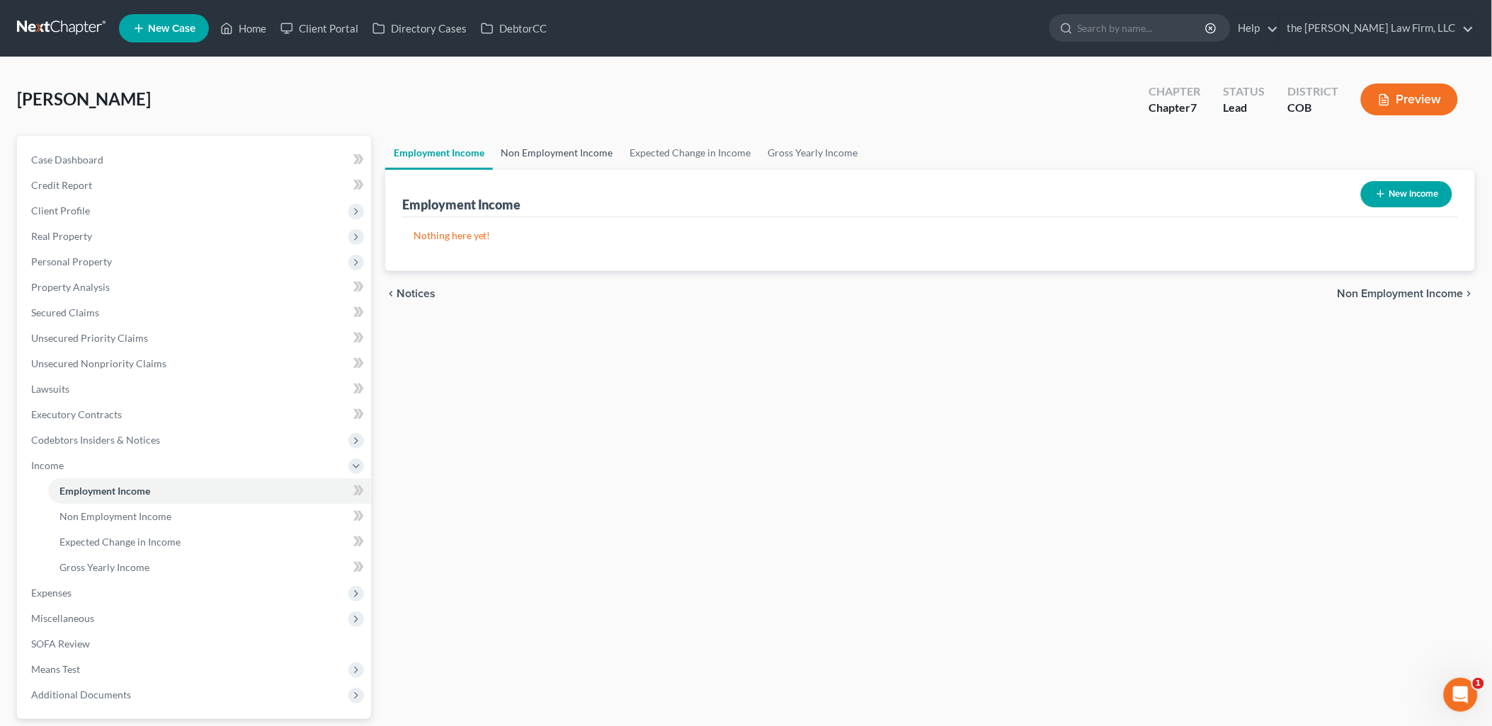
click at [510, 154] on link "Non Employment Income" at bounding box center [557, 153] width 129 height 34
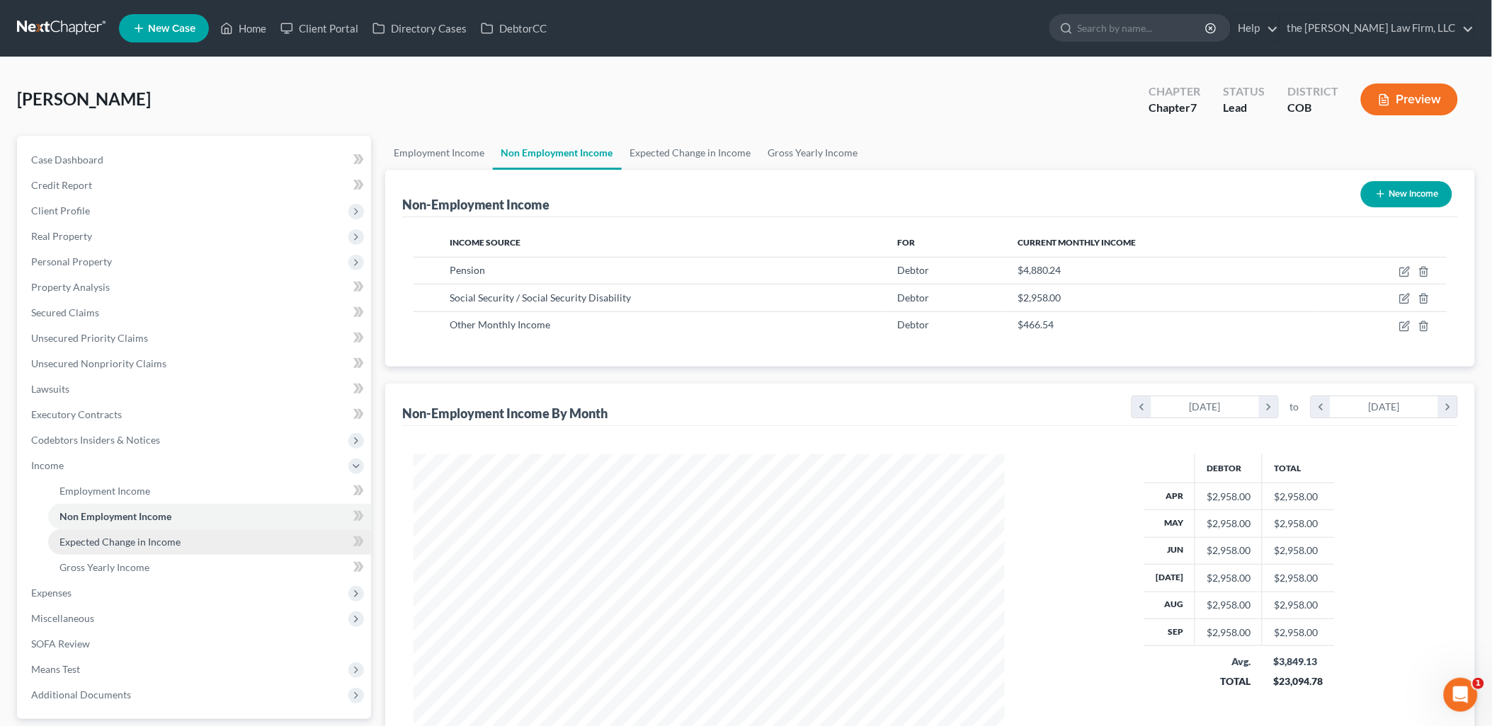
scroll to position [295, 619]
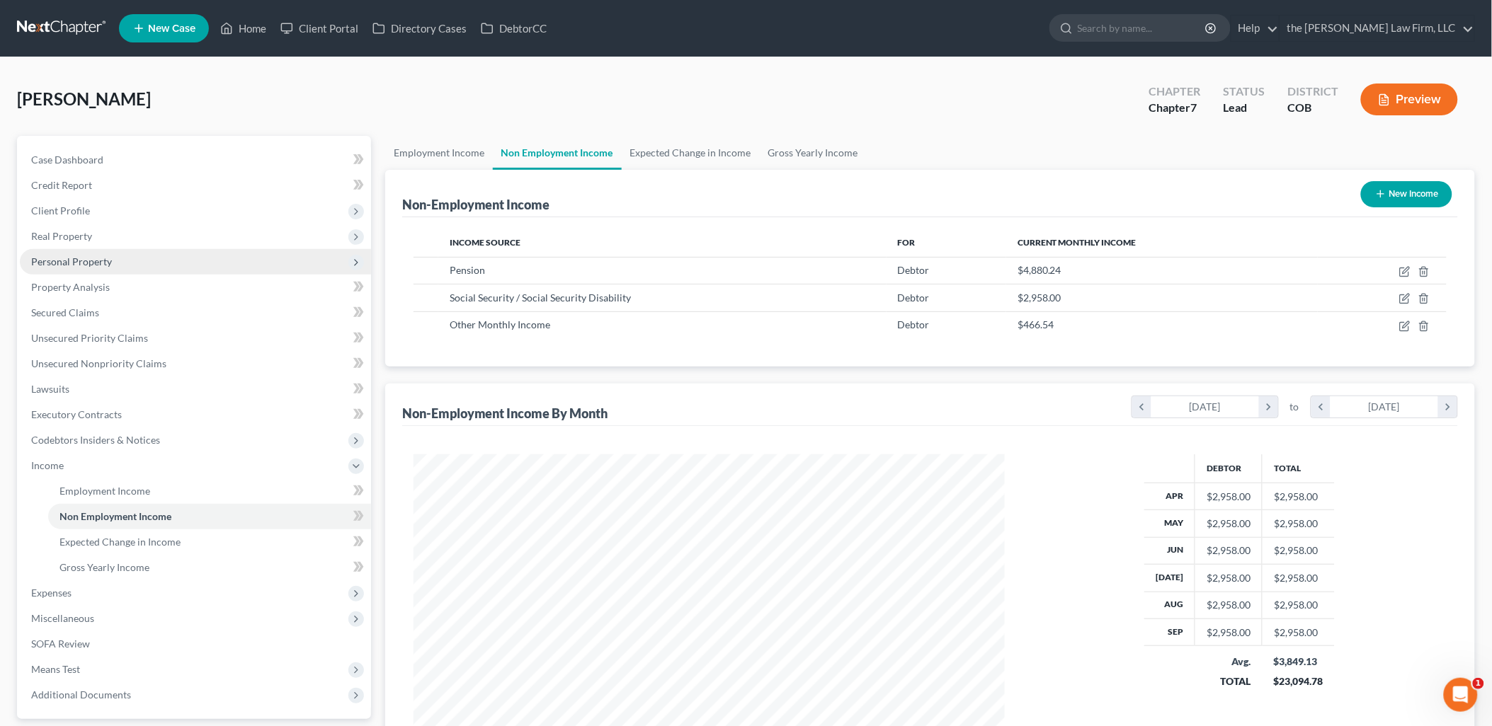
click at [76, 258] on span "Personal Property" at bounding box center [71, 262] width 81 height 12
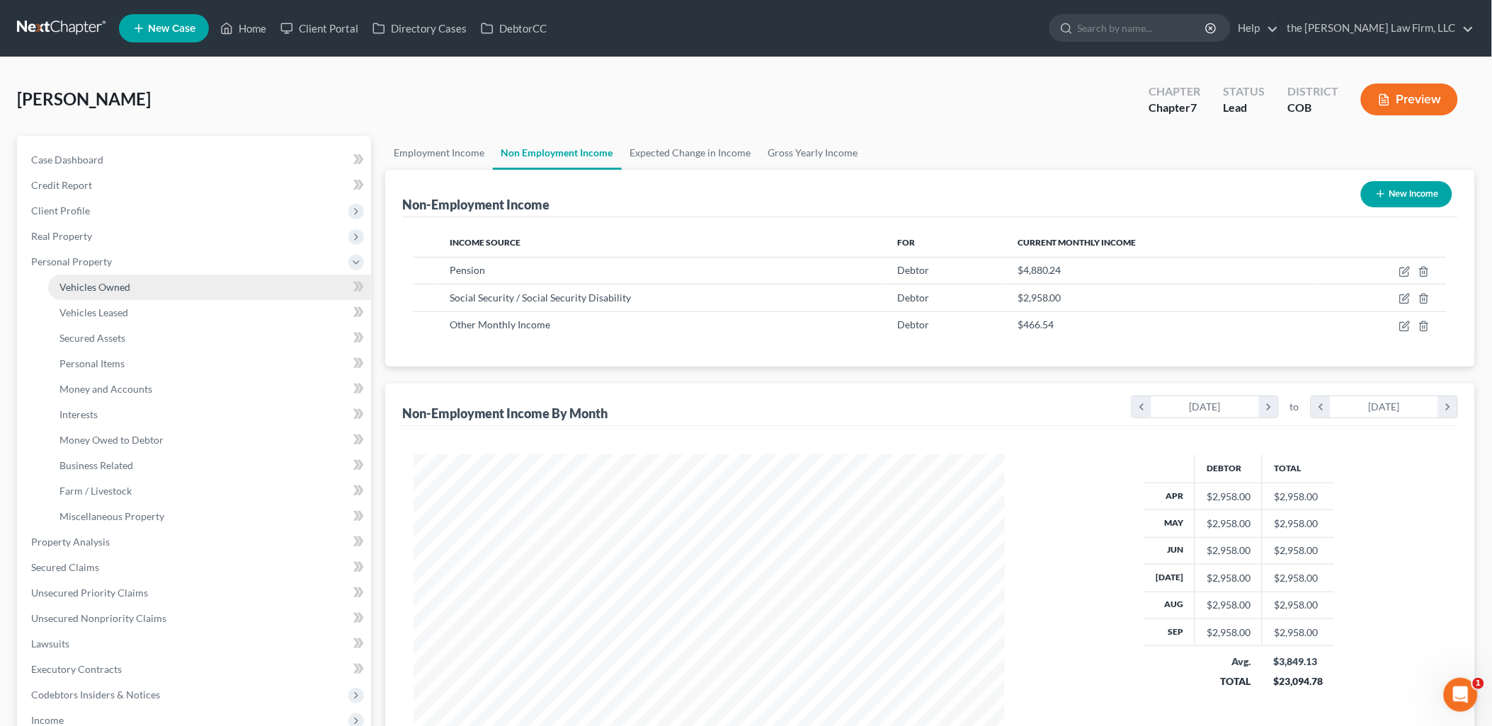
click at [103, 283] on span "Vehicles Owned" at bounding box center [94, 287] width 71 height 12
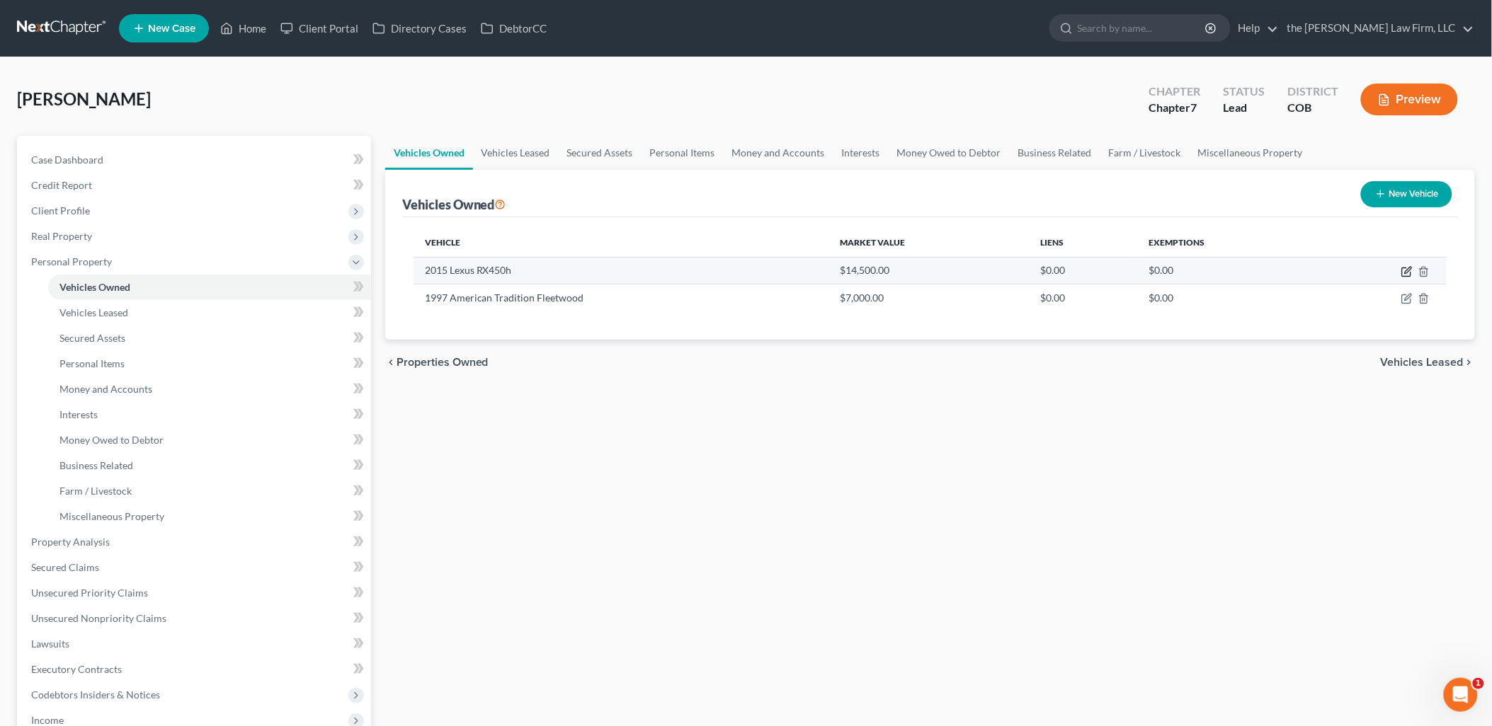
click at [1407, 272] on icon "button" at bounding box center [1408, 270] width 6 height 6
select select "0"
select select "11"
select select "2"
select select "0"
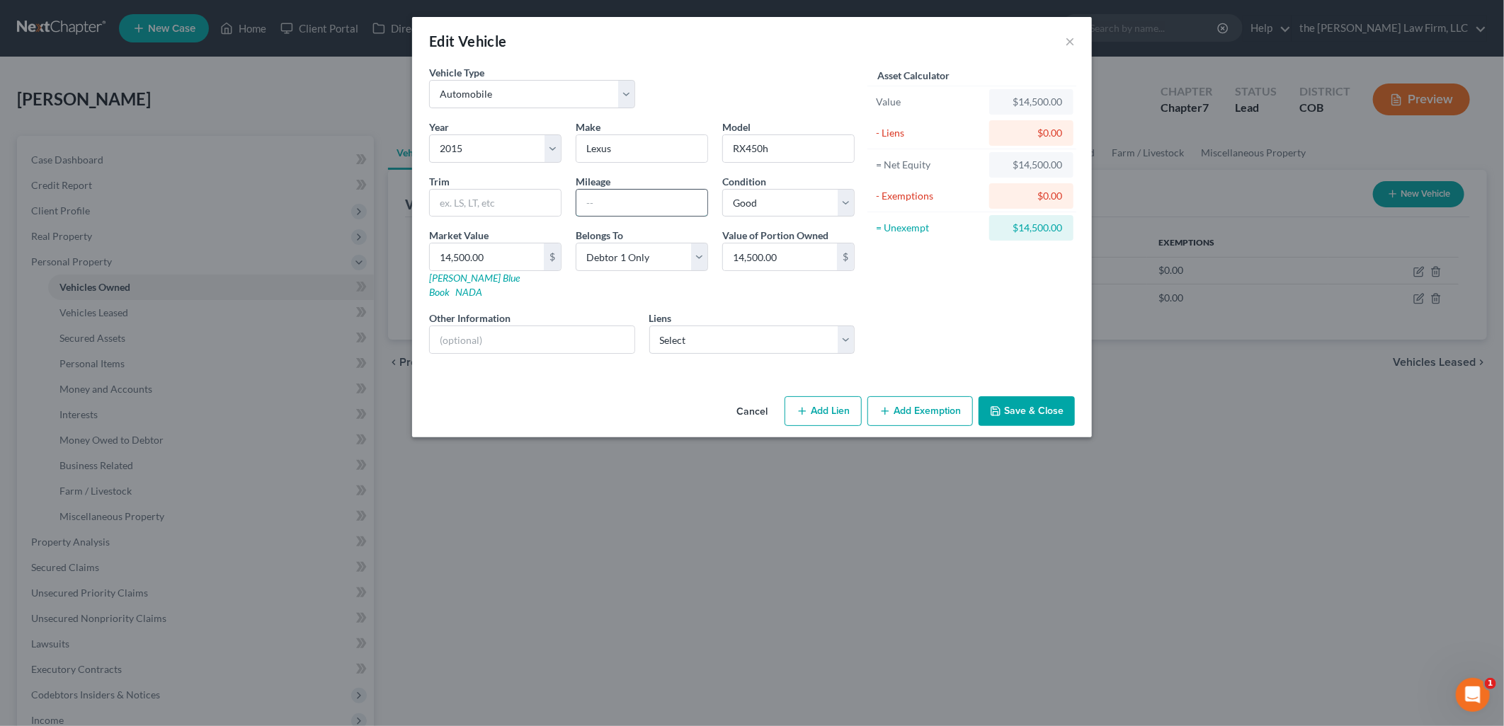
click at [590, 202] on input "text" at bounding box center [641, 203] width 131 height 27
type input "58000"
click at [747, 200] on select "Select Excellent Very Good Good Fair Poor" at bounding box center [788, 203] width 132 height 28
click at [722, 189] on select "Select Excellent Very Good Good Fair Poor" at bounding box center [788, 203] width 132 height 28
click at [1051, 305] on div "Asset Calculator Value $14,500.00 - Liens $0.00 = Net Equity $14,500.00 - Exemp…" at bounding box center [972, 215] width 220 height 300
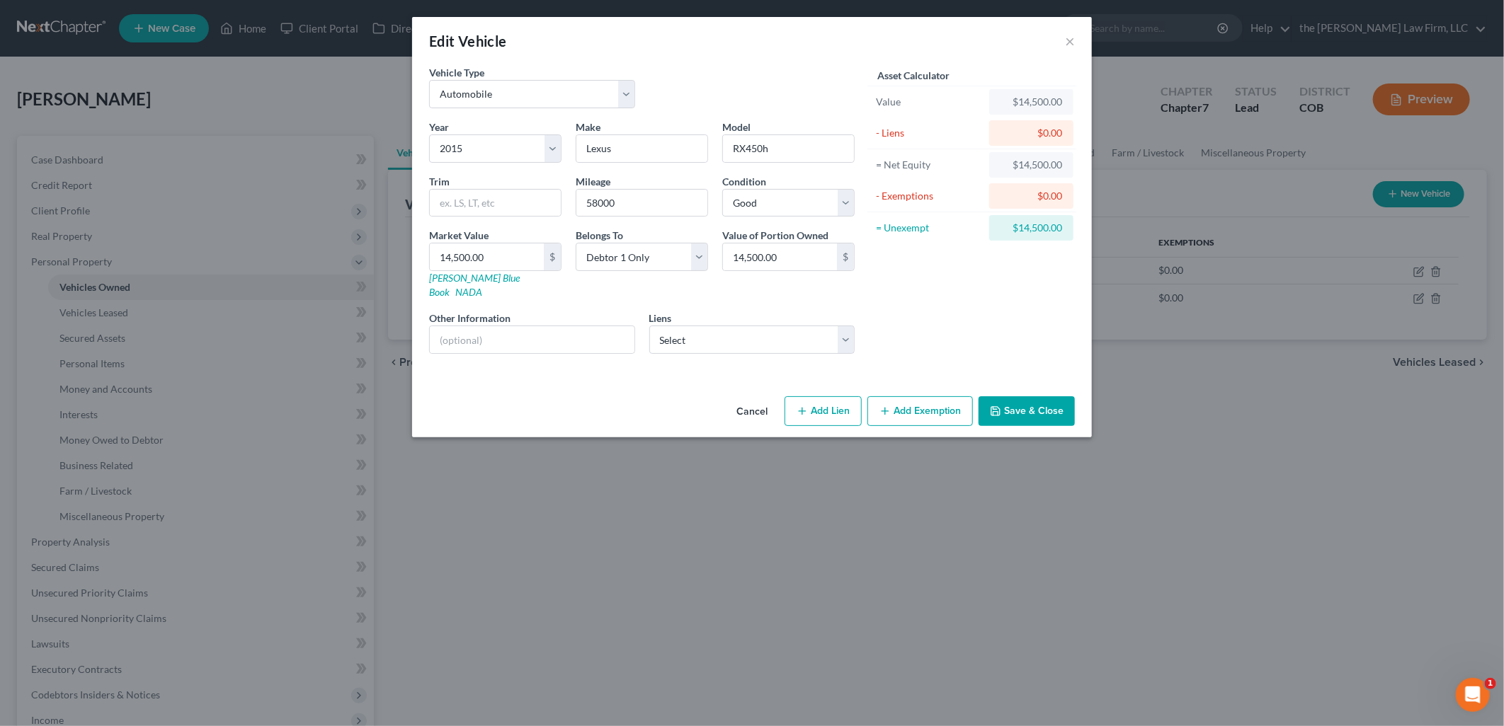
click at [1065, 396] on button "Save & Close" at bounding box center [1026, 411] width 96 height 30
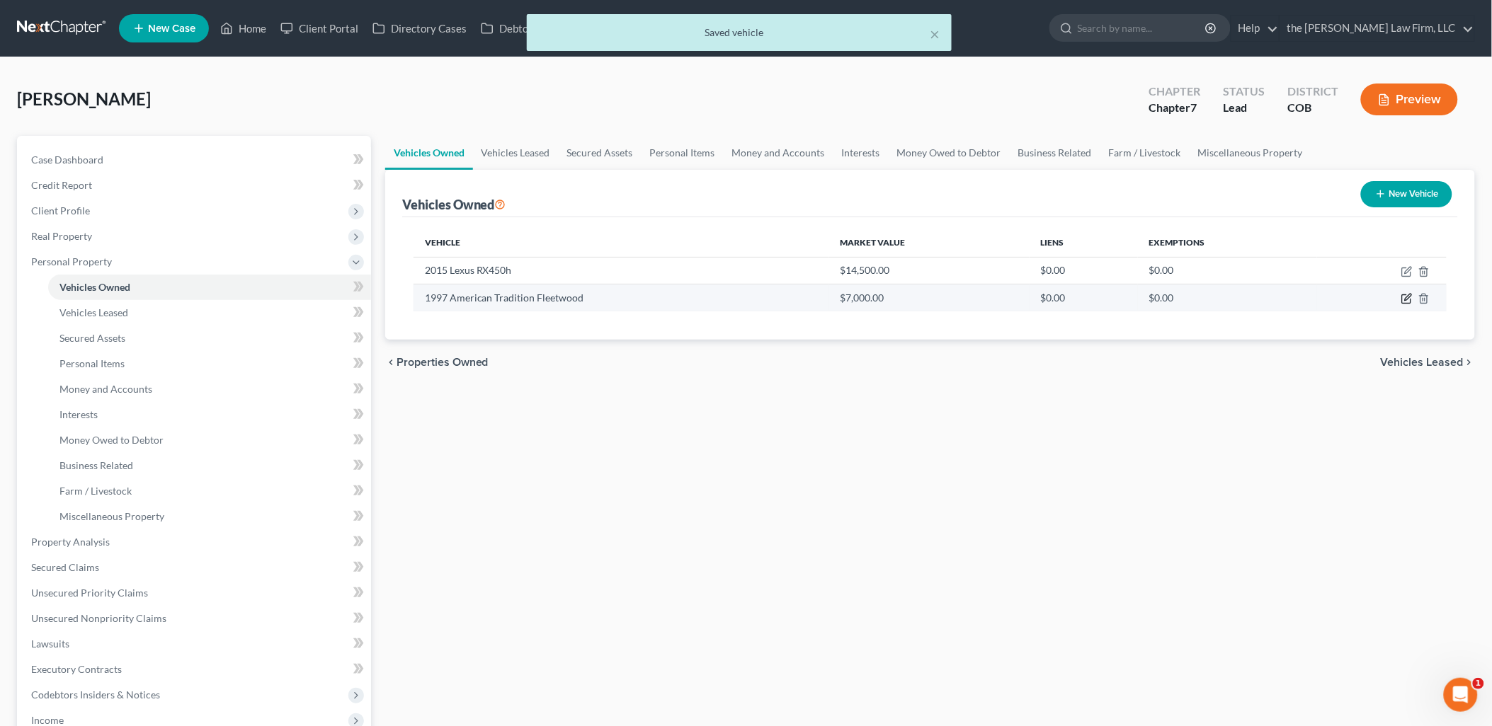
click at [1407, 297] on icon "button" at bounding box center [1406, 298] width 11 height 11
select select "5"
select select "29"
select select "4"
select select "0"
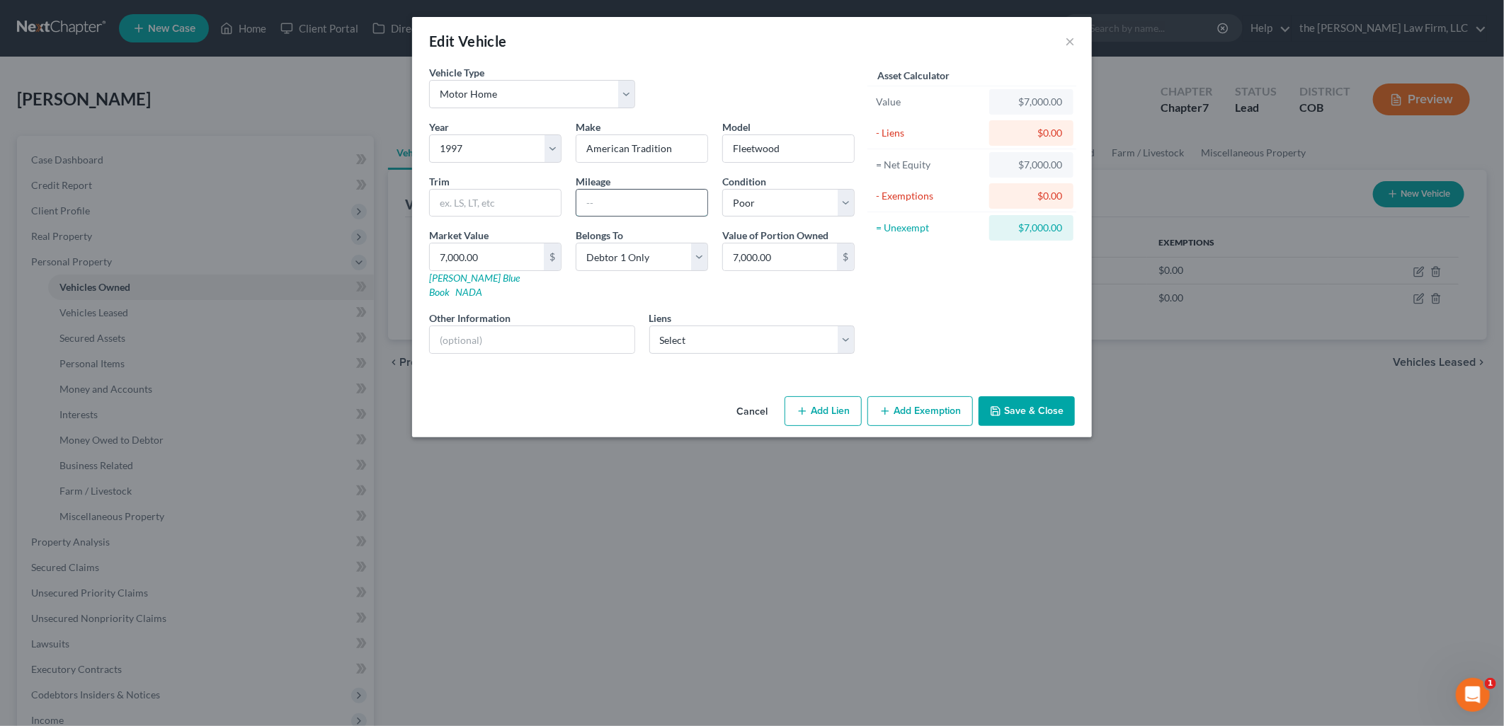
click at [660, 214] on input "text" at bounding box center [641, 203] width 131 height 27
click at [971, 319] on div "Asset Calculator Value $7,000.00 - Liens $0.00 = Net Equity $7,000.00 - Exempti…" at bounding box center [972, 215] width 220 height 300
click at [697, 210] on input "8000" at bounding box center [641, 203] width 131 height 27
type input "80000"
click at [1084, 363] on div "Vehicle Type Select Automobile Truck Trailer Watercraft Aircraft Motor Home Atv…" at bounding box center [752, 228] width 680 height 326
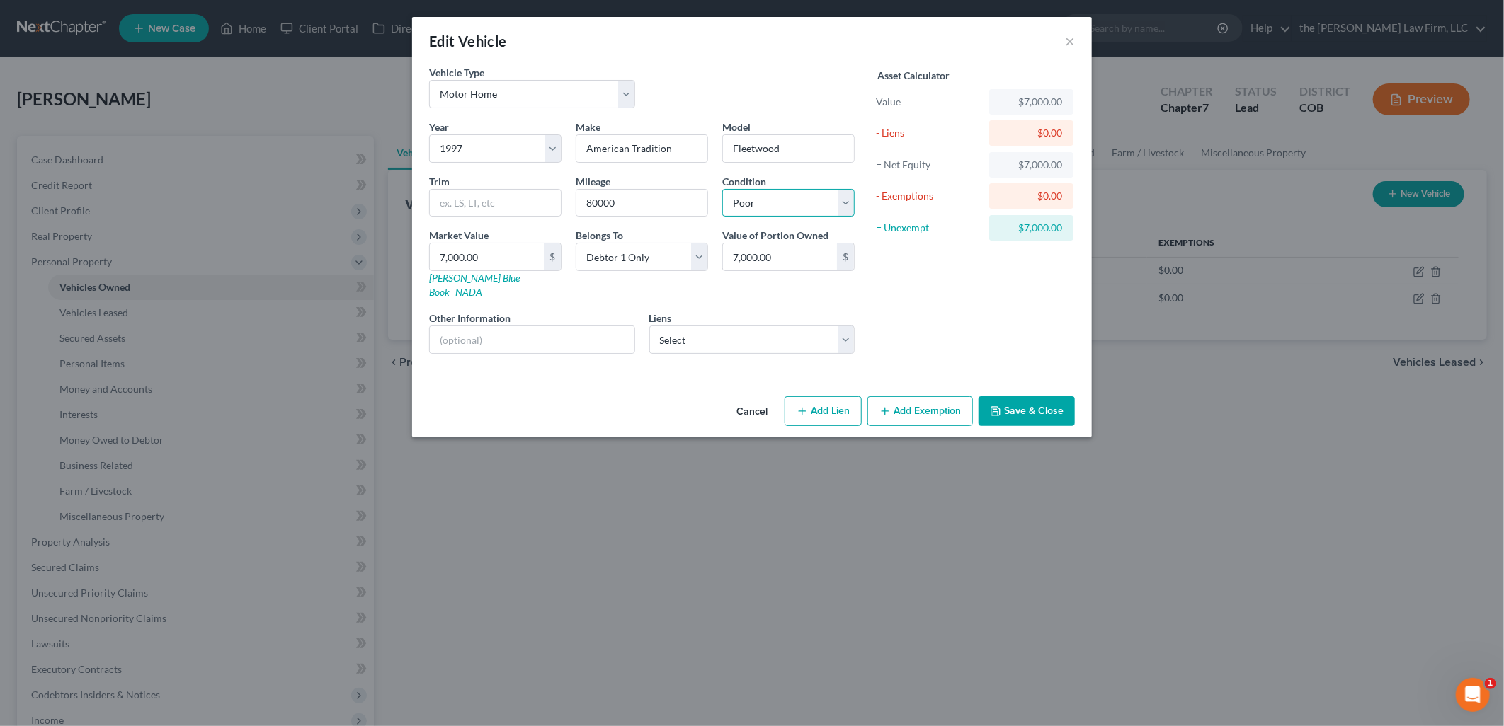
click at [766, 195] on select "Select Excellent Very Good Good Fair Poor" at bounding box center [788, 203] width 132 height 28
click at [918, 285] on div "Asset Calculator Value $7,000.00 - Liens $0.00 = Net Equity $7,000.00 - Exempti…" at bounding box center [972, 215] width 220 height 300
click at [731, 333] on select "Select Red Rocks Credit Union - $22,400.00 Red Rock Fed Credit - $0.00" at bounding box center [752, 340] width 206 height 28
click at [917, 300] on div "Asset Calculator Value $7,000.00 - Liens $0.00 = Net Equity $7,000.00 - Exempti…" at bounding box center [972, 215] width 220 height 300
click at [1049, 406] on button "Save & Close" at bounding box center [1026, 411] width 96 height 30
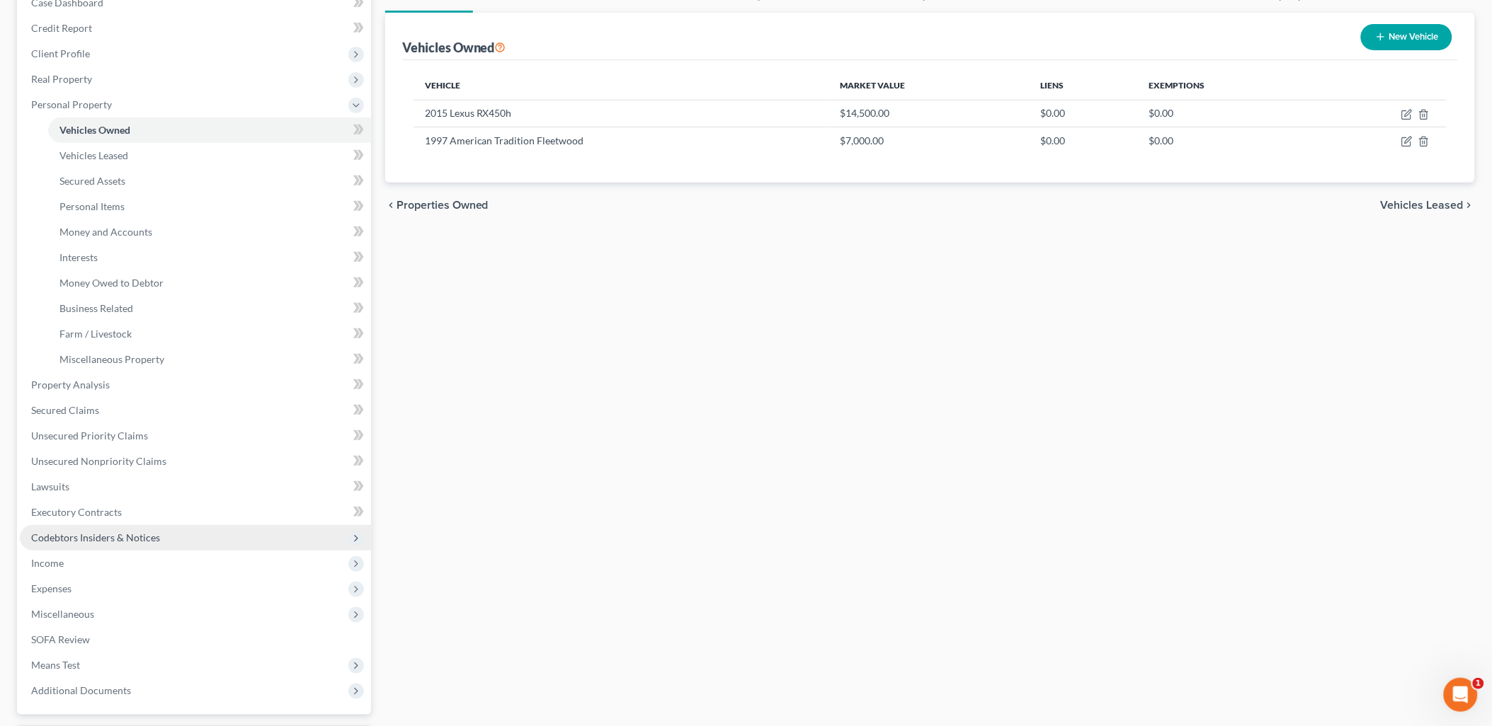
click at [57, 539] on span "Codebtors Insiders & Notices" at bounding box center [95, 538] width 129 height 12
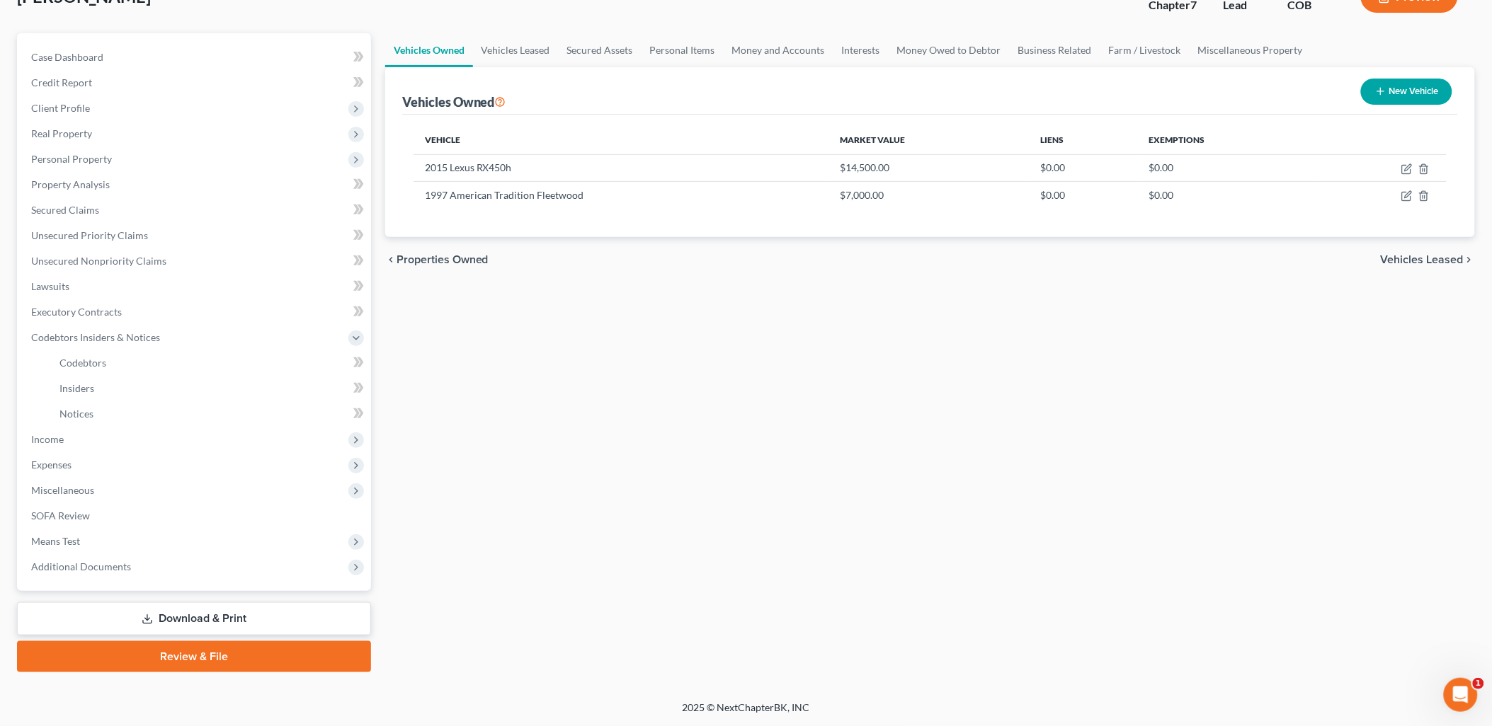
scroll to position [101, 0]
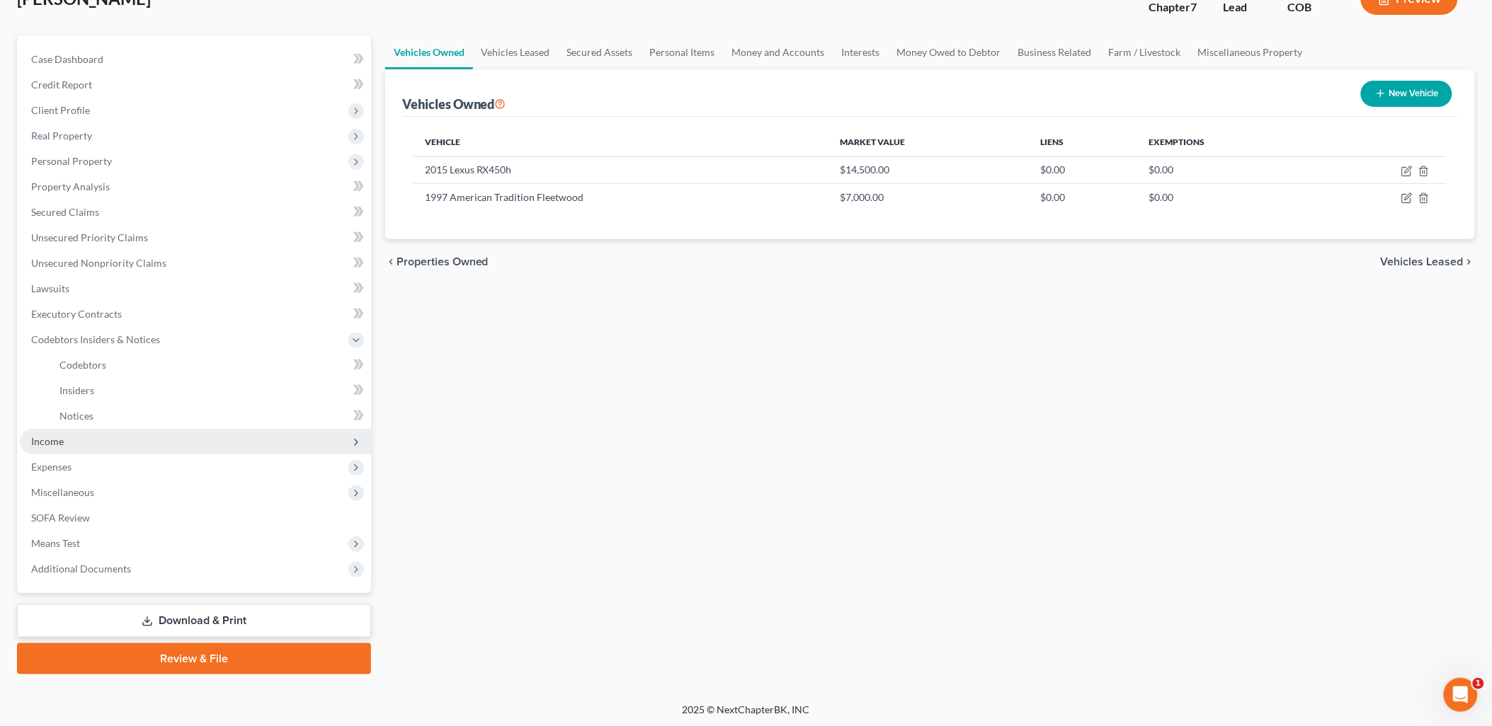
click at [64, 440] on span "Income" at bounding box center [195, 441] width 351 height 25
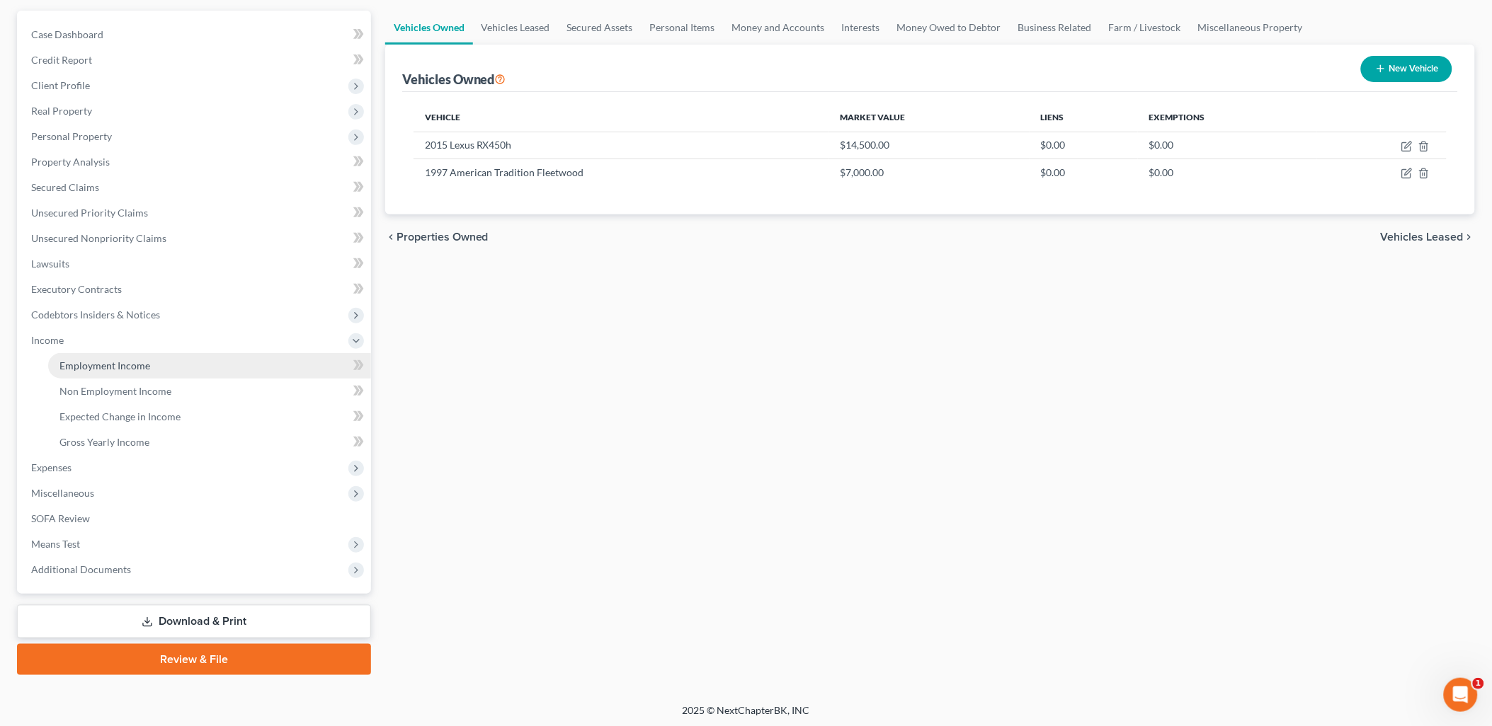
click at [128, 363] on span "Employment Income" at bounding box center [104, 366] width 91 height 12
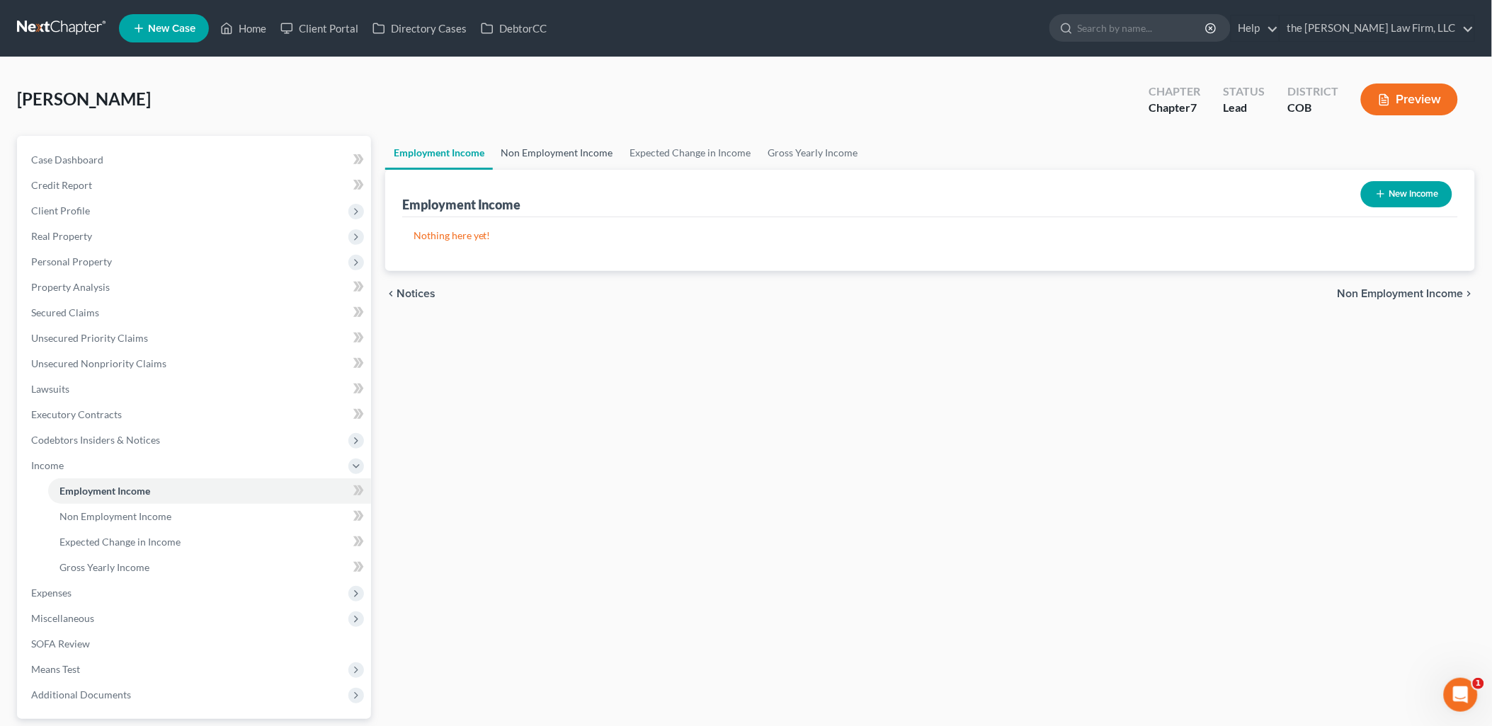
click at [575, 166] on link "Non Employment Income" at bounding box center [557, 153] width 129 height 34
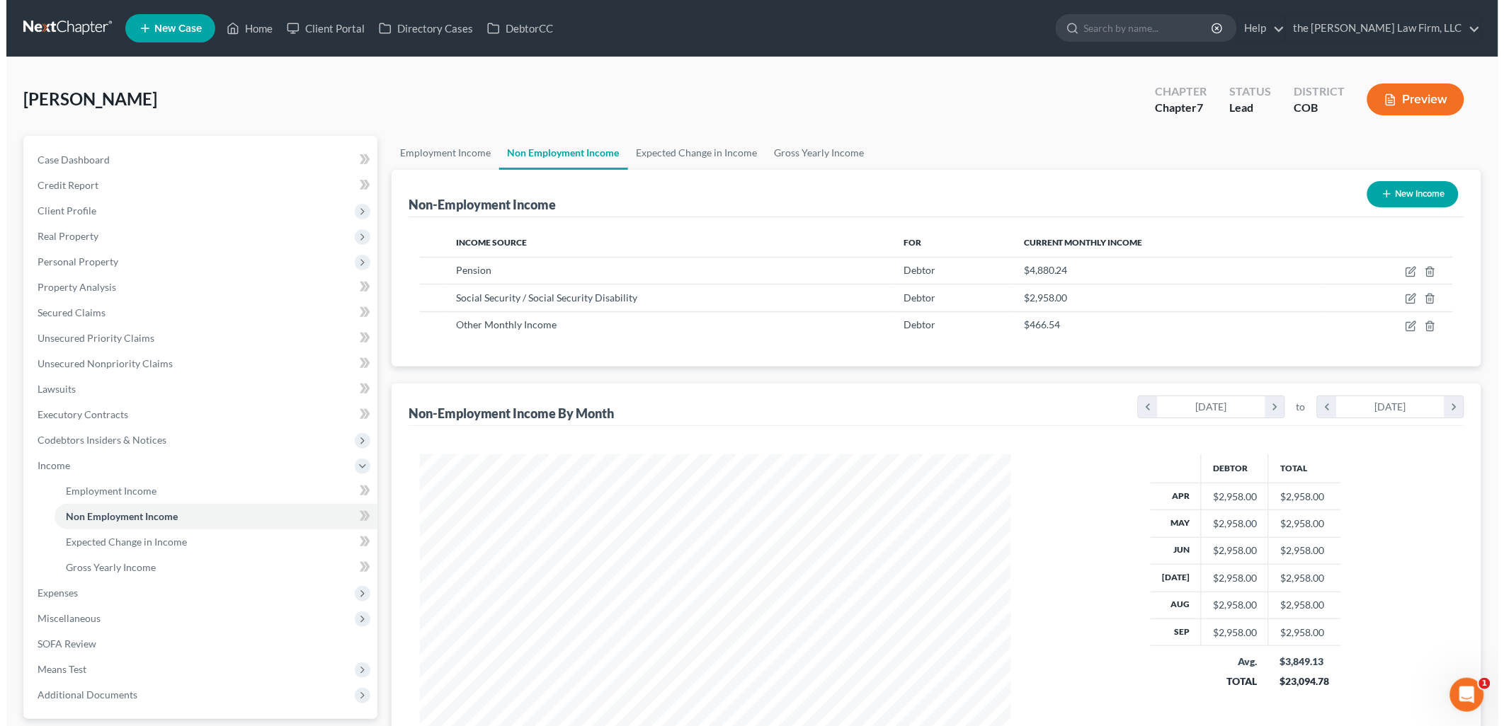
scroll to position [295, 619]
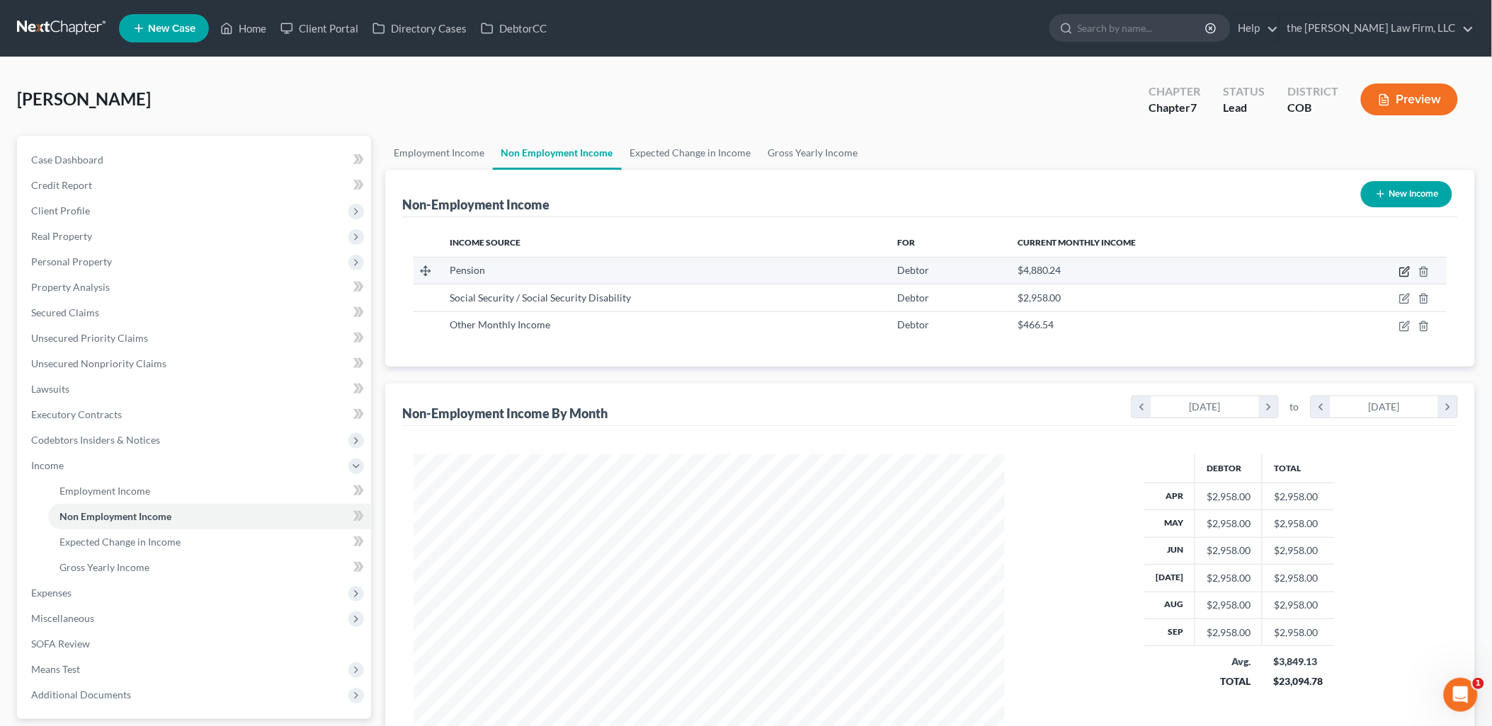
click at [1407, 271] on icon "button" at bounding box center [1404, 271] width 11 height 11
select select "2"
select select "0"
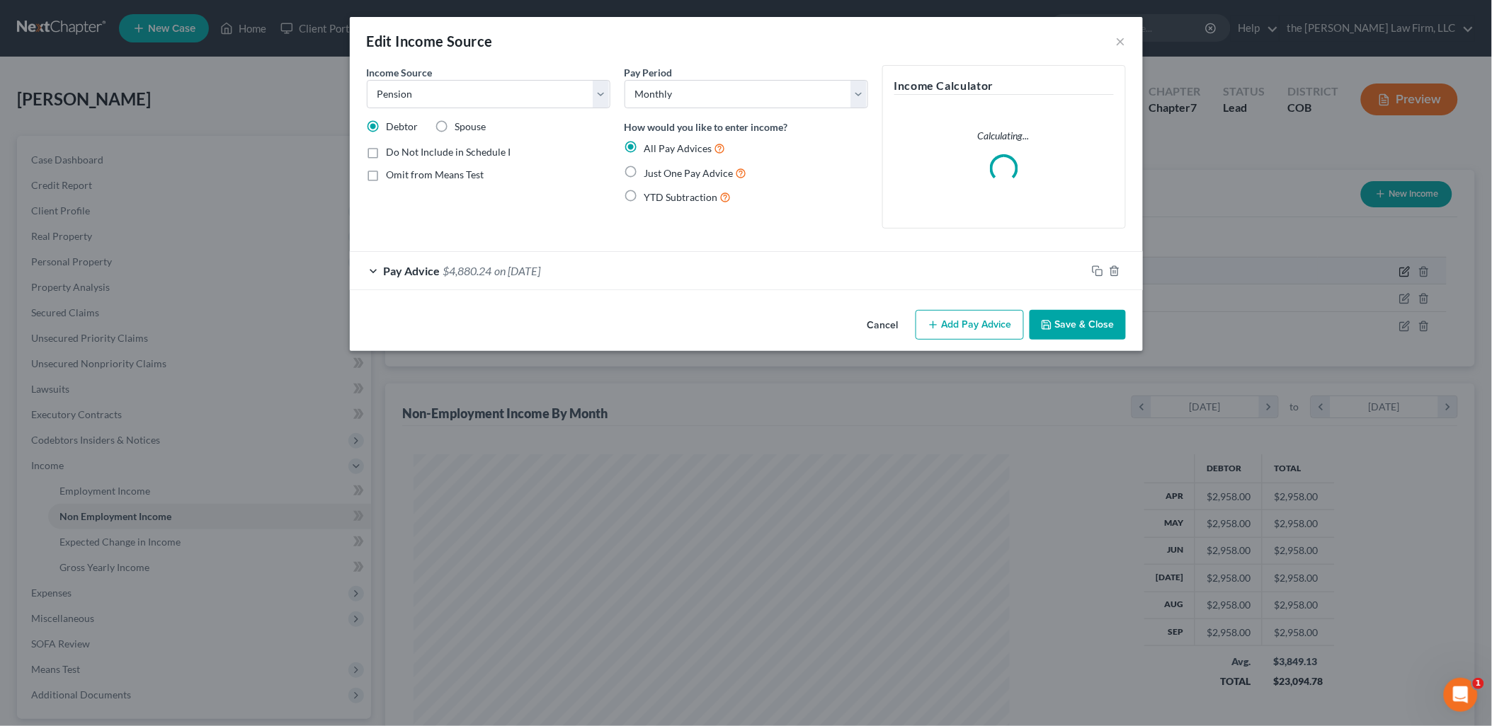
scroll to position [298, 624]
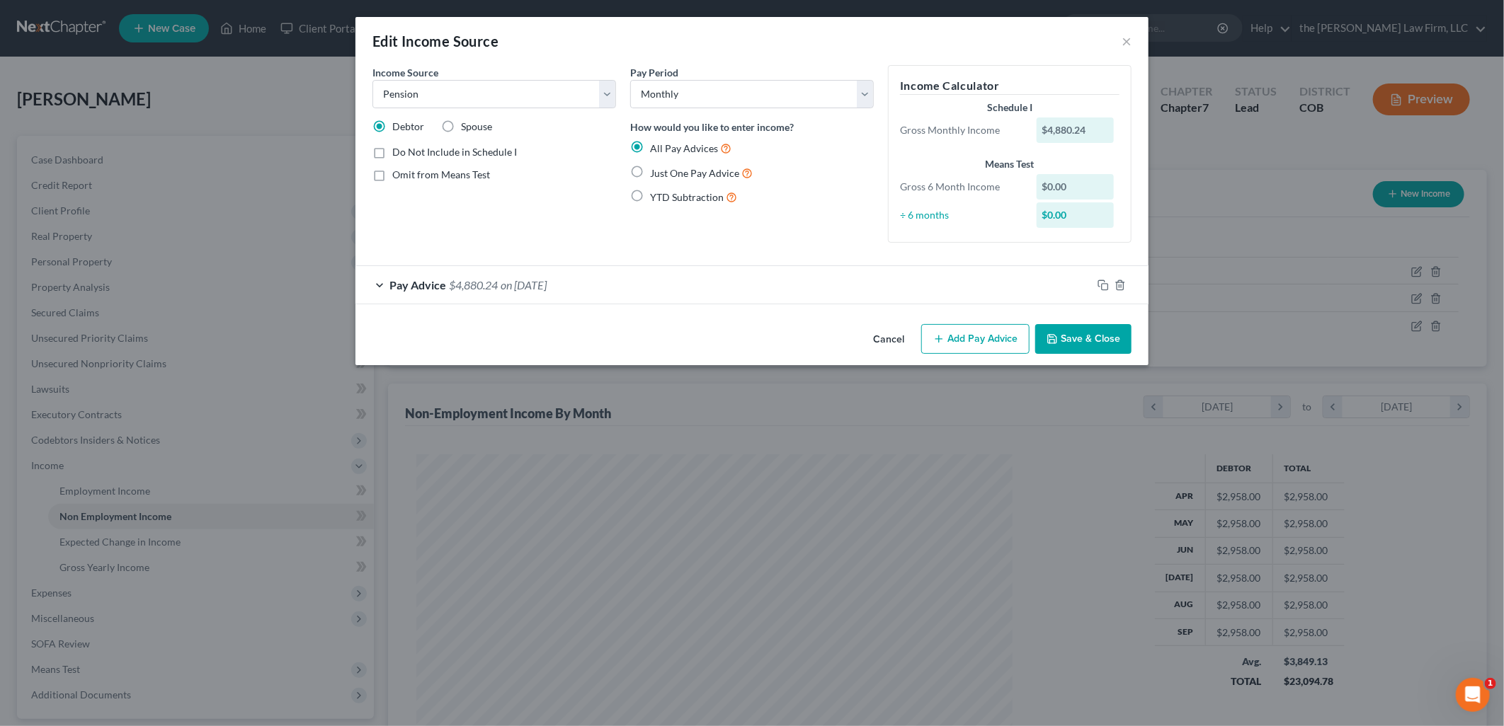
click at [542, 285] on span "on [DATE]" at bounding box center [524, 284] width 46 height 13
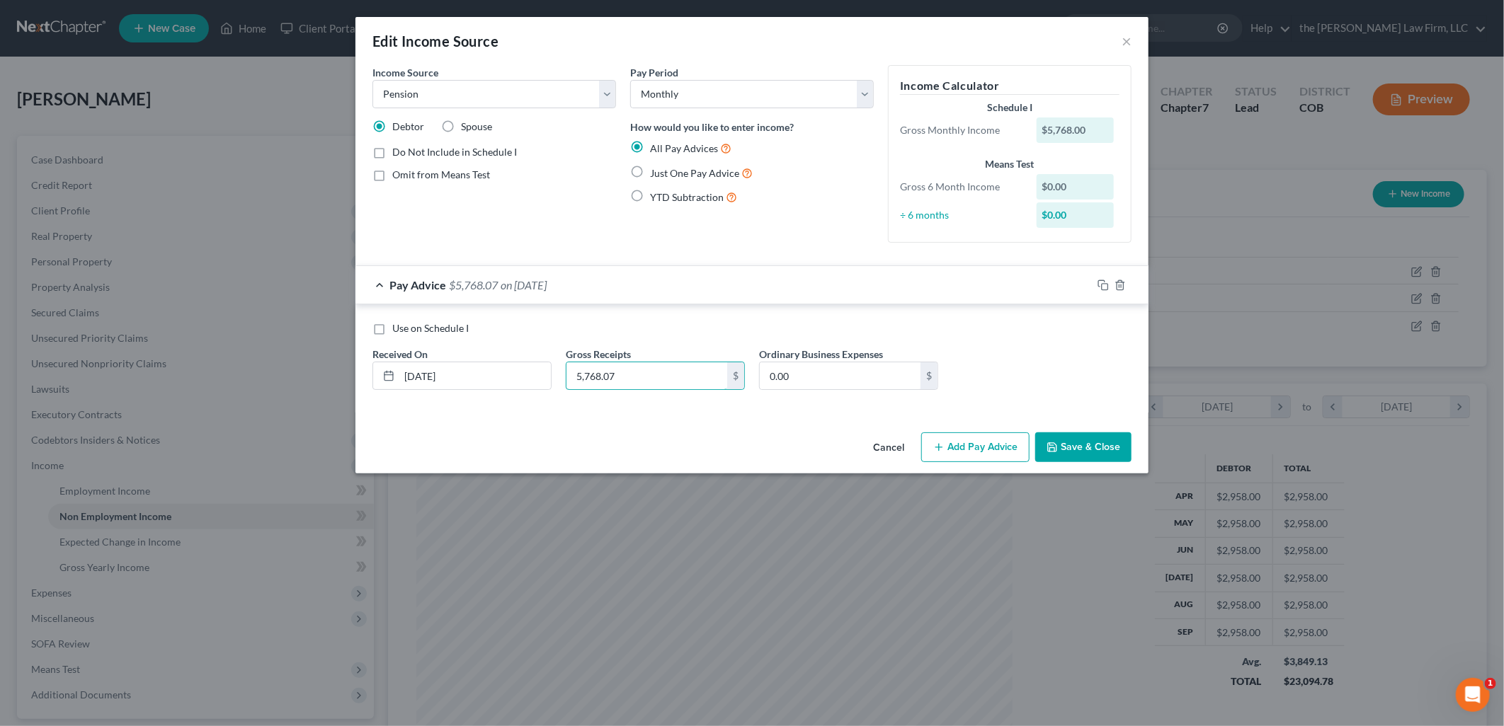
type input "5,768.07"
click at [1102, 444] on button "Save & Close" at bounding box center [1083, 448] width 96 height 30
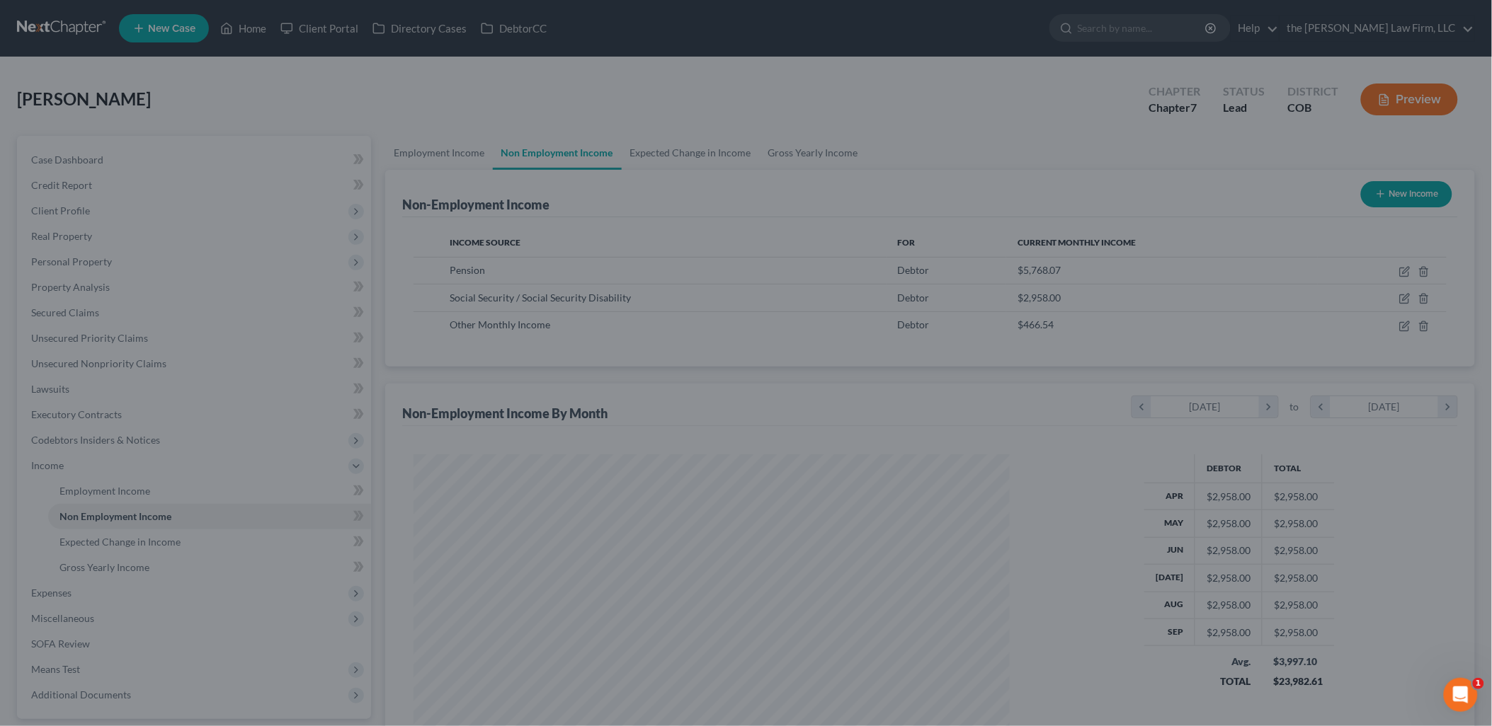
scroll to position [707686, 707362]
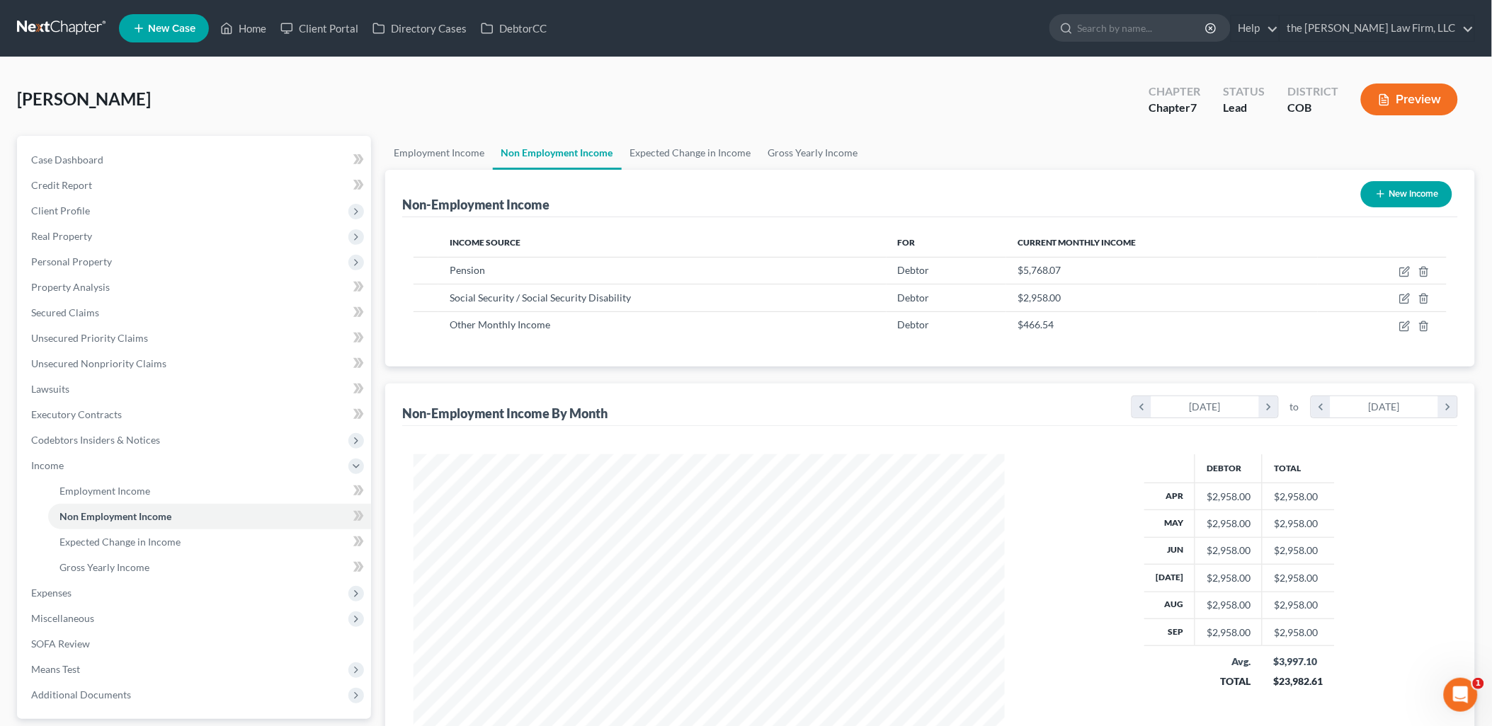
click at [239, 45] on ul "New Case Home Client Portal Directory Cases DebtorCC - No Result - See all resu…" at bounding box center [797, 28] width 1356 height 37
click at [250, 40] on link "Home" at bounding box center [243, 28] width 60 height 25
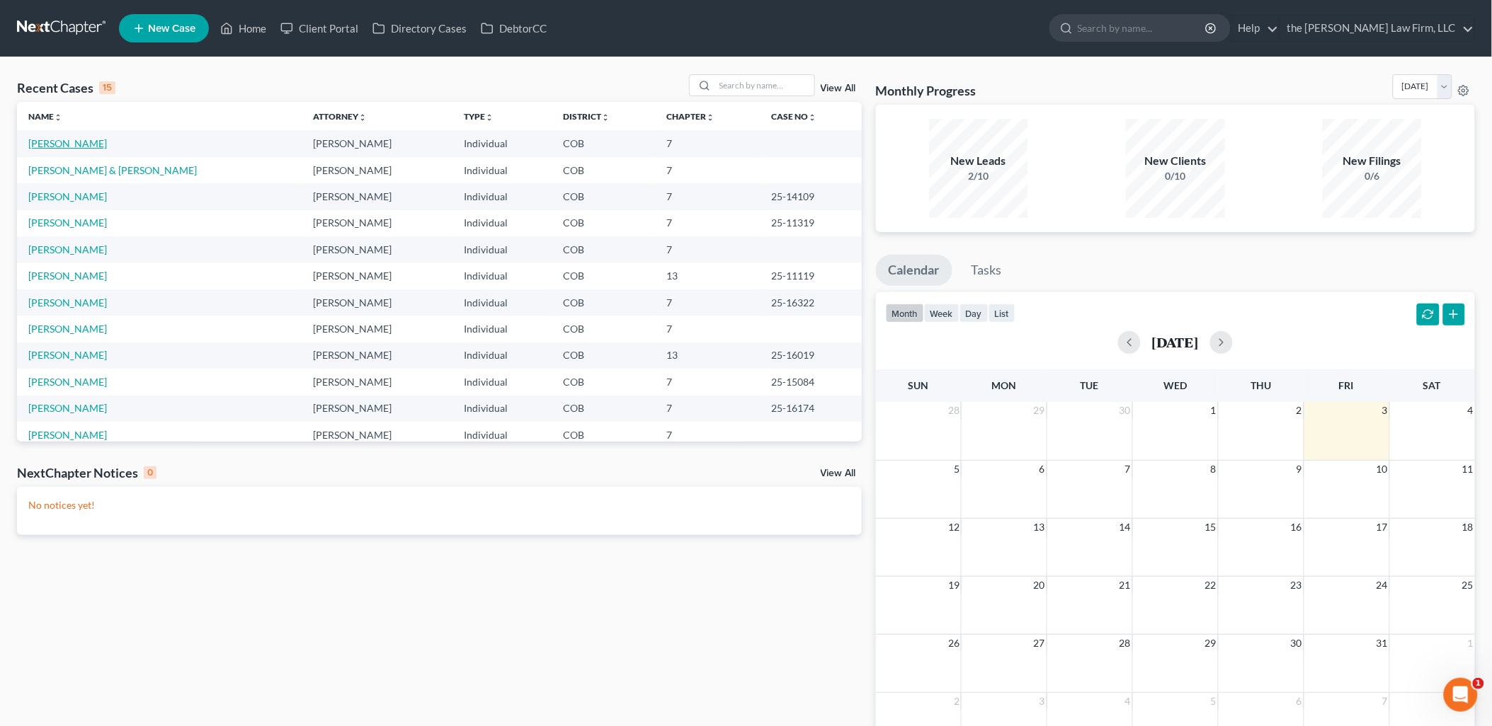
click at [72, 142] on link "[PERSON_NAME]" at bounding box center [67, 143] width 79 height 12
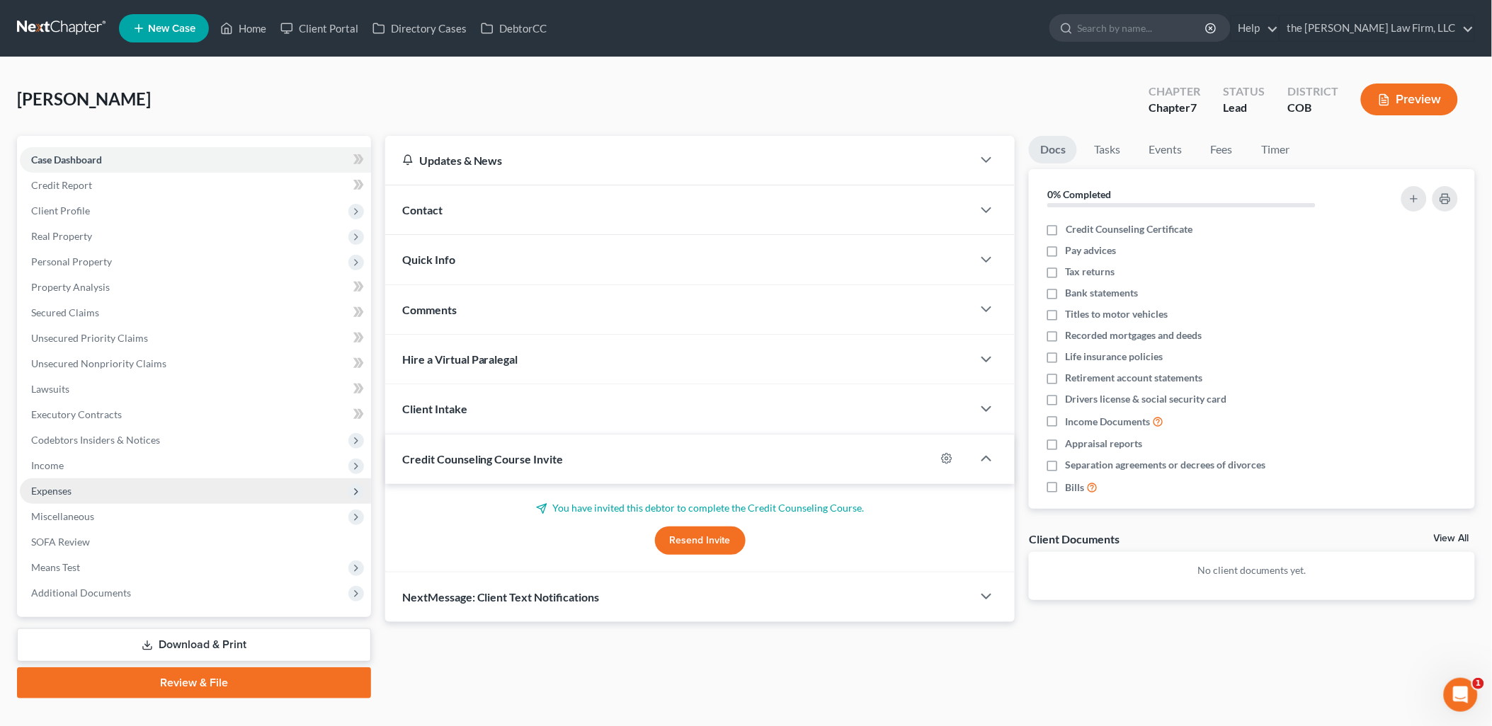
click at [53, 489] on span "Expenses" at bounding box center [51, 491] width 40 height 12
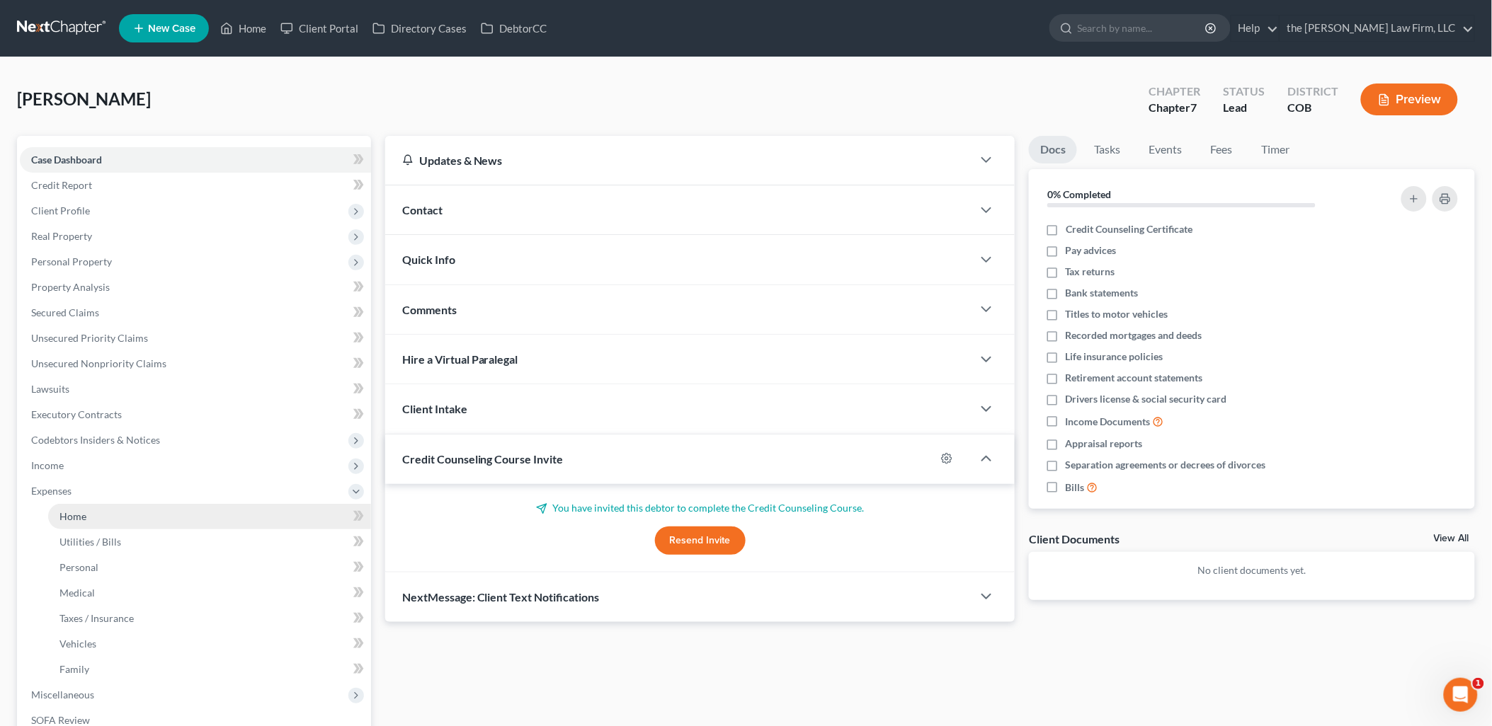
click at [96, 527] on link "Home" at bounding box center [209, 516] width 323 height 25
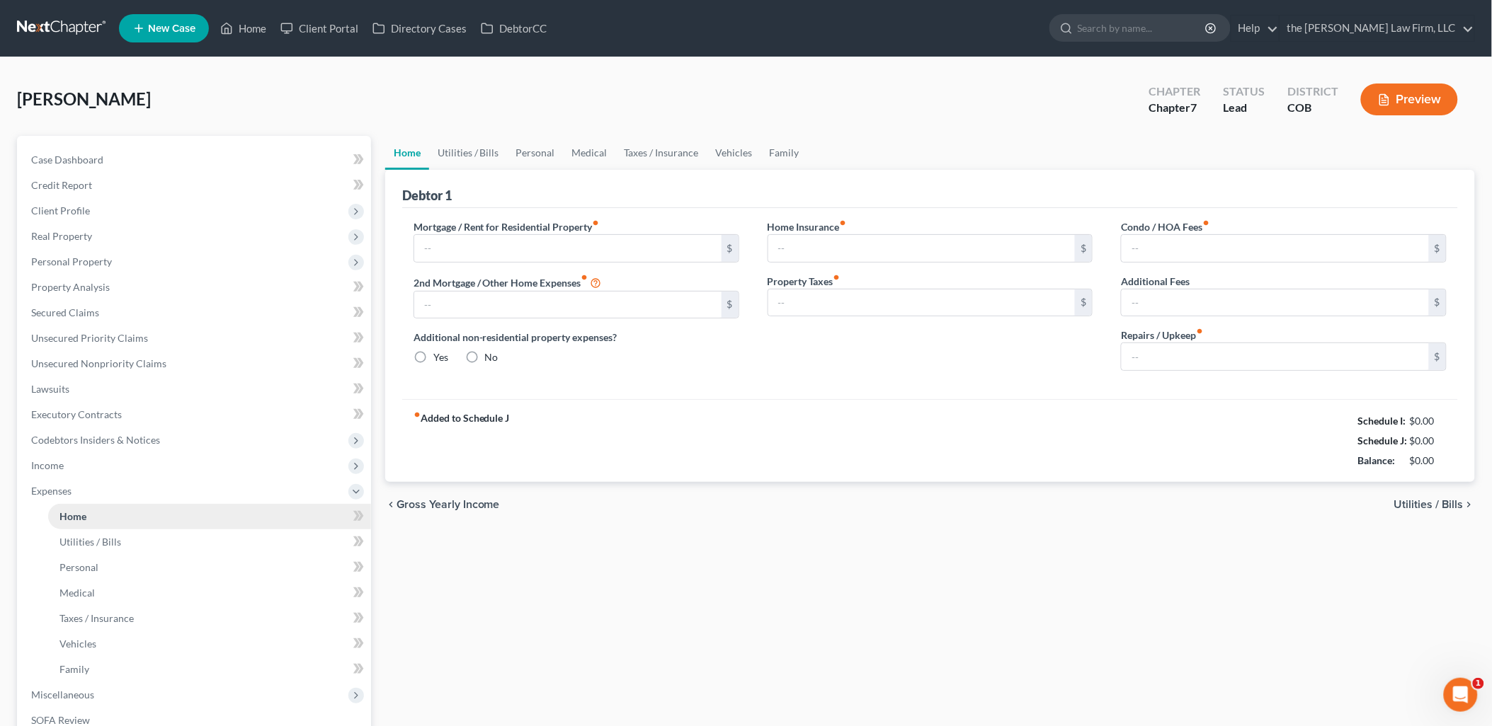
type input "1,872.82"
type input "0.00"
radio input "true"
type input "0.00"
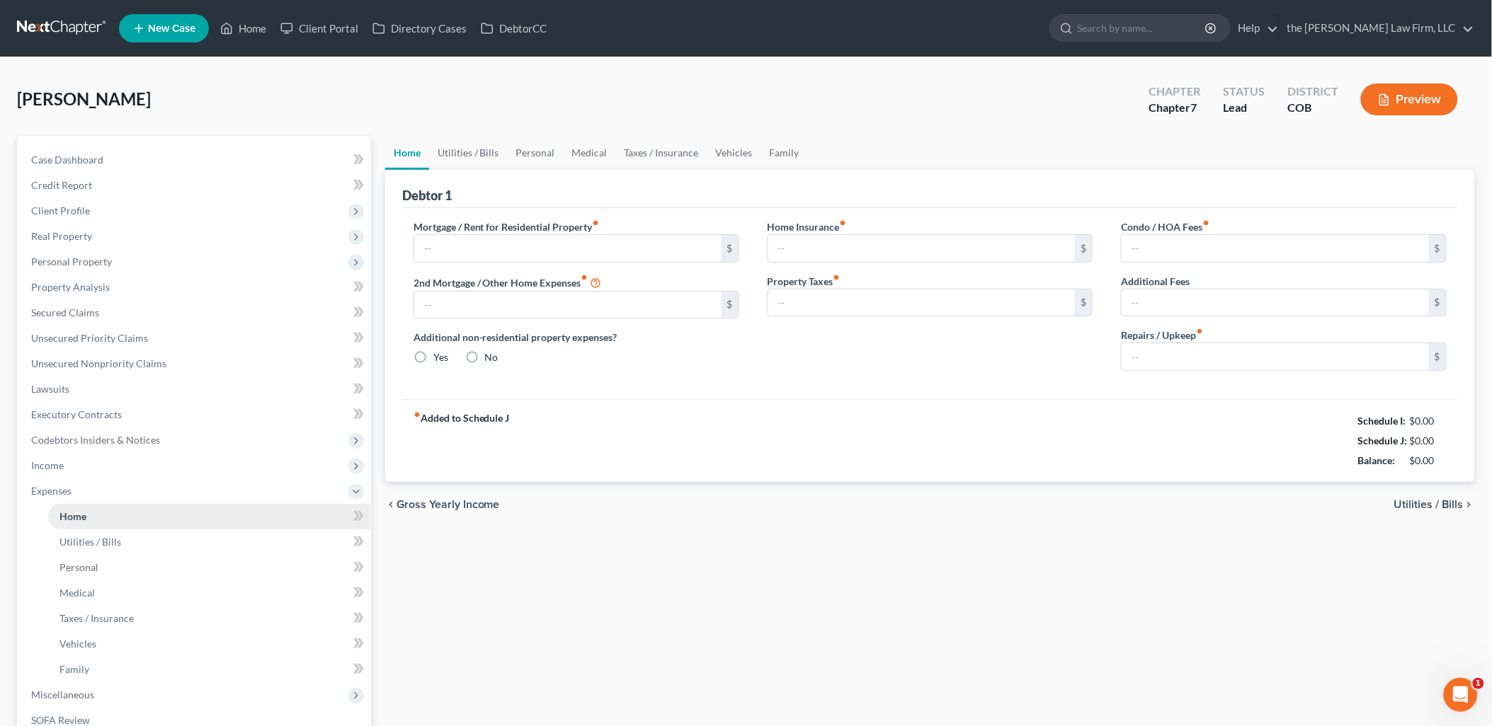
type input "75.00"
type input "0.00"
type input "400.00"
click at [682, 145] on link "Taxes / Insurance" at bounding box center [661, 153] width 91 height 34
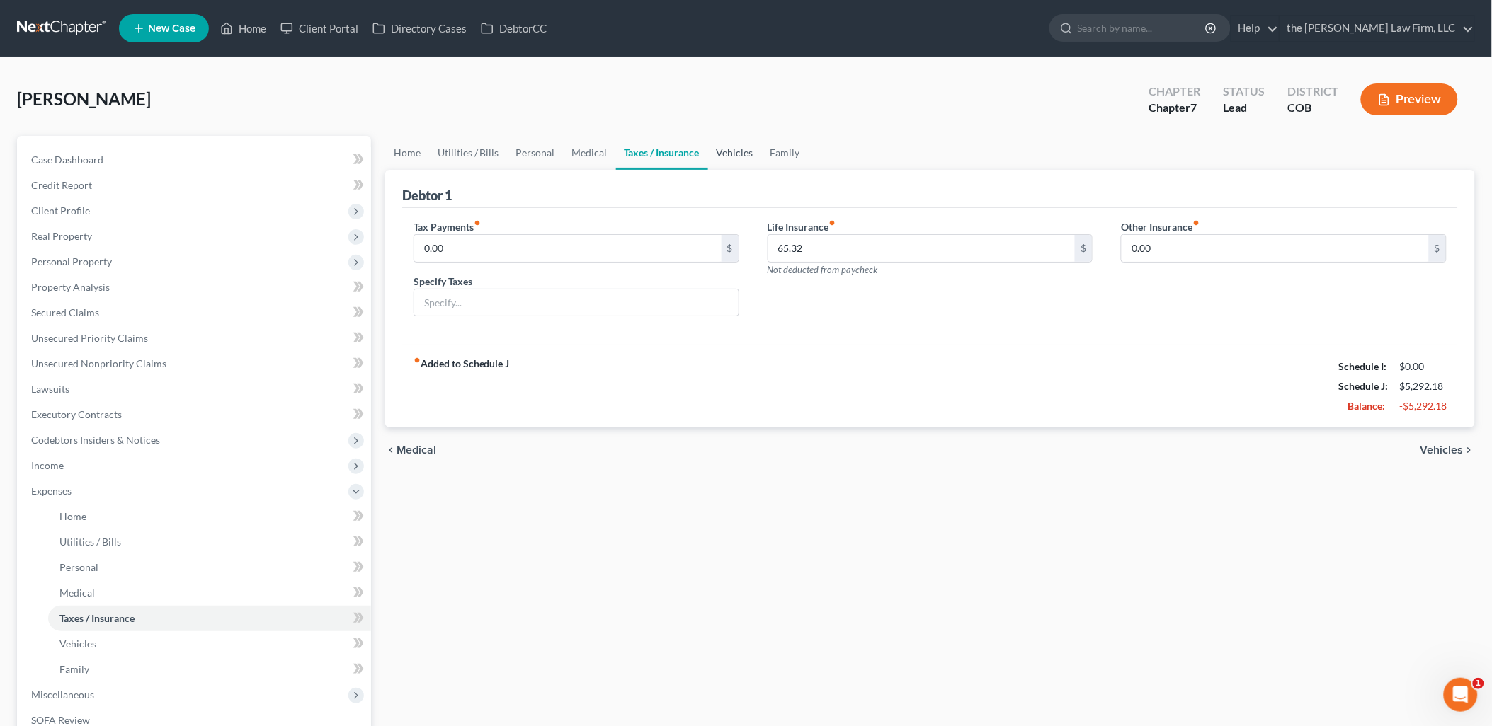
click at [731, 152] on link "Vehicles" at bounding box center [735, 153] width 54 height 34
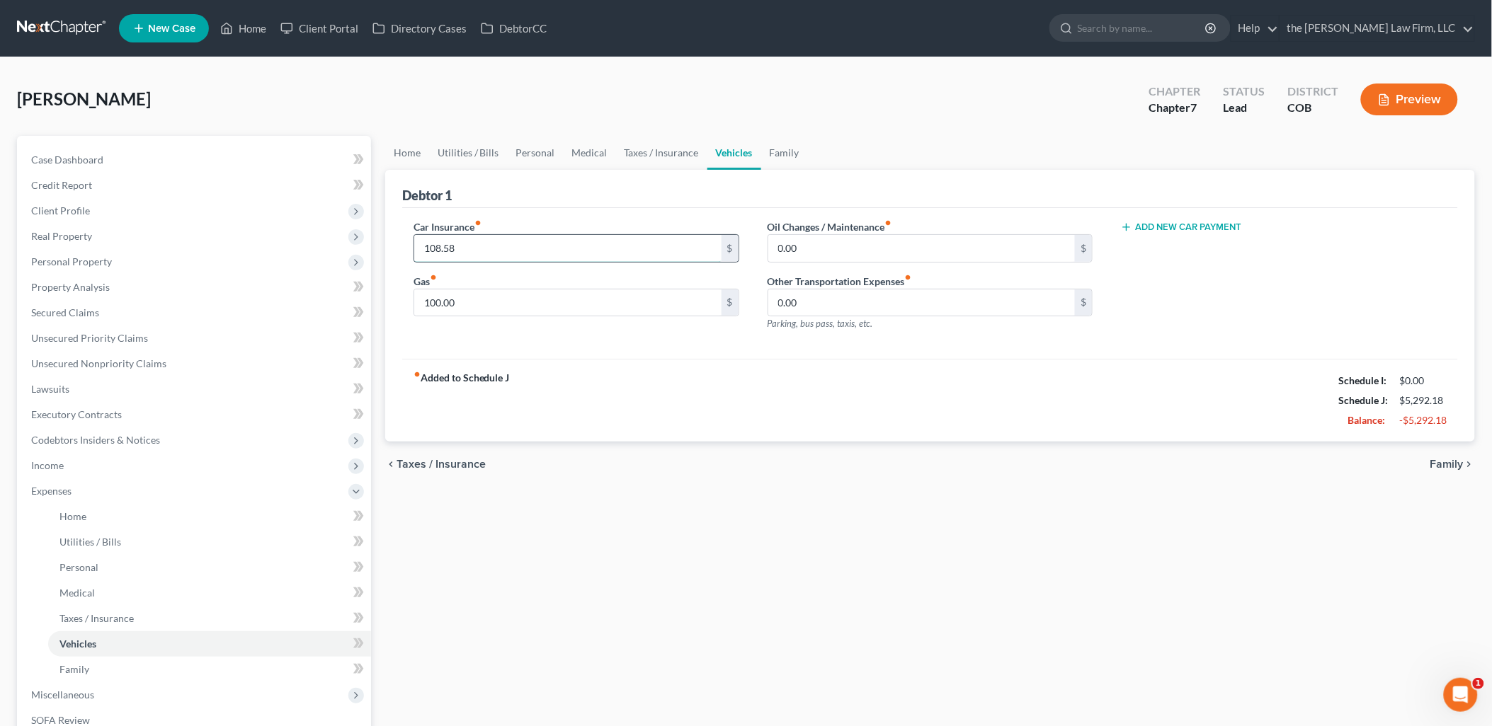
click at [501, 249] on input "108.58" at bounding box center [567, 248] width 307 height 27
click at [435, 248] on input "108.58" at bounding box center [567, 248] width 307 height 27
type input "158.58"
click at [731, 598] on div "Home Utilities / Bills Personal Medical Taxes / Insurance Vehicles Family Debto…" at bounding box center [930, 506] width 1104 height 741
click at [606, 149] on link "Medical" at bounding box center [590, 153] width 52 height 34
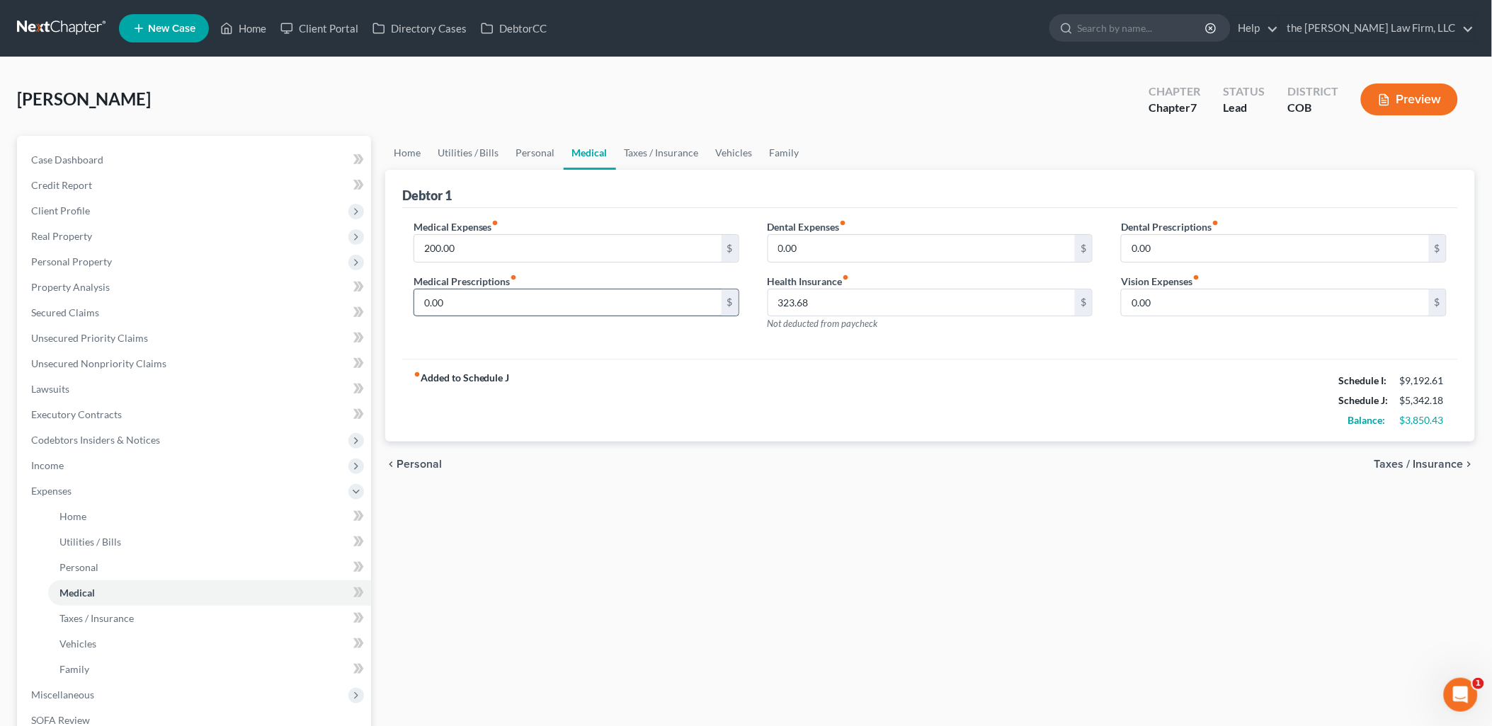
click at [501, 294] on input "0.00" at bounding box center [567, 303] width 307 height 27
click at [503, 260] on input "200.00" at bounding box center [567, 248] width 307 height 27
type input "0"
click at [569, 191] on div "Debtor 1" at bounding box center [930, 189] width 1056 height 38
click at [548, 252] on input "0" at bounding box center [567, 248] width 307 height 27
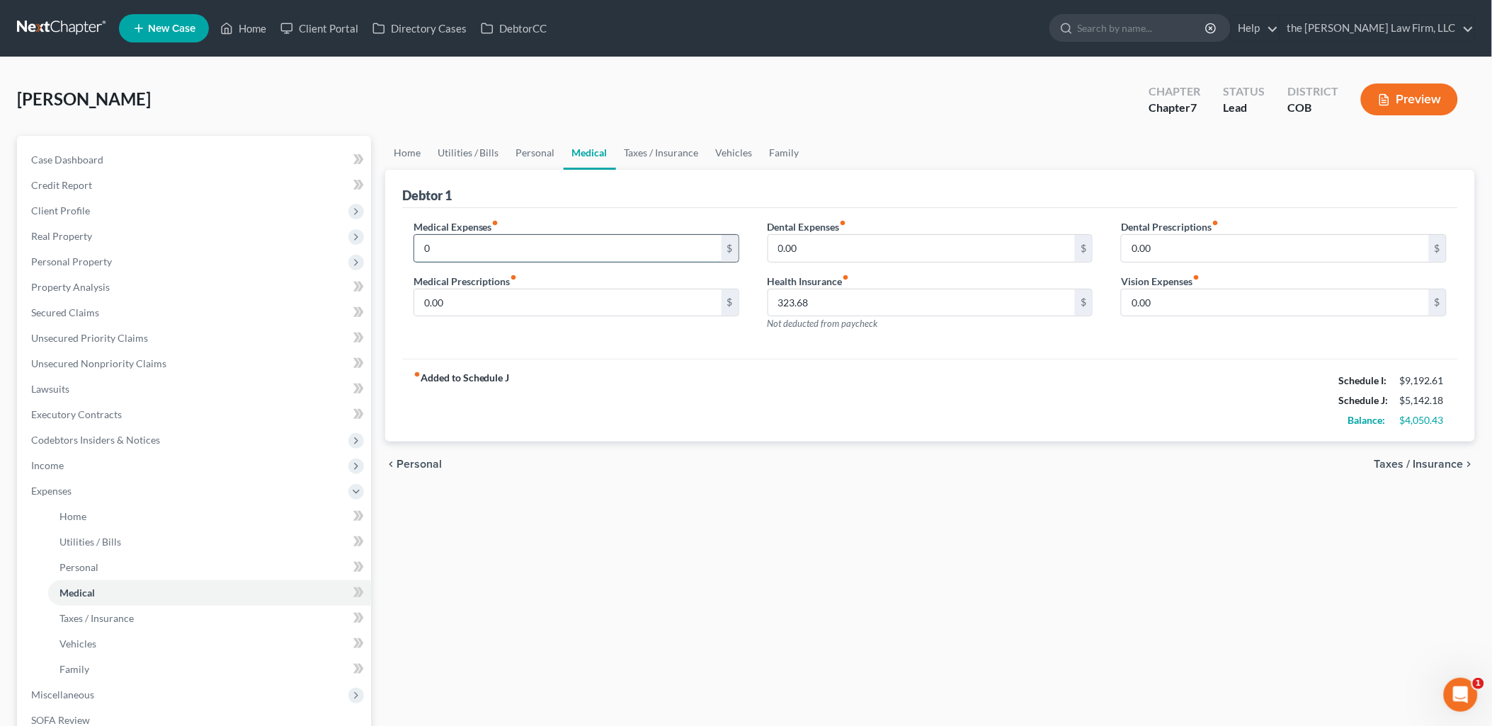
click at [547, 255] on input "0" at bounding box center [567, 248] width 307 height 27
click at [534, 335] on div "Medical Expenses fiber_manual_record 0 $ Medical Prescriptions fiber_manual_rec…" at bounding box center [576, 280] width 354 height 123
click at [517, 250] on input "0" at bounding box center [567, 248] width 307 height 27
click at [562, 193] on div "Debtor 1" at bounding box center [930, 189] width 1056 height 38
click at [548, 292] on input "0.00" at bounding box center [567, 303] width 307 height 27
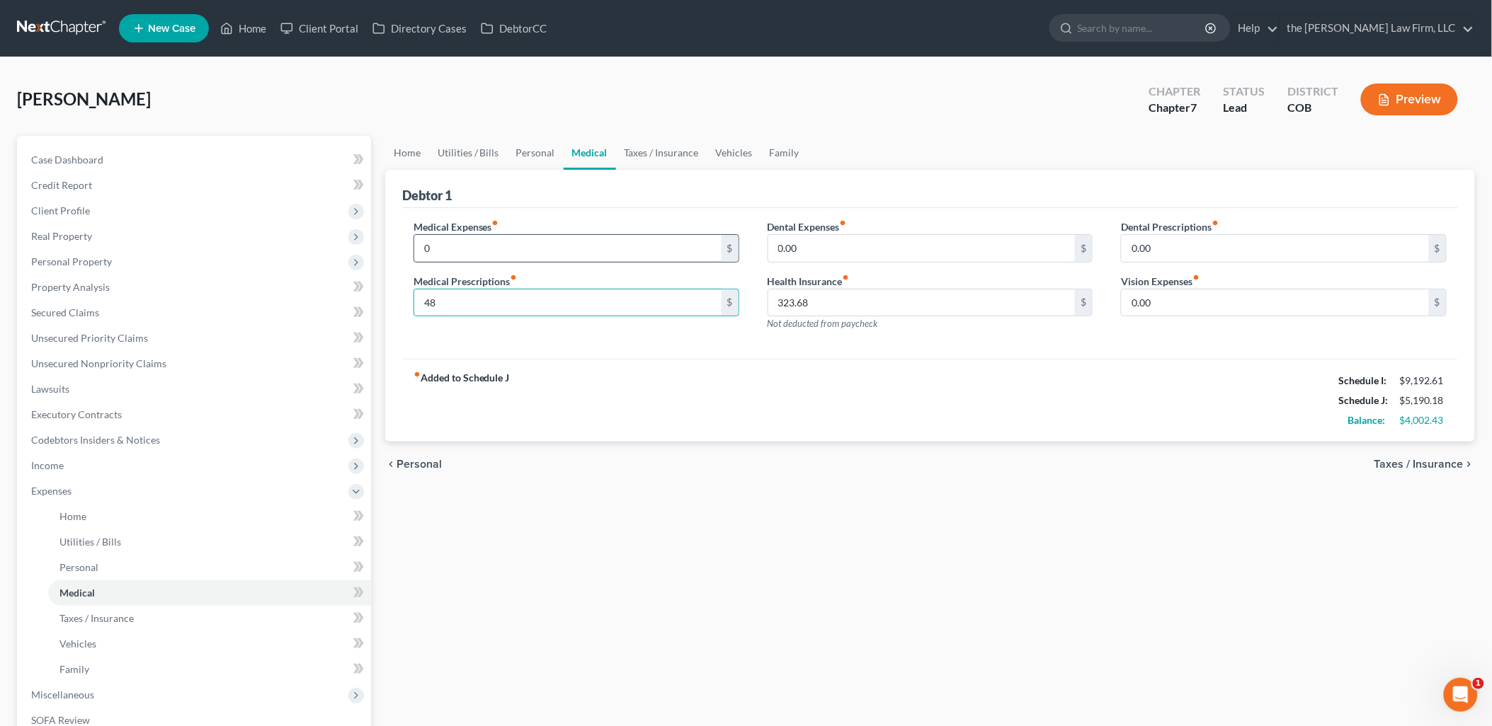
click at [493, 251] on input "0" at bounding box center [567, 248] width 307 height 27
drag, startPoint x: 603, startPoint y: 209, endPoint x: 543, endPoint y: 253, distance: 74.9
click at [603, 209] on div "Medical Expenses fiber_manual_record 0 $ Medical Prescriptions fiber_manual_rec…" at bounding box center [930, 284] width 1056 height 152
click at [480, 243] on input "0" at bounding box center [567, 248] width 307 height 27
click at [435, 246] on input "0" at bounding box center [567, 248] width 307 height 27
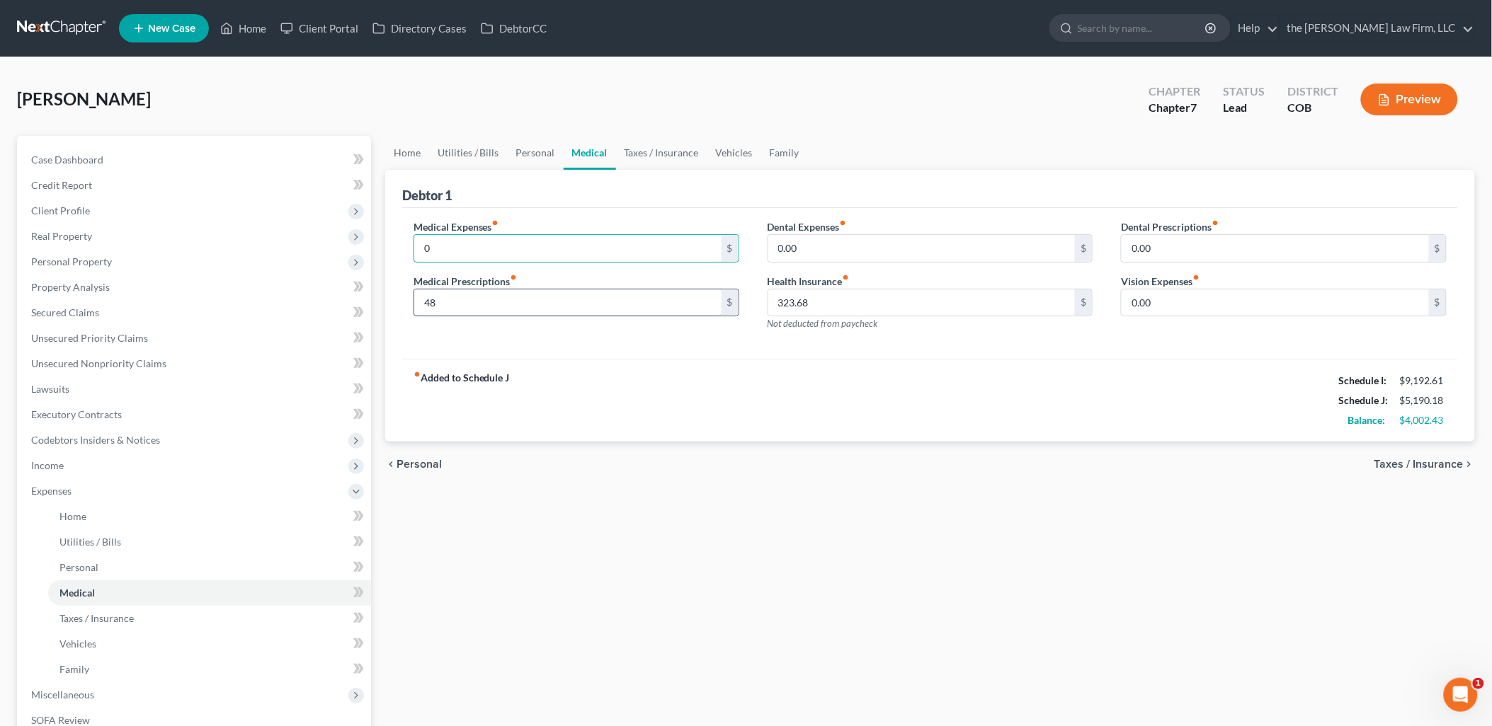
click at [421, 297] on input "48" at bounding box center [567, 303] width 307 height 27
type input "248"
click at [455, 246] on input "0" at bounding box center [567, 248] width 307 height 27
click at [622, 164] on link "Taxes / Insurance" at bounding box center [661, 153] width 91 height 34
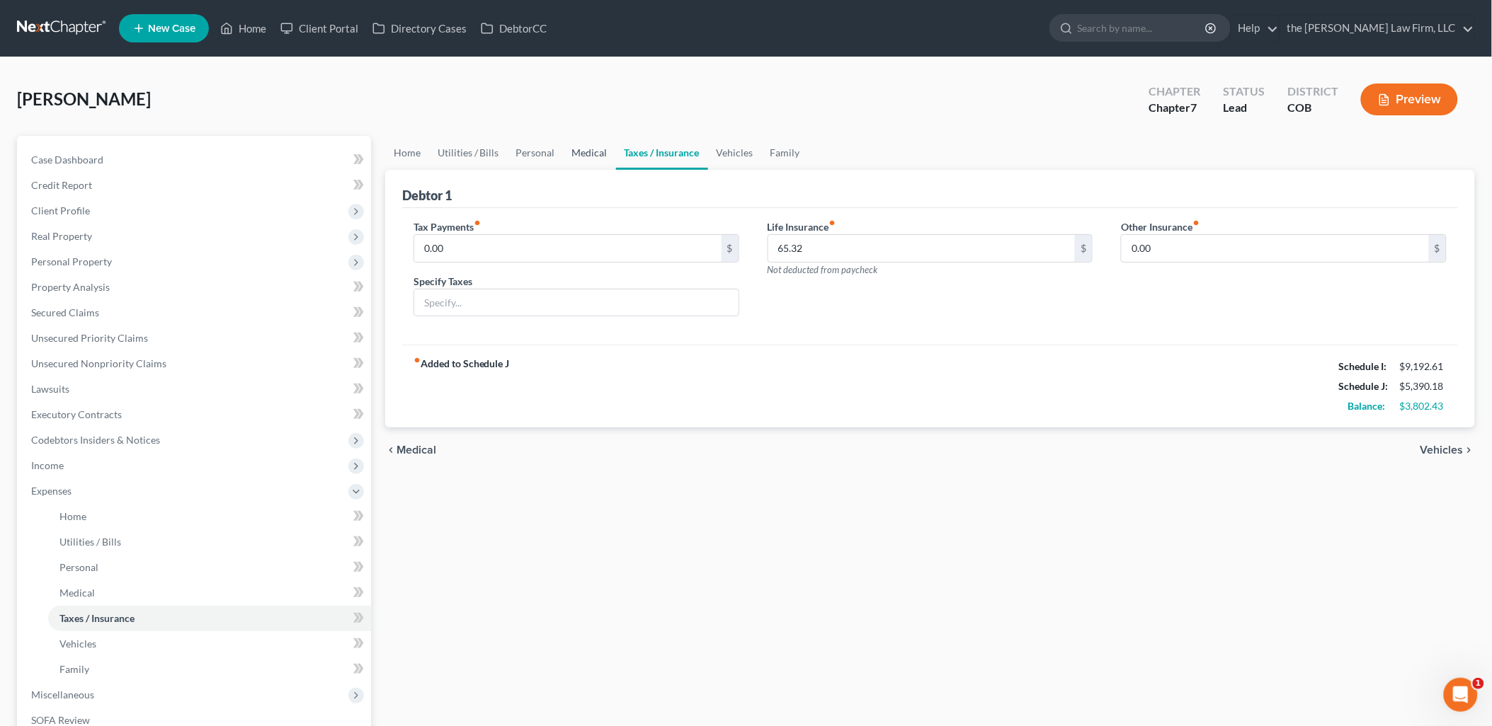
click at [582, 144] on link "Medical" at bounding box center [590, 153] width 52 height 34
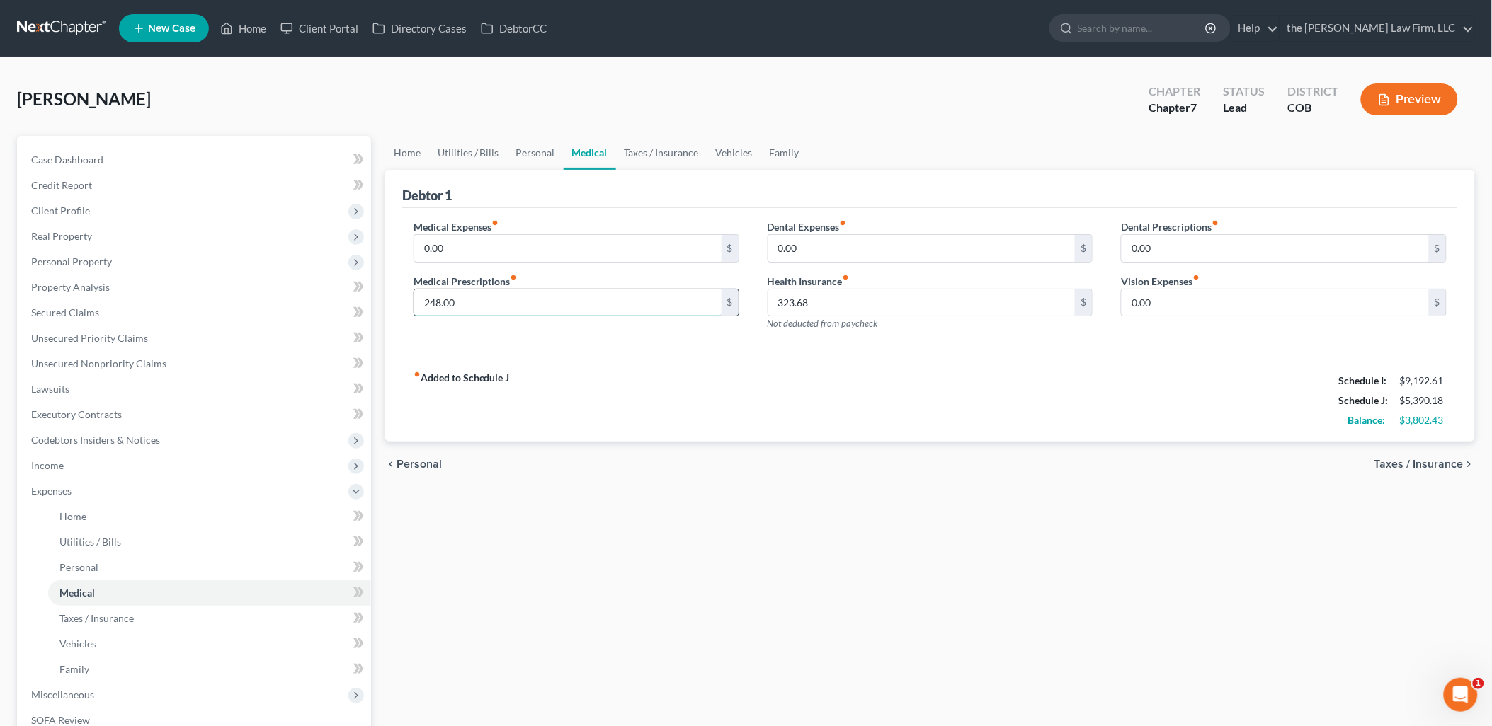
click at [500, 302] on input "248.00" at bounding box center [567, 303] width 307 height 27
type input "648"
click at [549, 344] on div "Medical Expenses fiber_manual_record 0.00 $ Medical Prescriptions fiber_manual_…" at bounding box center [930, 284] width 1056 height 152
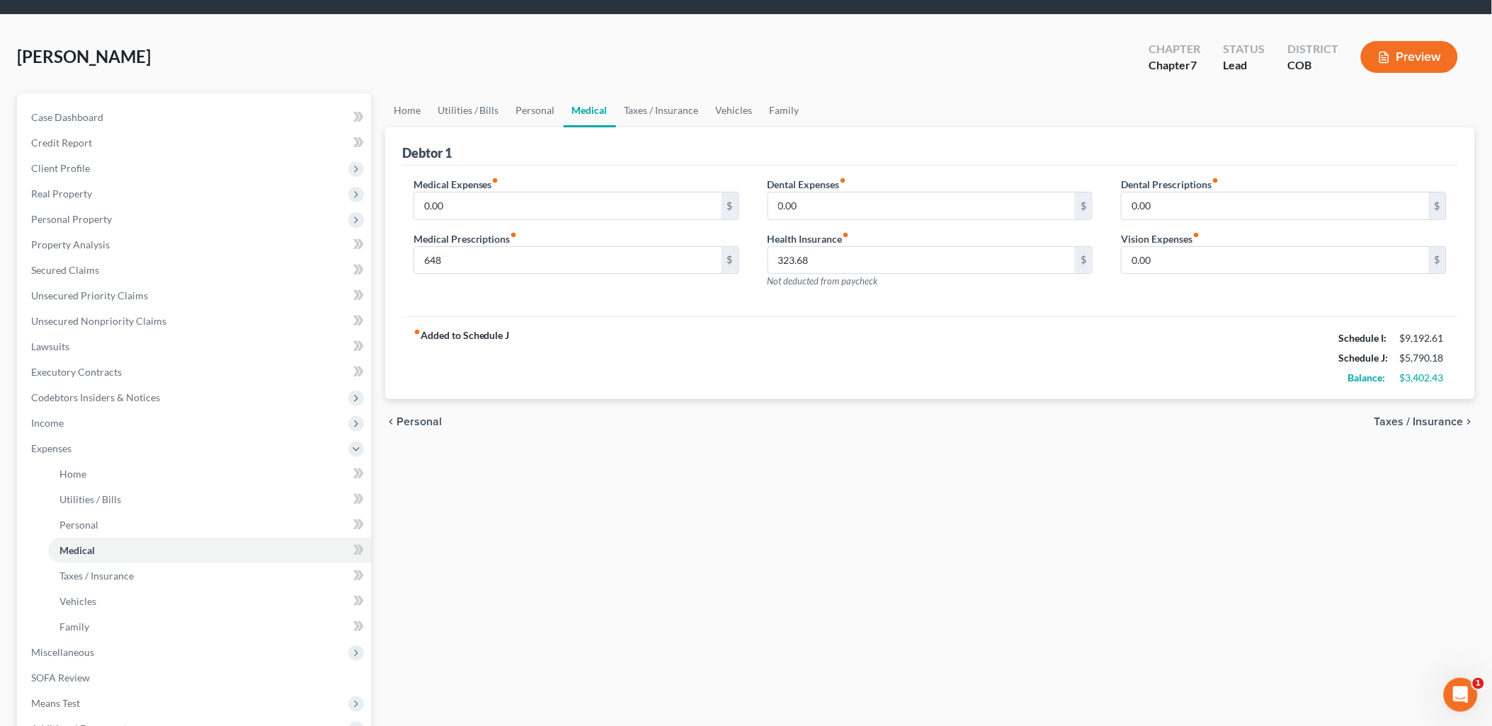
scroll to position [79, 0]
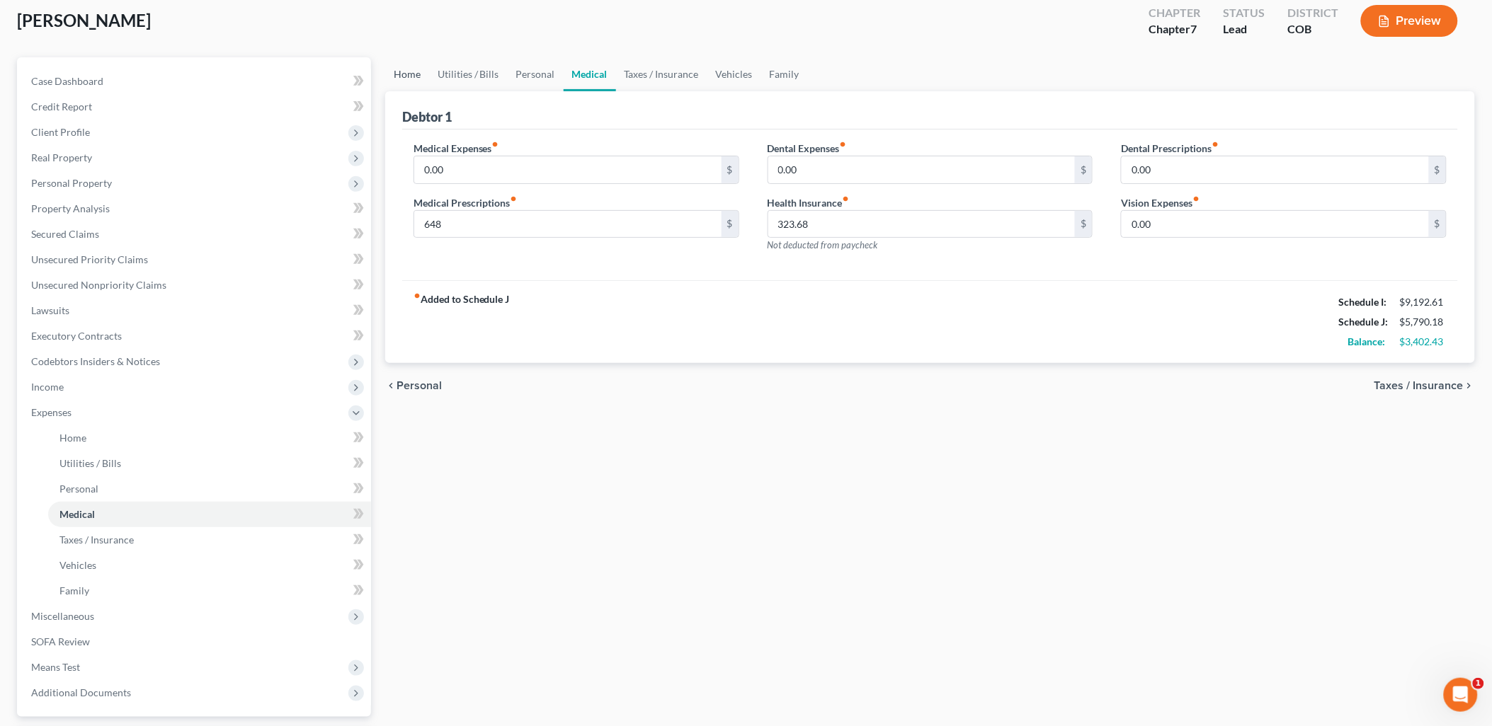
click at [422, 75] on link "Home" at bounding box center [407, 74] width 44 height 34
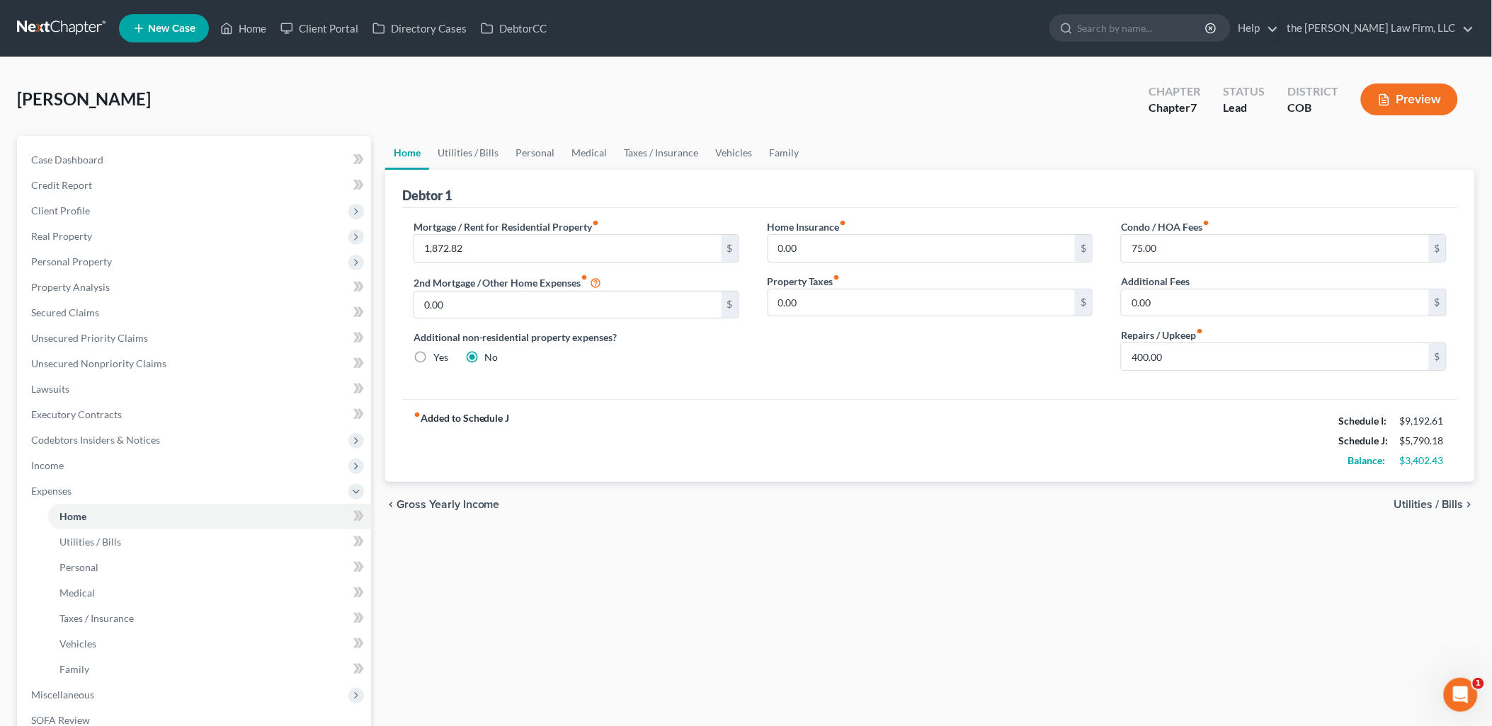
click at [259, 82] on div "Campbell, Kathleen Upgraded Chapter Chapter 7 Status Lead District COB Preview" at bounding box center [746, 105] width 1458 height 62
click at [258, 36] on link "Home" at bounding box center [243, 28] width 60 height 25
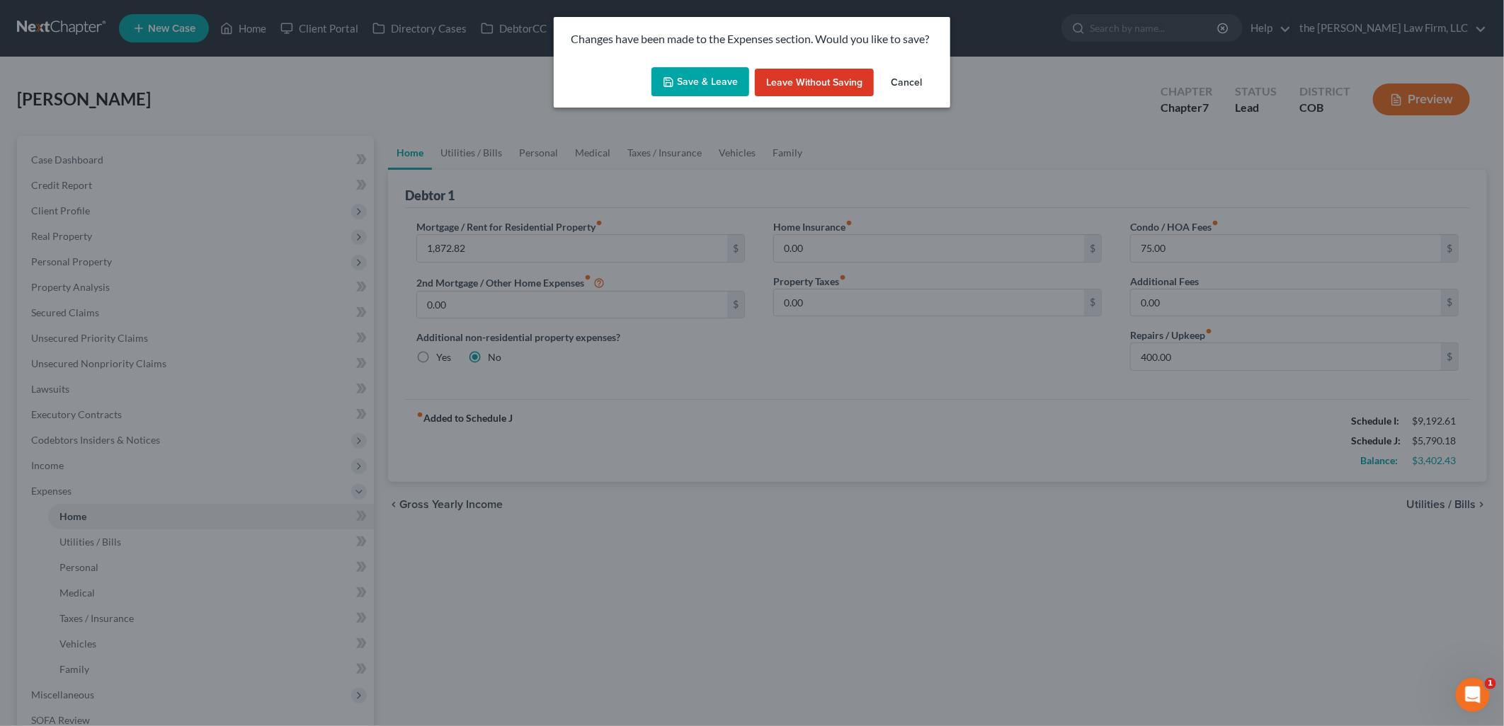
click at [682, 79] on button "Save & Leave" at bounding box center [700, 82] width 98 height 30
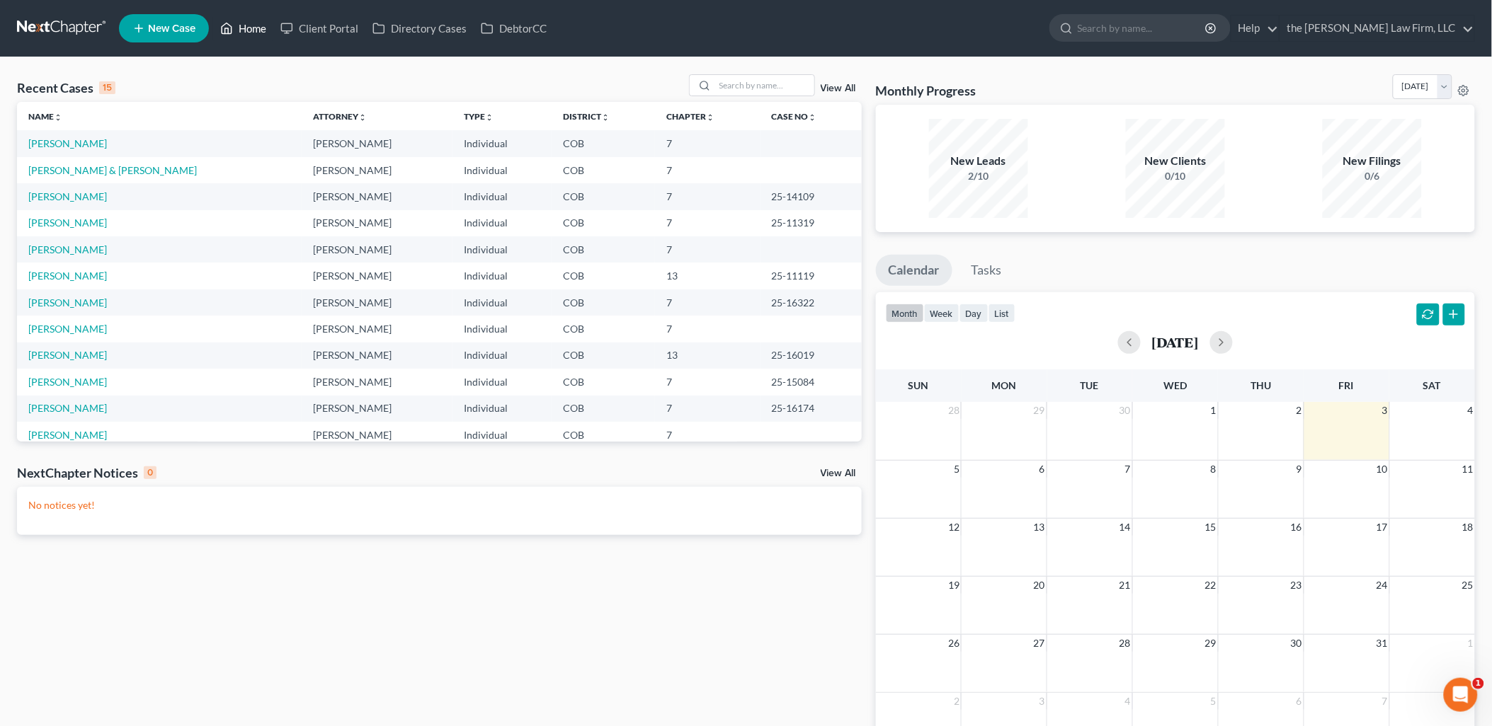
click at [249, 30] on link "Home" at bounding box center [243, 28] width 60 height 25
click at [95, 143] on link "[PERSON_NAME]" at bounding box center [67, 143] width 79 height 12
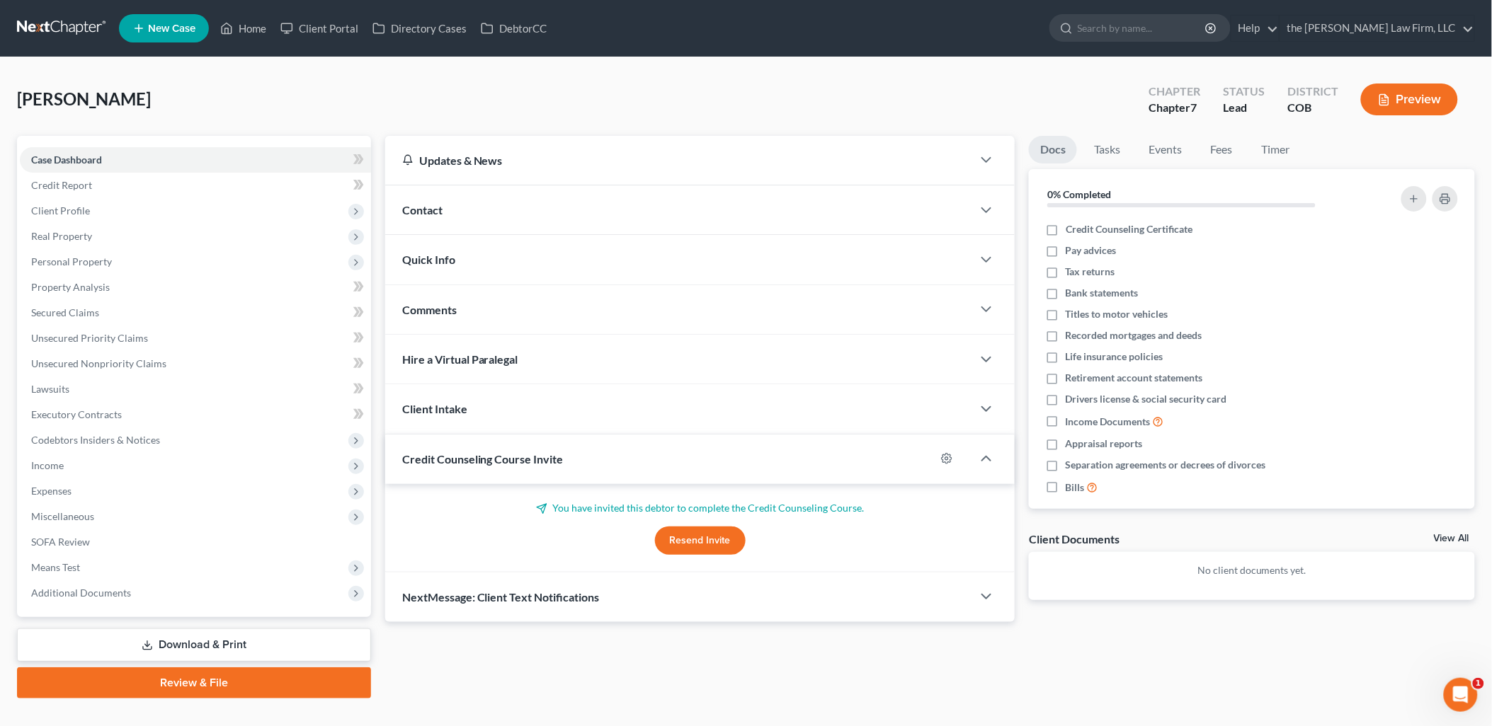
click at [723, 543] on button "Resend Invite" at bounding box center [700, 541] width 91 height 28
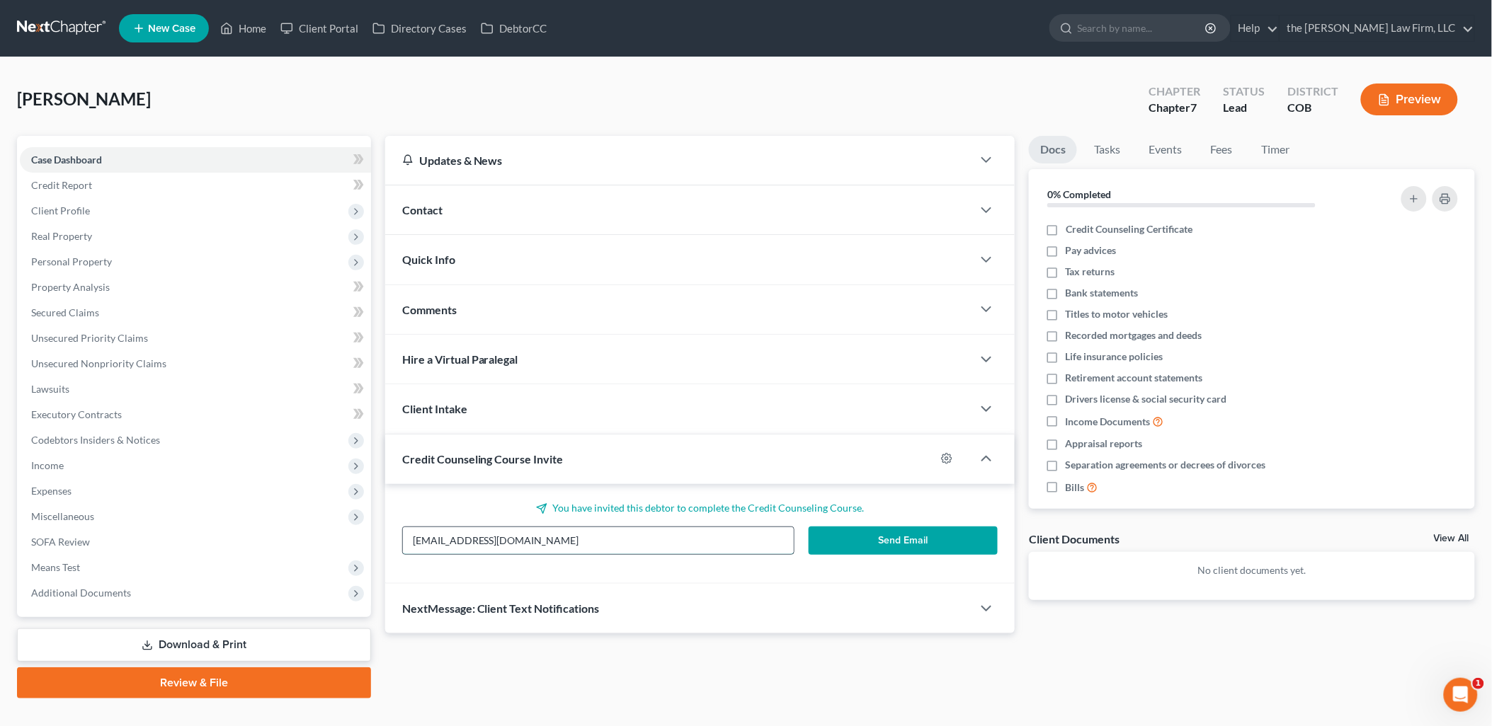
click at [579, 549] on input "KJCampbell65@msn.com" at bounding box center [598, 540] width 391 height 27
click at [903, 535] on button "Send Email" at bounding box center [903, 541] width 189 height 28
